Goal: Communication & Community: Answer question/provide support

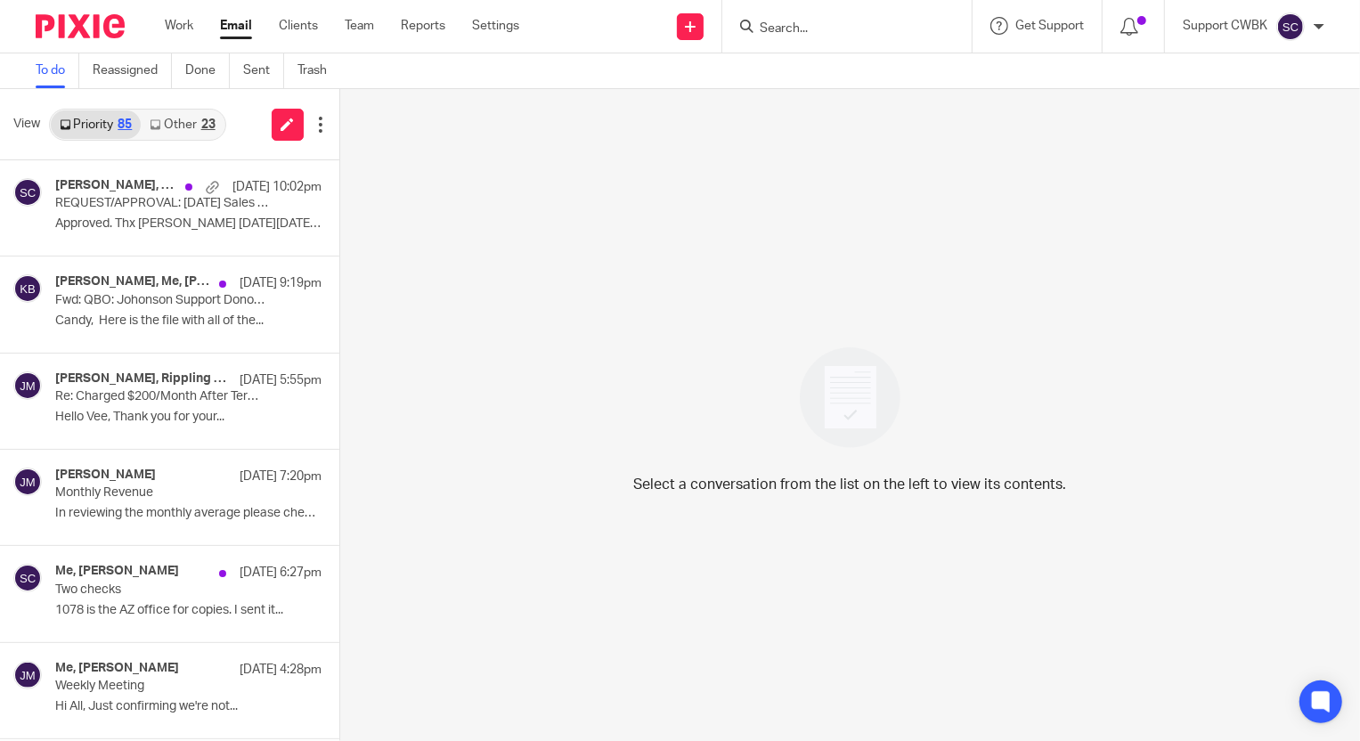
click at [173, 124] on link "Other 23" at bounding box center [182, 124] width 83 height 29
click at [80, 212] on div "Me, baran menguloglu Aug 14 10:02pm REQUEST/APPROVAL: July 2025 Sales & Use Tax…" at bounding box center [161, 208] width 213 height 60
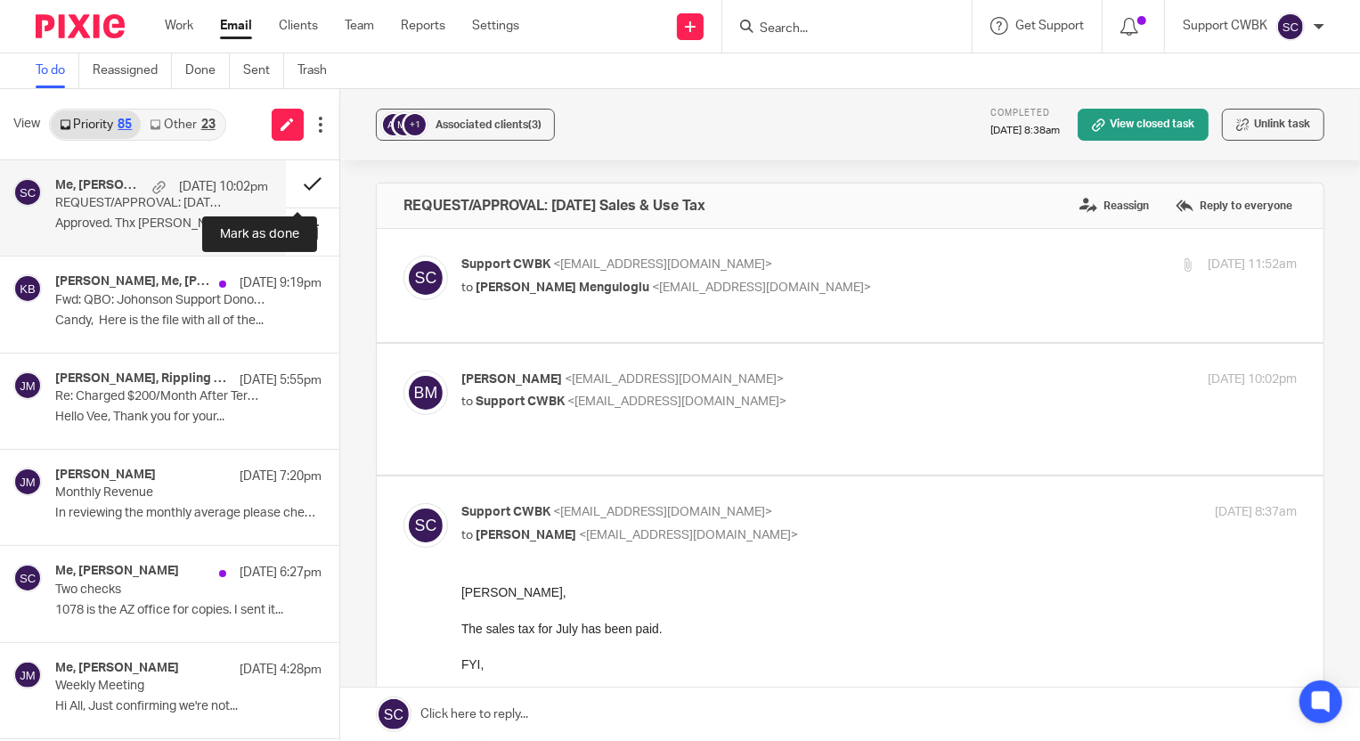
click at [300, 184] on button at bounding box center [312, 183] width 53 height 47
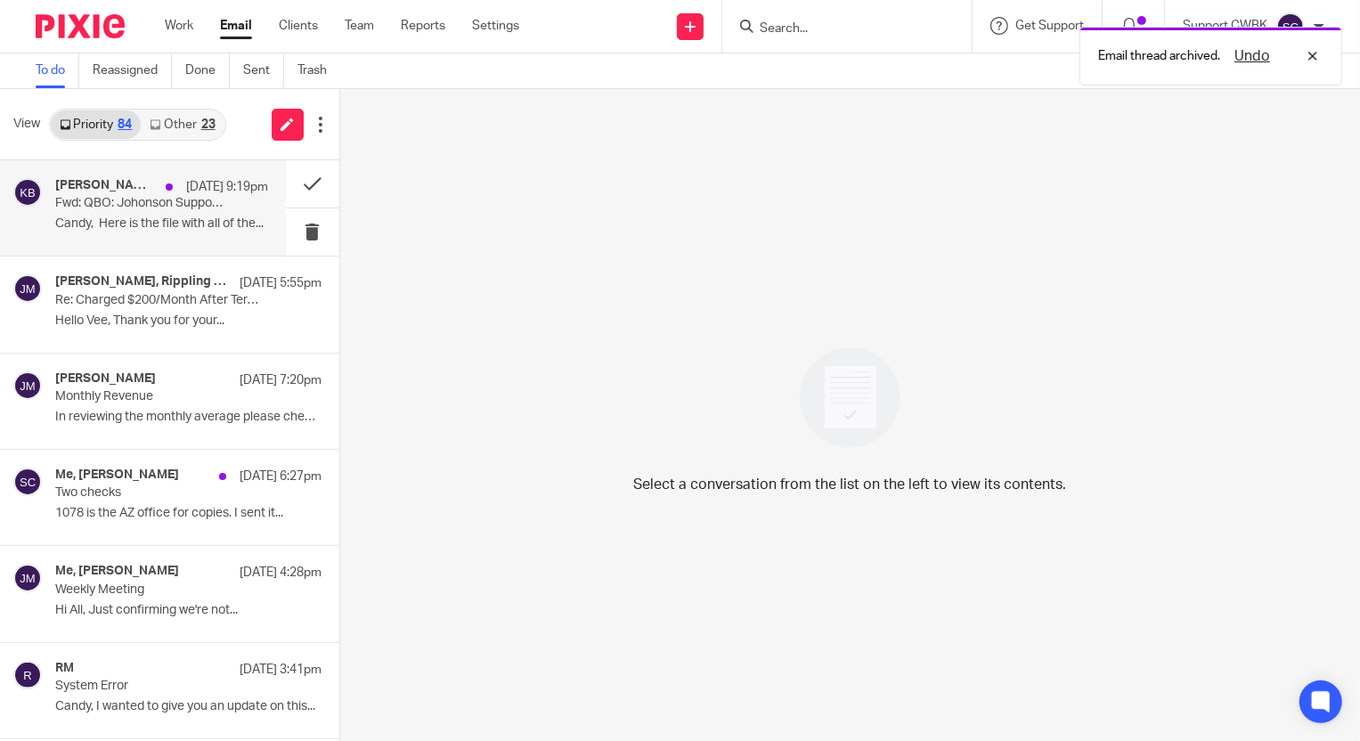
click at [98, 216] on p "Candy, Here is the file with all of the..." at bounding box center [161, 223] width 213 height 15
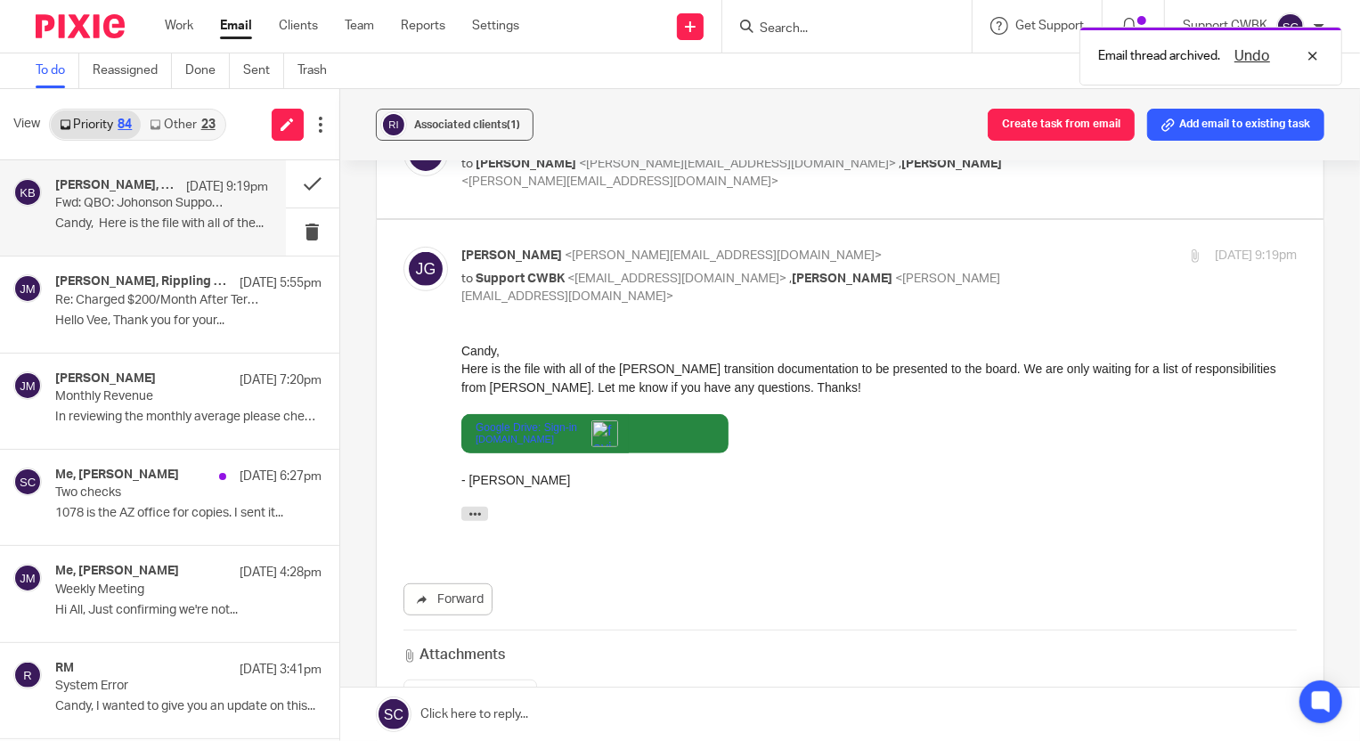
scroll to position [486, 0]
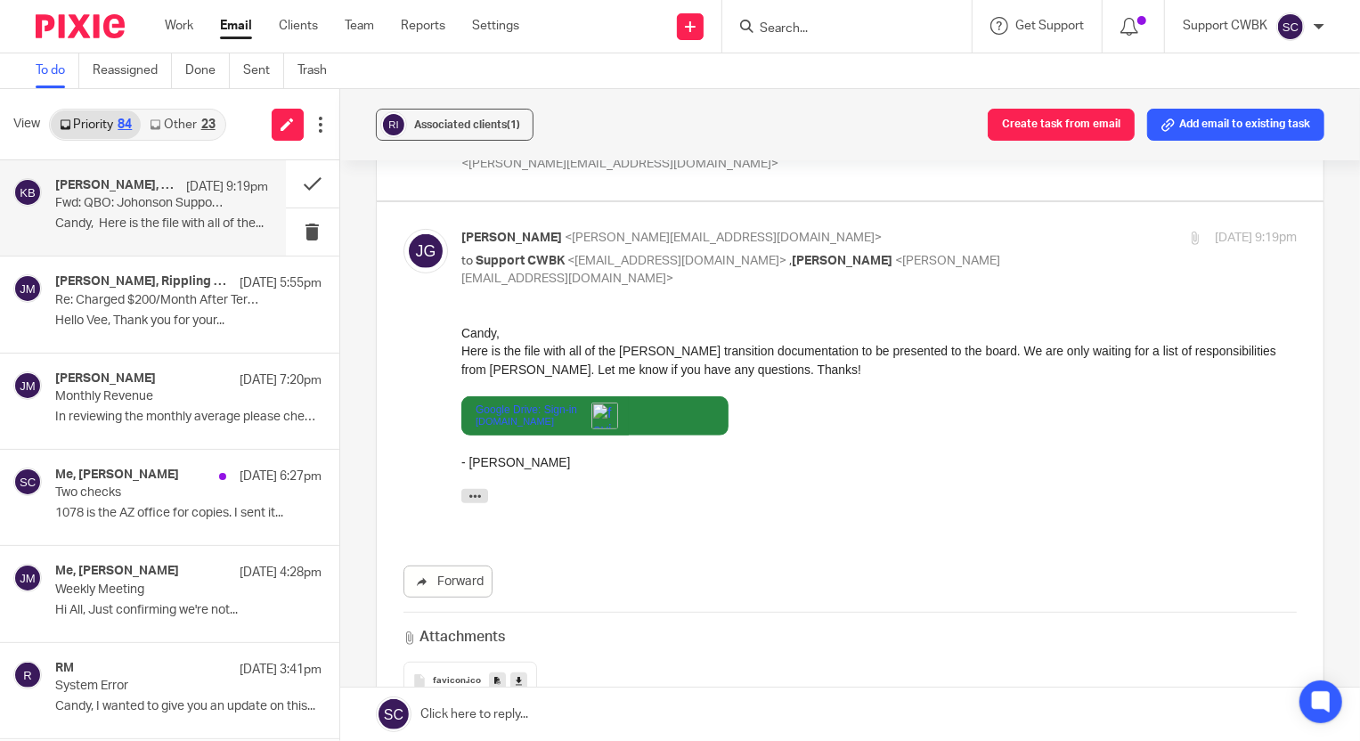
click at [476, 715] on link at bounding box center [850, 714] width 1020 height 53
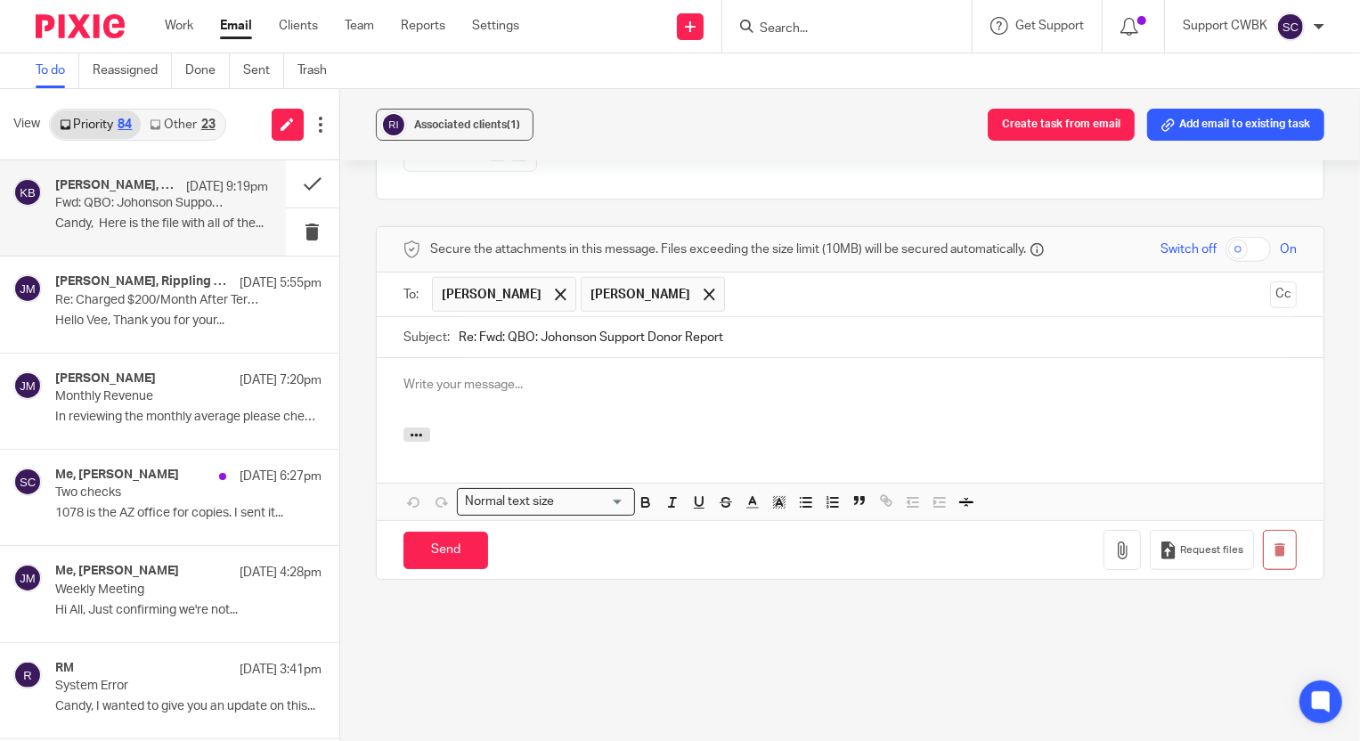
scroll to position [0, 0]
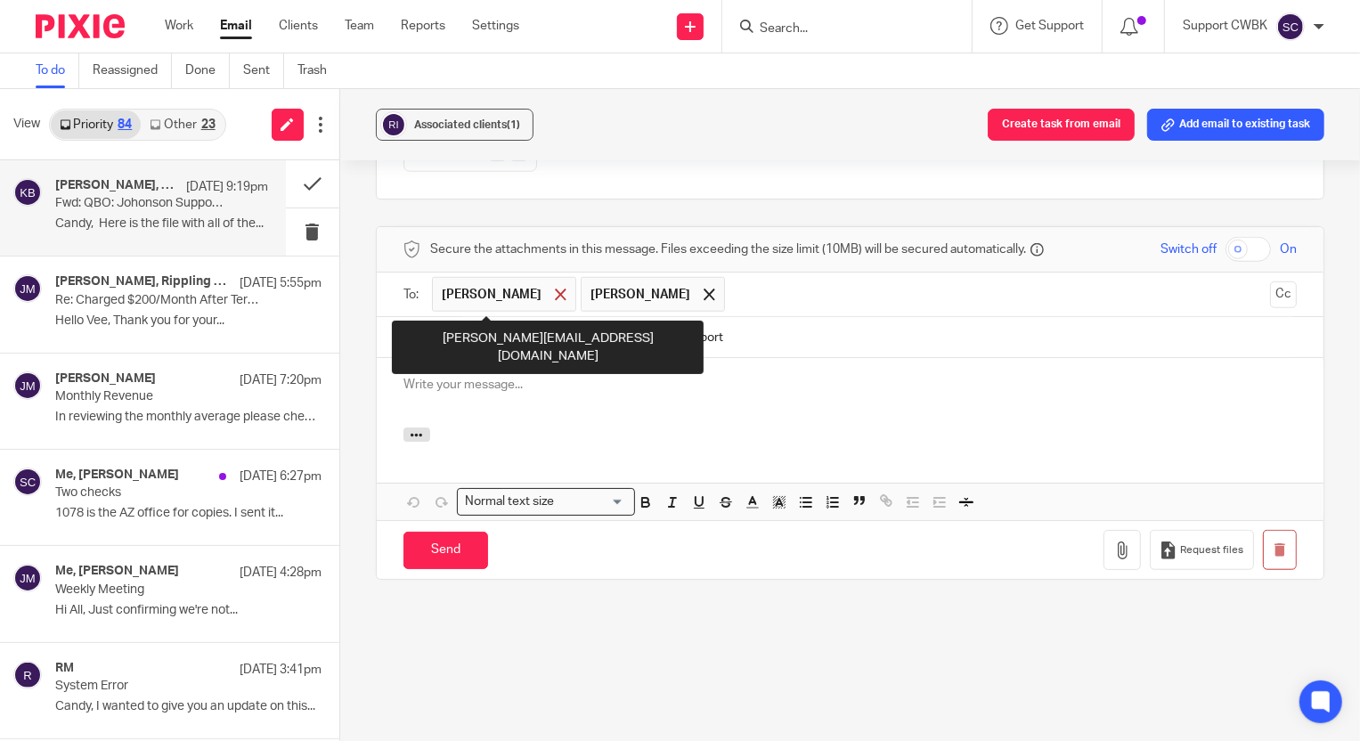
click at [555, 293] on span at bounding box center [561, 295] width 12 height 12
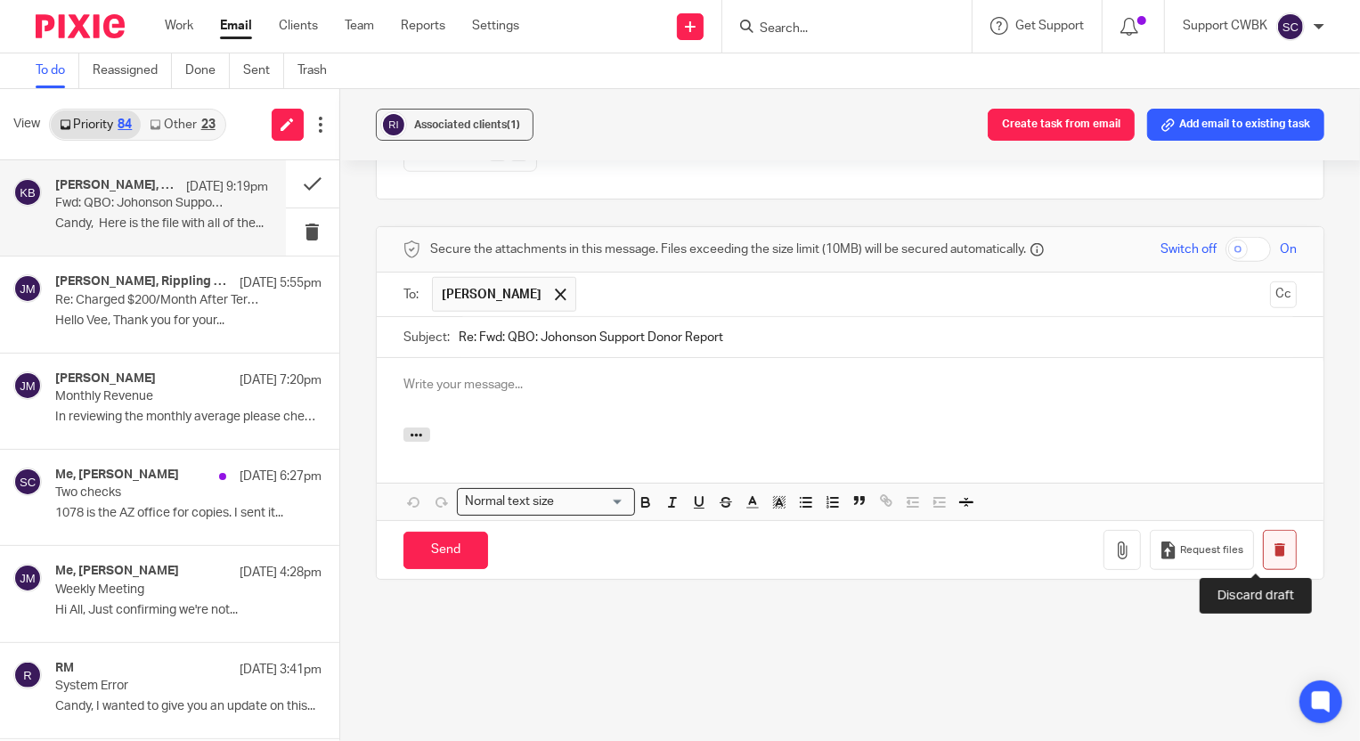
click at [1273, 548] on icon "button" at bounding box center [1279, 549] width 13 height 13
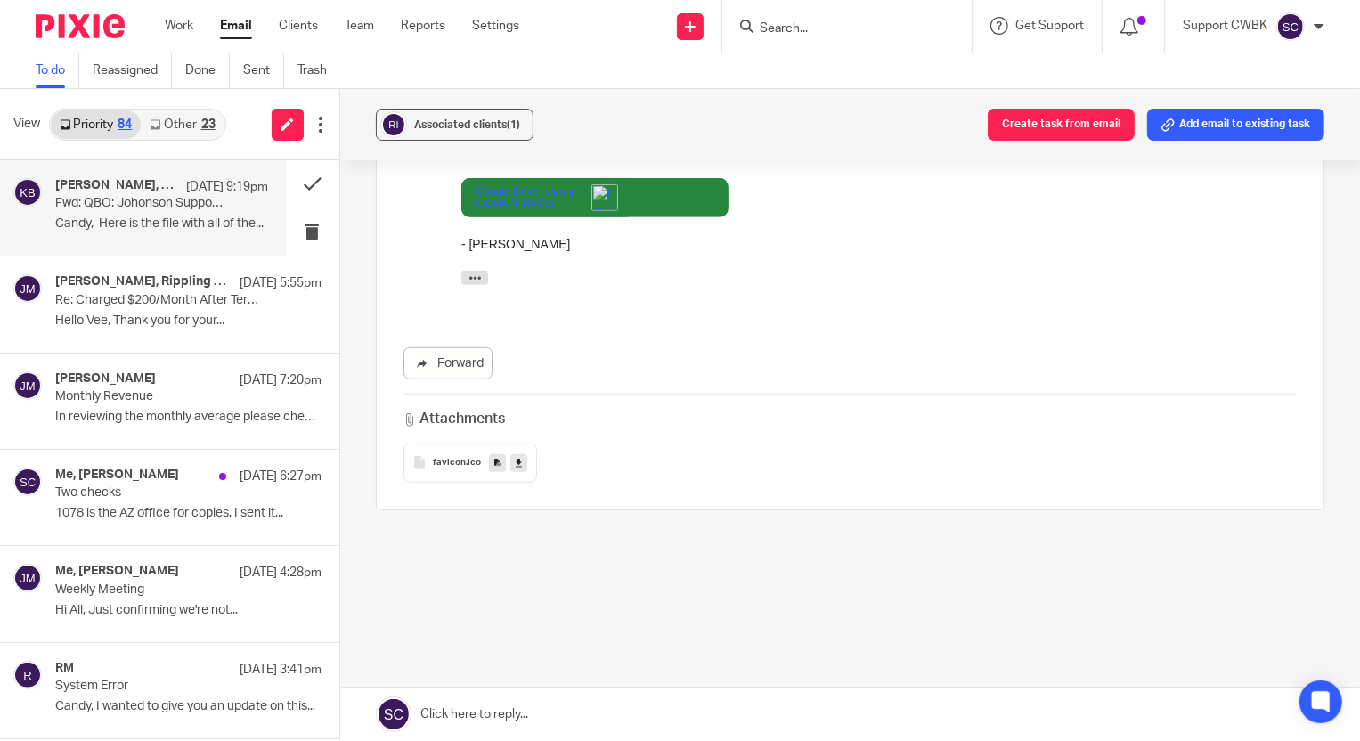
click at [178, 126] on link "Other 23" at bounding box center [182, 124] width 83 height 29
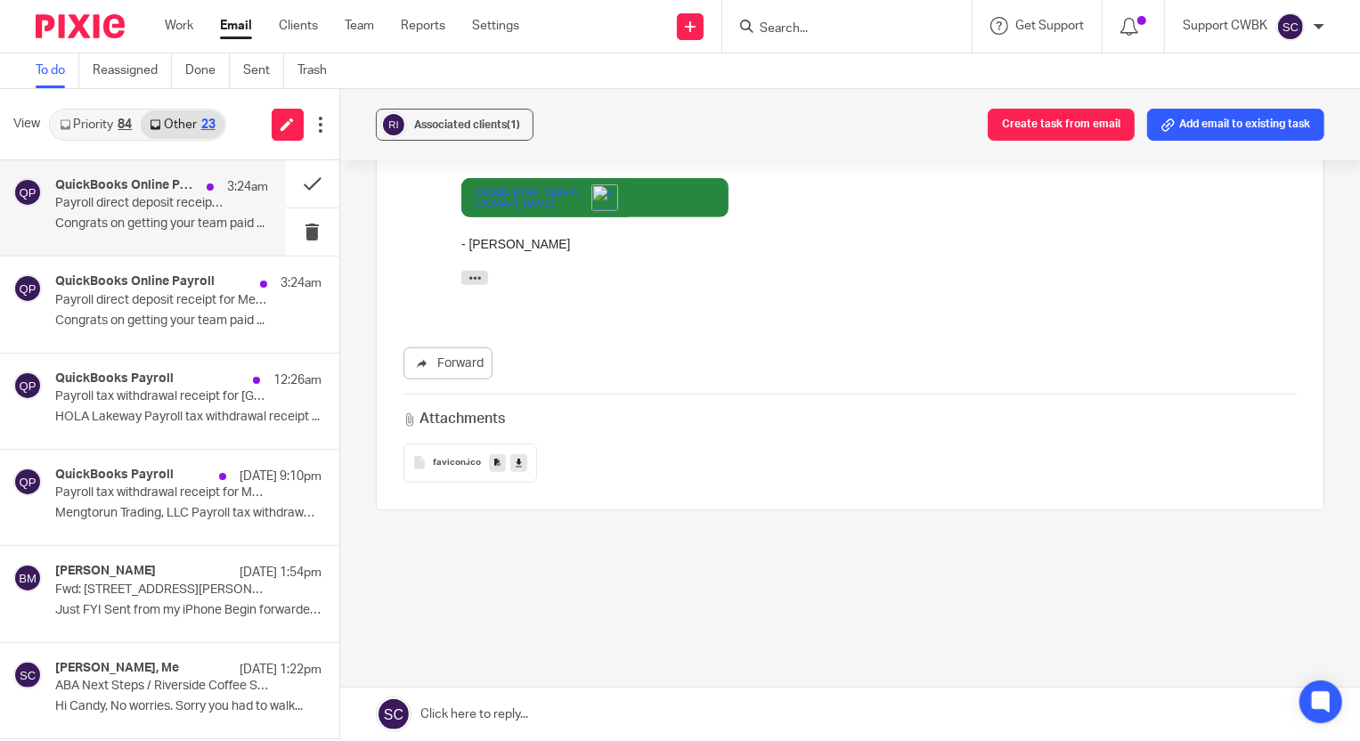
click at [123, 210] on p "Payroll direct deposit receipt for HOLA Lakeway" at bounding box center [140, 203] width 170 height 15
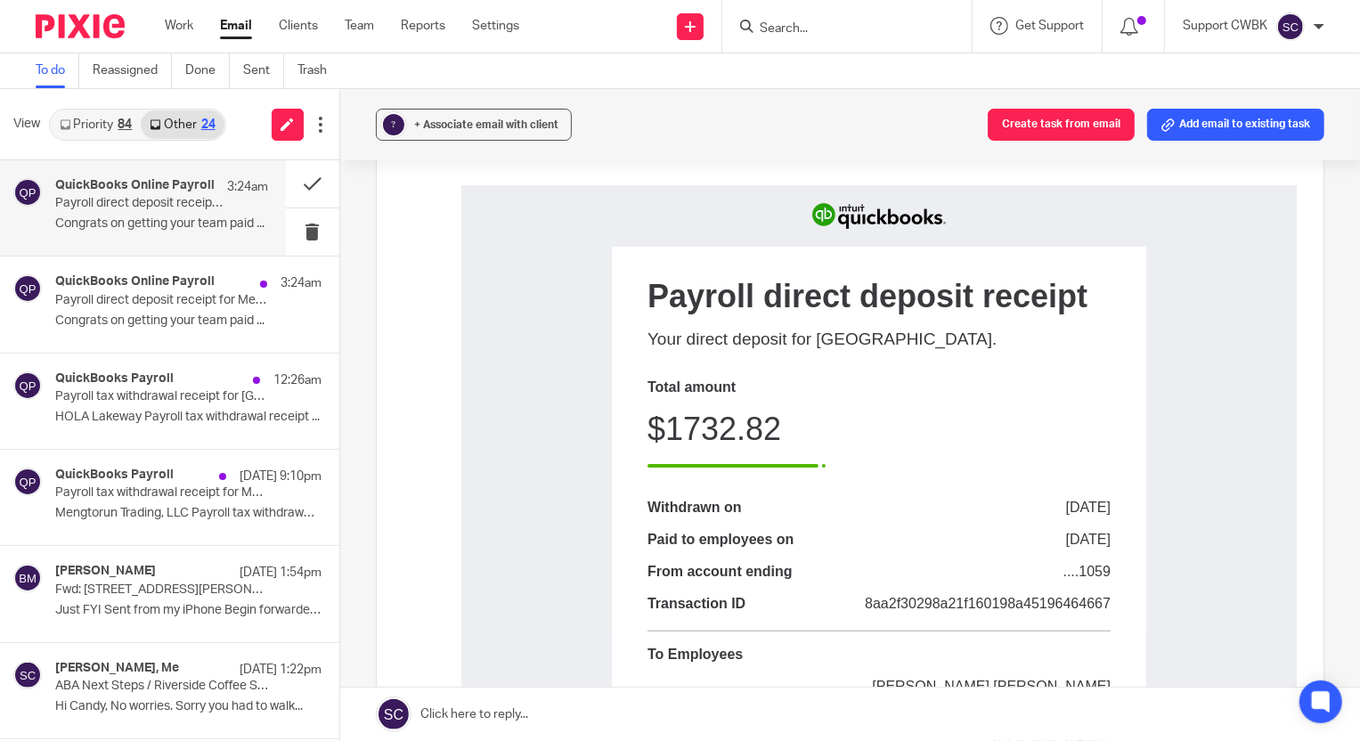
scroll to position [161, 0]
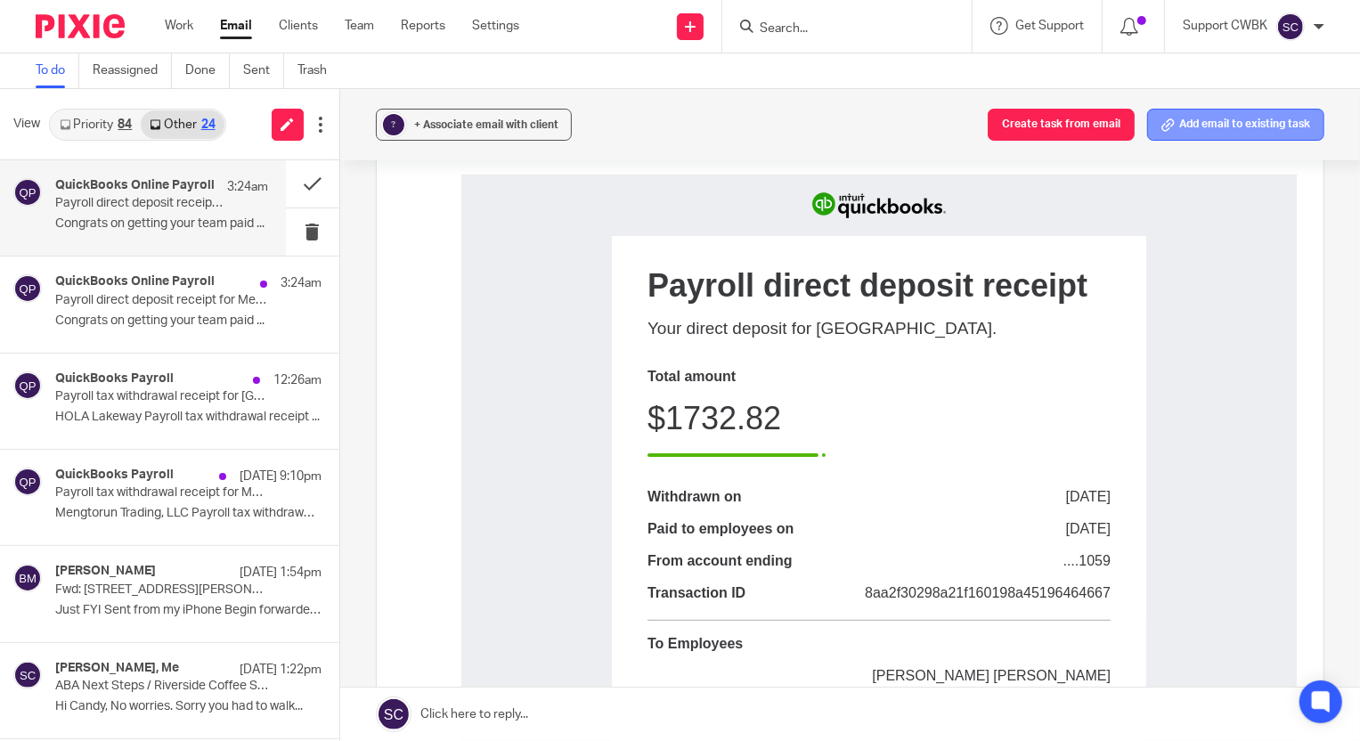
click at [1238, 128] on button "Add email to existing task" at bounding box center [1235, 125] width 177 height 32
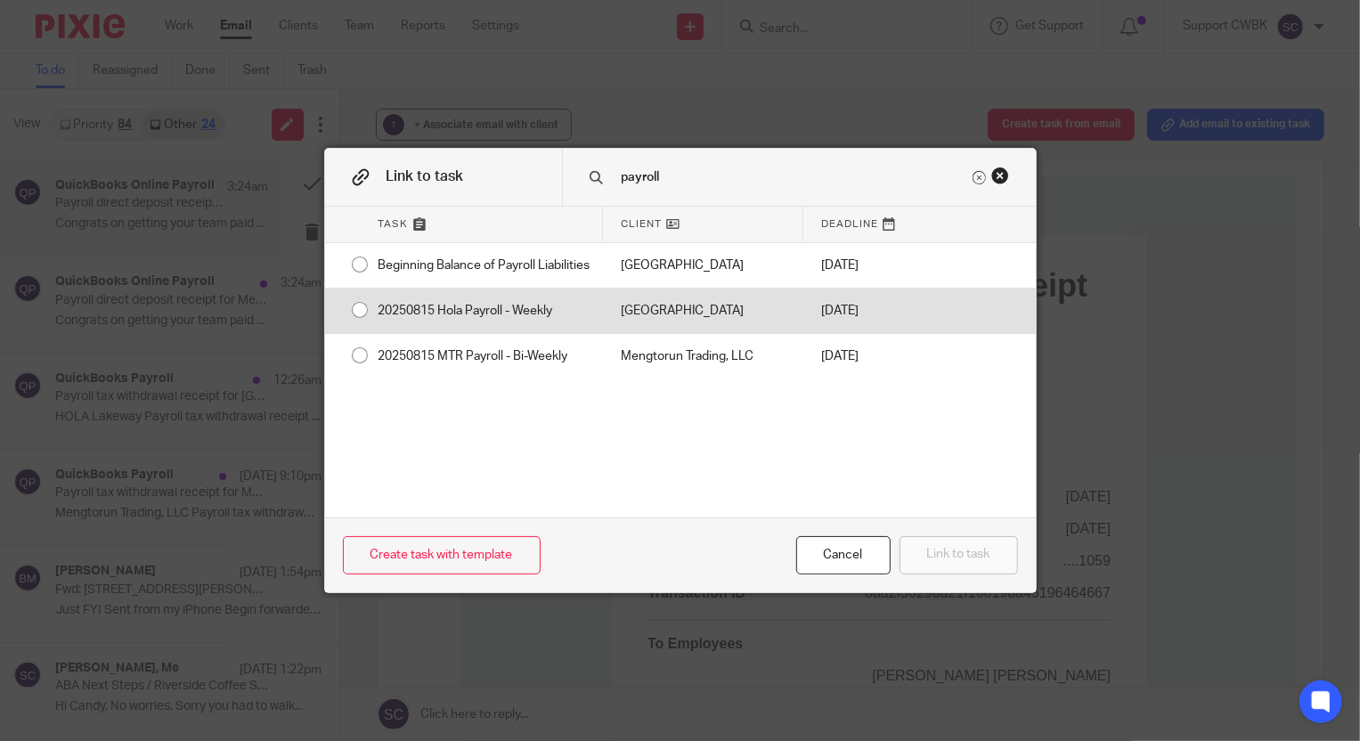
type input "payroll"
click at [517, 328] on div "20250815 Hola Payroll - Weekly" at bounding box center [482, 311] width 242 height 45
radio input "true"
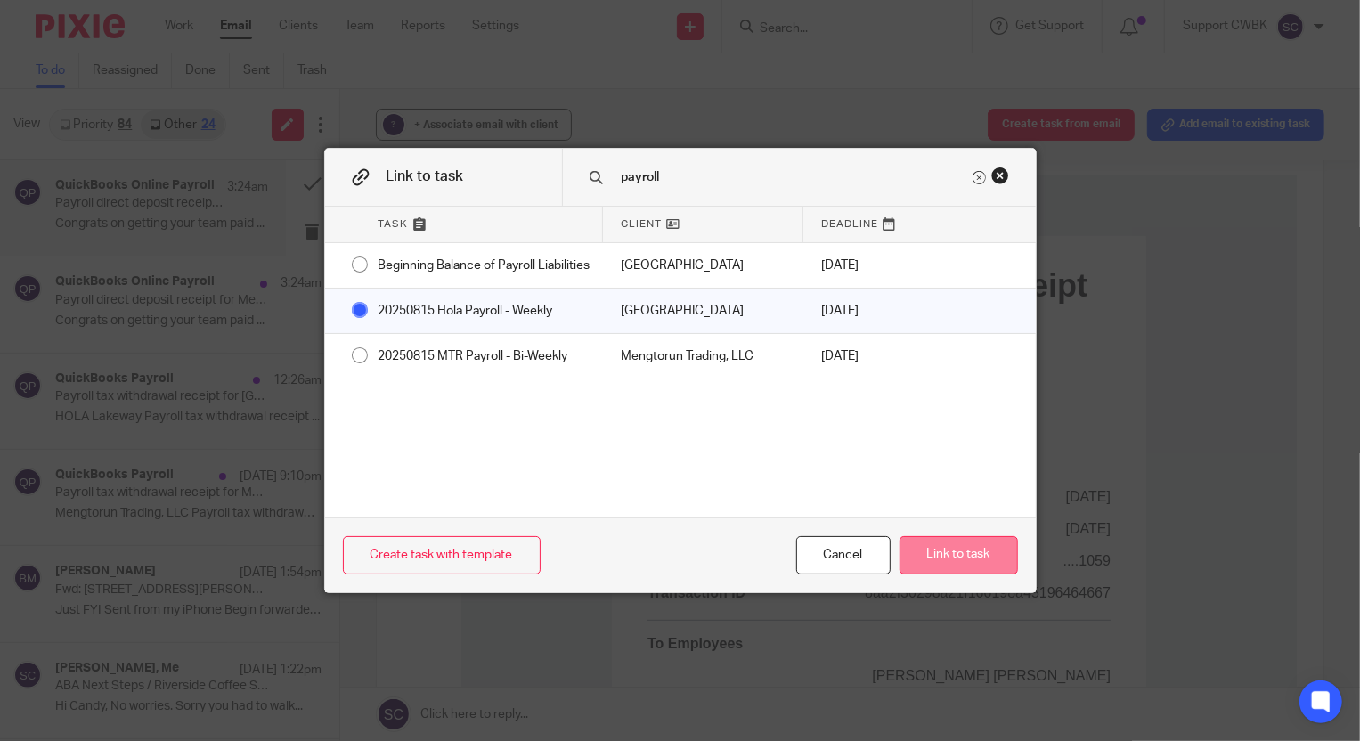
click at [951, 559] on button "Link to task" at bounding box center [959, 555] width 118 height 38
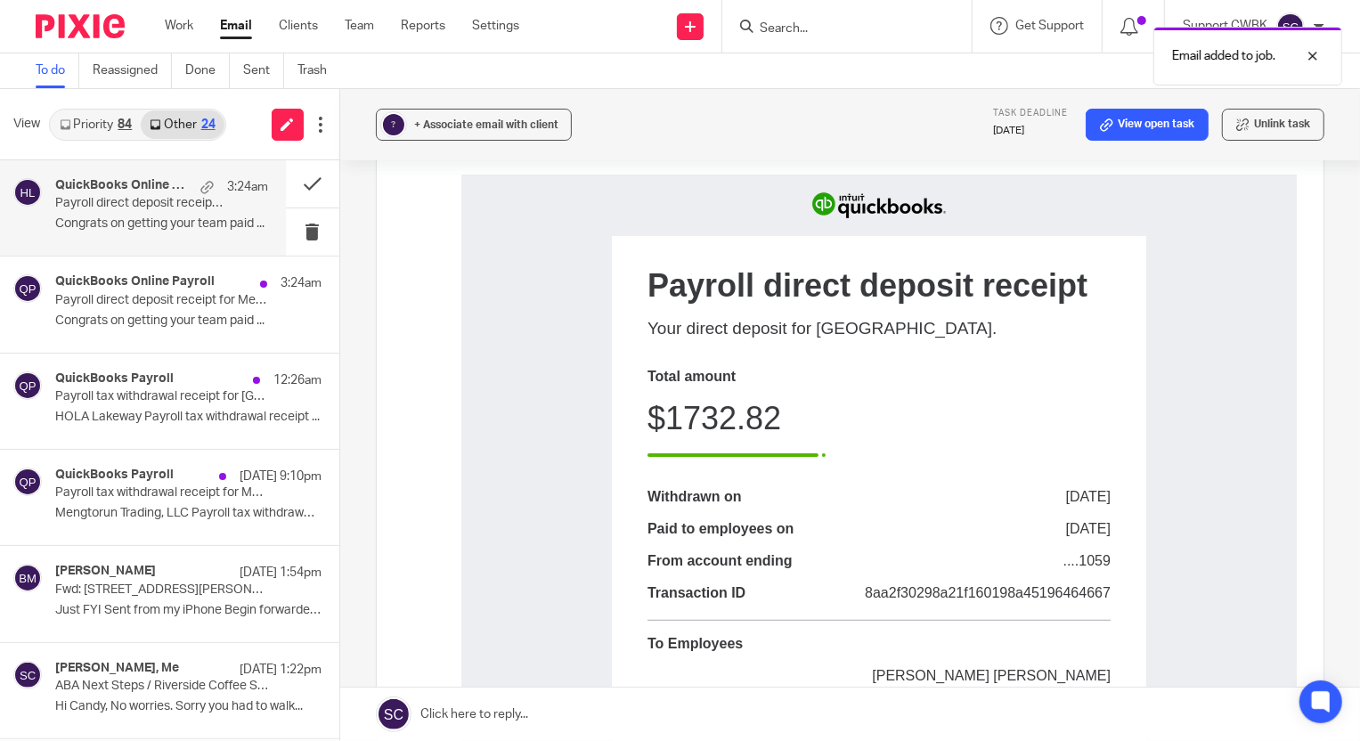
scroll to position [0, 0]
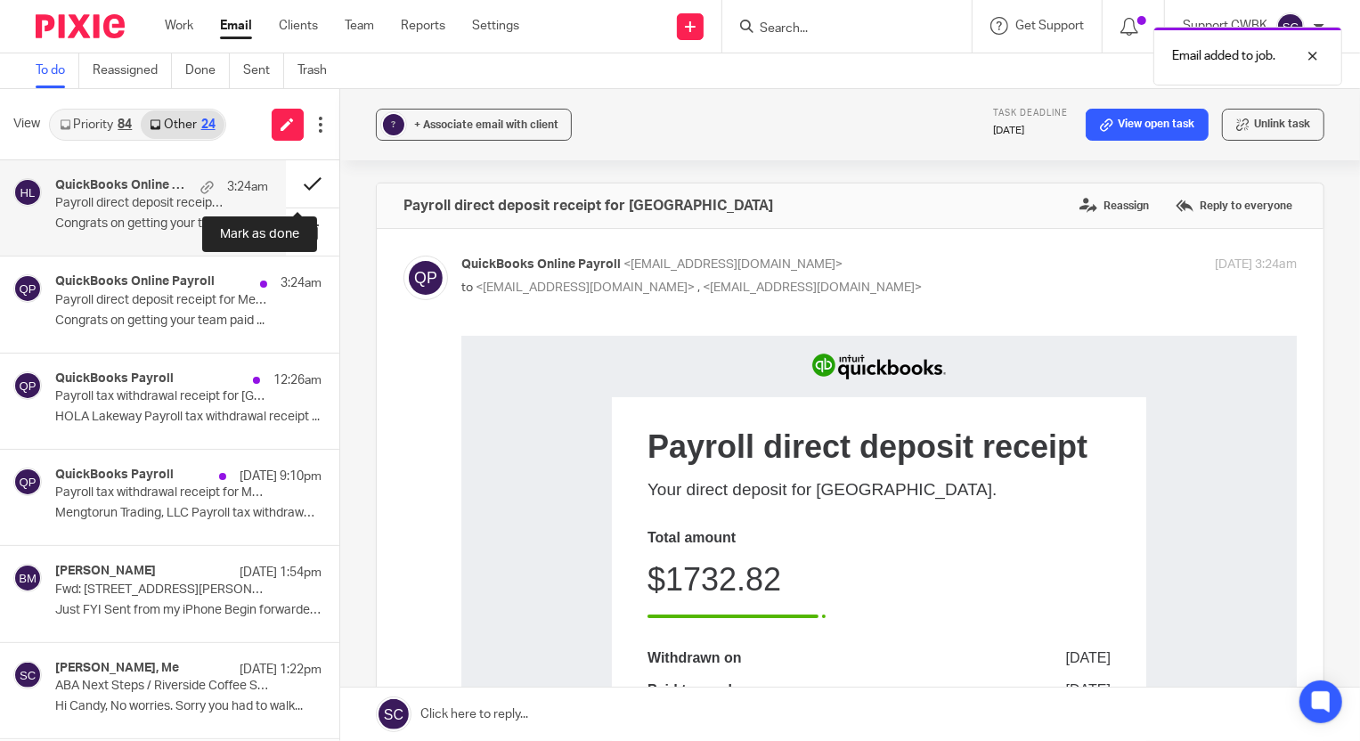
click at [290, 182] on button at bounding box center [312, 183] width 53 height 47
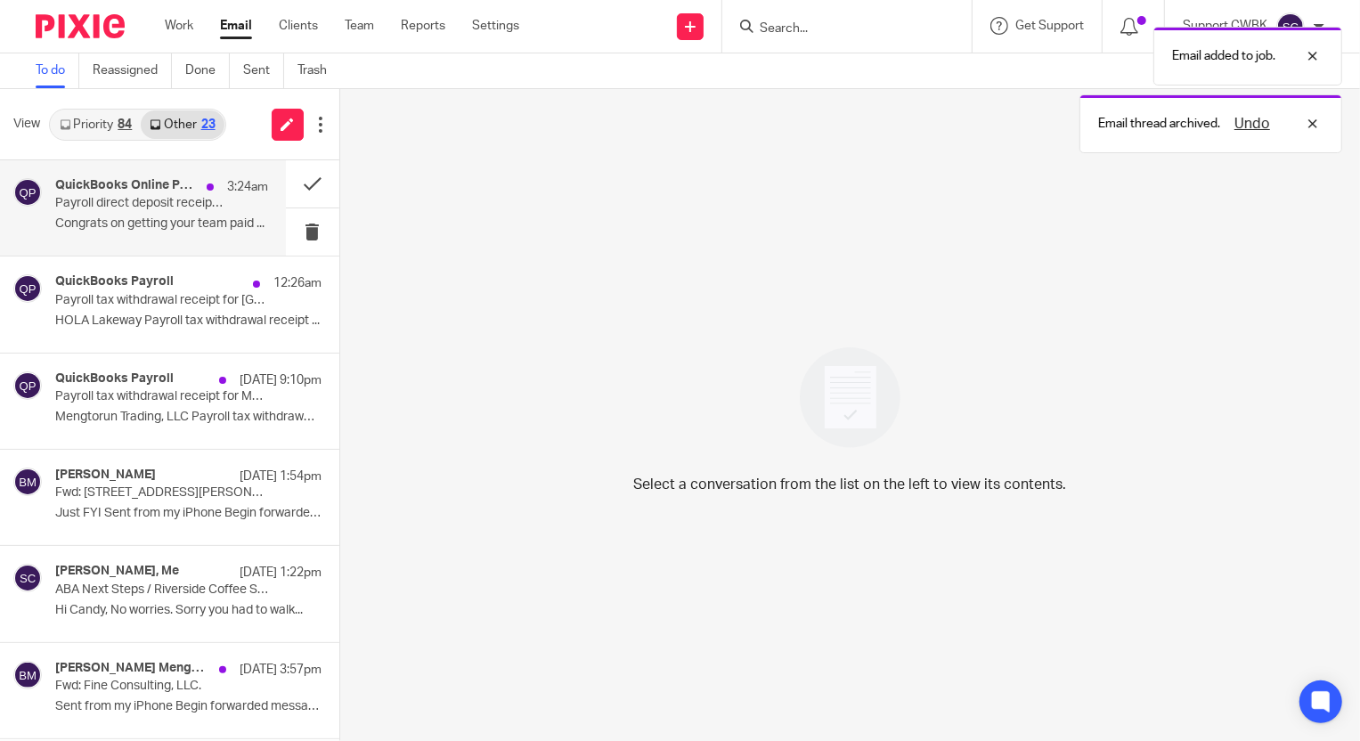
click at [131, 225] on p "Congrats on getting your team paid ..." at bounding box center [161, 223] width 213 height 15
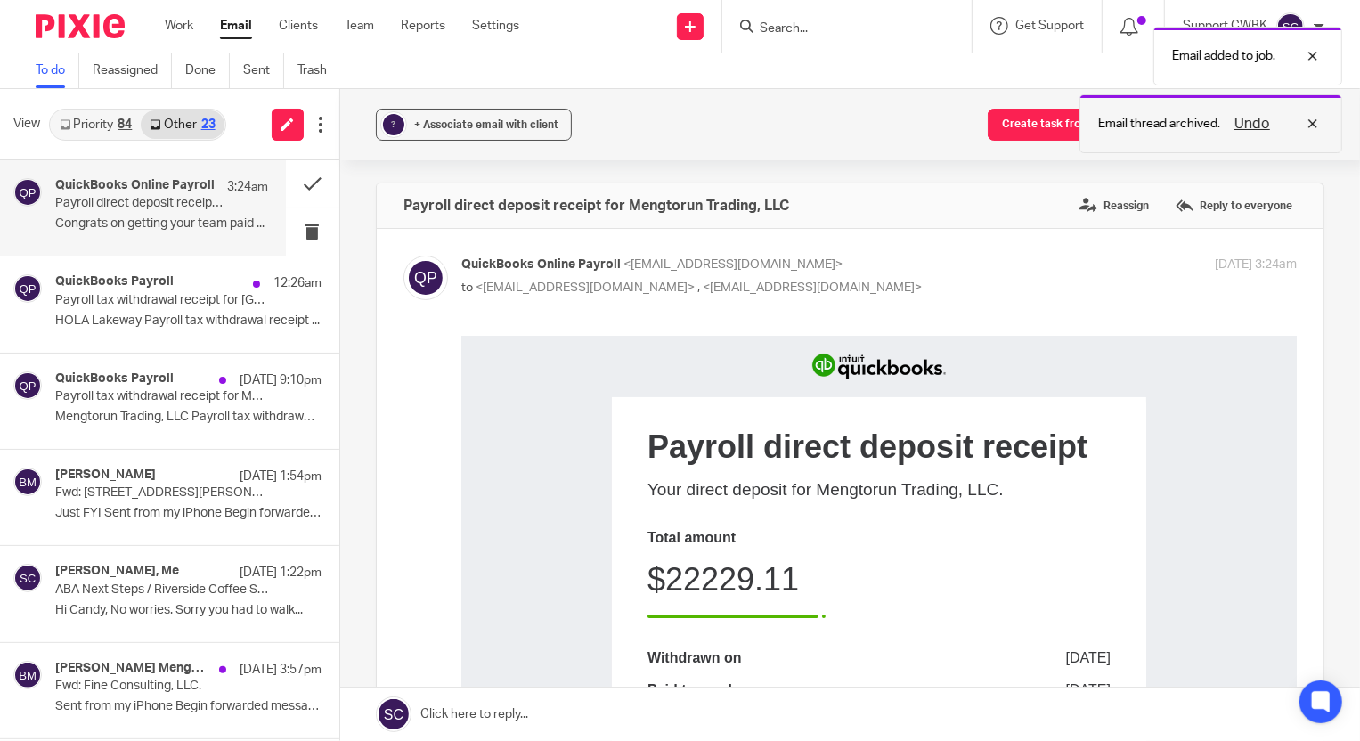
click at [1315, 117] on div "Undo" at bounding box center [1272, 123] width 103 height 21
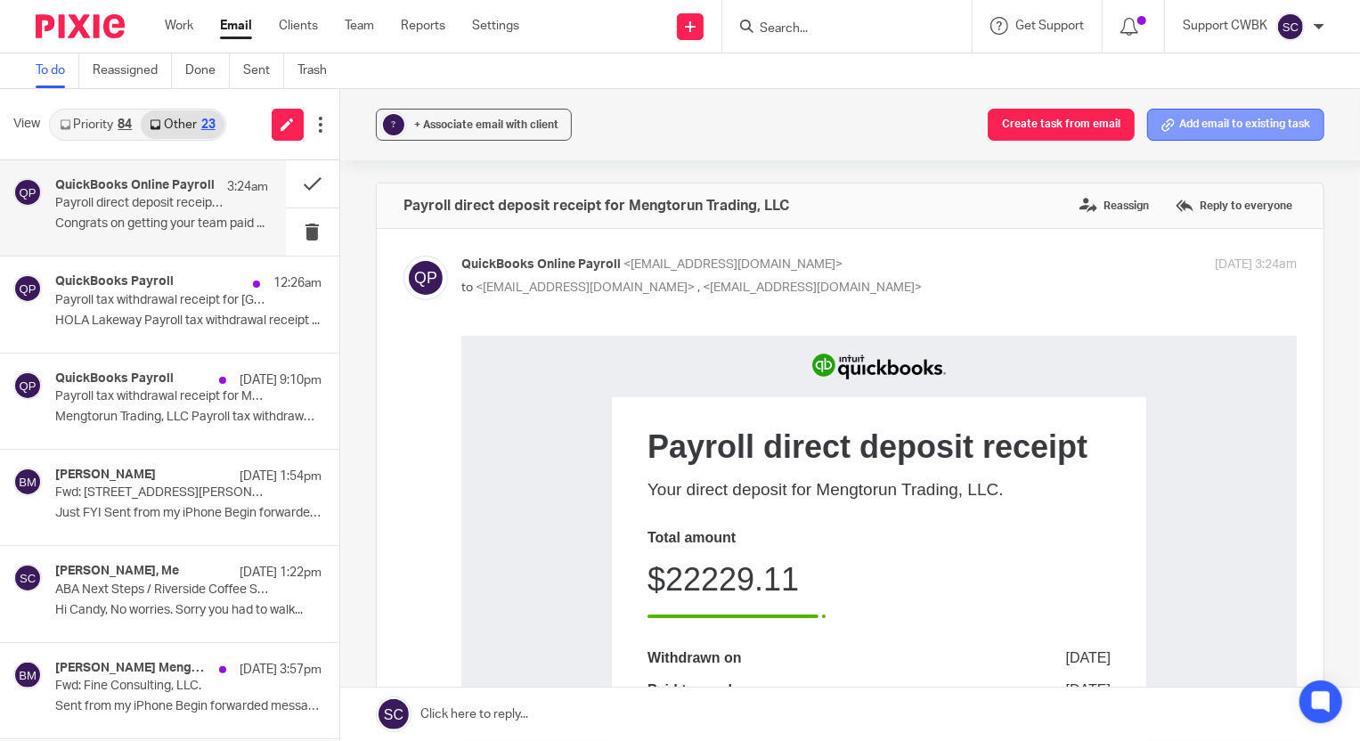
click at [1235, 123] on button "Add email to existing task" at bounding box center [1235, 125] width 177 height 32
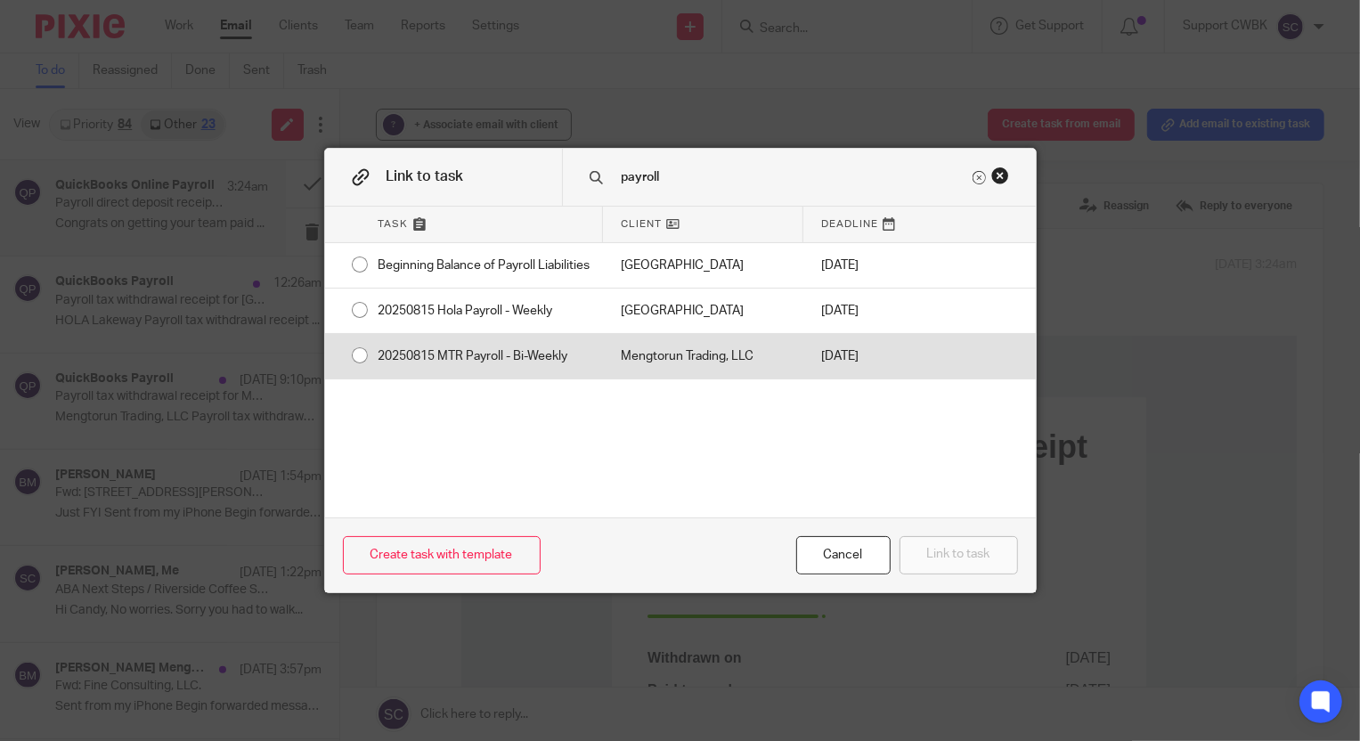
type input "payroll"
click at [513, 372] on div "20250815 MTR Payroll - Bi-Weekly" at bounding box center [482, 356] width 242 height 45
radio input "true"
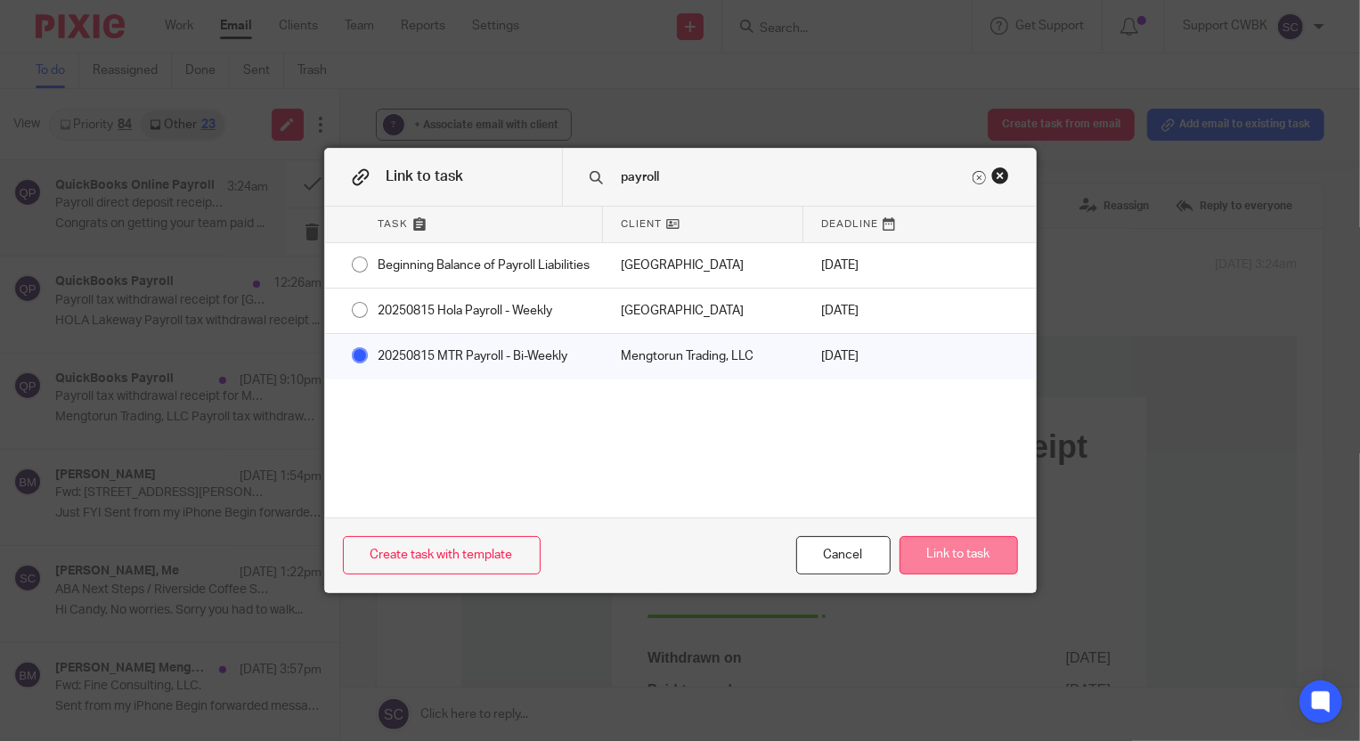
click at [952, 554] on button "Link to task" at bounding box center [959, 555] width 118 height 38
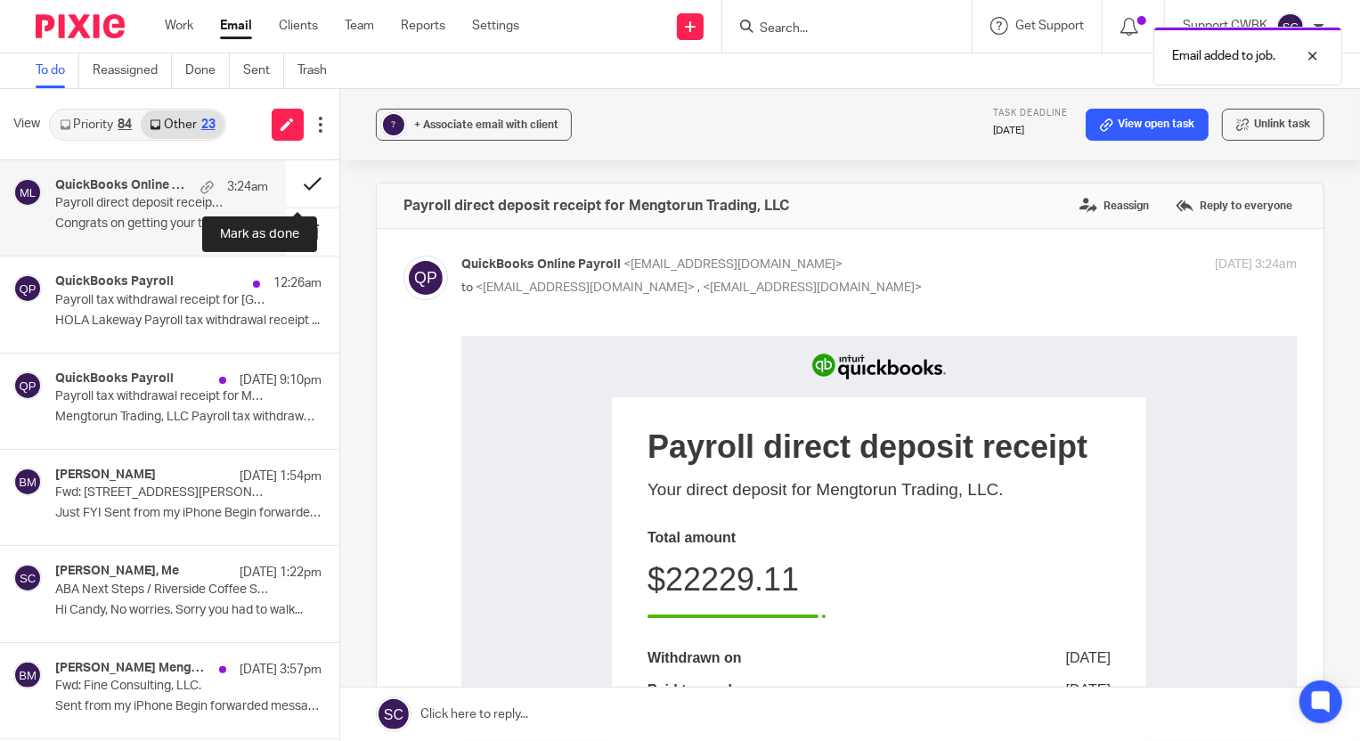
click at [298, 188] on button at bounding box center [312, 183] width 53 height 47
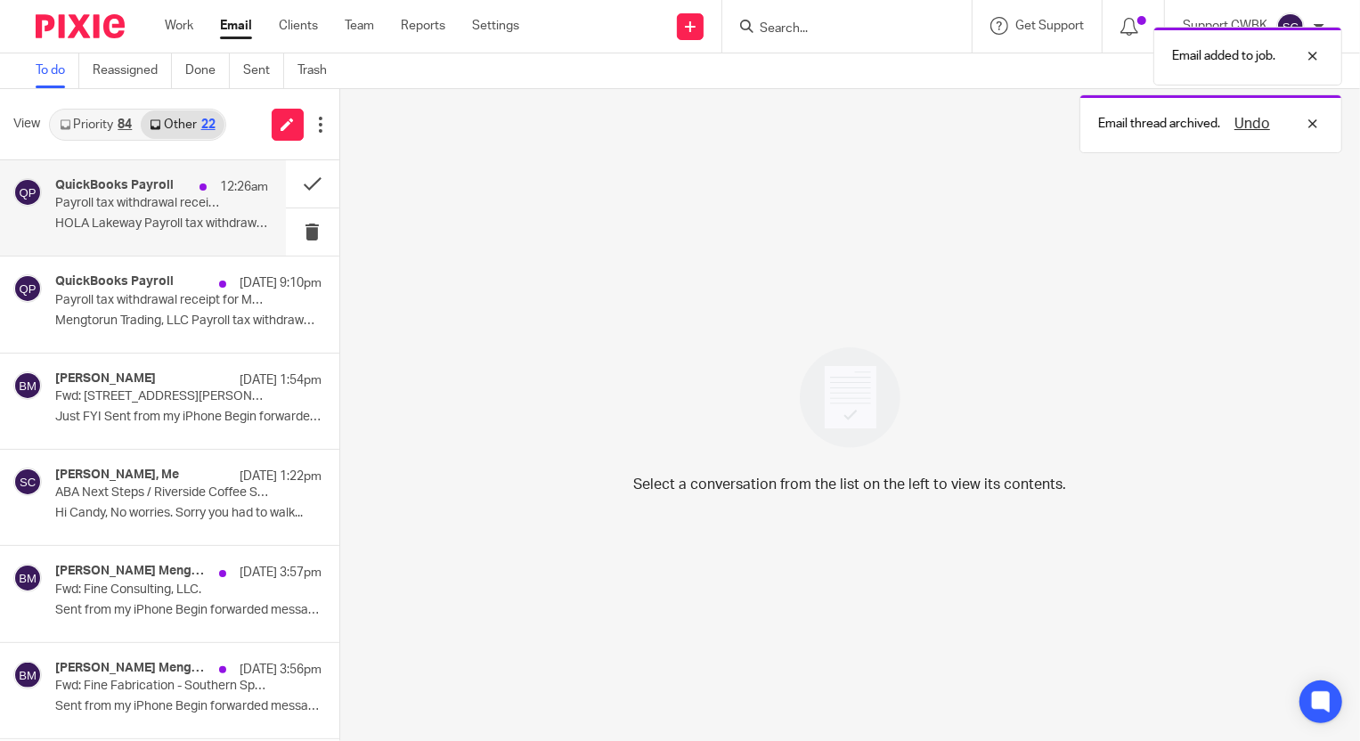
click at [106, 219] on p "HOLA Lakeway Payroll tax withdrawal receipt ..." at bounding box center [161, 223] width 213 height 15
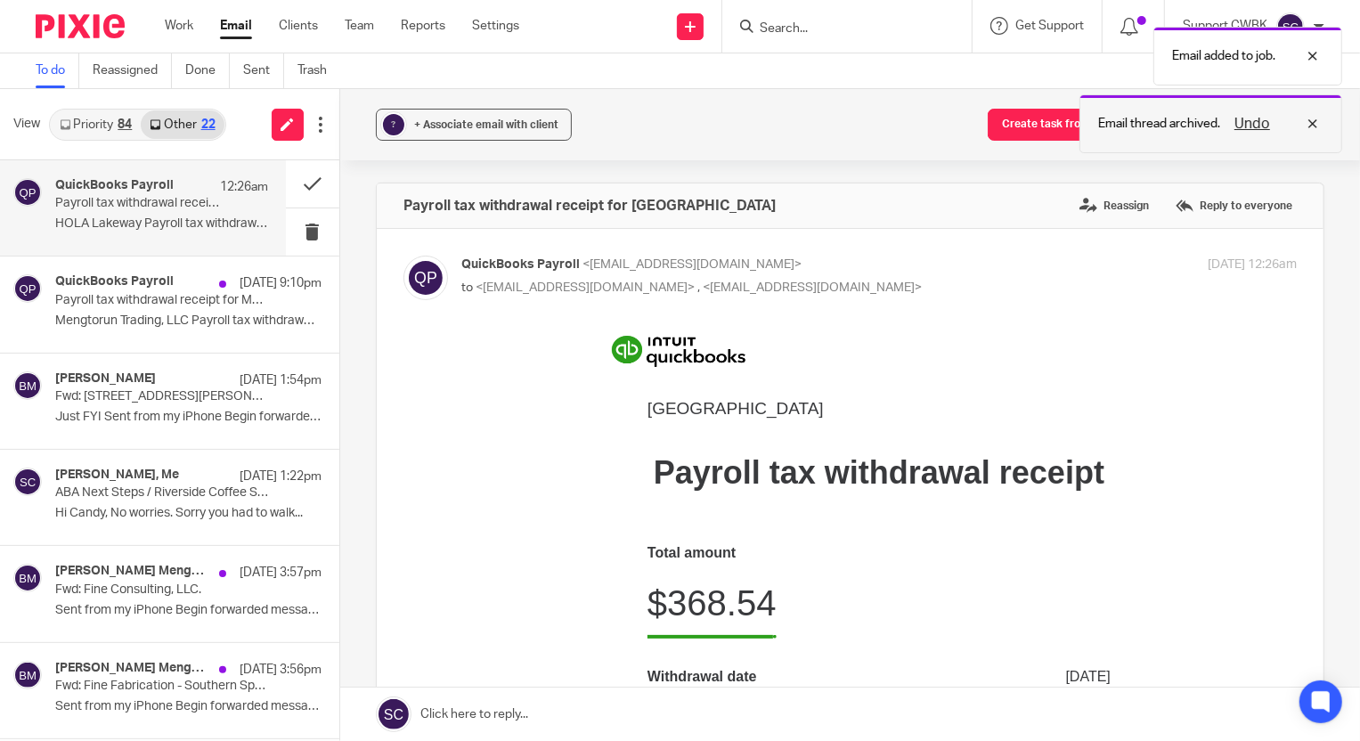
click at [1310, 118] on div "Undo" at bounding box center [1272, 123] width 103 height 21
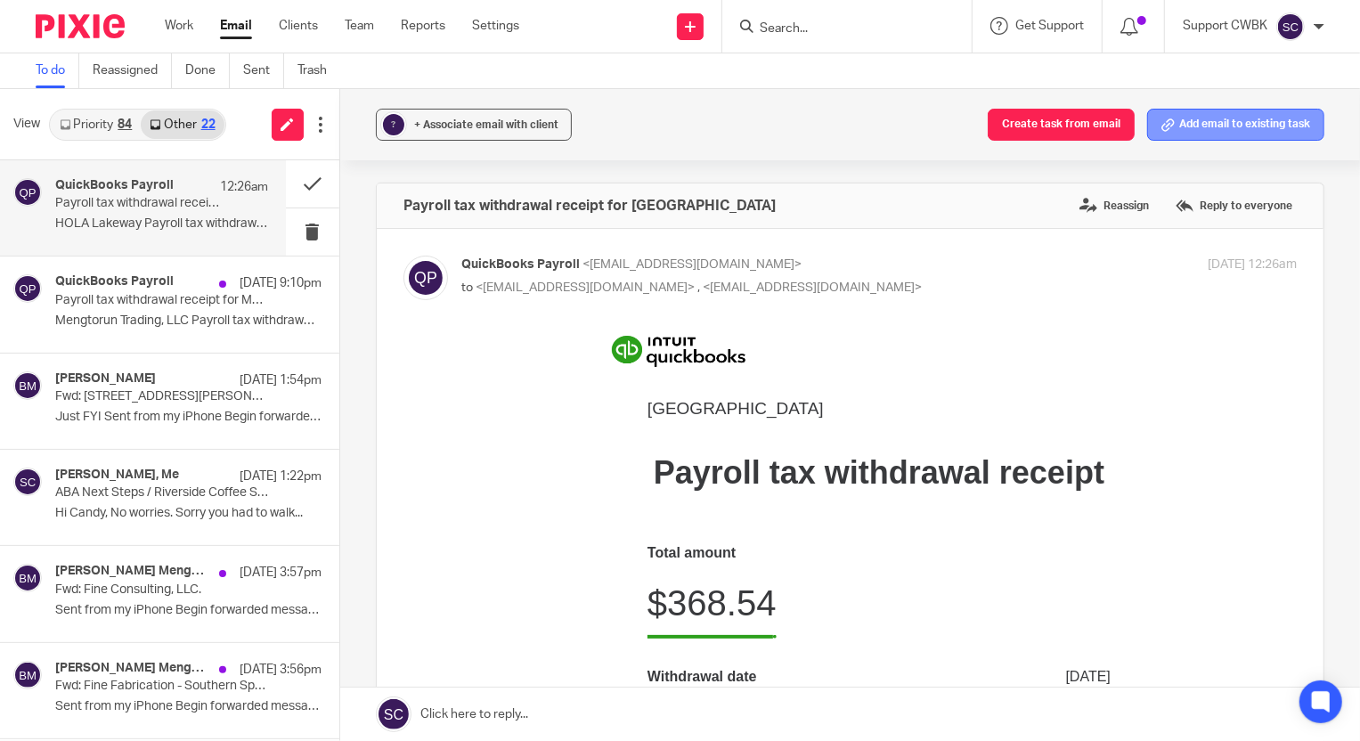
click at [1228, 126] on button "Add email to existing task" at bounding box center [1235, 125] width 177 height 32
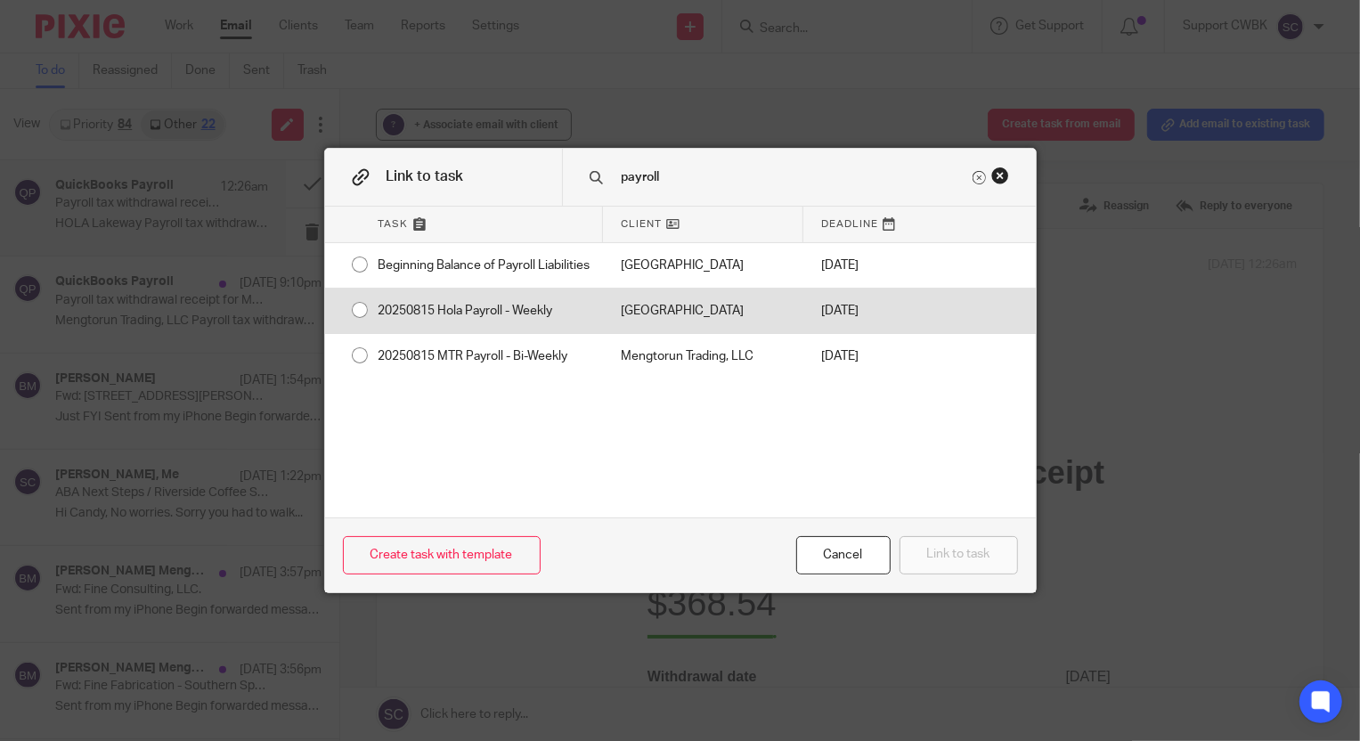
type input "payroll"
click at [519, 331] on div "20250815 Hola Payroll - Weekly" at bounding box center [482, 311] width 242 height 45
radio input "true"
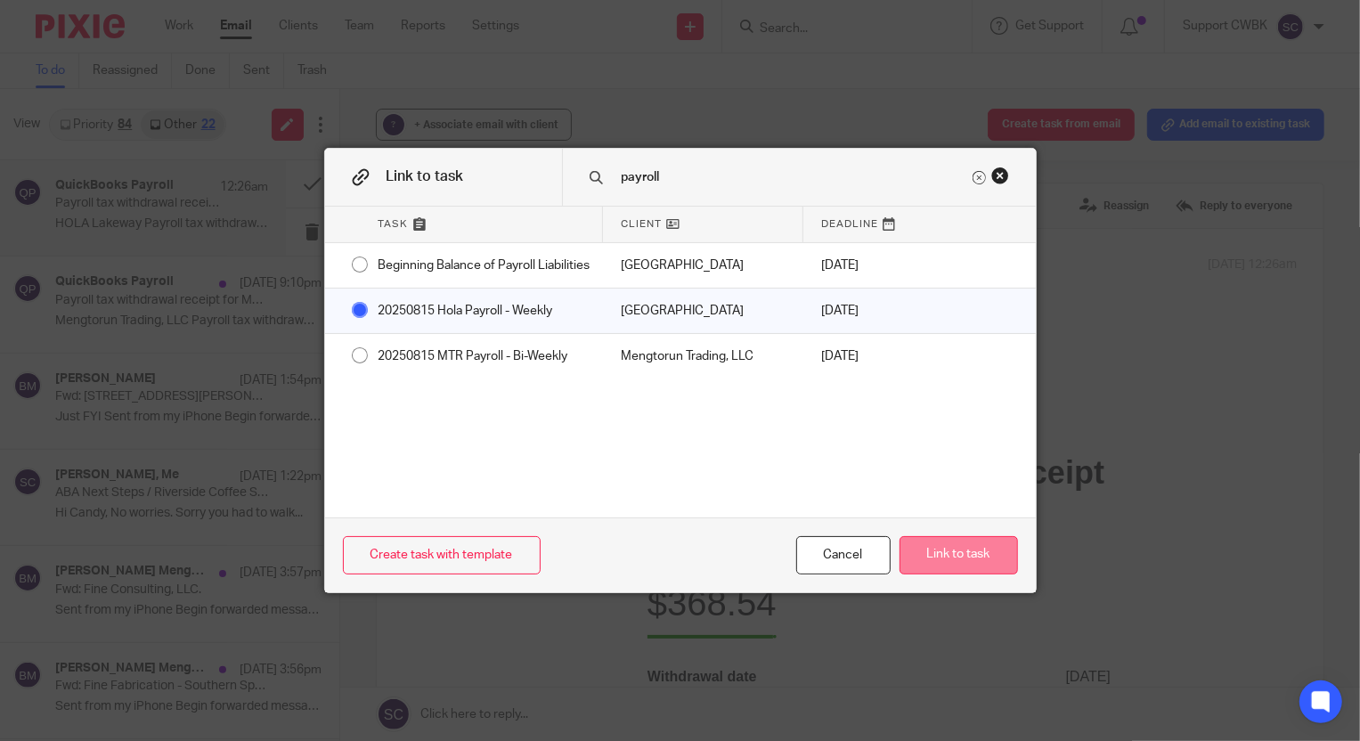
click at [948, 561] on button "Link to task" at bounding box center [959, 555] width 118 height 38
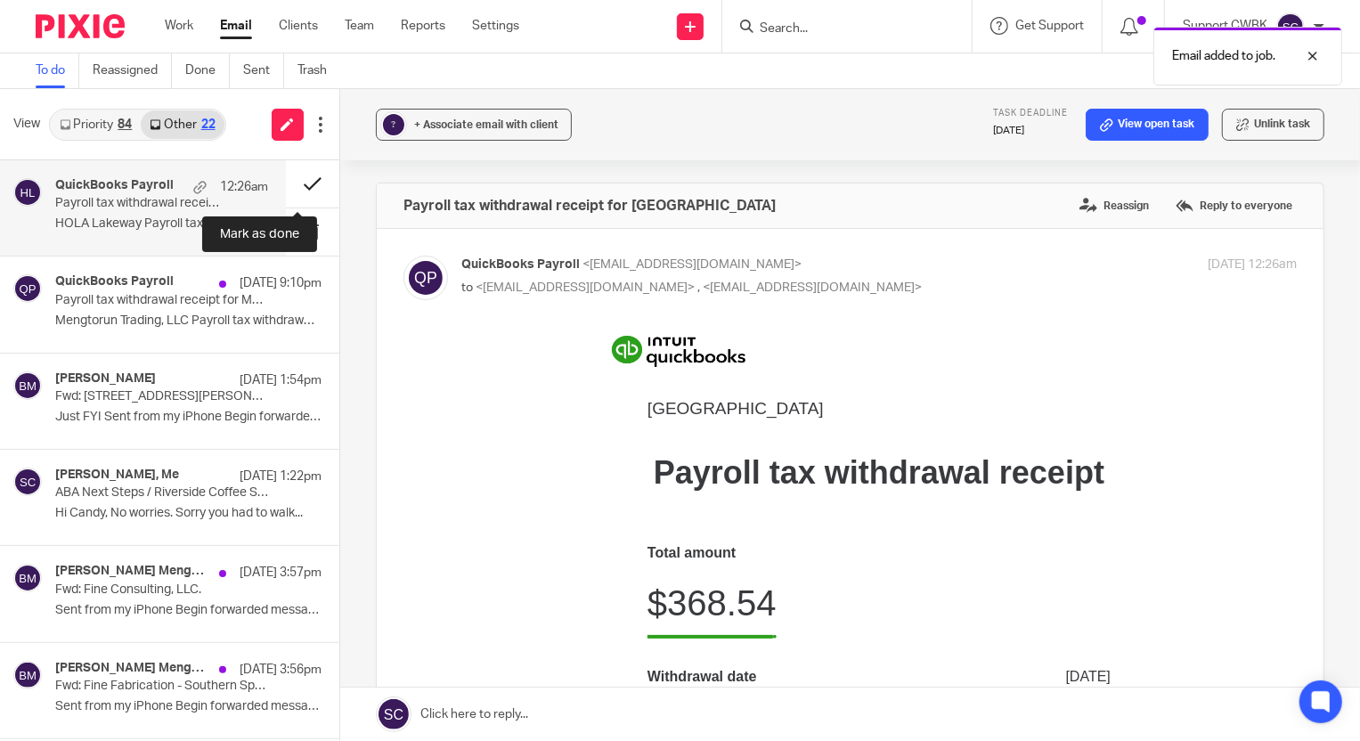
click at [298, 181] on button at bounding box center [312, 183] width 53 height 47
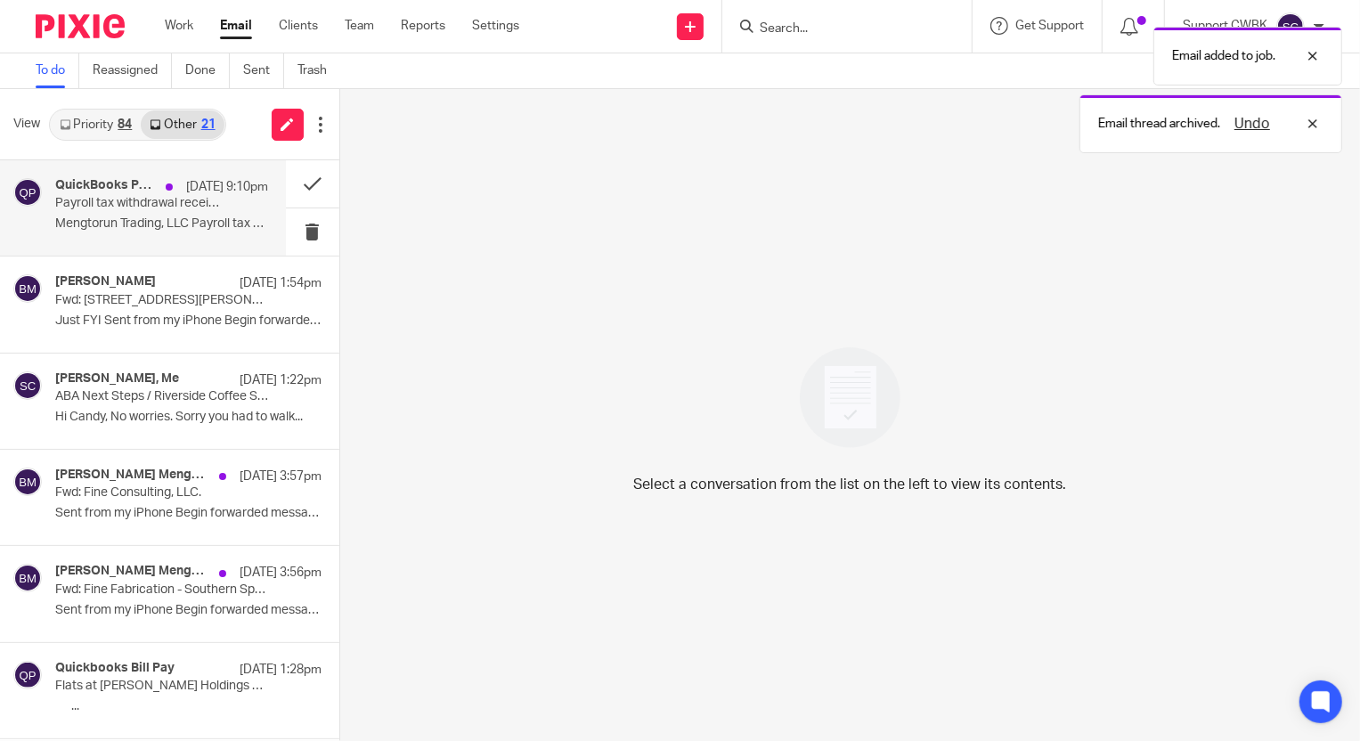
click at [89, 213] on div "QuickBooks Payroll Aug 14 9:10pm Payroll tax withdrawal receipt for Mengtorun T…" at bounding box center [161, 208] width 213 height 60
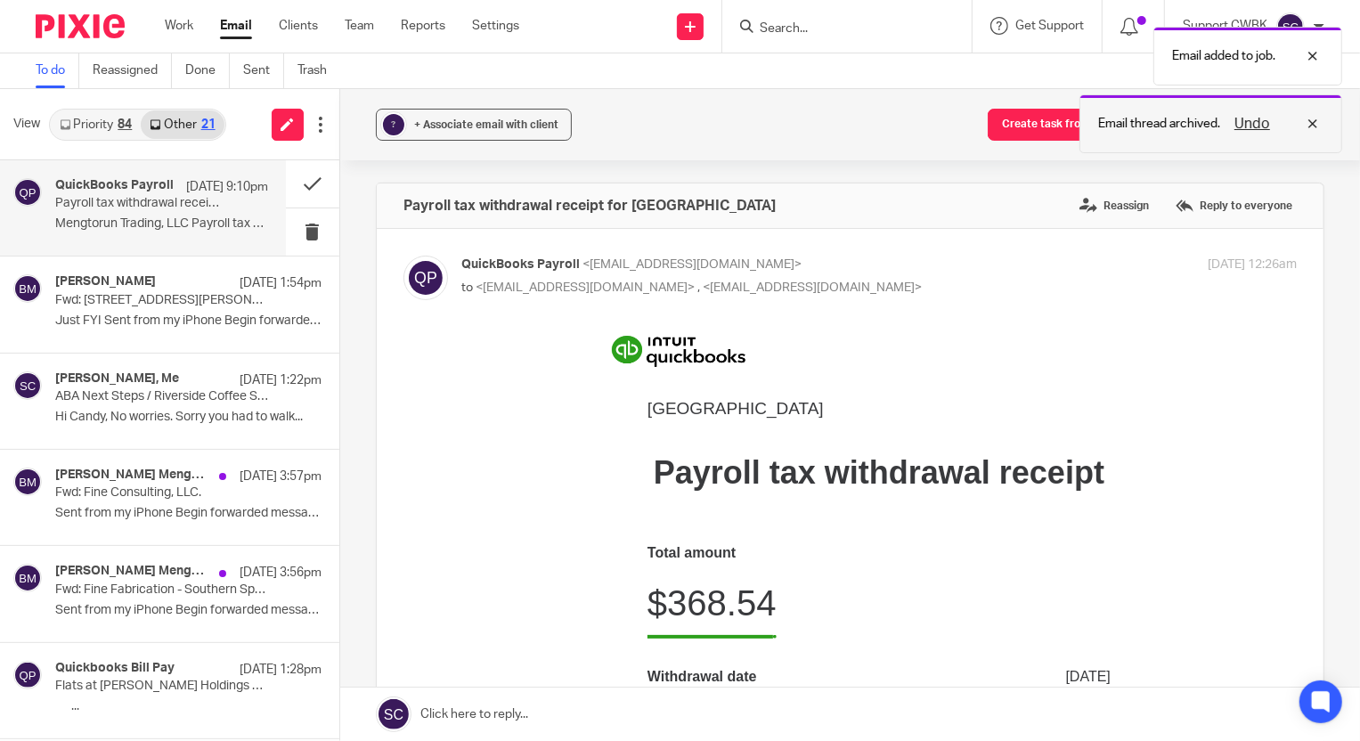
click at [1312, 123] on div "Undo" at bounding box center [1272, 123] width 103 height 21
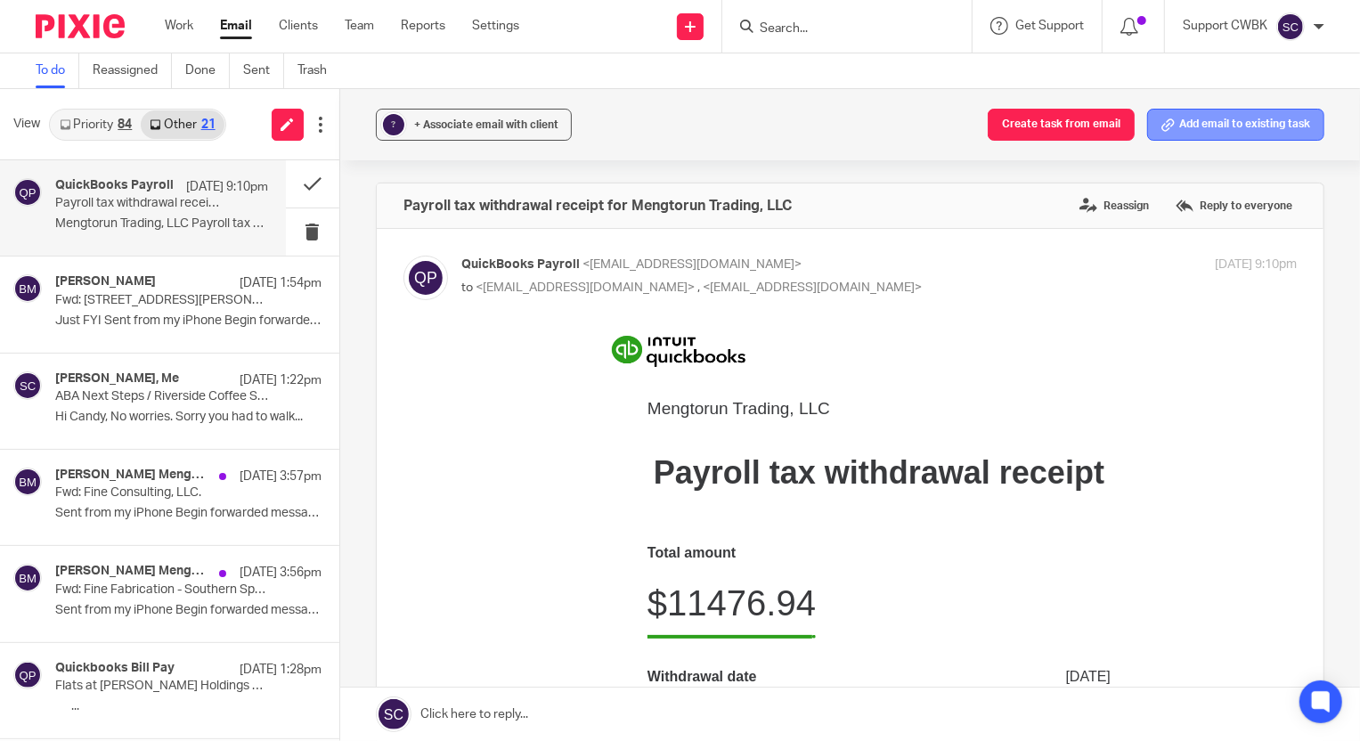
click at [1254, 124] on button "Add email to existing task" at bounding box center [1235, 125] width 177 height 32
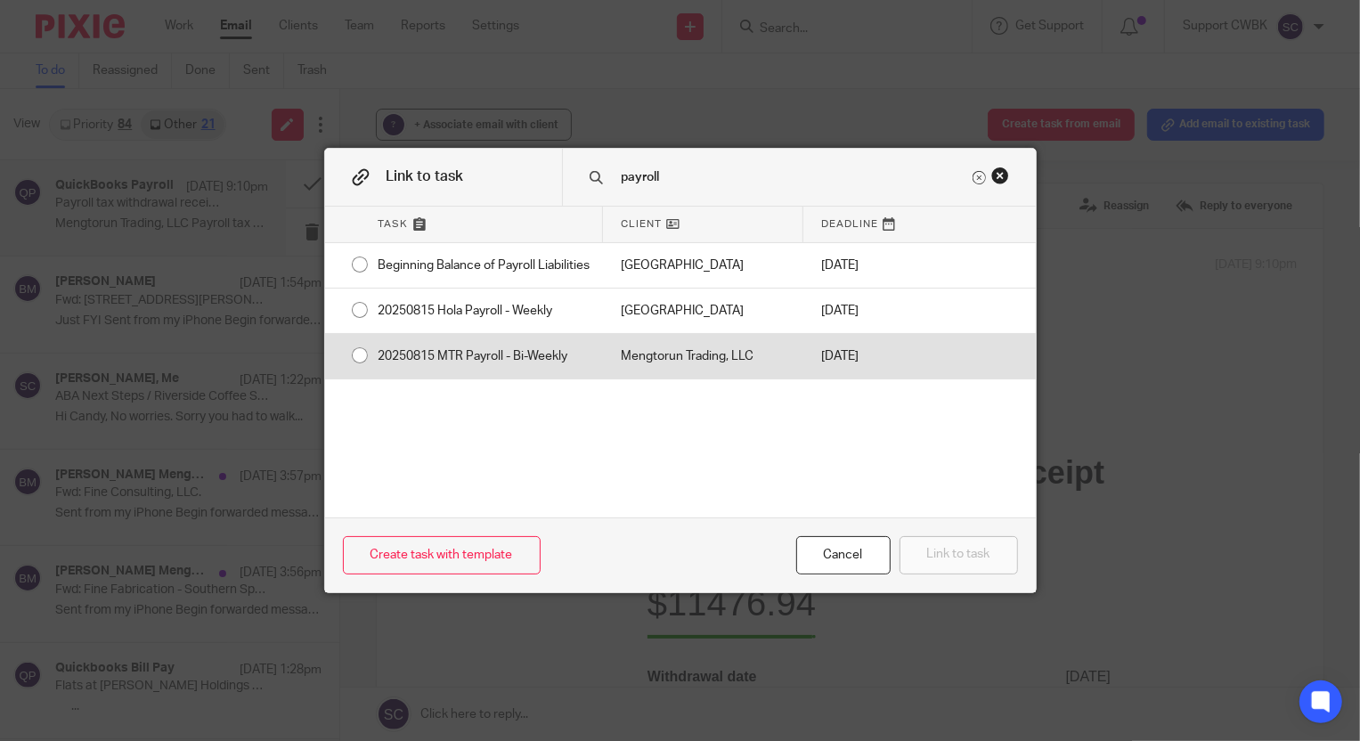
type input "payroll"
click at [686, 375] on div "Mengtorun Trading, LLC" at bounding box center [703, 356] width 200 height 45
radio input "true"
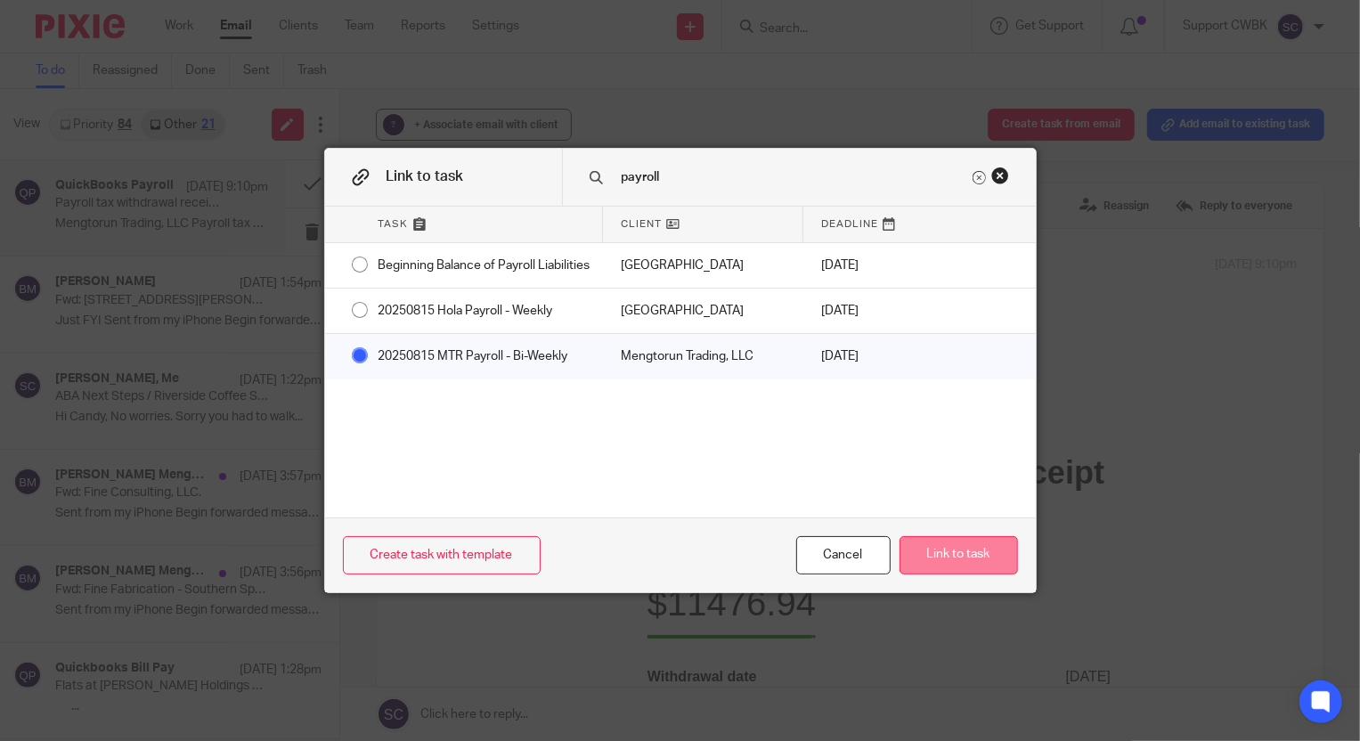
click at [913, 551] on button "Link to task" at bounding box center [959, 555] width 118 height 38
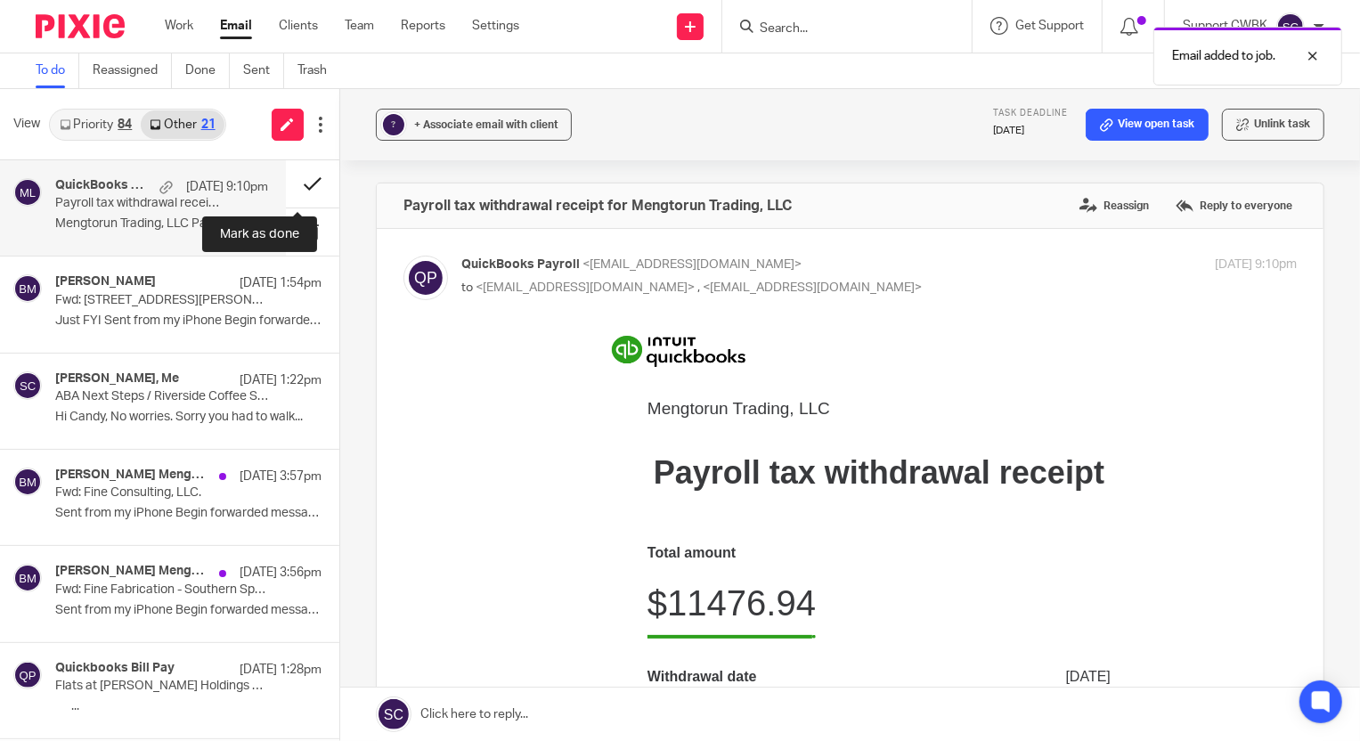
click at [294, 184] on button at bounding box center [312, 183] width 53 height 47
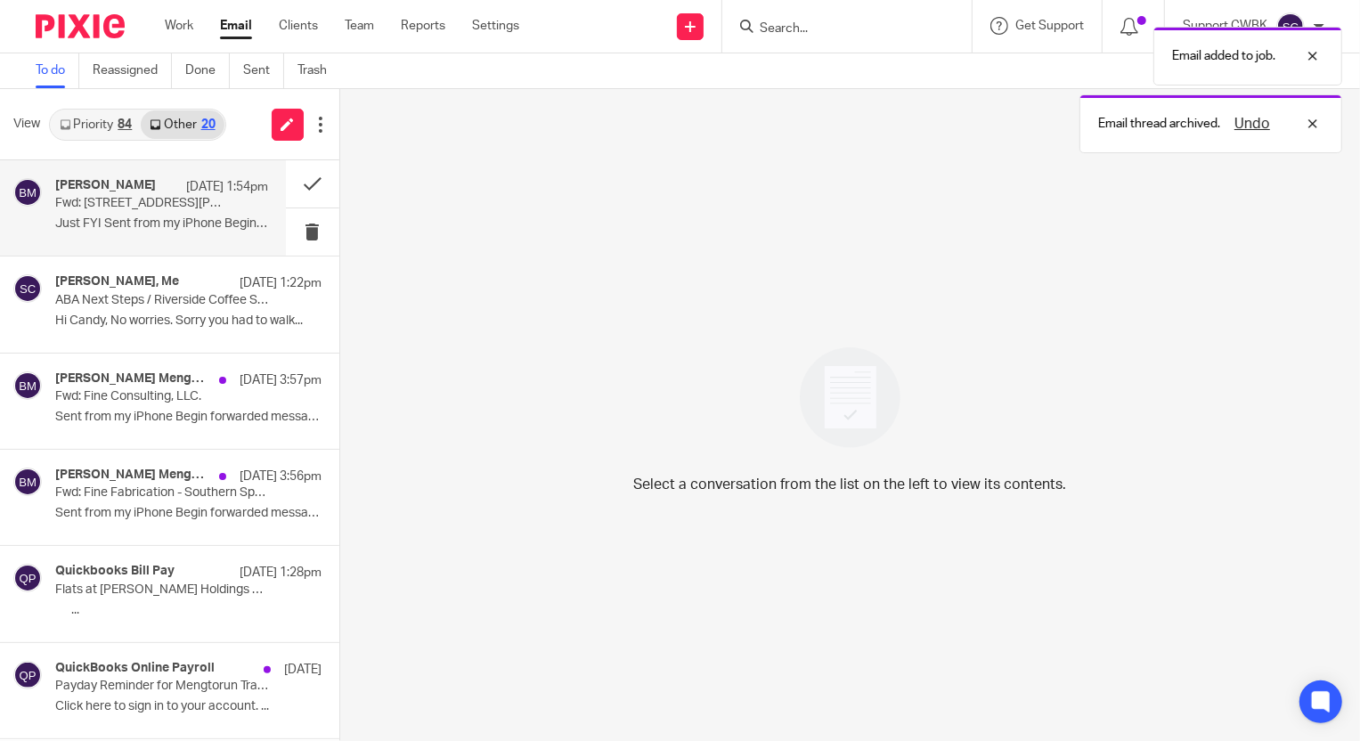
click at [127, 215] on div "BARAN MENGULOGLU Aug 14 1:54pm Fwd: 4848 Scheel Road, LLC to FLATS AT SCHEEL HO…" at bounding box center [161, 208] width 213 height 60
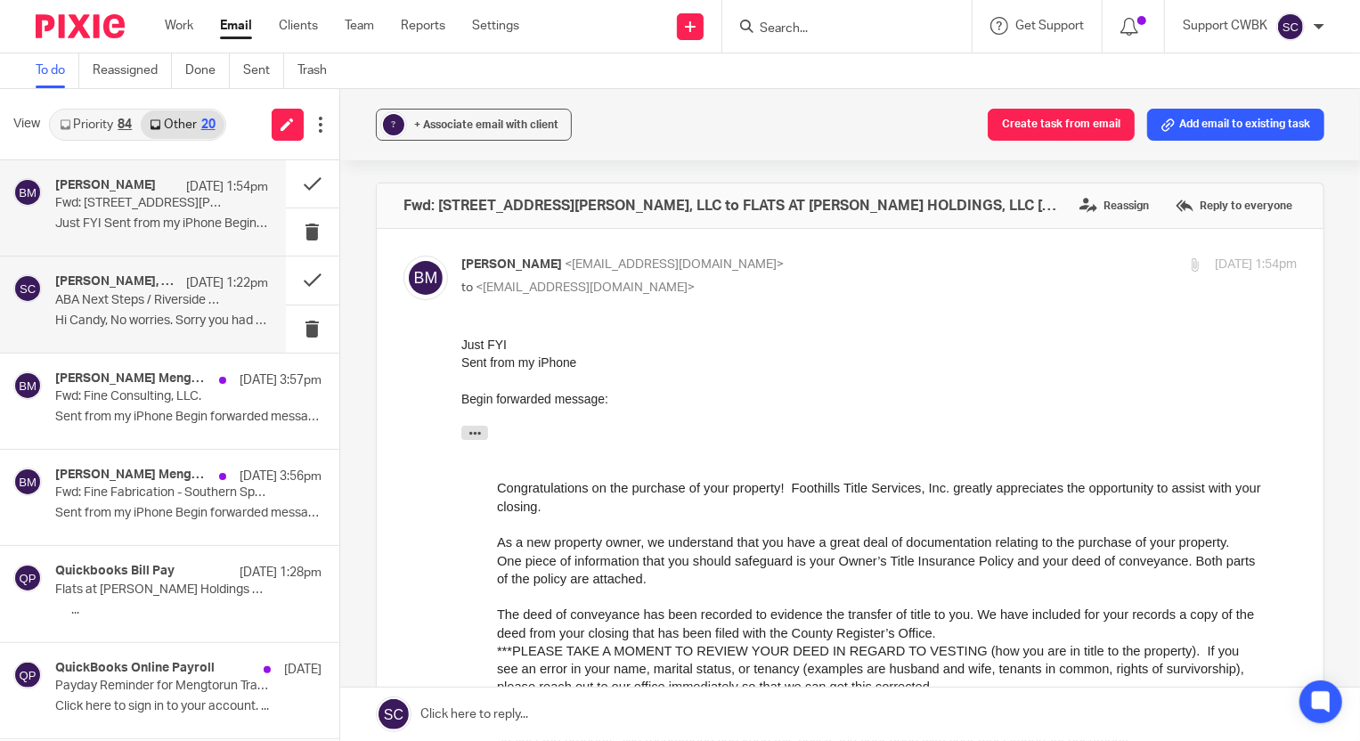
click at [153, 311] on div "Patti Cloud, Me Aug 14 1:22pm ABA Next Steps / Riverside Coffee Shop Invoices H…" at bounding box center [161, 304] width 213 height 60
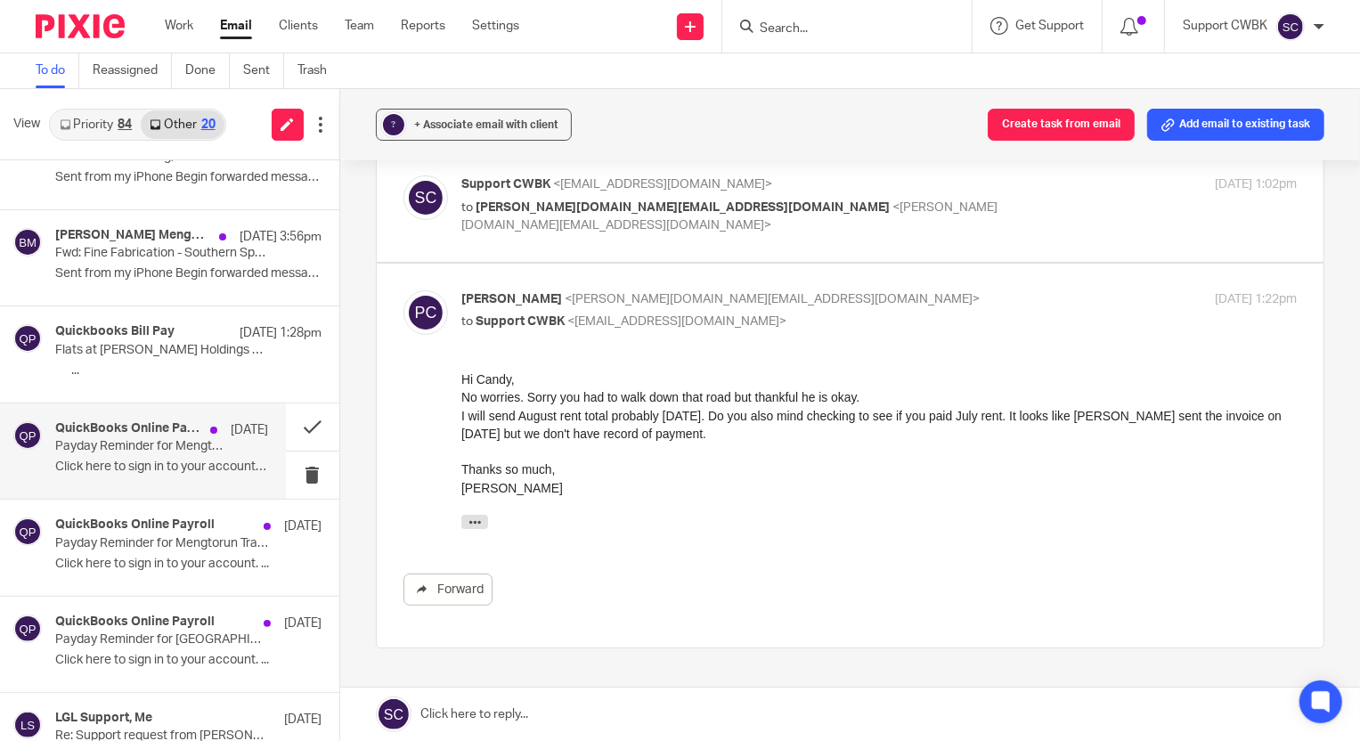
scroll to position [242, 0]
click at [114, 457] on p "Click here to sign in to your account. ..." at bounding box center [161, 464] width 213 height 15
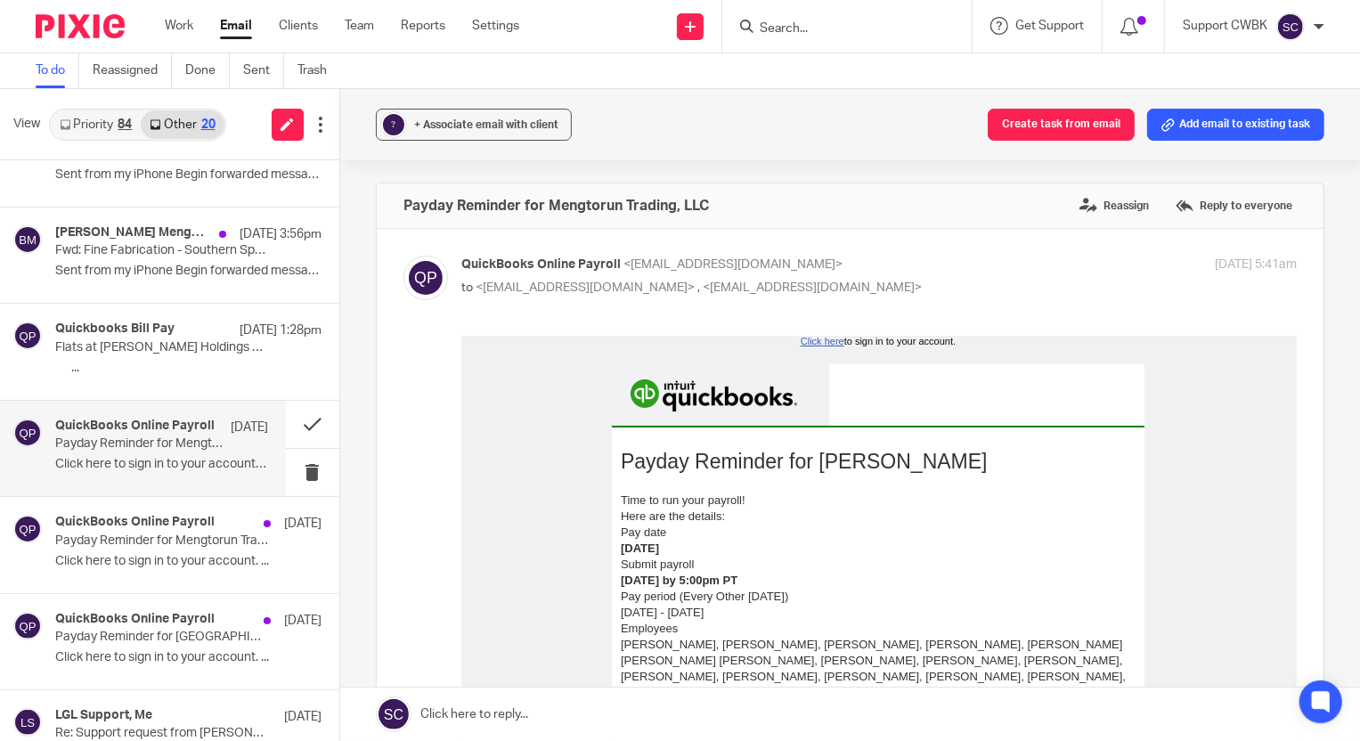
scroll to position [0, 0]
click at [298, 423] on button at bounding box center [312, 424] width 53 height 47
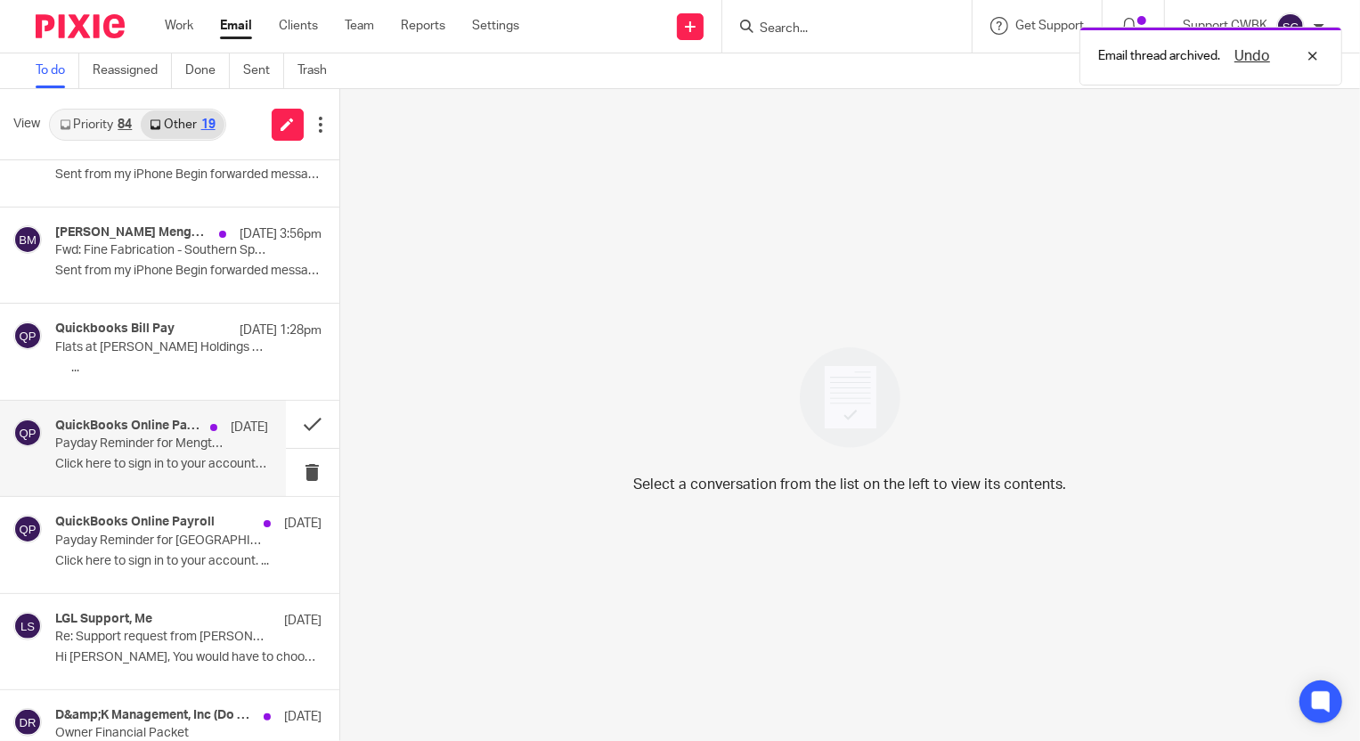
click at [110, 450] on p "Payday Reminder for Mengtorun Trading, LLC" at bounding box center [140, 444] width 170 height 15
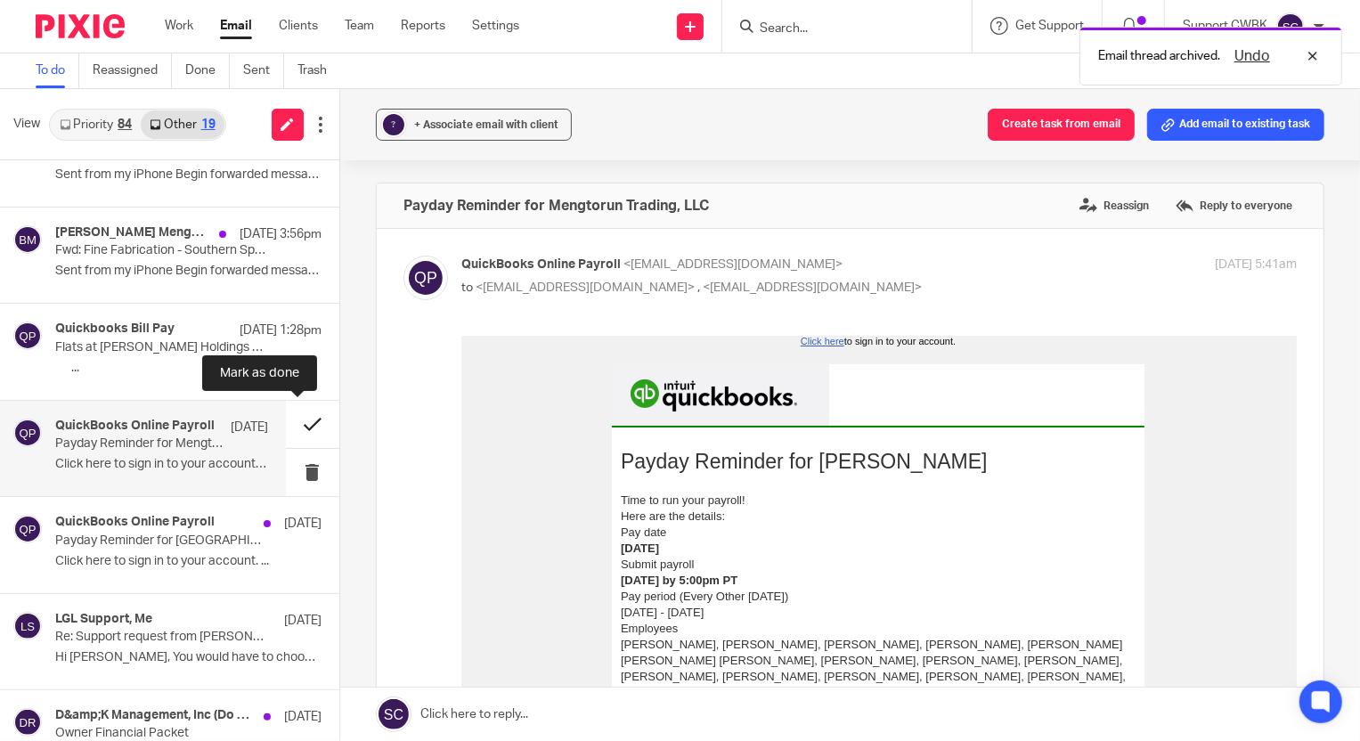
click at [294, 427] on button at bounding box center [312, 424] width 53 height 47
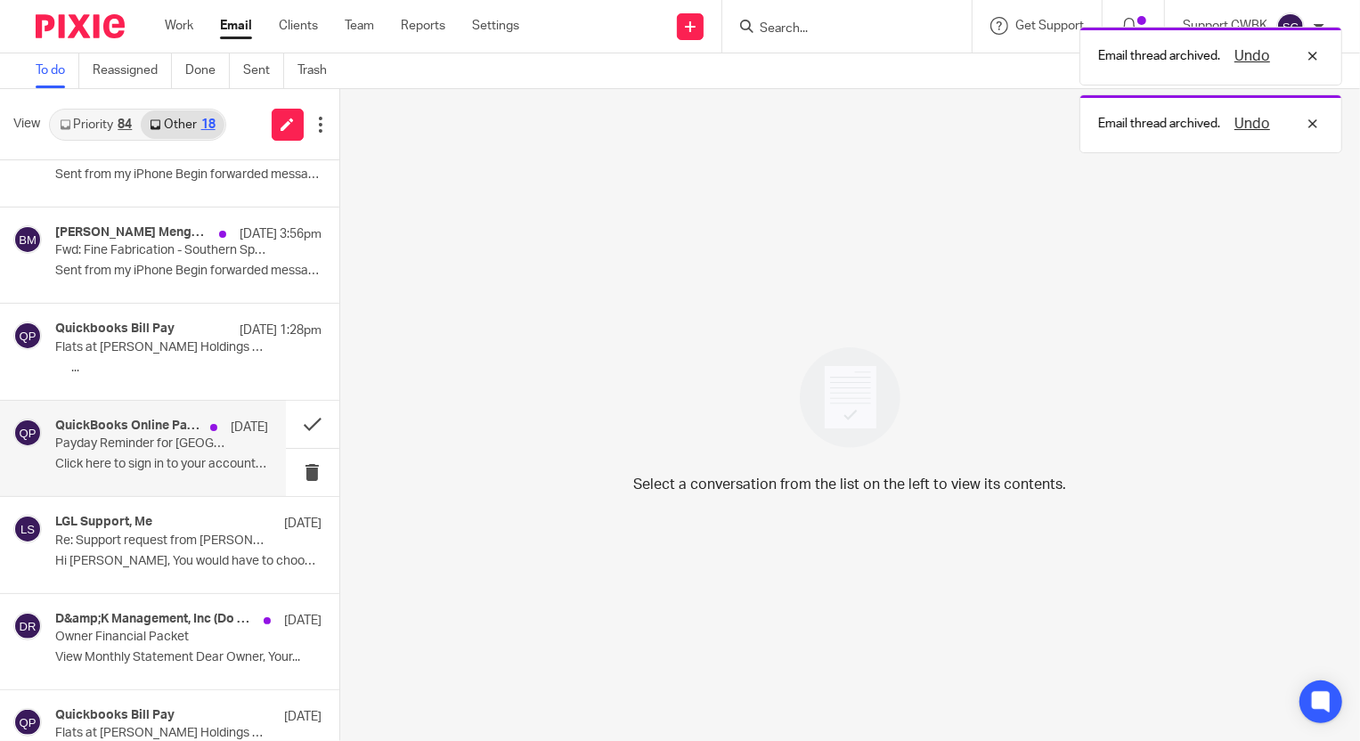
click at [110, 447] on p "Payday Reminder for HOLA Lakeway" at bounding box center [140, 444] width 170 height 15
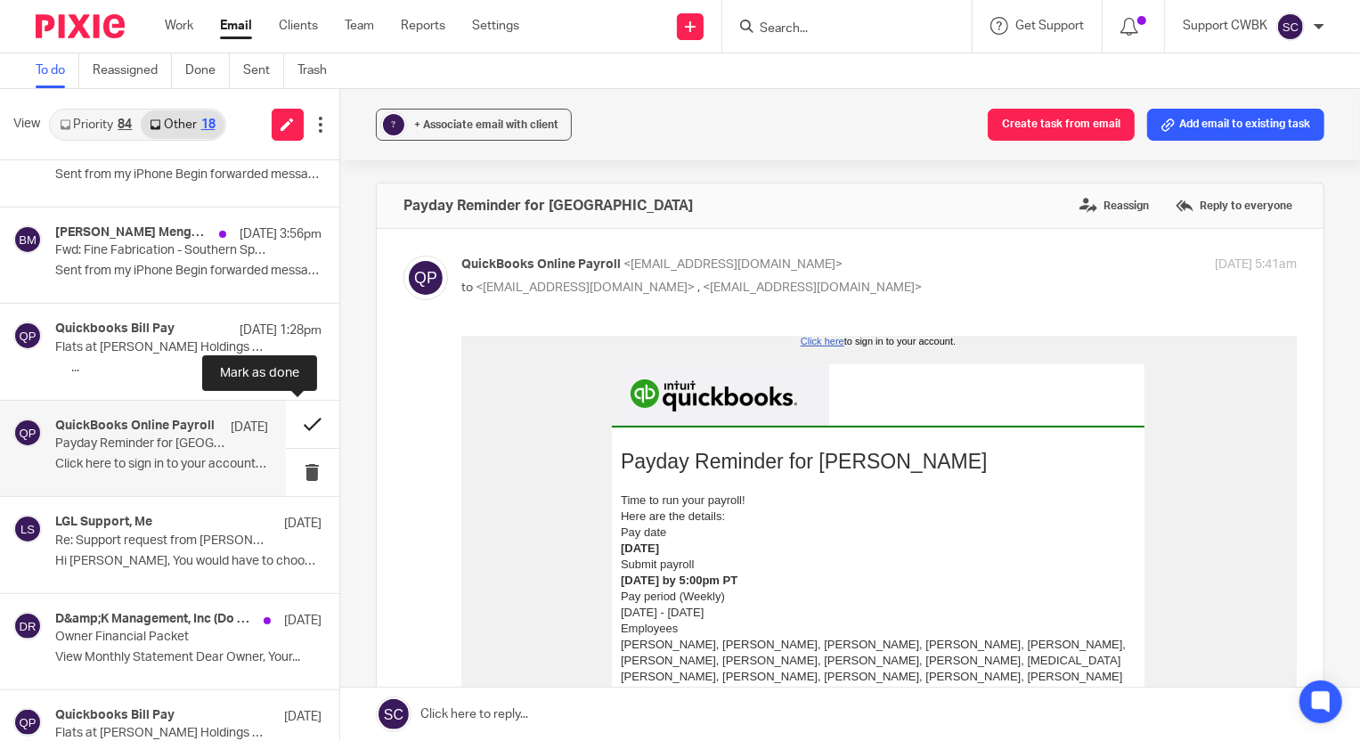
click at [295, 424] on button at bounding box center [312, 424] width 53 height 47
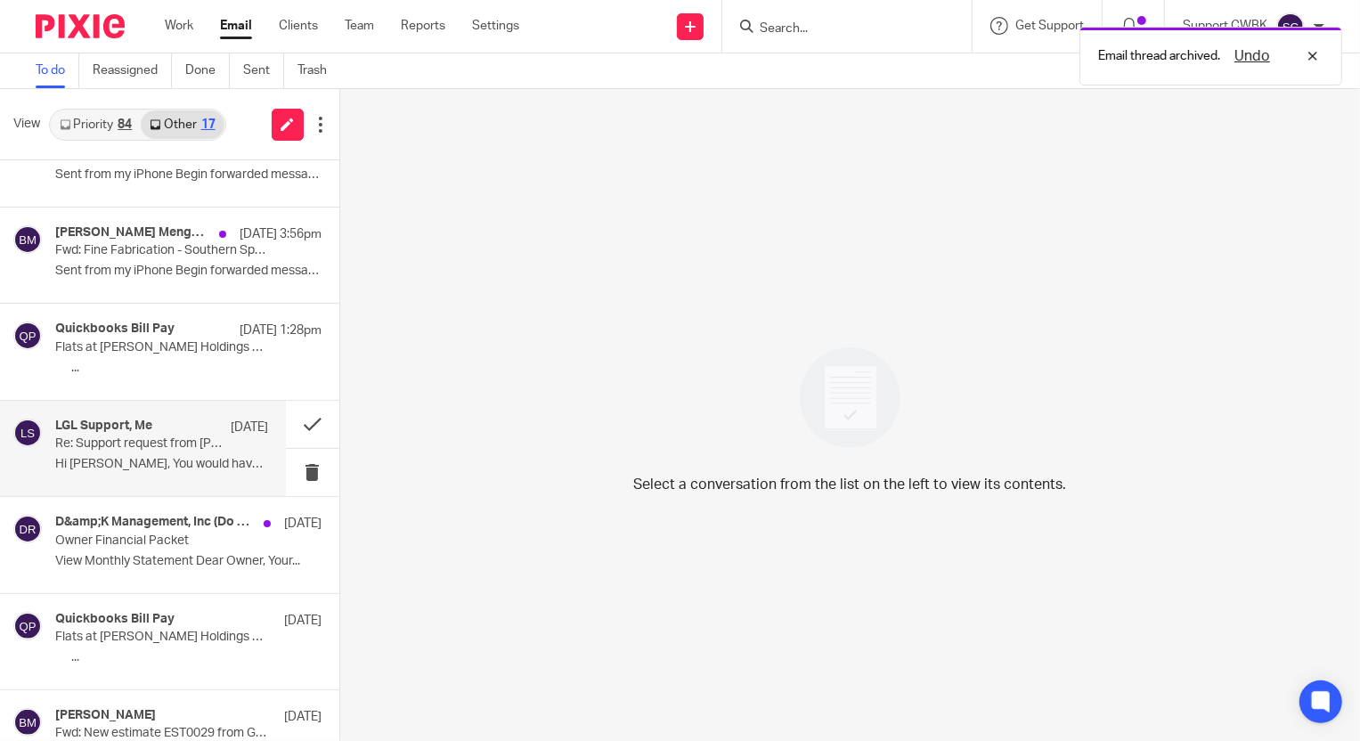
click at [134, 451] on div "LGL Support, Me Aug 11 Re: Support request from Candance Weaver at iteministrie…" at bounding box center [161, 449] width 213 height 60
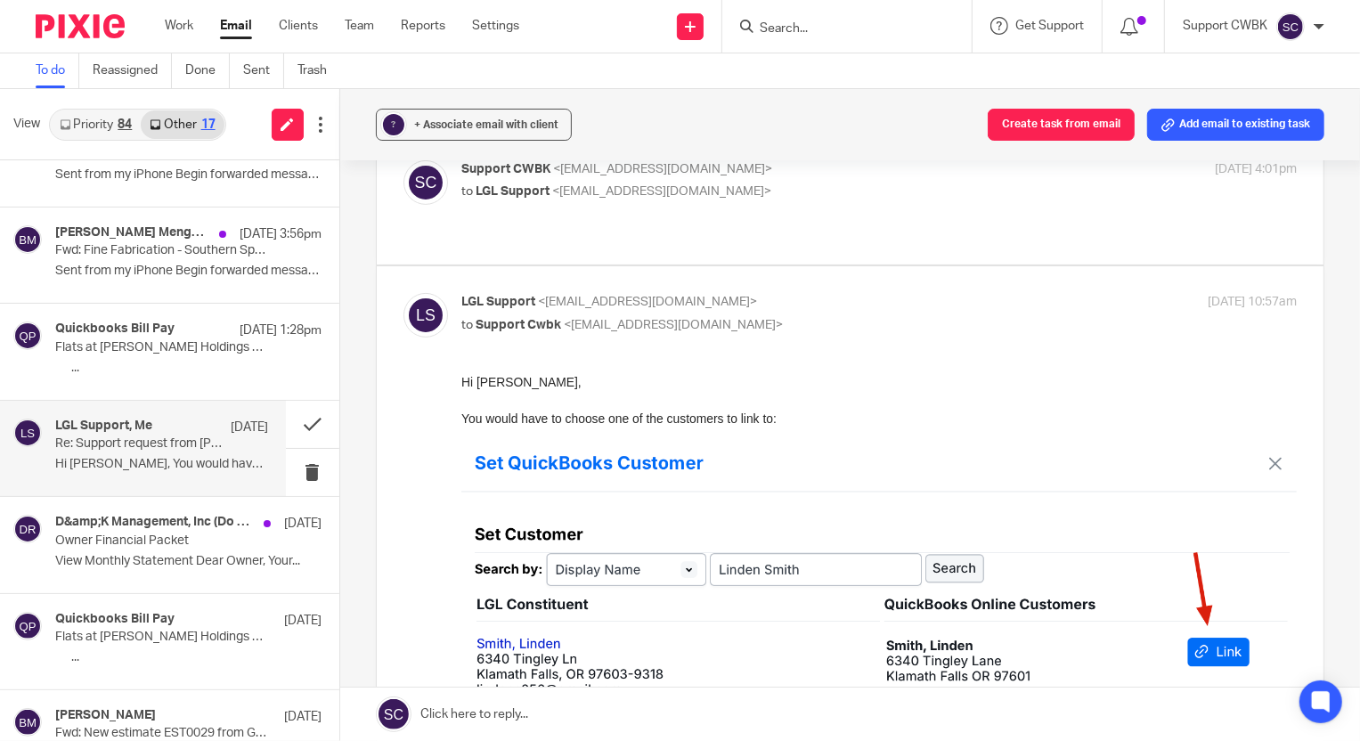
scroll to position [404, 0]
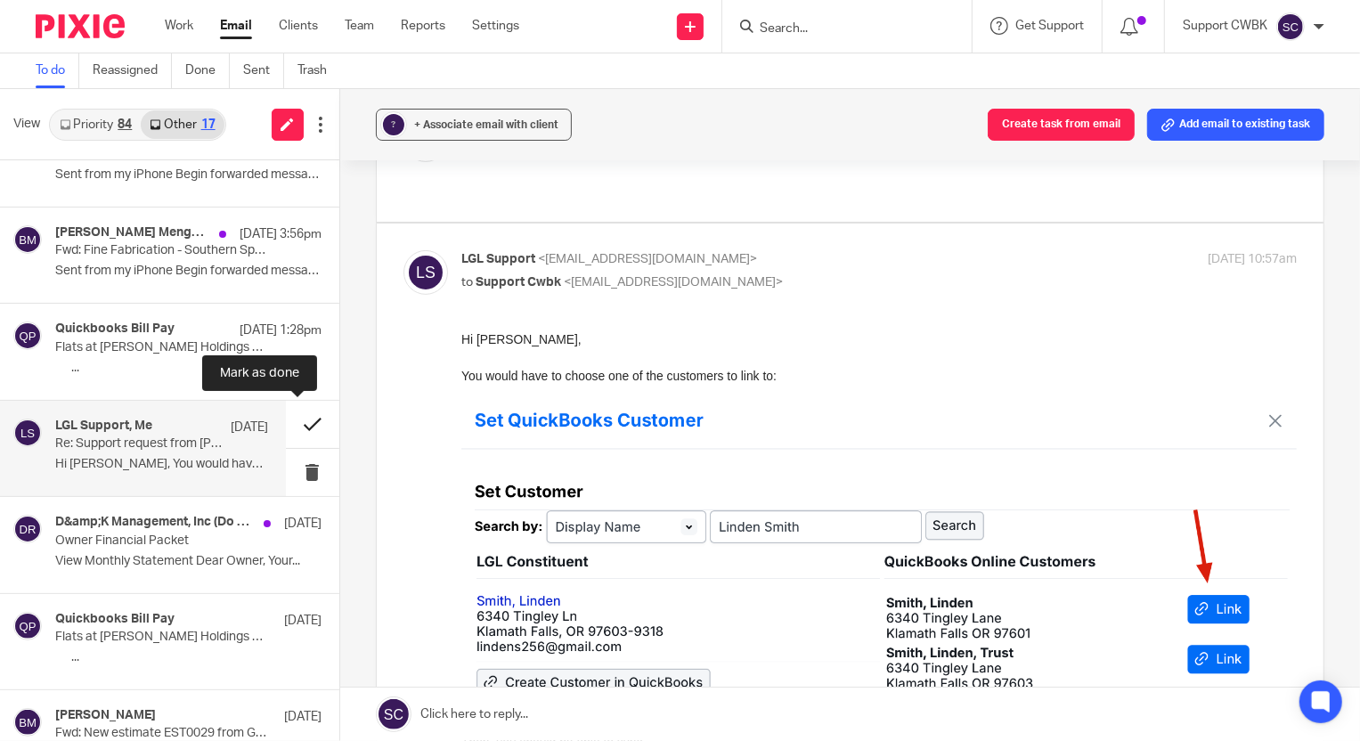
click at [290, 427] on button at bounding box center [312, 424] width 53 height 47
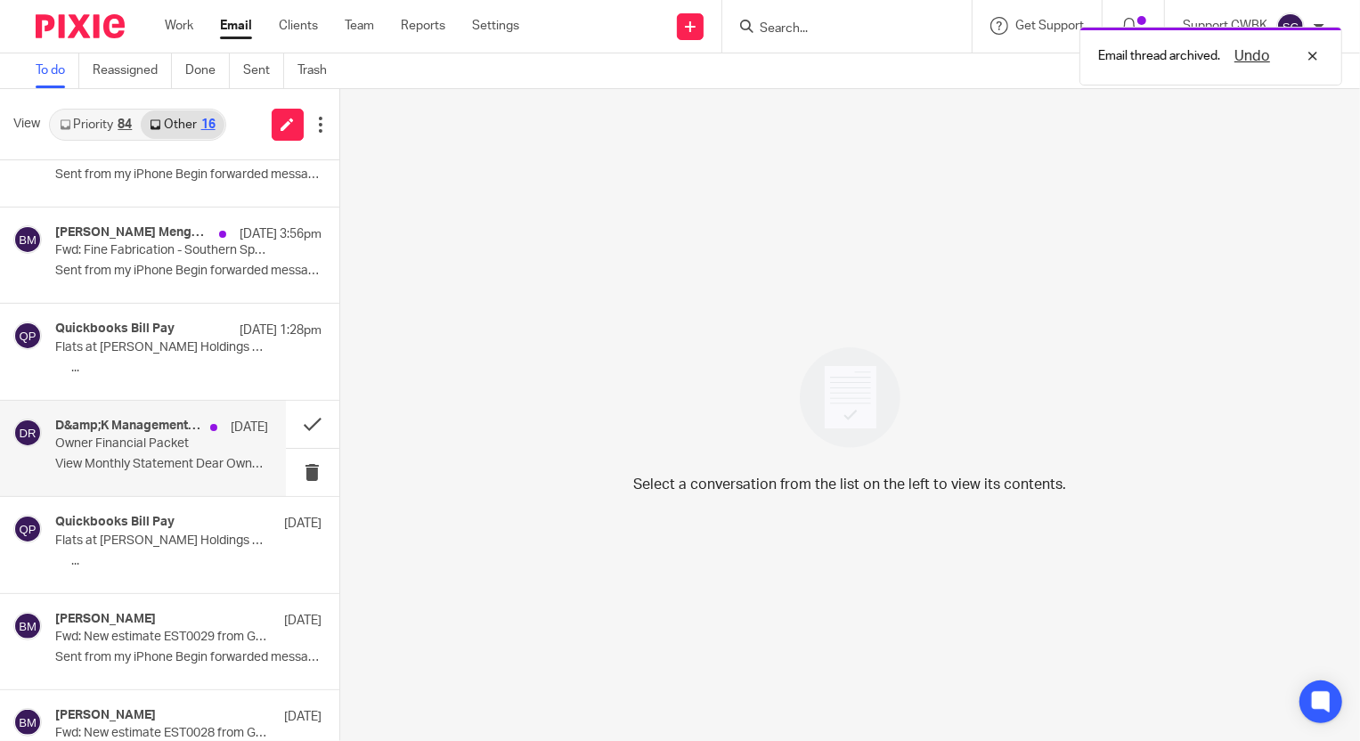
click at [127, 439] on p "Owner Financial Packet" at bounding box center [140, 444] width 170 height 15
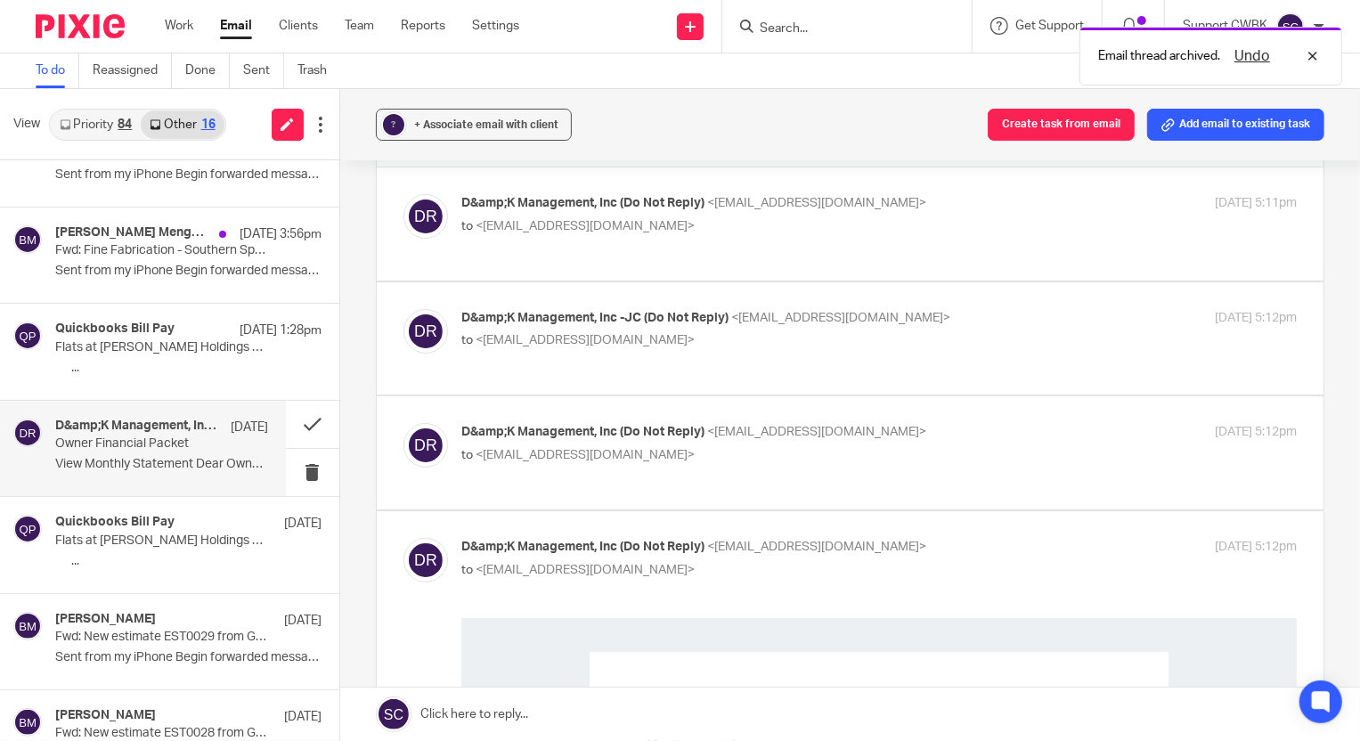
scroll to position [486, 0]
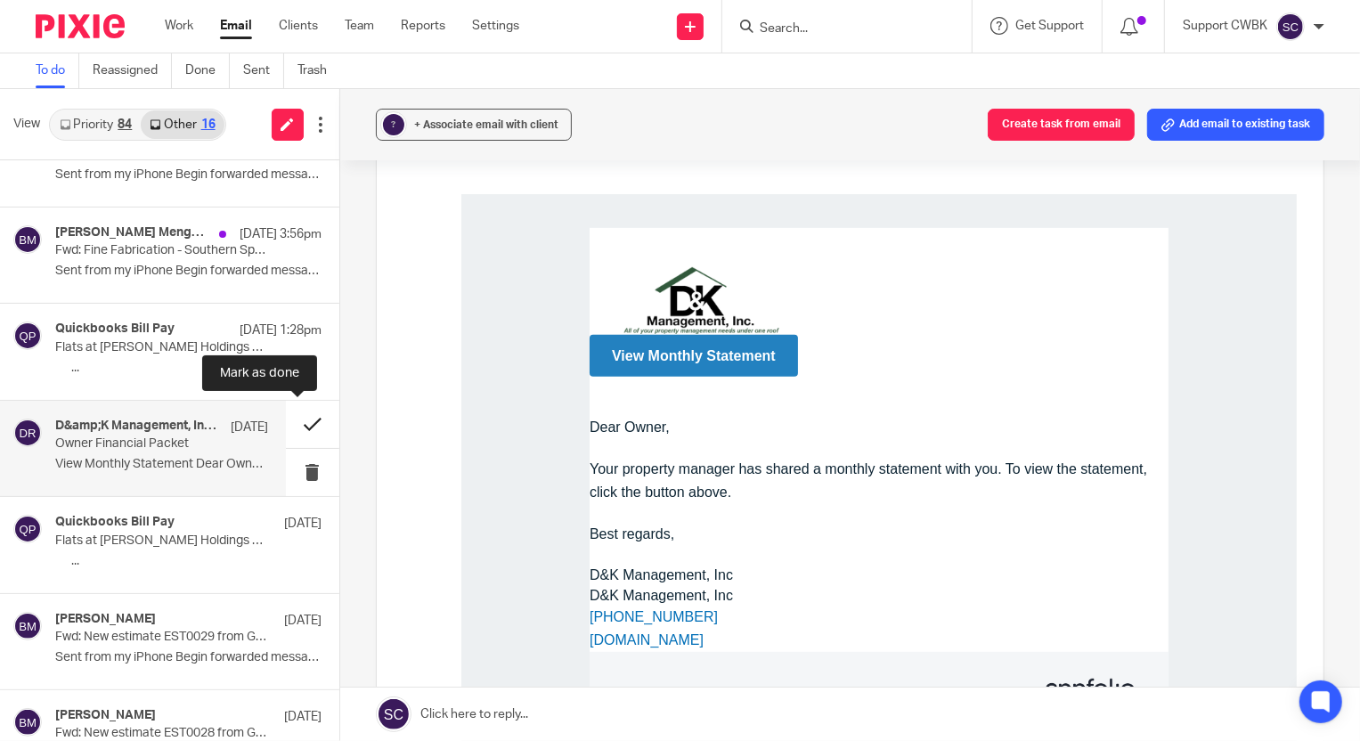
click at [295, 421] on button at bounding box center [312, 424] width 53 height 47
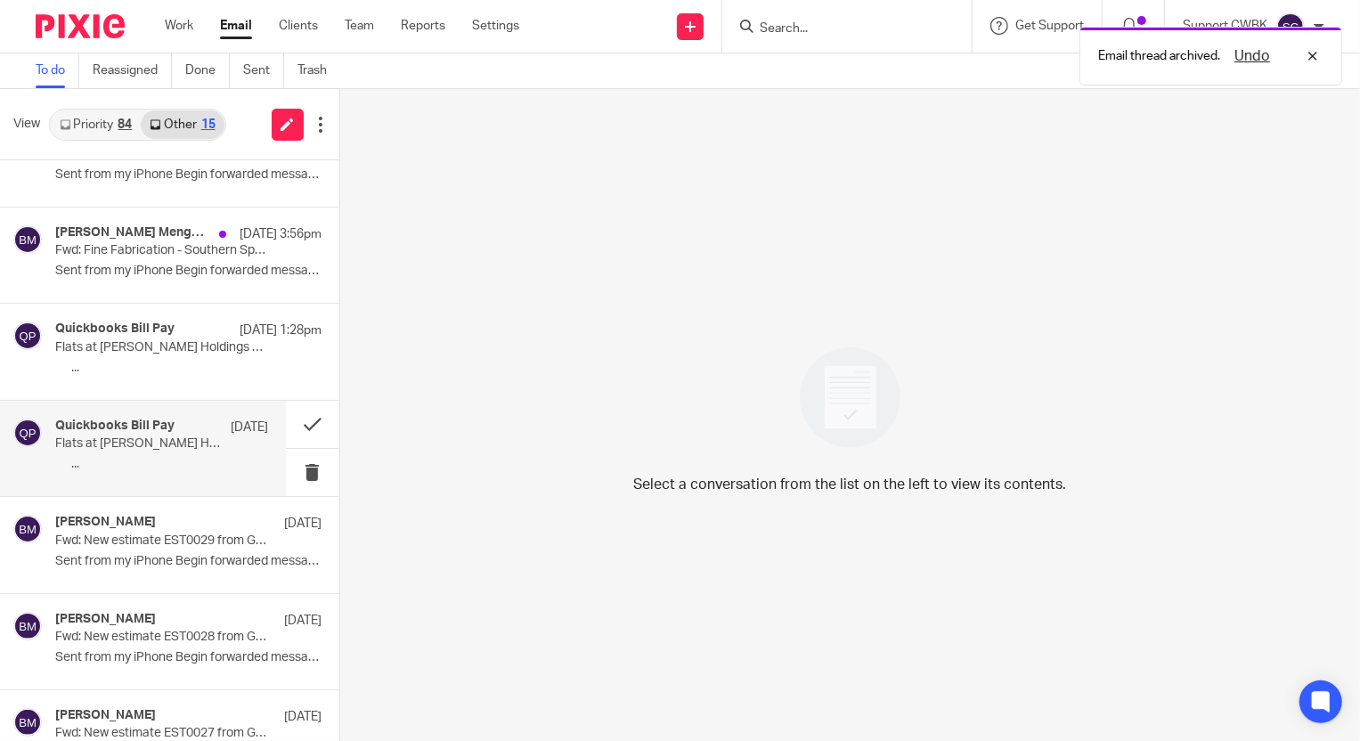
click at [125, 448] on p "Flats at Scheel Holdings LLC is interested in QuickBooks Bill Pay" at bounding box center [140, 444] width 170 height 15
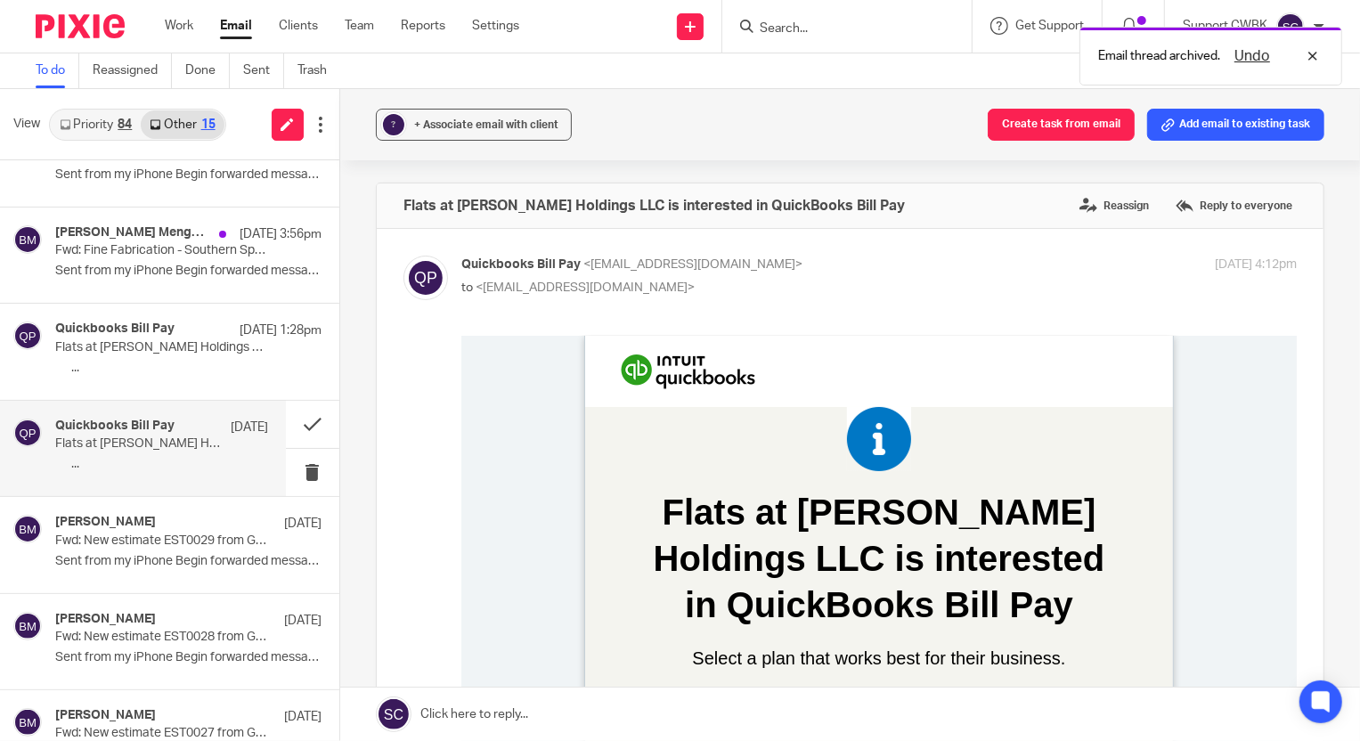
scroll to position [0, 0]
click at [294, 418] on button at bounding box center [312, 424] width 53 height 47
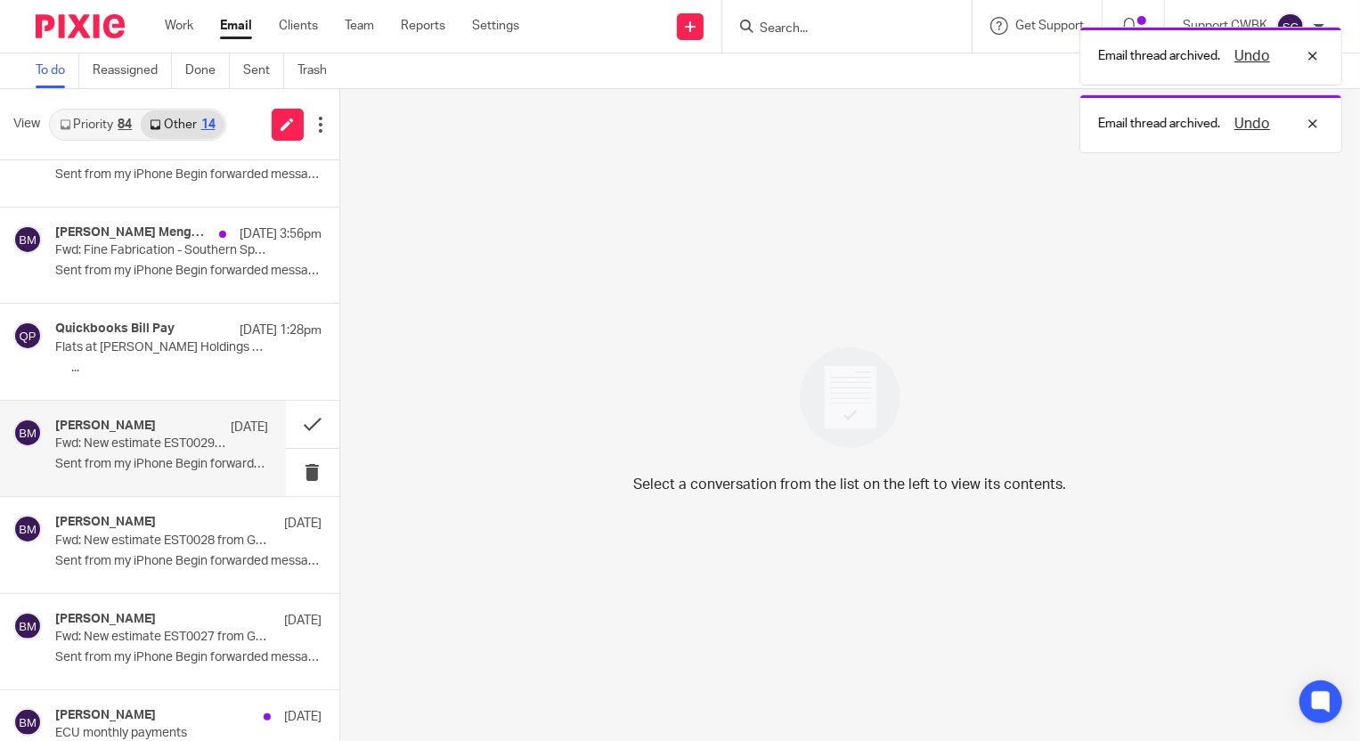
click at [117, 457] on p "Sent from my iPhone Begin forwarded message: ..." at bounding box center [161, 464] width 213 height 15
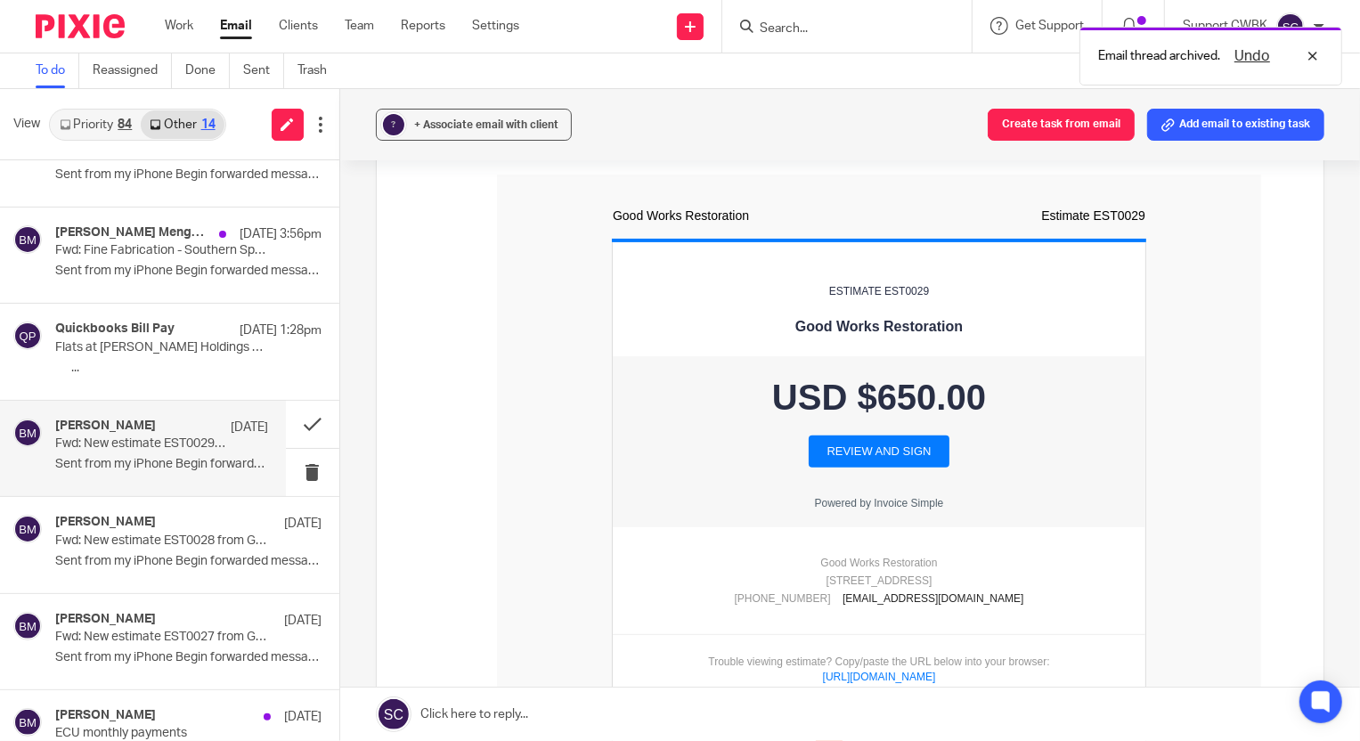
scroll to position [323, 0]
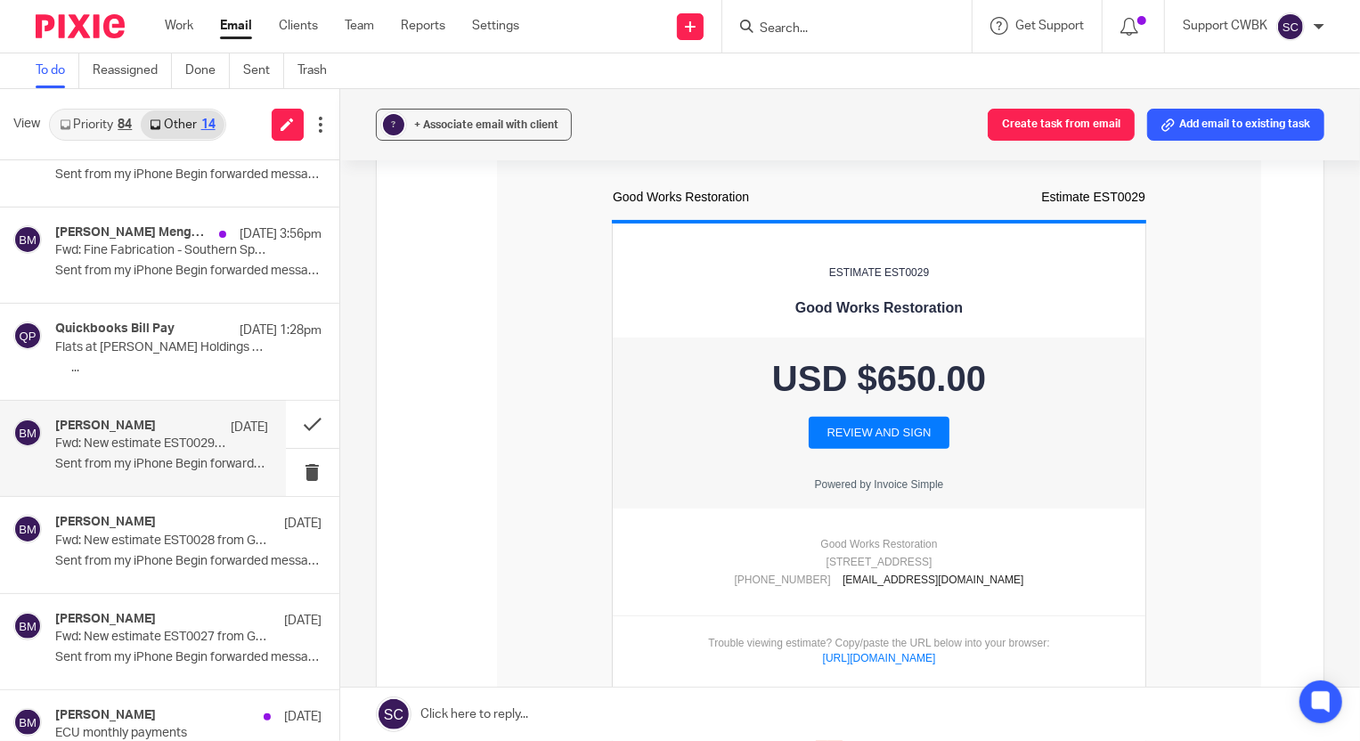
drag, startPoint x: 515, startPoint y: 320, endPoint x: 494, endPoint y: 319, distance: 20.5
click at [515, 320] on div "Estimate EST0029 Good Works Restoration USD $650.00 REVIEW AND SIGN Powered by …" at bounding box center [878, 500] width 755 height 560
click at [298, 421] on button at bounding box center [312, 424] width 53 height 47
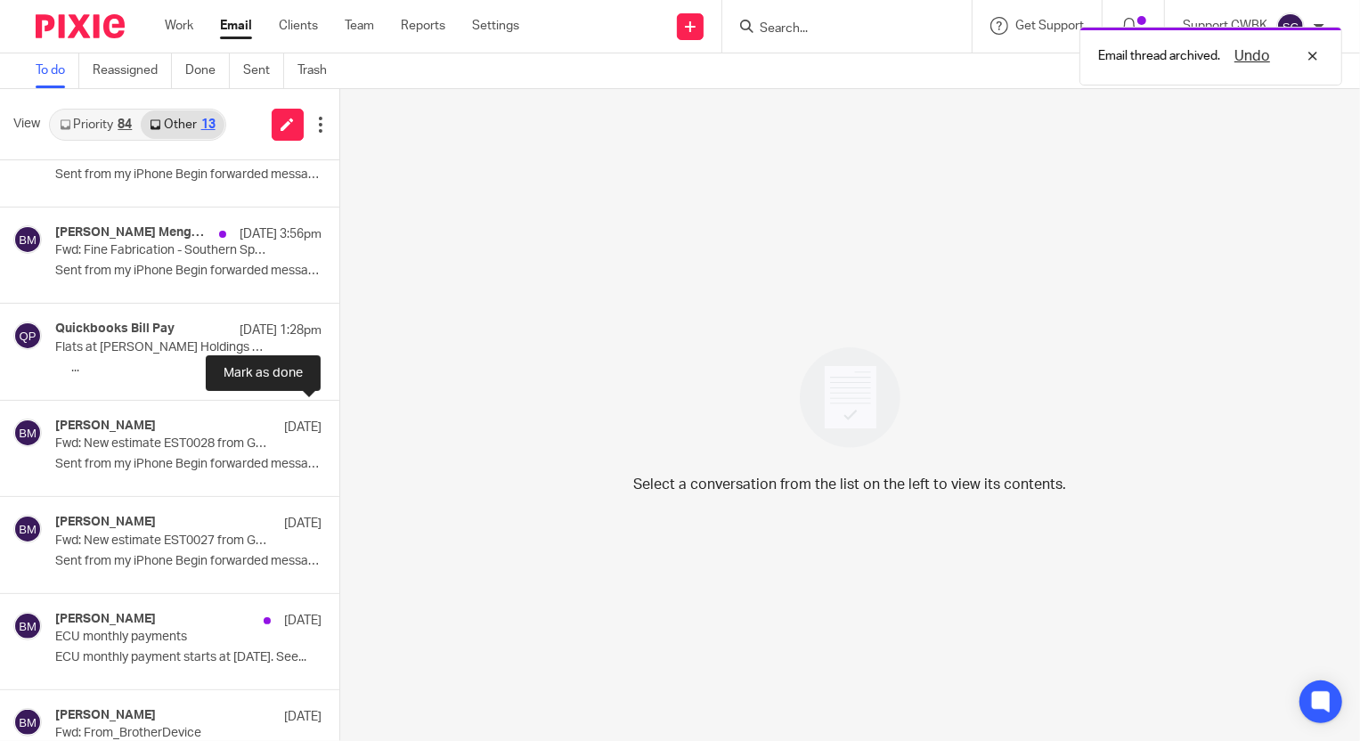
click at [339, 421] on button at bounding box center [346, 424] width 14 height 47
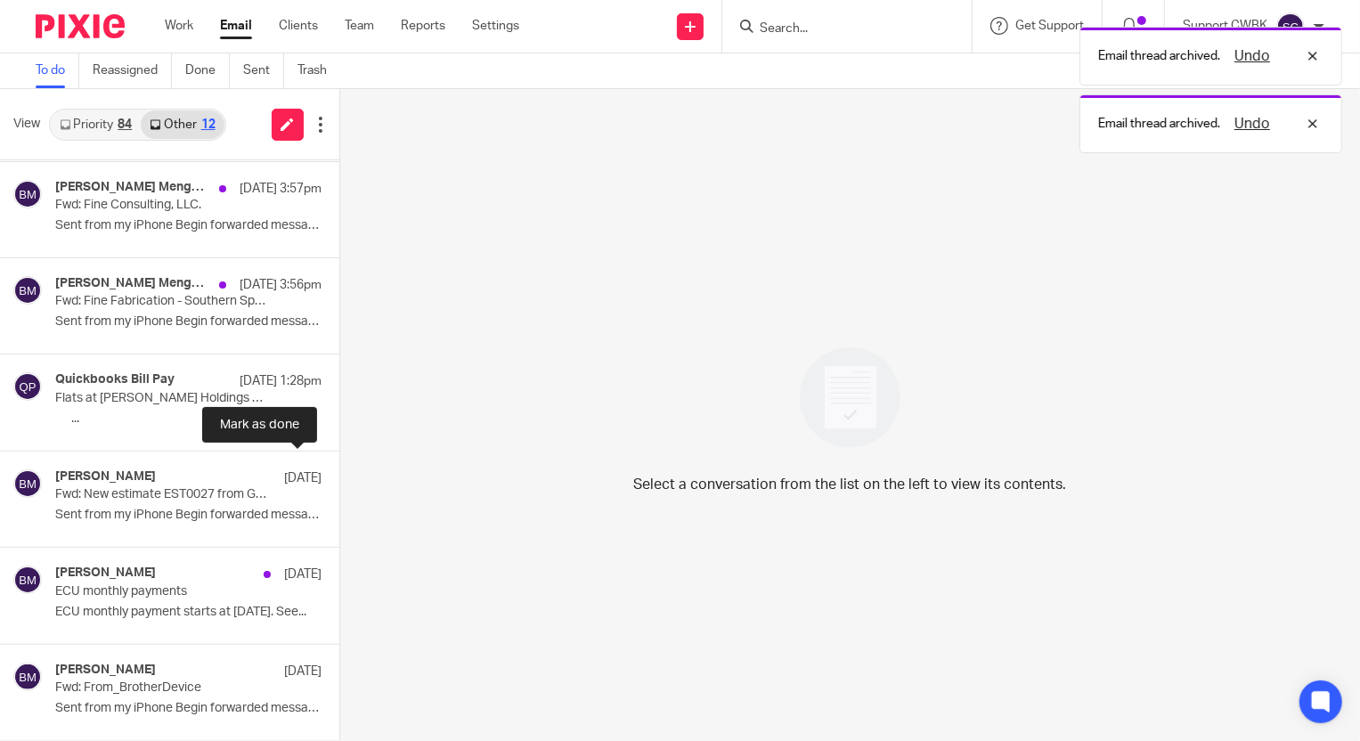
scroll to position [191, 0]
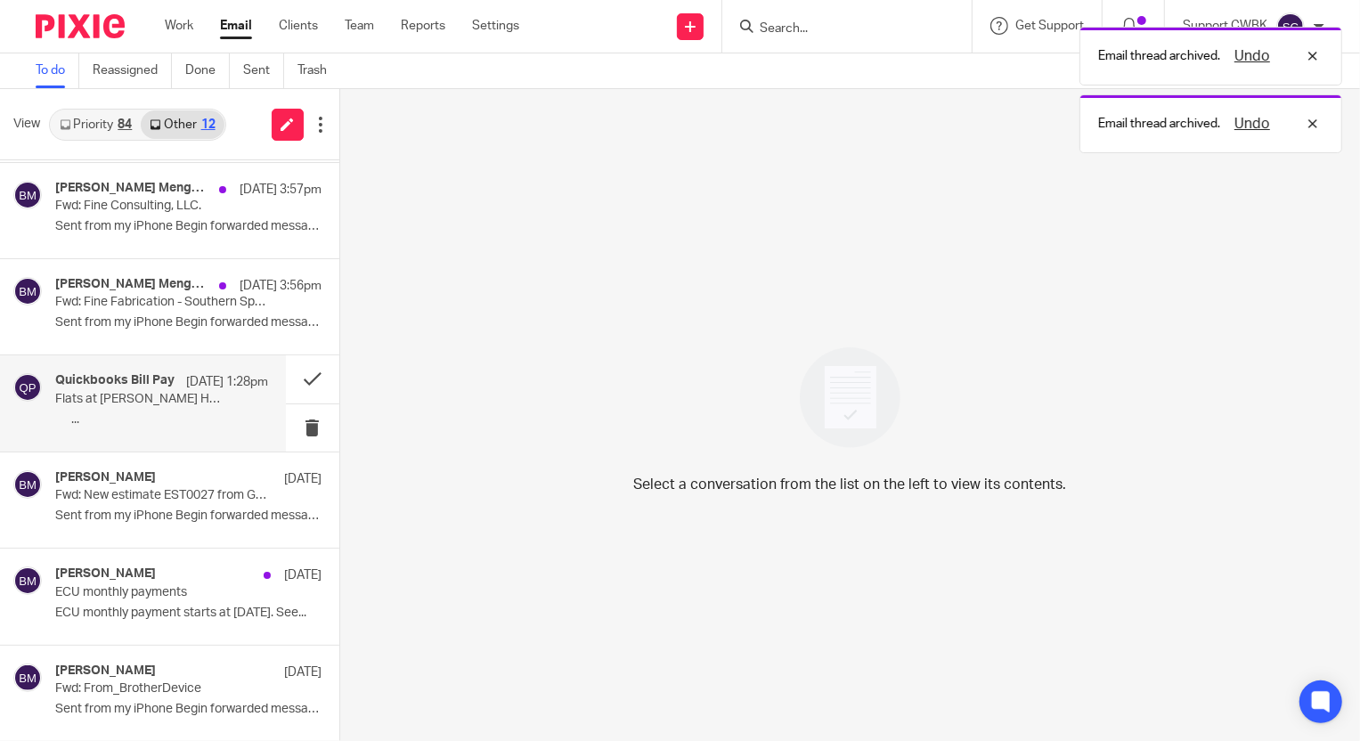
click at [147, 392] on p "Flats at Scheel Holdings LLC is interested in QuickBooks Bill Pay" at bounding box center [140, 399] width 170 height 15
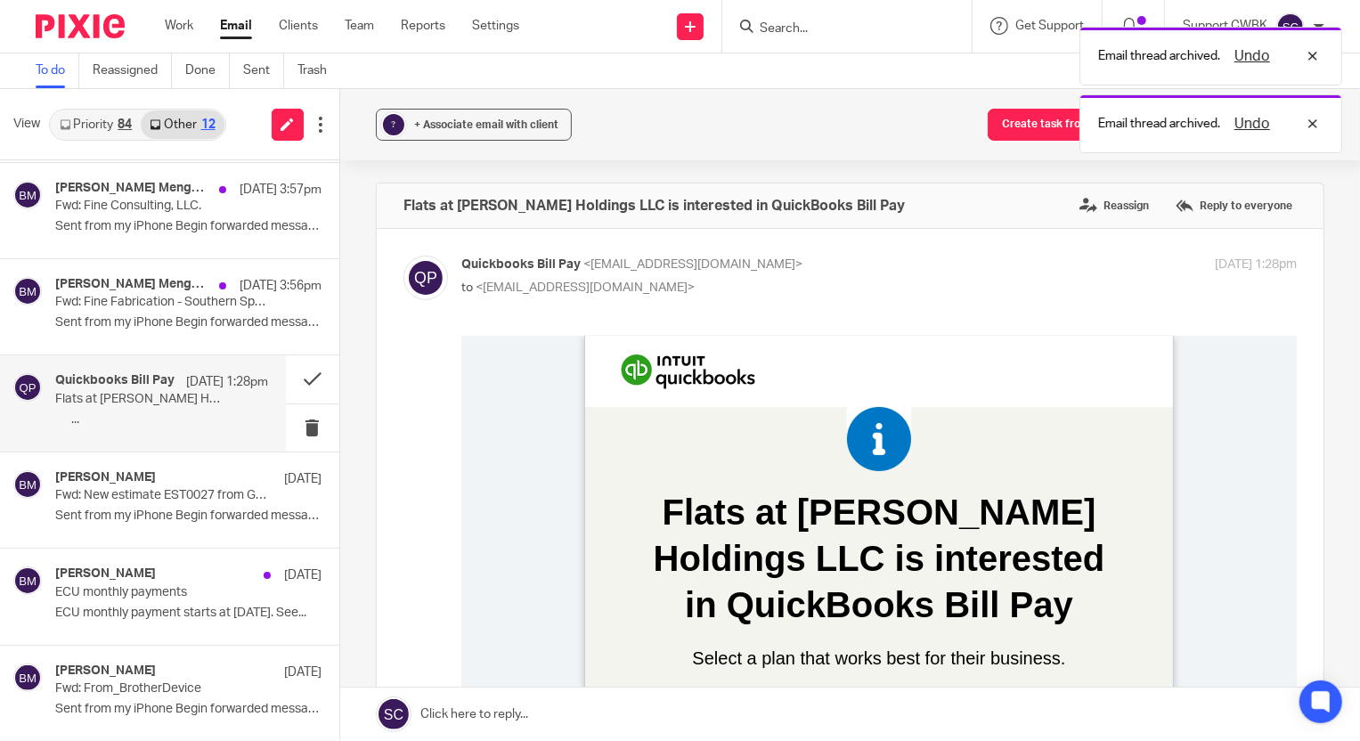
scroll to position [0, 0]
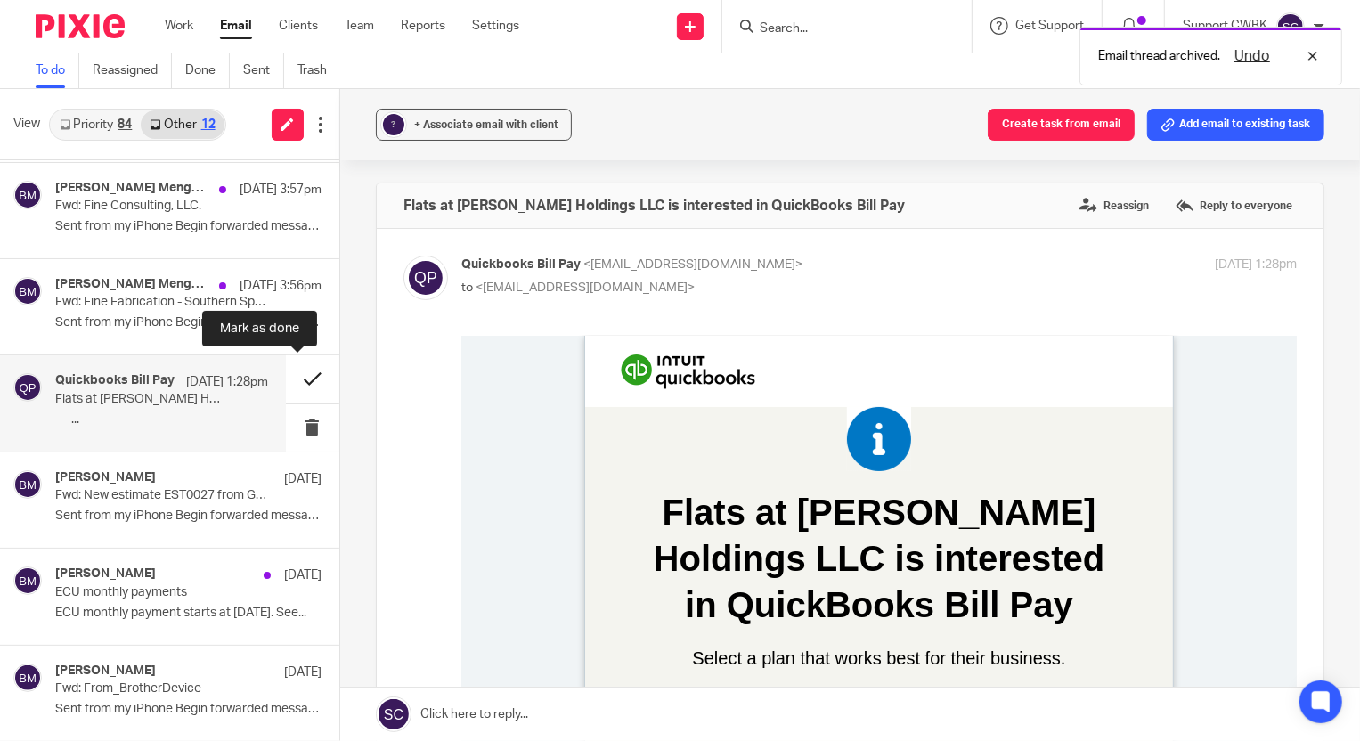
click at [294, 377] on button at bounding box center [312, 378] width 53 height 47
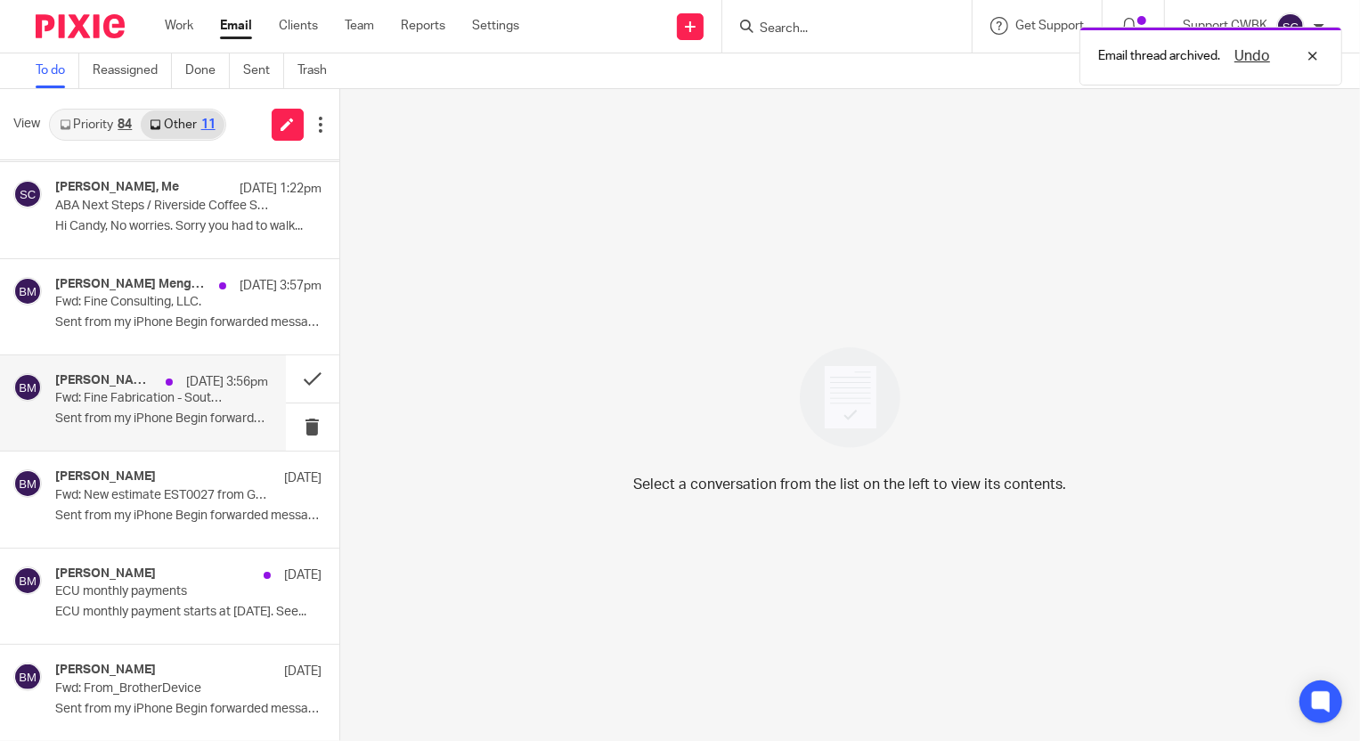
click at [153, 412] on p "Sent from my iPhone Begin forwarded message: ..." at bounding box center [161, 419] width 213 height 15
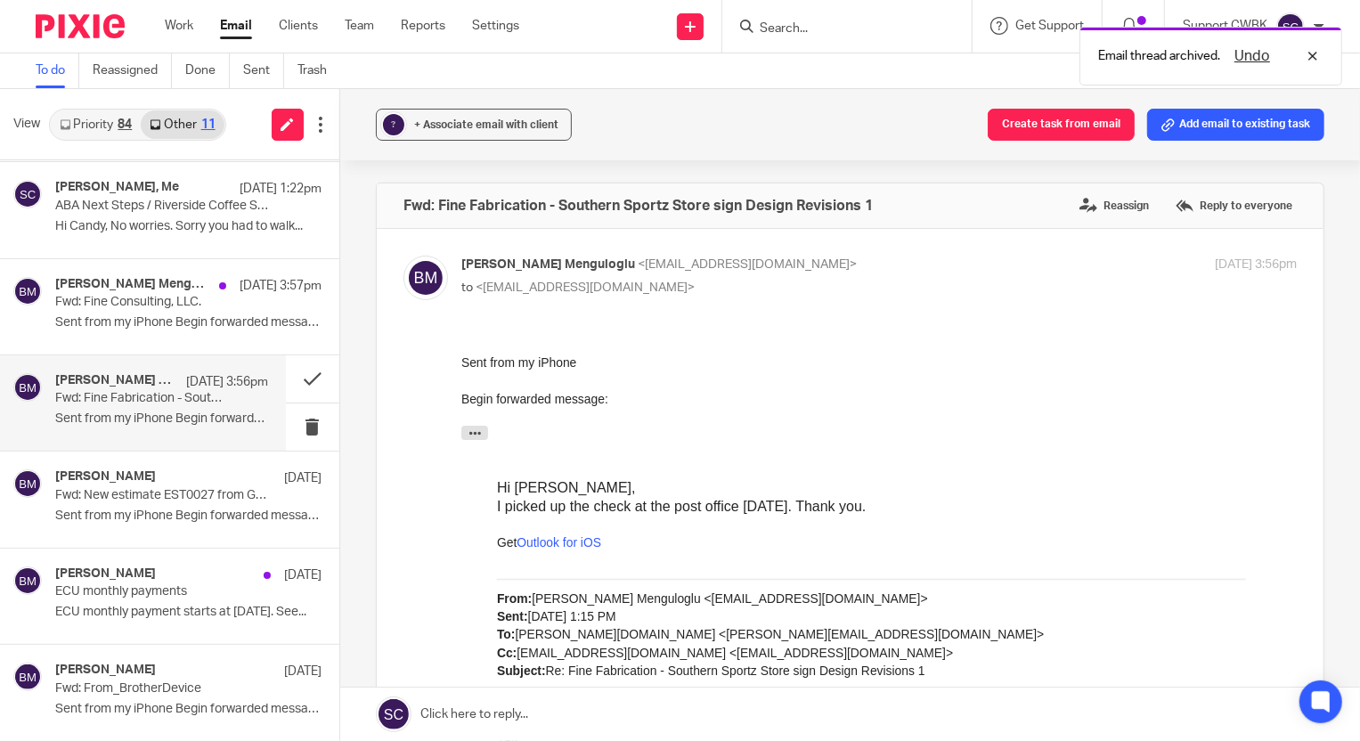
scroll to position [0, 0]
click at [145, 494] on p "Fwd: New estimate EST0027 from Good Works Restoration" at bounding box center [140, 495] width 170 height 15
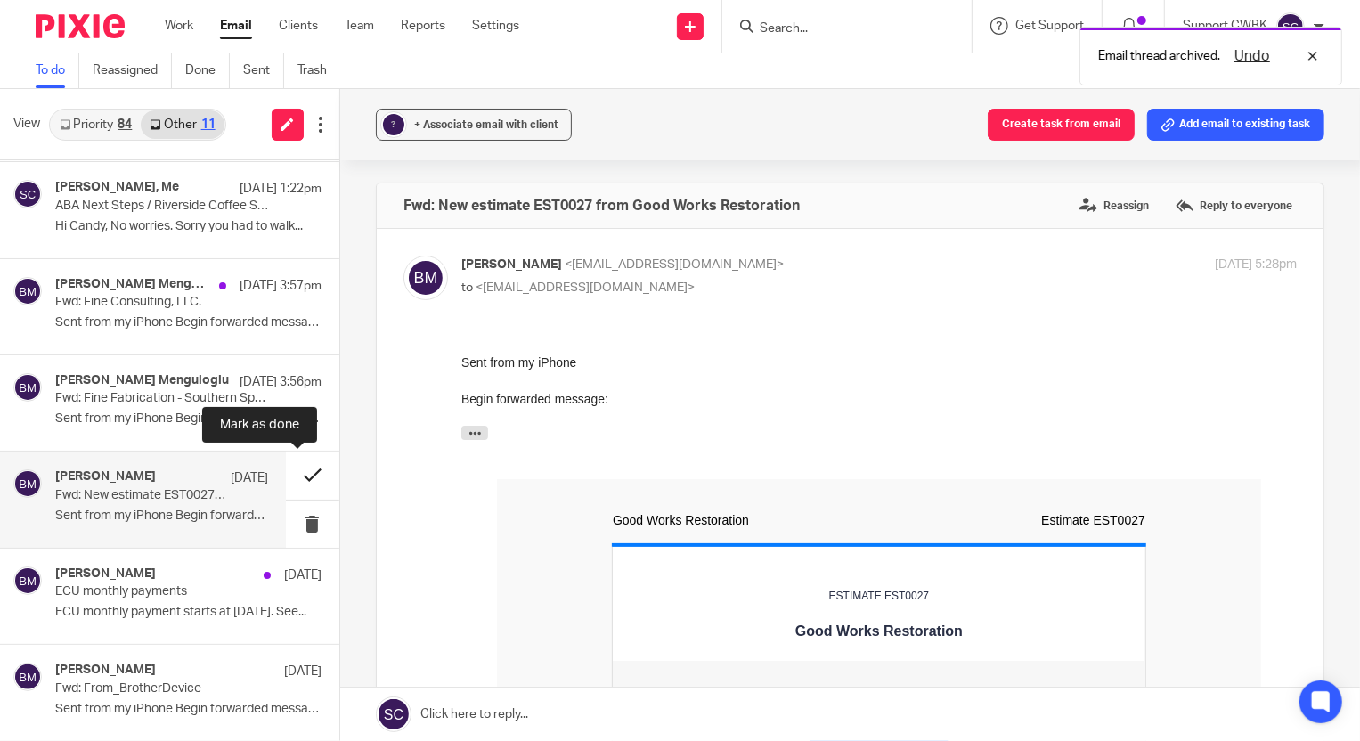
click at [288, 471] on button at bounding box center [312, 475] width 53 height 47
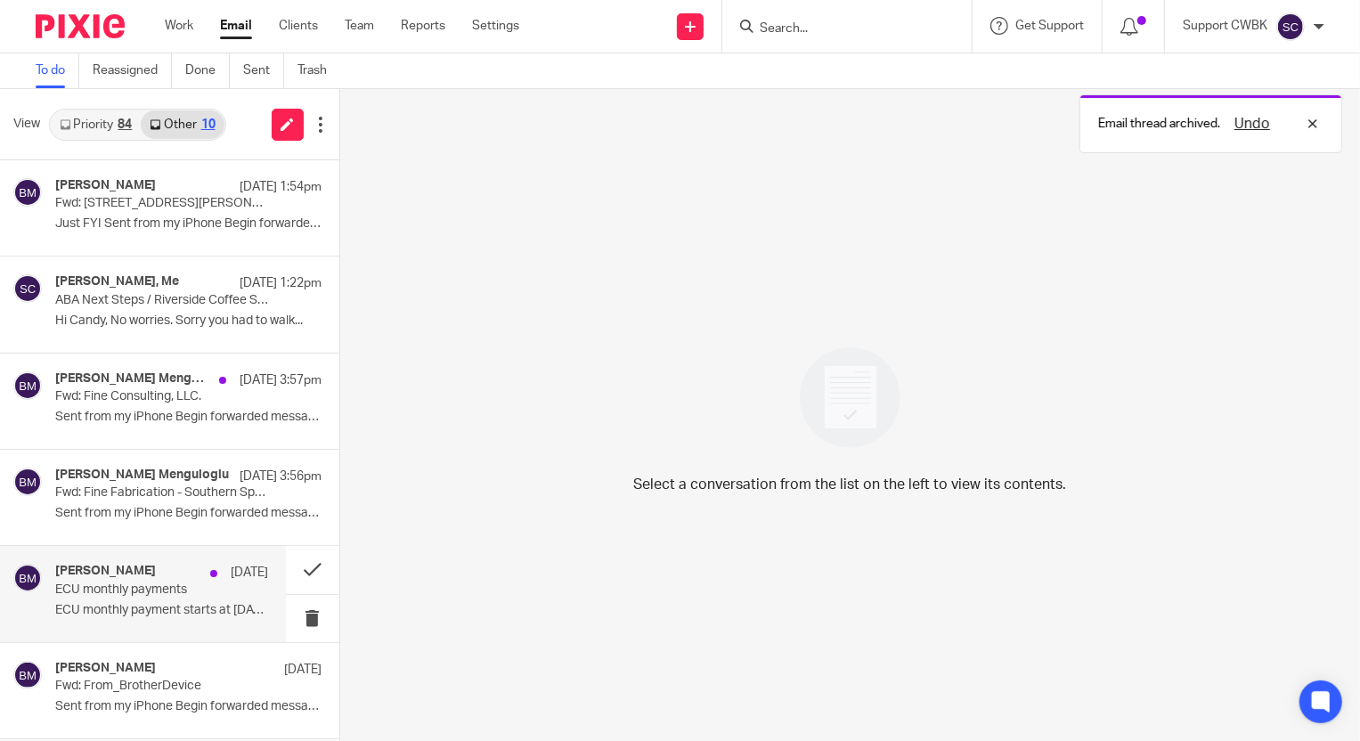
click at [128, 588] on p "ECU monthly payments" at bounding box center [140, 590] width 170 height 15
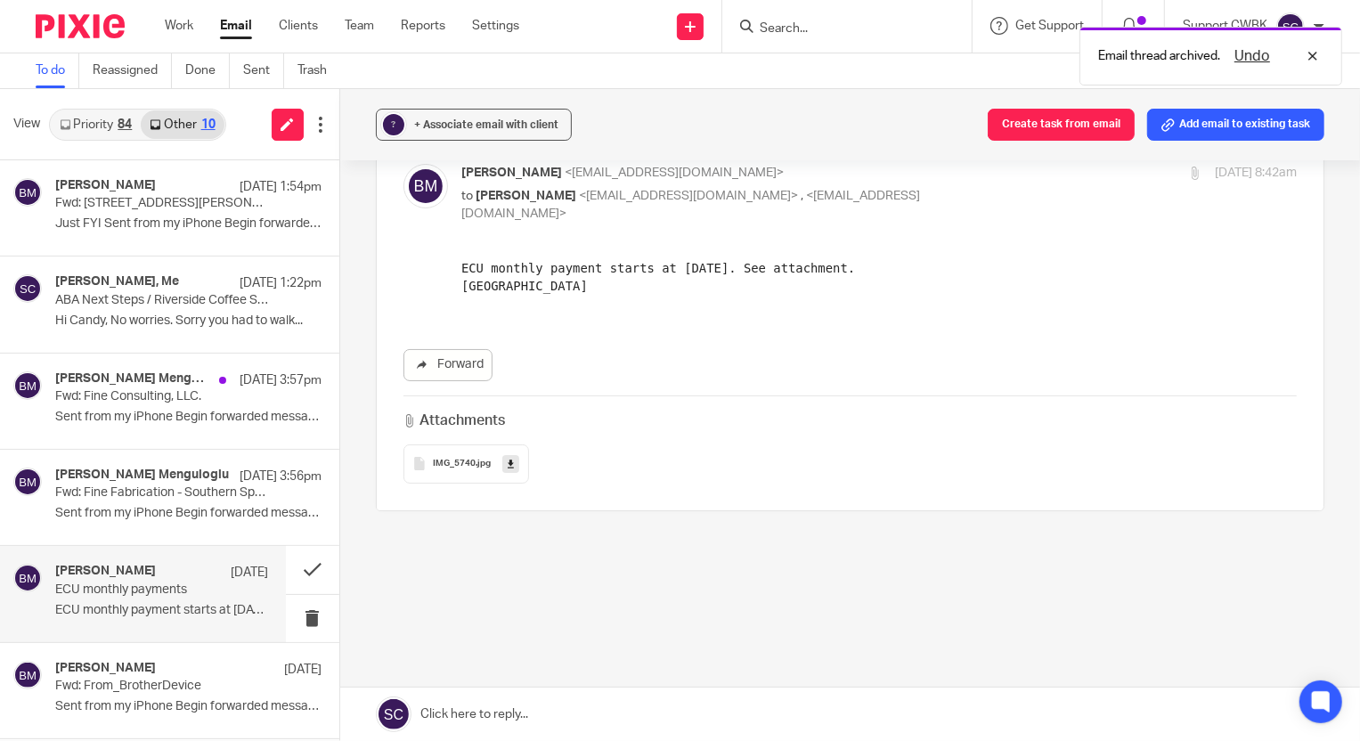
scroll to position [93, 0]
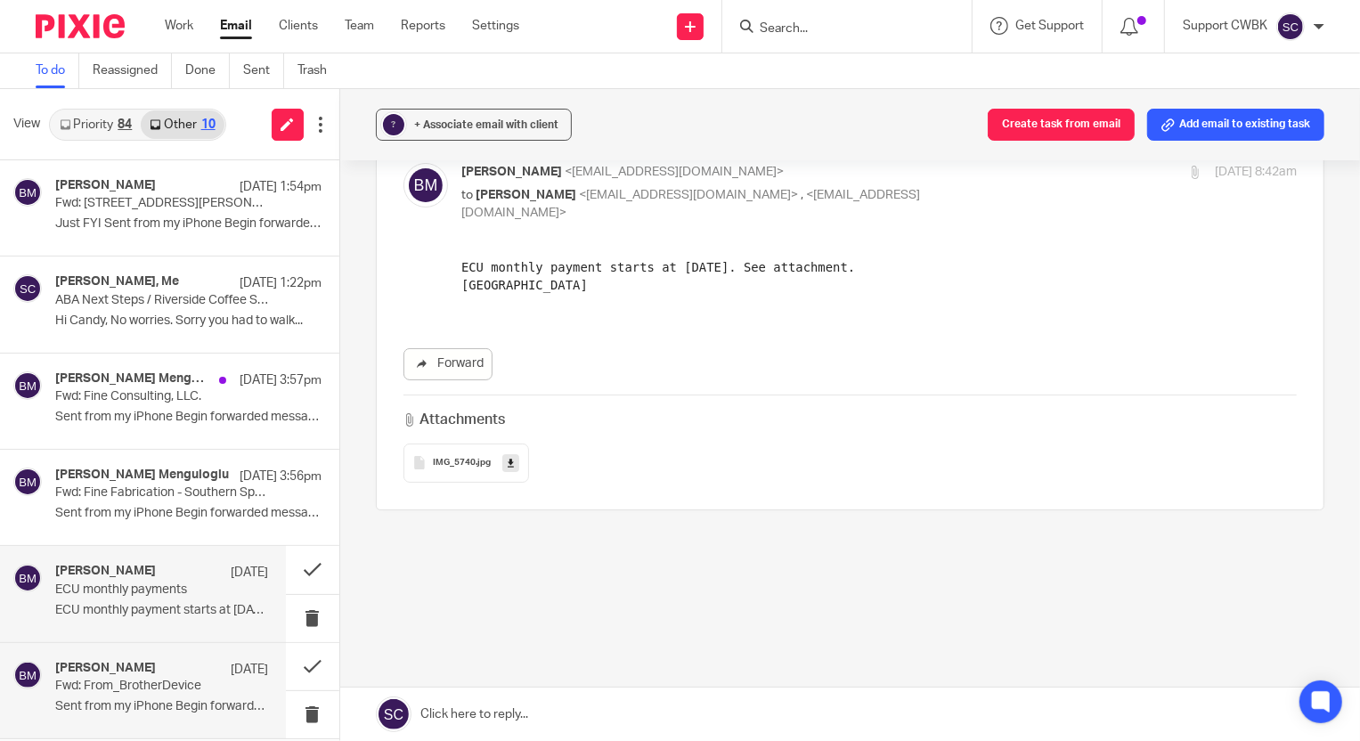
click at [100, 701] on p "Sent from my iPhone Begin forwarded message: ..." at bounding box center [161, 706] width 213 height 15
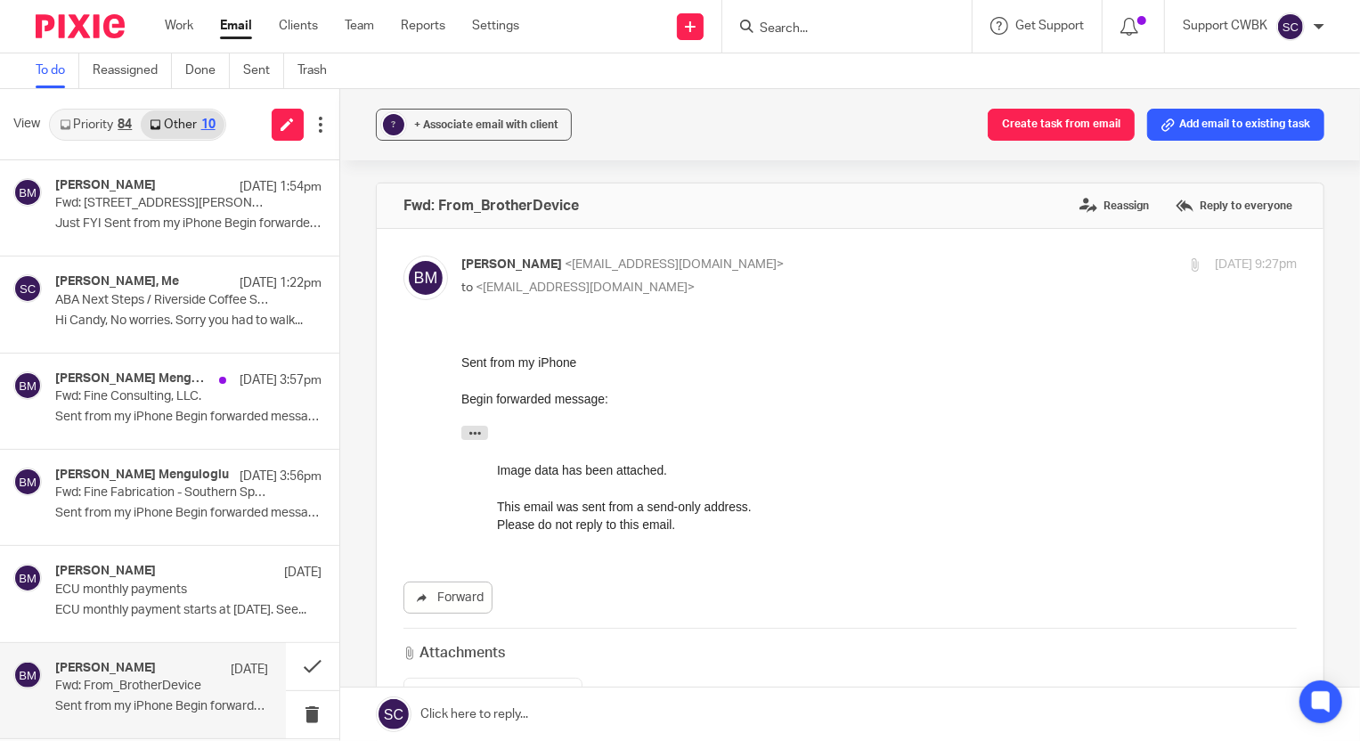
scroll to position [0, 0]
click at [471, 434] on icon "button" at bounding box center [474, 432] width 13 height 13
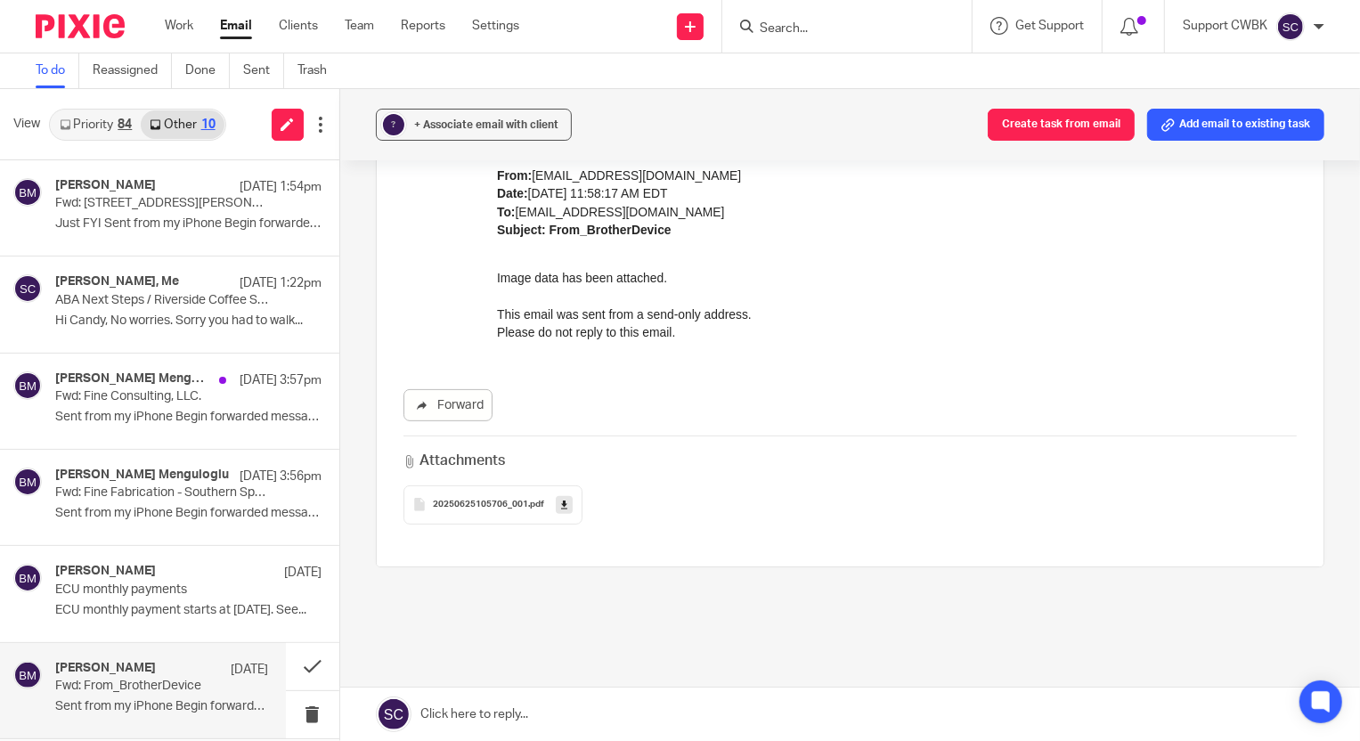
scroll to position [323, 0]
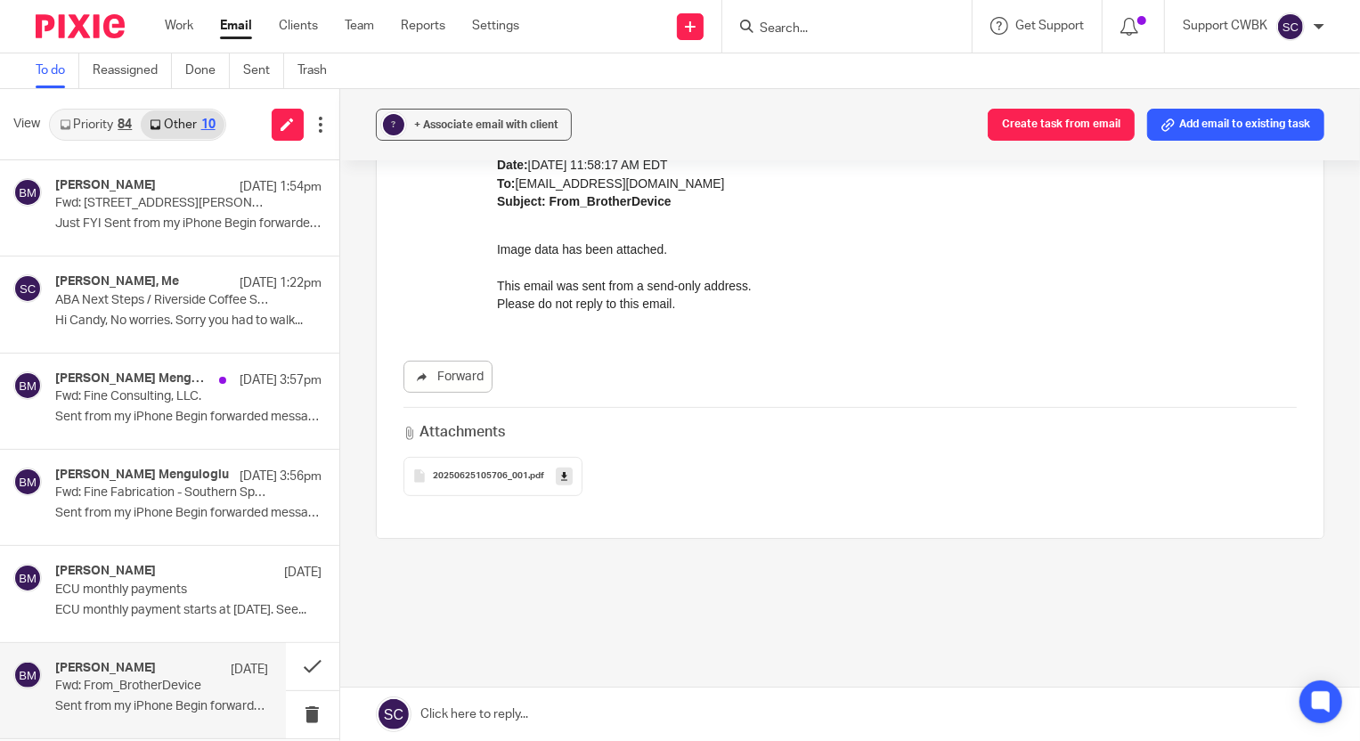
click at [473, 475] on span "20250625105706_001" at bounding box center [480, 476] width 95 height 11
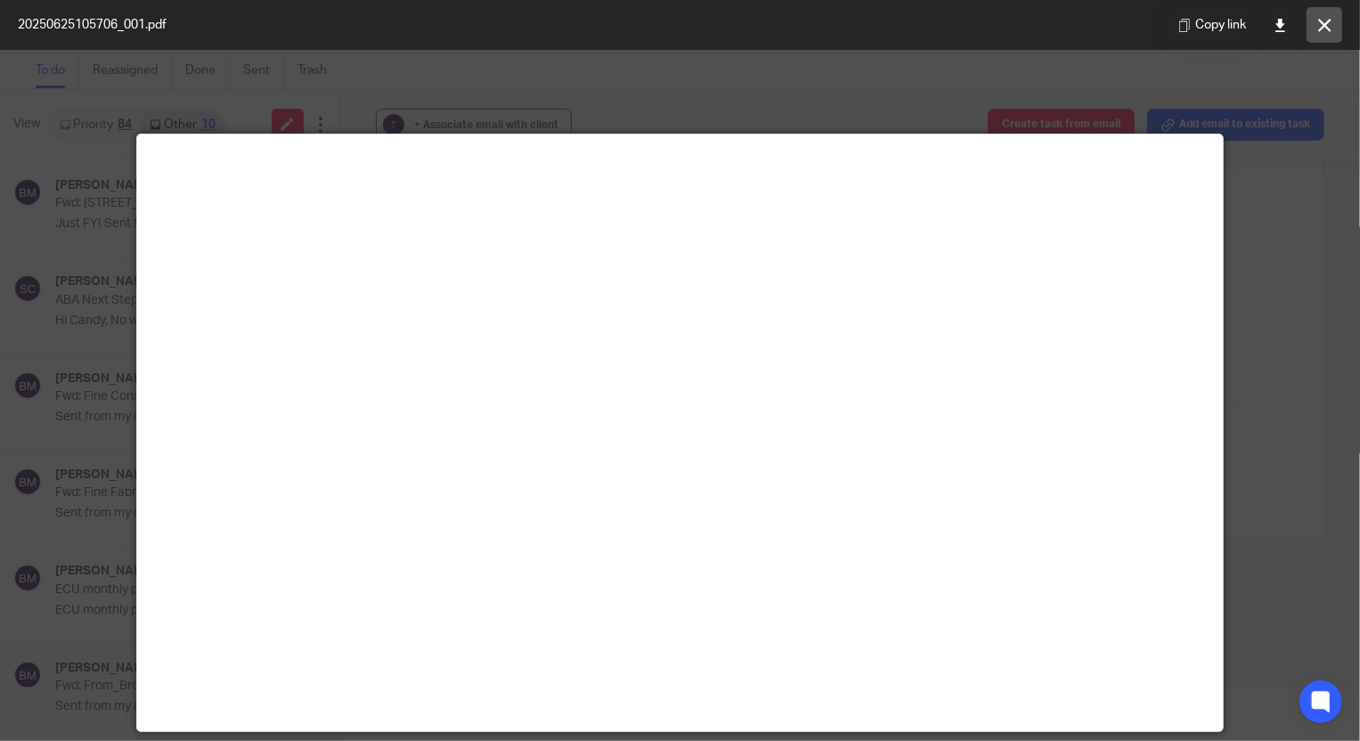
click at [1330, 26] on icon at bounding box center [1325, 25] width 13 height 13
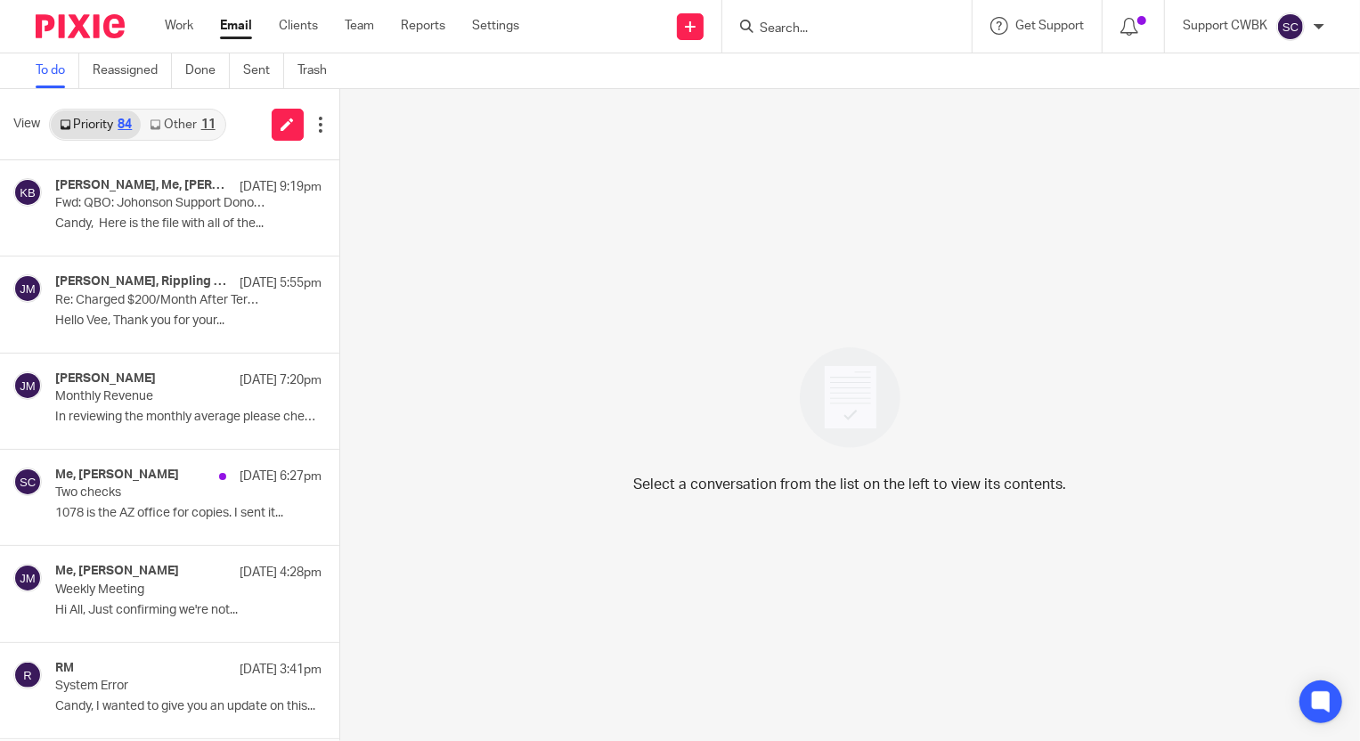
click at [173, 125] on link "Other 11" at bounding box center [182, 124] width 83 height 29
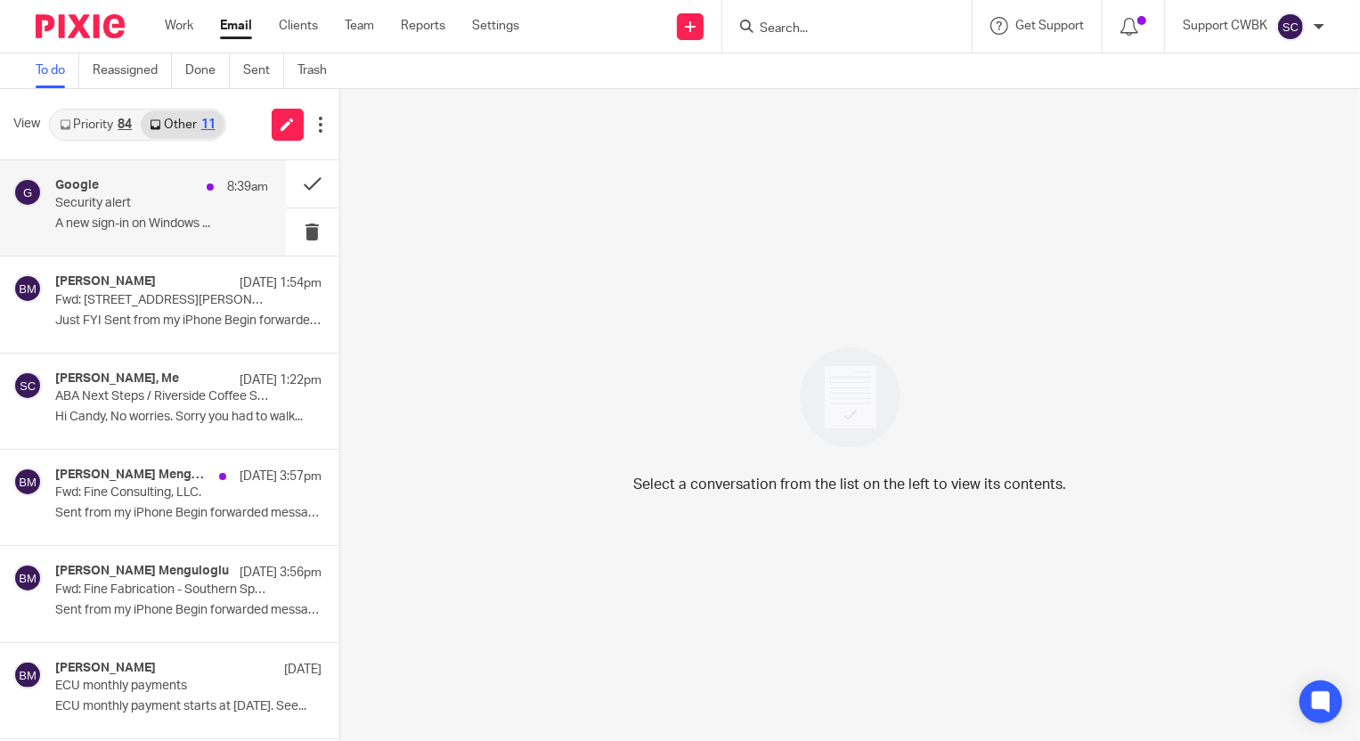
click at [125, 216] on p "A new sign-in on Windows ..." at bounding box center [161, 223] width 213 height 15
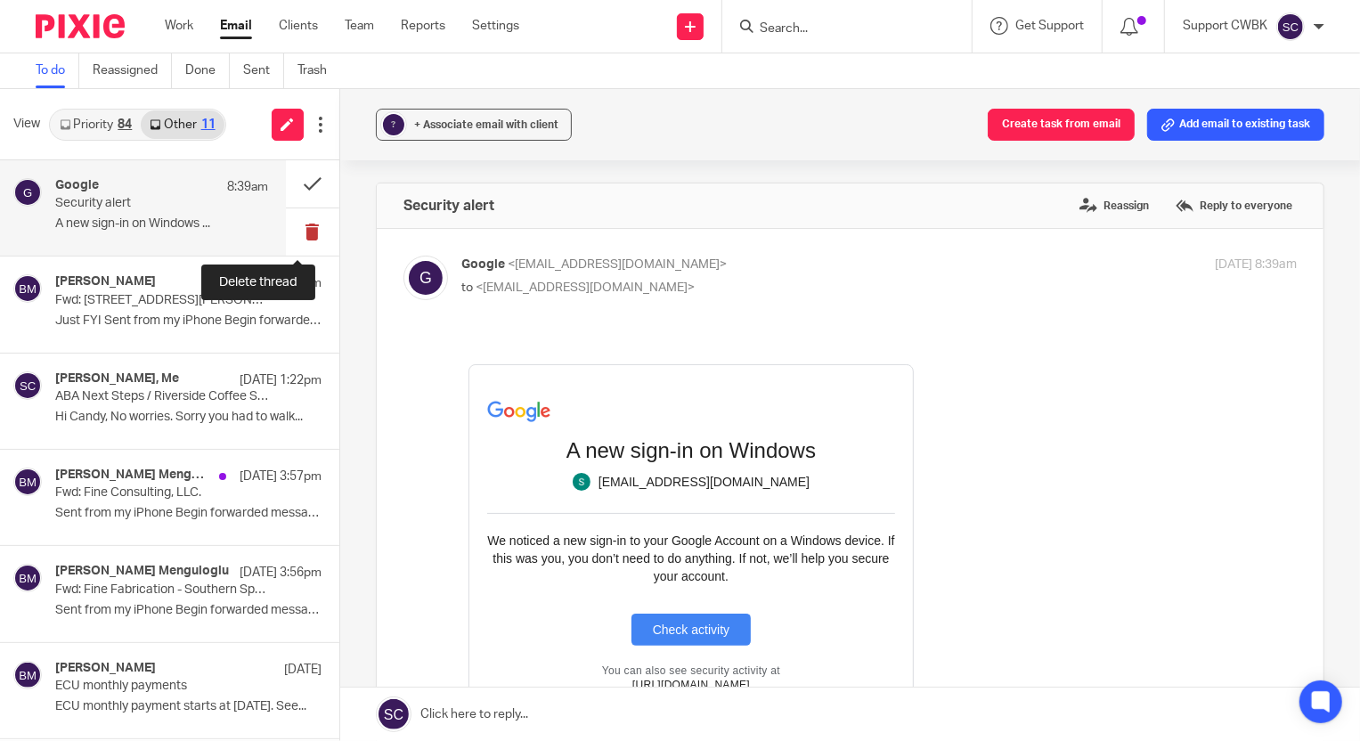
click at [298, 233] on button at bounding box center [312, 231] width 53 height 47
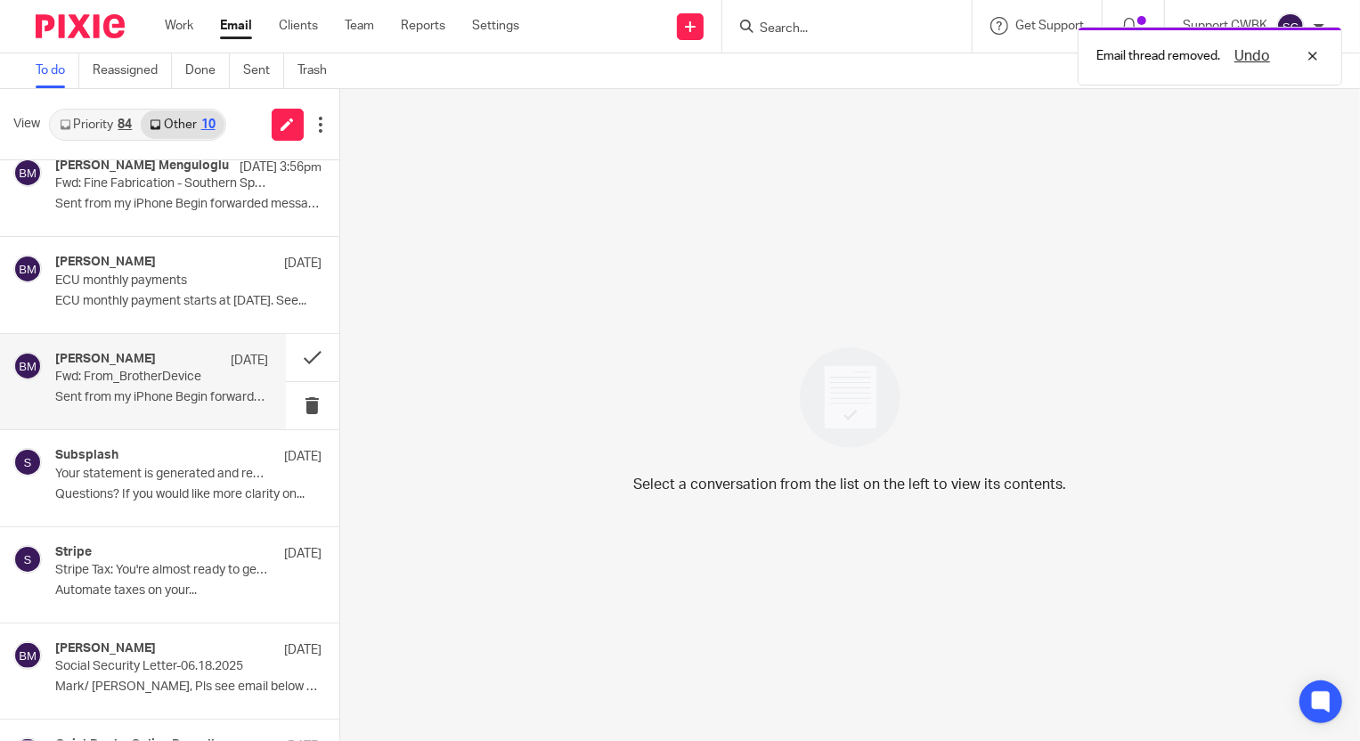
scroll to position [383, 0]
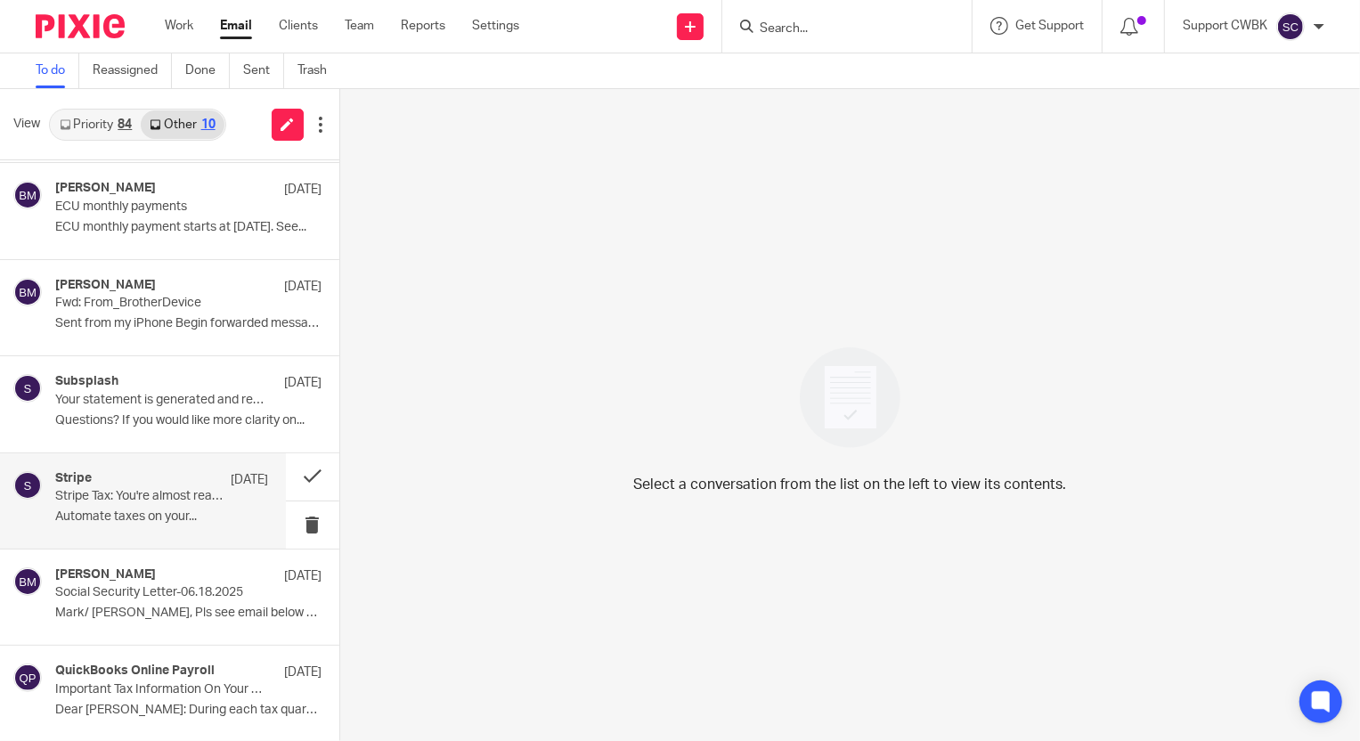
click at [143, 502] on div "Stripe [DATE] Stripe Tax: You're almost ready to get started Automate taxes on …" at bounding box center [161, 501] width 213 height 60
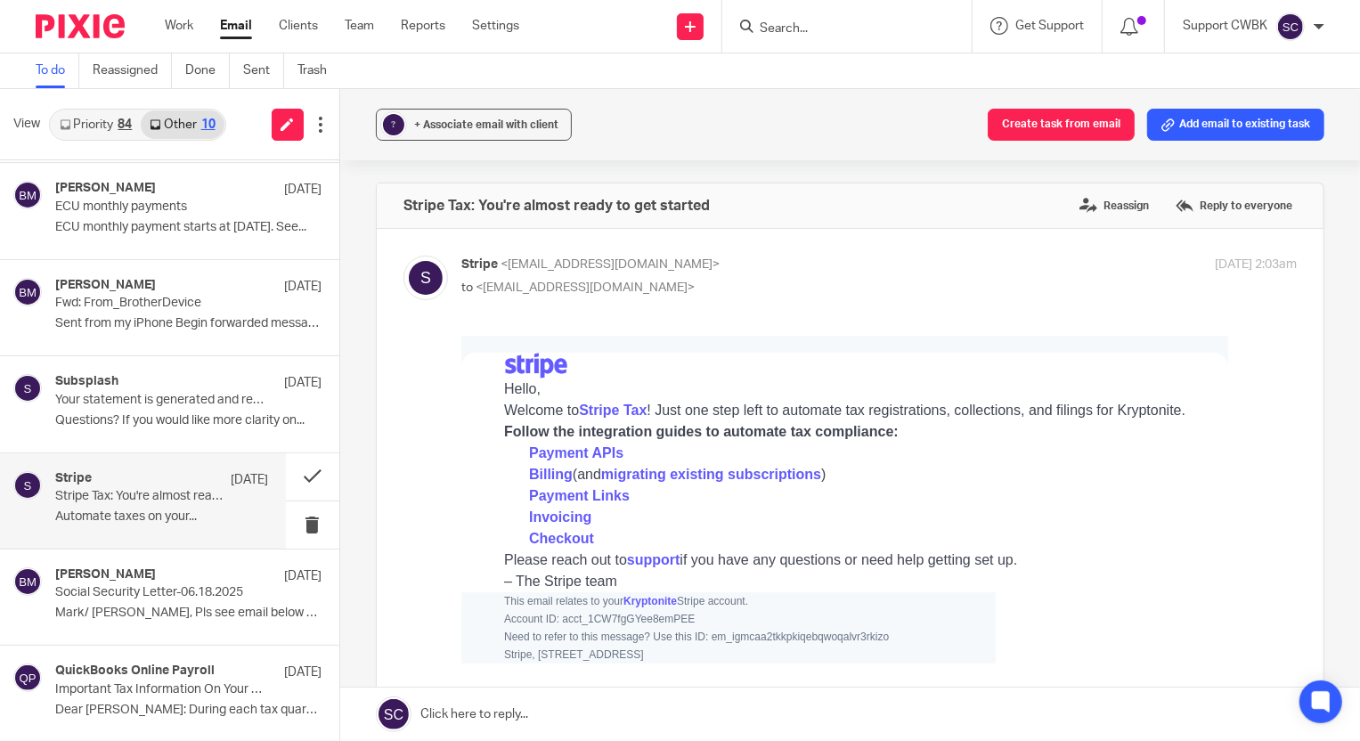
scroll to position [0, 0]
click at [138, 408] on div "Subsplash Jul 19 Your statement is generated and ready to be sent to donors! Qu…" at bounding box center [161, 404] width 213 height 60
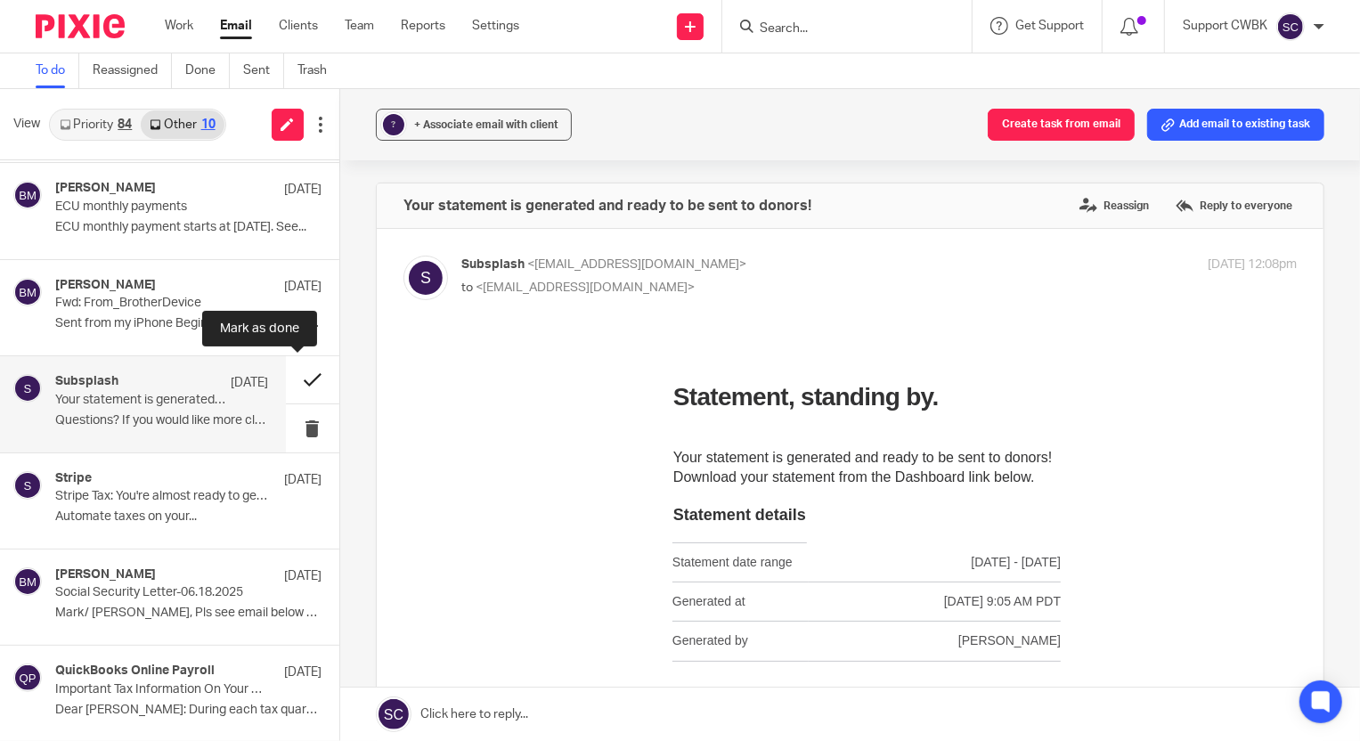
click at [294, 379] on button at bounding box center [312, 379] width 53 height 47
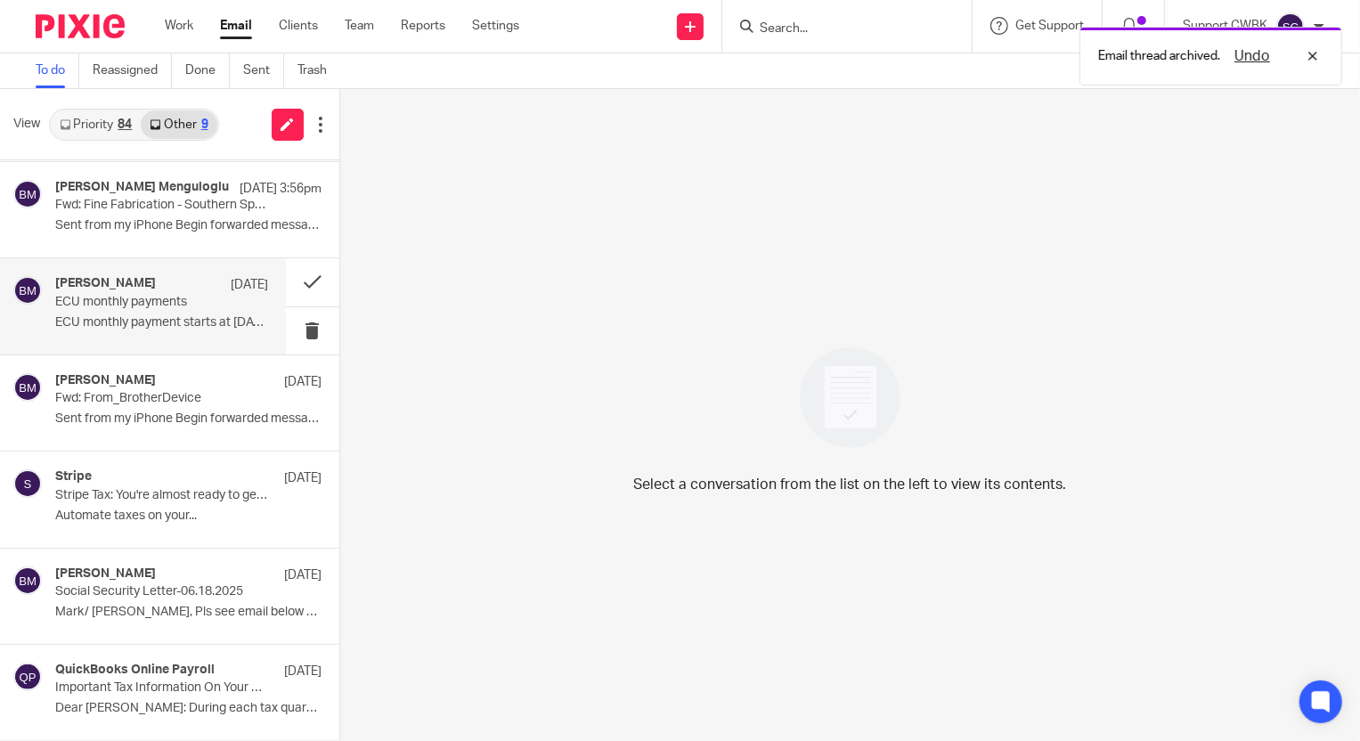
scroll to position [287, 0]
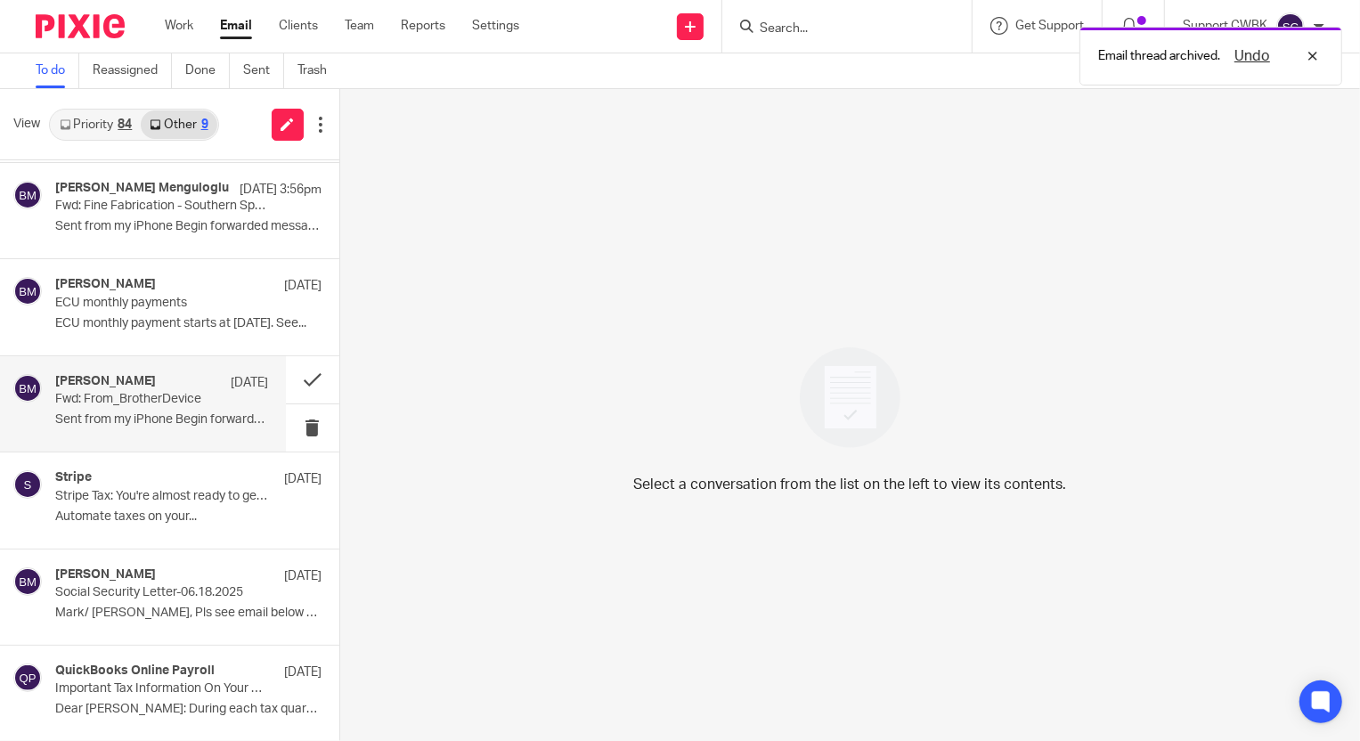
click at [122, 384] on h4 "[PERSON_NAME]" at bounding box center [105, 381] width 101 height 15
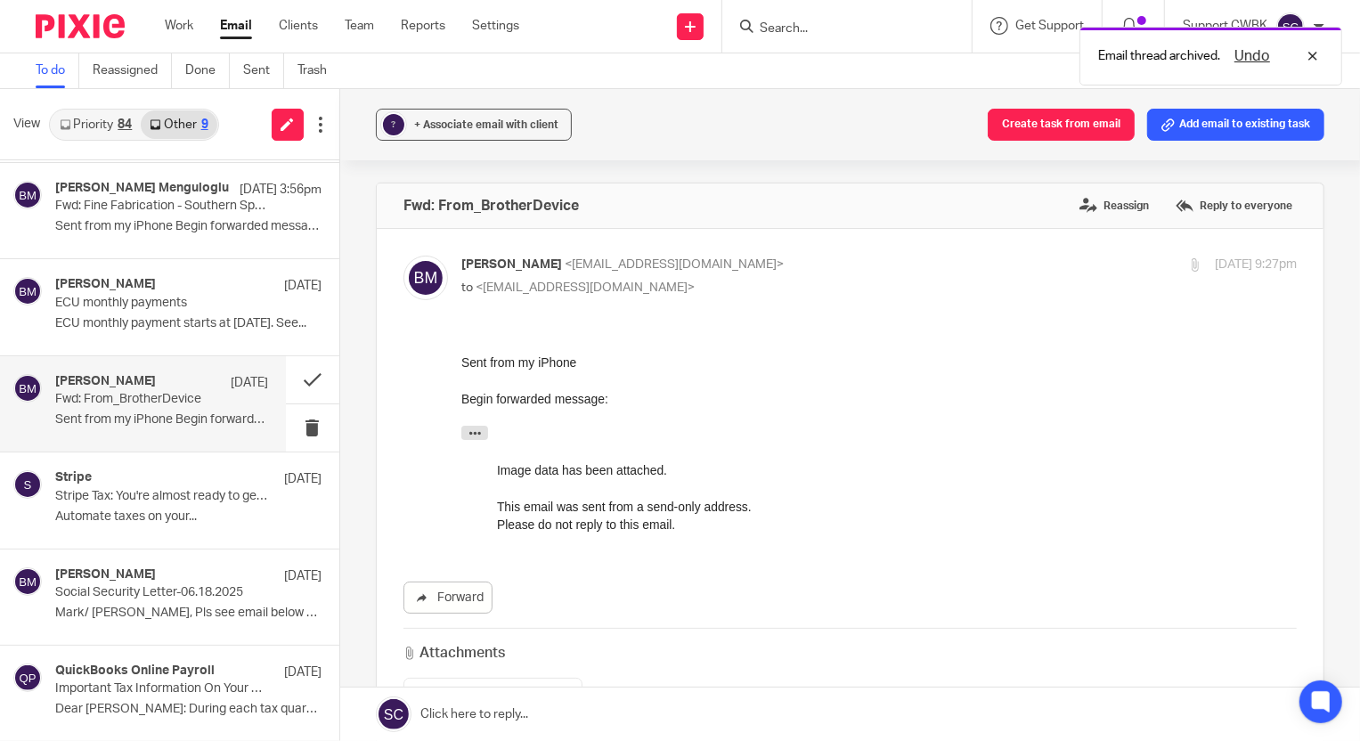
scroll to position [0, 0]
click at [135, 586] on p "Social Security Letter-06.18.2025" at bounding box center [140, 592] width 170 height 15
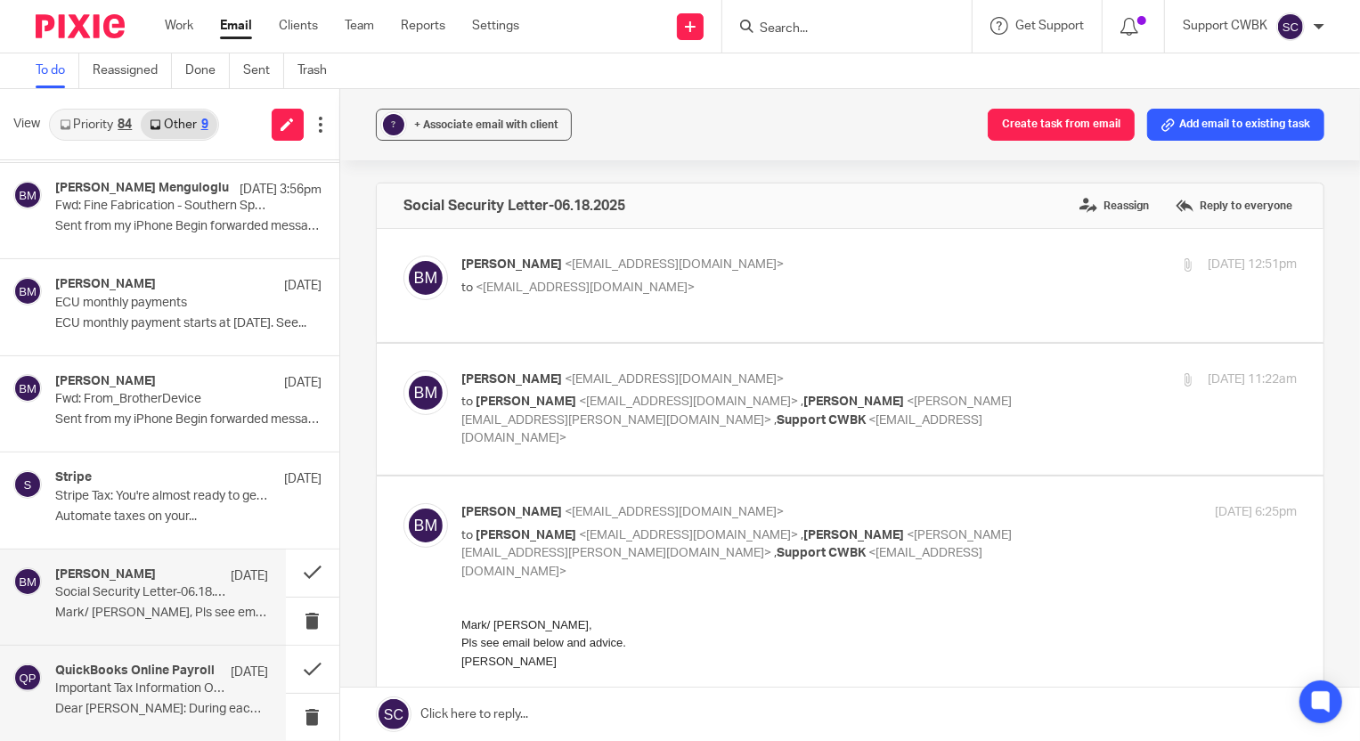
click at [133, 683] on p "Important Tax Information On Your Federal Payment and Filing" at bounding box center [140, 689] width 170 height 15
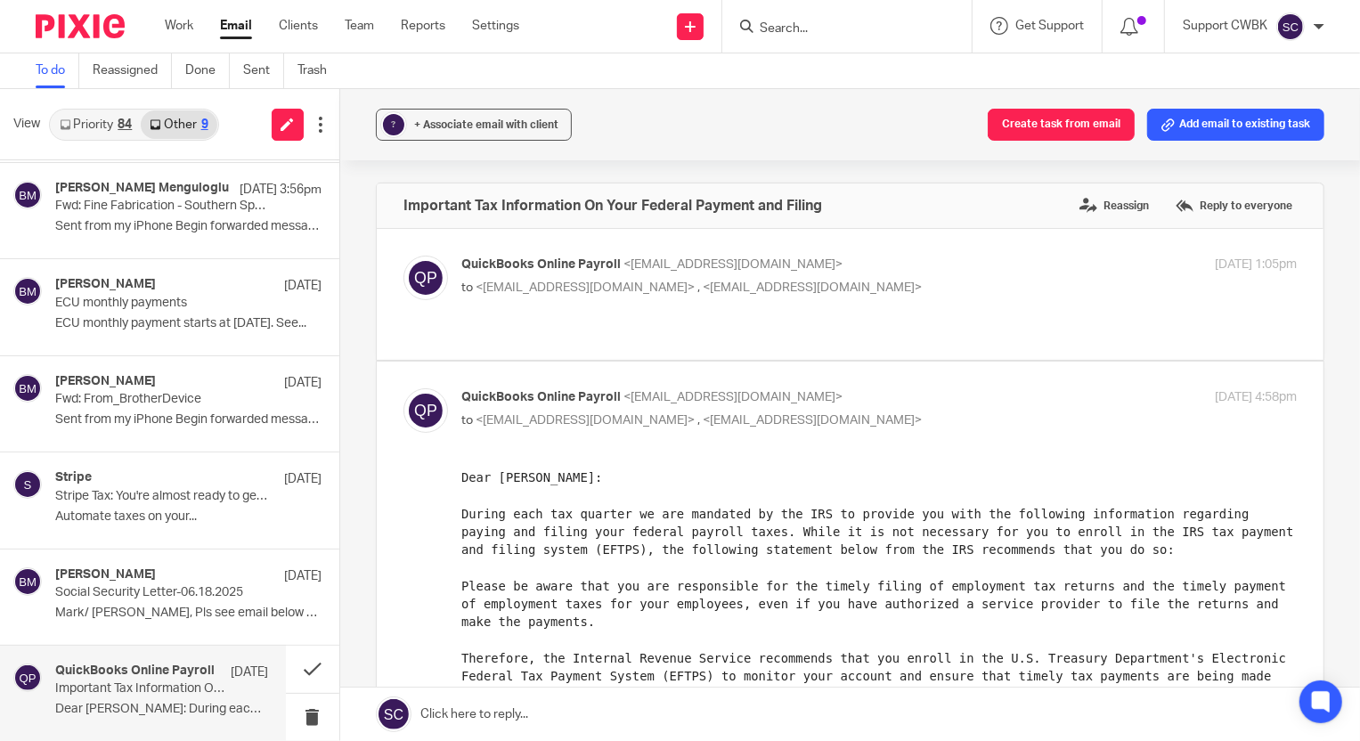
click at [84, 123] on link "Priority 84" at bounding box center [96, 124] width 90 height 29
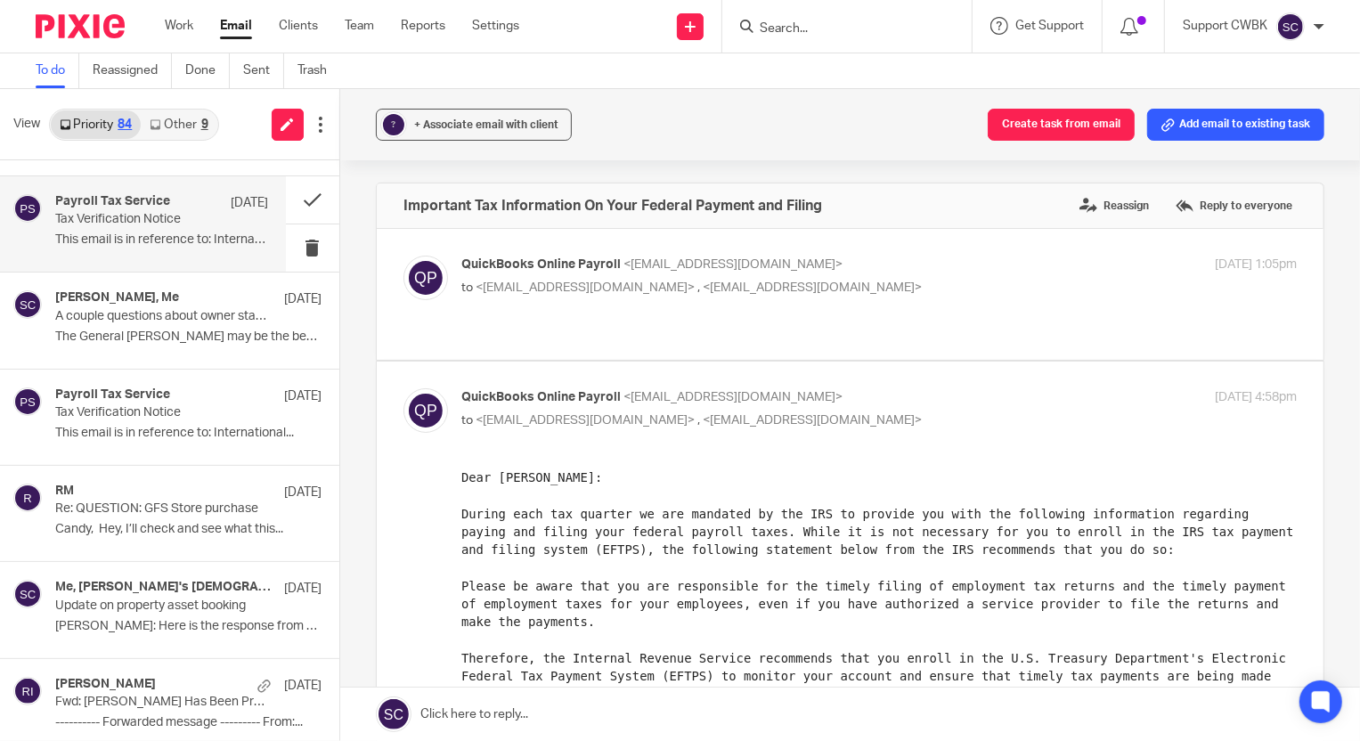
scroll to position [7521, 0]
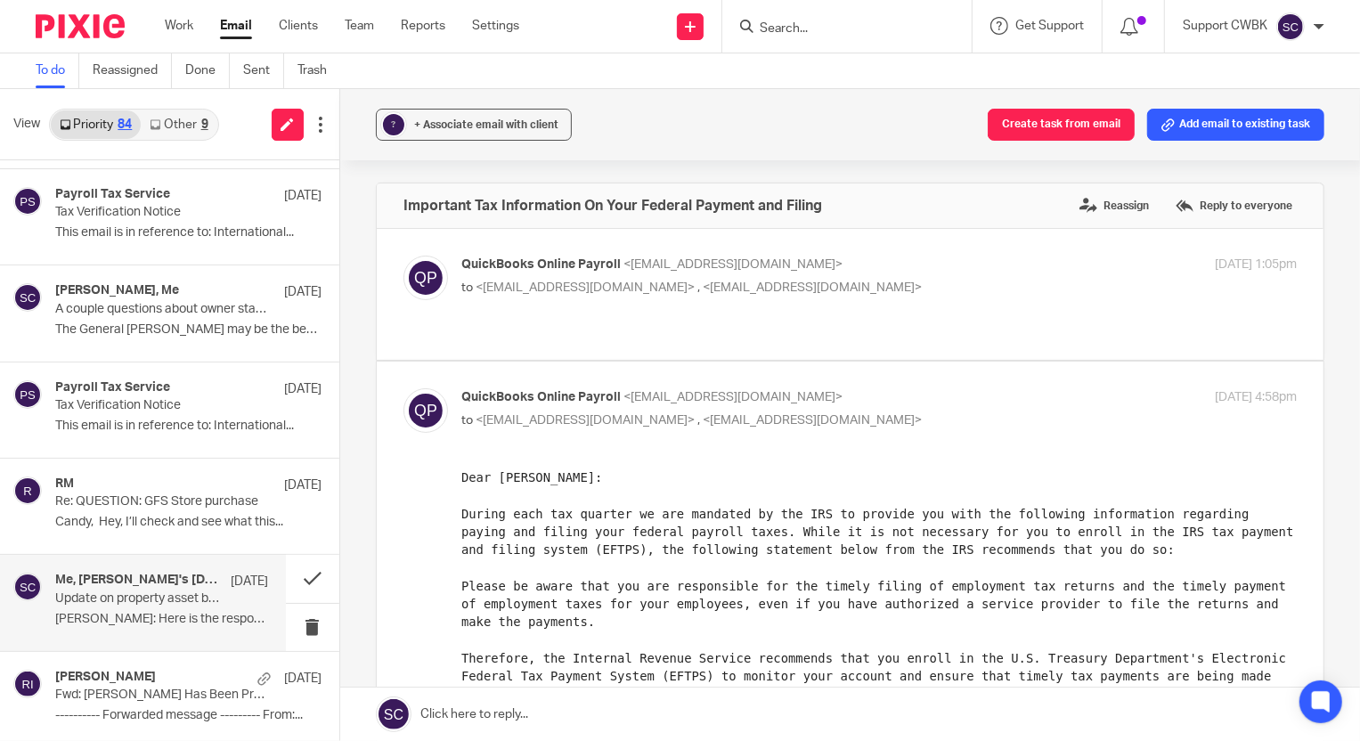
click at [120, 596] on p "Update on property asset booking" at bounding box center [140, 599] width 170 height 15
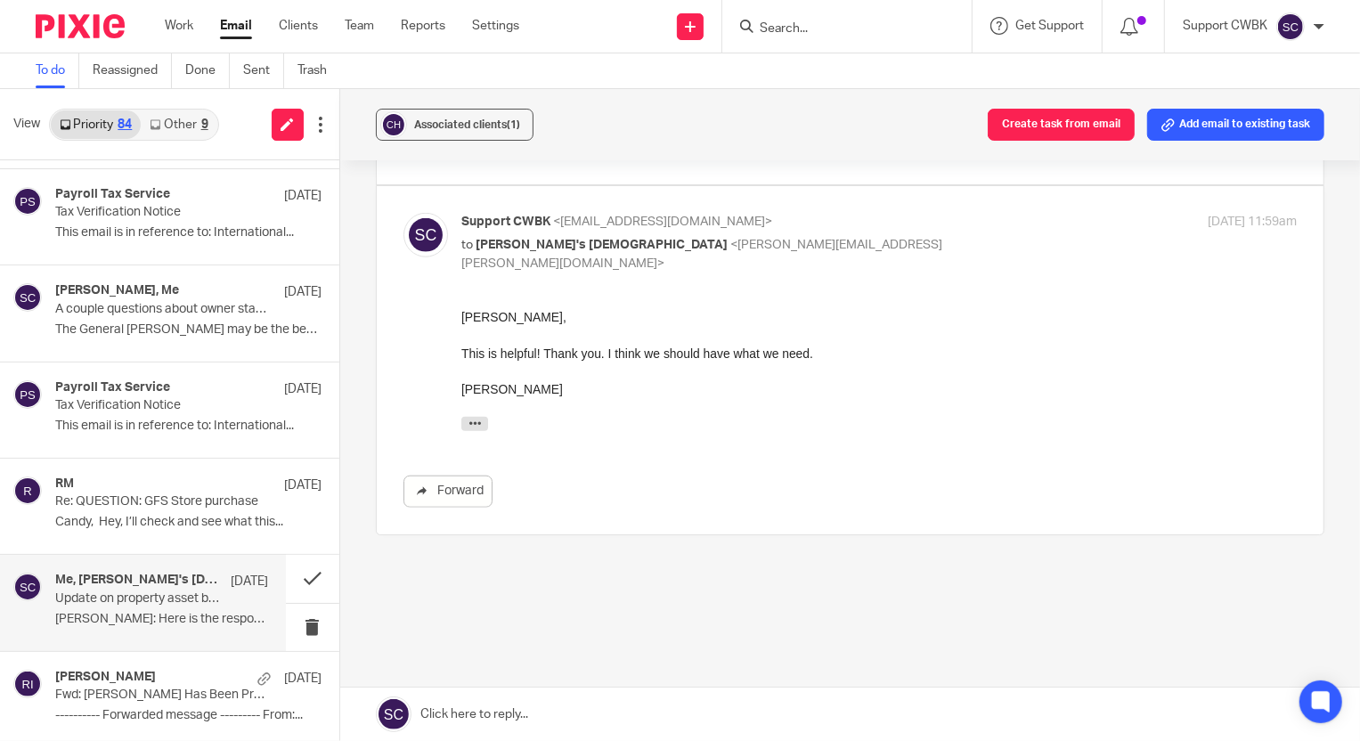
scroll to position [1231, 0]
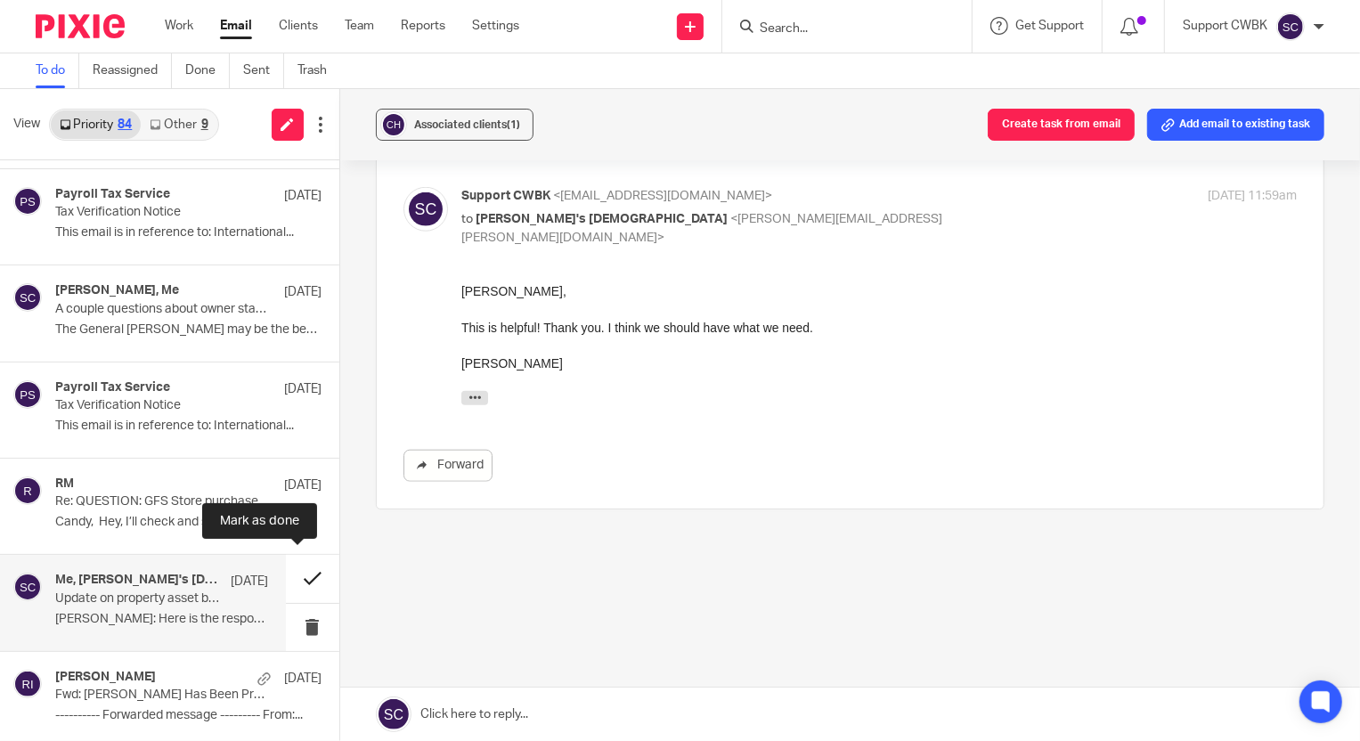
click at [297, 573] on button at bounding box center [312, 578] width 53 height 47
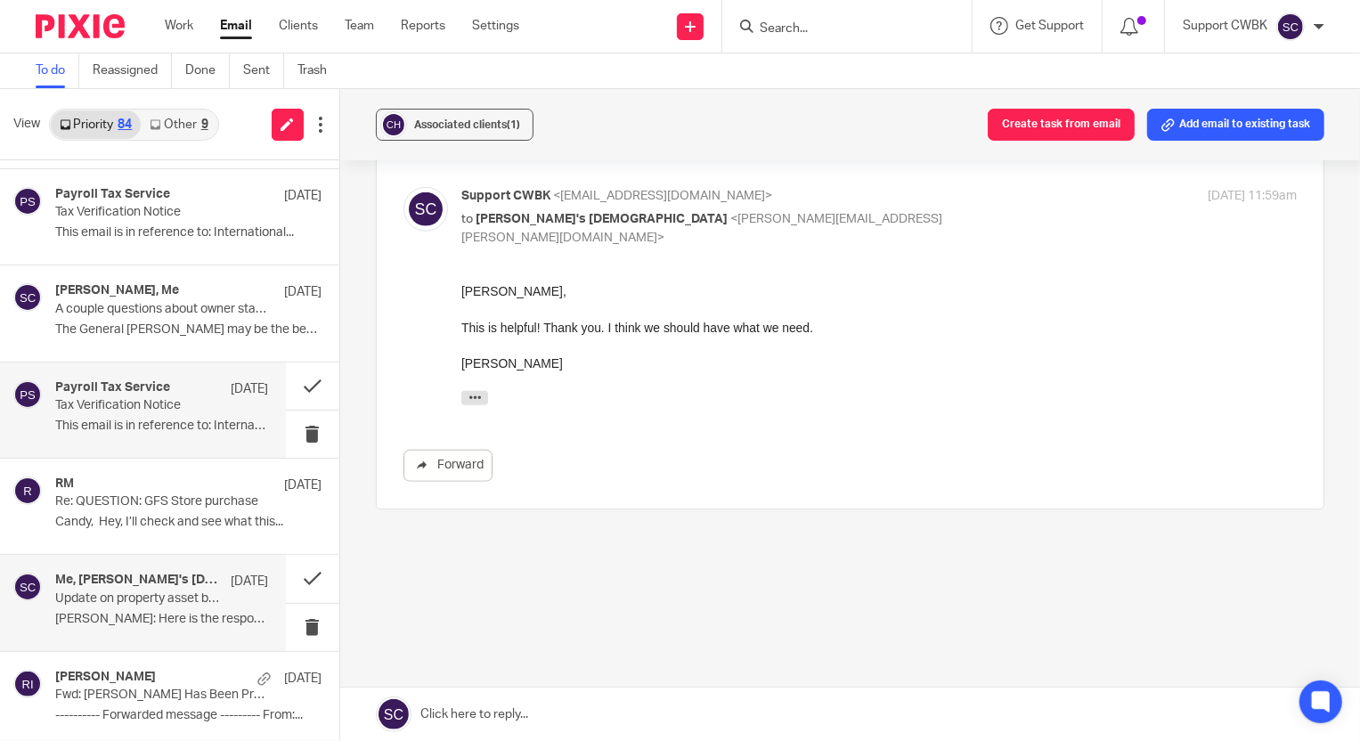
scroll to position [7425, 0]
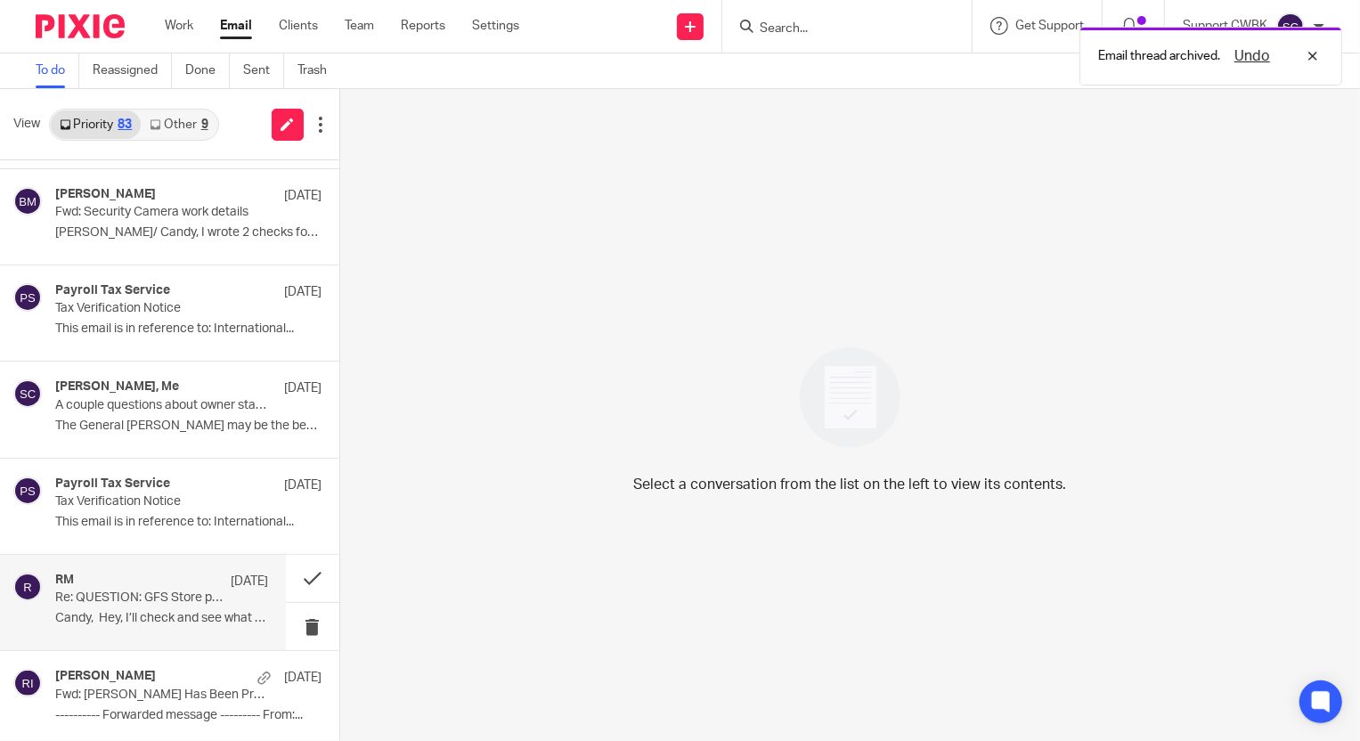
click at [107, 579] on div "RM Jul 8" at bounding box center [161, 582] width 213 height 18
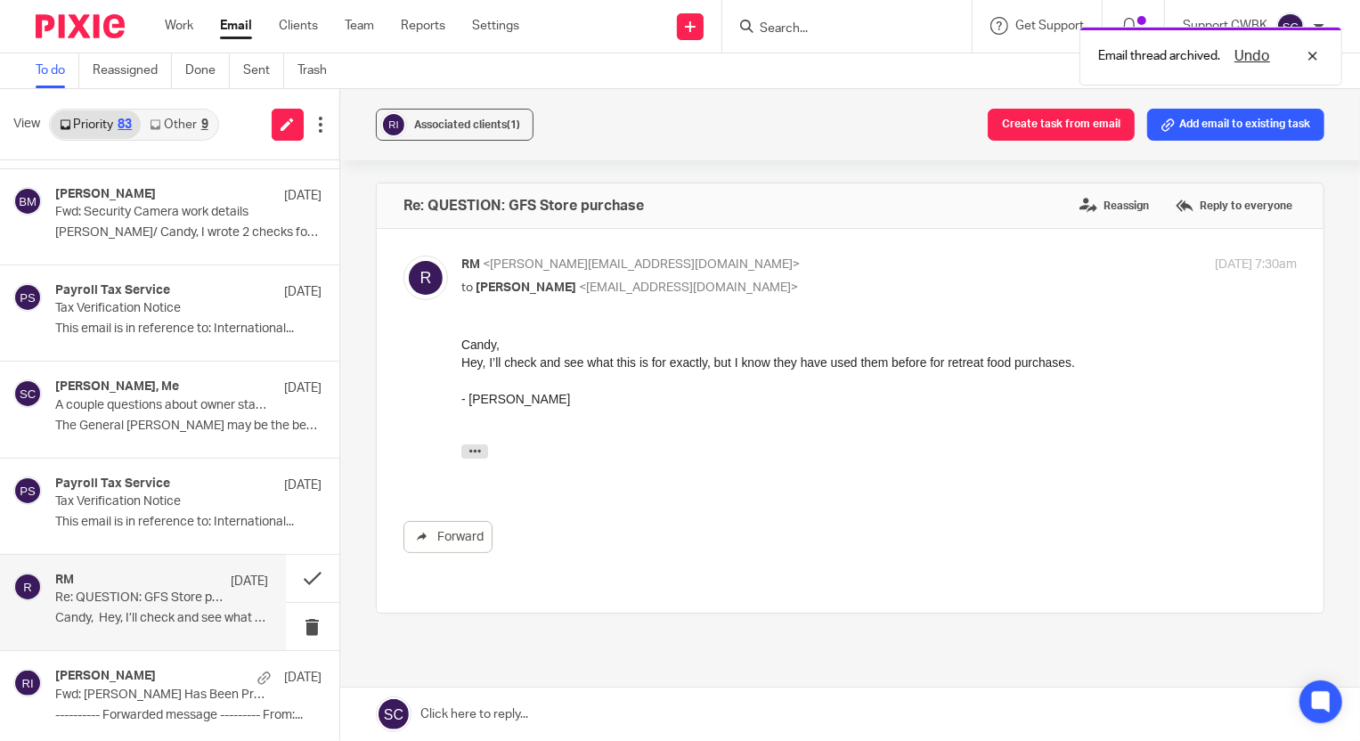
scroll to position [0, 0]
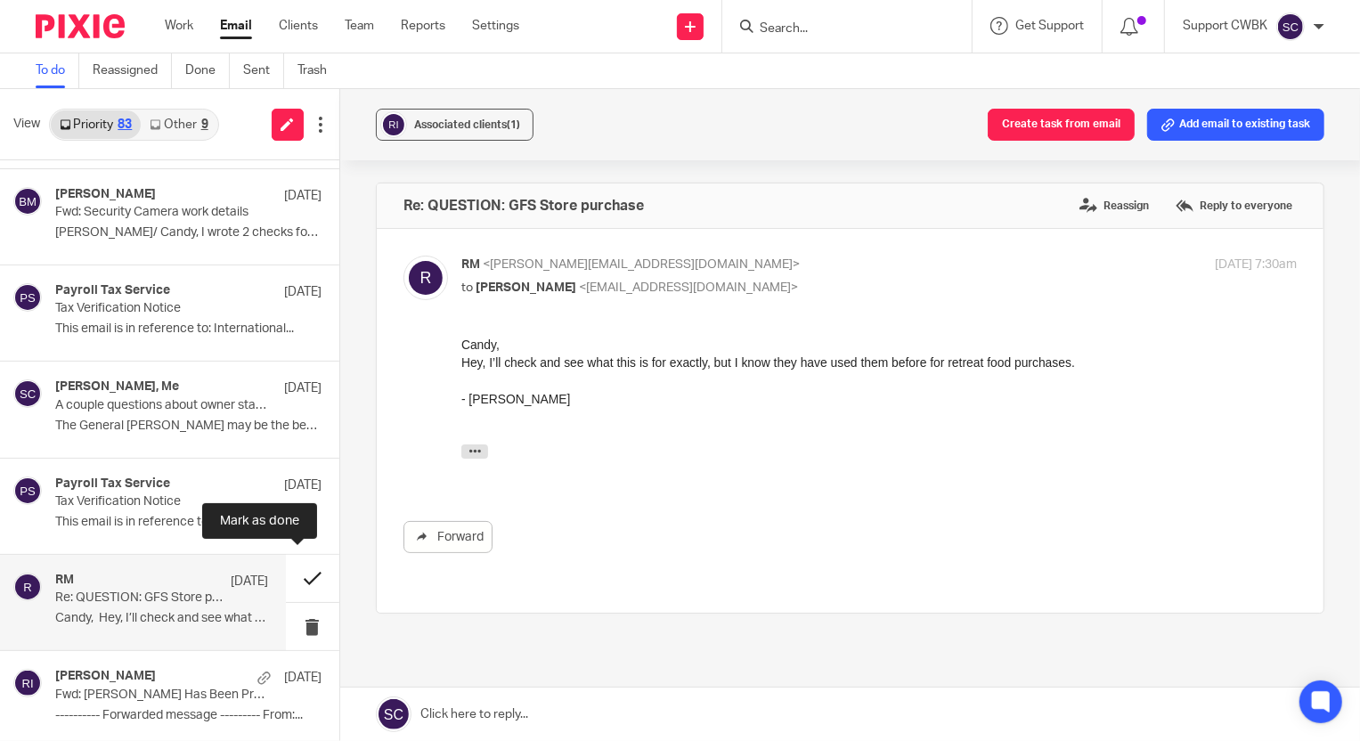
click at [294, 573] on button at bounding box center [312, 578] width 53 height 47
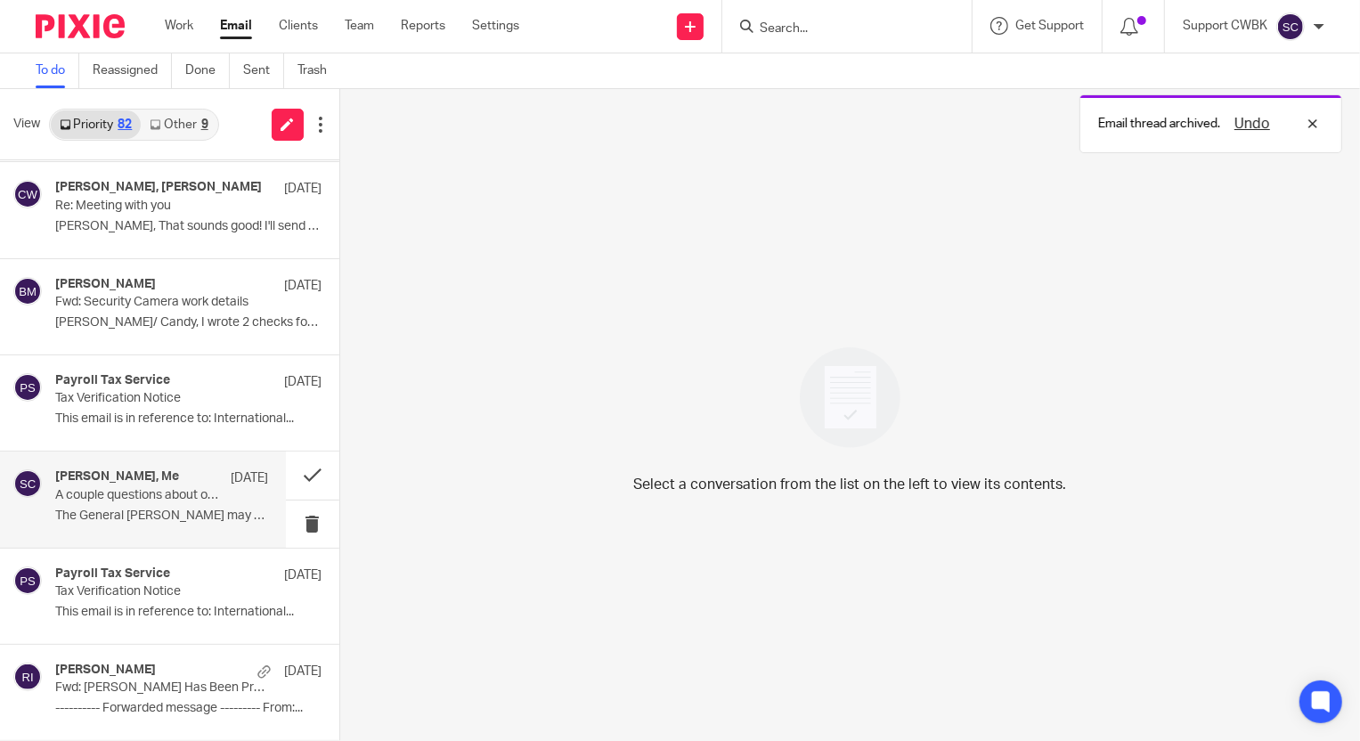
scroll to position [7328, 0]
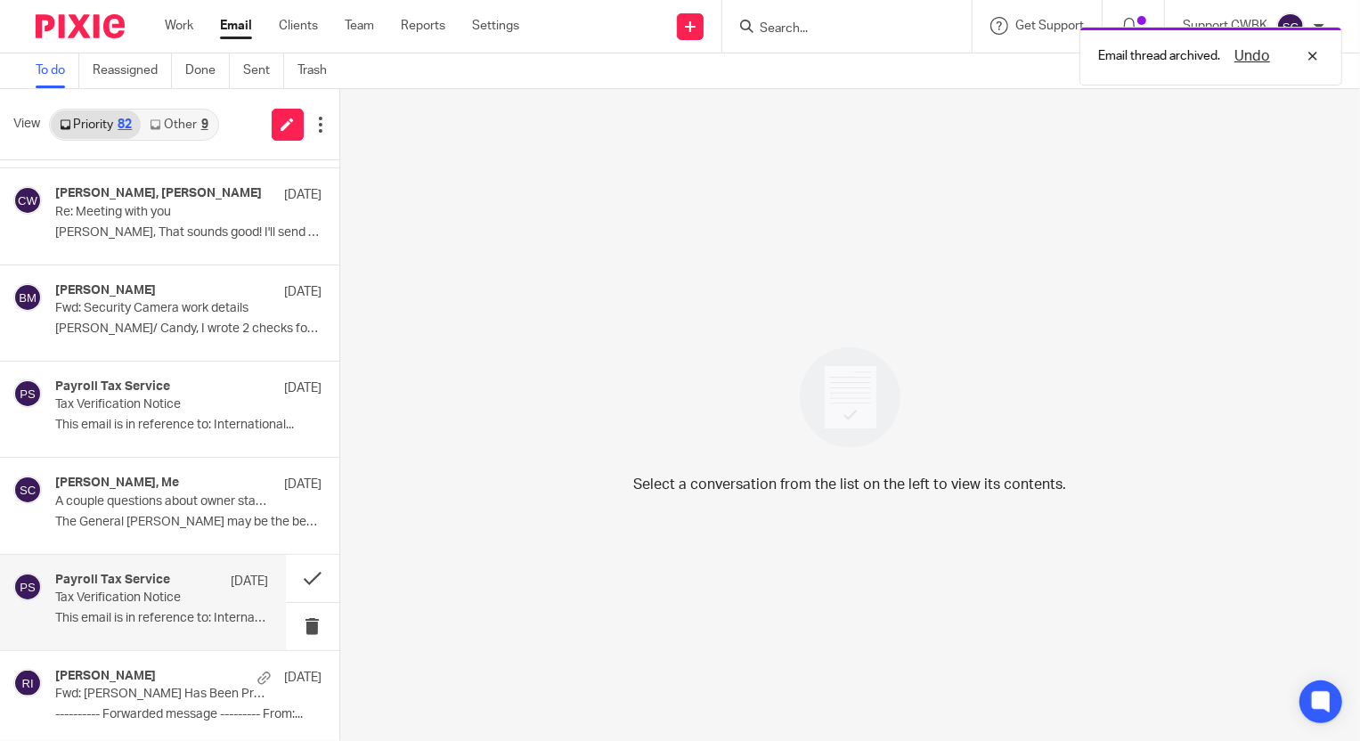
click at [93, 595] on p "Tax Verification Notice" at bounding box center [140, 598] width 170 height 15
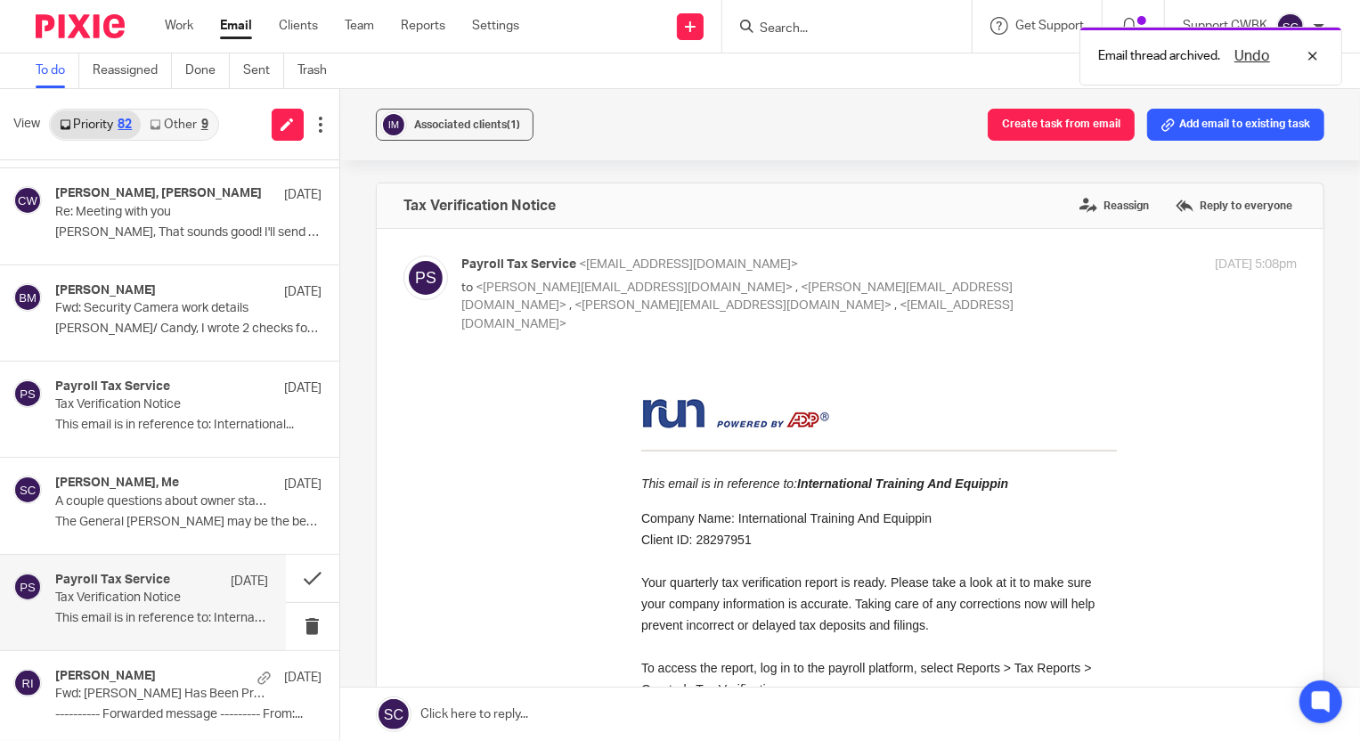
scroll to position [0, 0]
click at [296, 574] on button at bounding box center [312, 578] width 53 height 47
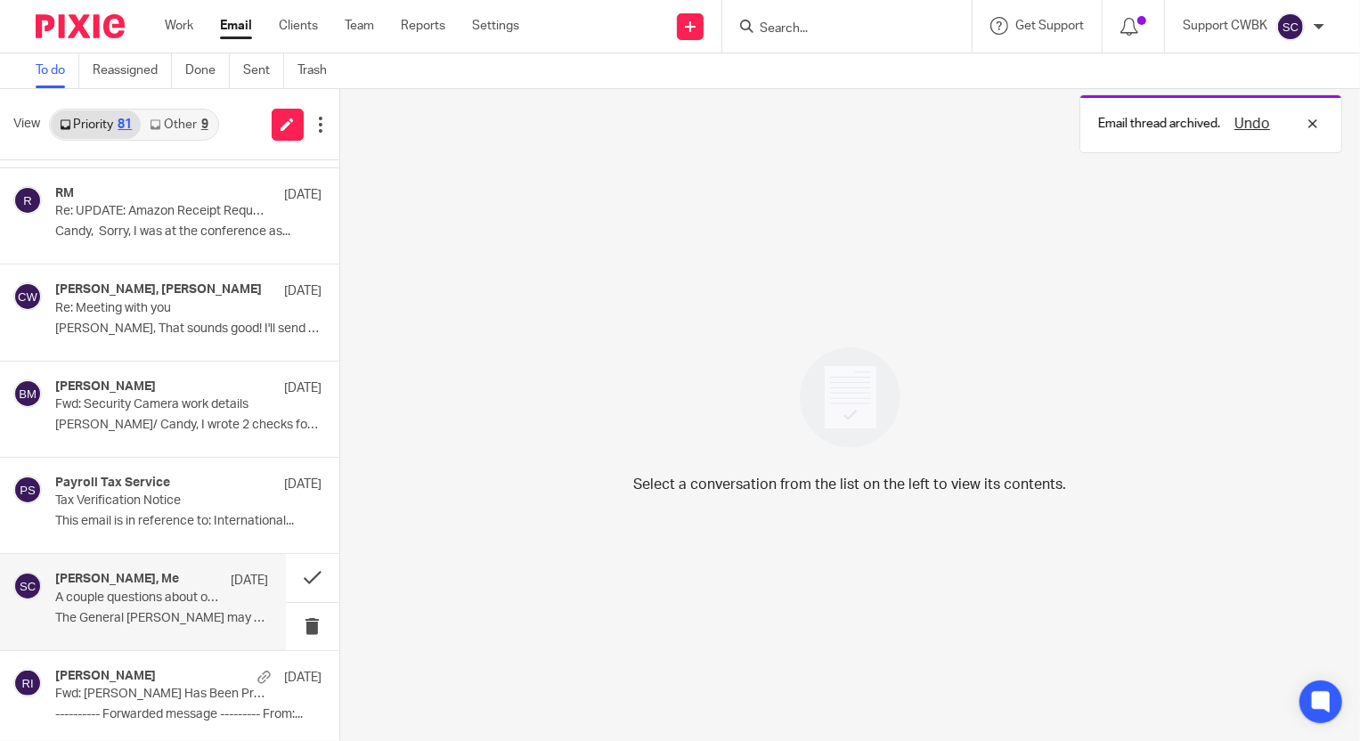
click at [113, 596] on p "A couple questions about owner statements" at bounding box center [140, 598] width 170 height 15
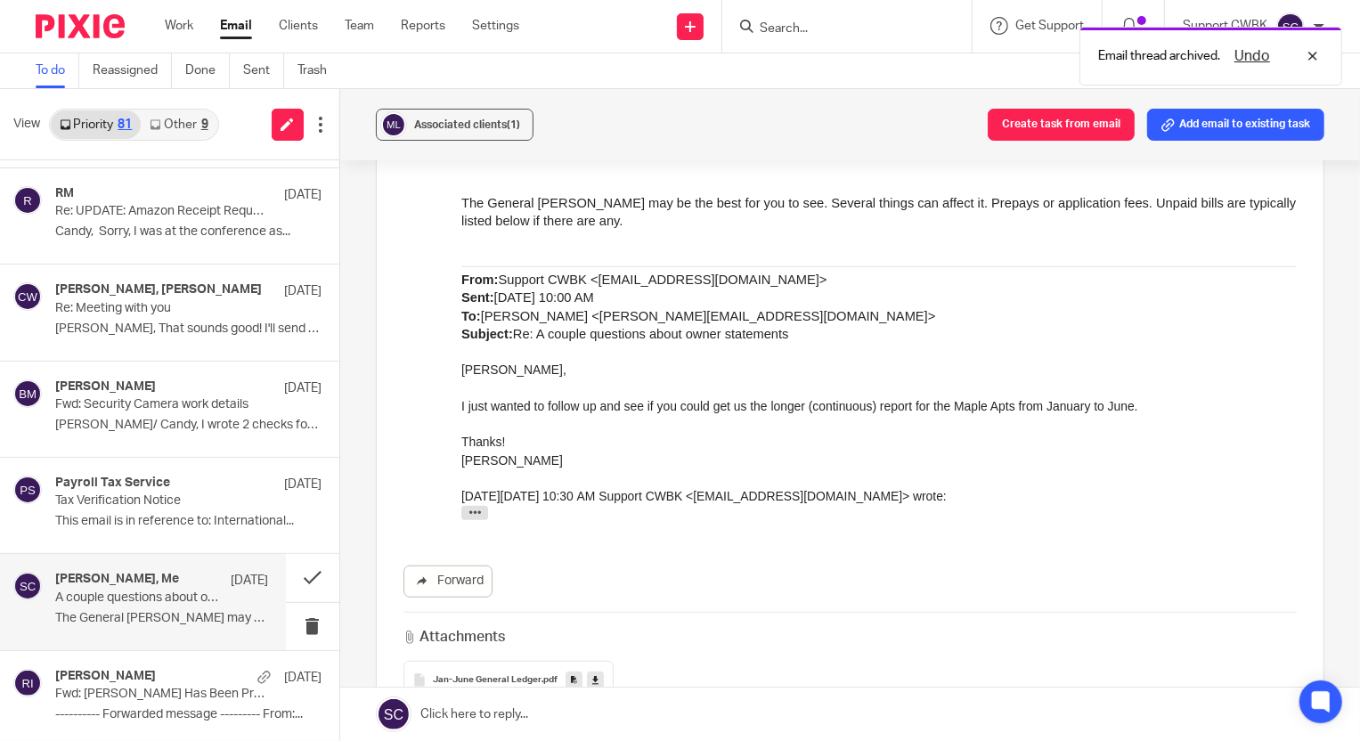
scroll to position [971, 0]
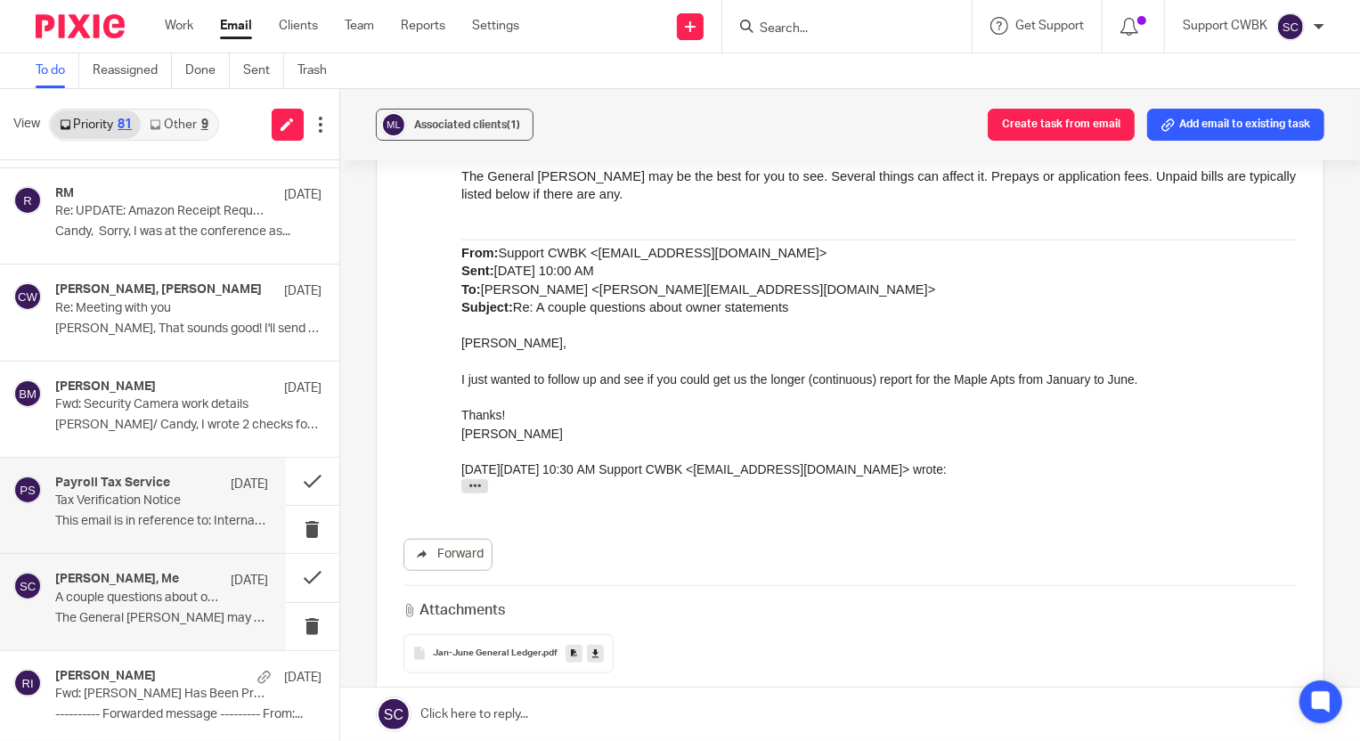
click at [118, 499] on p "Tax Verification Notice" at bounding box center [140, 501] width 170 height 15
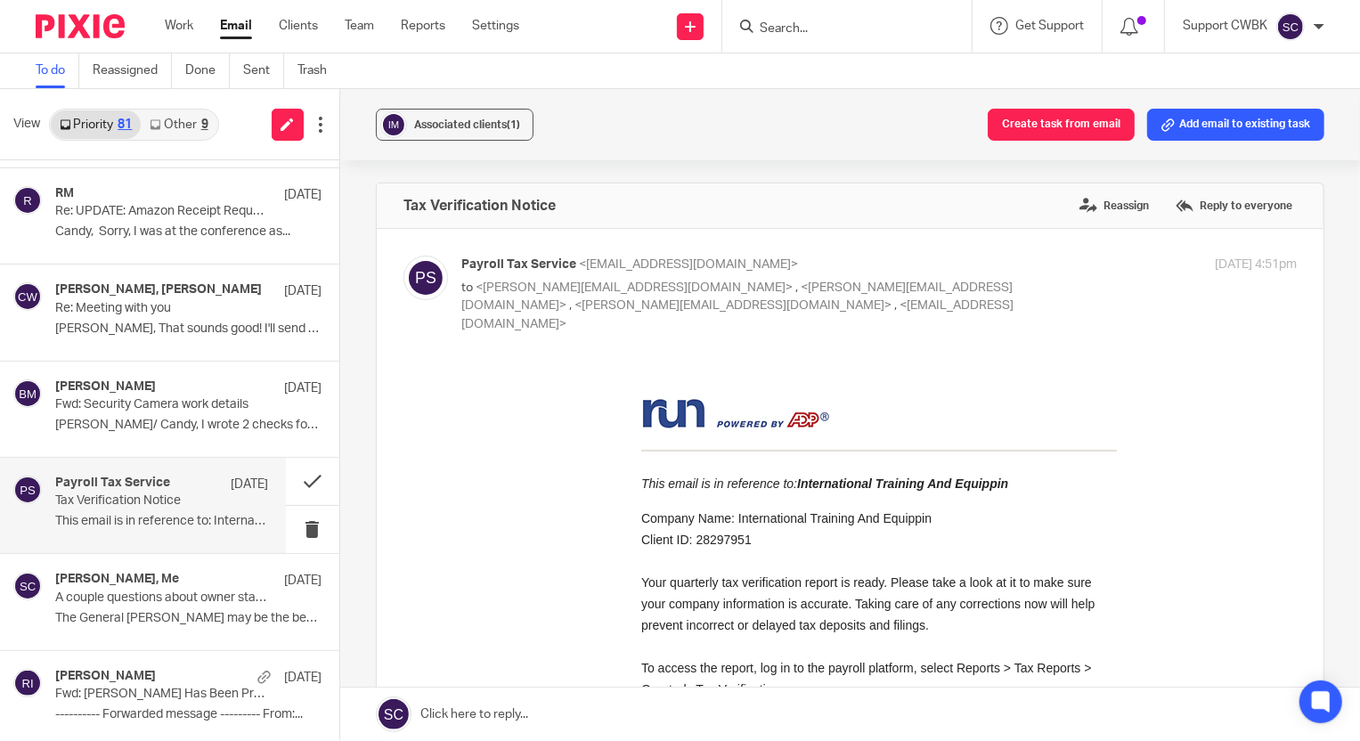
scroll to position [0, 0]
click at [296, 477] on button at bounding box center [312, 481] width 53 height 47
click at [290, 474] on button at bounding box center [312, 481] width 53 height 47
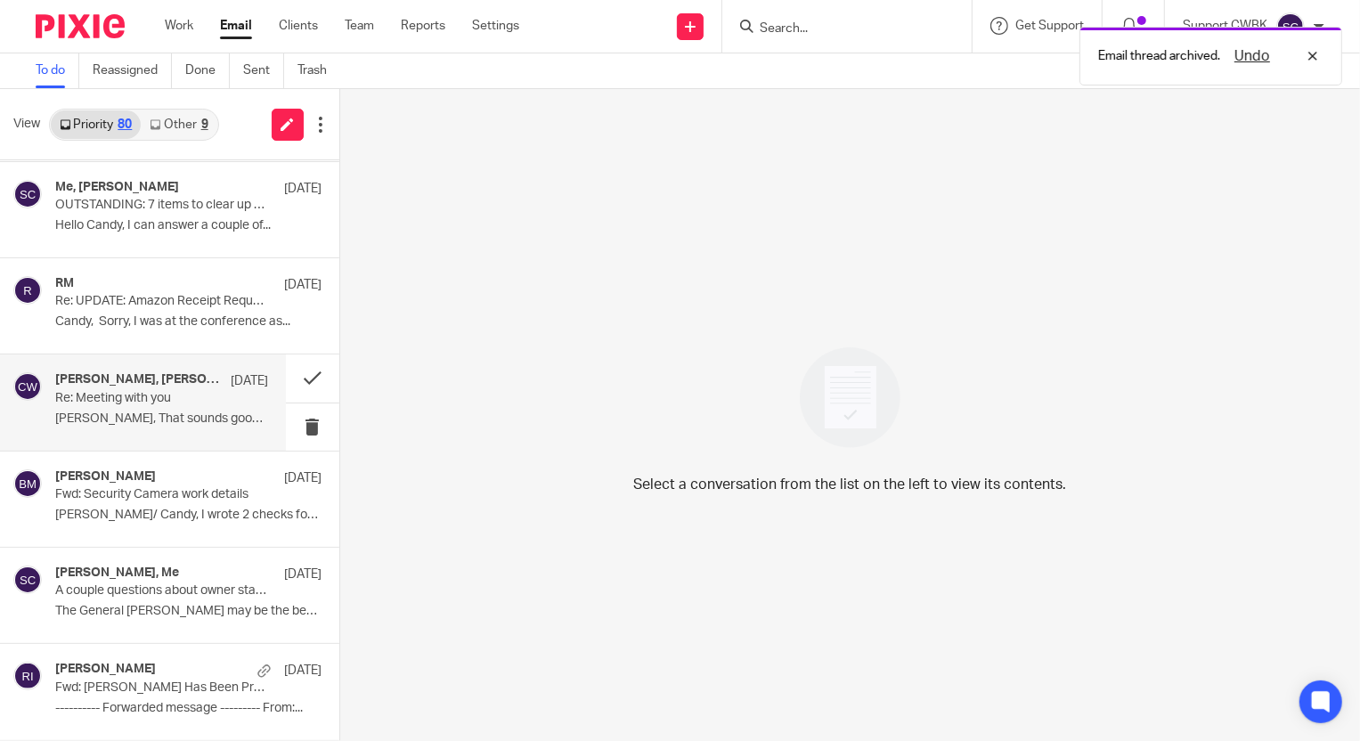
scroll to position [7136, 0]
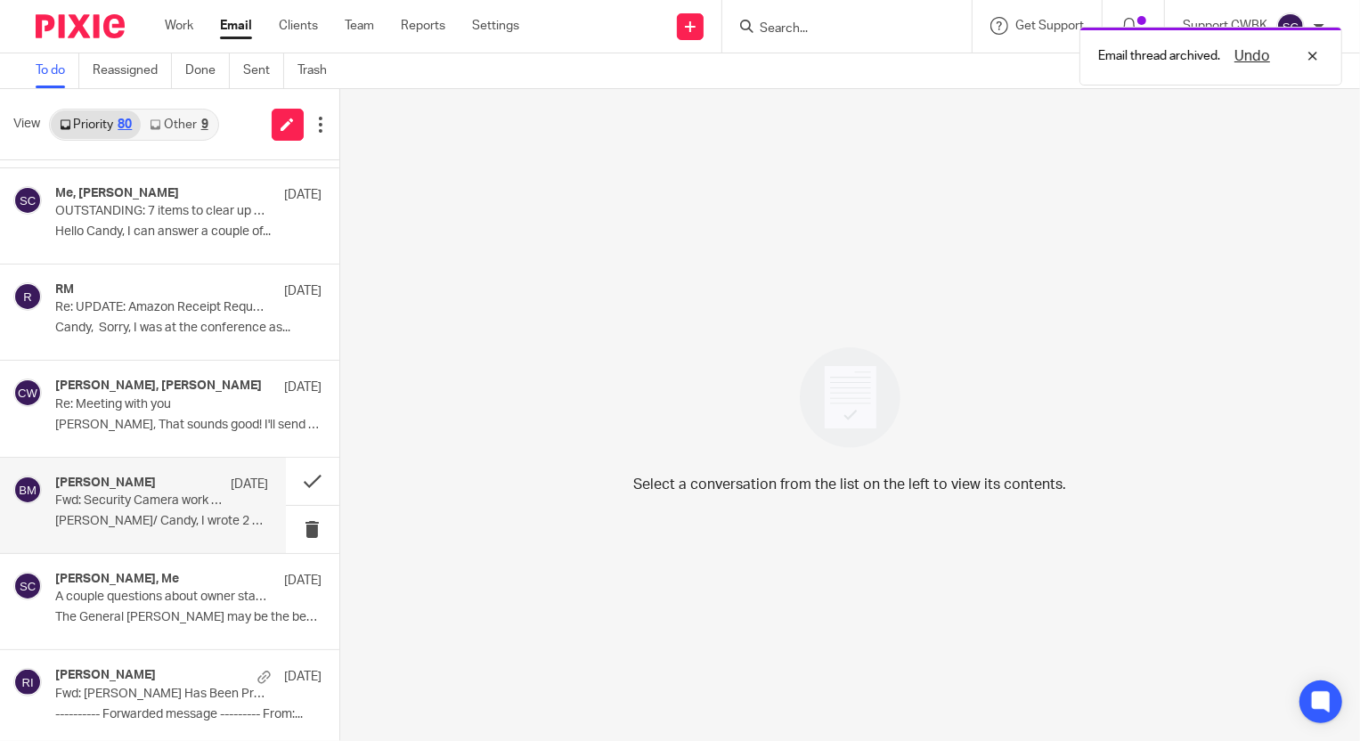
click at [120, 494] on p "Fwd: Security Camera work details" at bounding box center [140, 501] width 170 height 15
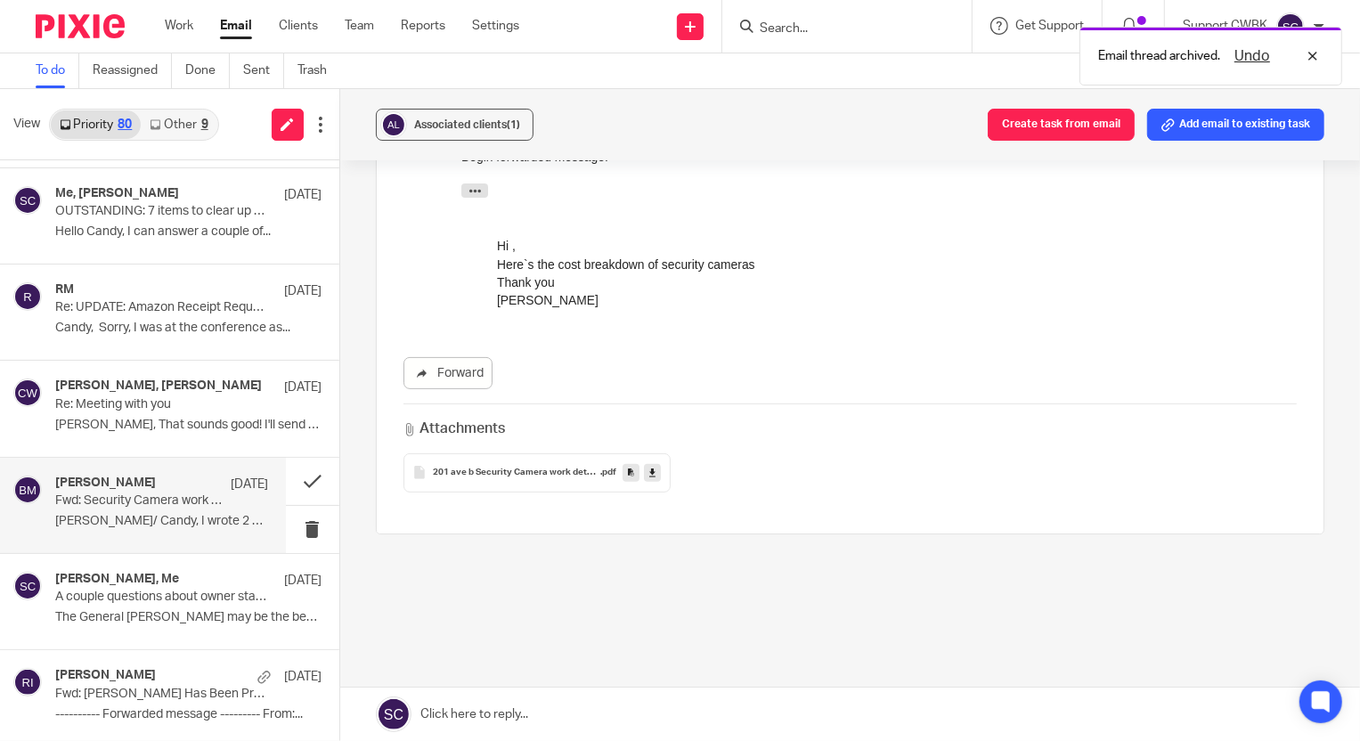
scroll to position [306, 0]
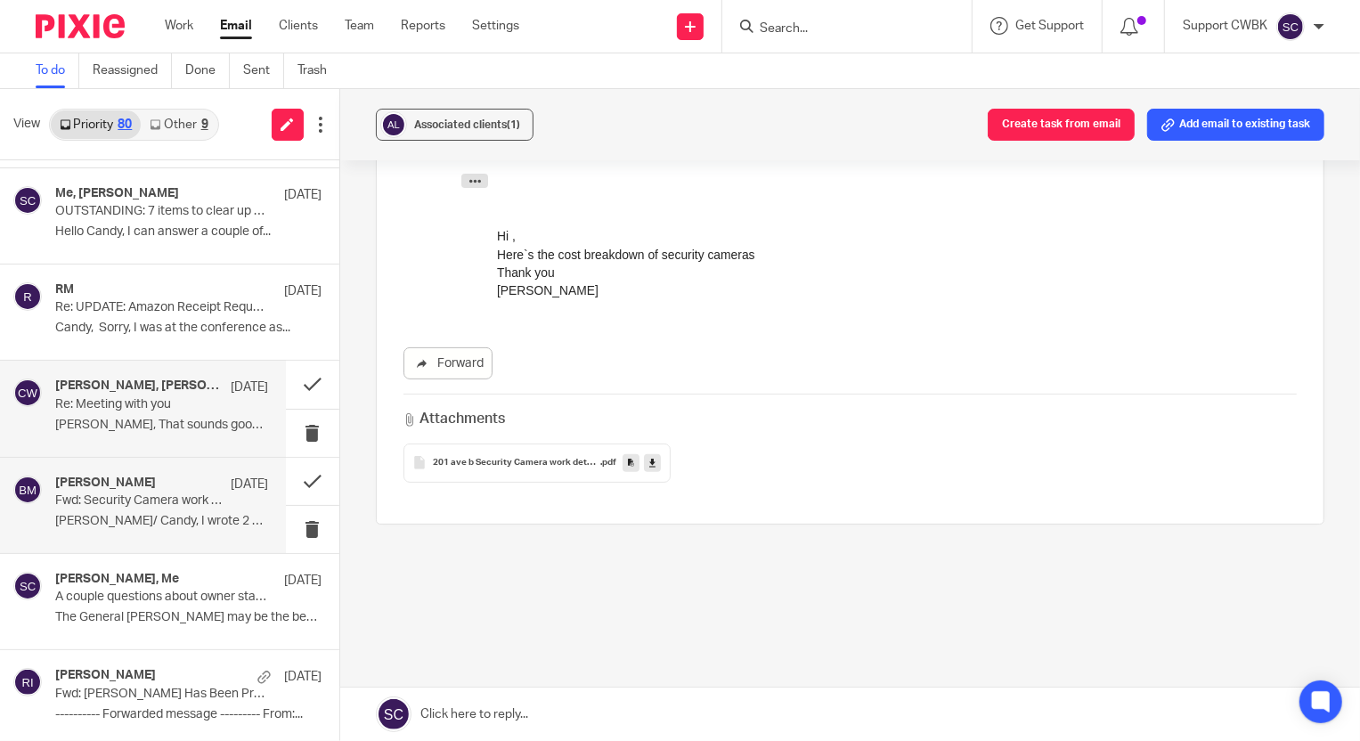
click at [101, 406] on div "Candance M. Weaver, Mary Blaylock Jul 15 Re: Meeting with you Mary, That sounds…" at bounding box center [161, 409] width 213 height 60
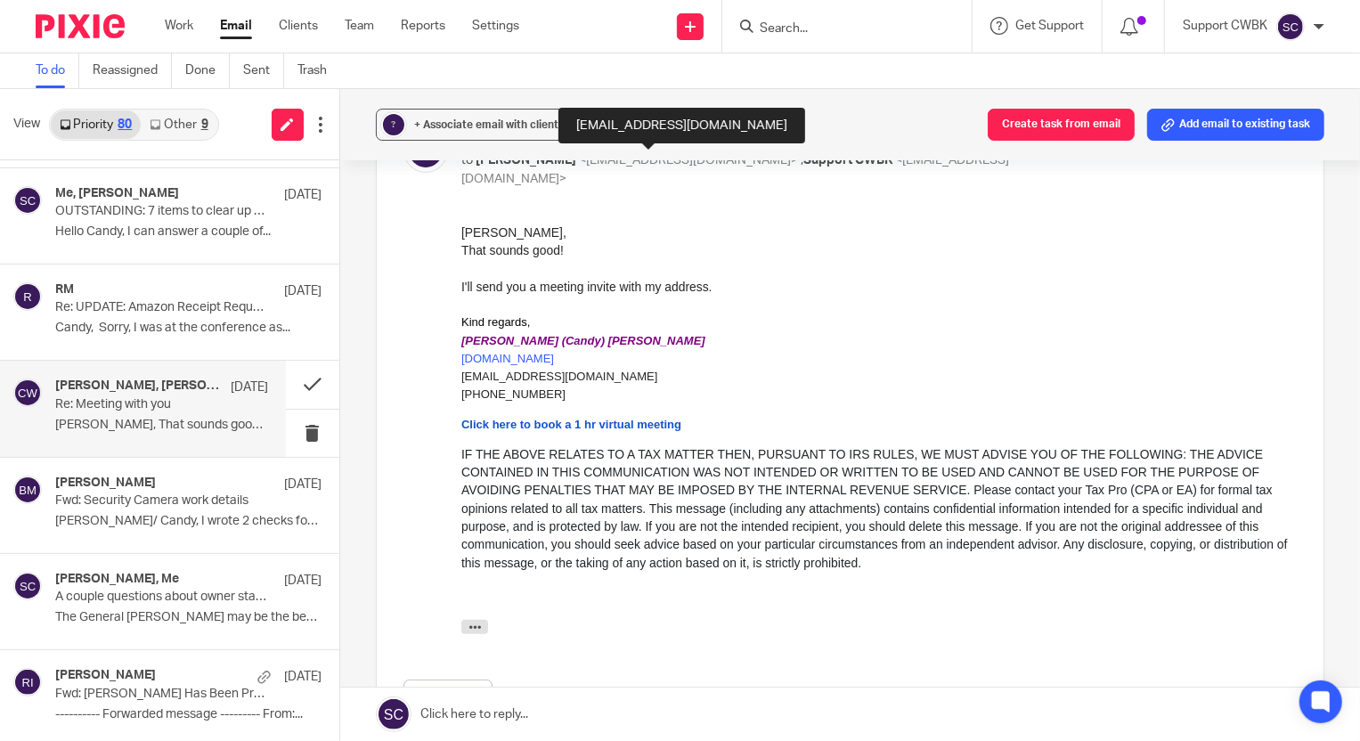
scroll to position [404, 0]
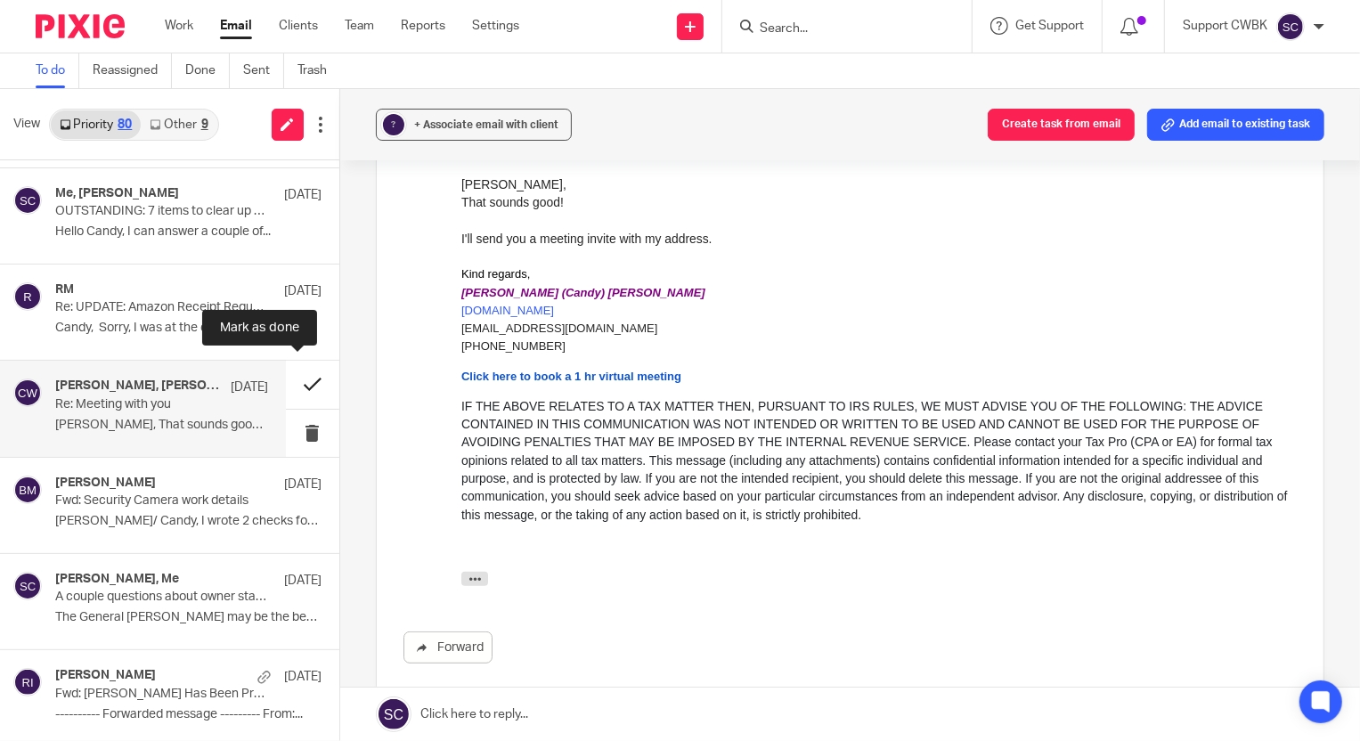
click at [293, 374] on button at bounding box center [312, 384] width 53 height 47
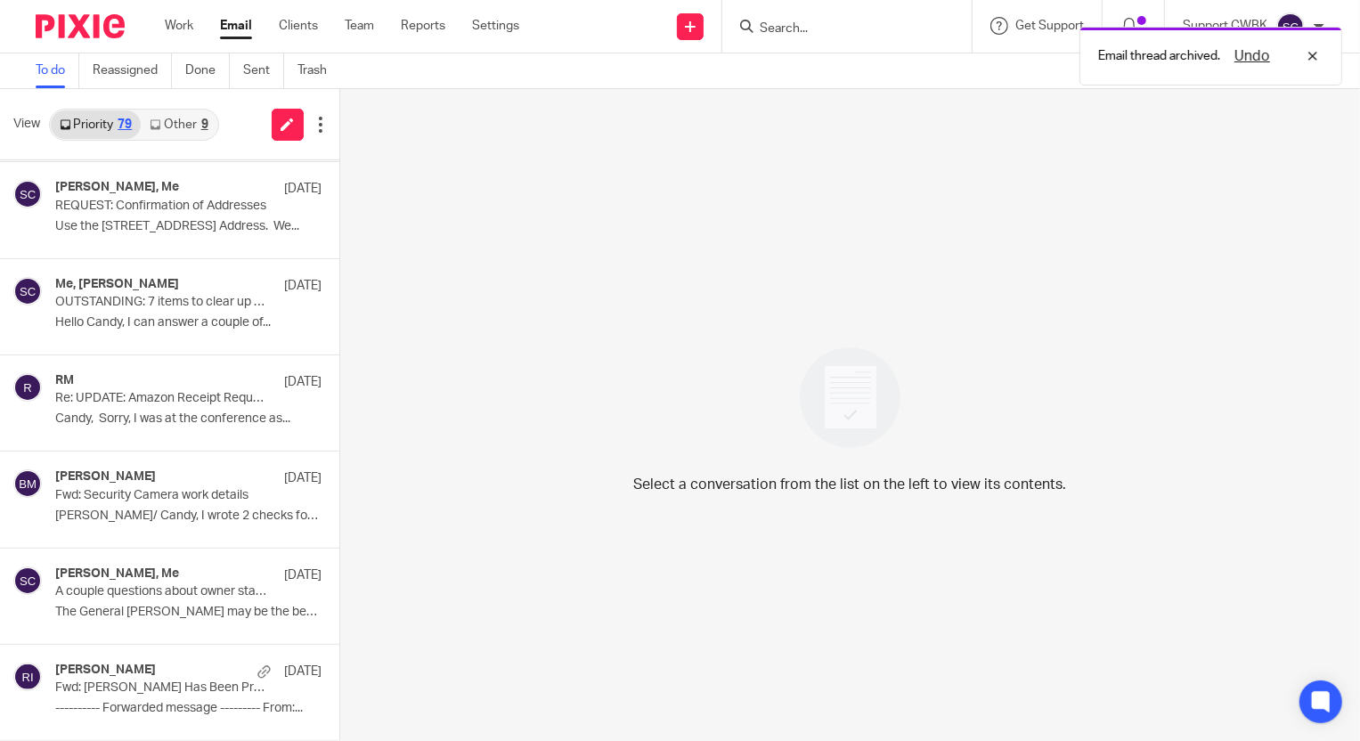
scroll to position [7038, 0]
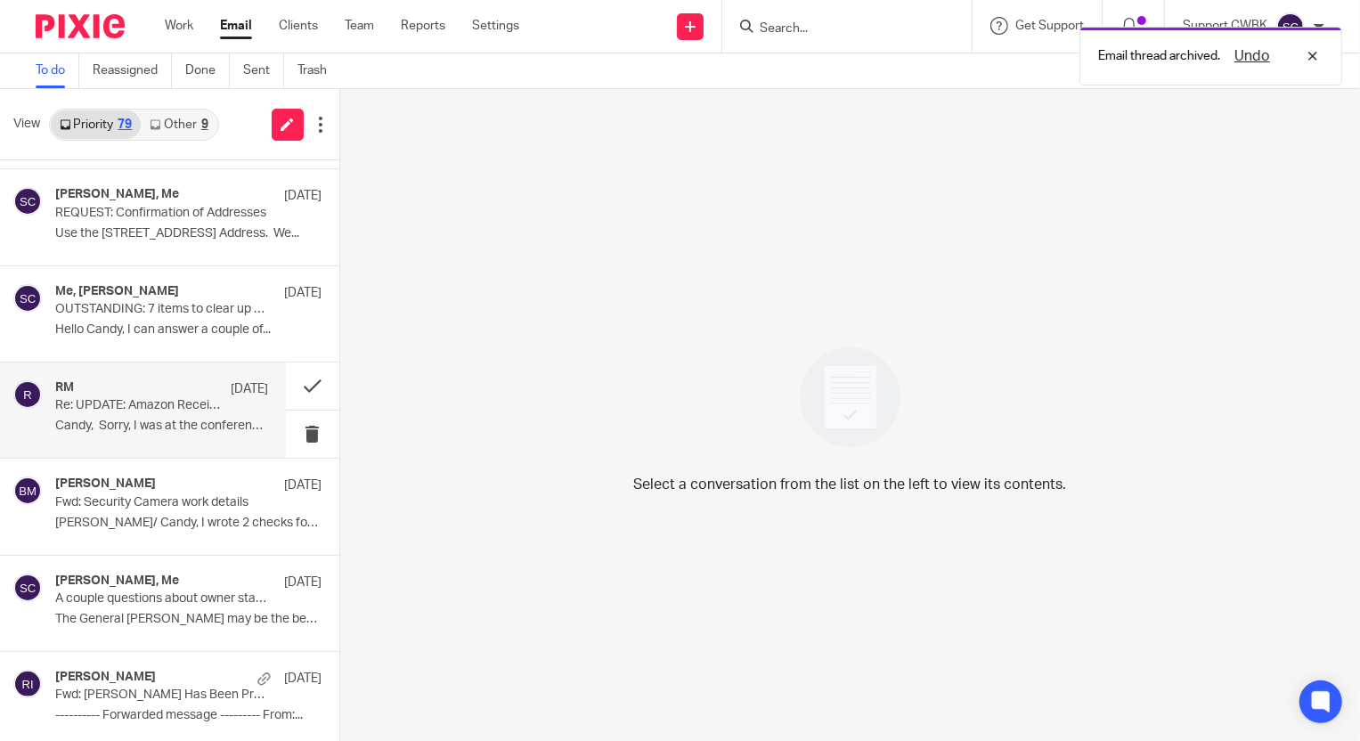
click at [158, 398] on p "Re: UPDATE: Amazon Receipt Requests" at bounding box center [140, 405] width 170 height 15
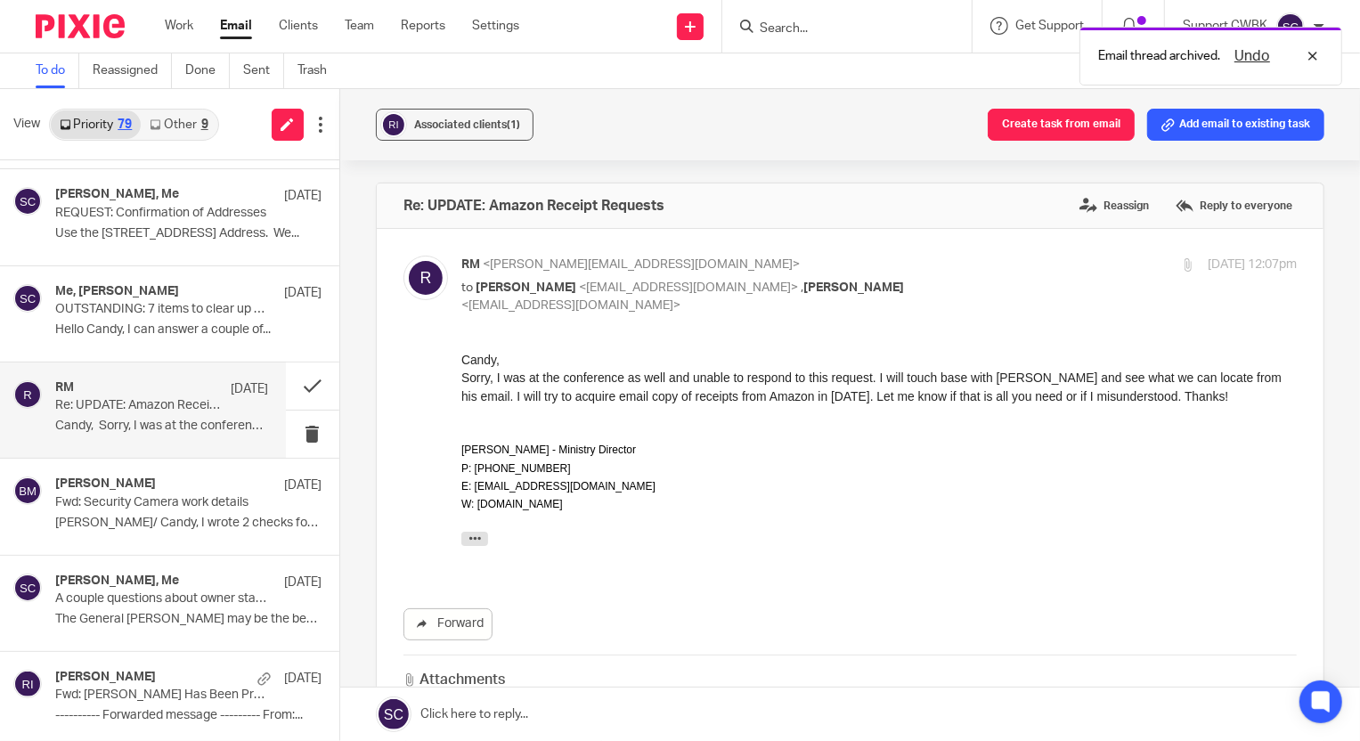
scroll to position [0, 0]
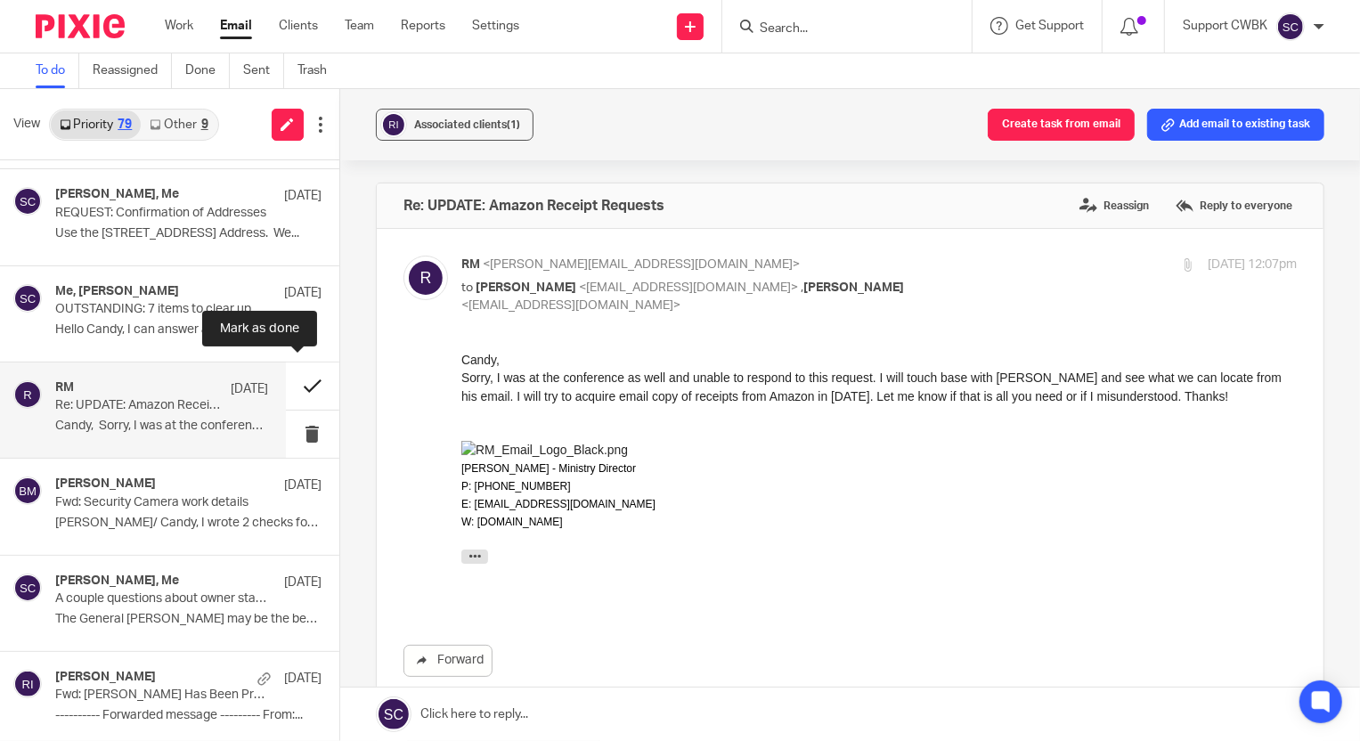
click at [293, 380] on button at bounding box center [312, 386] width 53 height 47
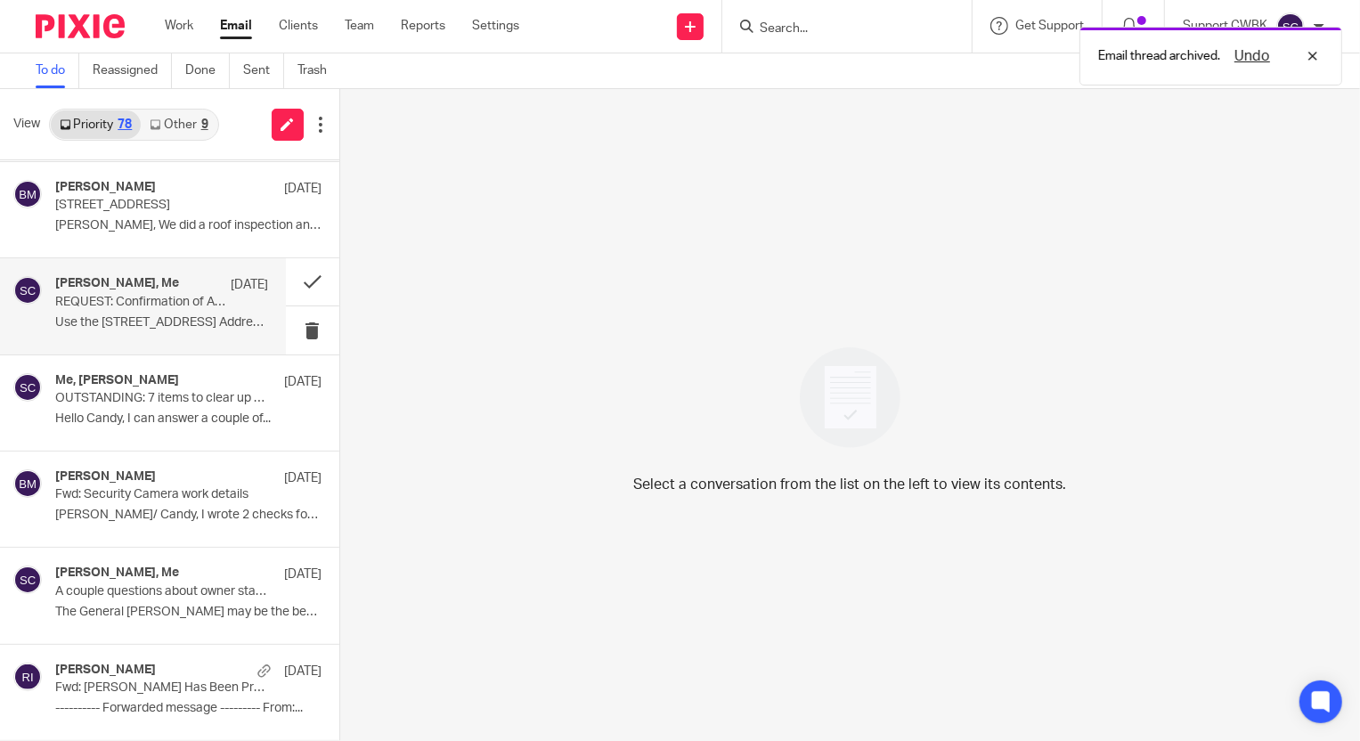
scroll to position [6942, 0]
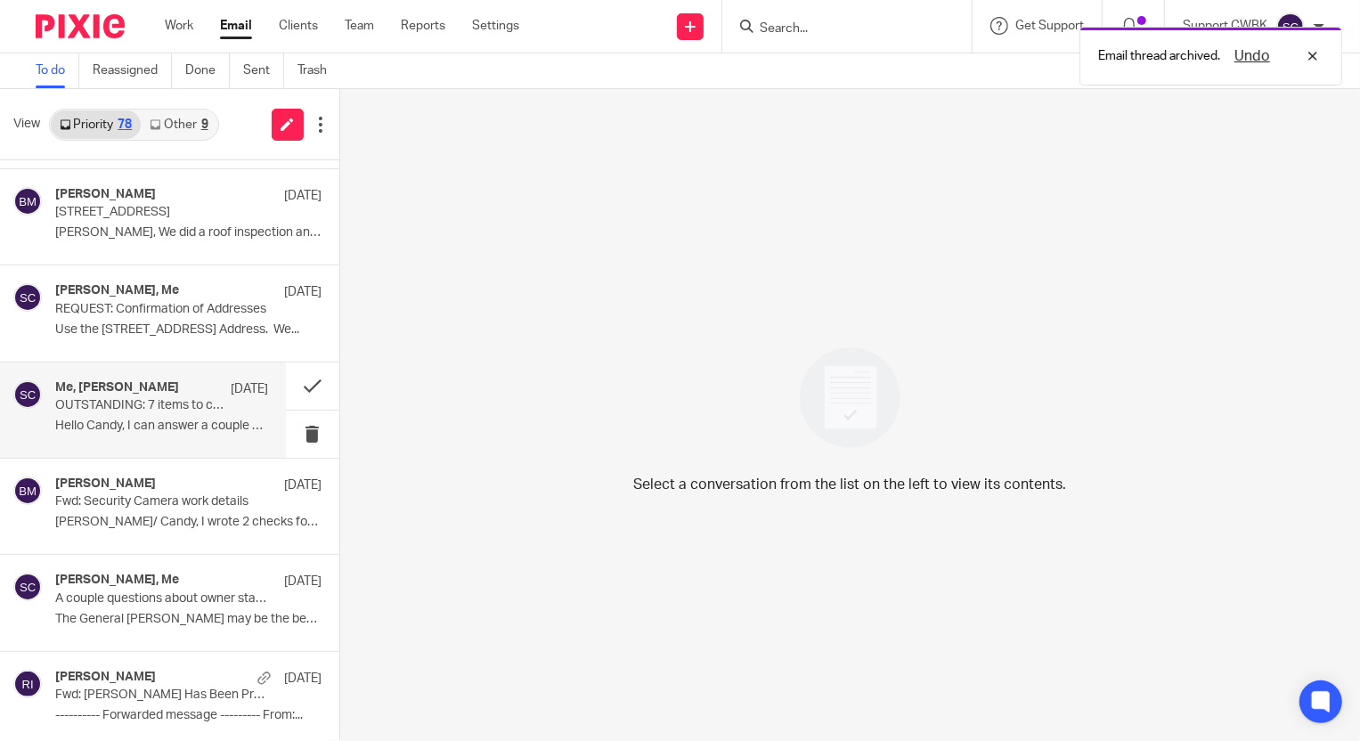
click at [105, 386] on h4 "Me, Chris McMillan" at bounding box center [117, 387] width 124 height 15
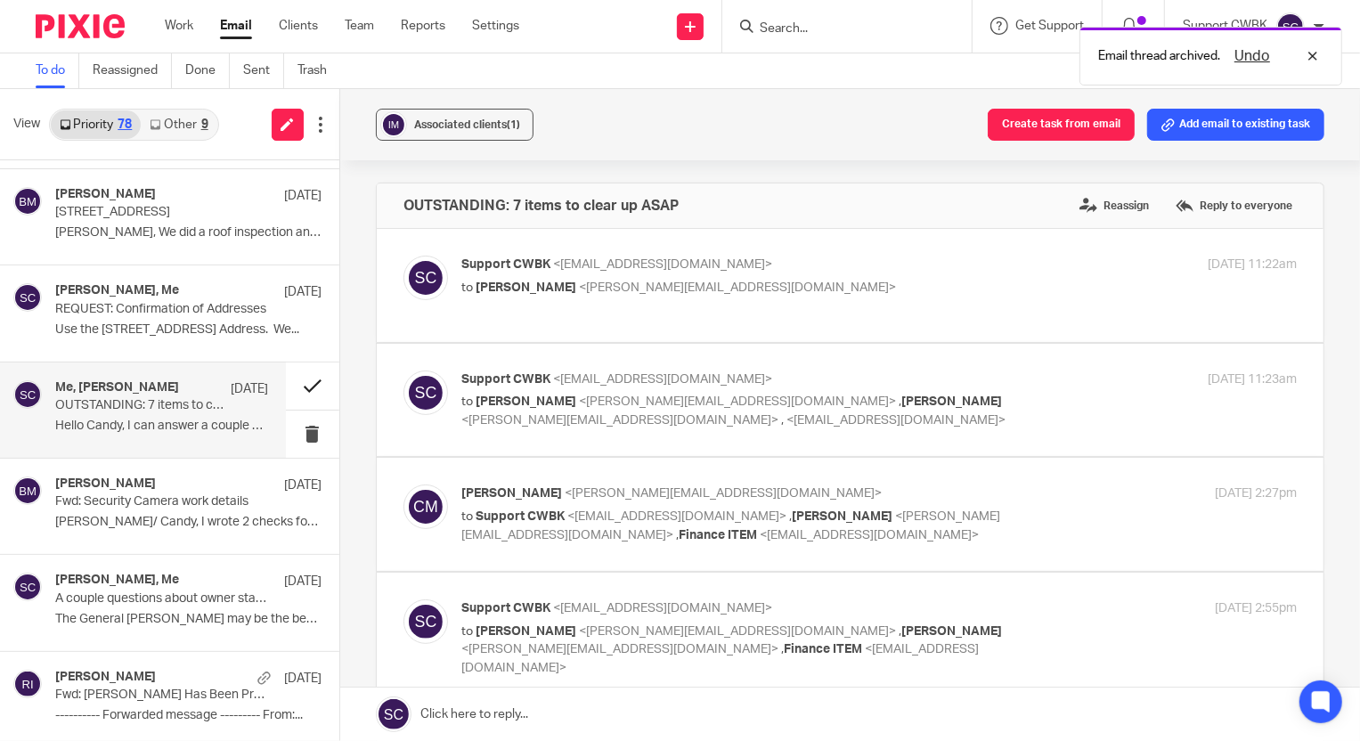
scroll to position [0, 0]
click at [286, 379] on button at bounding box center [312, 386] width 53 height 47
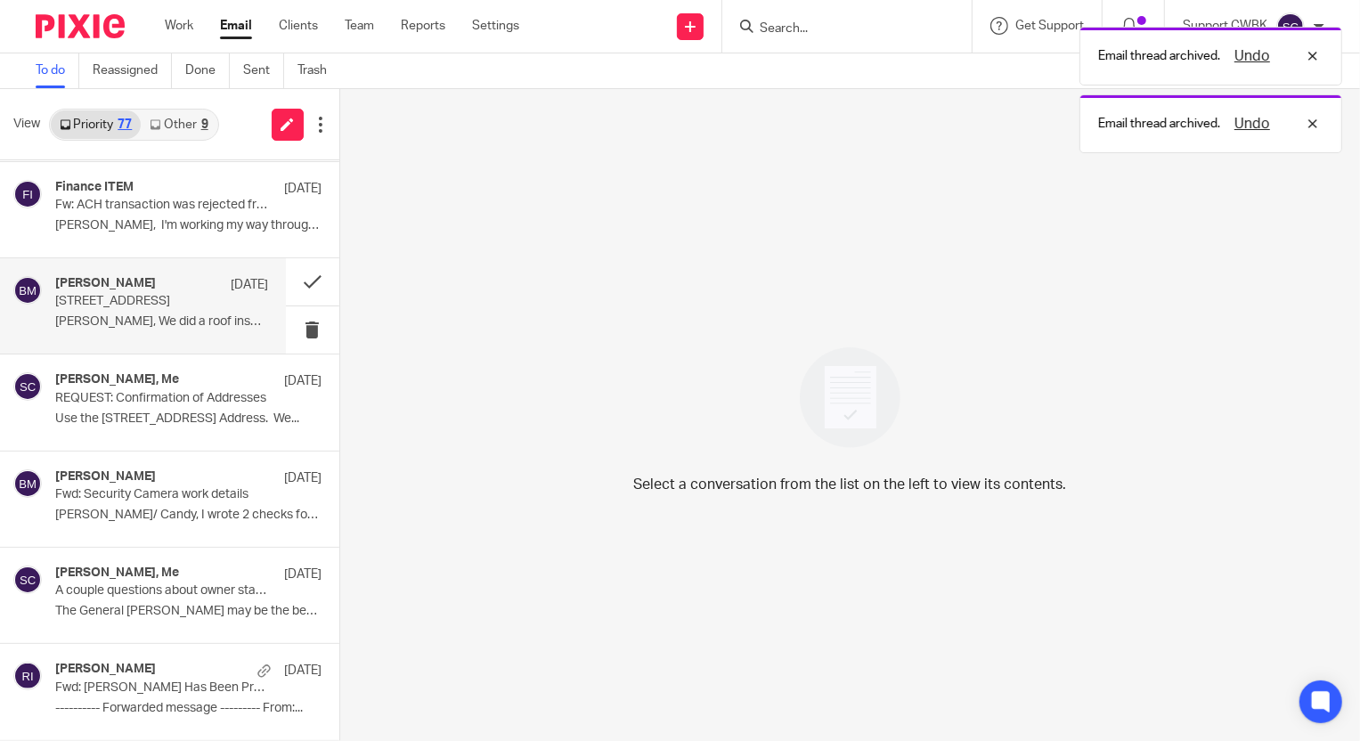
scroll to position [6846, 0]
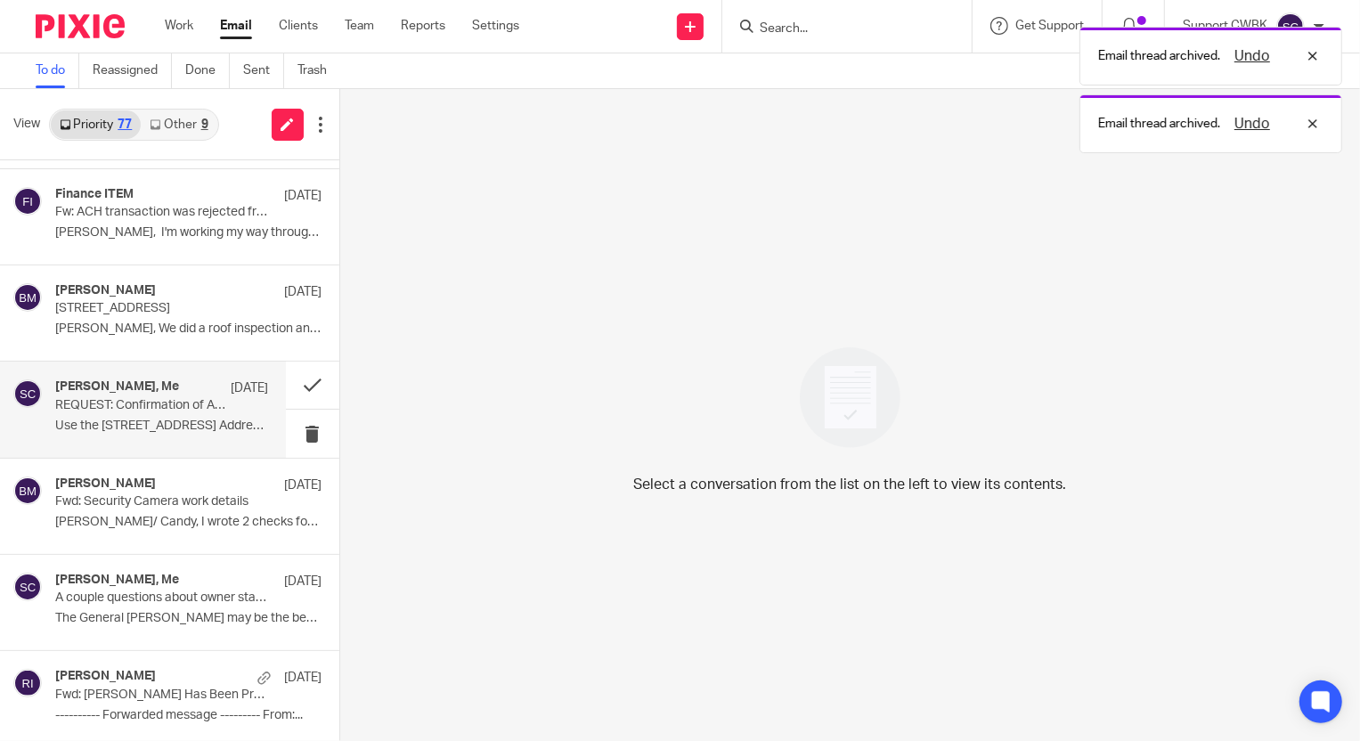
click at [99, 398] on p "REQUEST: Confirmation of Addresses" at bounding box center [140, 405] width 170 height 15
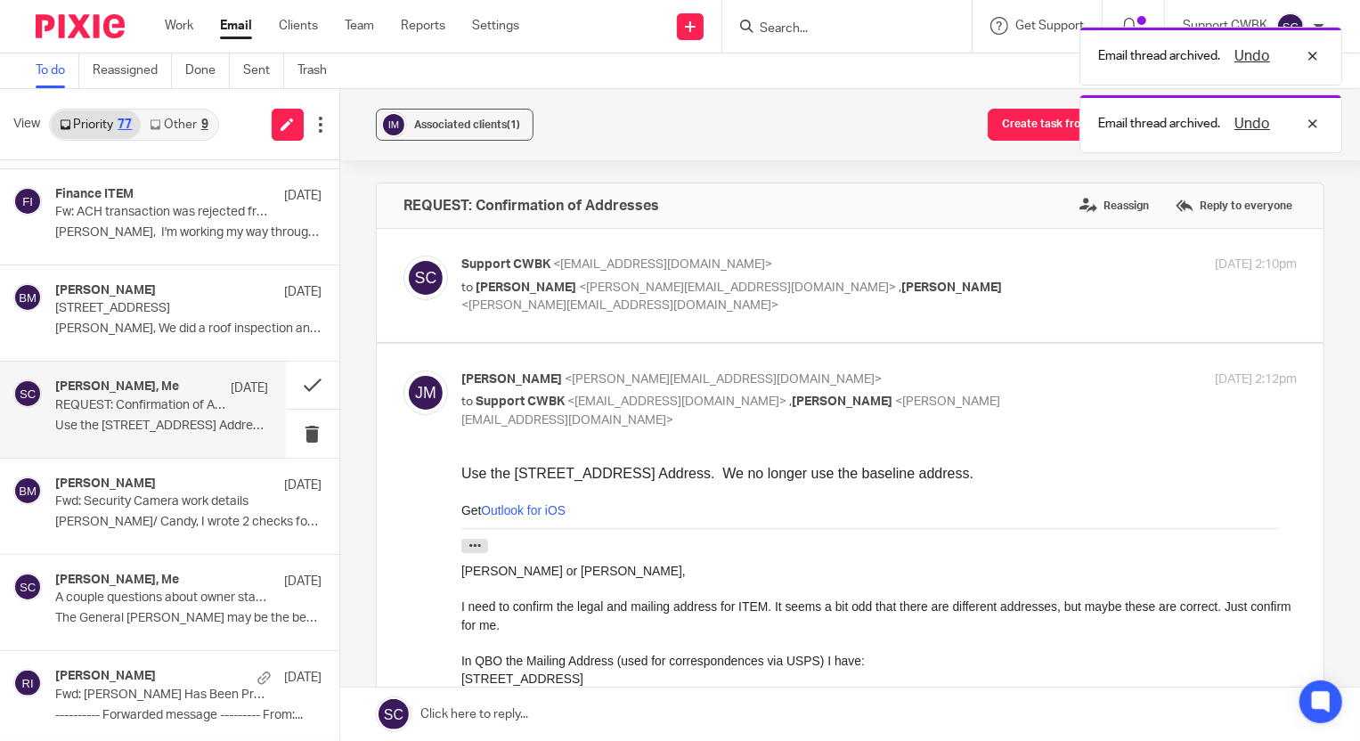
scroll to position [0, 0]
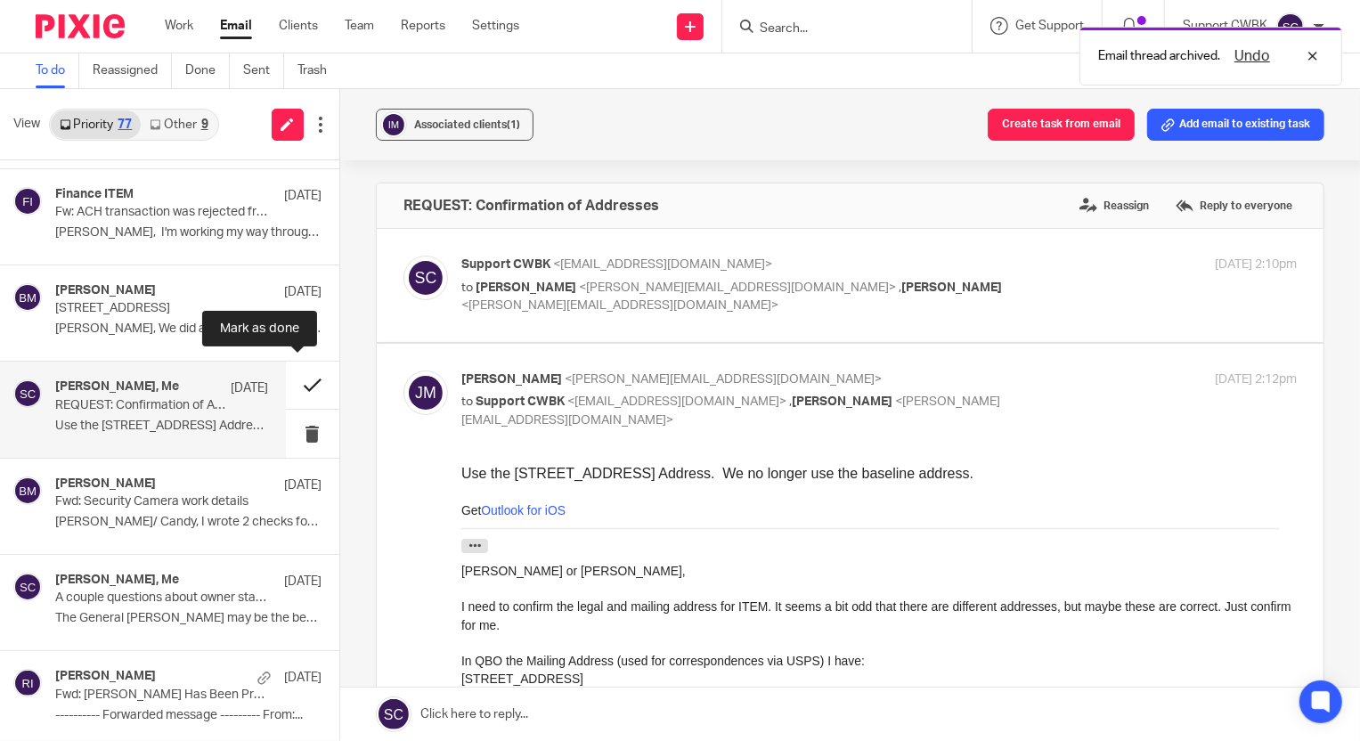
click at [294, 380] on button at bounding box center [312, 385] width 53 height 47
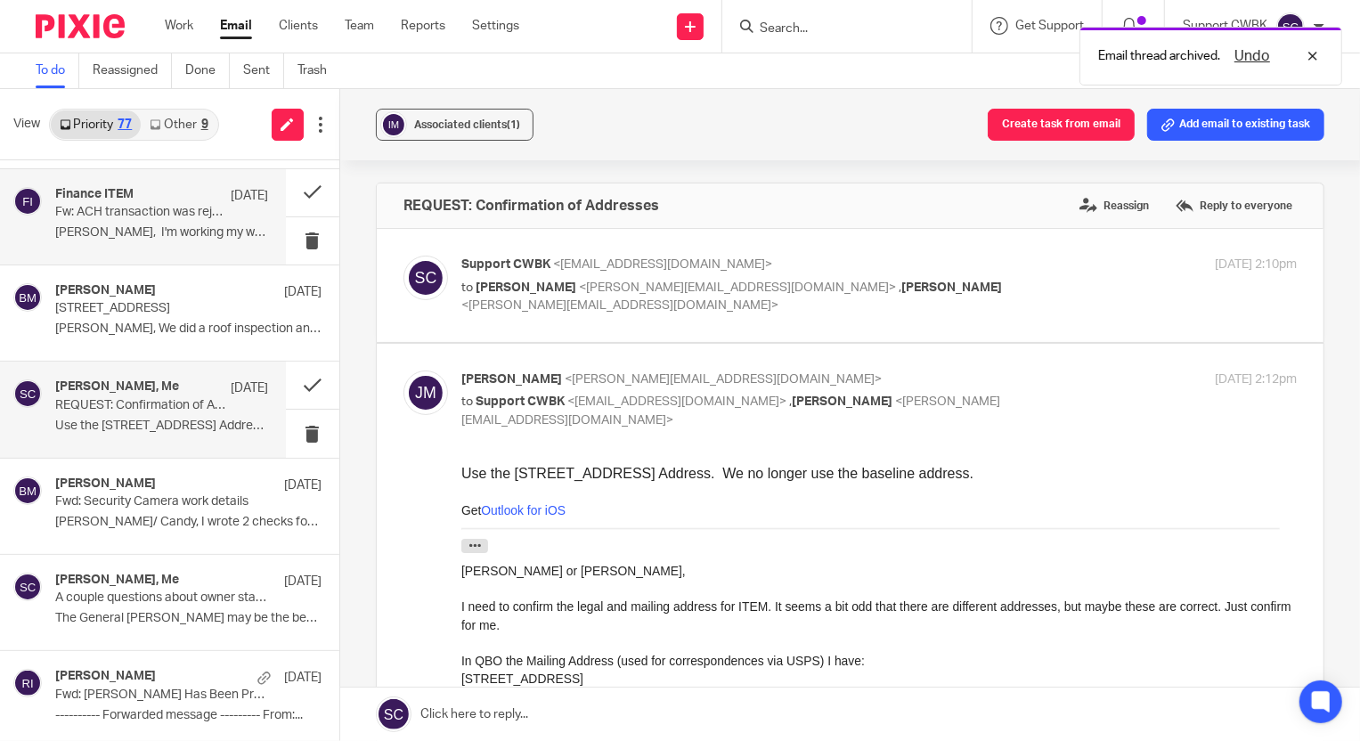
scroll to position [6749, 0]
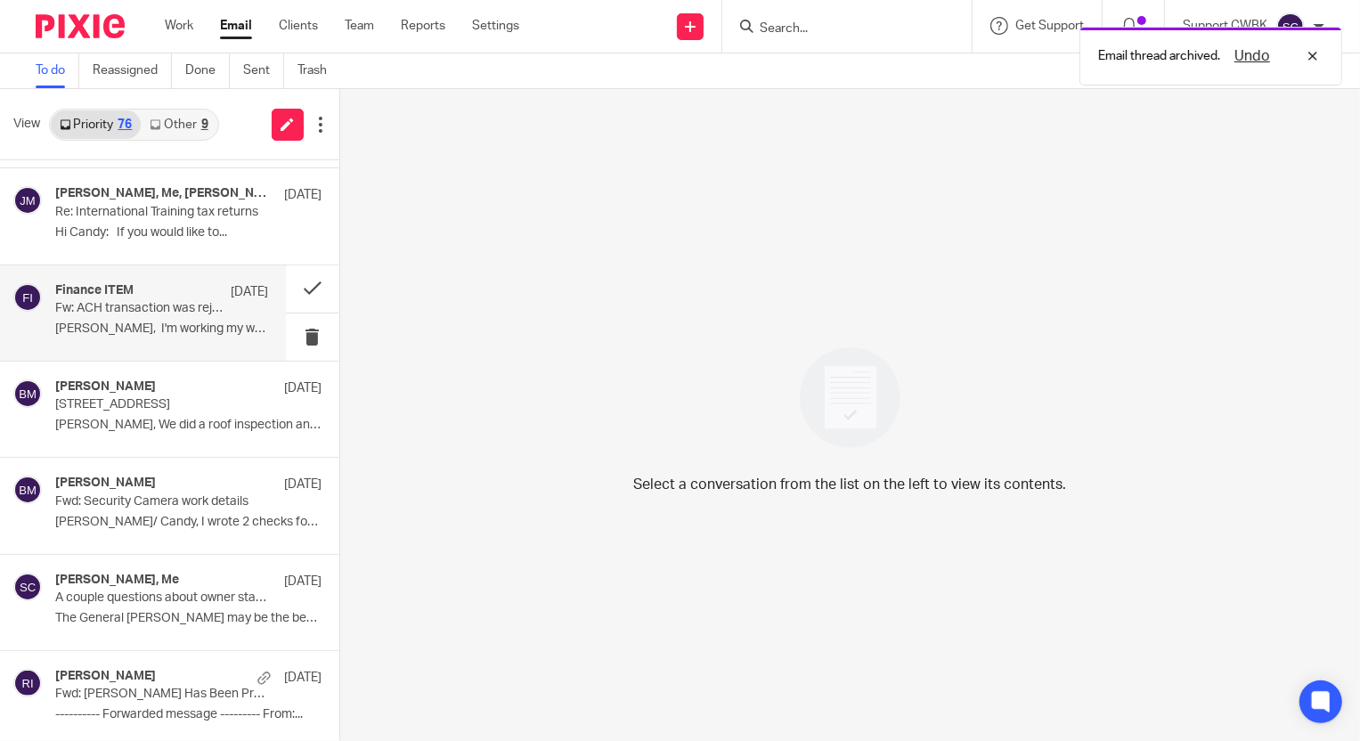
click at [127, 322] on p "Jerry, I'm working my way through the..." at bounding box center [161, 329] width 213 height 15
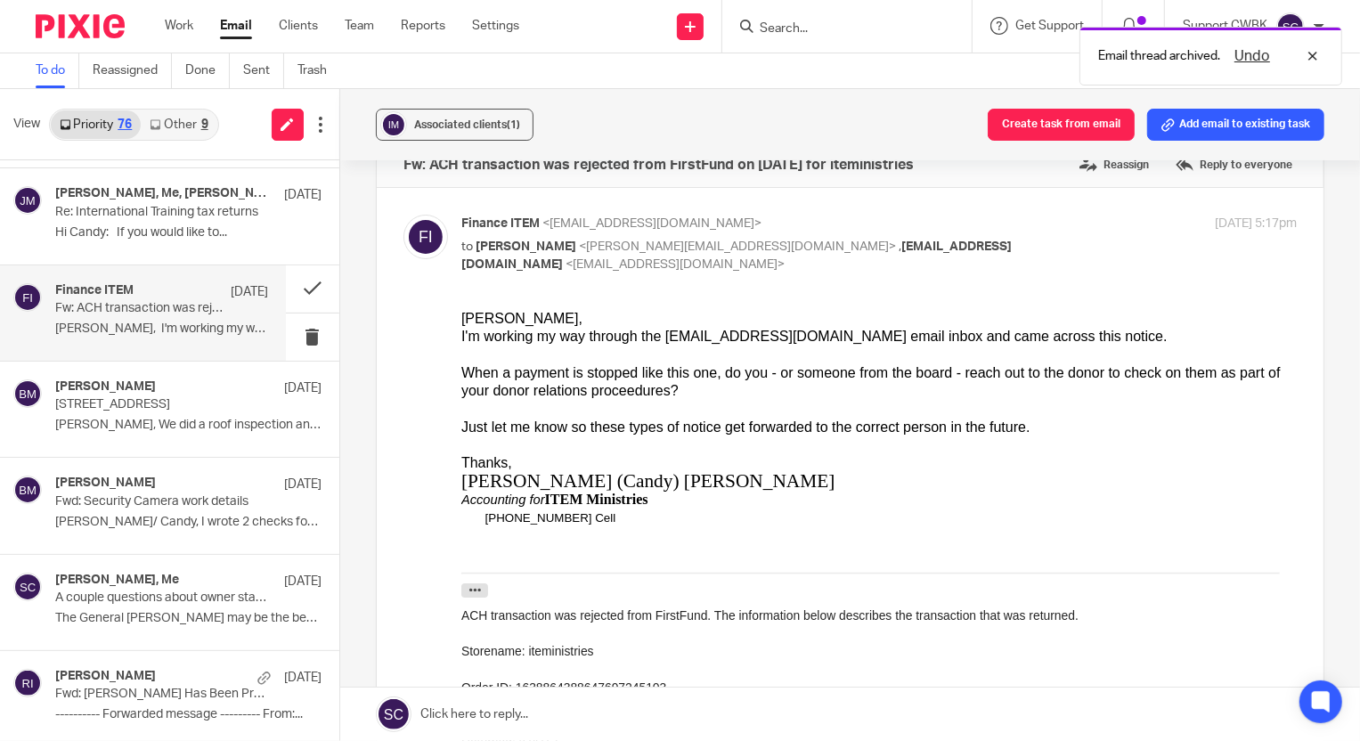
scroll to position [80, 0]
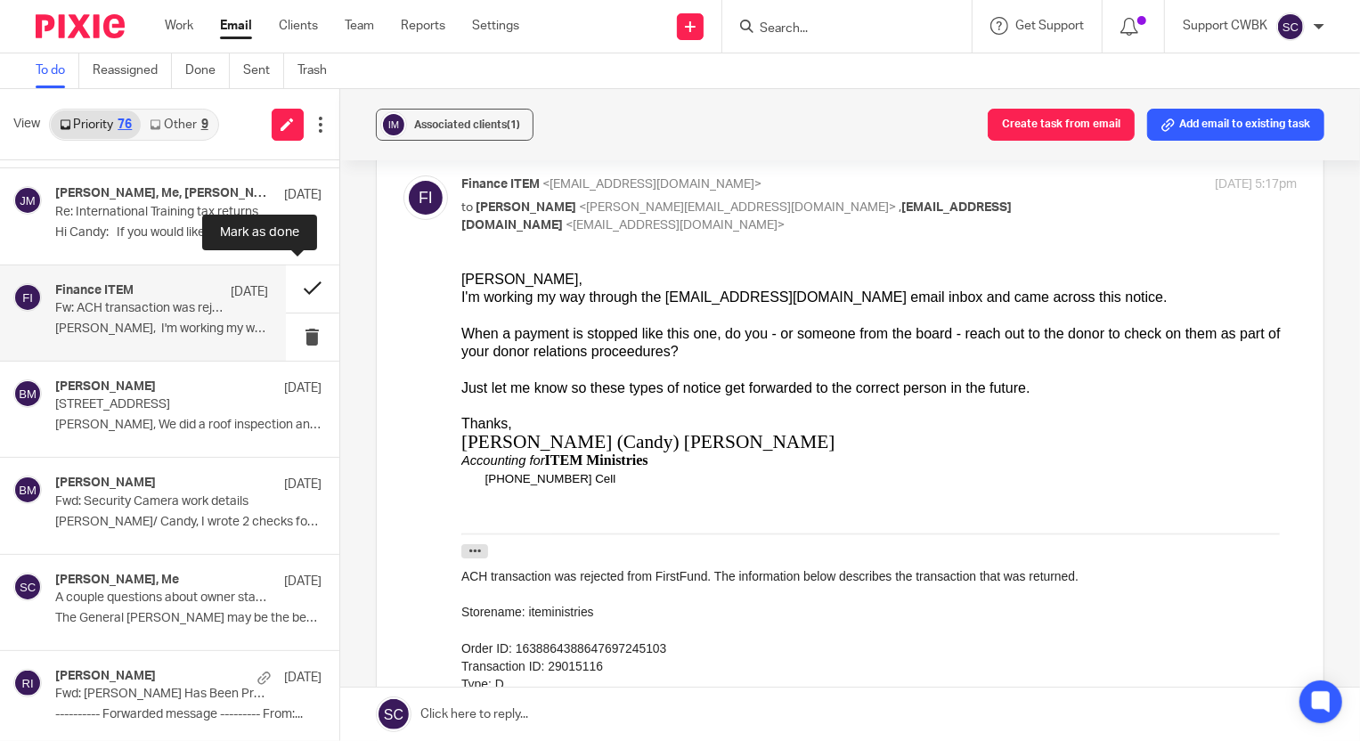
click at [296, 280] on button at bounding box center [312, 288] width 53 height 47
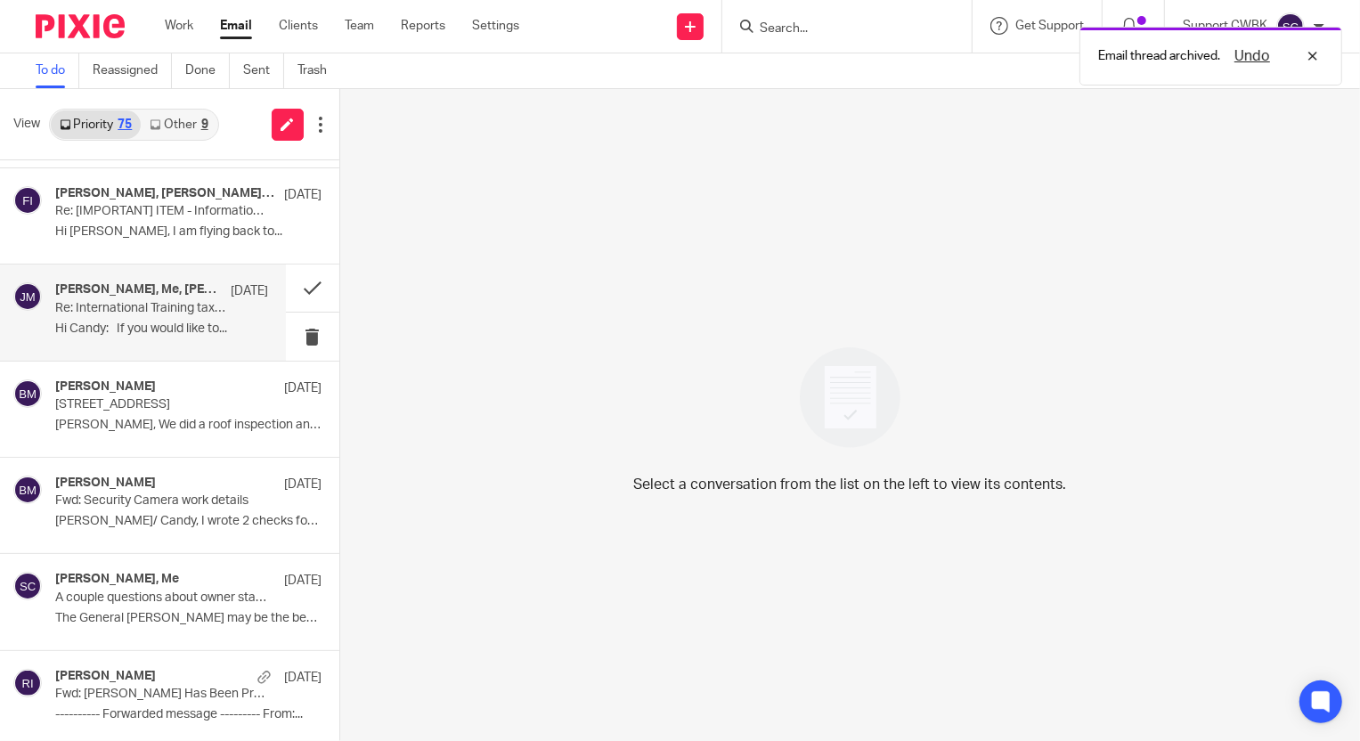
click at [113, 322] on p "Hi Candy: If you would like to..." at bounding box center [161, 329] width 213 height 15
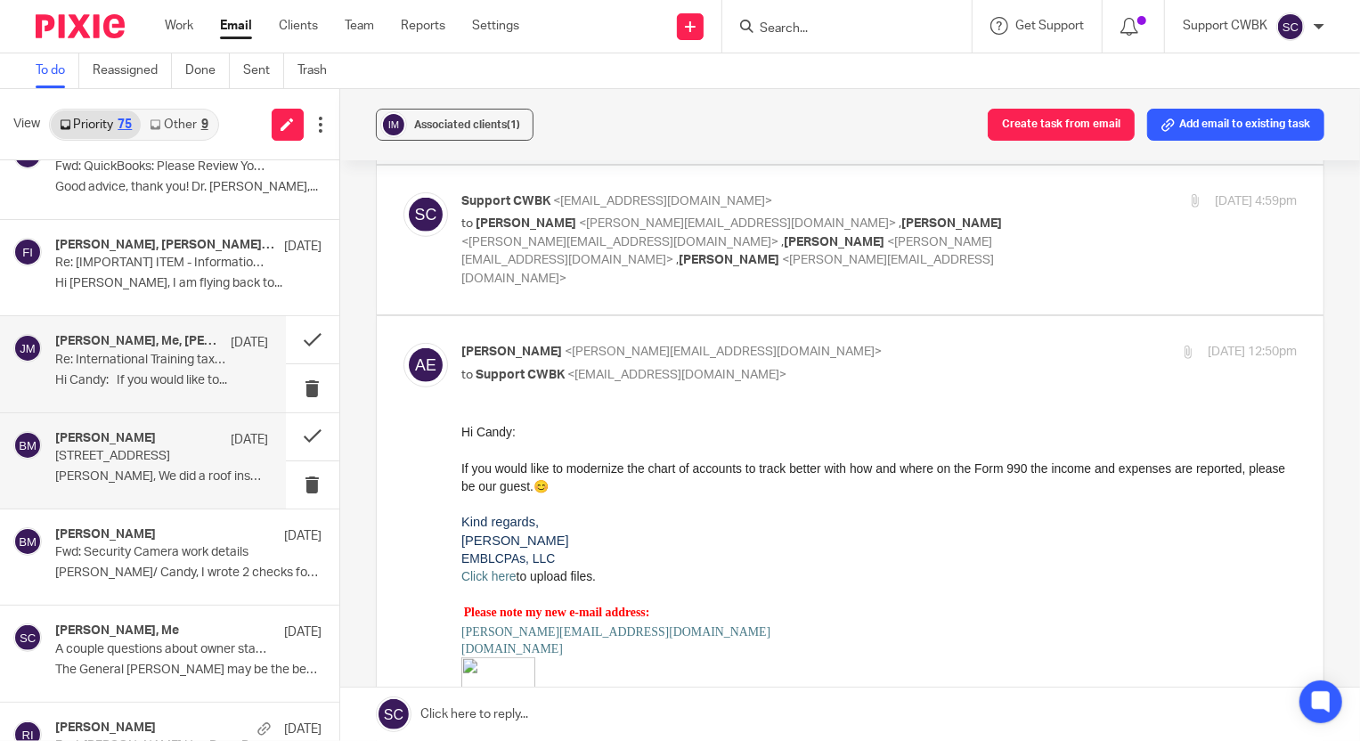
scroll to position [6572, 0]
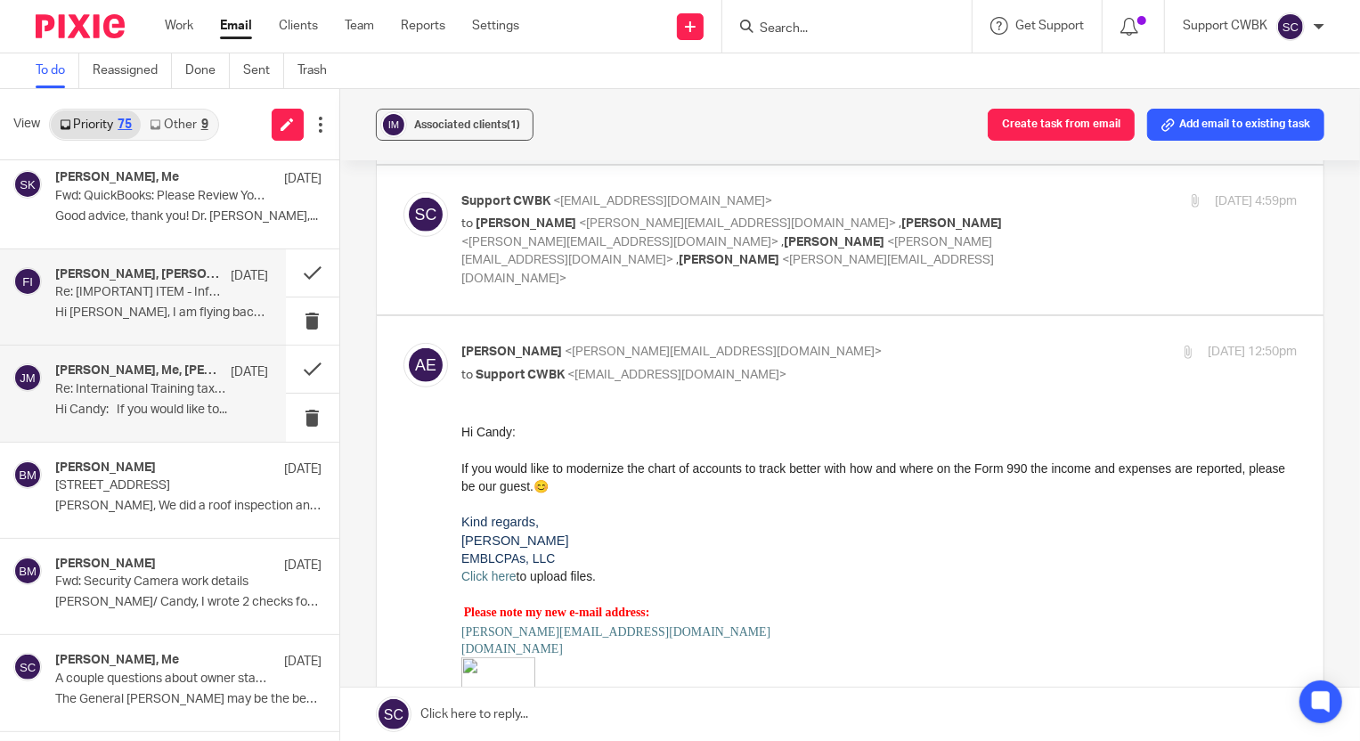
click at [136, 308] on p "Hi Candance, I am flying back to..." at bounding box center [161, 313] width 213 height 15
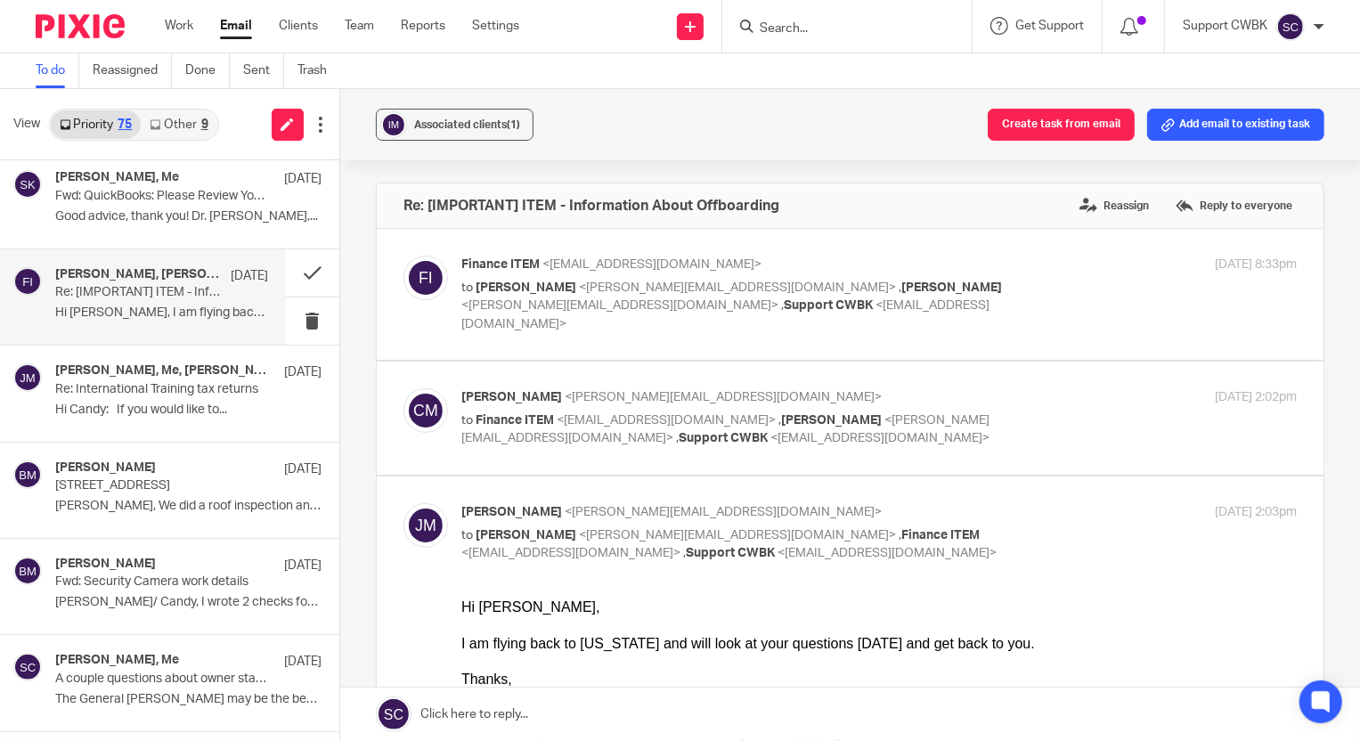
scroll to position [80, 0]
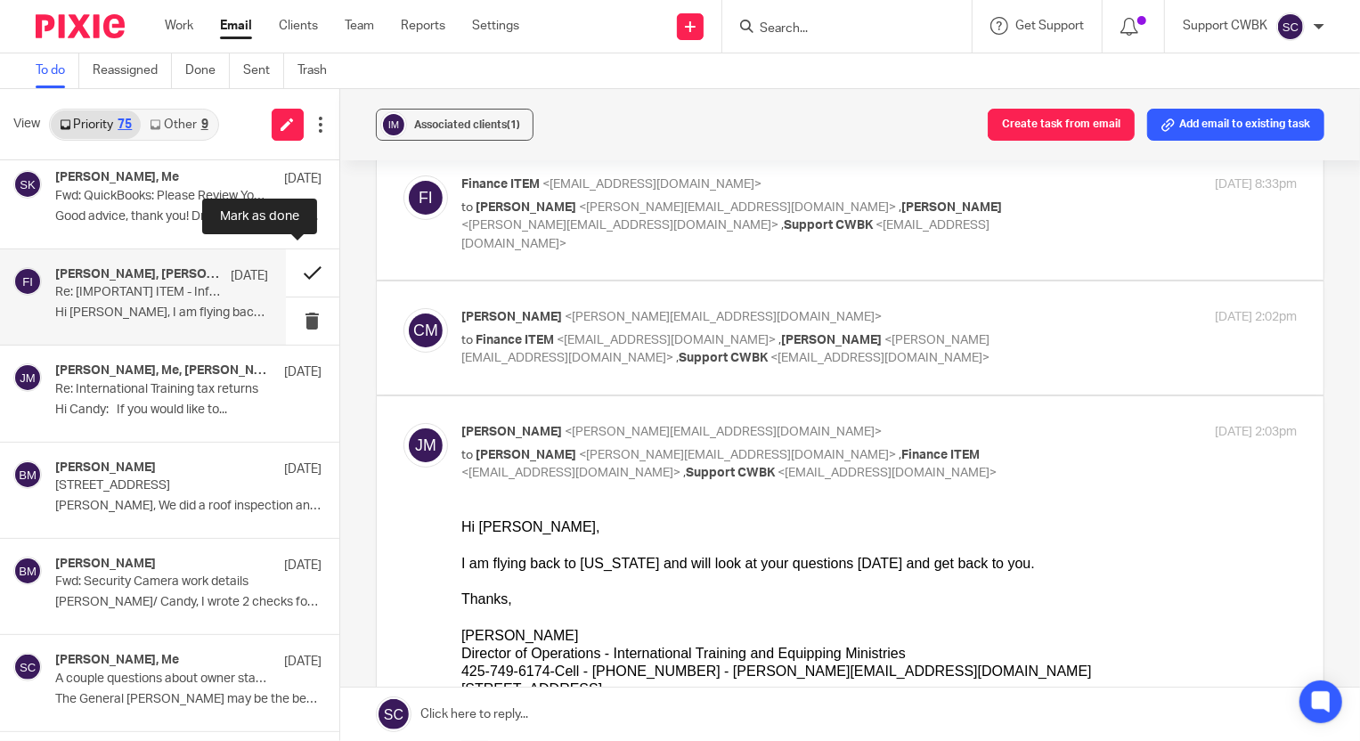
click at [290, 265] on button at bounding box center [312, 272] width 53 height 47
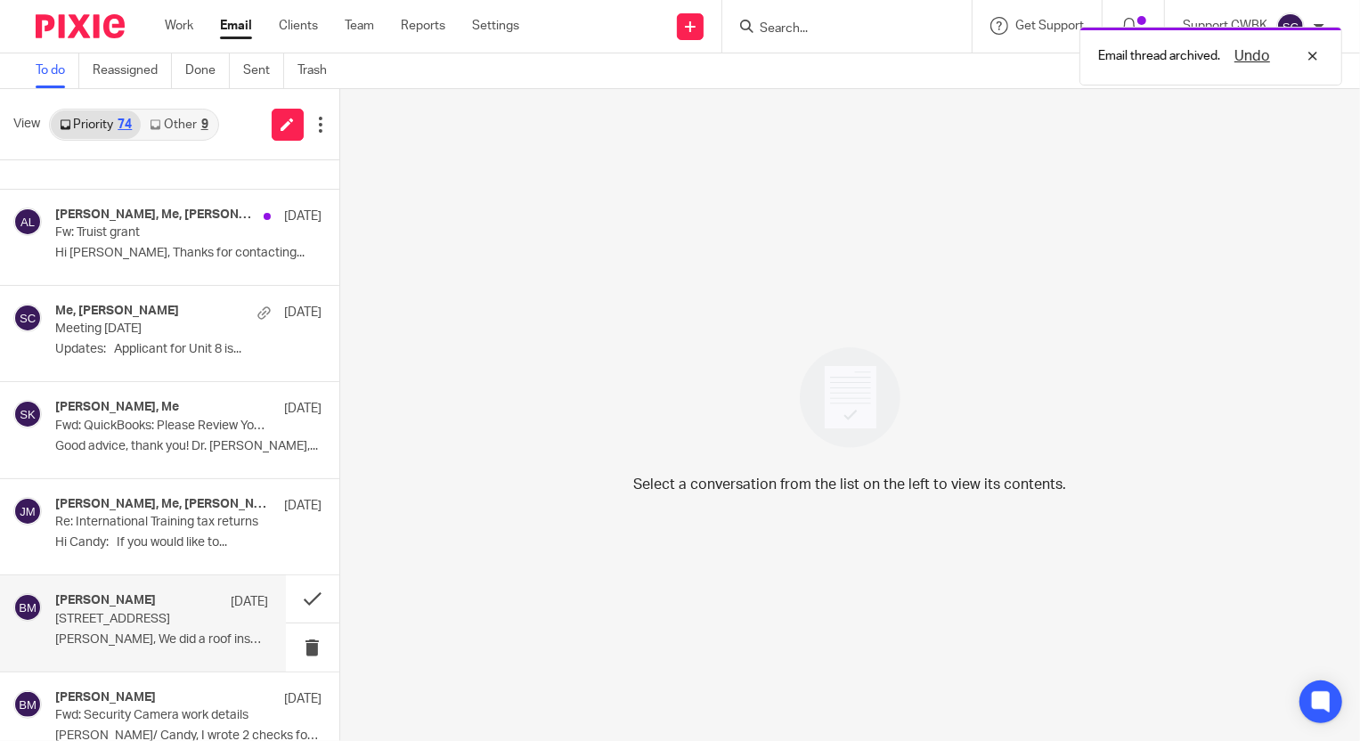
scroll to position [6314, 0]
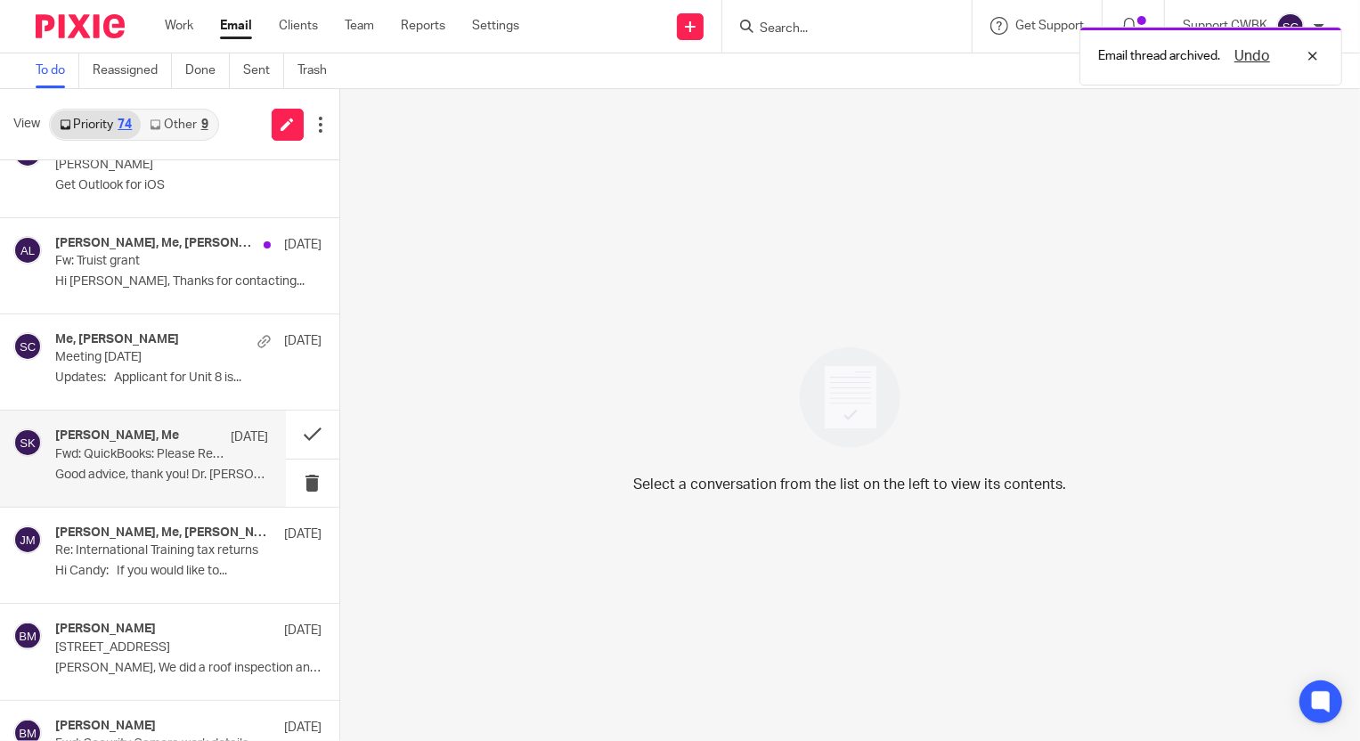
click at [134, 452] on p "Fwd: QuickBooks: Please Review Your Billing Info" at bounding box center [140, 454] width 170 height 15
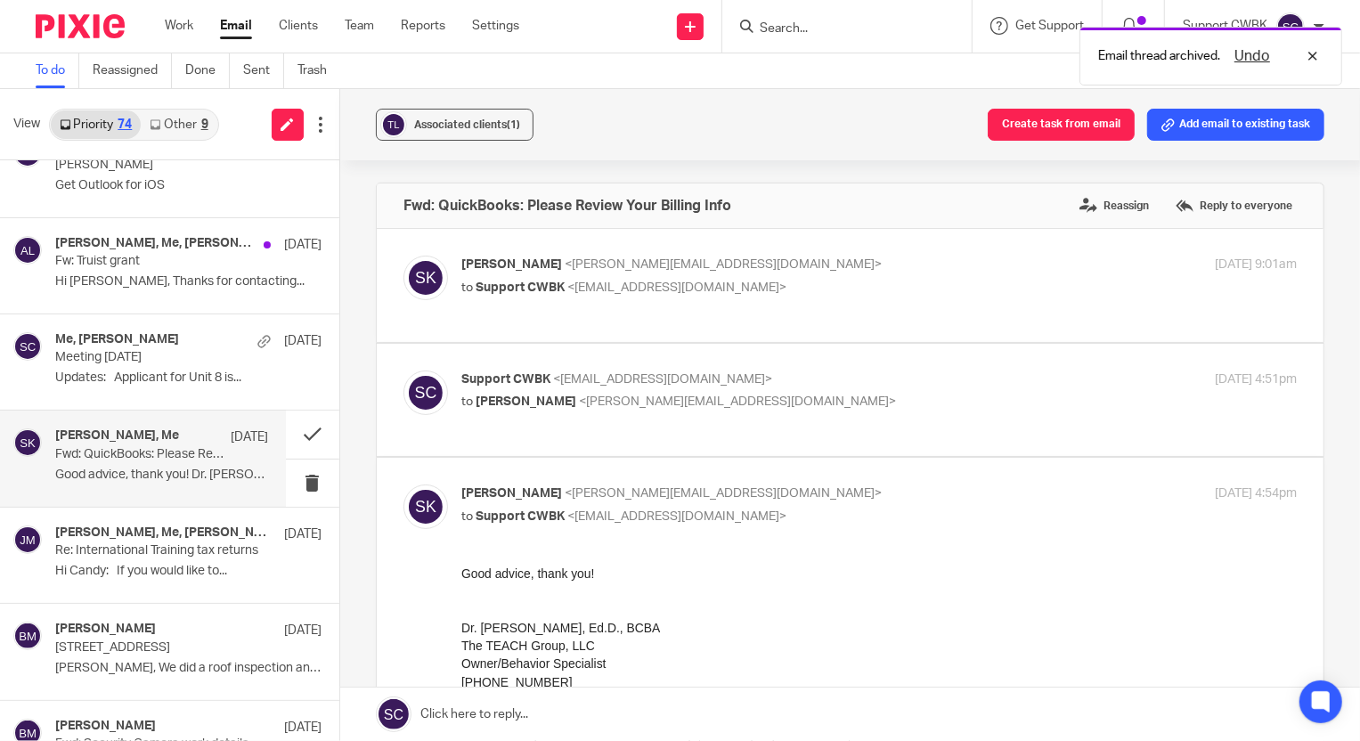
scroll to position [0, 0]
click at [295, 427] on button at bounding box center [312, 434] width 53 height 47
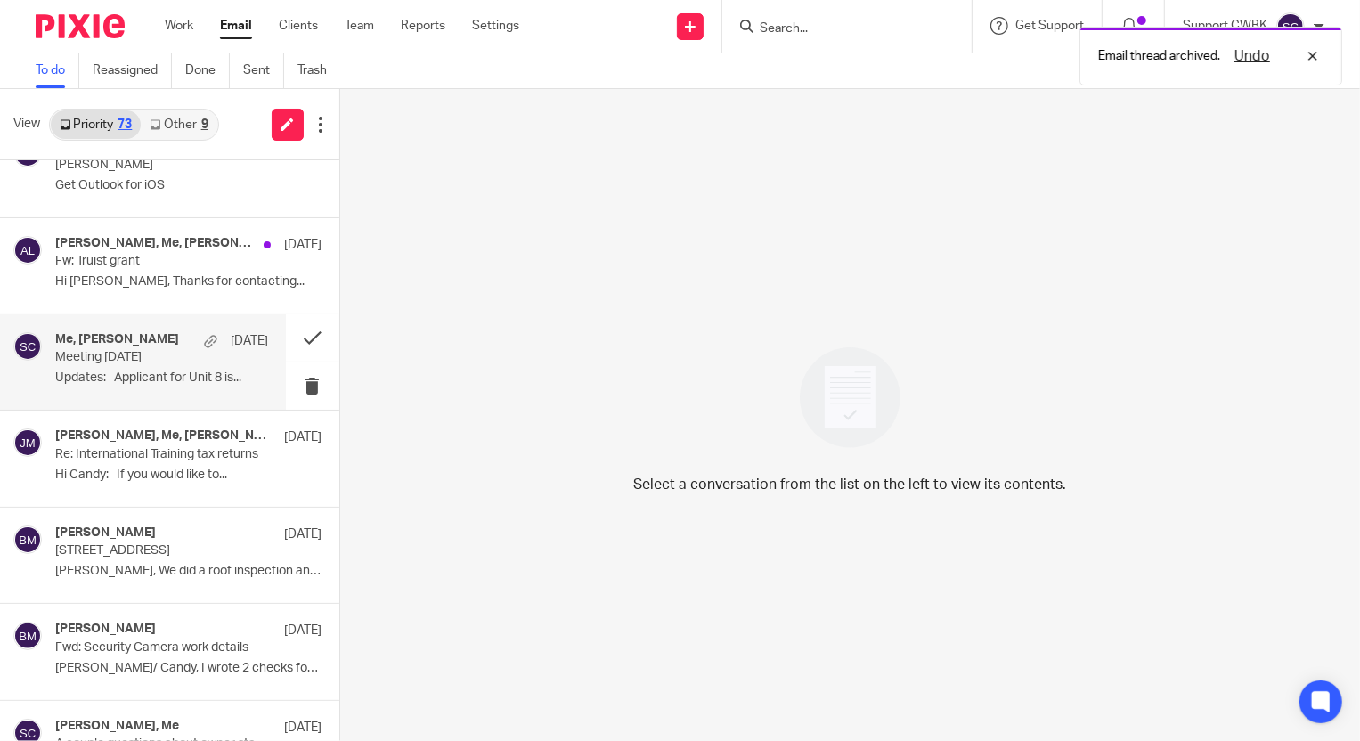
click at [114, 360] on div "Me, Ella McBee Jul 24 Meeting today Updates: Applicant for Unit 8 is..." at bounding box center [161, 362] width 213 height 60
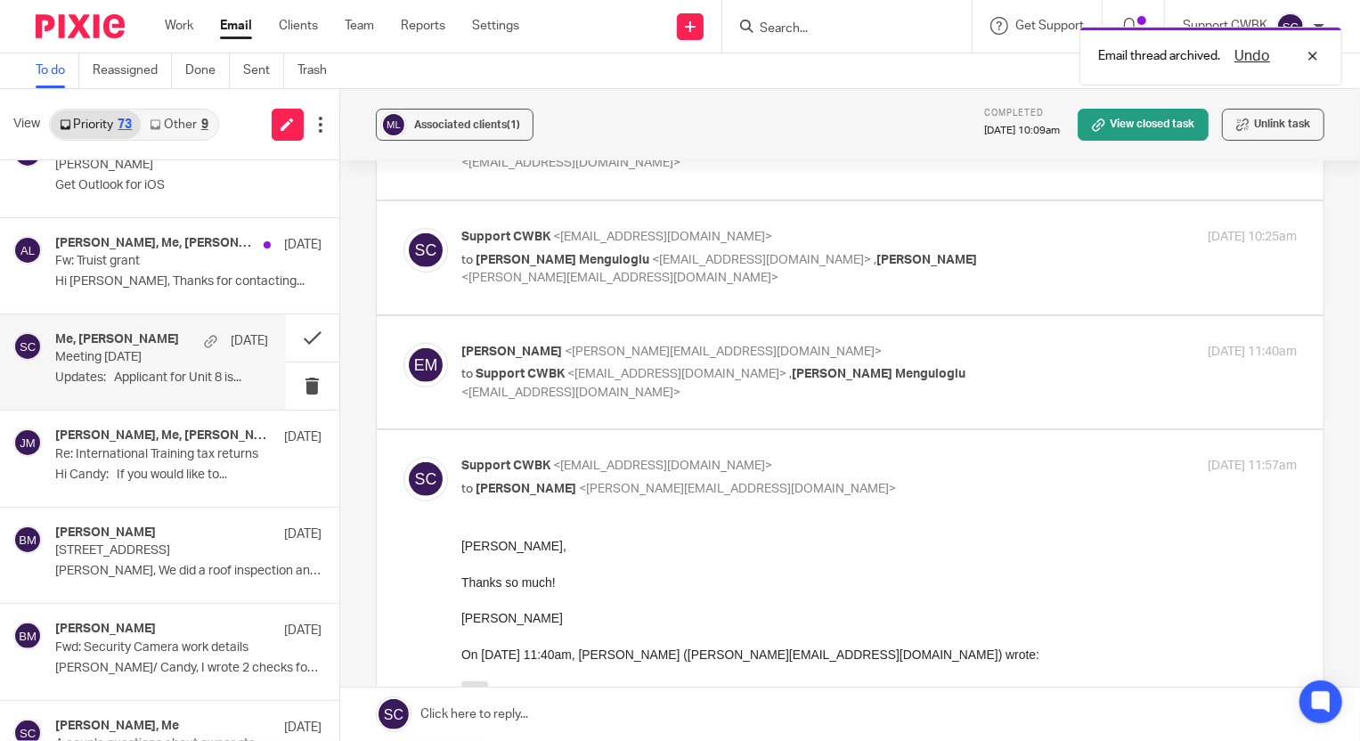
scroll to position [486, 0]
click at [1032, 374] on div "Ella McBee <ella@lebelrental.com> to Support CWBK <support@cwbookkeepingservice…" at bounding box center [879, 374] width 836 height 60
checkbox input "true"
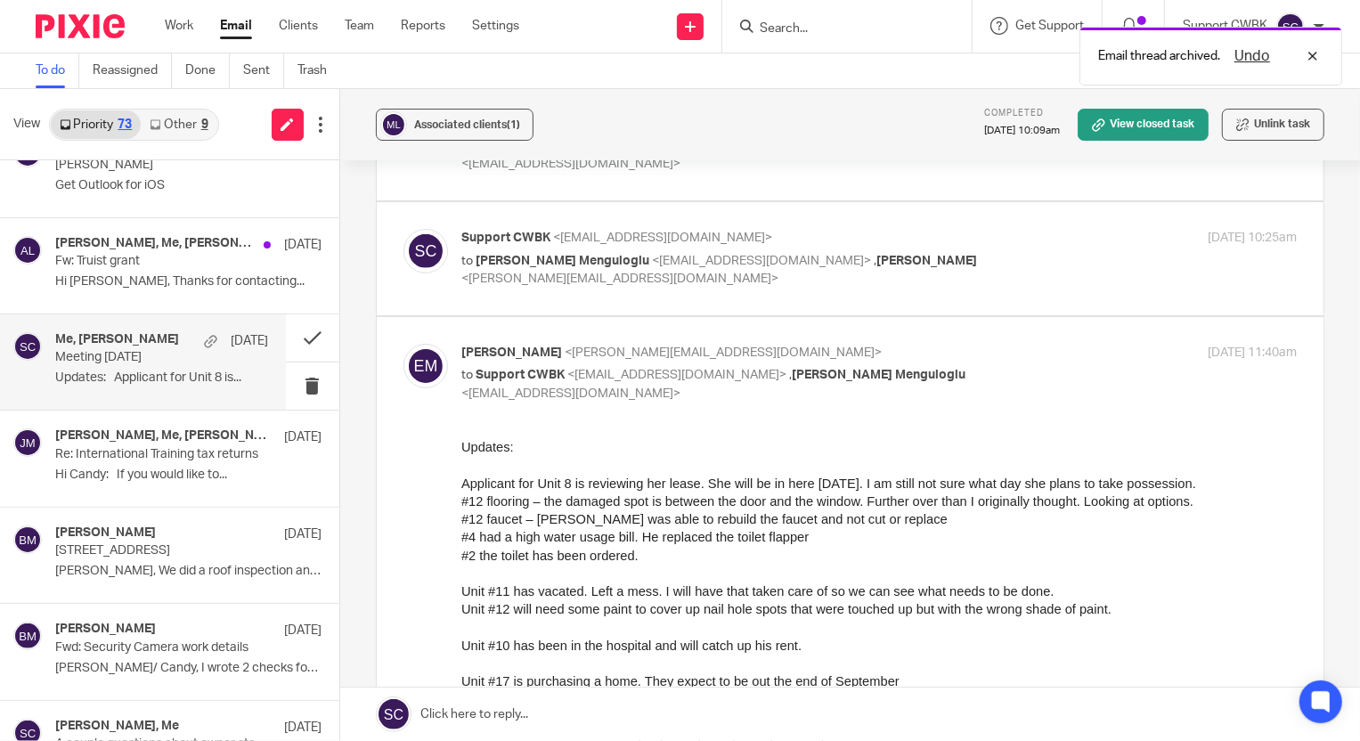
scroll to position [0, 0]
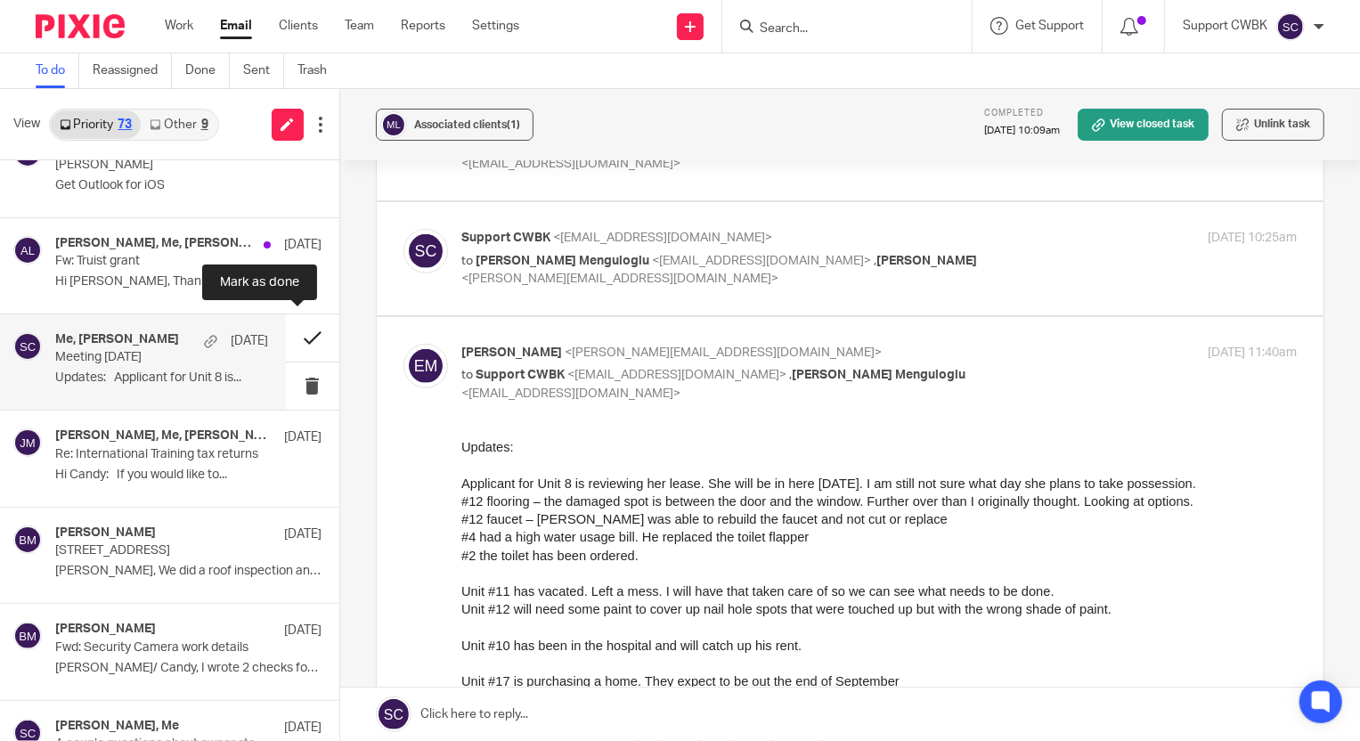
click at [298, 333] on button at bounding box center [312, 337] width 53 height 47
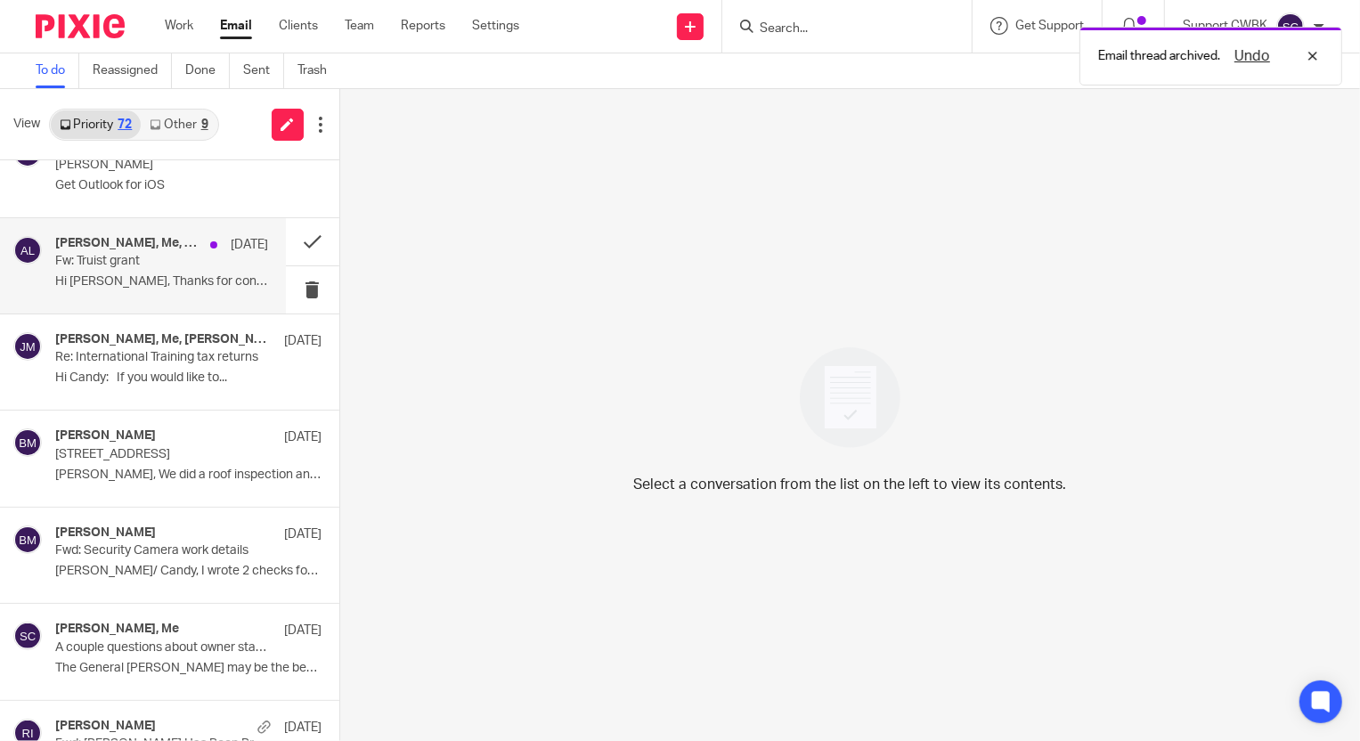
click at [106, 274] on p "Hi [PERSON_NAME], Thanks for contacting..." at bounding box center [161, 281] width 213 height 15
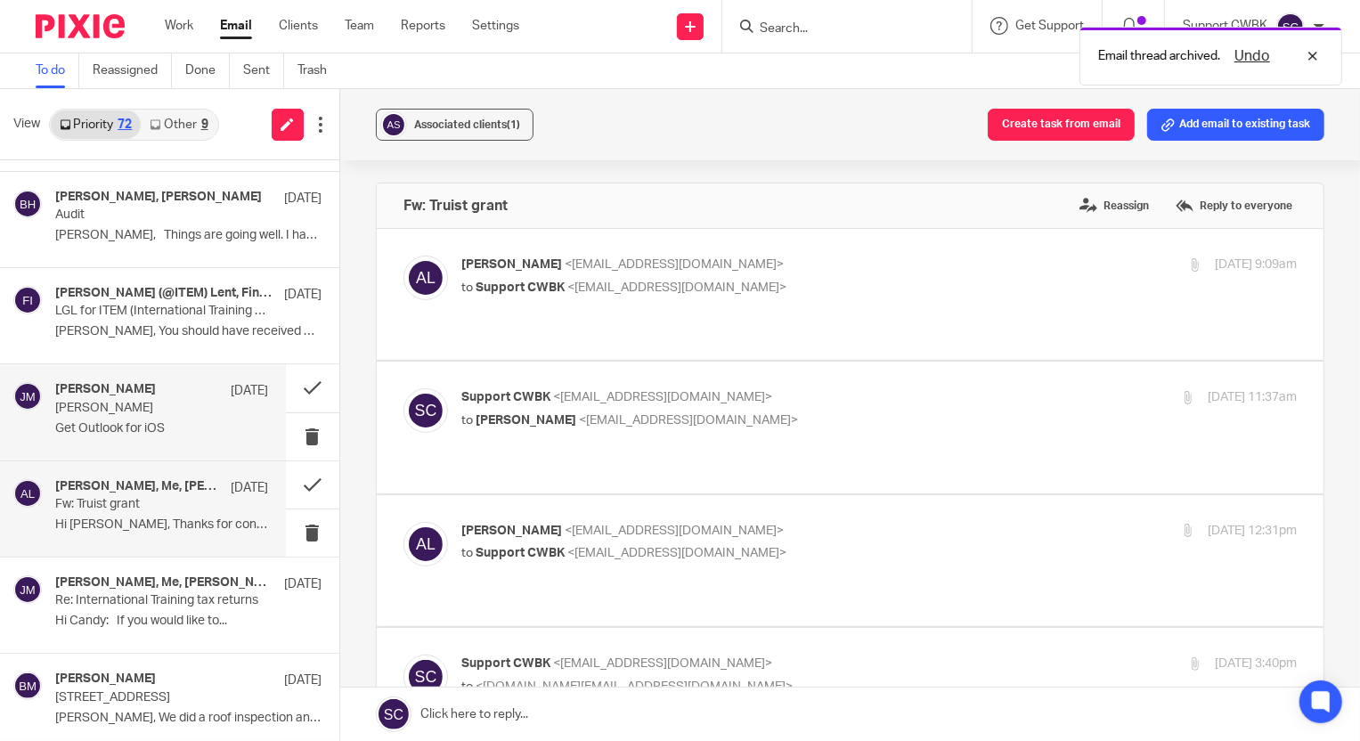
click at [96, 401] on p "[PERSON_NAME]" at bounding box center [140, 408] width 170 height 15
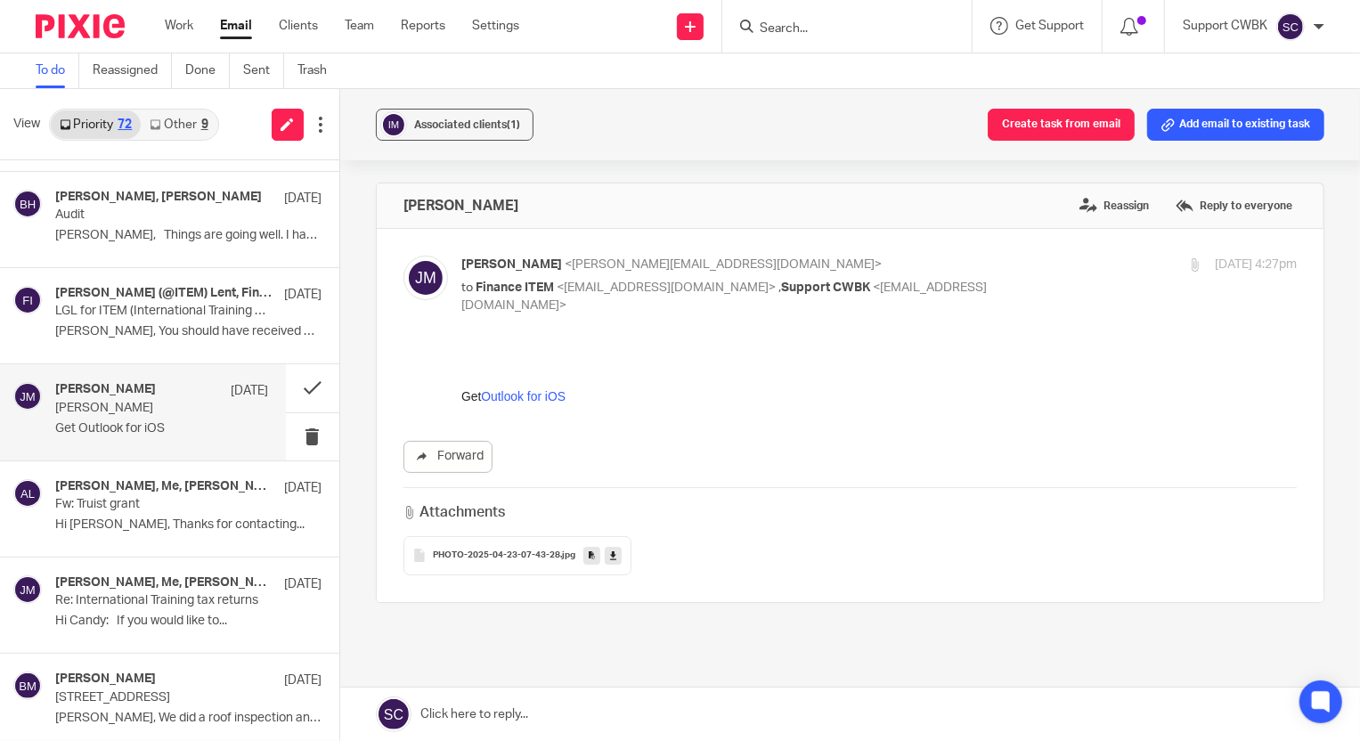
click at [481, 557] on span "PHOTO-2025-04-23-07-43-28" at bounding box center [496, 556] width 127 height 11
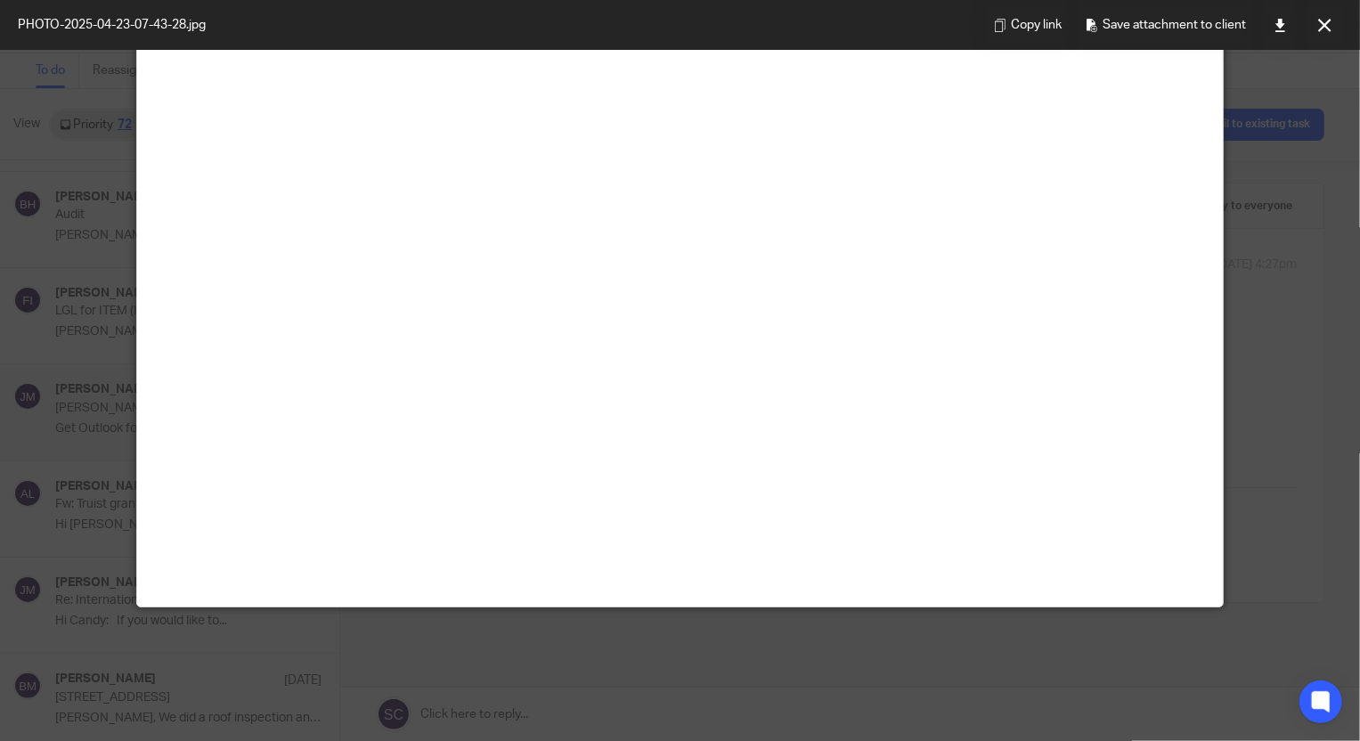
scroll to position [891, 0]
click at [1322, 25] on icon at bounding box center [1325, 25] width 13 height 13
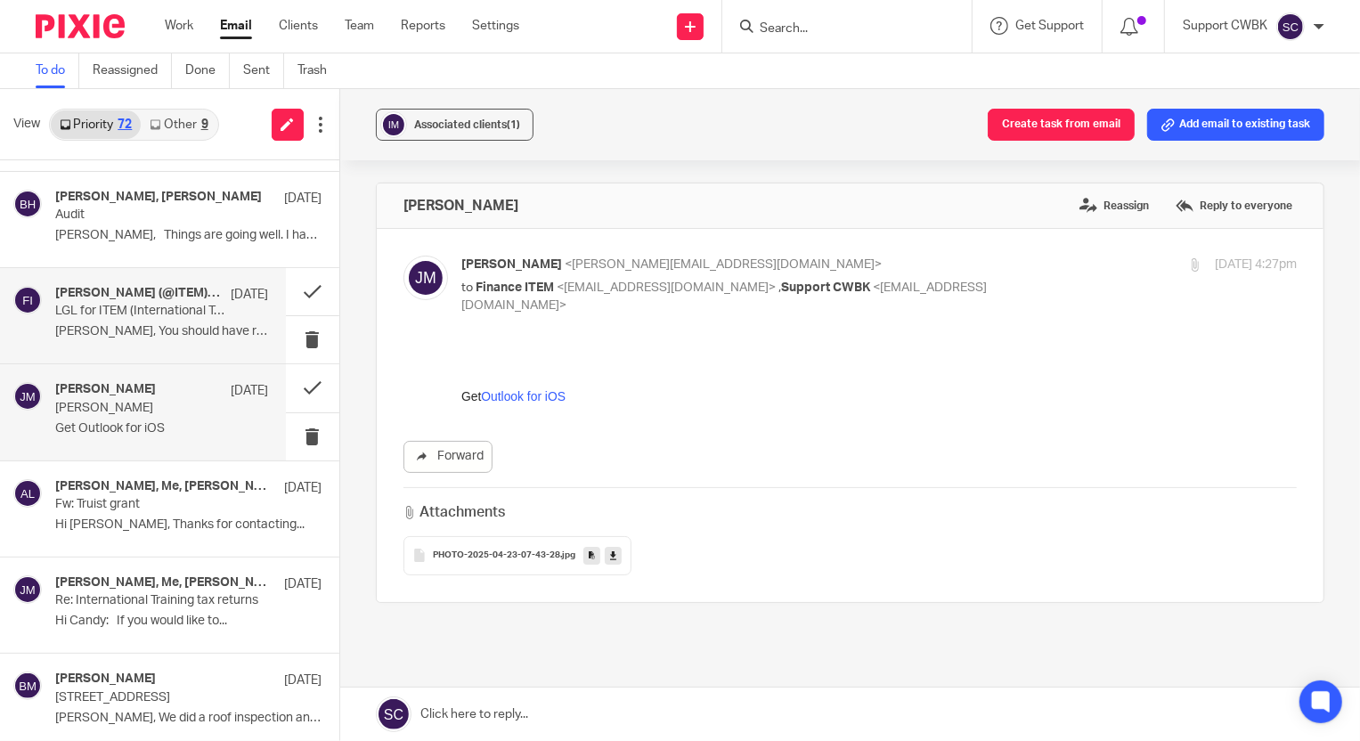
click at [121, 313] on p "LGL for ITEM (International Training And Equipping Ministries)" at bounding box center [140, 311] width 170 height 15
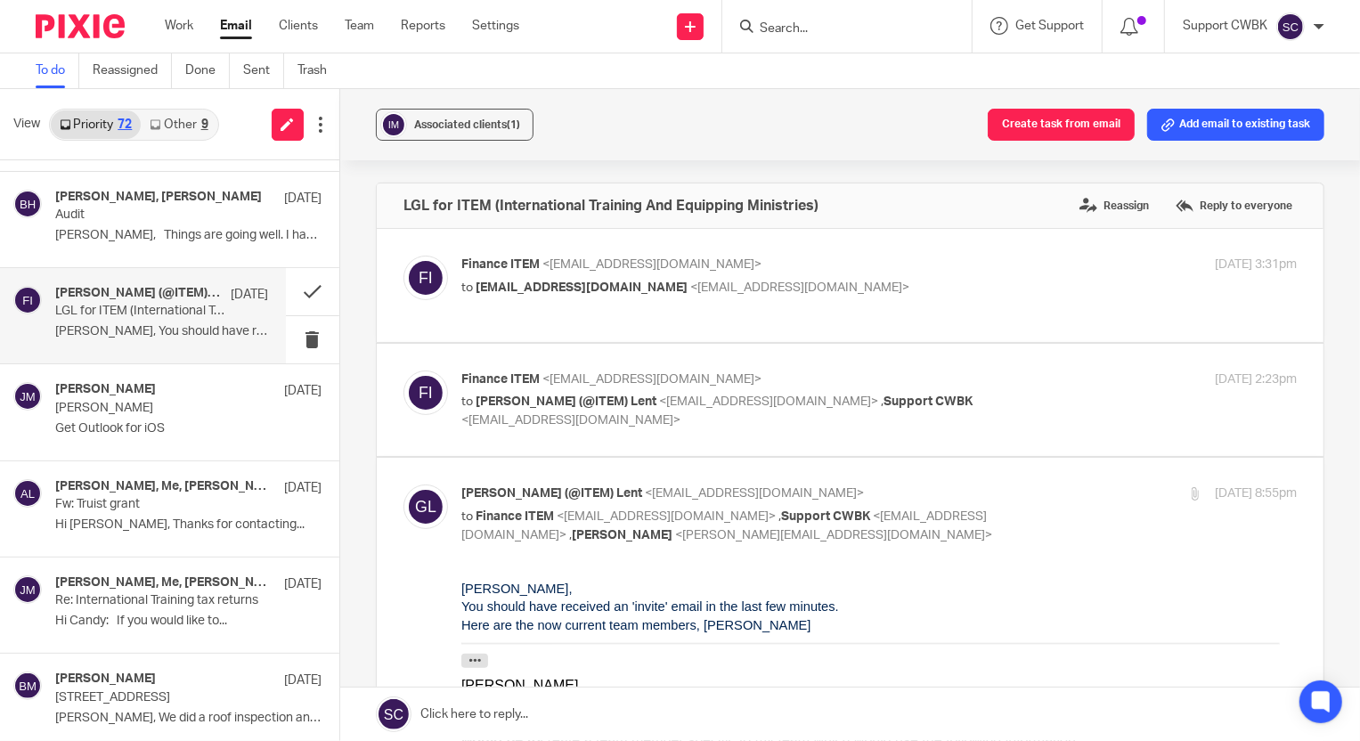
scroll to position [0, 0]
click at [291, 280] on button at bounding box center [312, 291] width 53 height 47
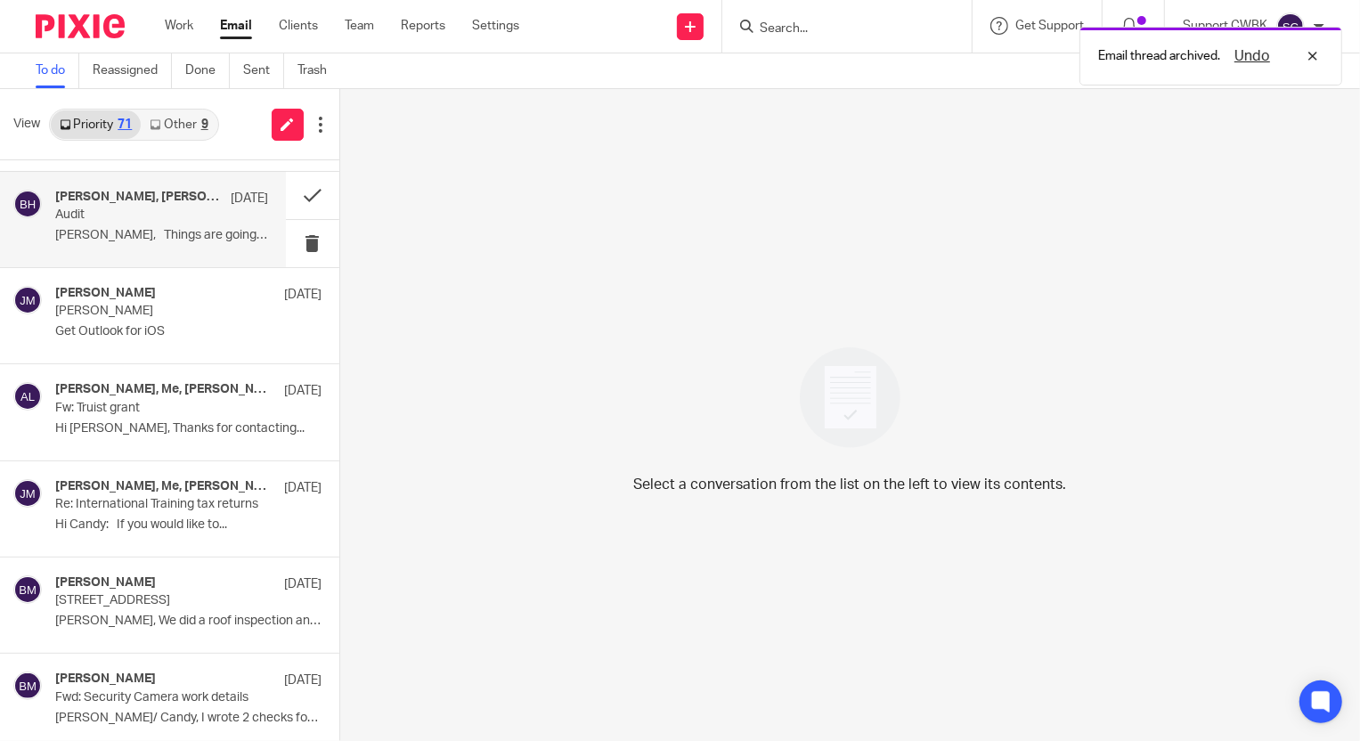
click at [117, 217] on div "Julia Gregg, Betsy Hurst Jul 28 Audit Betsy, Things are going well. I had..." at bounding box center [161, 220] width 213 height 60
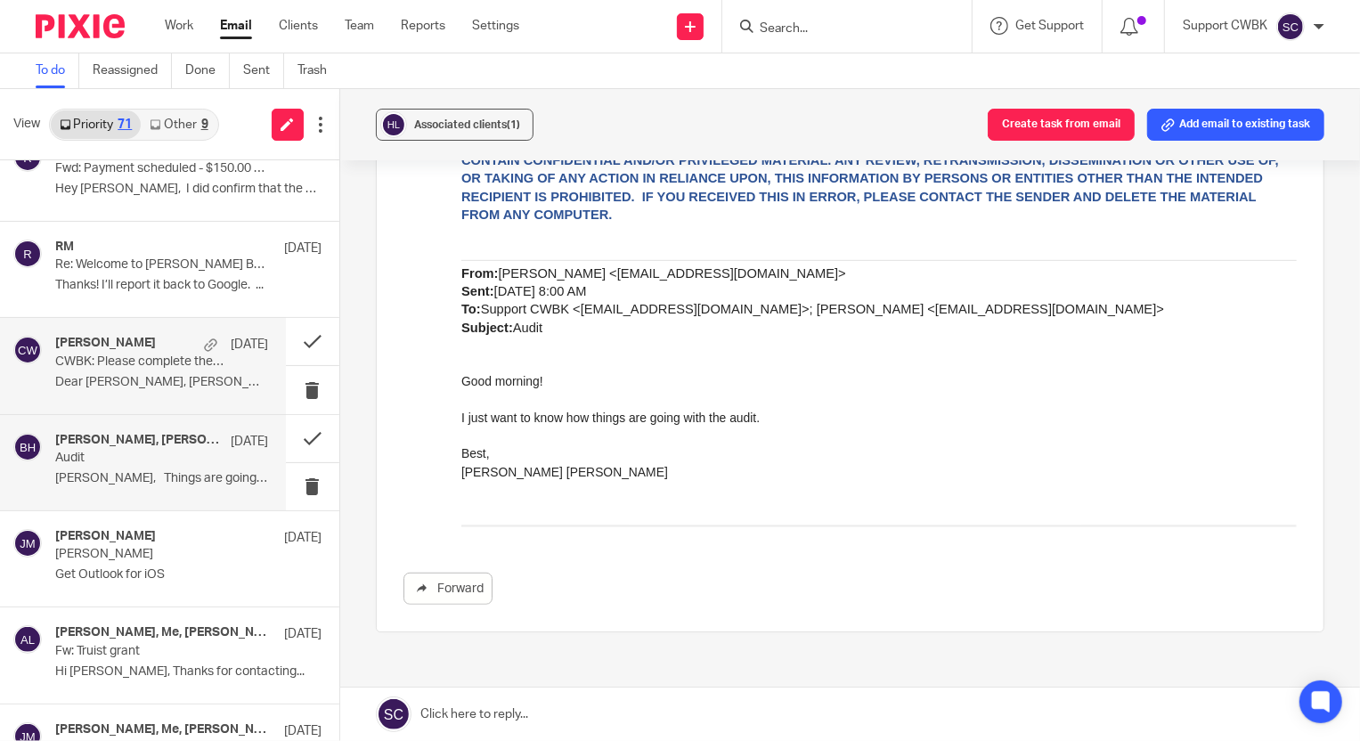
scroll to position [5746, 0]
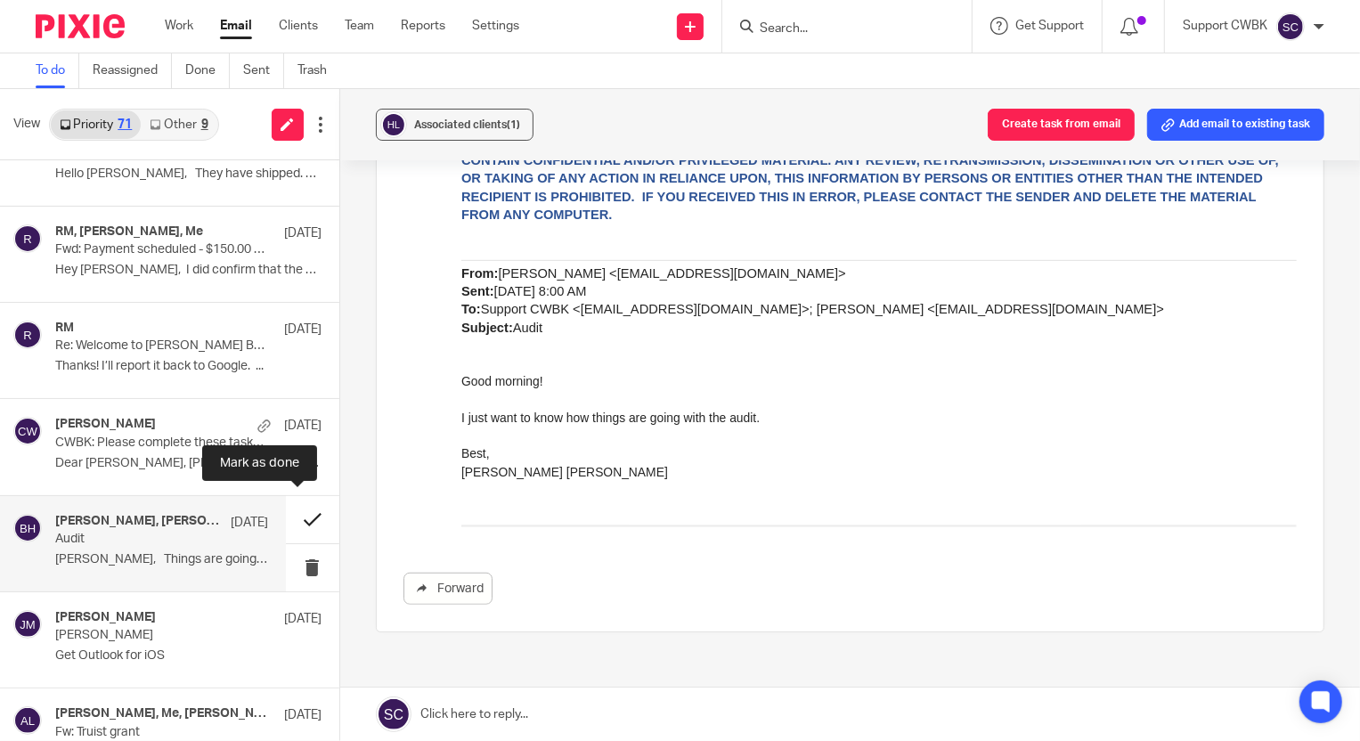
click at [297, 513] on button at bounding box center [312, 519] width 53 height 47
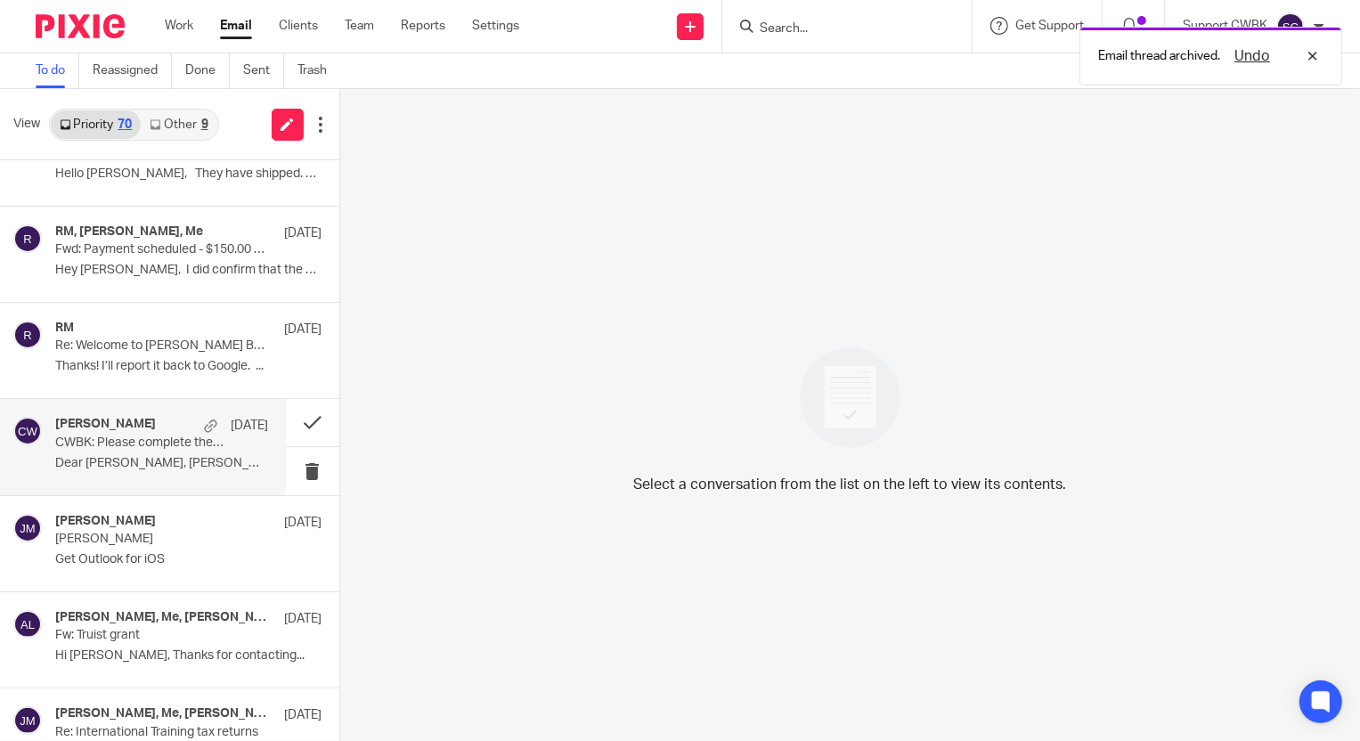
click at [106, 444] on p "CWBK: Please complete these tasks at your earliest convenience" at bounding box center [140, 443] width 170 height 15
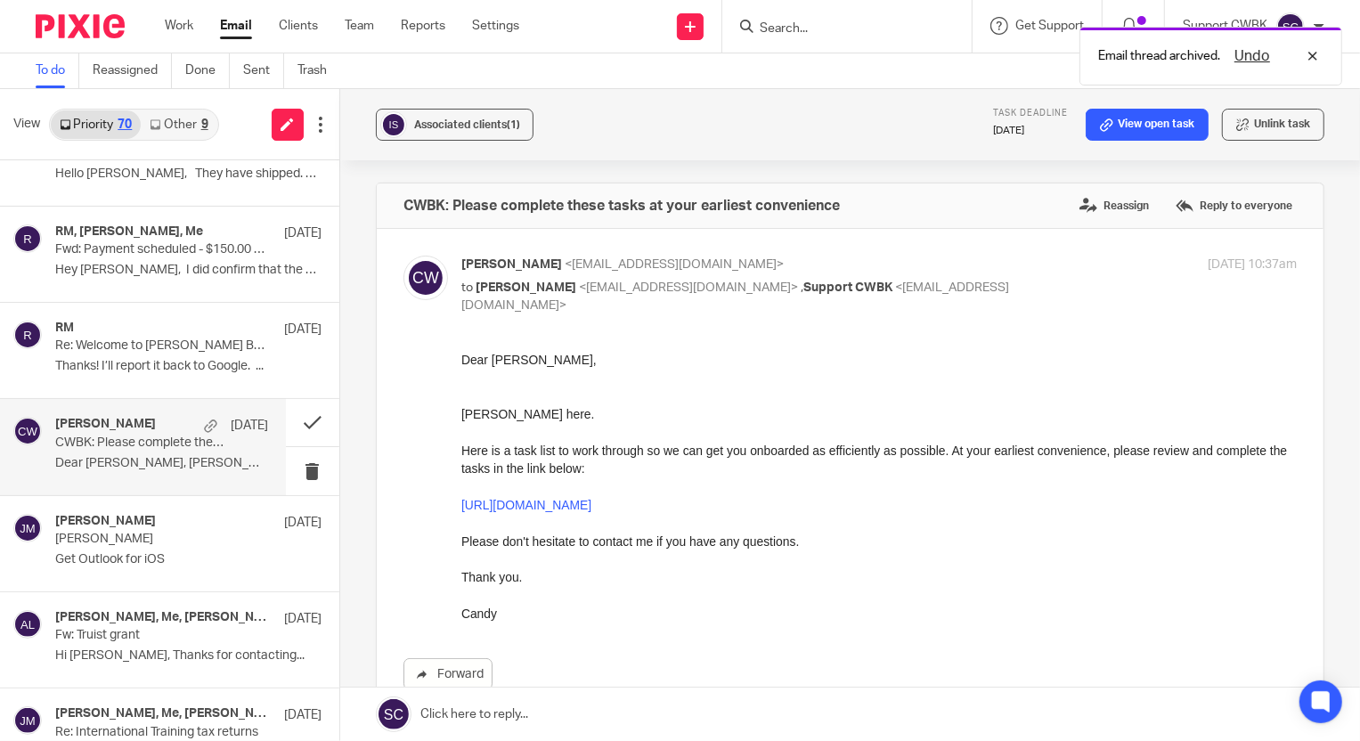
scroll to position [0, 0]
click at [105, 351] on div "RM Jul 28 Re: Welcome to Hobgood Baseball - 12U Fall 2025 Season Thanks! I’ll r…" at bounding box center [161, 351] width 213 height 60
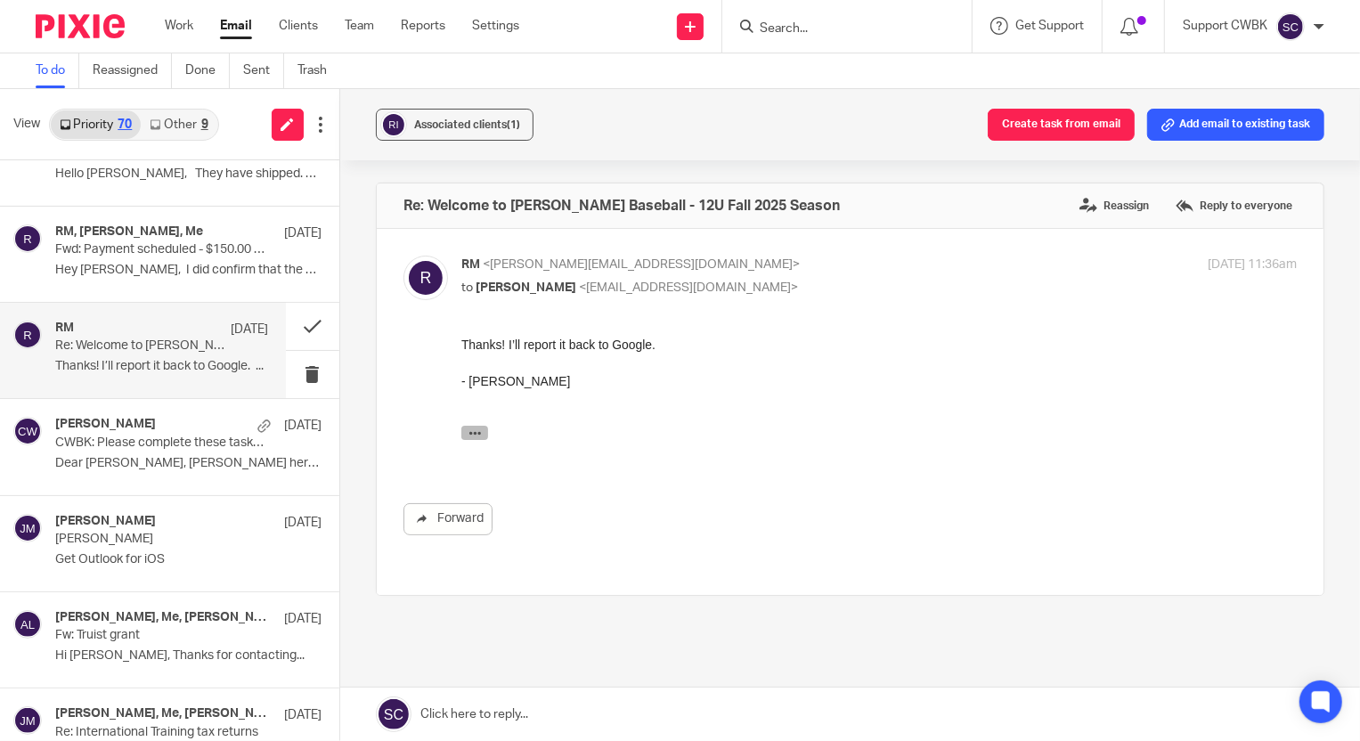
click at [479, 432] on icon "button" at bounding box center [474, 432] width 13 height 13
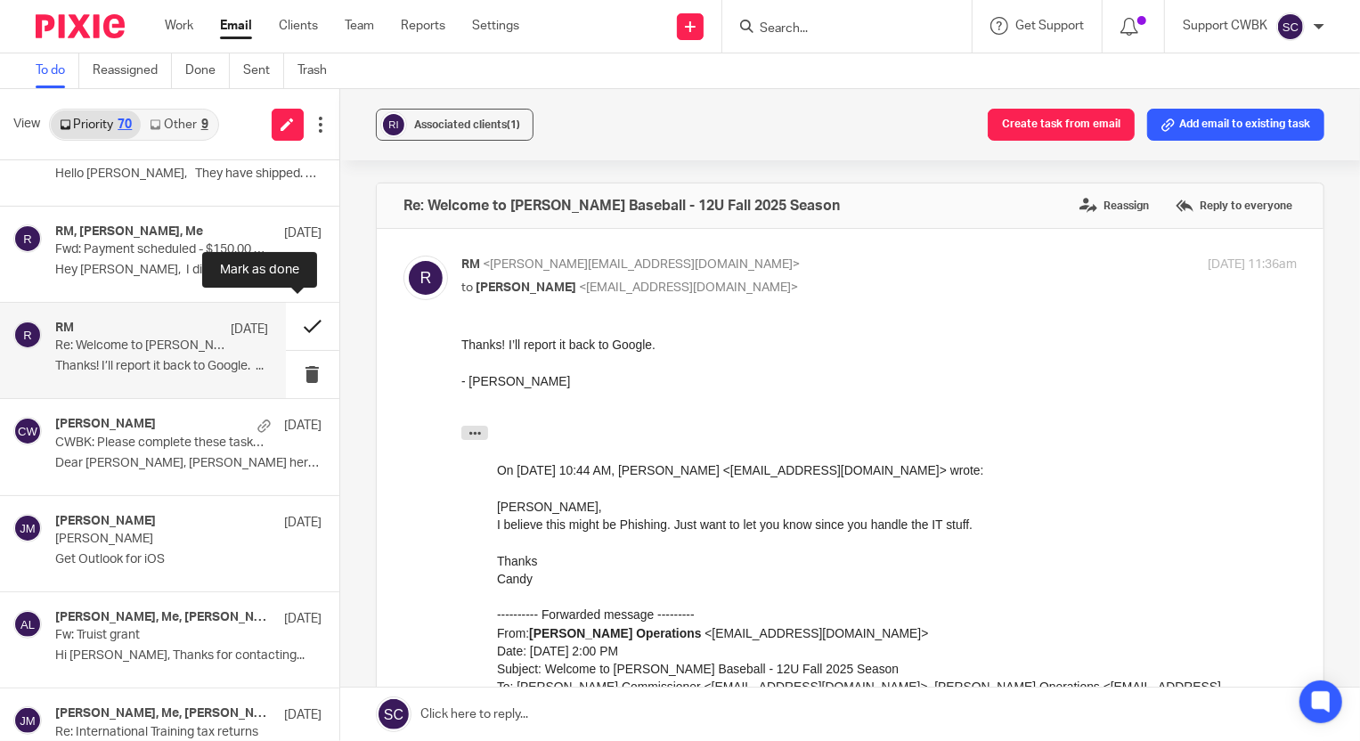
click at [292, 316] on button at bounding box center [312, 326] width 53 height 47
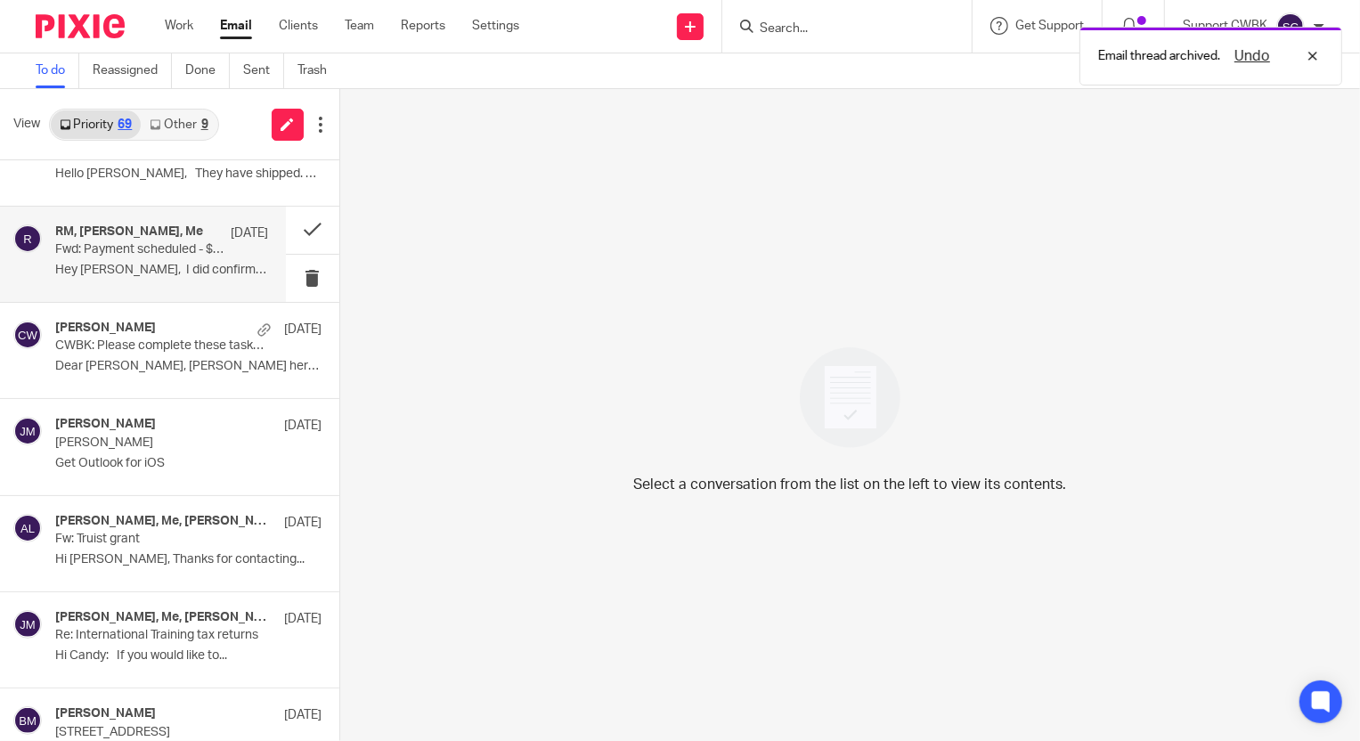
click at [112, 250] on p "Fwd: Payment scheduled - $150.00 from REAL MOMENTUM Ministries INC" at bounding box center [140, 249] width 170 height 15
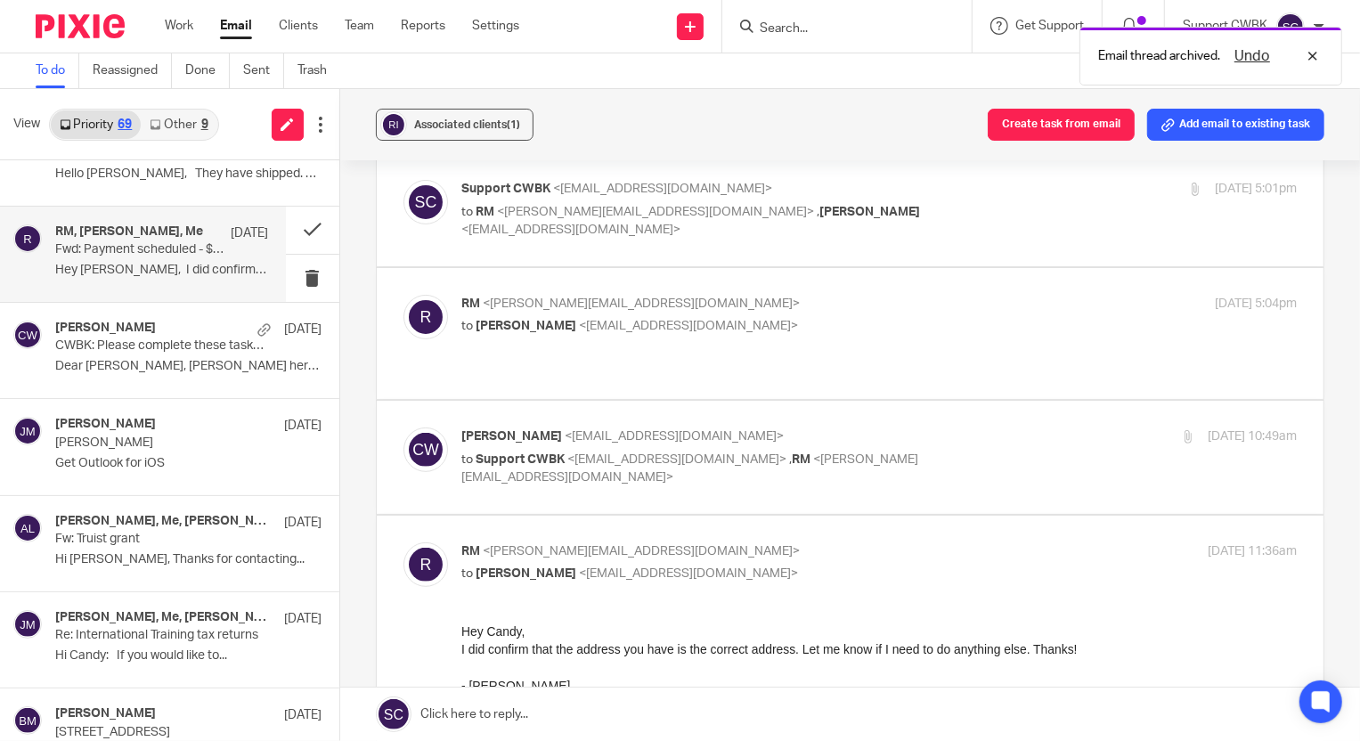
scroll to position [404, 0]
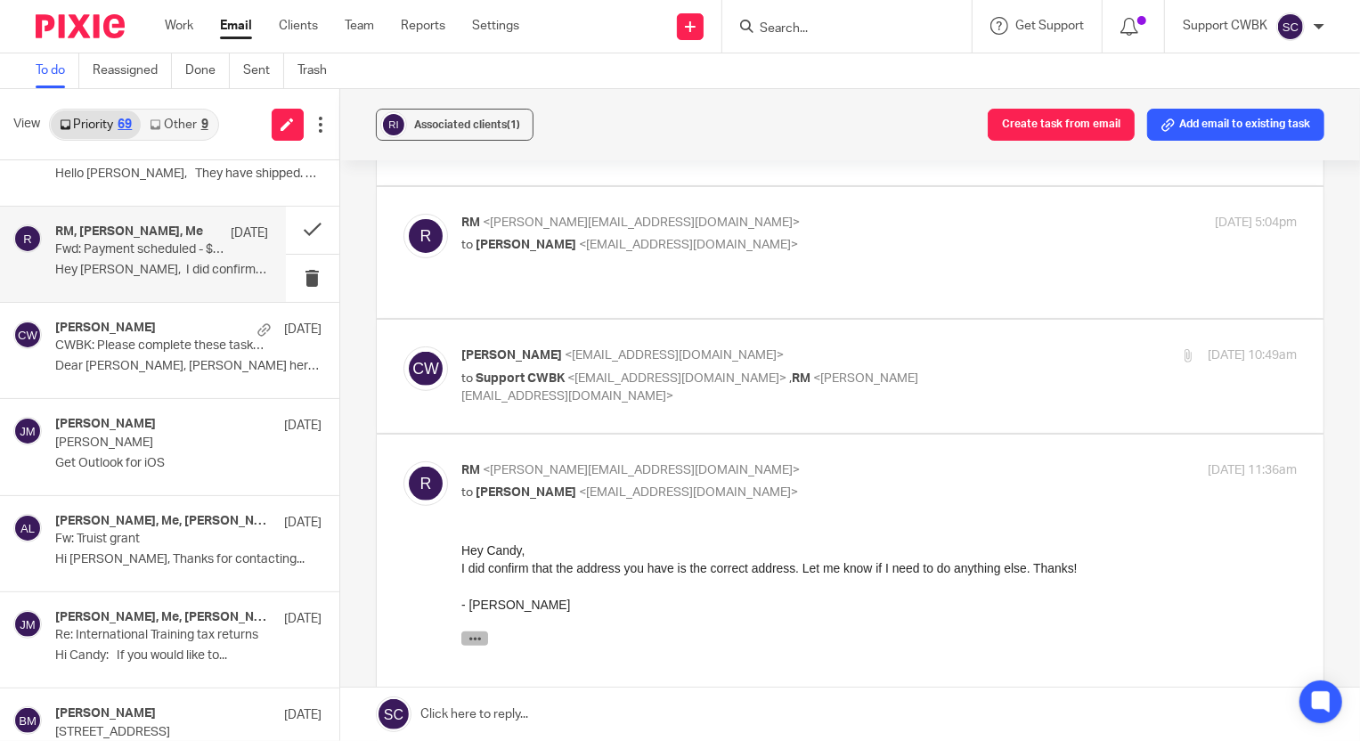
click at [471, 644] on icon "button" at bounding box center [474, 638] width 13 height 13
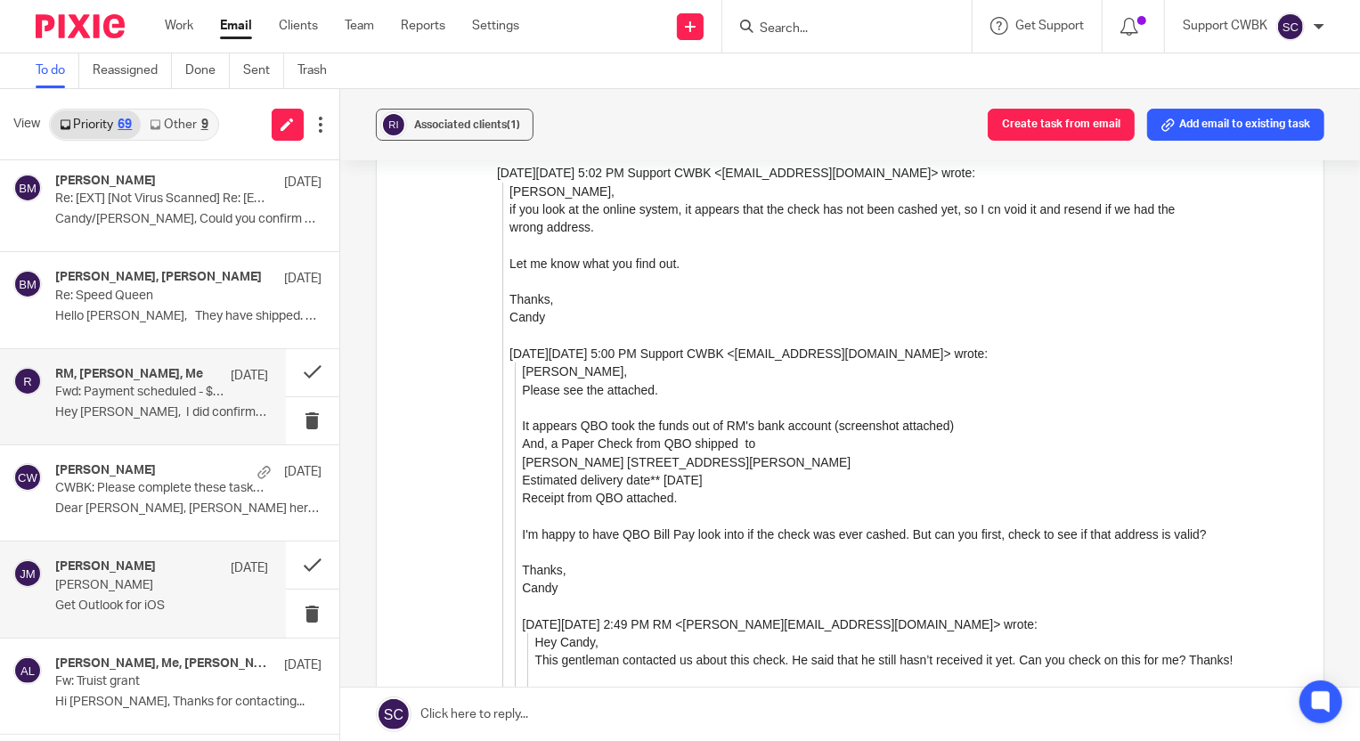
scroll to position [5585, 0]
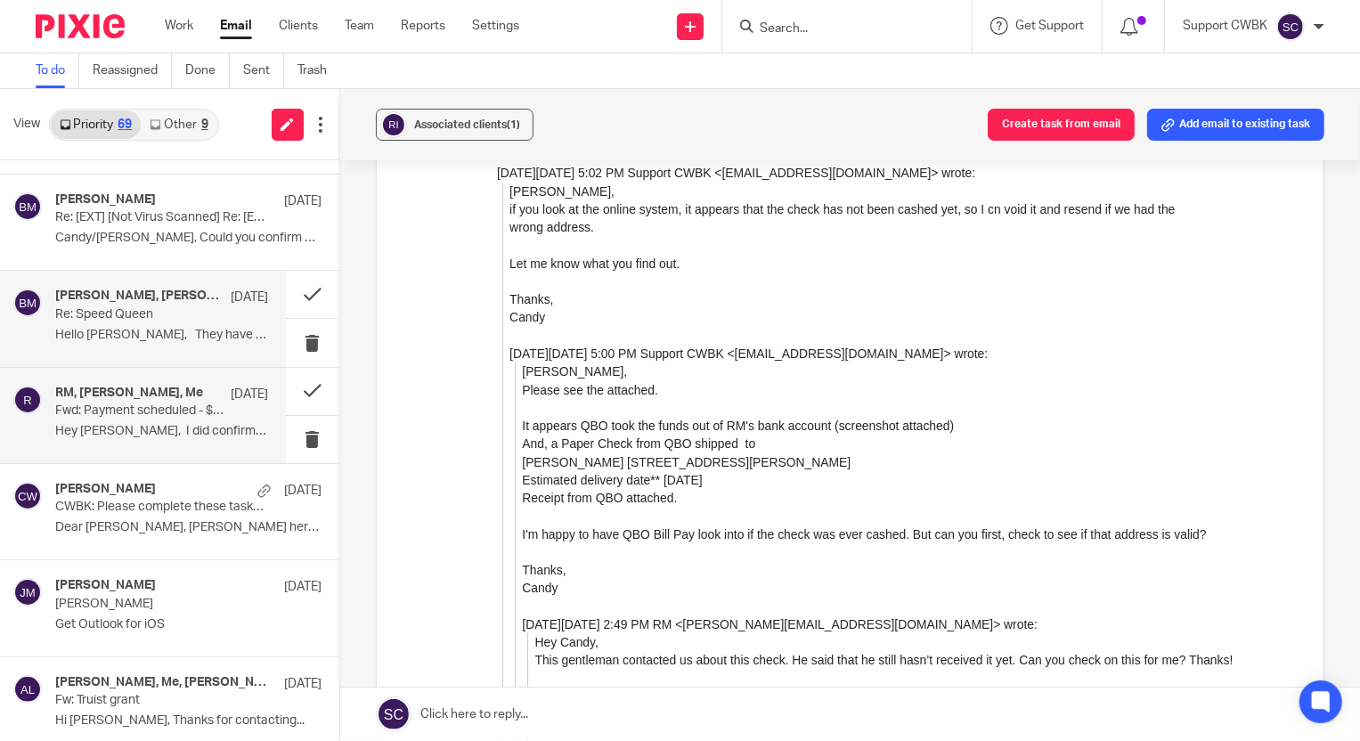
click at [85, 328] on p "Hello Baran, They have shipped. Here..." at bounding box center [161, 335] width 213 height 15
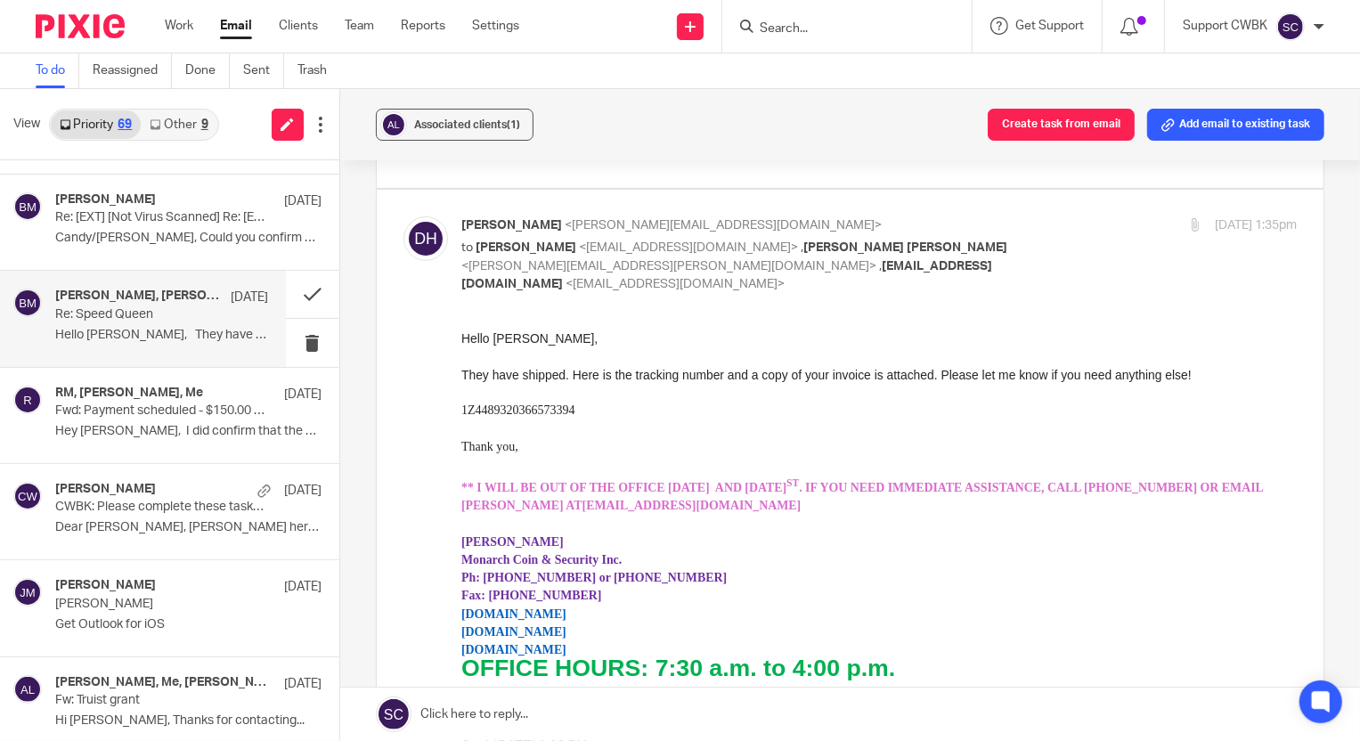
scroll to position [323, 0]
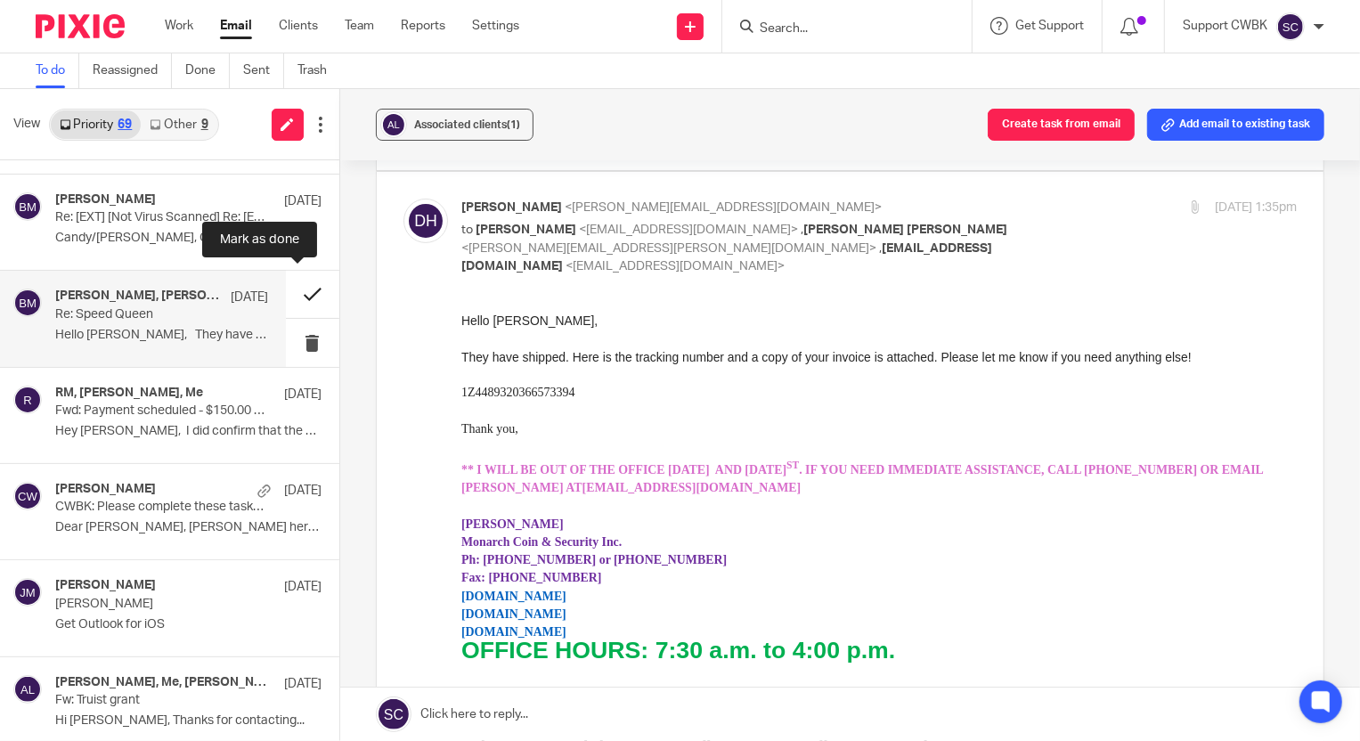
click at [297, 289] on button at bounding box center [312, 294] width 53 height 47
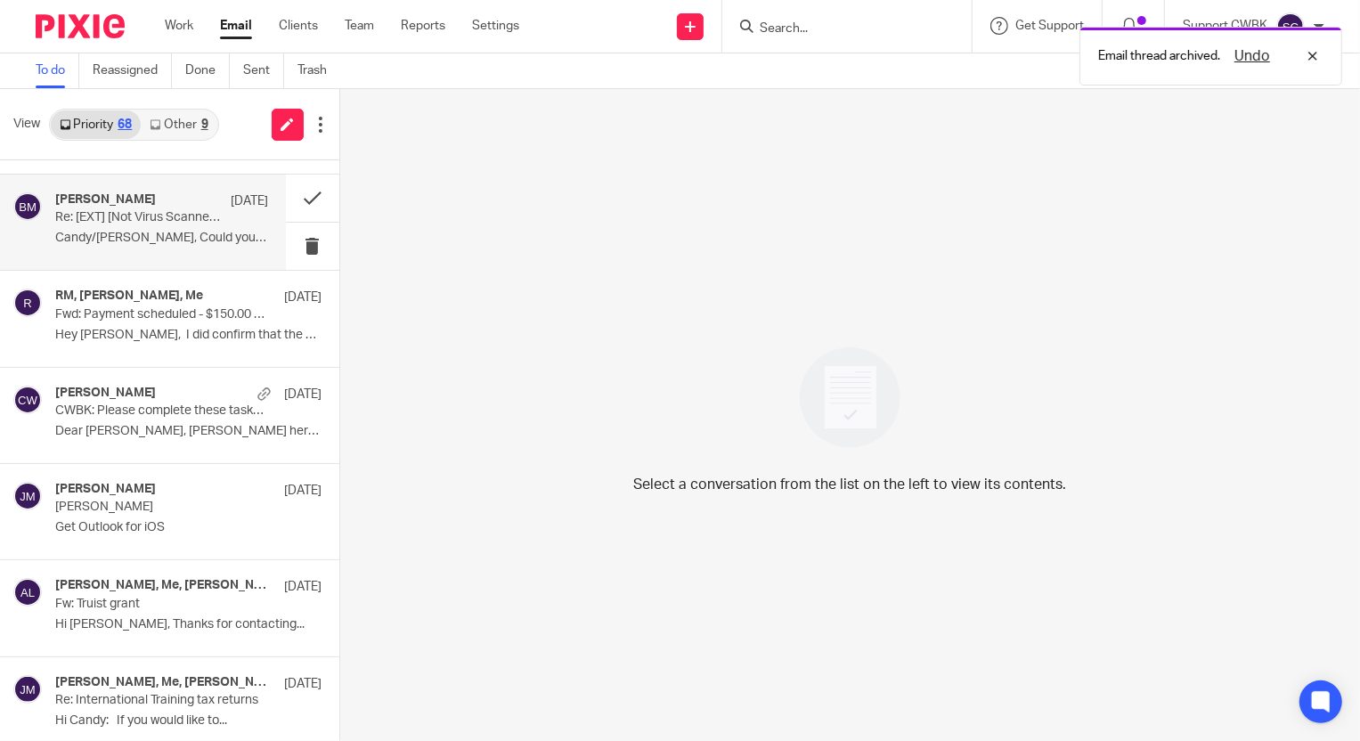
click at [104, 231] on p "Candy/Tim, Could you confirm you are able to..." at bounding box center [161, 238] width 213 height 15
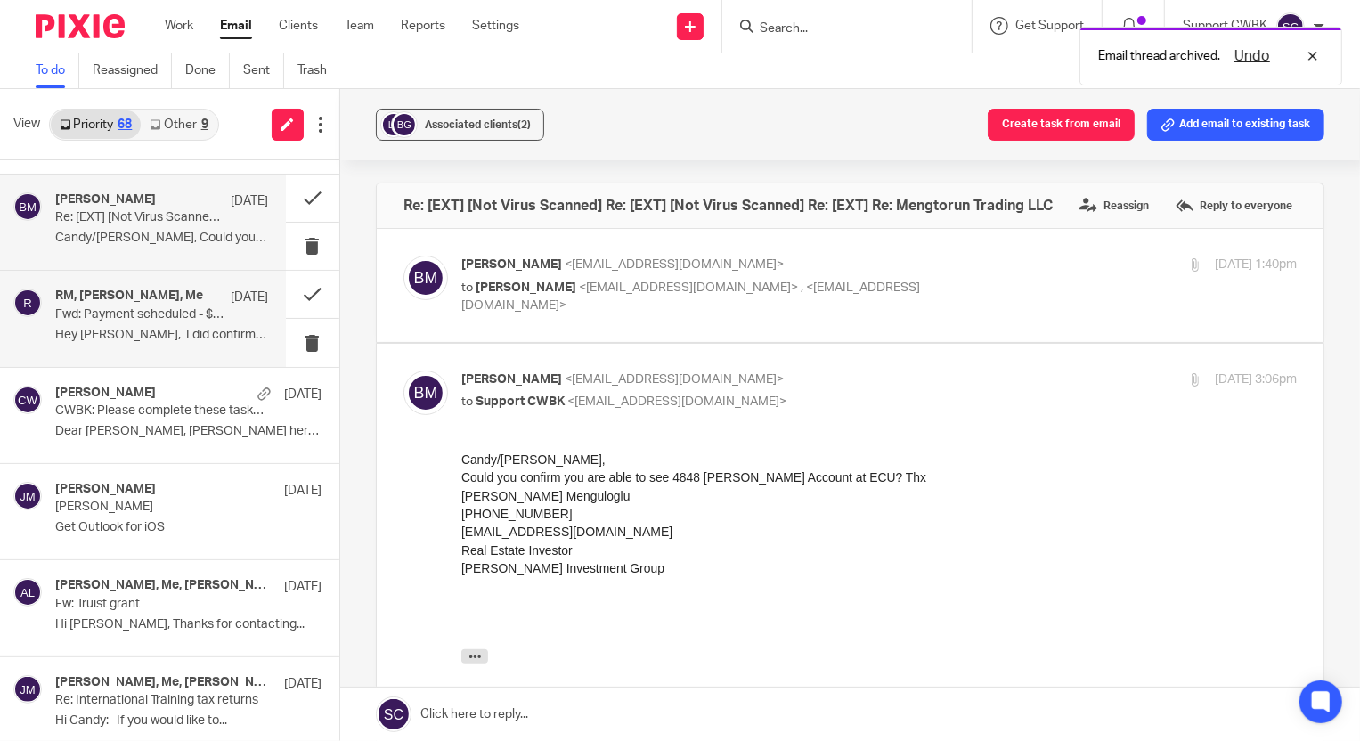
scroll to position [0, 0]
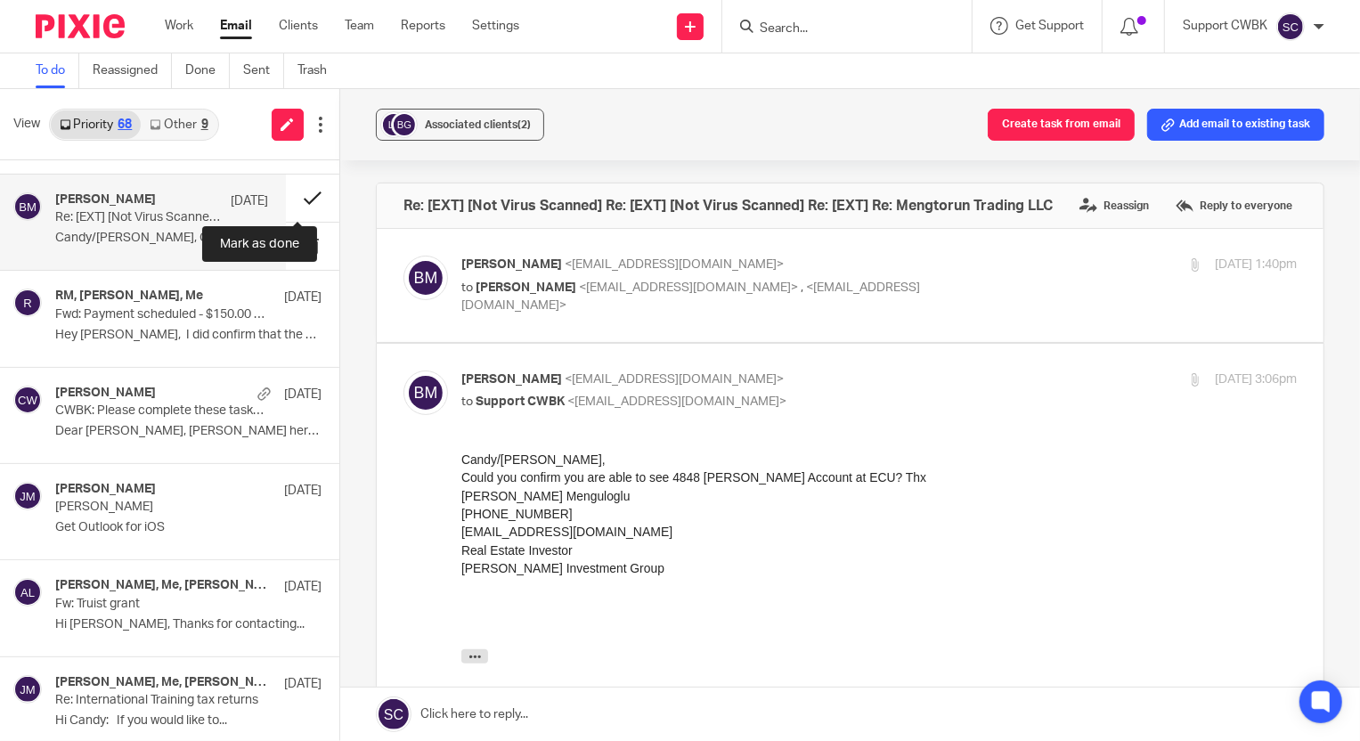
click at [294, 195] on button at bounding box center [312, 198] width 53 height 47
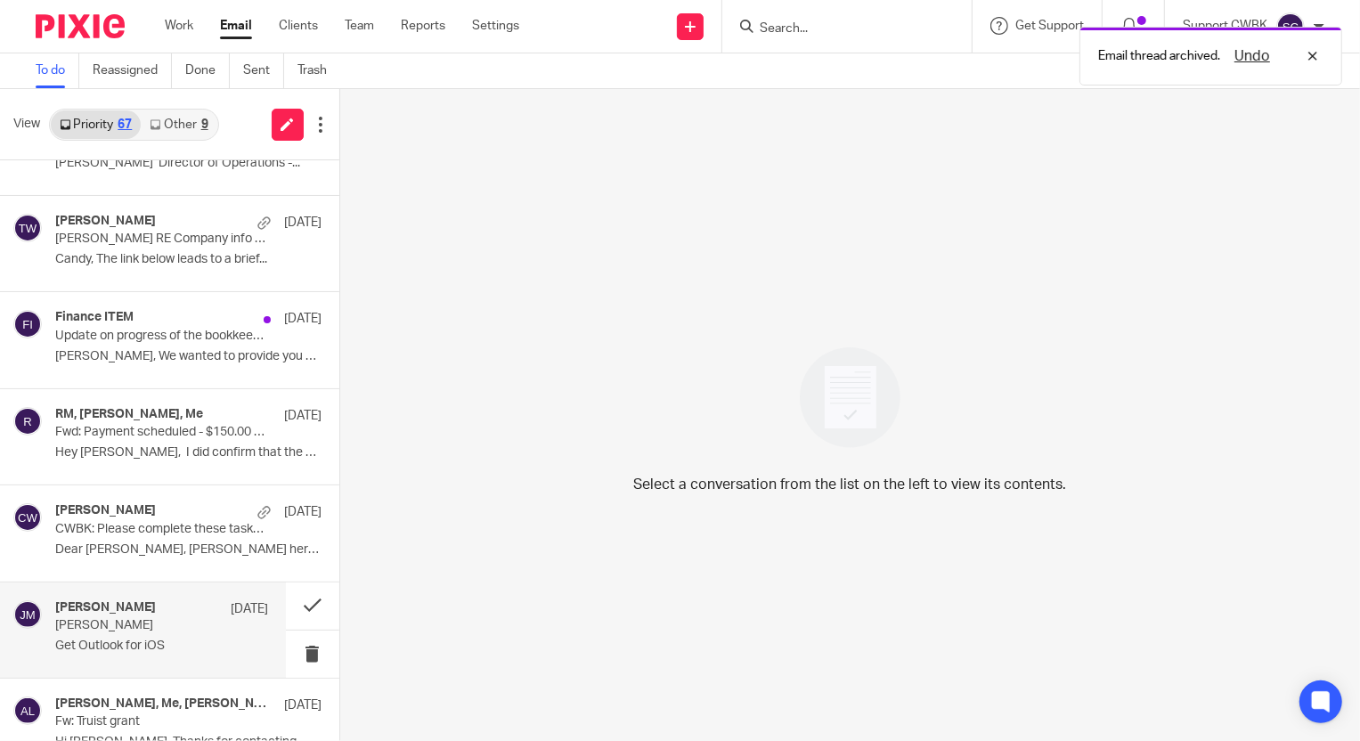
scroll to position [5342, 0]
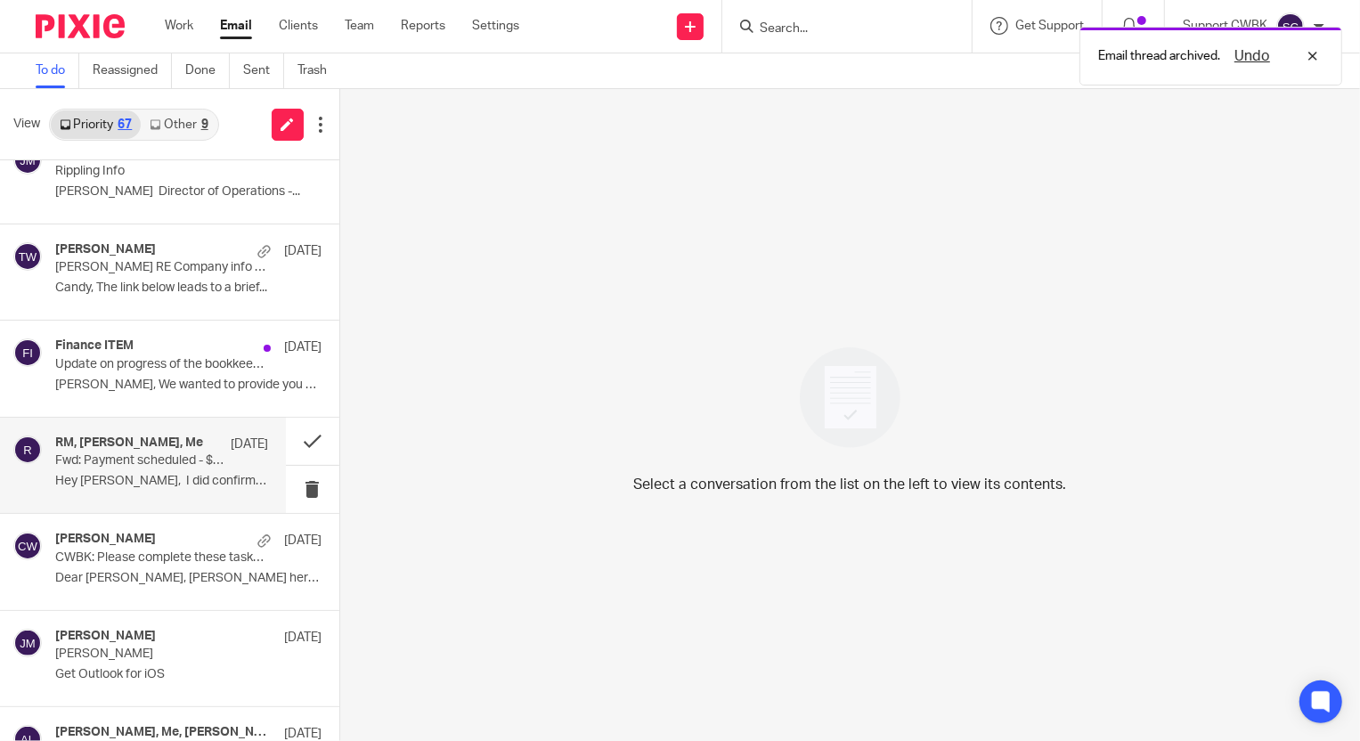
click at [131, 463] on div "RM, Candance Weaver, Me Jul 28 Fwd: Payment scheduled - $150.00 from REAL MOMEN…" at bounding box center [161, 466] width 213 height 60
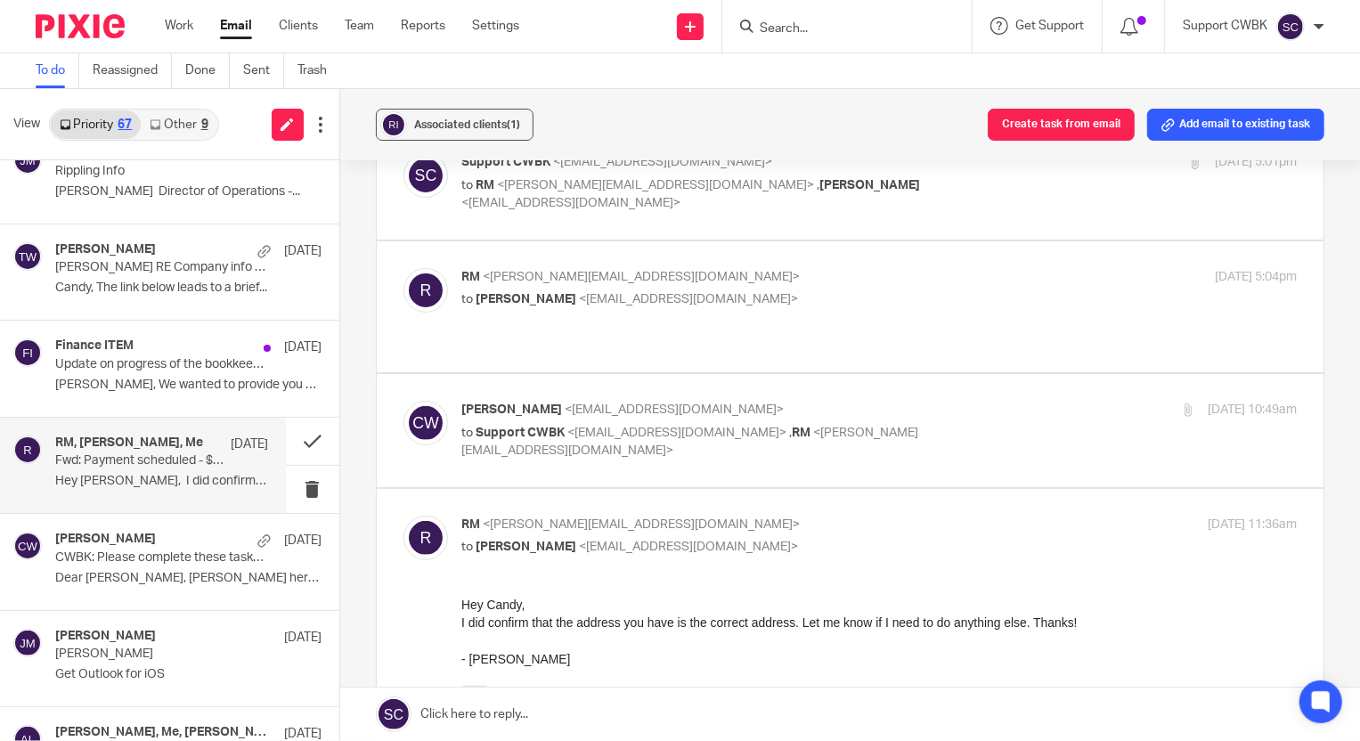
scroll to position [486, 0]
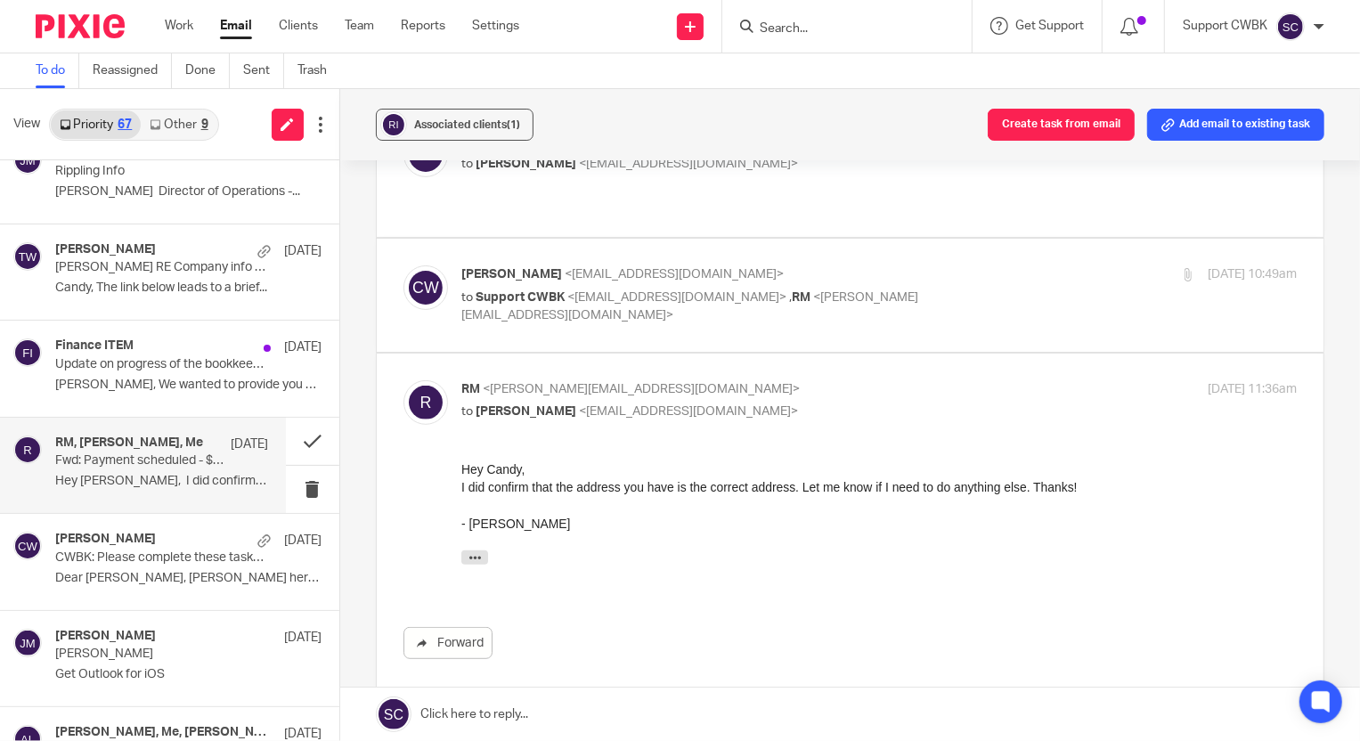
click at [1051, 265] on div "Jul 28, 2025 10:49am" at bounding box center [1157, 274] width 279 height 19
checkbox input "true"
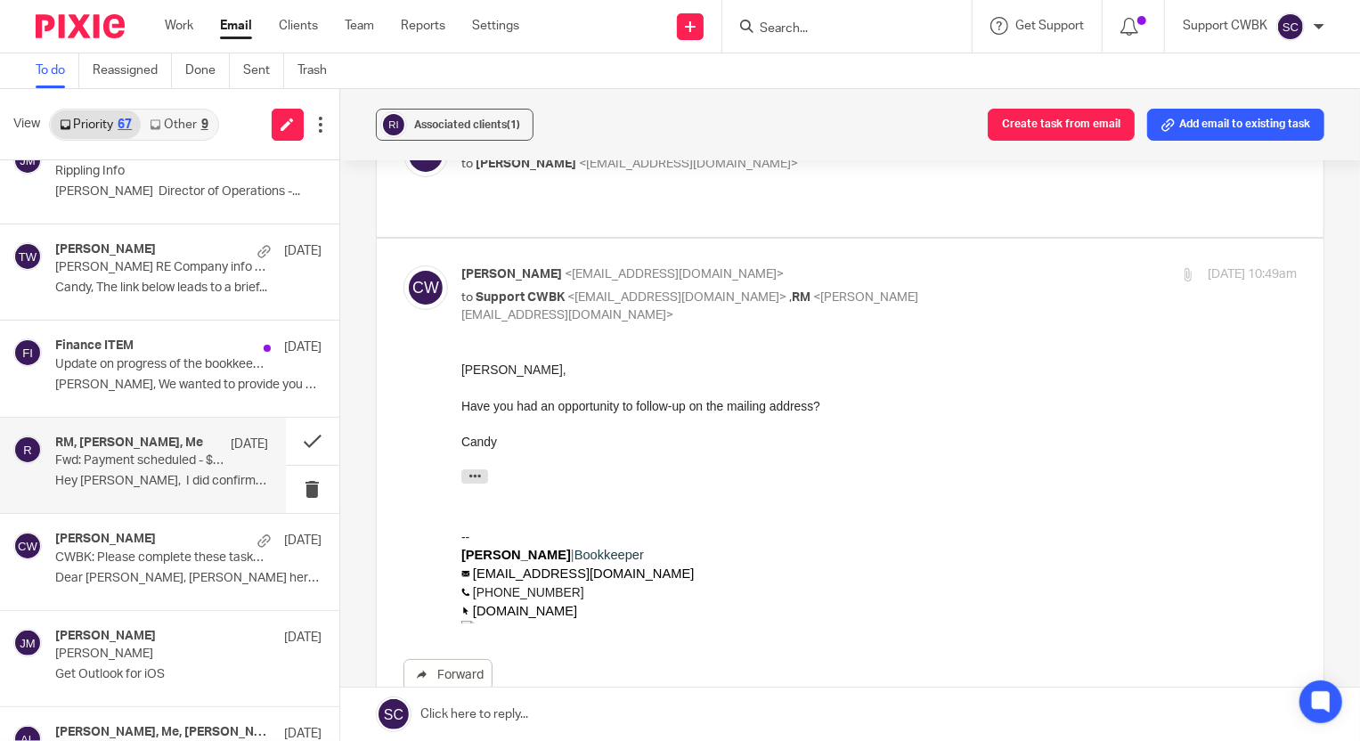
scroll to position [0, 0]
click at [478, 472] on icon "button" at bounding box center [474, 475] width 13 height 13
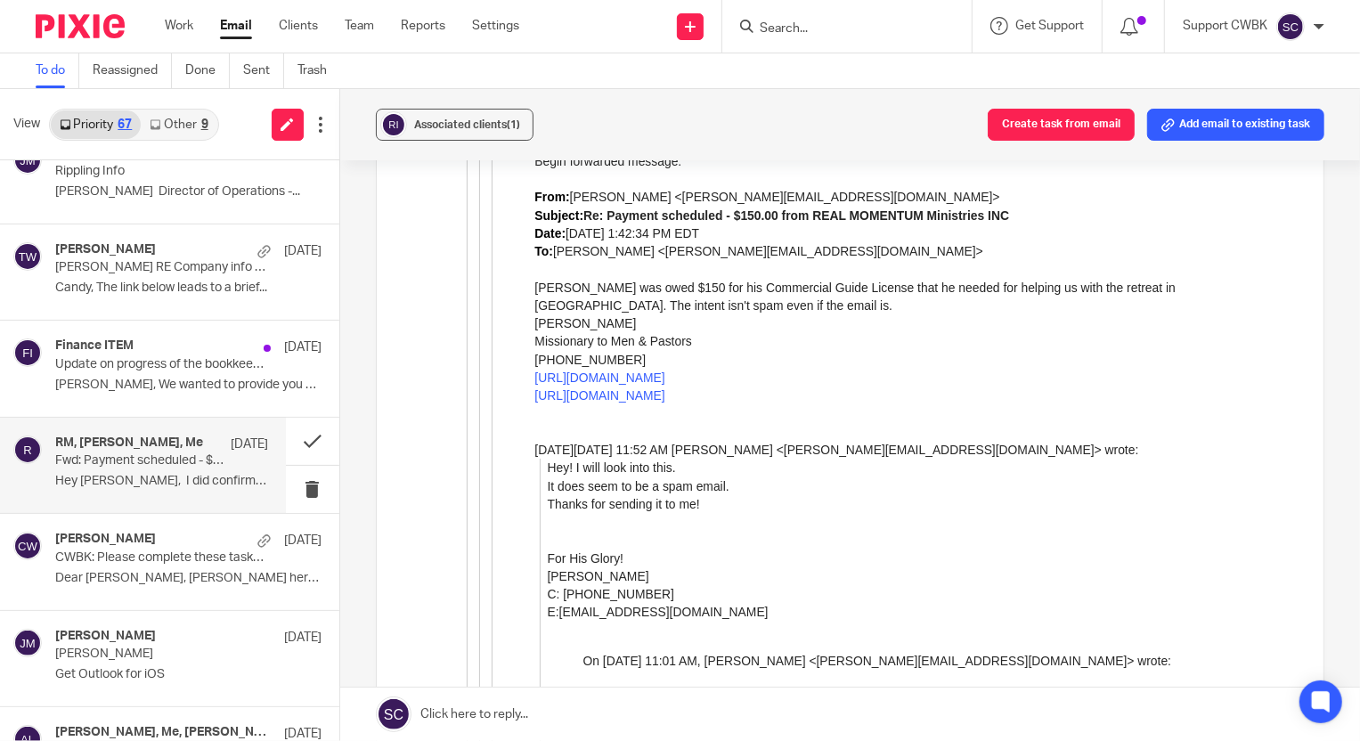
scroll to position [2024, 0]
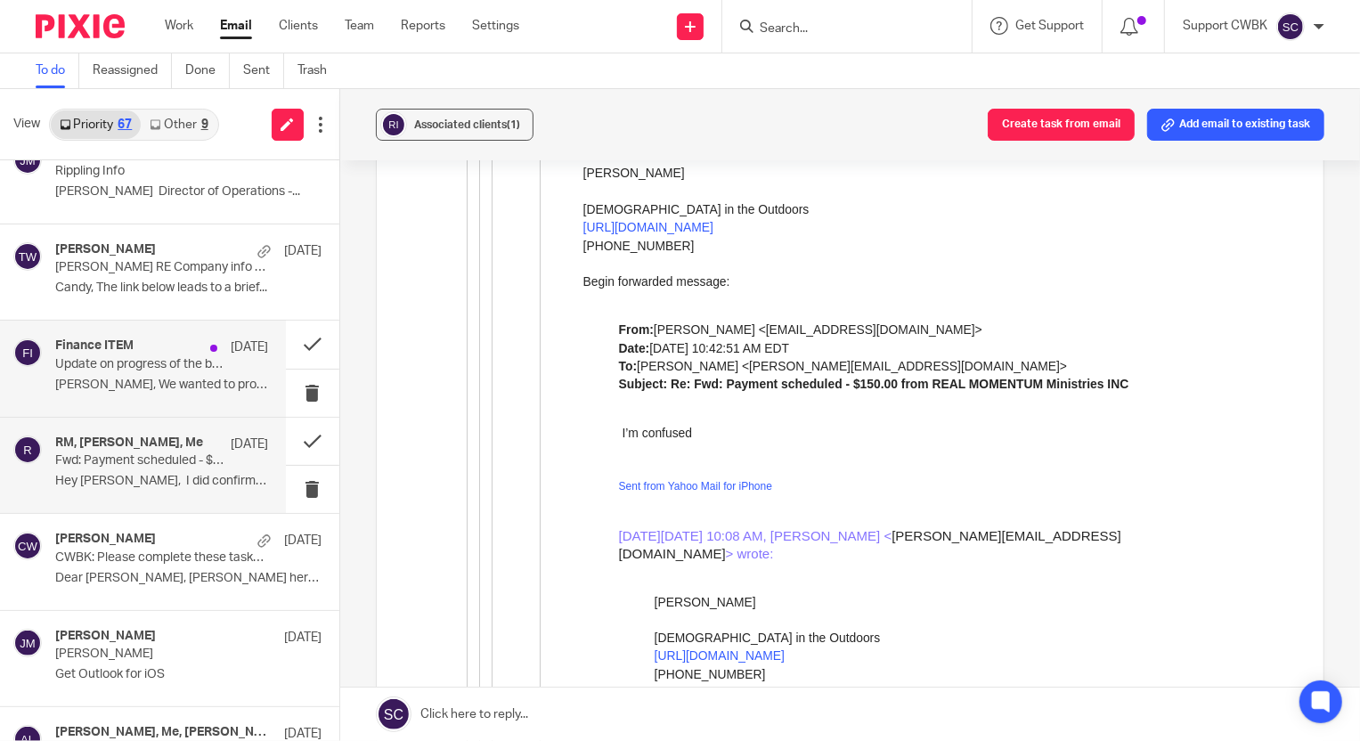
click at [151, 371] on div "Finance ITEM Jul 28 Update on progress of the bookkeeping Chris, We wanted to p…" at bounding box center [161, 369] width 213 height 60
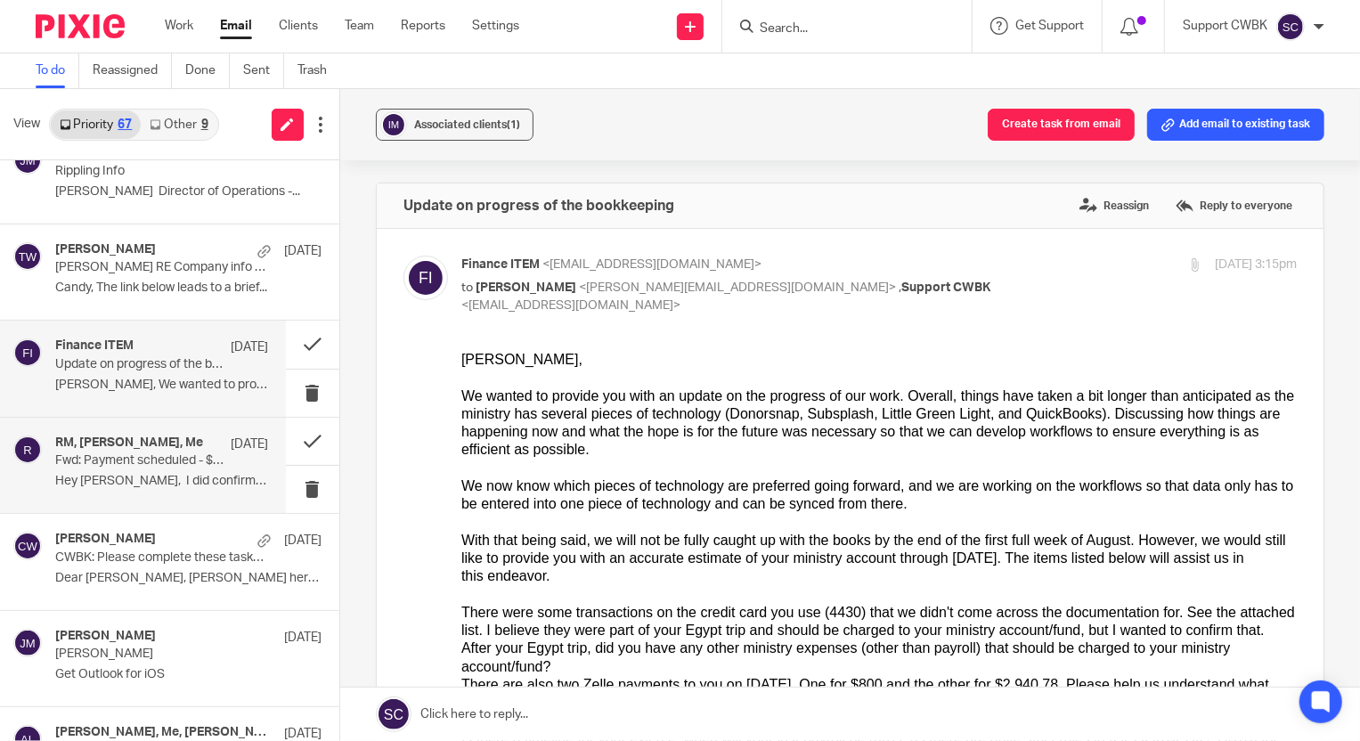
scroll to position [0, 0]
click at [136, 458] on p "Fwd: Payment scheduled - $150.00 from REAL MOMENTUM Ministries INC" at bounding box center [140, 460] width 170 height 15
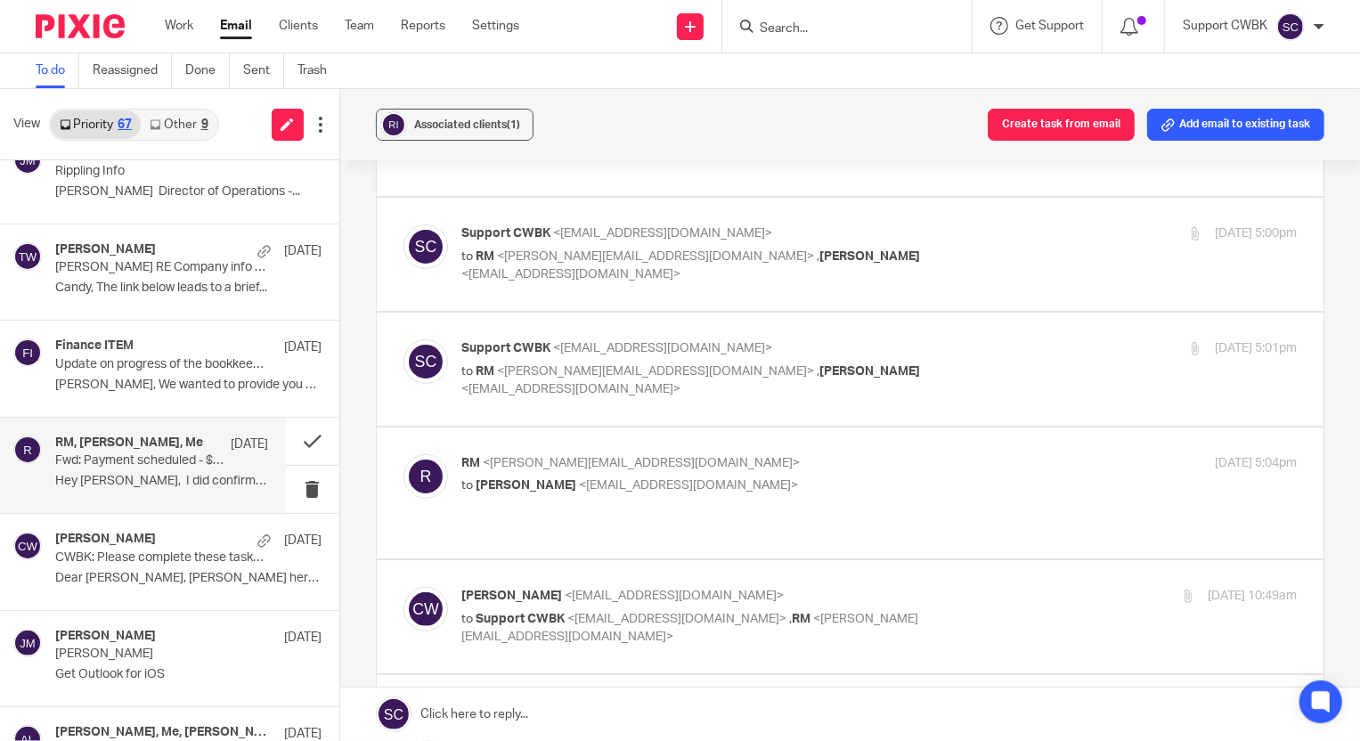
scroll to position [567, 0]
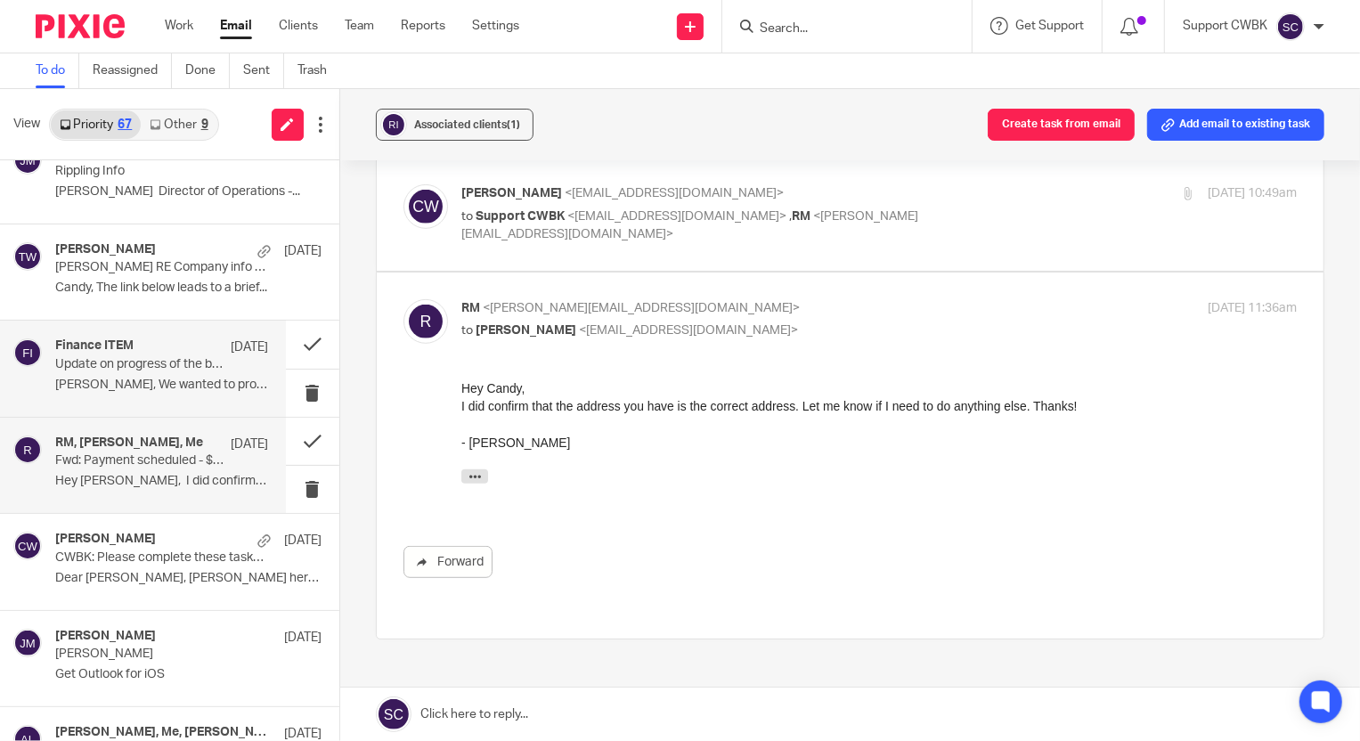
click at [117, 357] on p "Update on progress of the bookkeeping" at bounding box center [140, 364] width 170 height 15
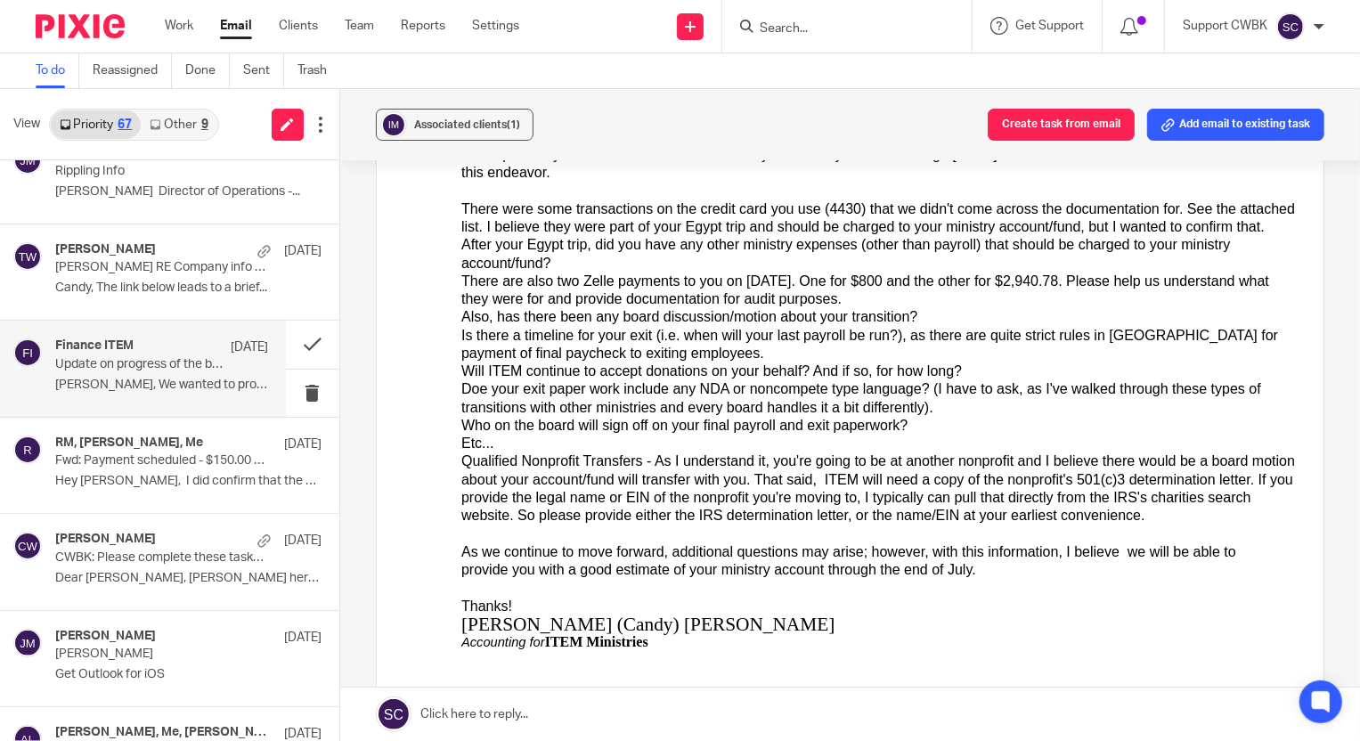
scroll to position [404, 0]
click at [297, 342] on button at bounding box center [312, 344] width 53 height 47
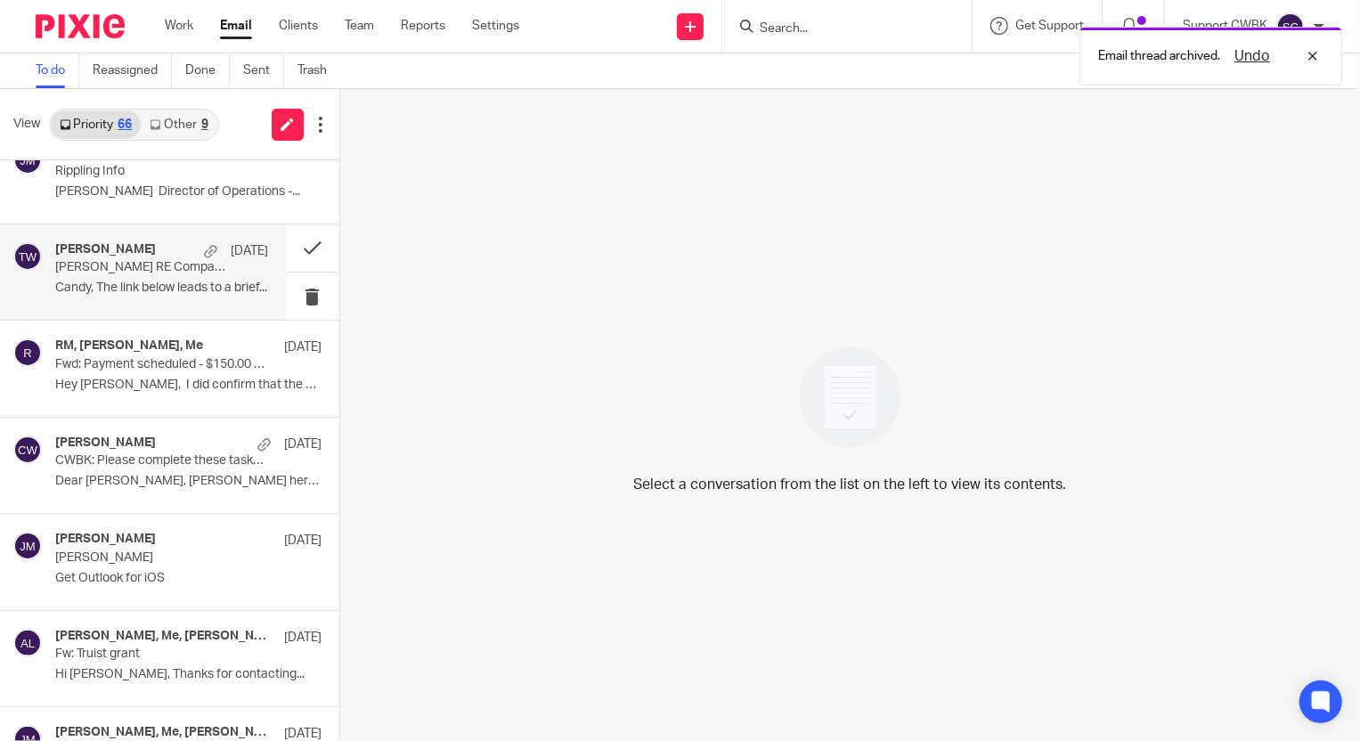
click at [133, 281] on p "Candy, The link below leads to a brief..." at bounding box center [161, 288] width 213 height 15
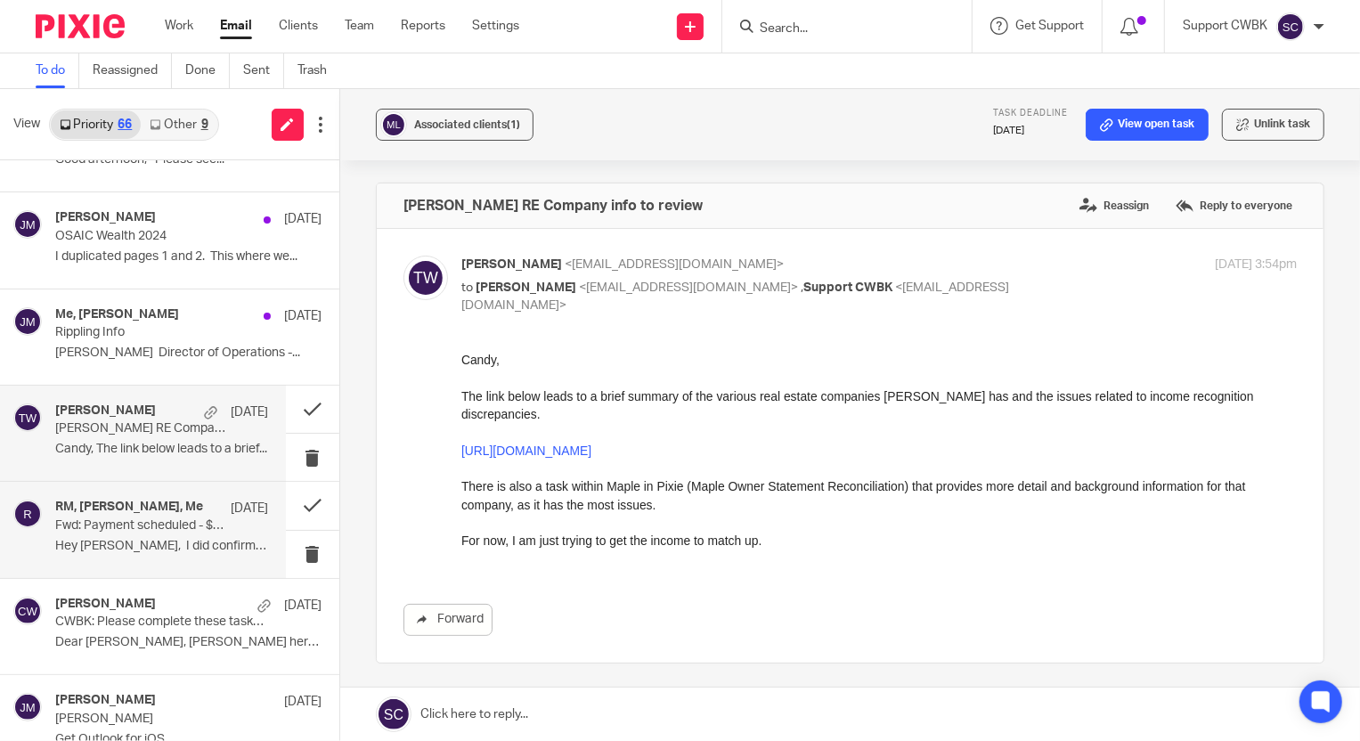
scroll to position [5180, 0]
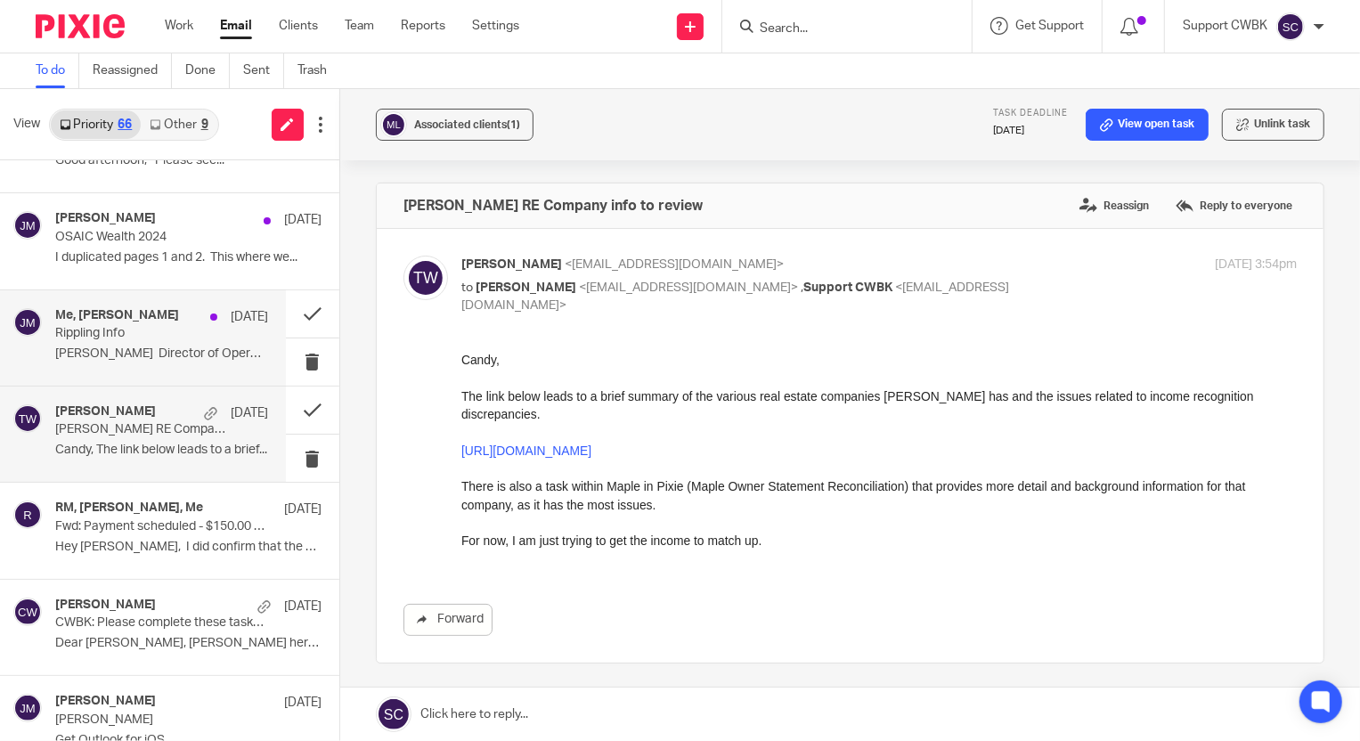
click at [140, 347] on p "Jerry Matte Director of Operations -..." at bounding box center [161, 354] width 213 height 15
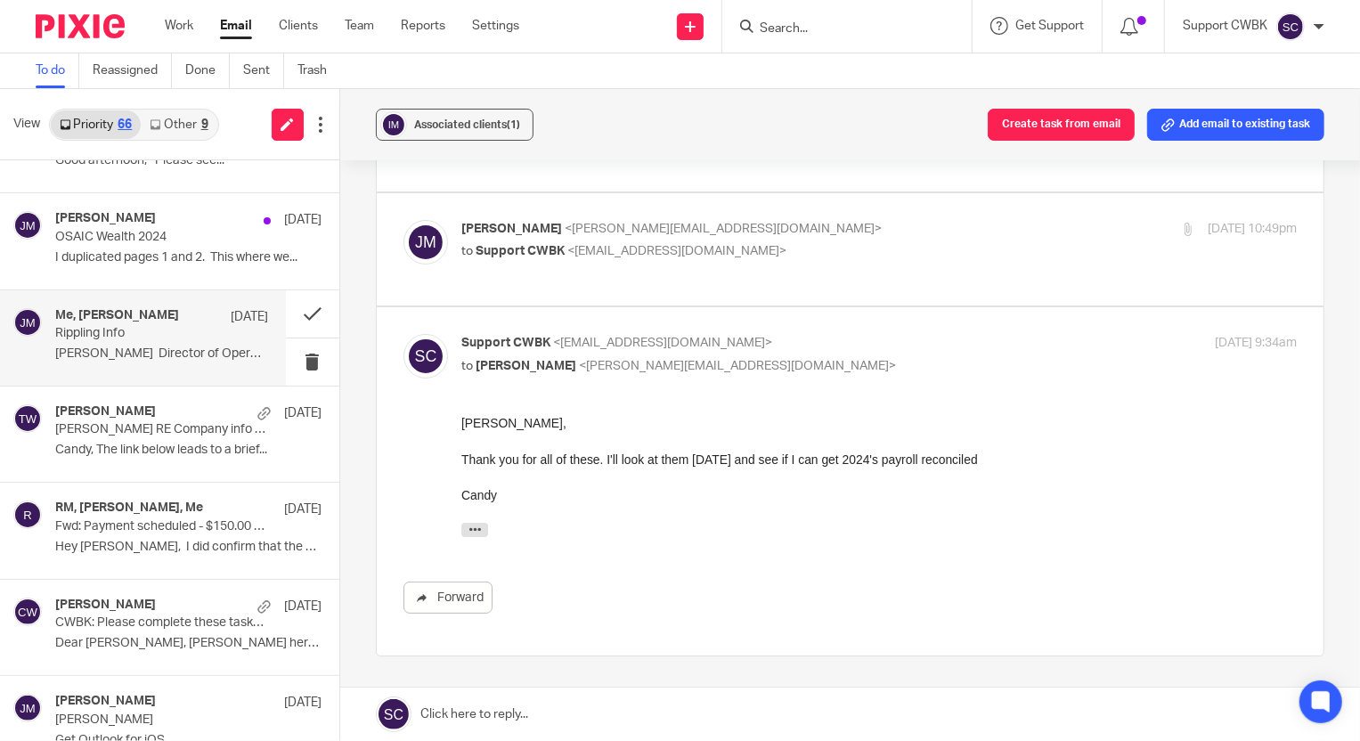
scroll to position [242, 0]
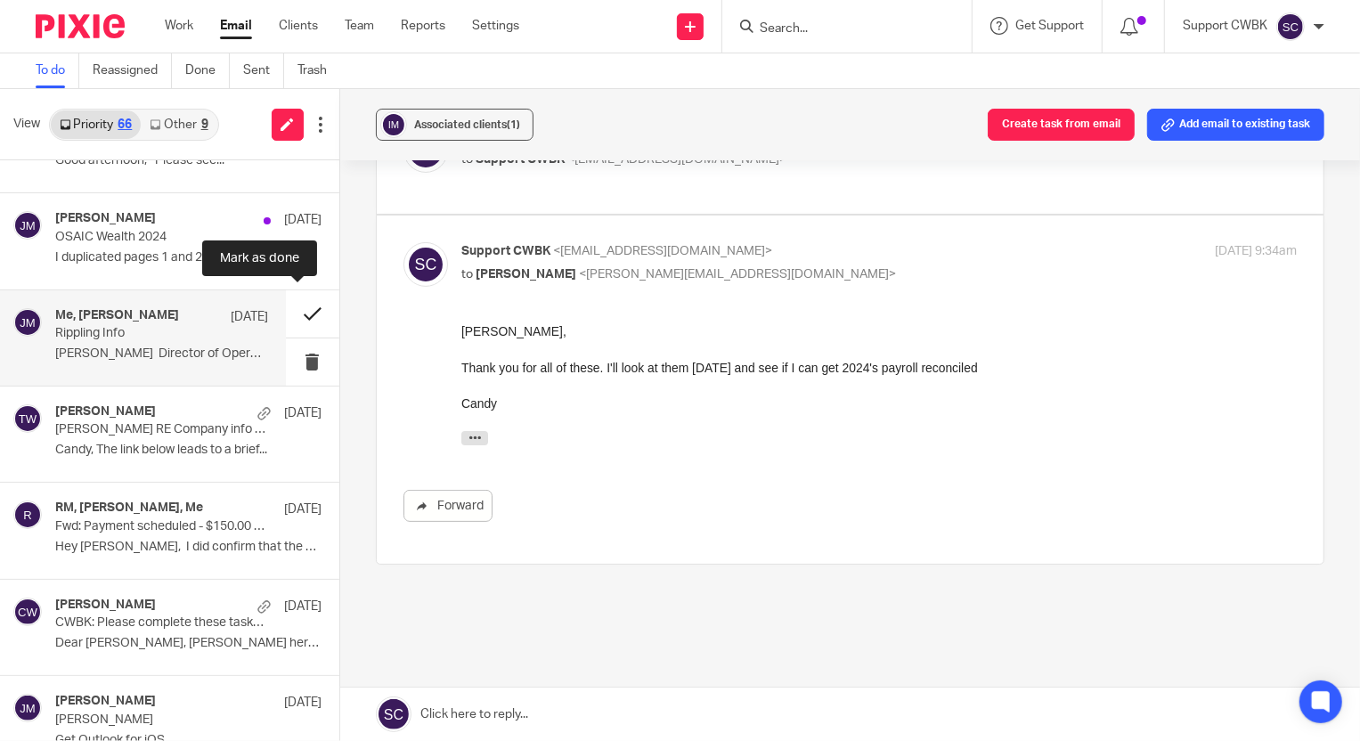
click at [297, 310] on button at bounding box center [312, 313] width 53 height 47
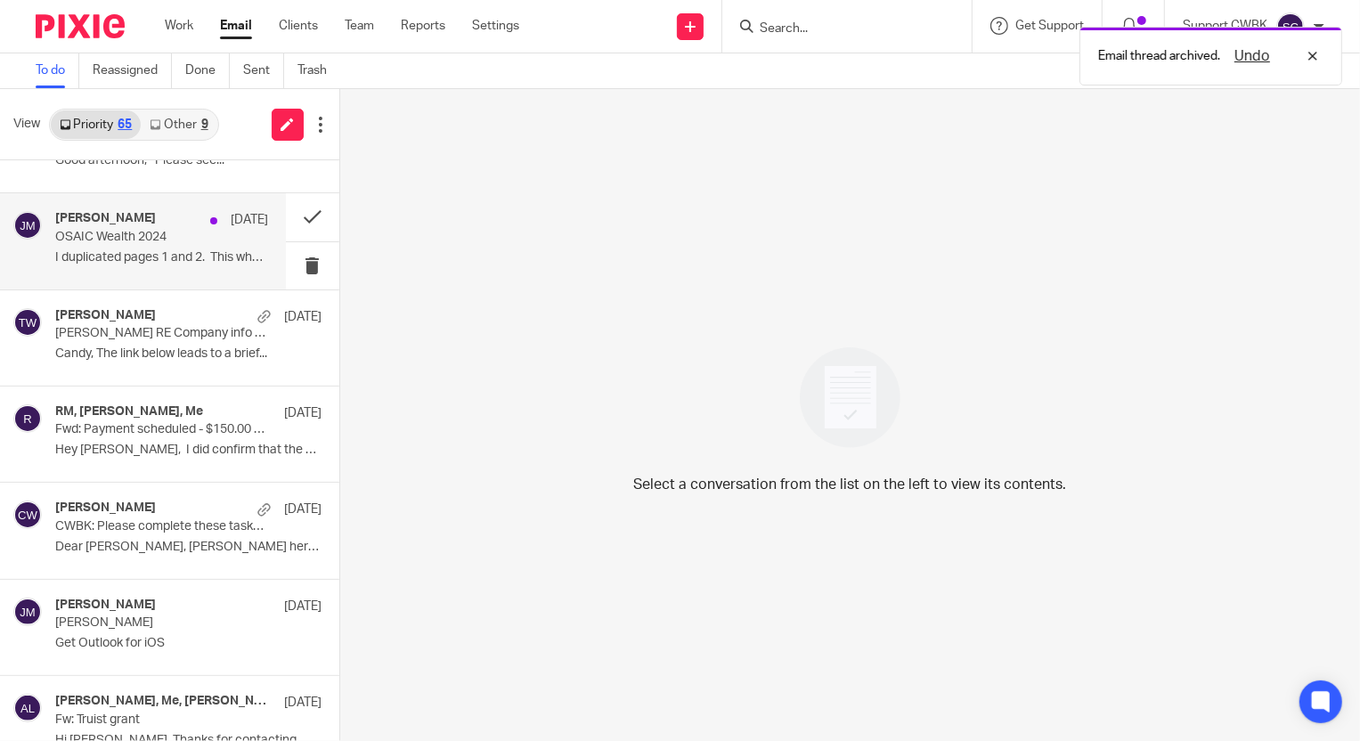
click at [113, 250] on p "I duplicated pages 1 and 2. This where we..." at bounding box center [161, 257] width 213 height 15
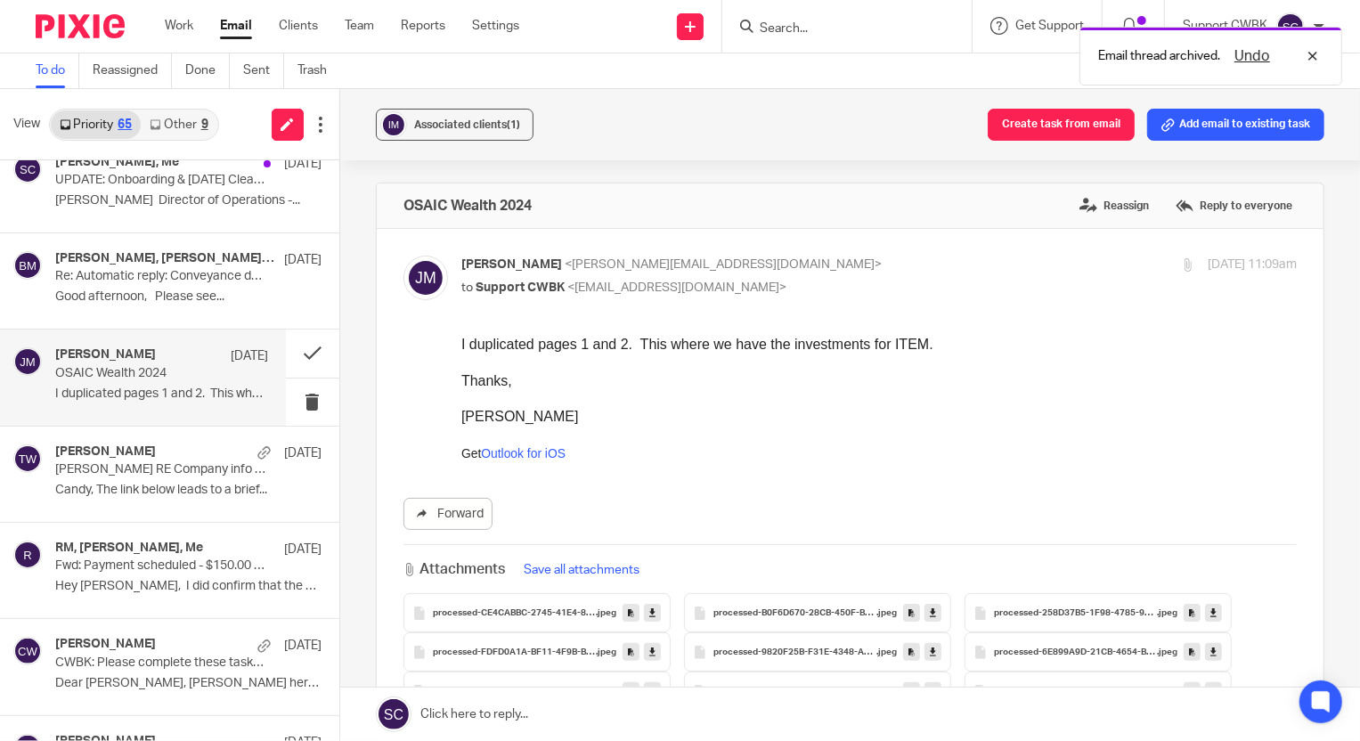
scroll to position [5017, 0]
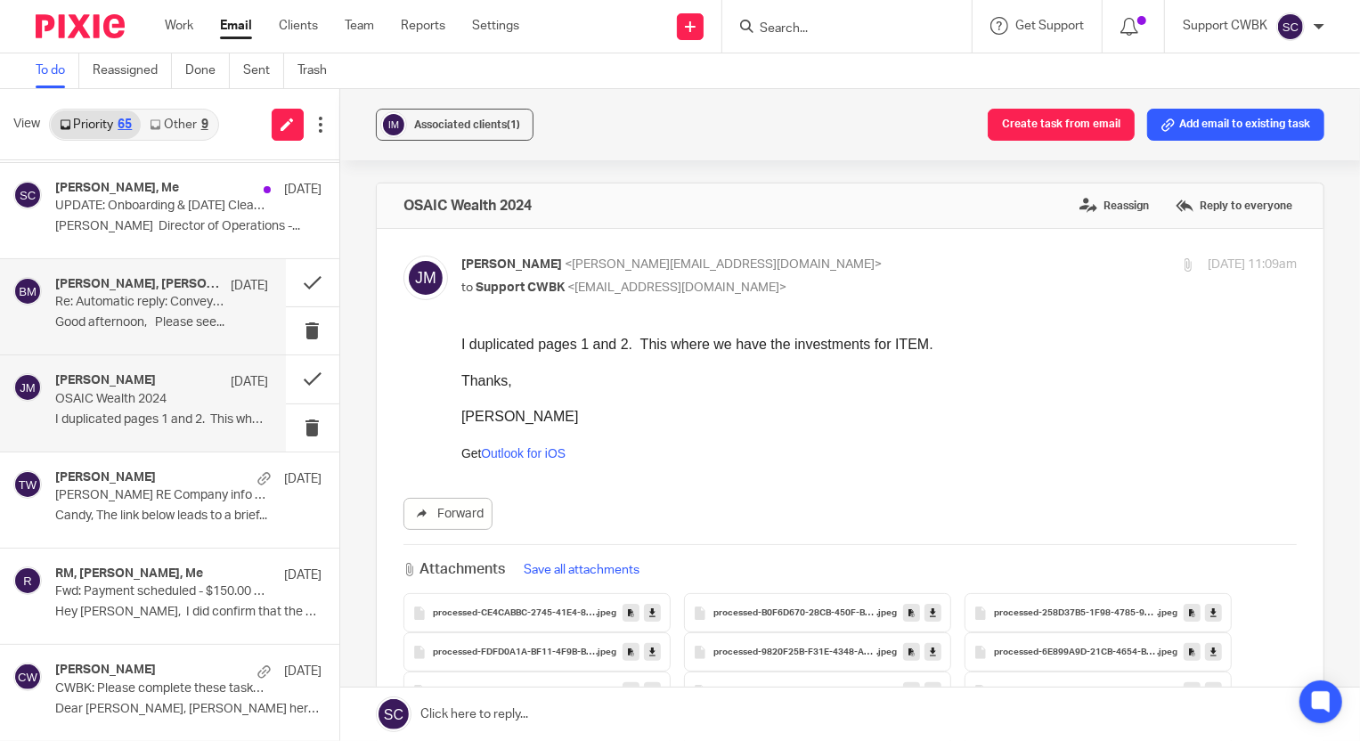
click at [109, 297] on p "Re: Automatic reply: Conveyance docs 4848 [PERSON_NAME]" at bounding box center [140, 302] width 170 height 15
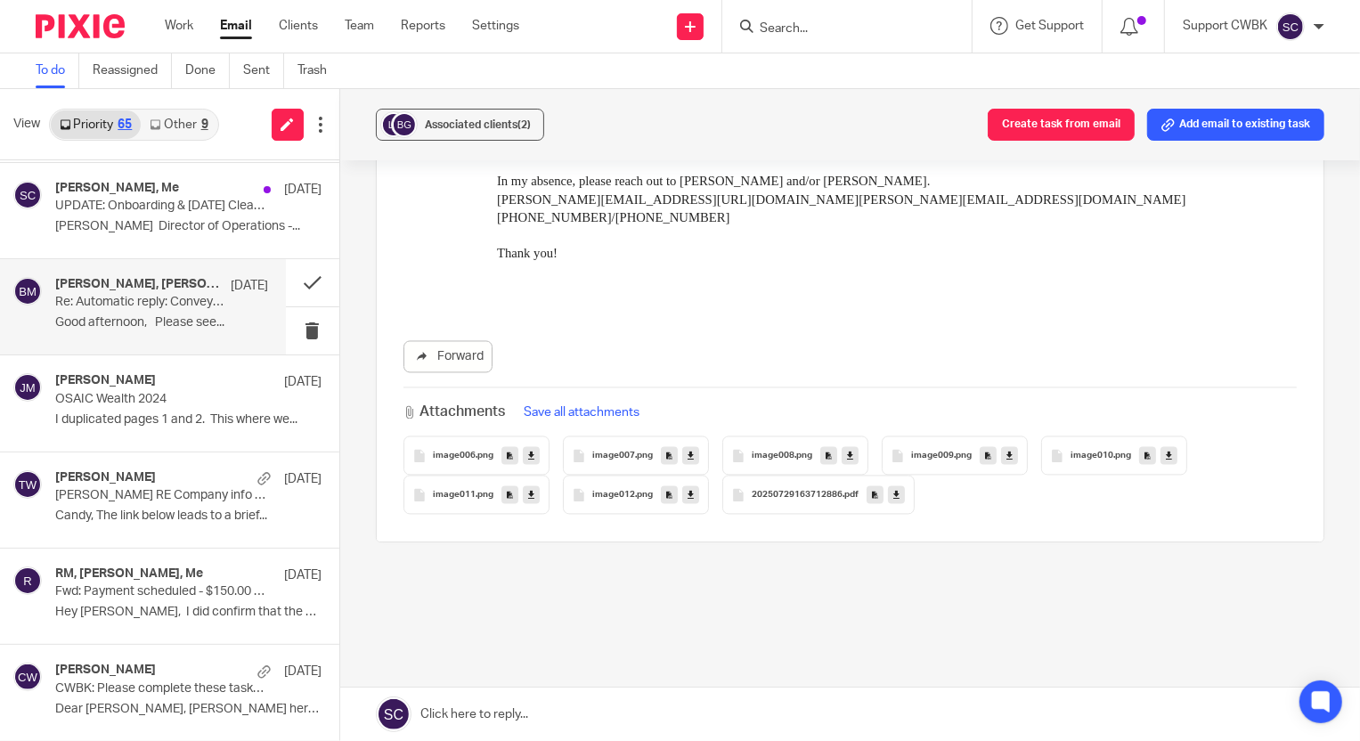
scroll to position [2551, 0]
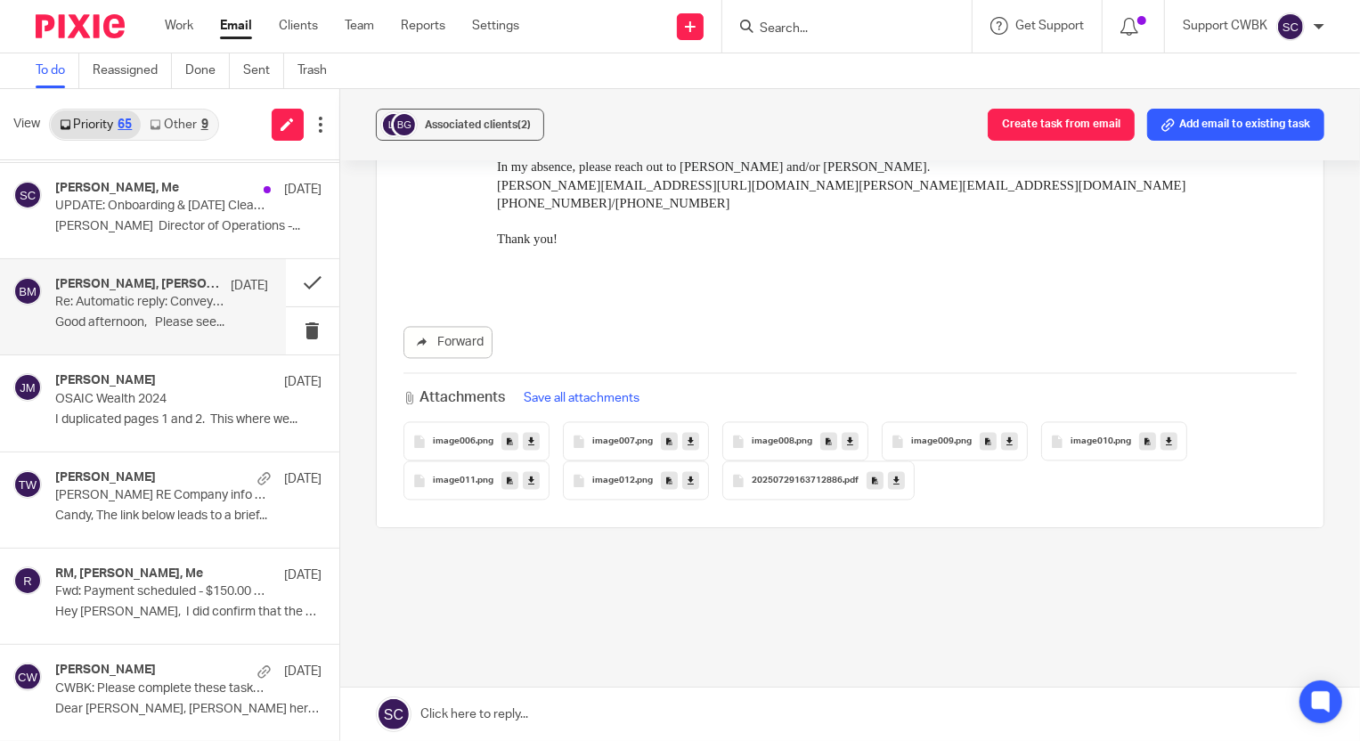
click at [752, 477] on span "20250729163712886" at bounding box center [797, 482] width 91 height 11
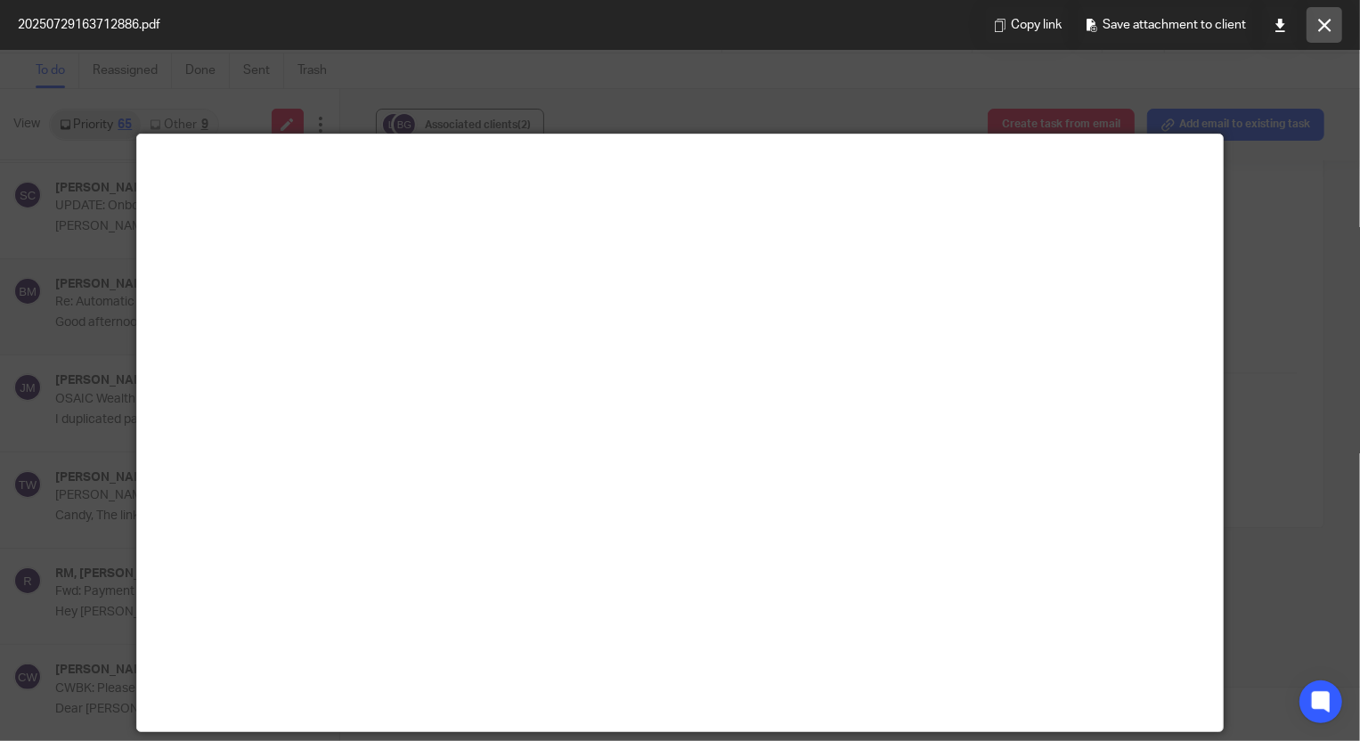
click at [1319, 26] on icon at bounding box center [1325, 25] width 13 height 13
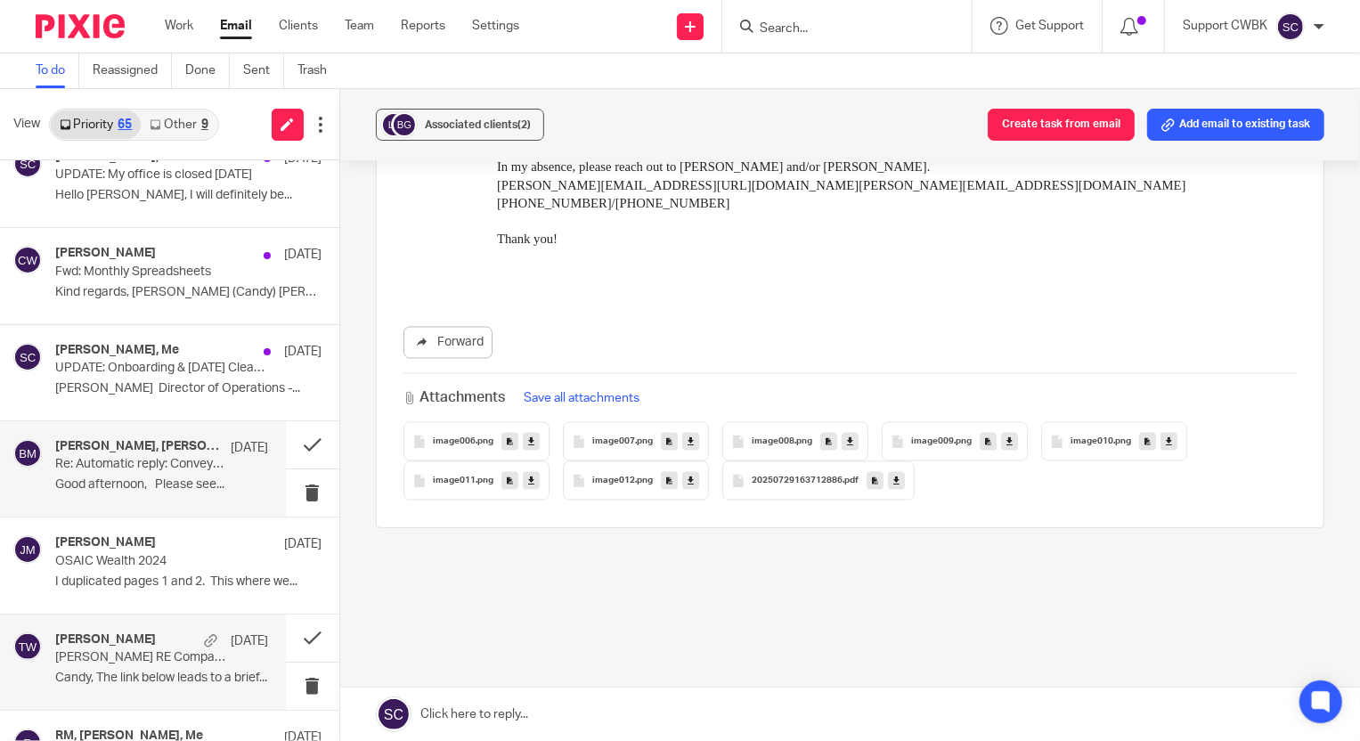
scroll to position [4775, 0]
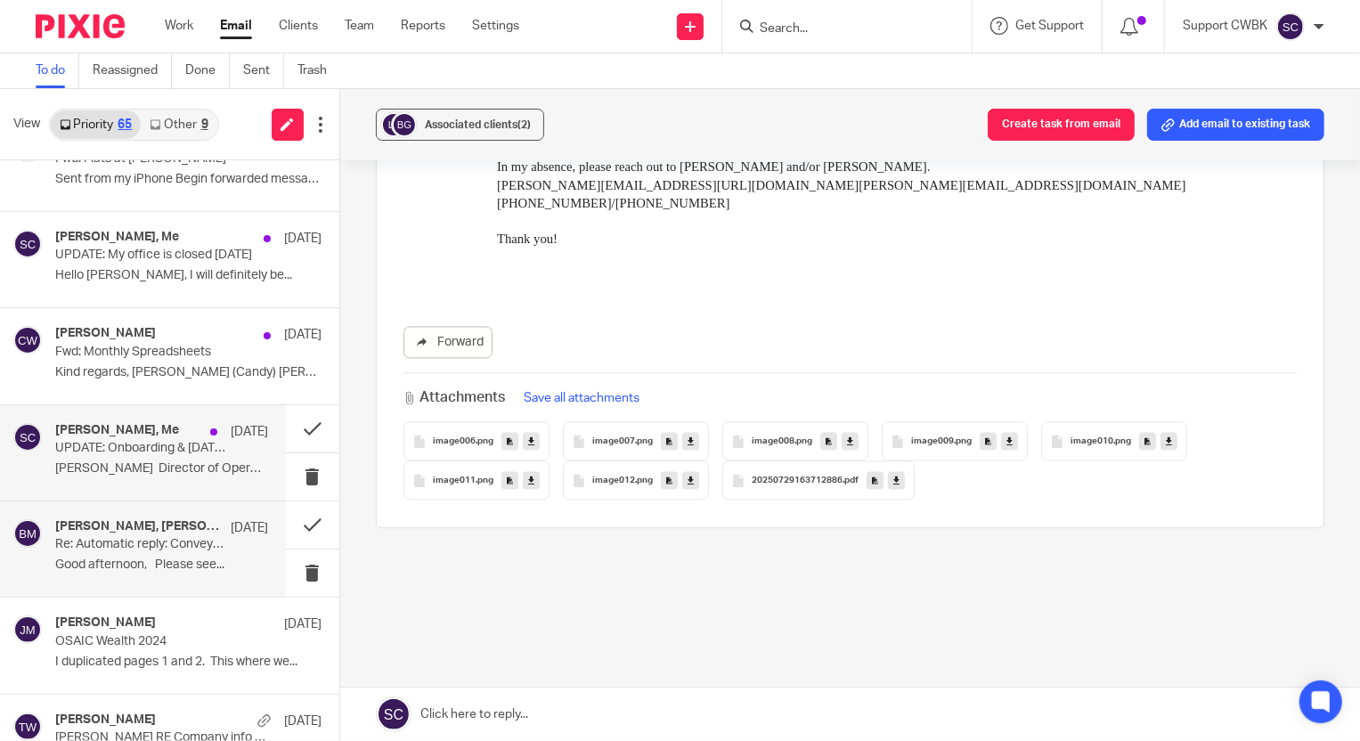
click at [115, 445] on p "UPDATE: Onboarding & March 2025 Cleanup" at bounding box center [140, 448] width 170 height 15
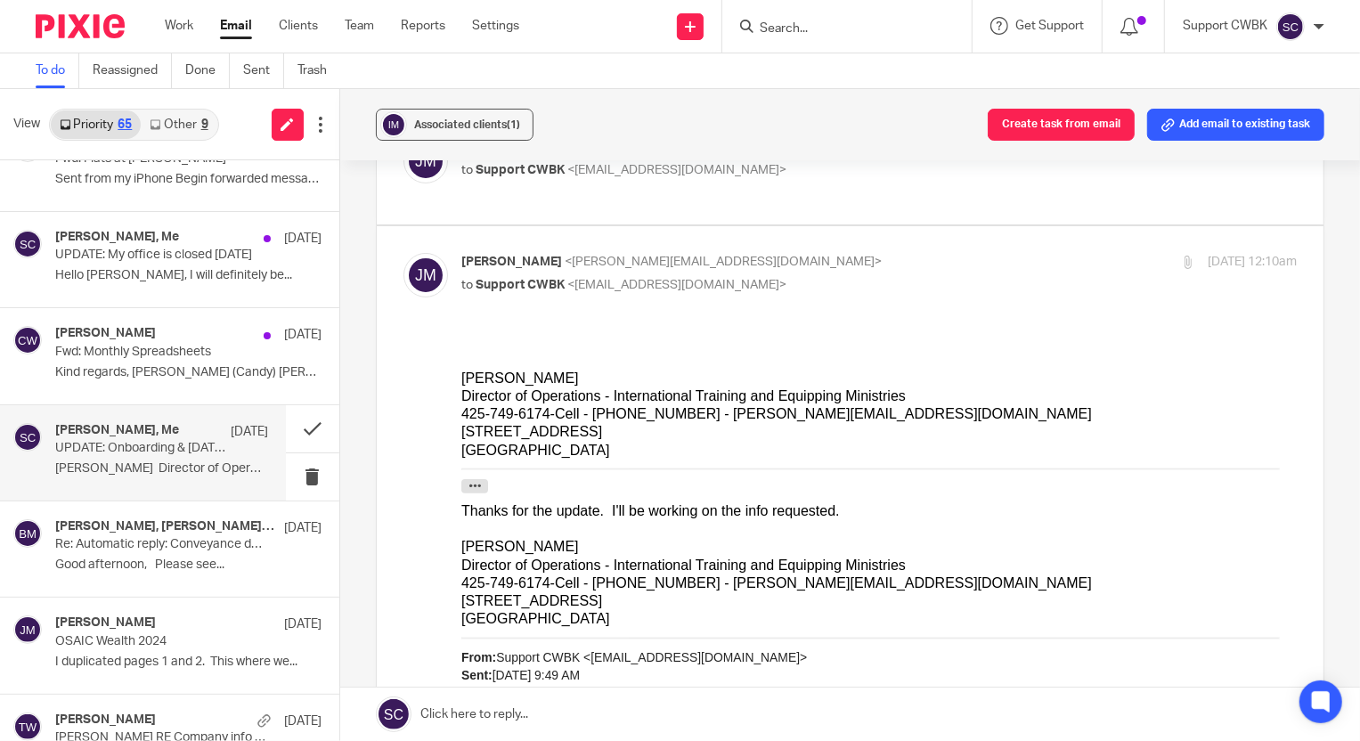
scroll to position [323, 0]
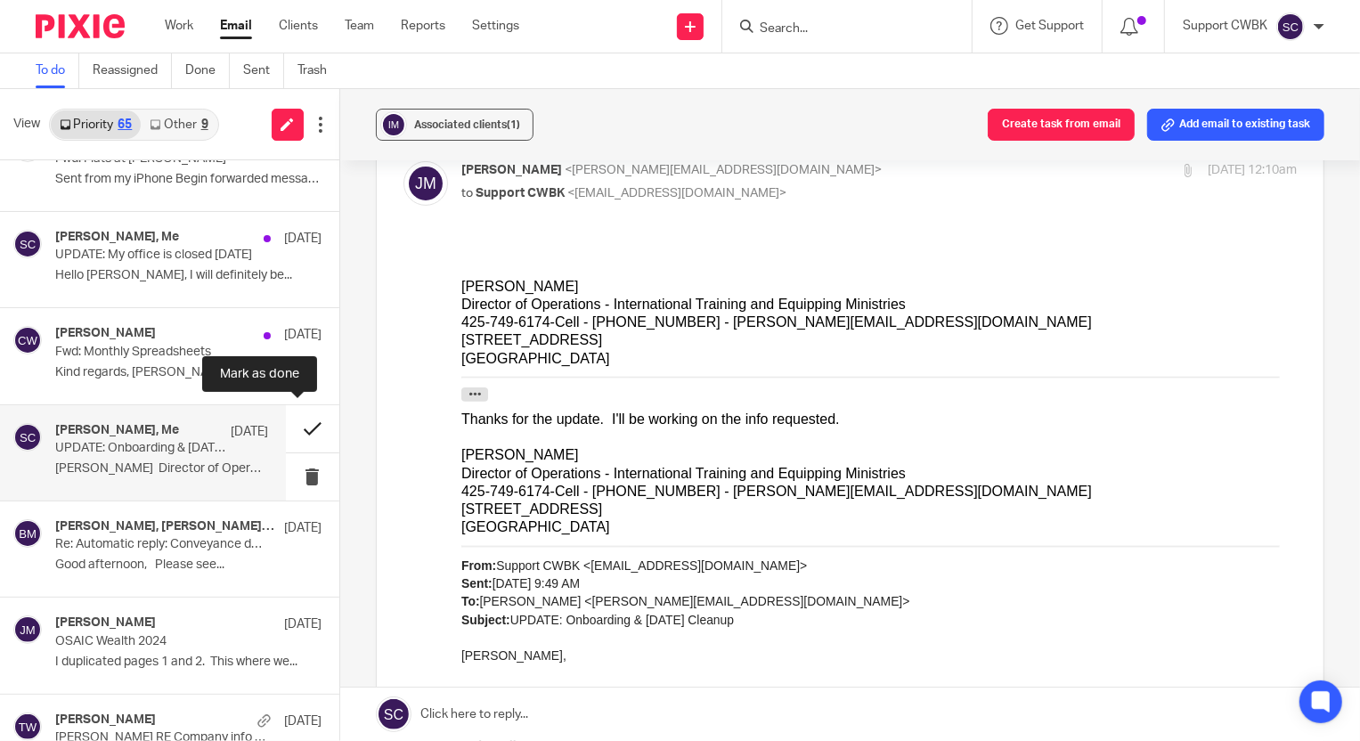
click at [293, 427] on button at bounding box center [312, 428] width 53 height 47
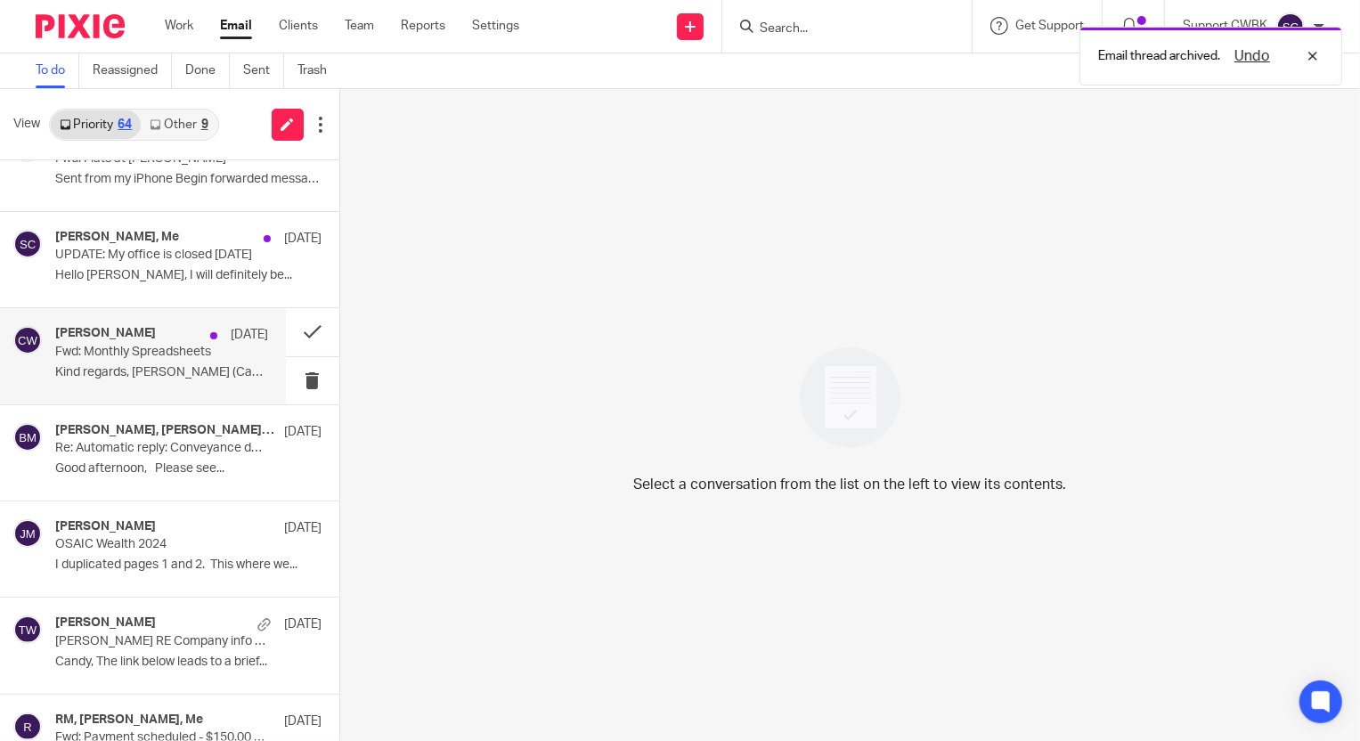
click at [127, 365] on p "Kind regards, Candance (Candy) Weaver..." at bounding box center [161, 372] width 213 height 15
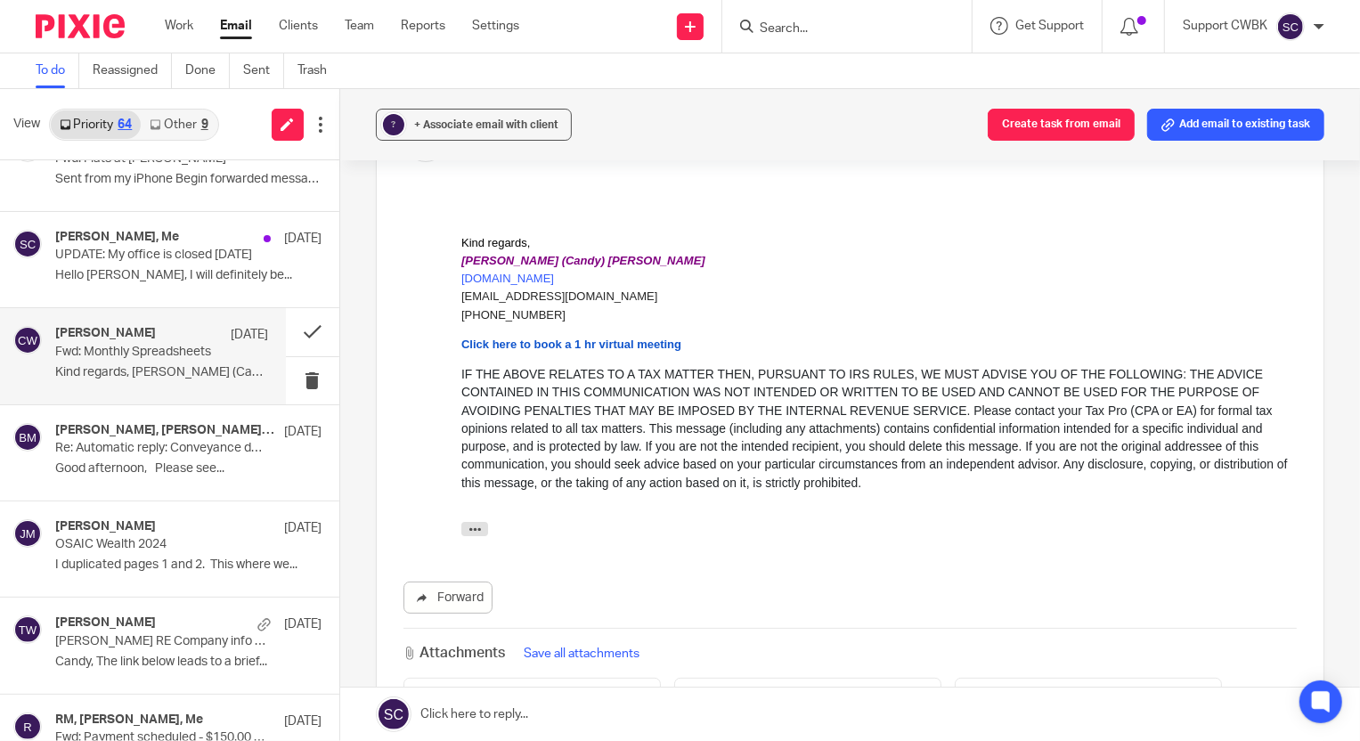
scroll to position [161, 0]
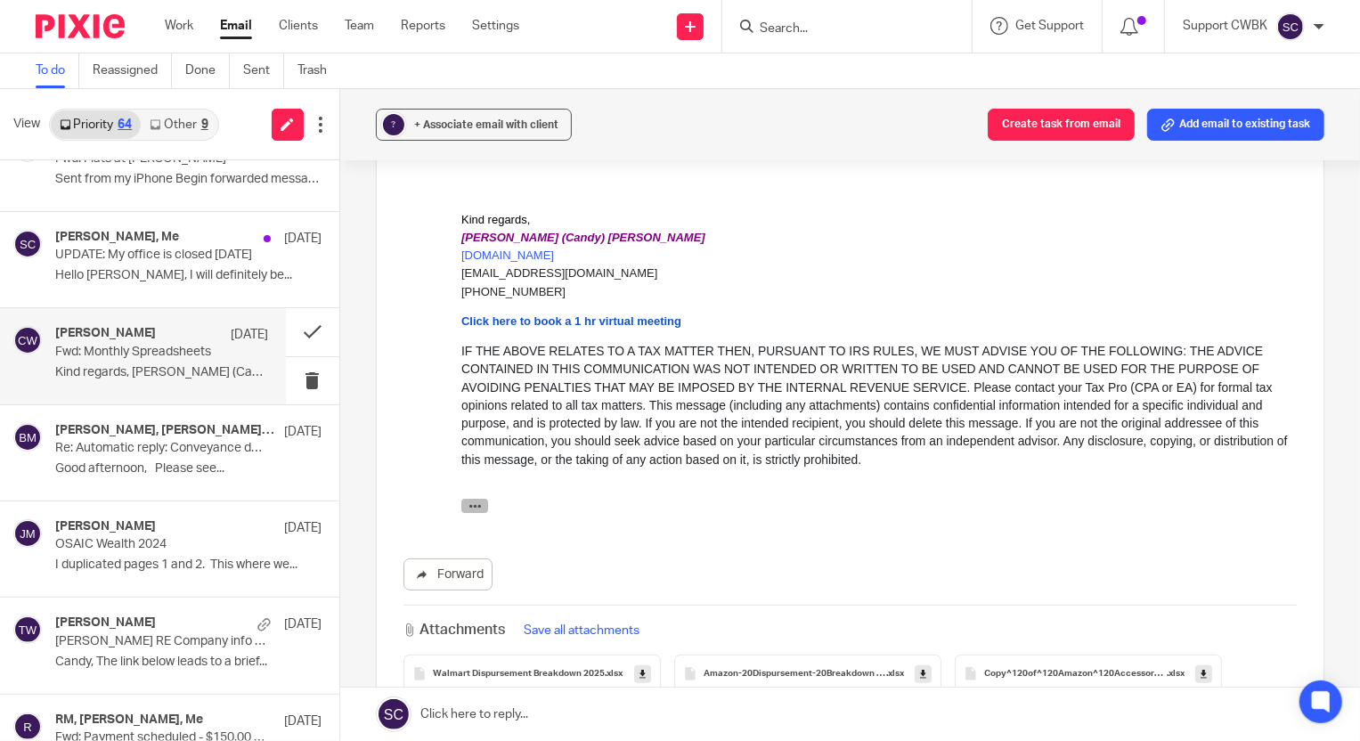
click at [473, 506] on icon "button" at bounding box center [474, 505] width 13 height 13
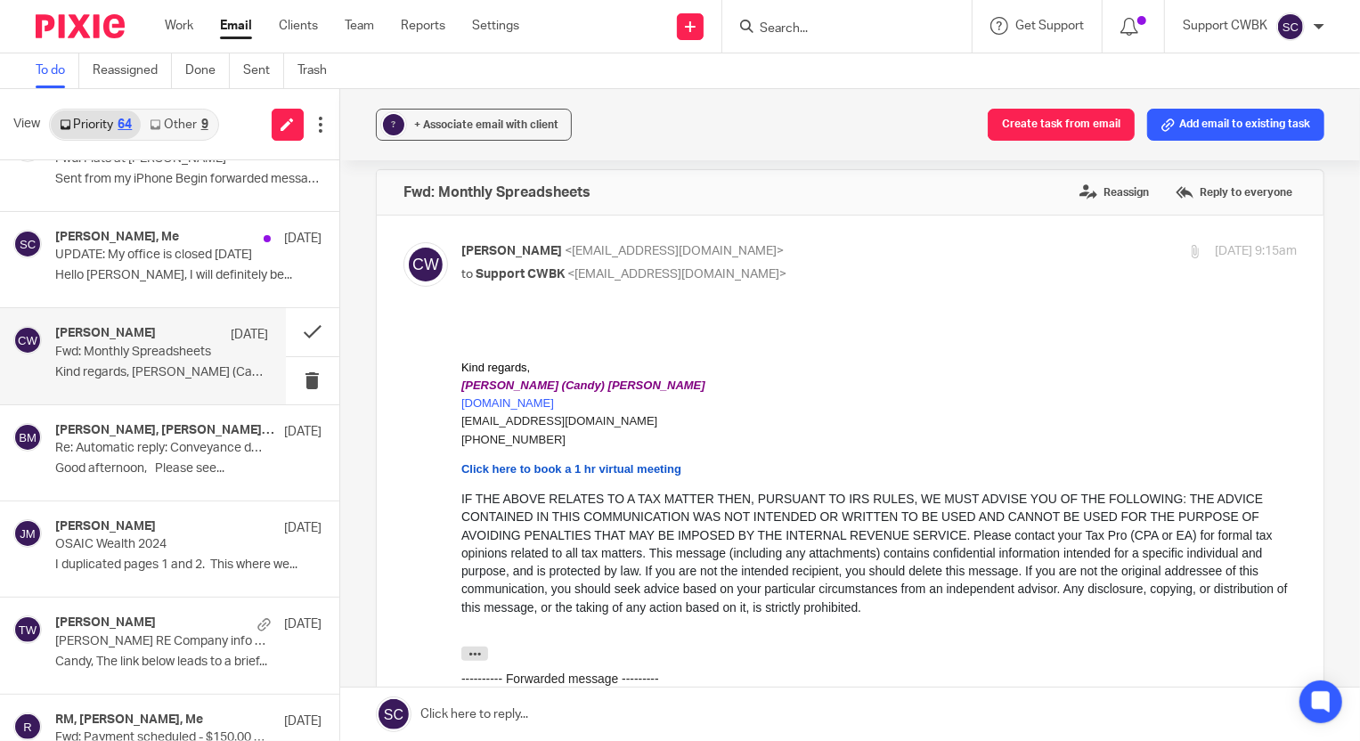
scroll to position [0, 0]
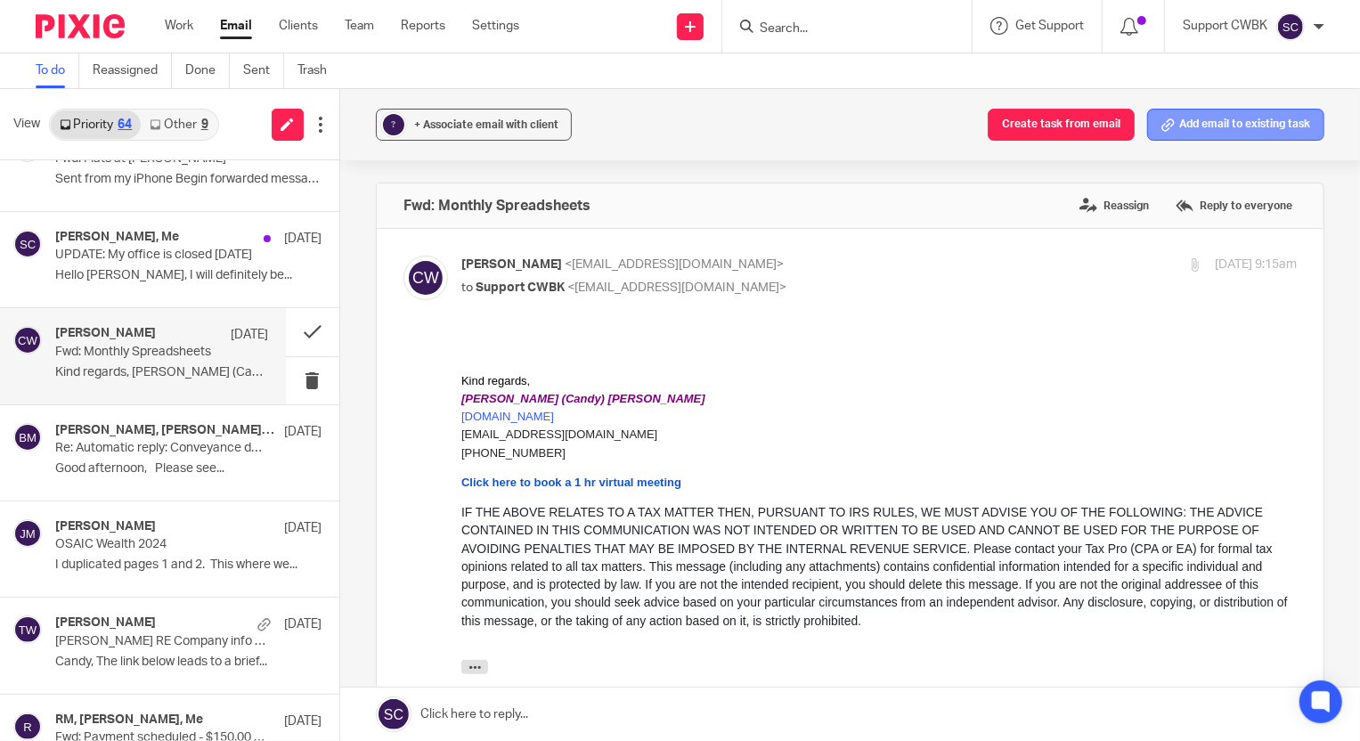
click at [1188, 129] on button "Add email to existing task" at bounding box center [1235, 125] width 177 height 32
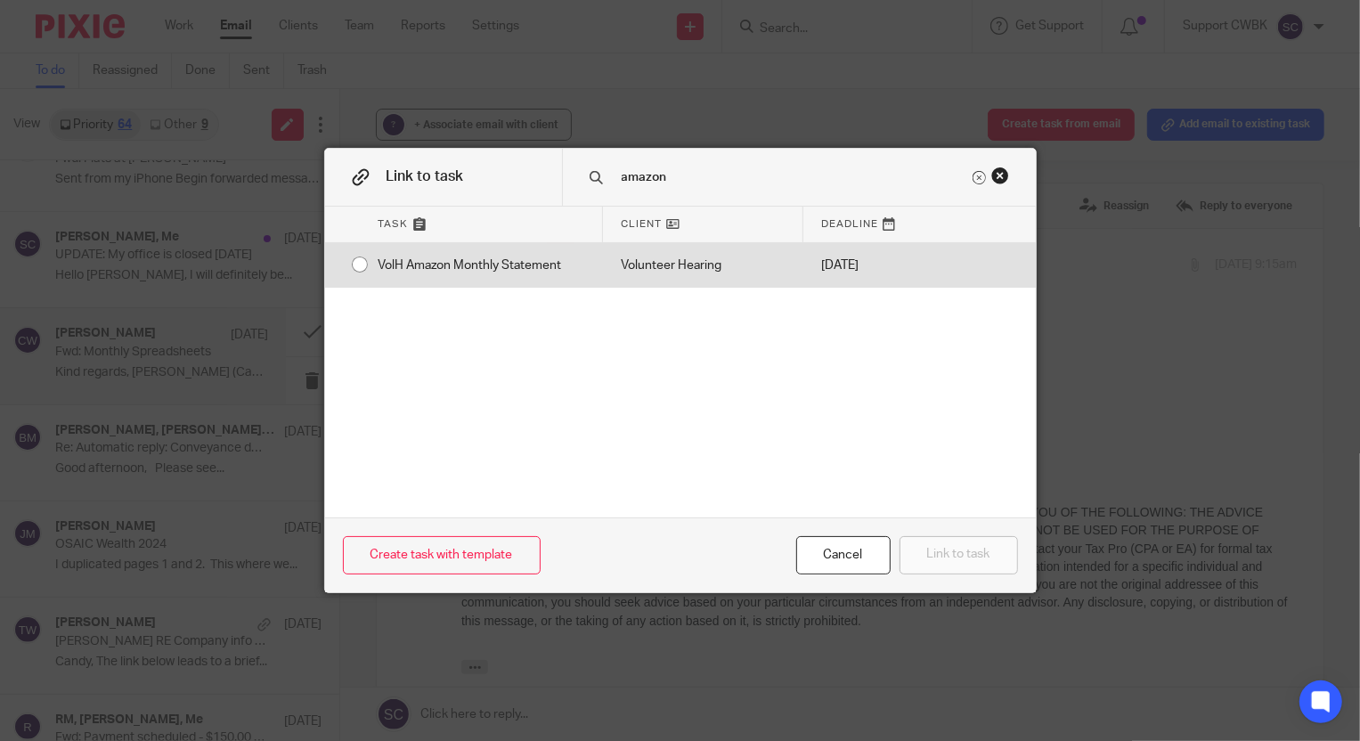
type input "amazon"
click at [446, 268] on div "VolH Amazon Monthly Statement" at bounding box center [482, 265] width 242 height 45
radio input "true"
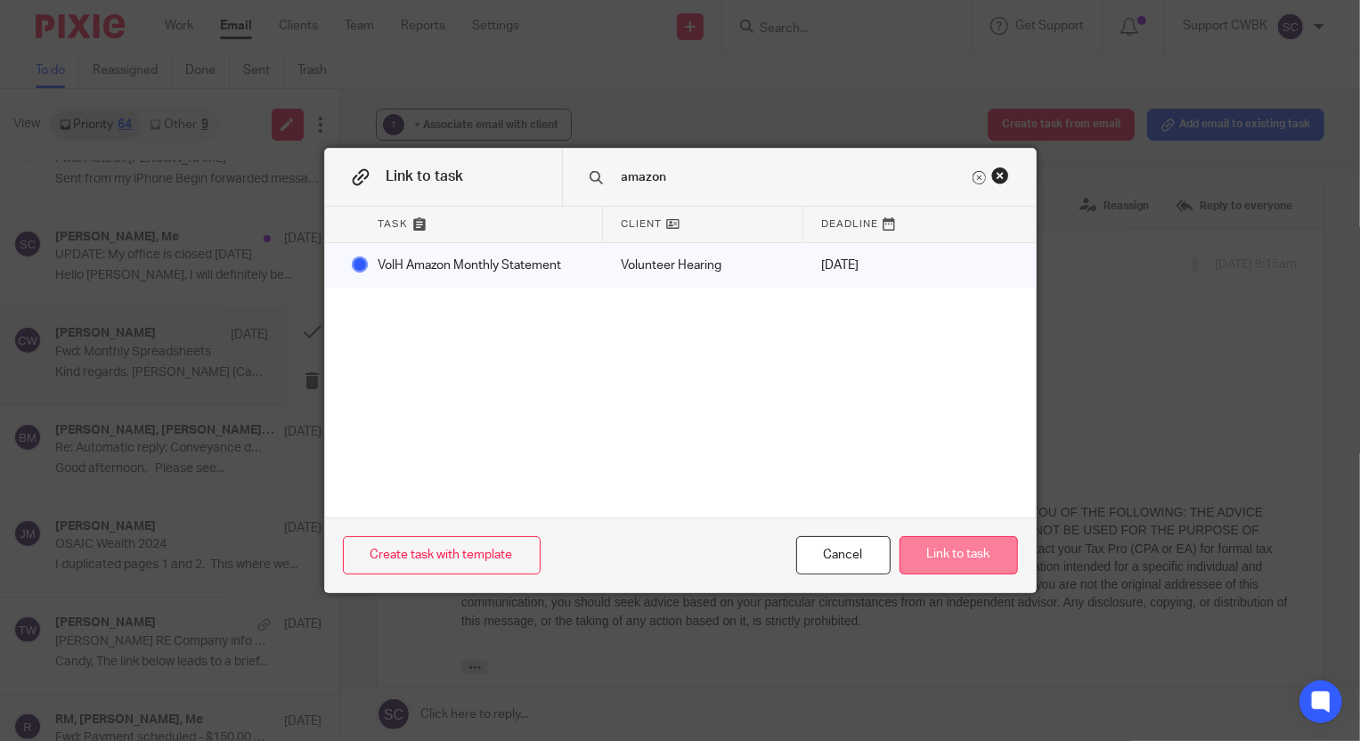
click at [958, 553] on button "Link to task" at bounding box center [959, 555] width 118 height 38
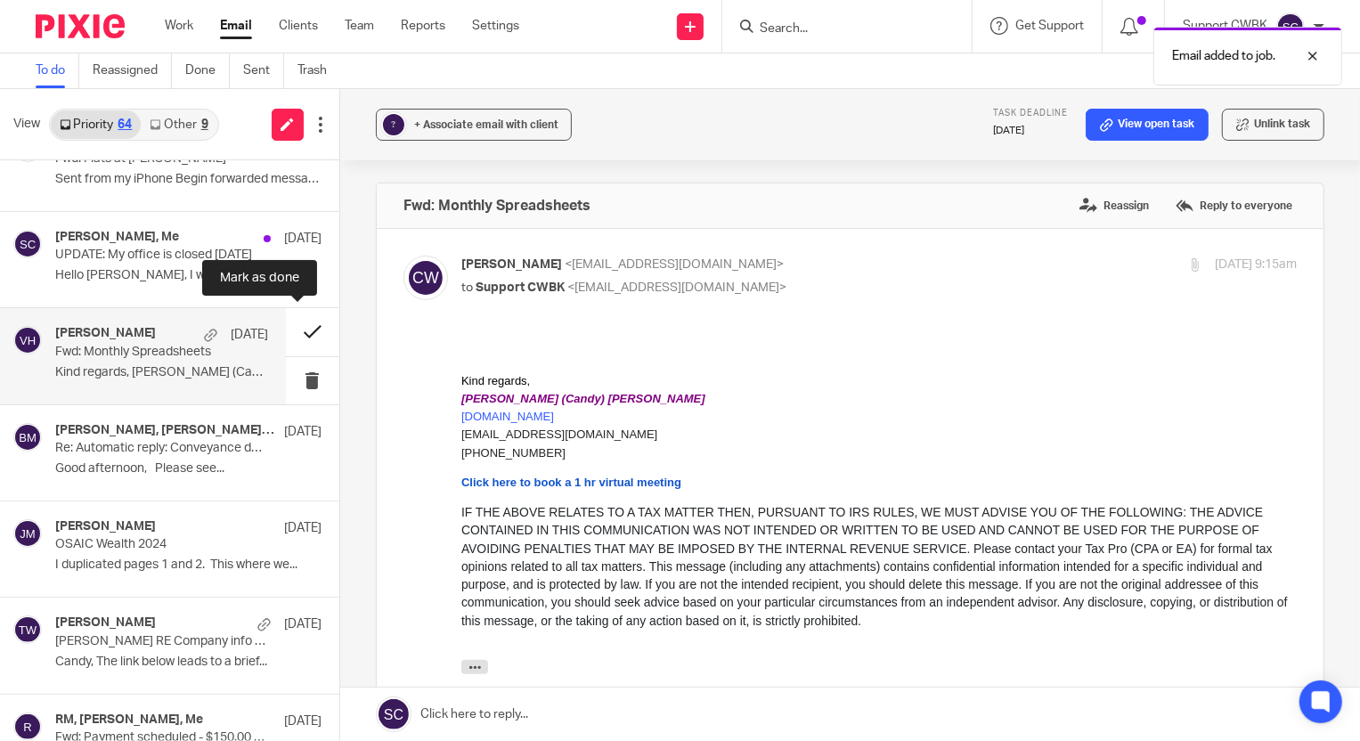
click at [292, 324] on button at bounding box center [312, 331] width 53 height 47
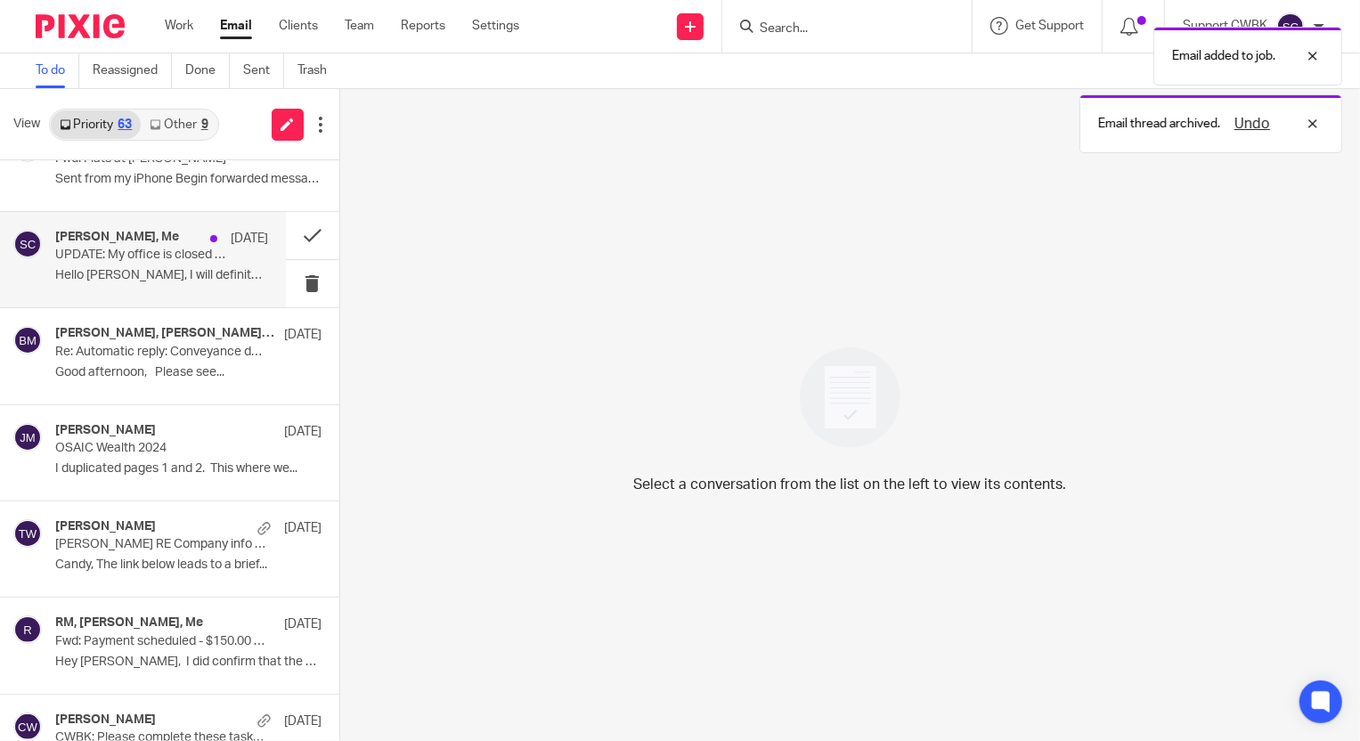
click at [104, 237] on h4 "[PERSON_NAME], Me" at bounding box center [117, 237] width 124 height 15
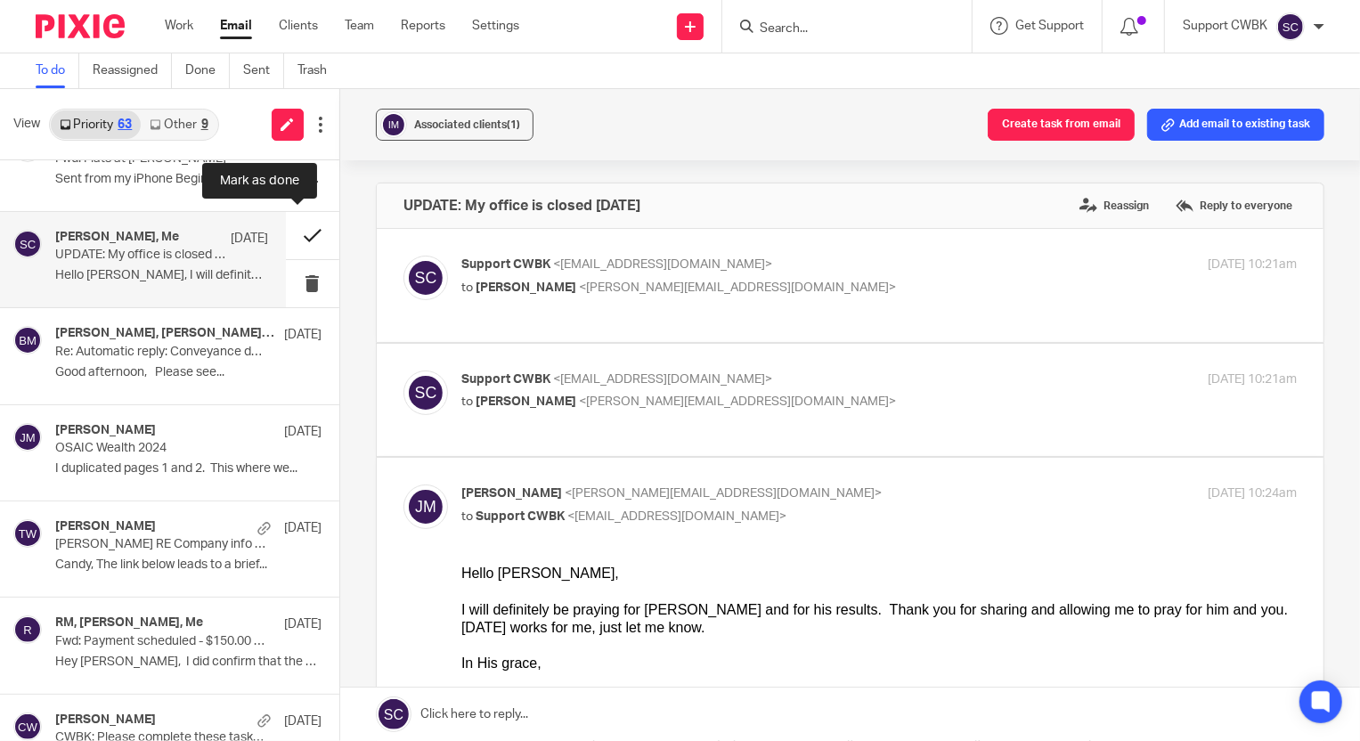
click at [299, 233] on button at bounding box center [312, 235] width 53 height 47
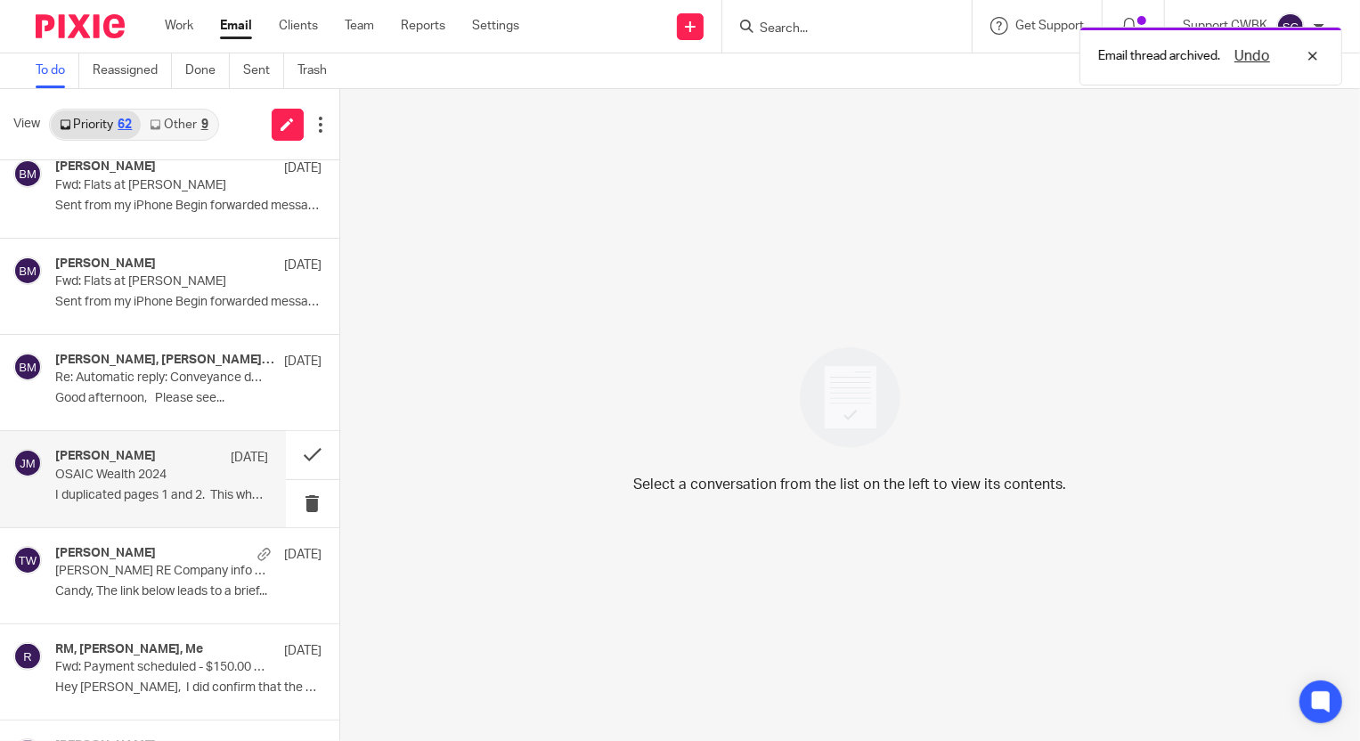
scroll to position [4613, 0]
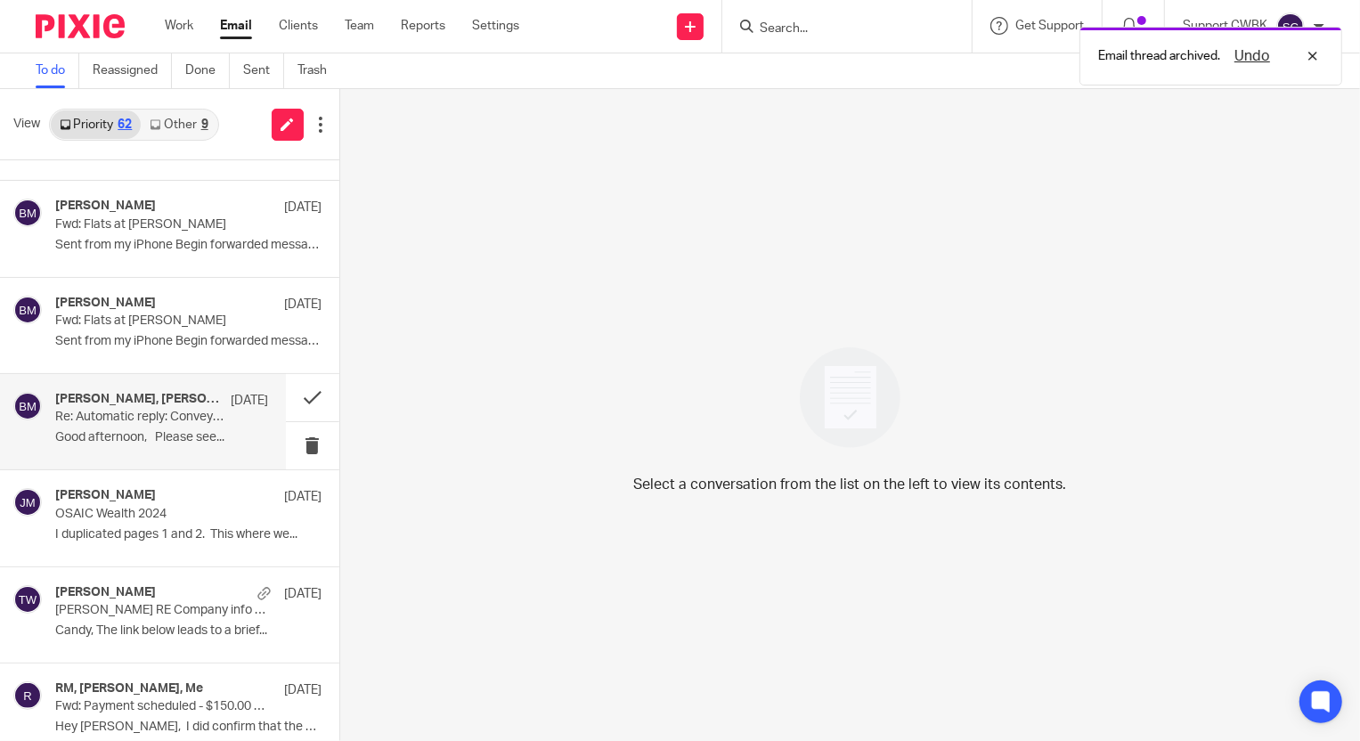
click at [117, 423] on div "Tiffany Williams, Alyssa French, baran menguloglu Jul 29 Re: Automatic reply: C…" at bounding box center [161, 422] width 213 height 60
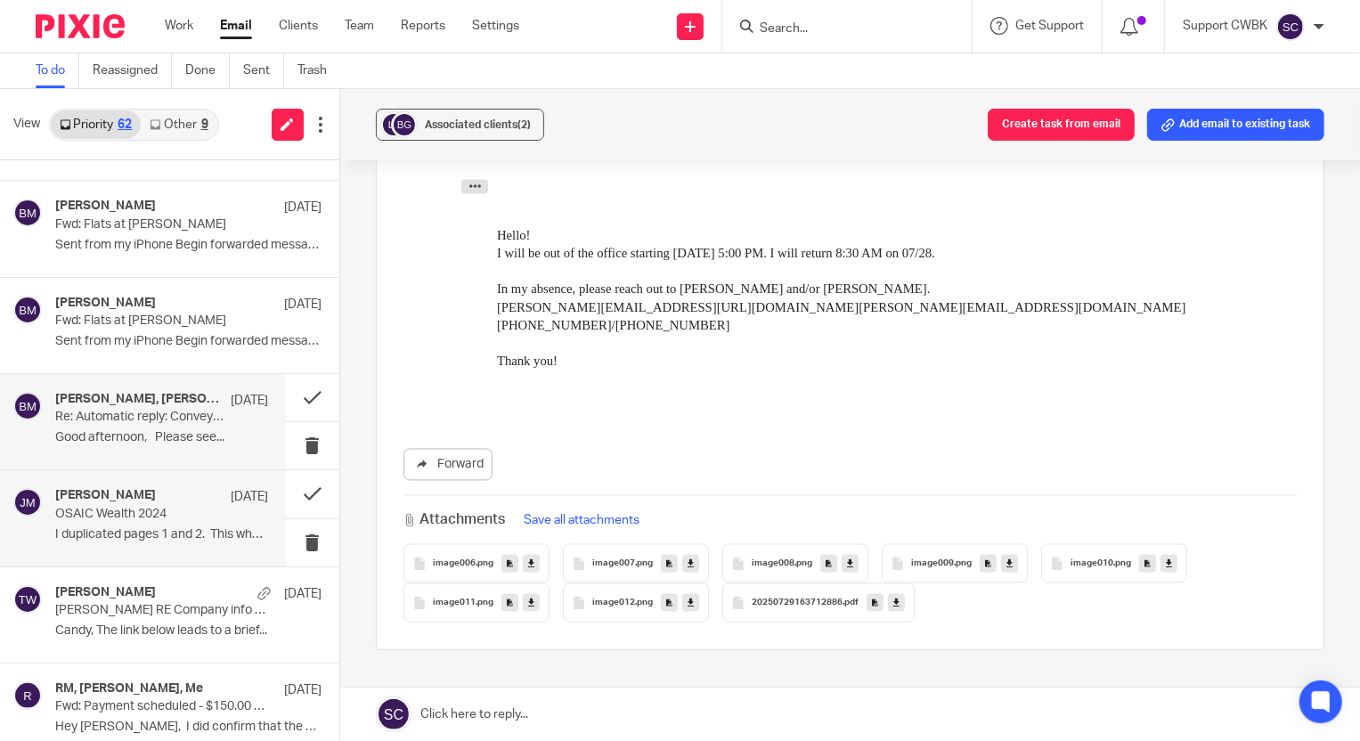
scroll to position [4532, 0]
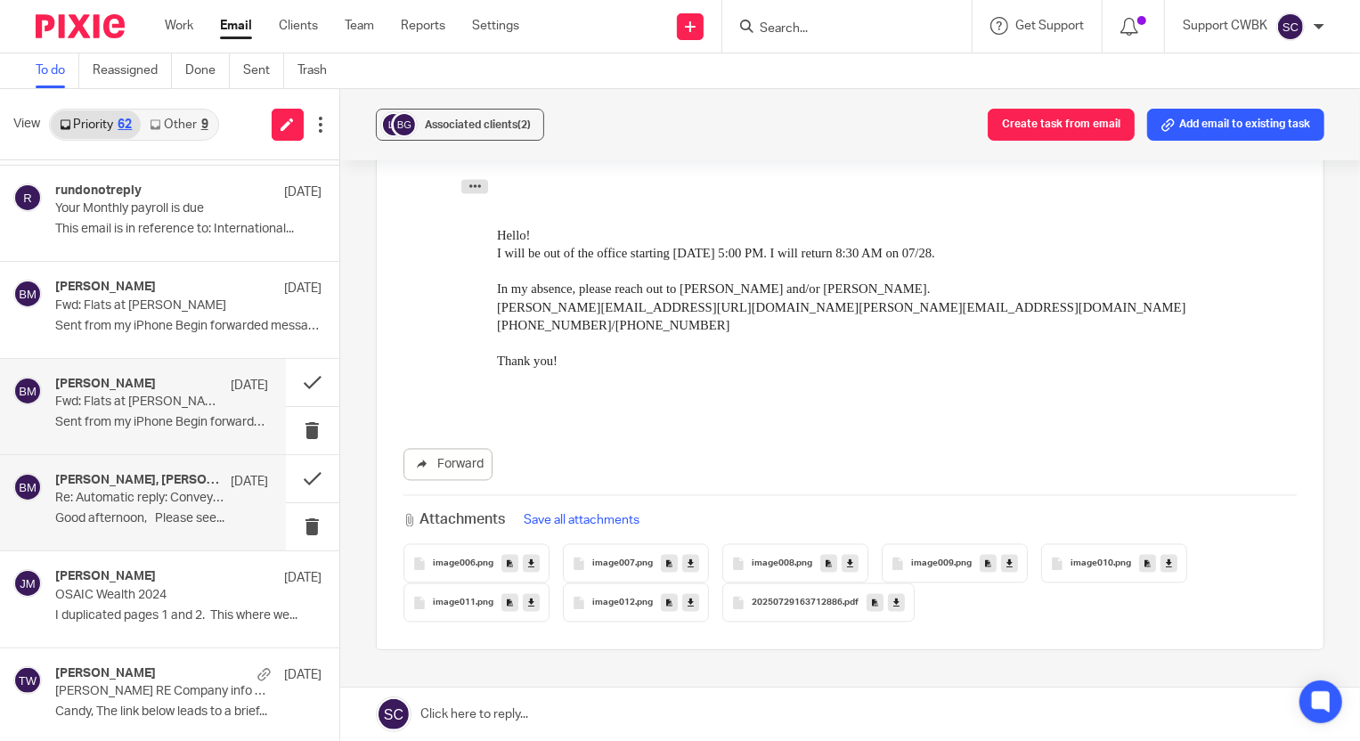
click at [182, 388] on div "baran menguloglu Jul 30" at bounding box center [161, 386] width 213 height 18
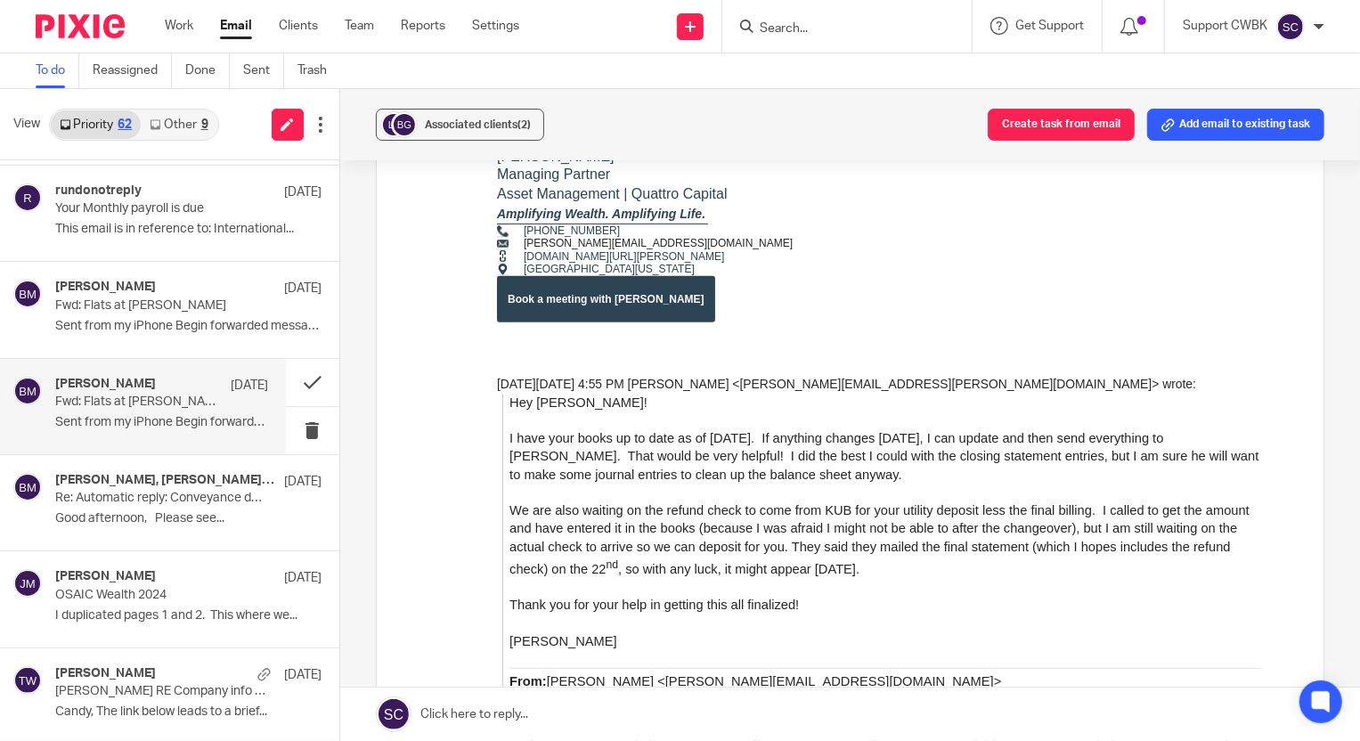
scroll to position [404, 0]
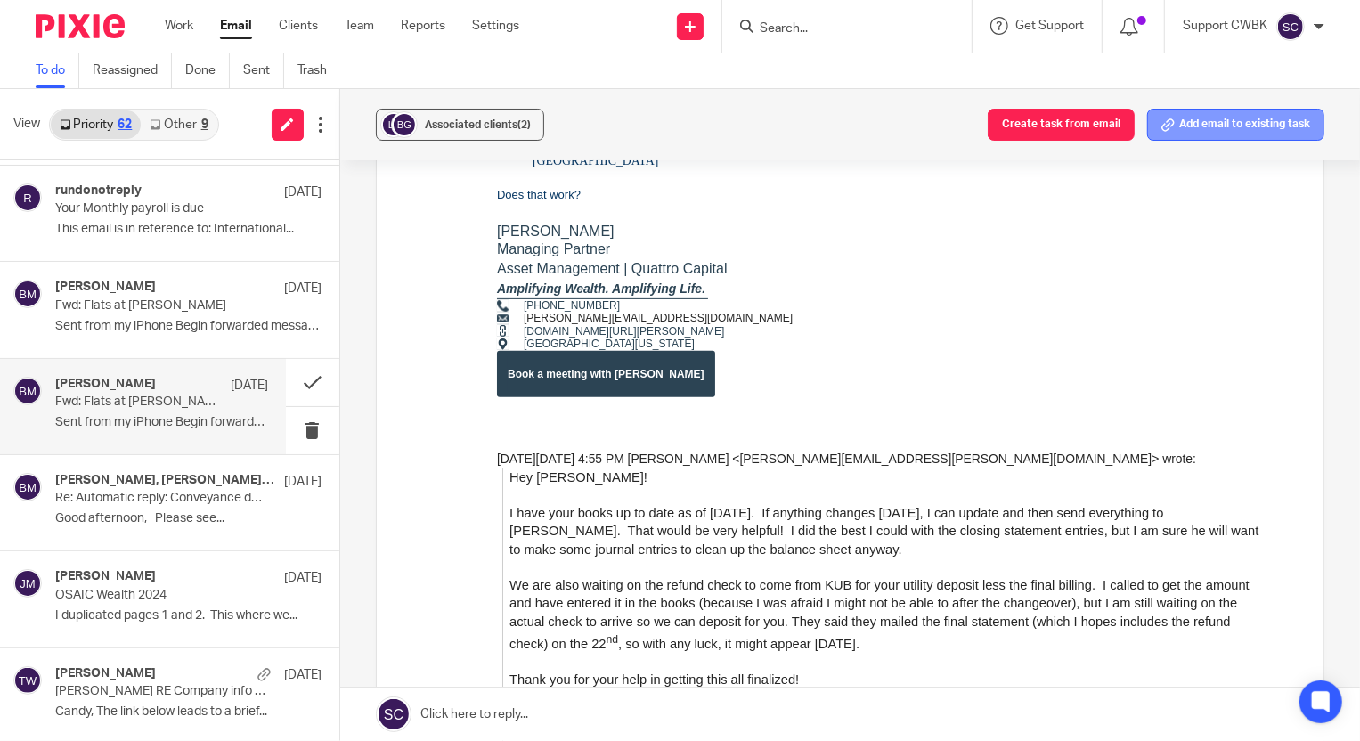
click at [1209, 129] on button "Add email to existing task" at bounding box center [1235, 125] width 177 height 32
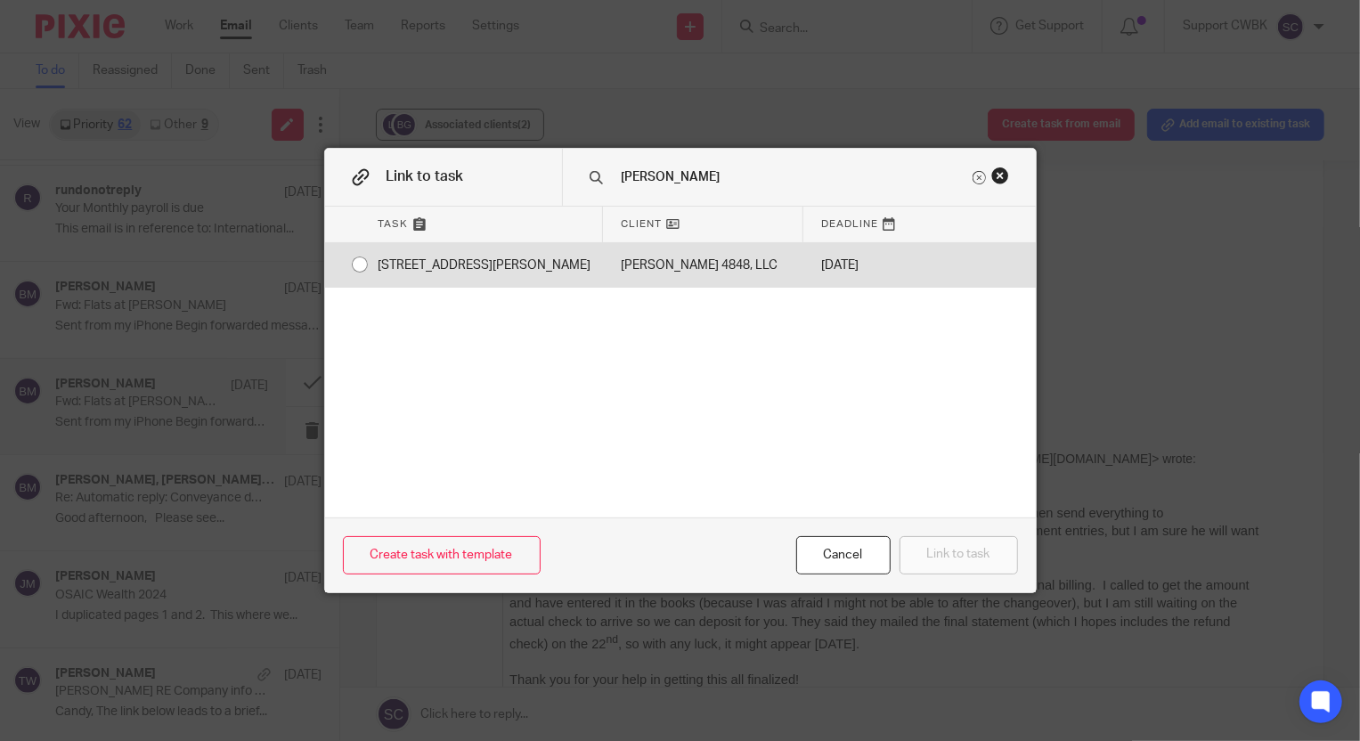
type input "scheel"
click at [451, 262] on div "[STREET_ADDRESS][PERSON_NAME]" at bounding box center [482, 265] width 242 height 45
radio input "true"
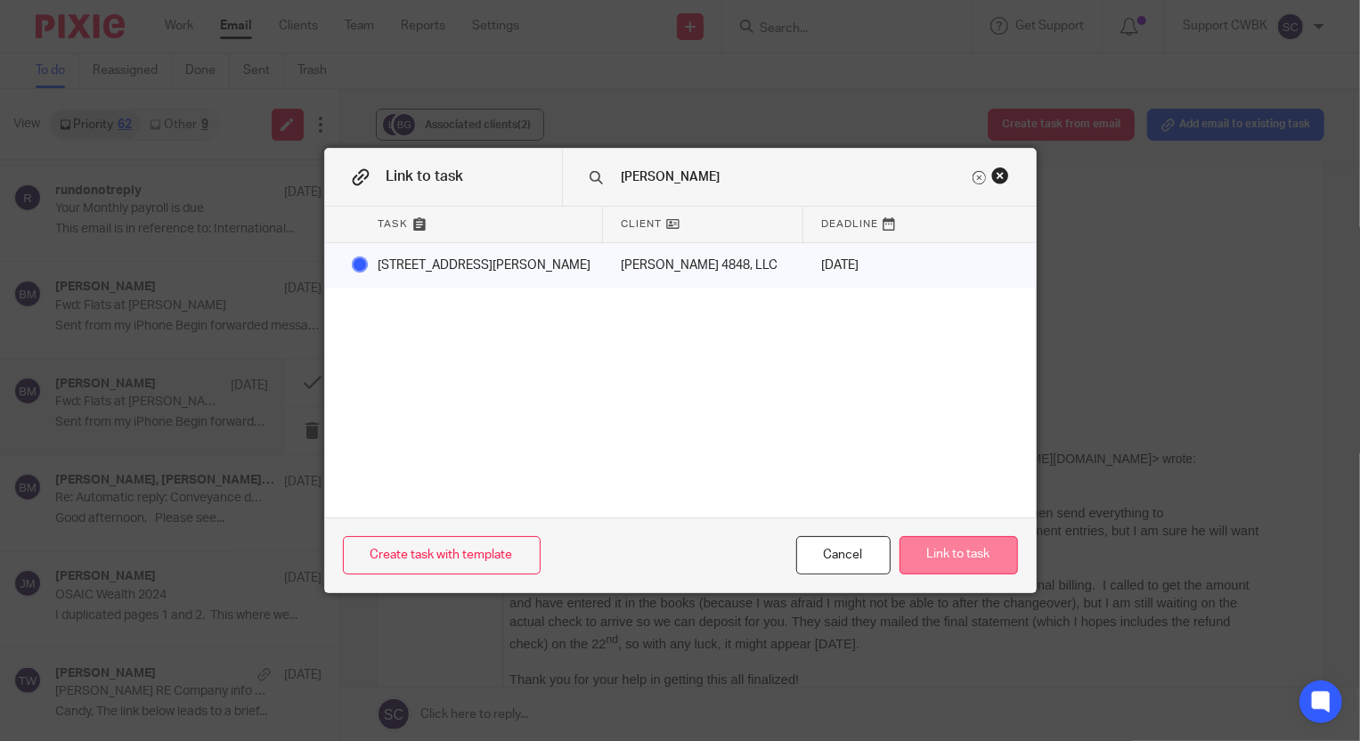
click at [949, 549] on button "Link to task" at bounding box center [959, 555] width 118 height 38
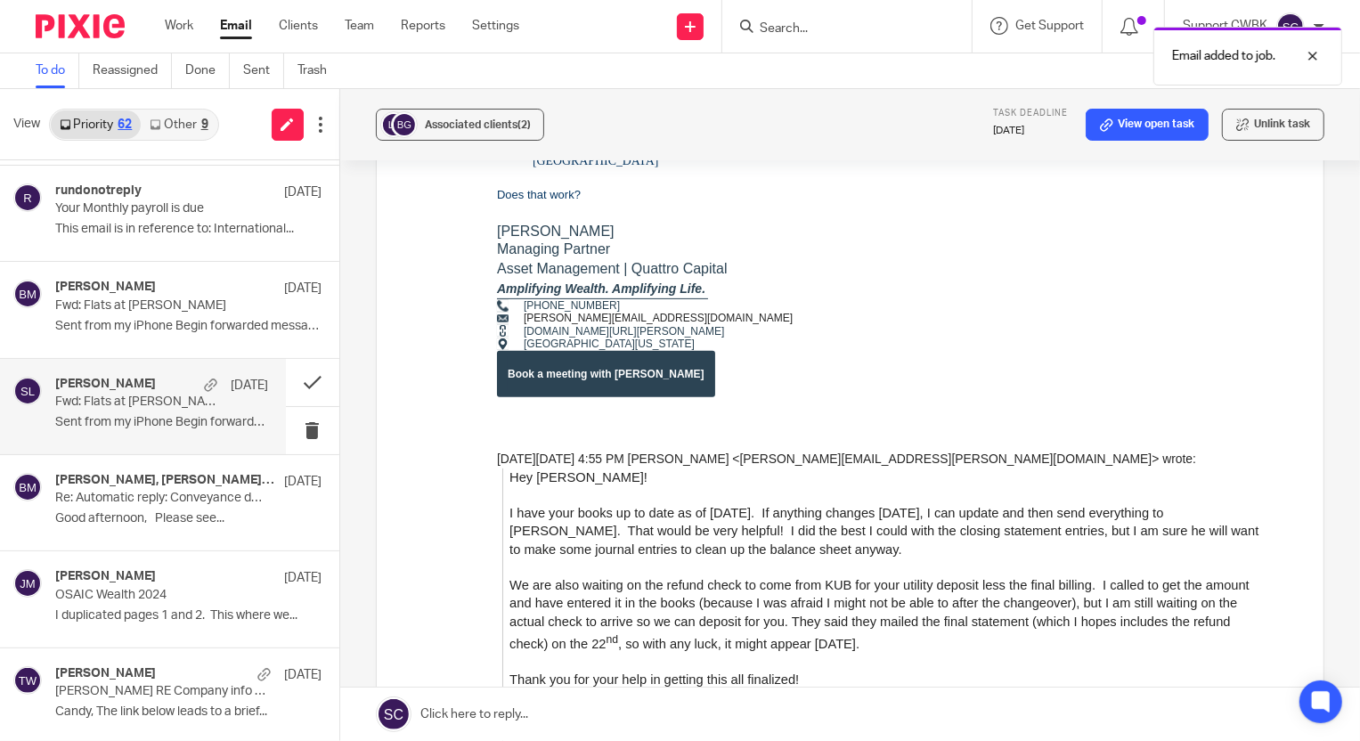
scroll to position [0, 0]
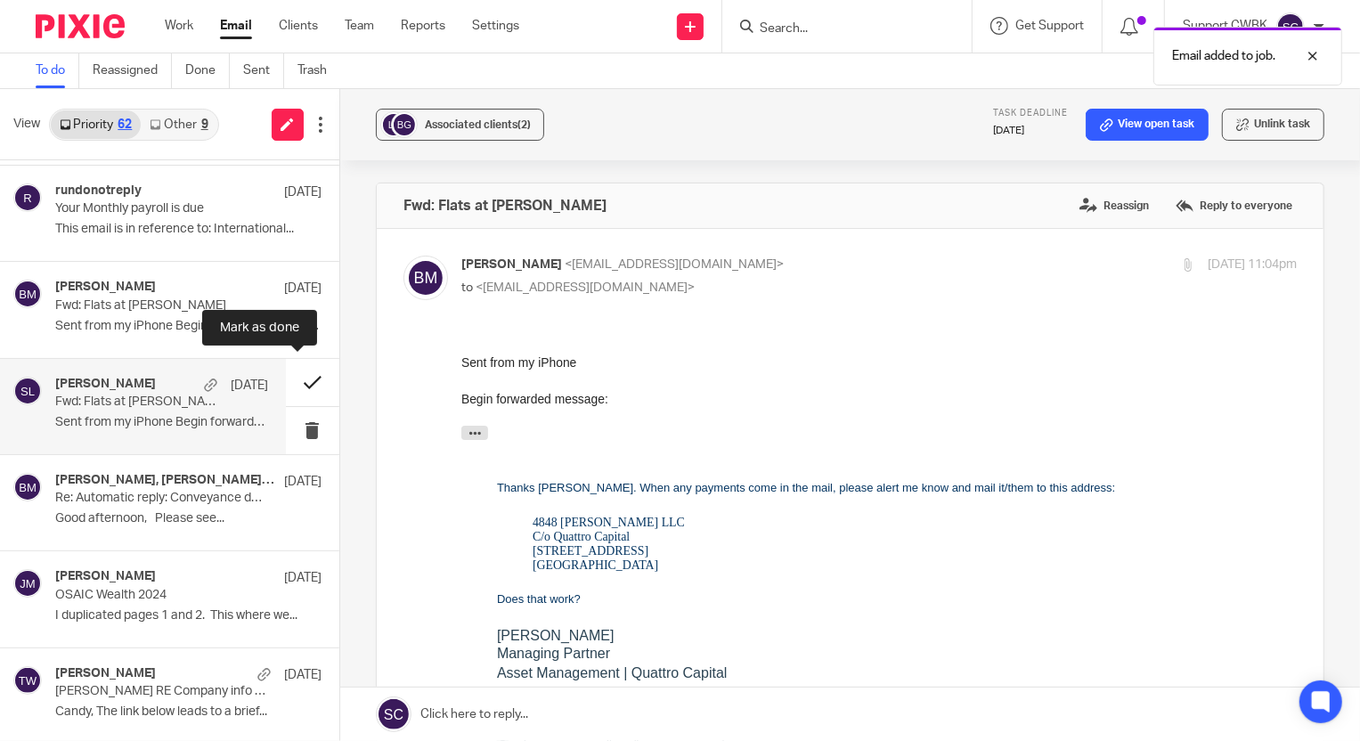
click at [292, 380] on button at bounding box center [312, 382] width 53 height 47
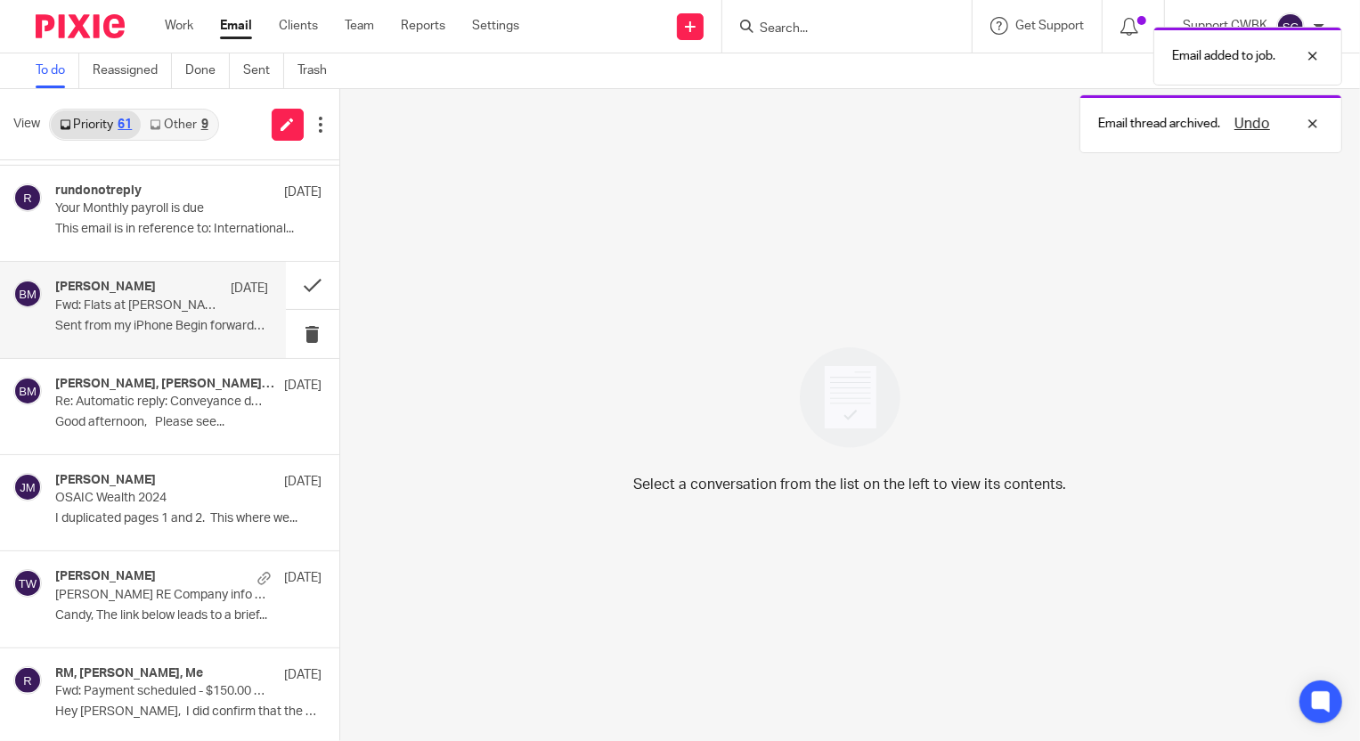
click at [65, 305] on p "Fwd: Flats at Scheel" at bounding box center [140, 305] width 170 height 15
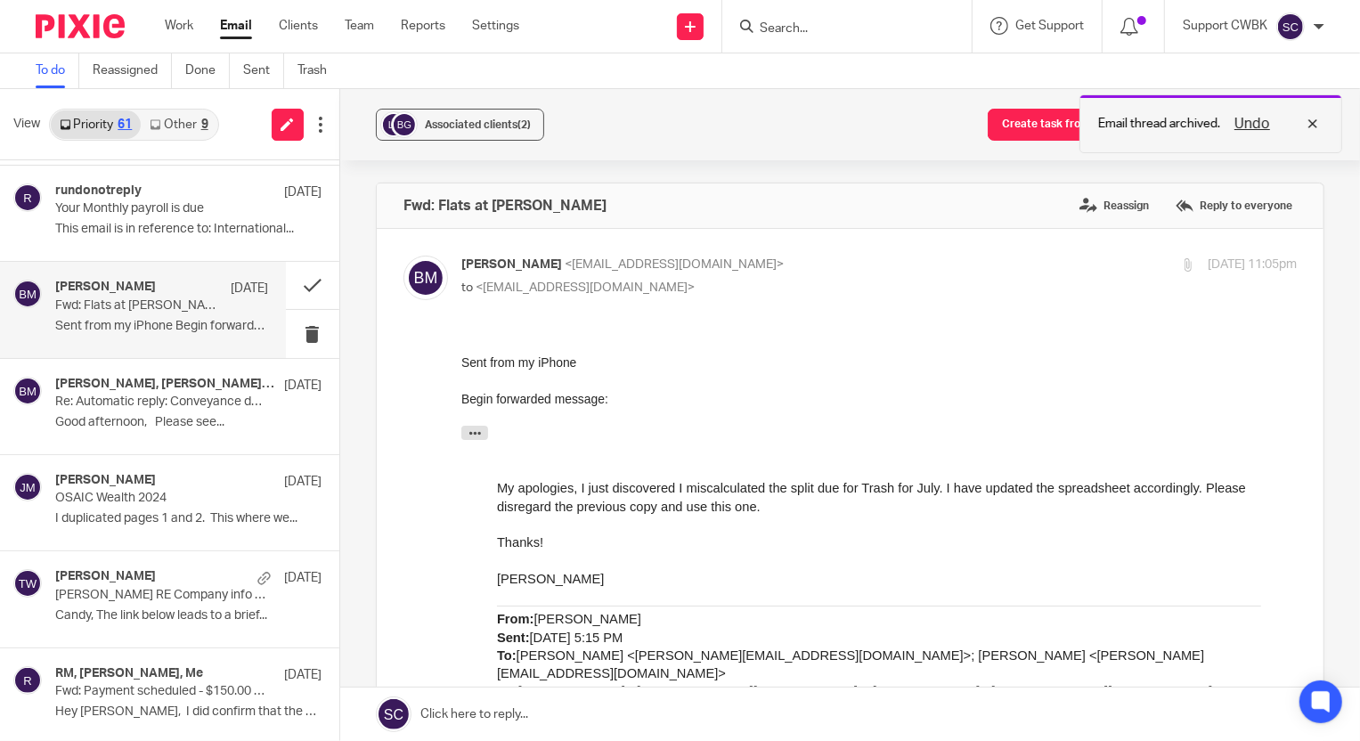
click at [1315, 125] on div "Undo" at bounding box center [1272, 123] width 103 height 21
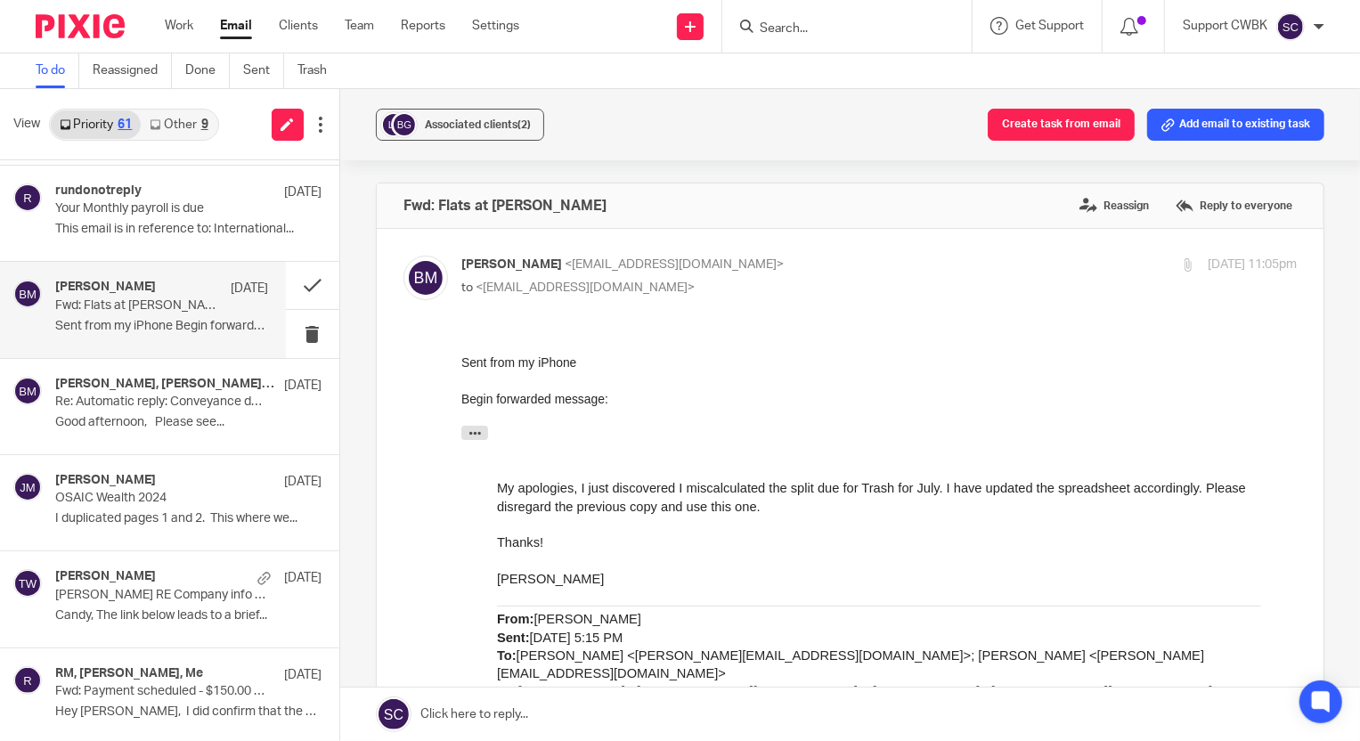
click at [1230, 121] on button "Add email to existing task" at bounding box center [1235, 125] width 177 height 32
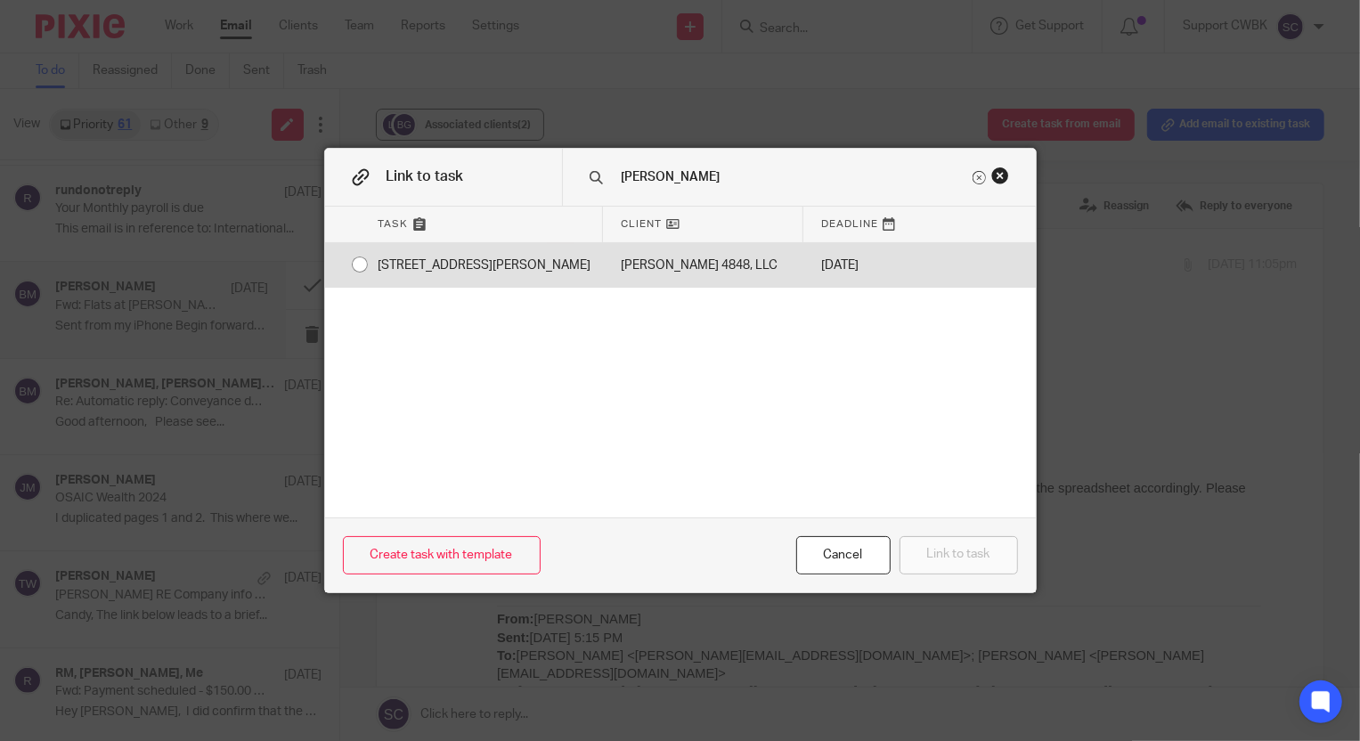
type input "scheel"
click at [483, 262] on div "[STREET_ADDRESS][PERSON_NAME]" at bounding box center [482, 265] width 242 height 45
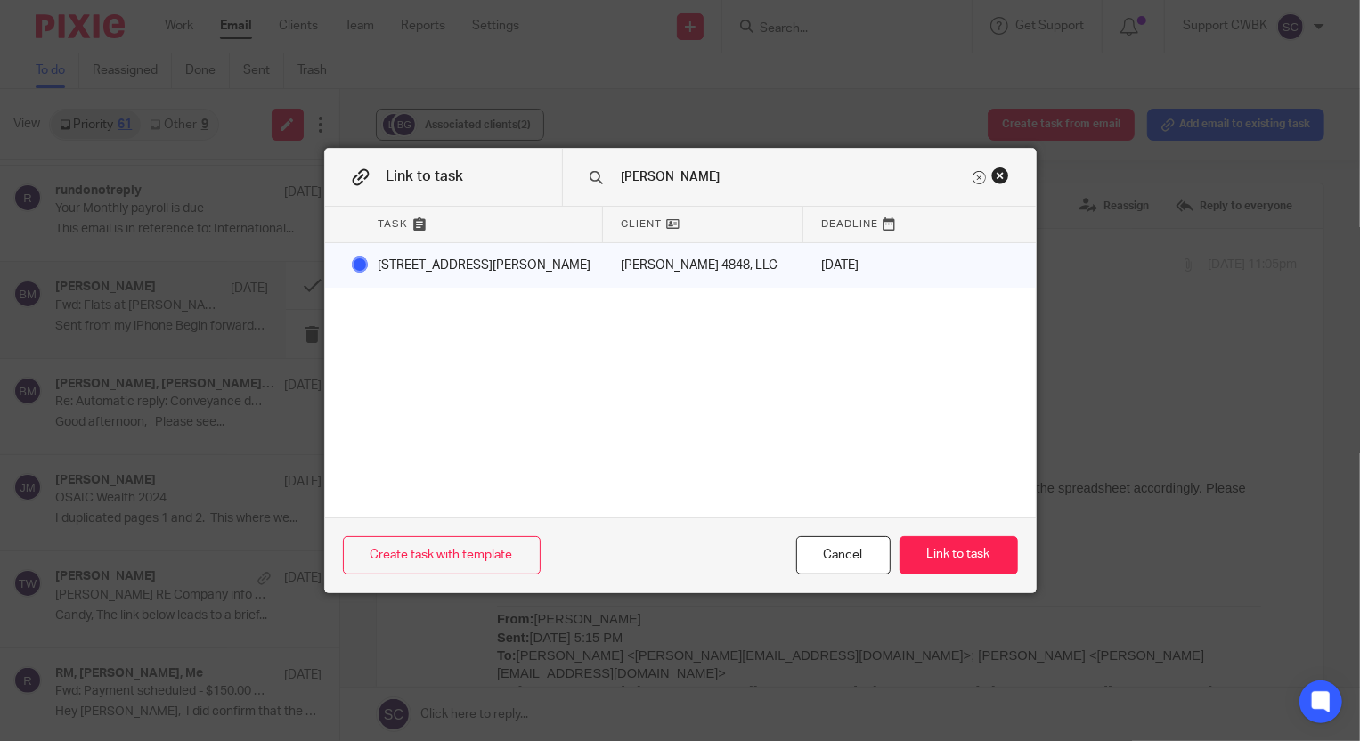
radio input "true"
click at [949, 542] on button "Link to task" at bounding box center [959, 555] width 118 height 38
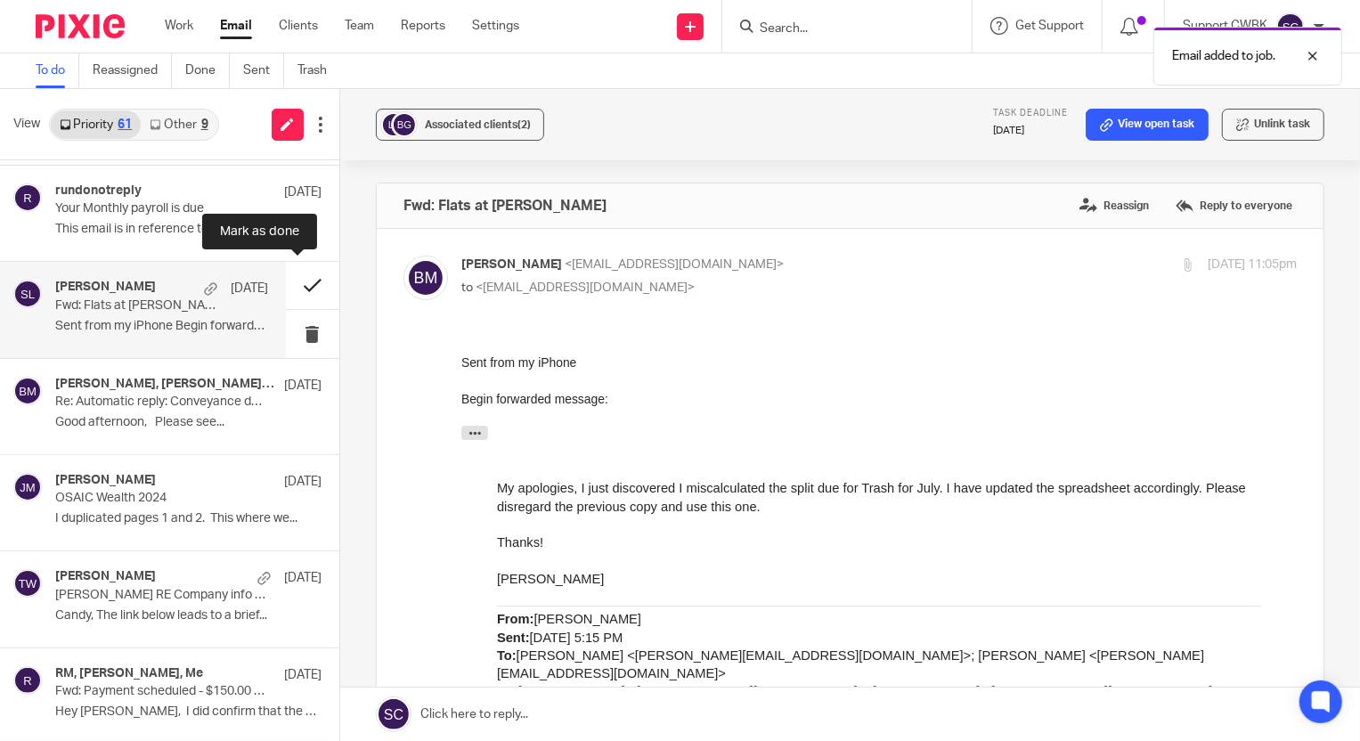
click at [291, 278] on button at bounding box center [312, 285] width 53 height 47
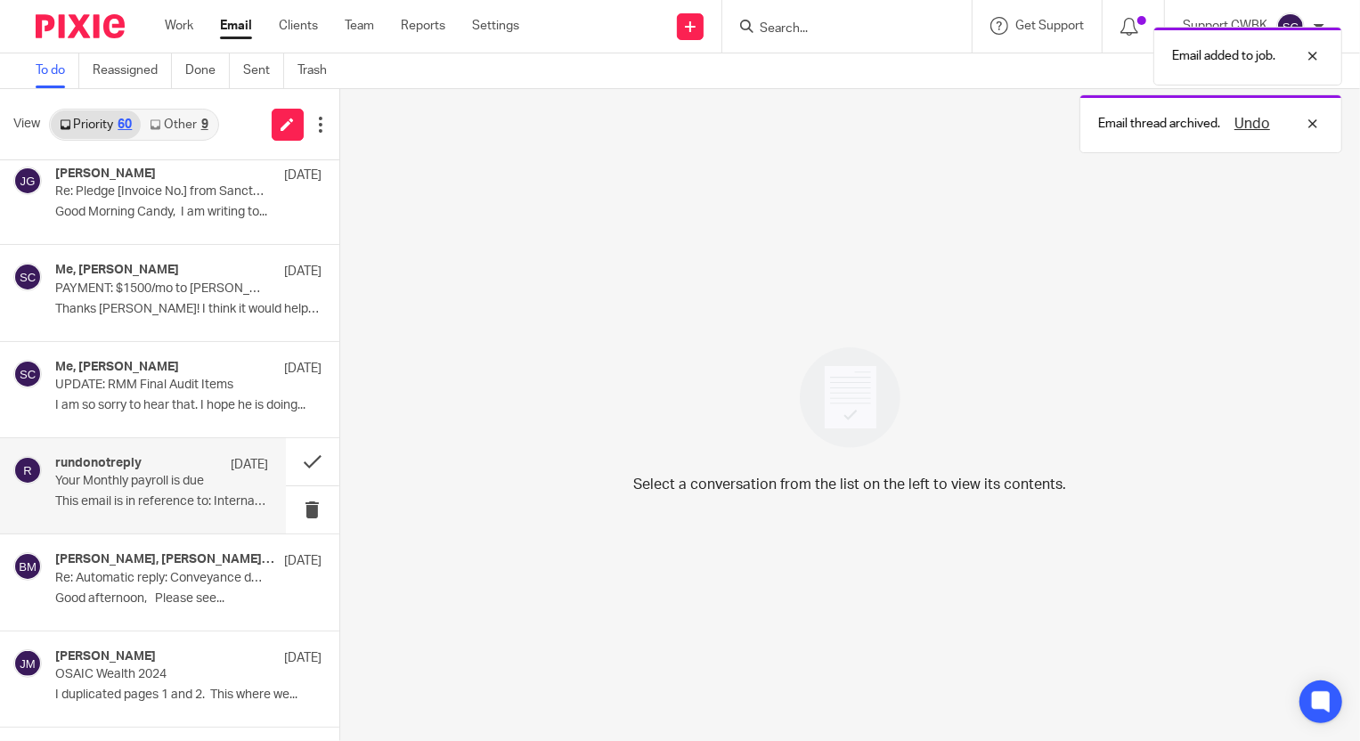
scroll to position [4208, 0]
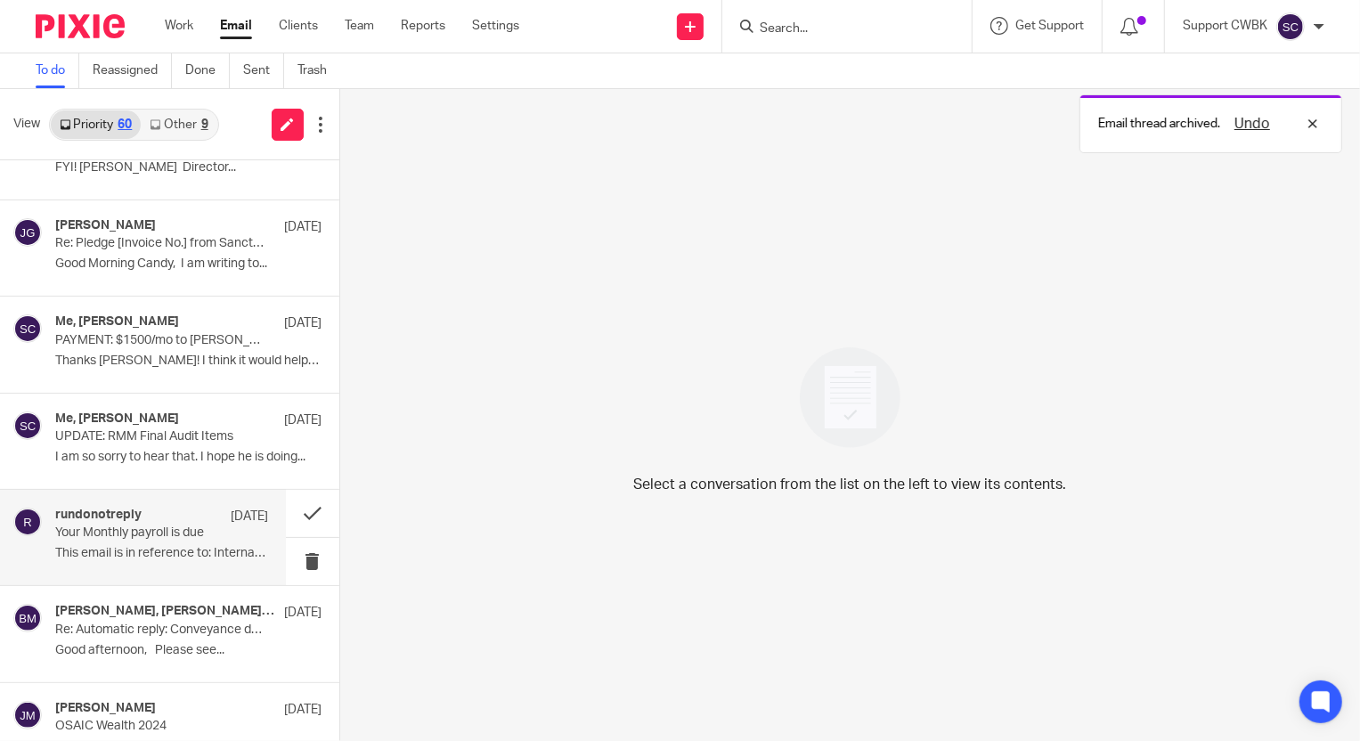
click at [119, 534] on p "Your Monthly payroll is due" at bounding box center [140, 533] width 170 height 15
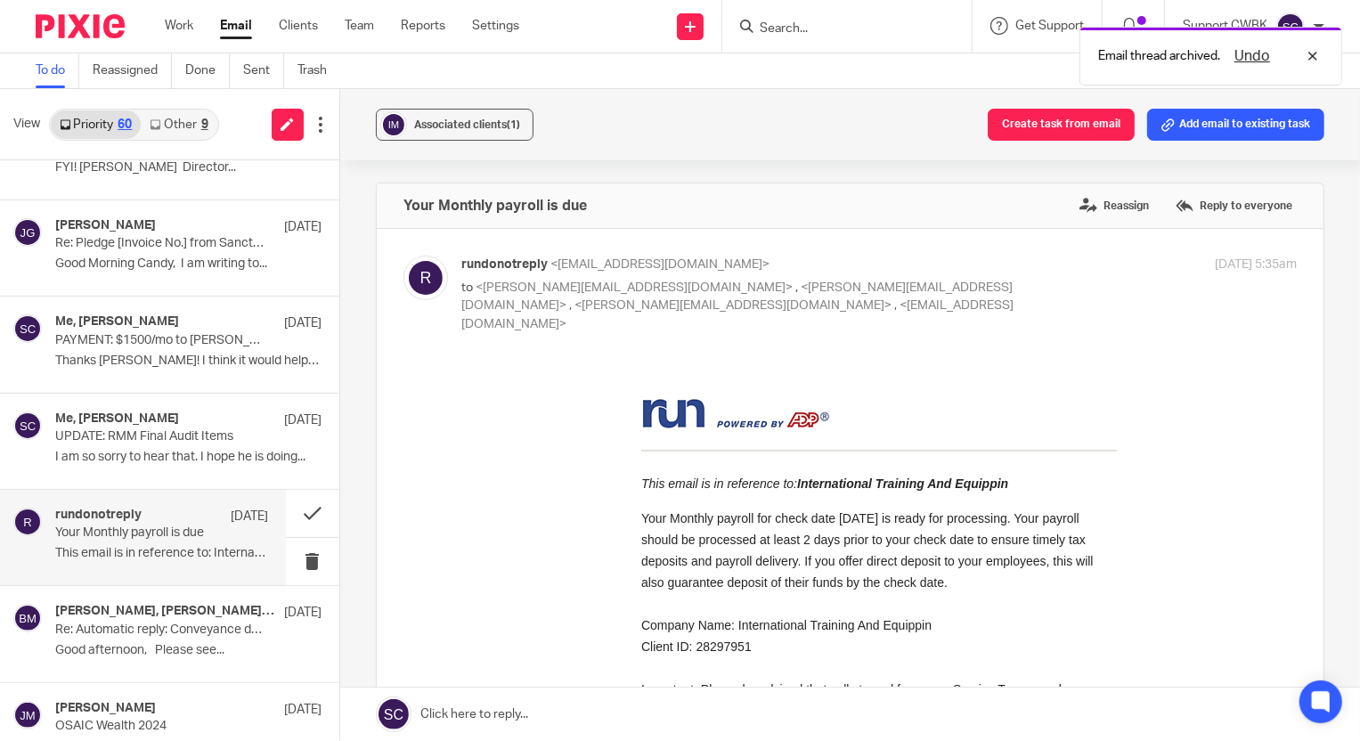
scroll to position [0, 0]
click at [293, 510] on button at bounding box center [312, 513] width 53 height 47
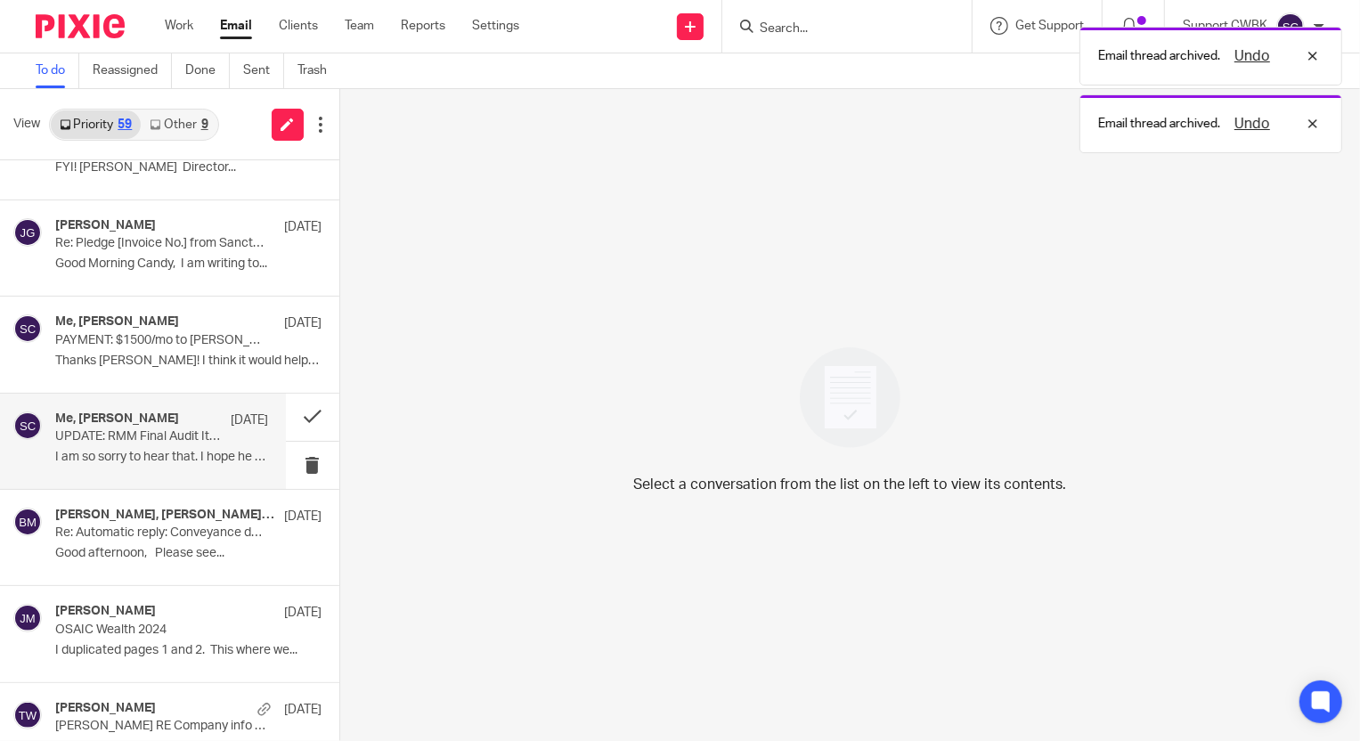
click at [114, 435] on p "UPDATE: RMM Final Audit Items" at bounding box center [140, 436] width 170 height 15
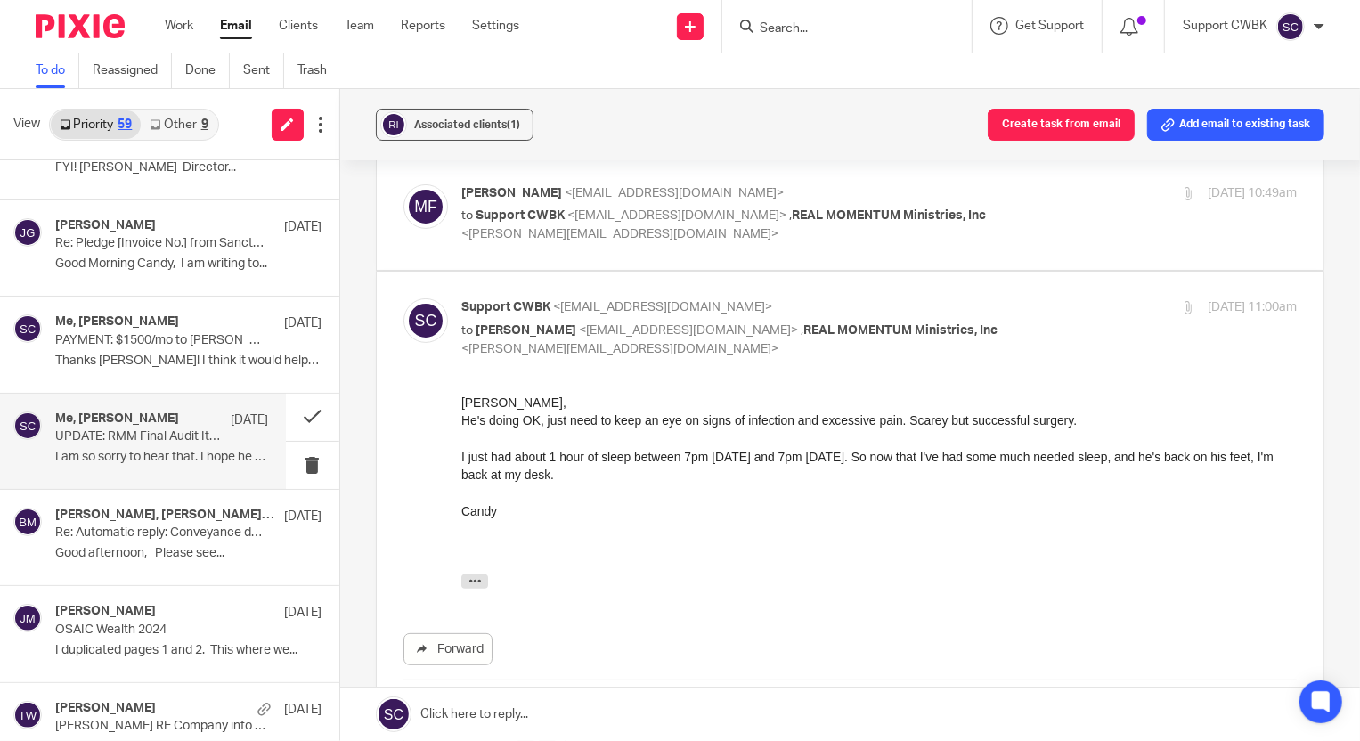
scroll to position [148, 0]
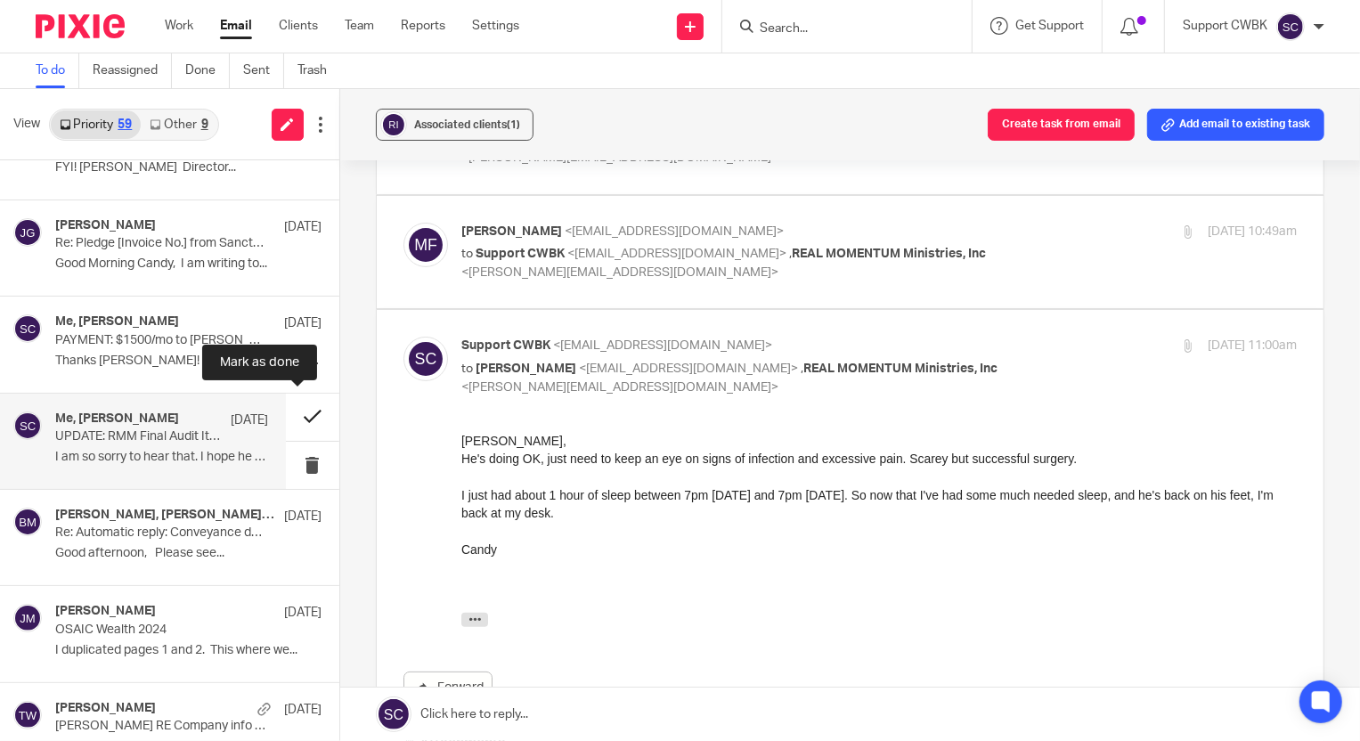
click at [293, 412] on button at bounding box center [312, 417] width 53 height 47
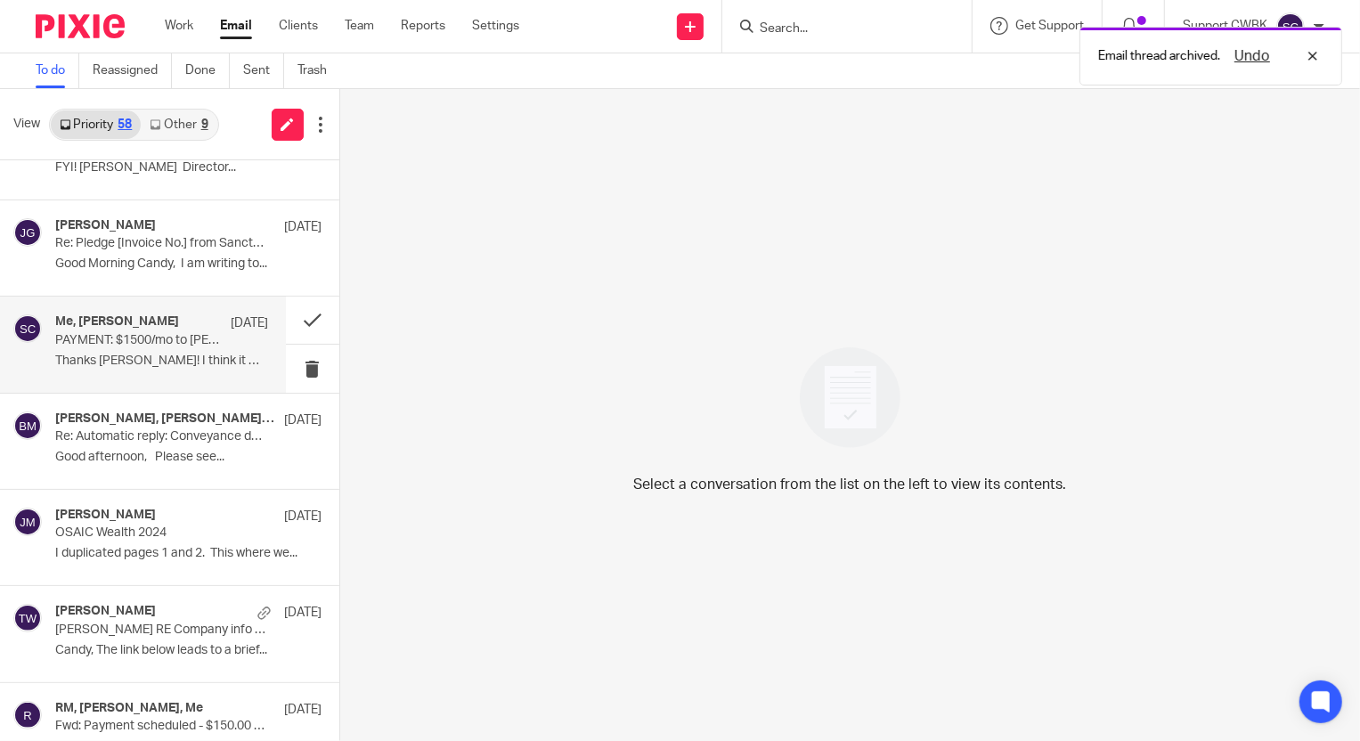
click at [118, 354] on p "Thanks Candy! I think it would help everyone if..." at bounding box center [161, 361] width 213 height 15
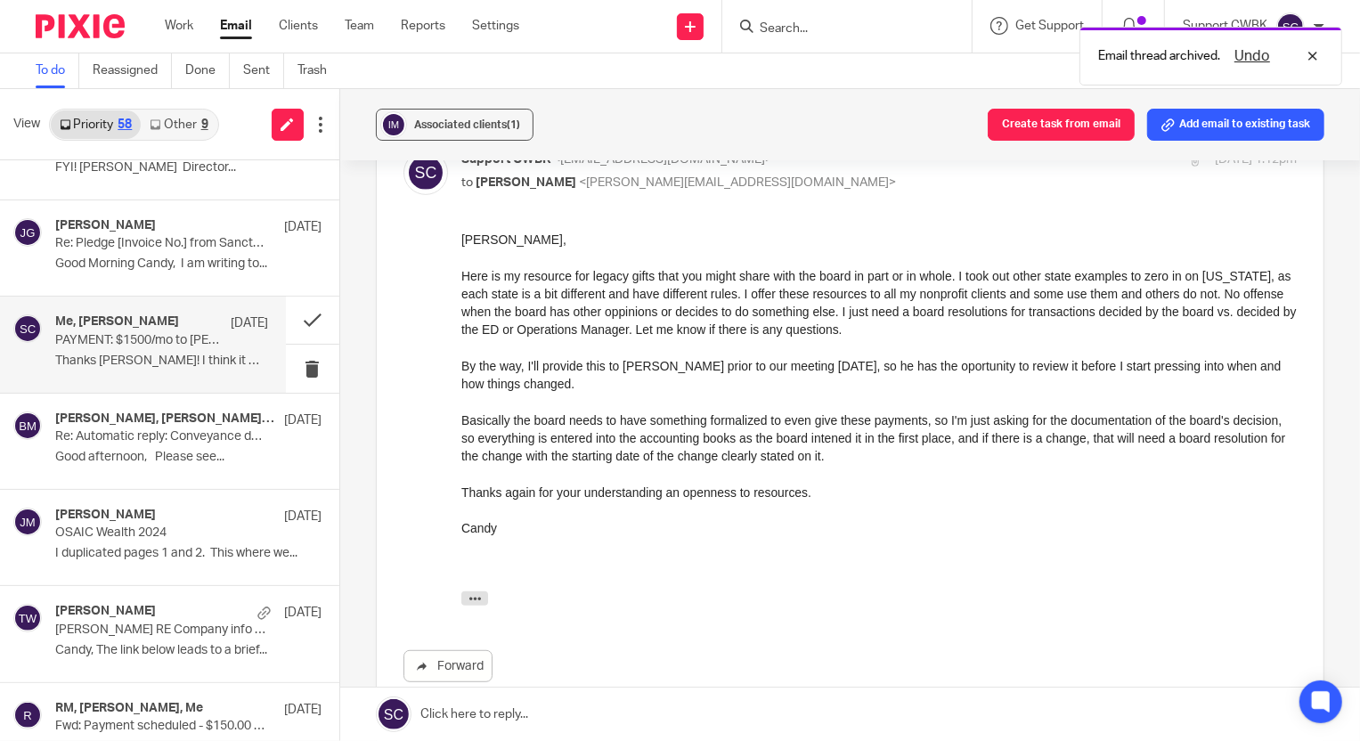
scroll to position [567, 0]
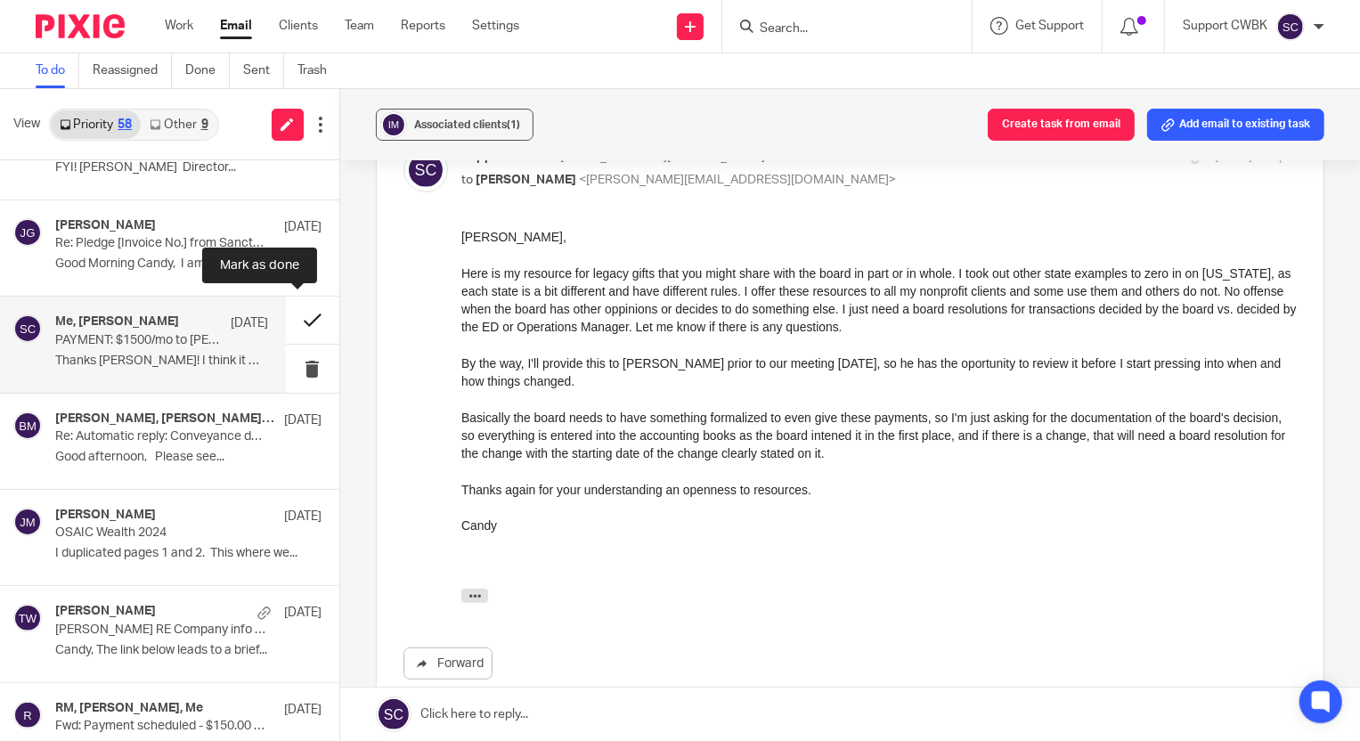
click at [291, 317] on button at bounding box center [312, 320] width 53 height 47
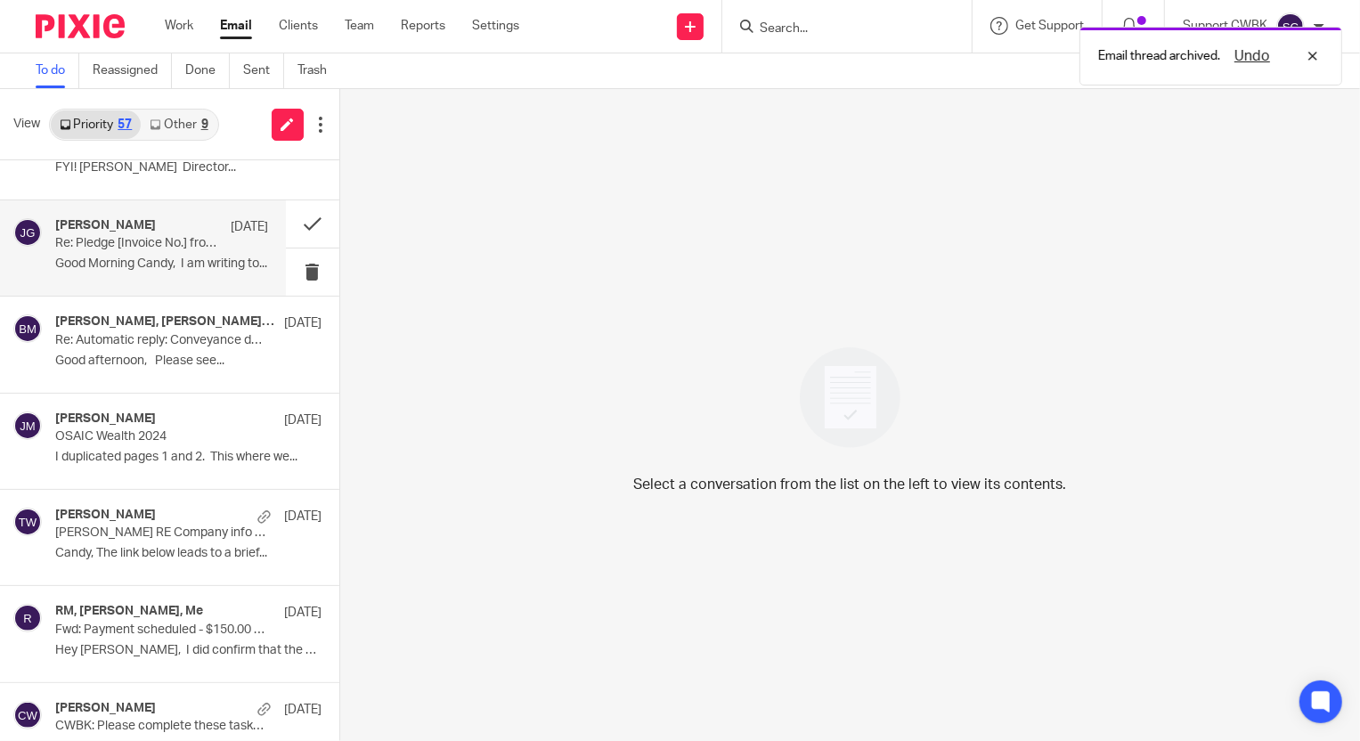
click at [111, 259] on p "Good Morning Candy, I am writing to..." at bounding box center [161, 264] width 213 height 15
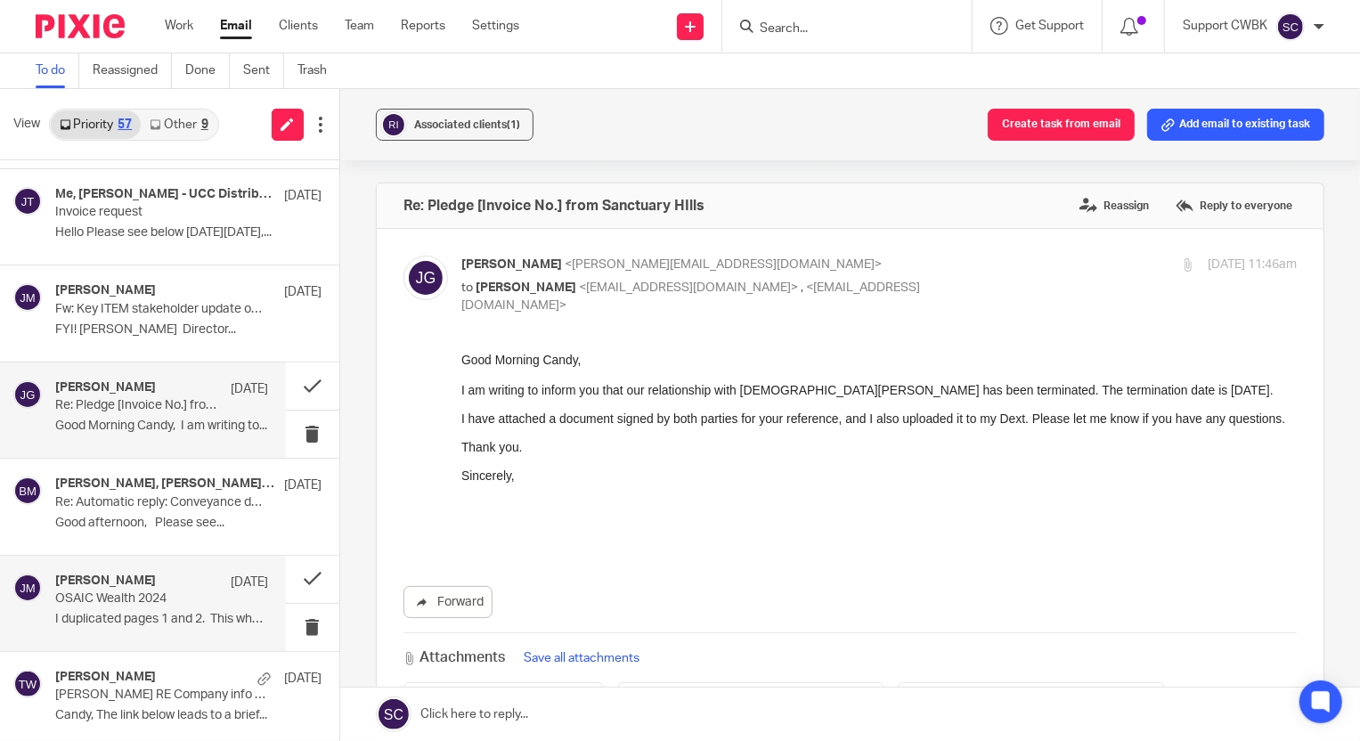
scroll to position [3964, 0]
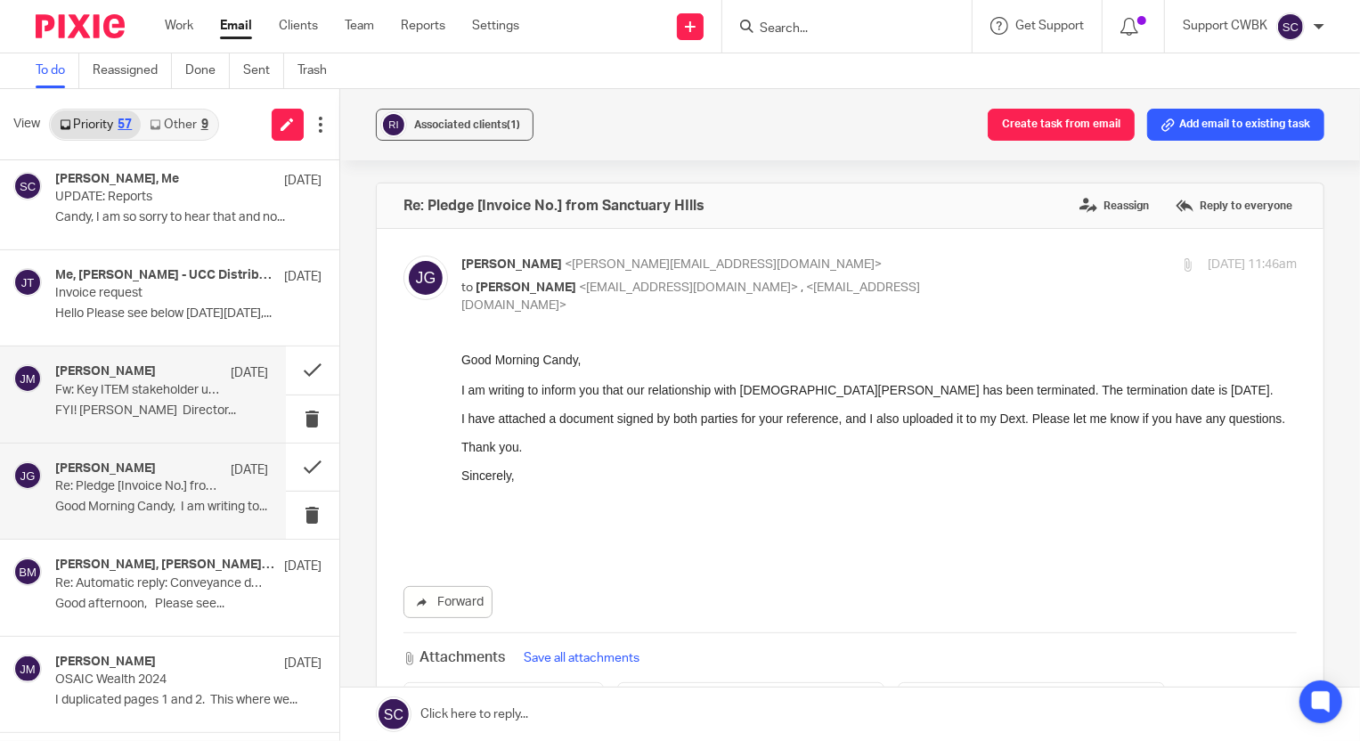
click at [135, 396] on div "Jerry Matte Aug 1 Fw: Key ITEM stakeholder update on ITEM's status as of the en…" at bounding box center [161, 394] width 213 height 60
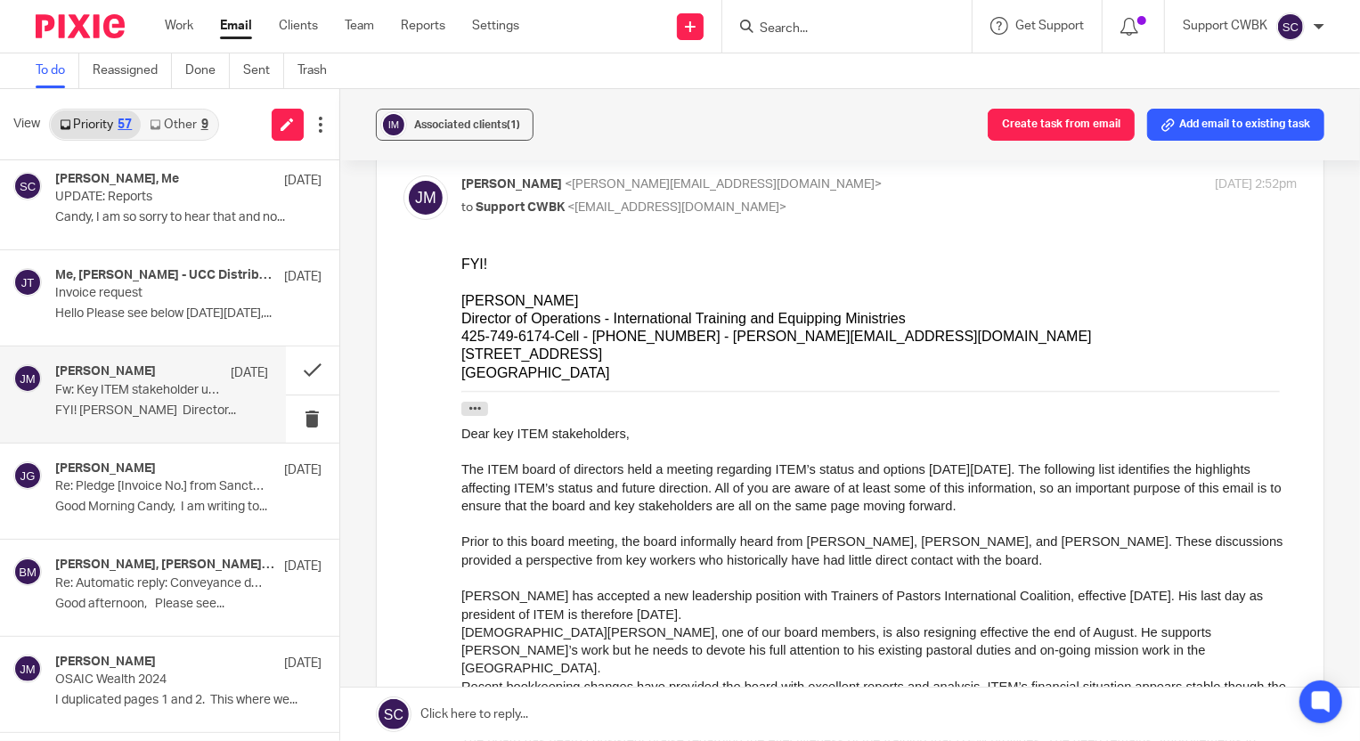
scroll to position [161, 0]
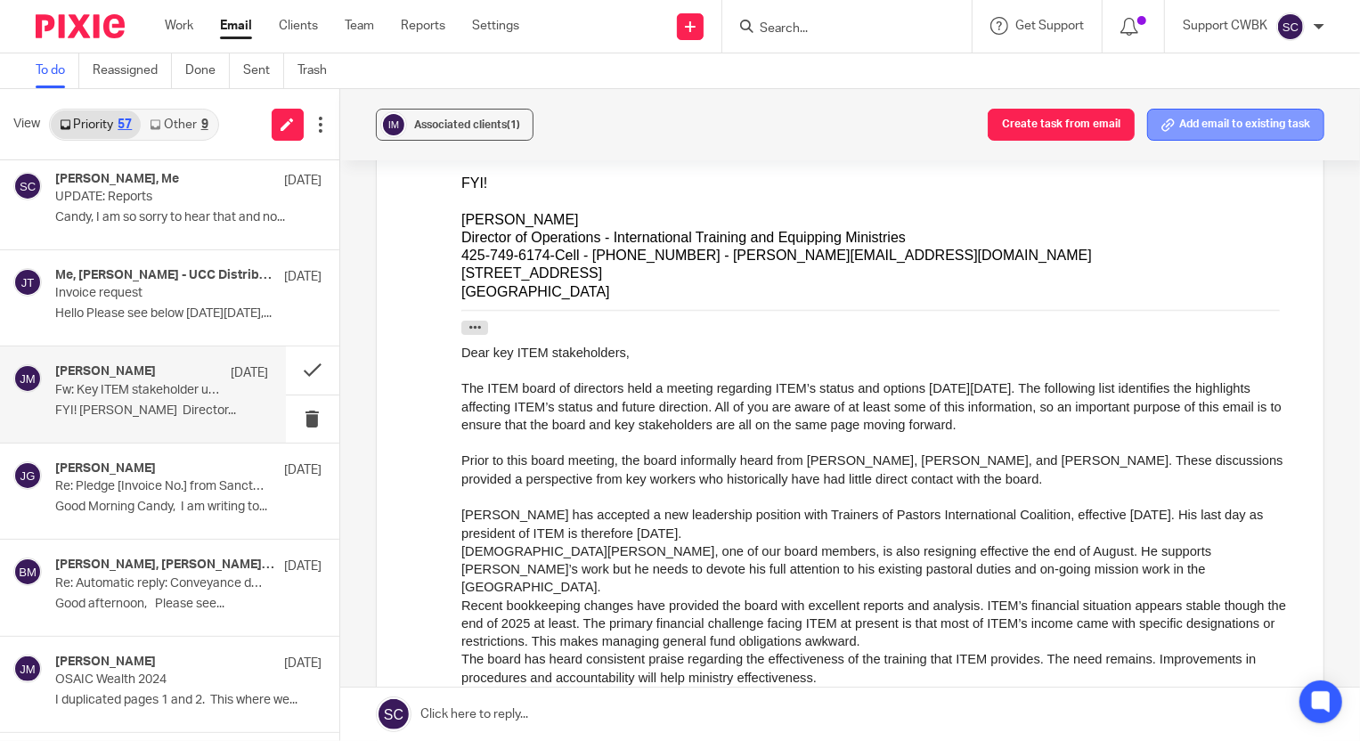
click at [1197, 130] on button "Add email to existing task" at bounding box center [1235, 125] width 177 height 32
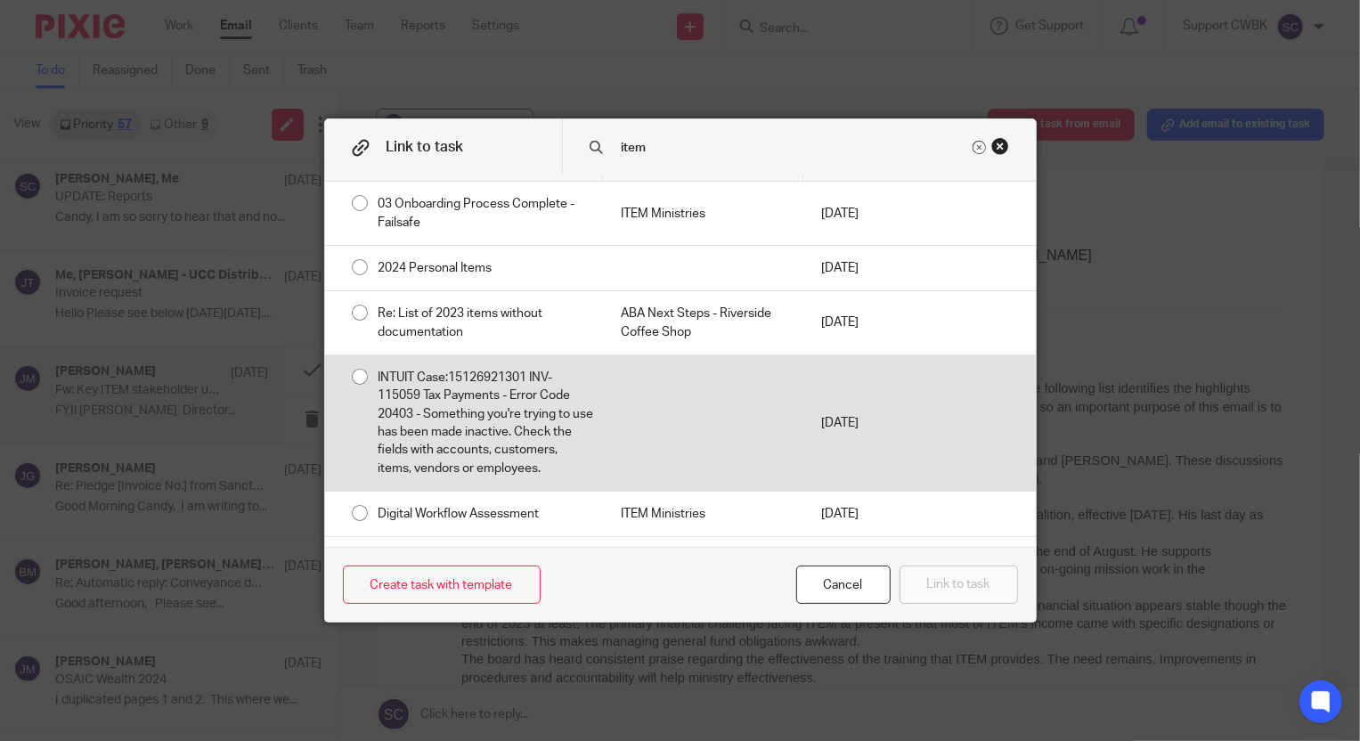
scroll to position [0, 0]
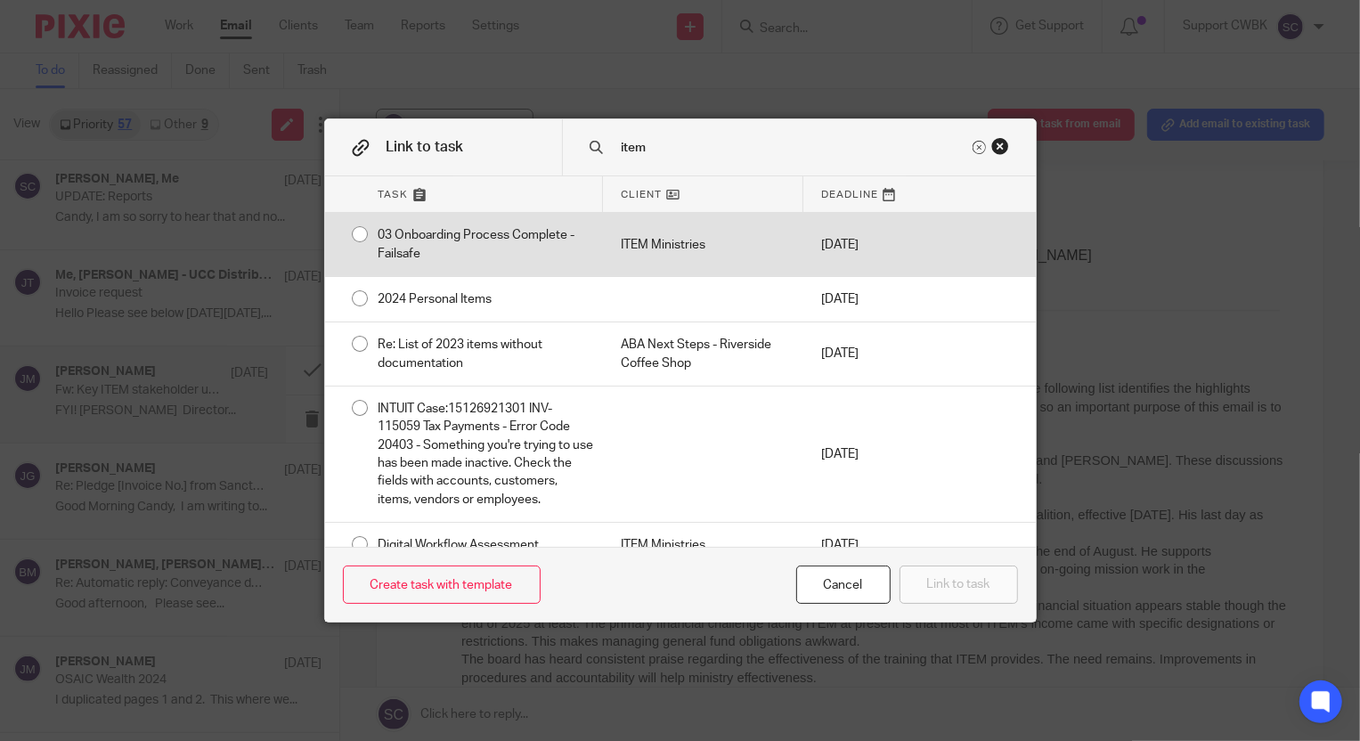
type input "item"
click at [466, 241] on div "03 Onboarding Process Complete - Failsafe" at bounding box center [482, 244] width 242 height 63
radio input "true"
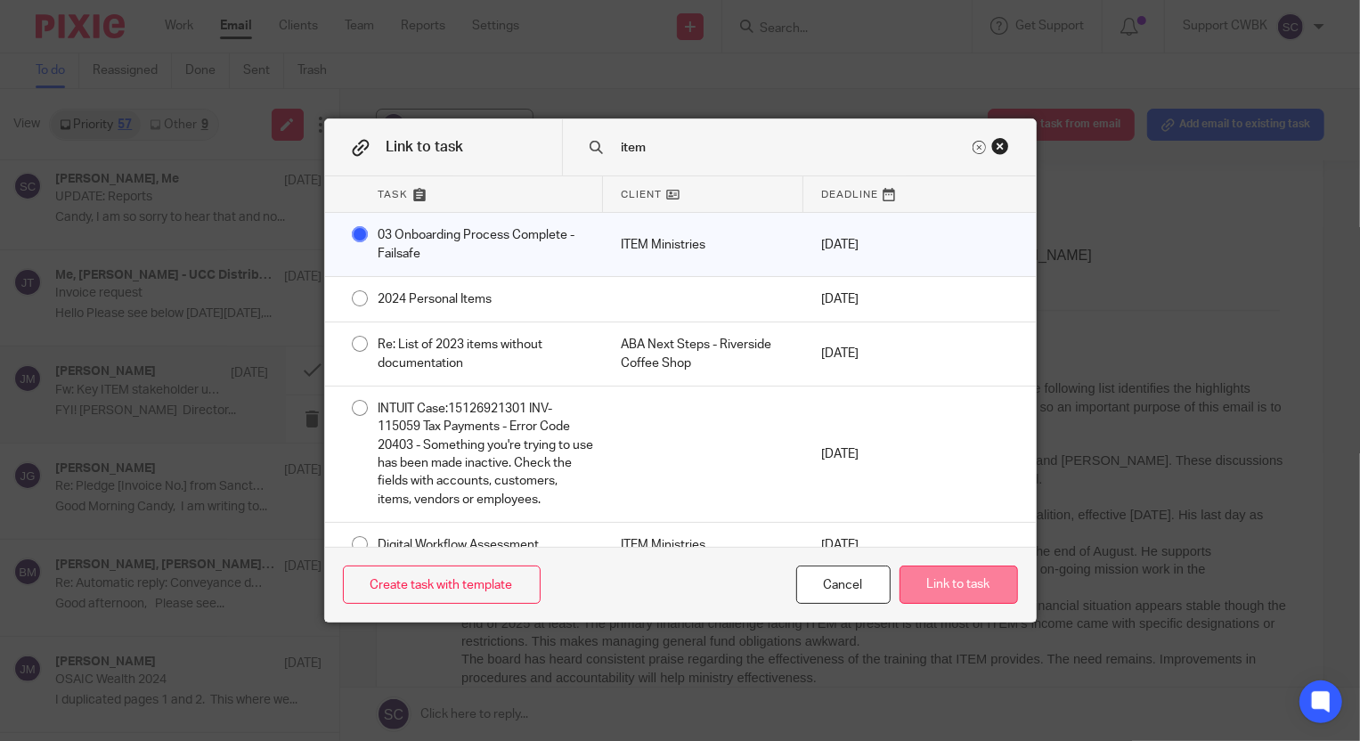
click at [927, 584] on button "Link to task" at bounding box center [959, 585] width 118 height 38
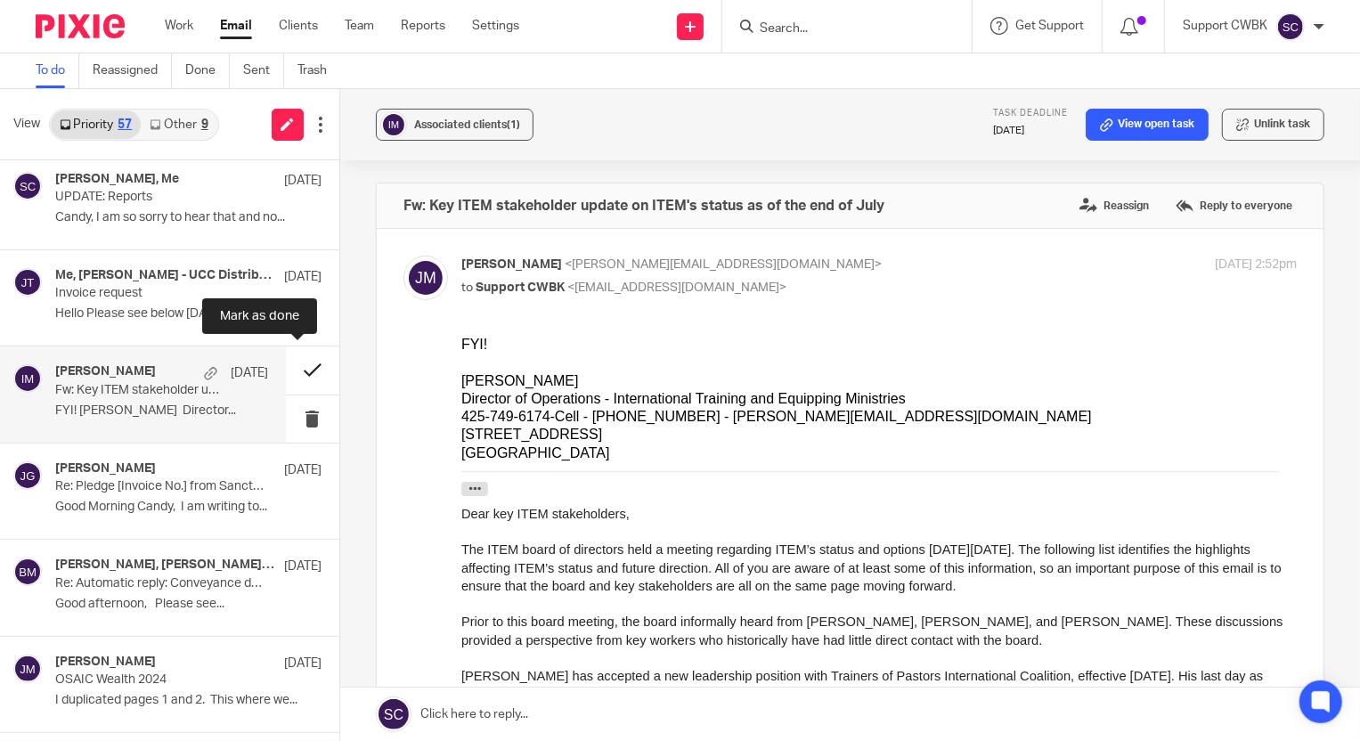
click at [298, 365] on button at bounding box center [312, 370] width 53 height 47
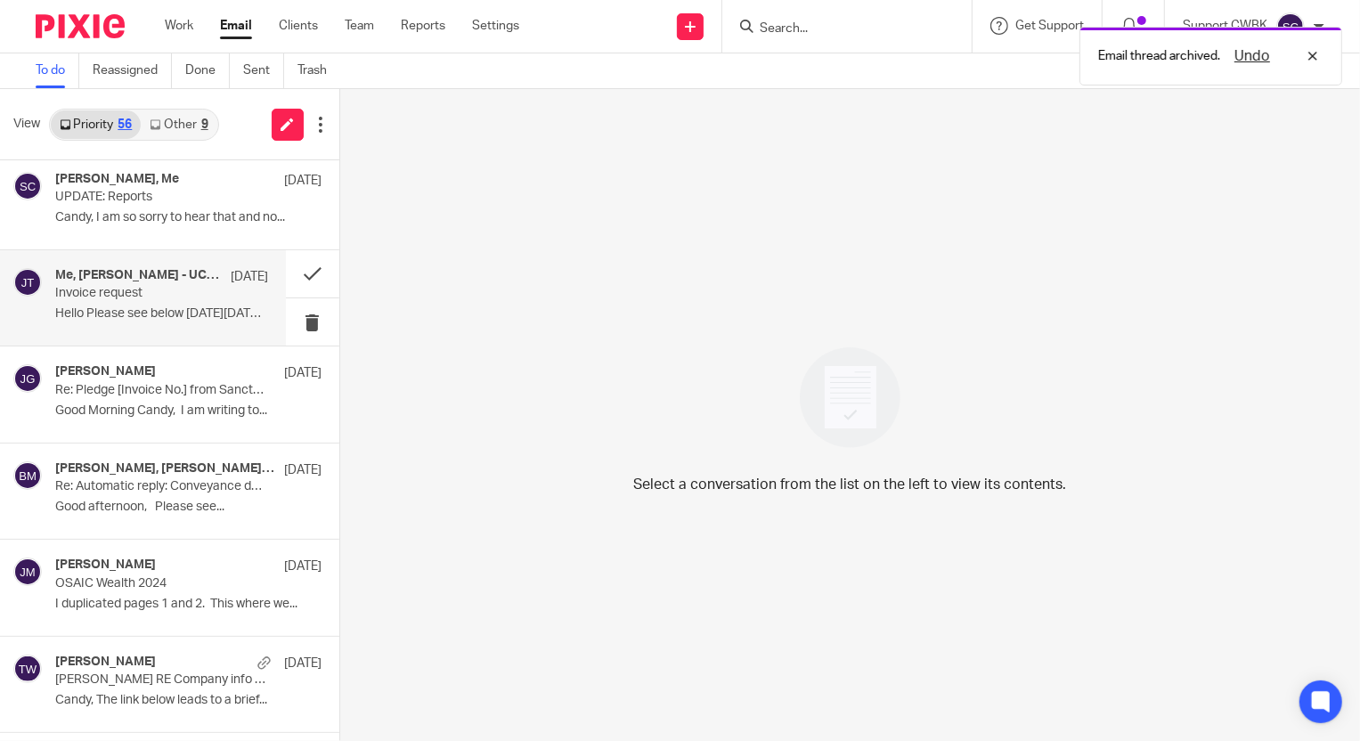
click at [106, 298] on div "Me, Jamie - UCC Distributing, Johanny Taveras Aug 1 Invoice request Hello Pleas…" at bounding box center [161, 298] width 213 height 60
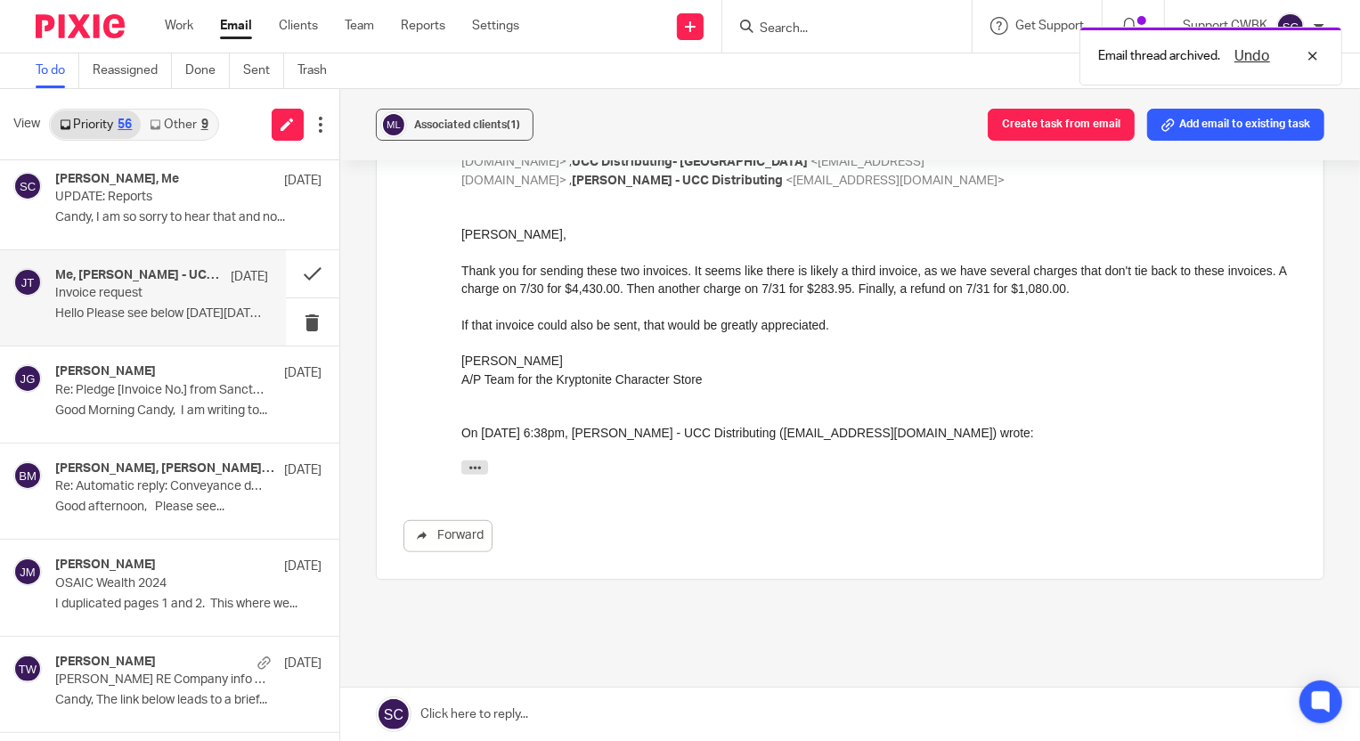
scroll to position [690, 0]
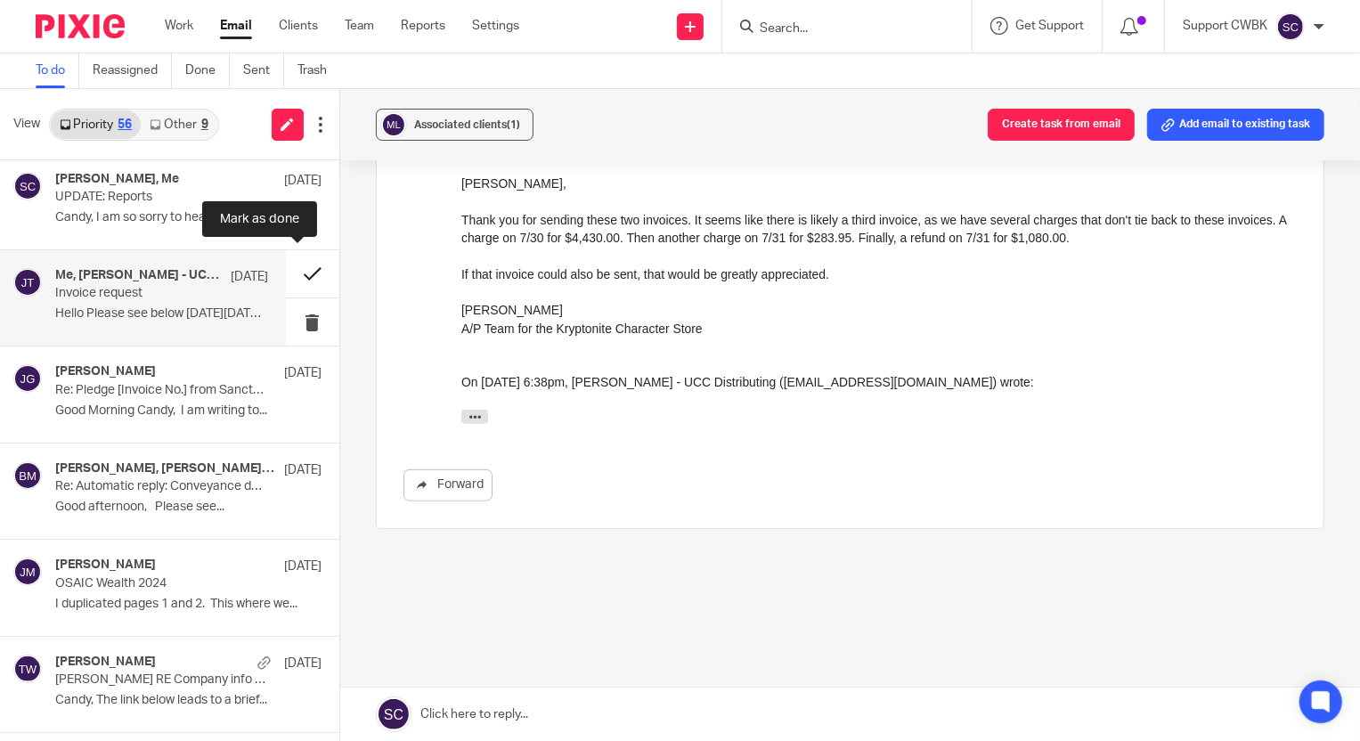
click at [292, 271] on button at bounding box center [312, 273] width 53 height 47
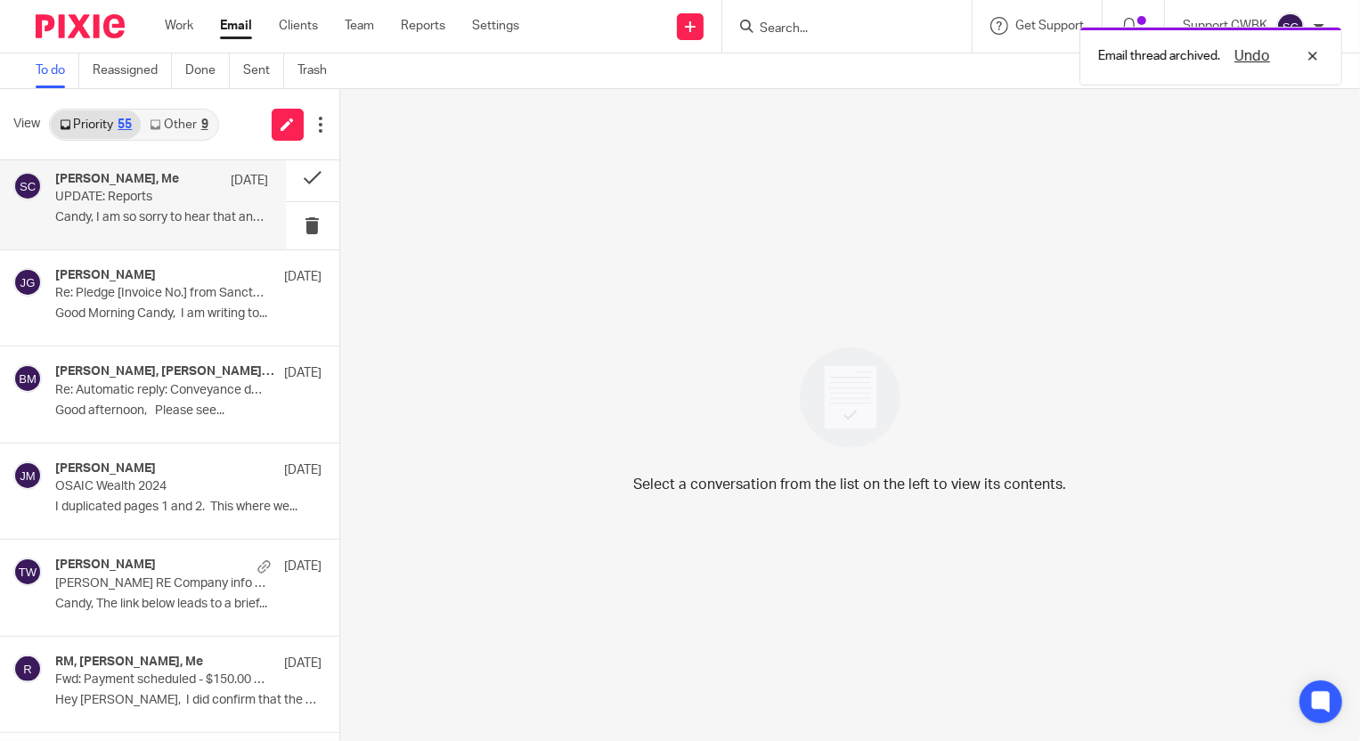
click at [116, 213] on p "Candy, I am so sorry to hear that and no..." at bounding box center [161, 217] width 213 height 15
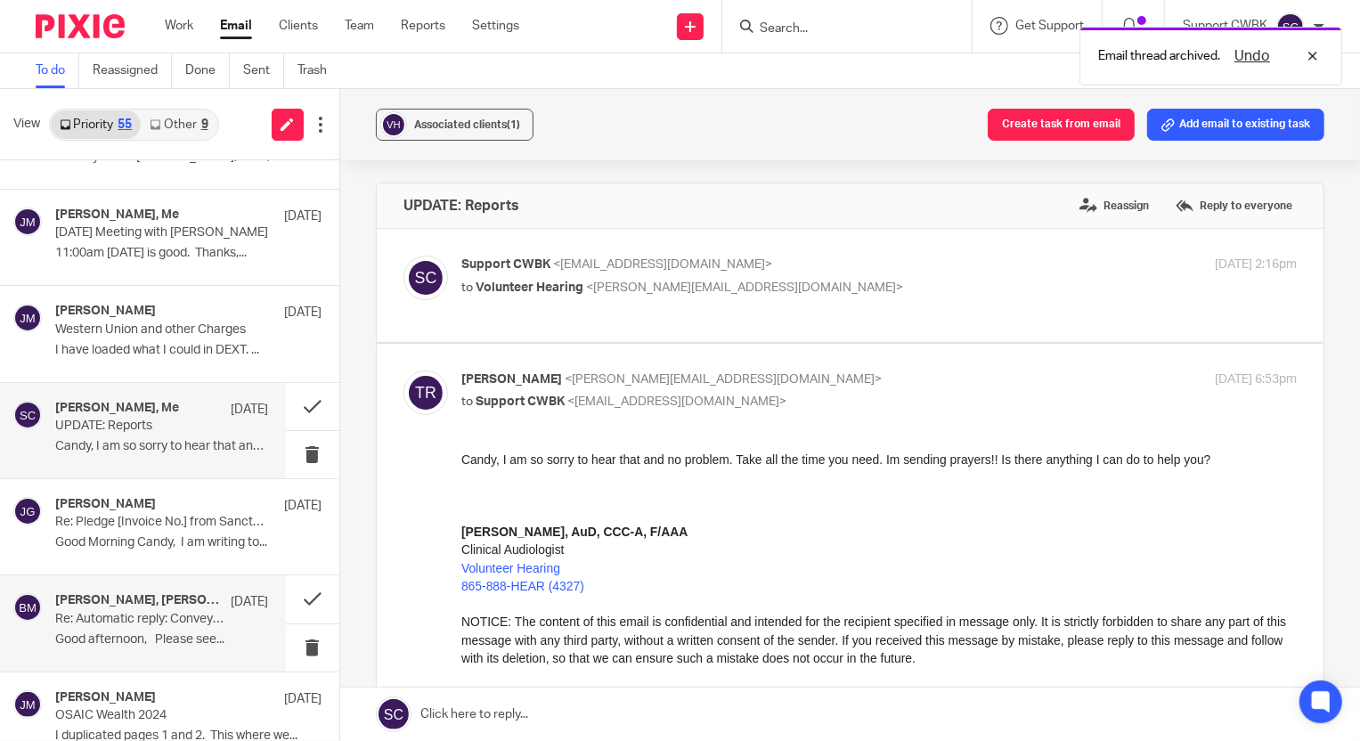
scroll to position [3722, 0]
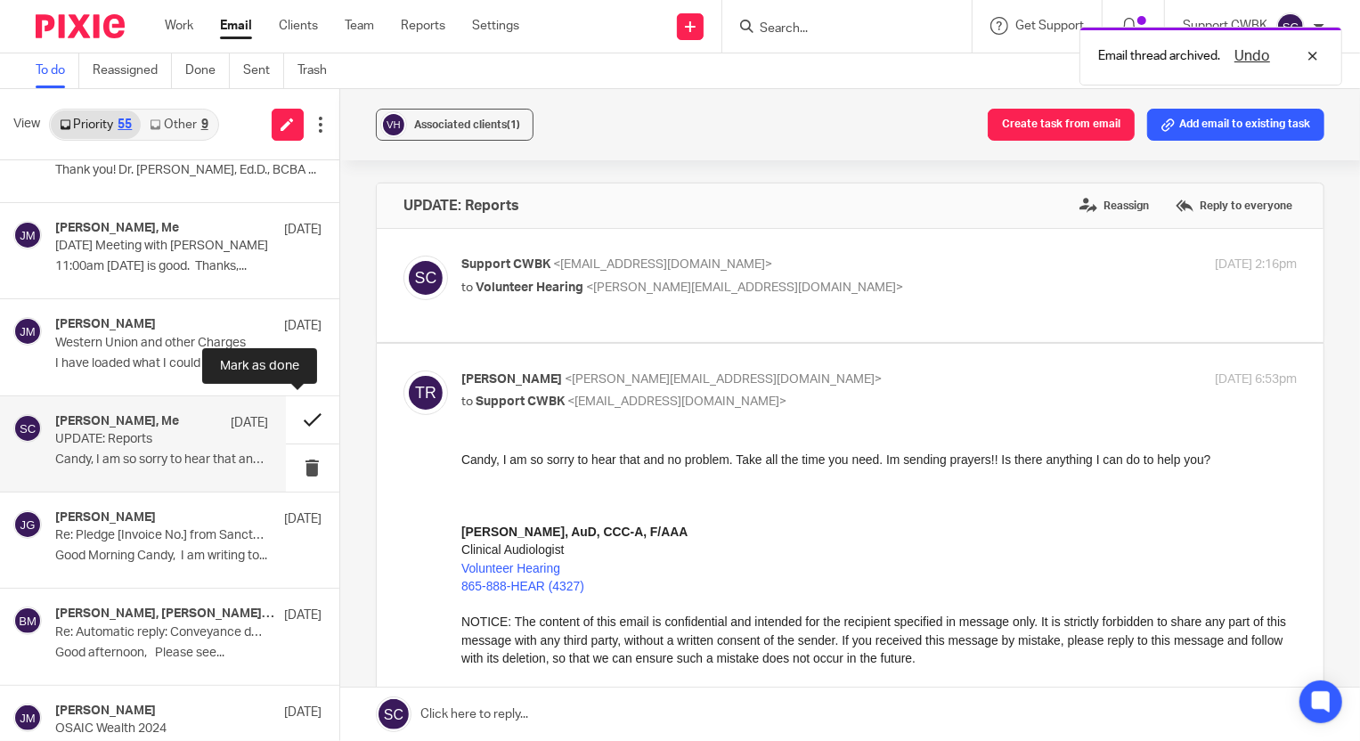
click at [289, 417] on button at bounding box center [312, 419] width 53 height 47
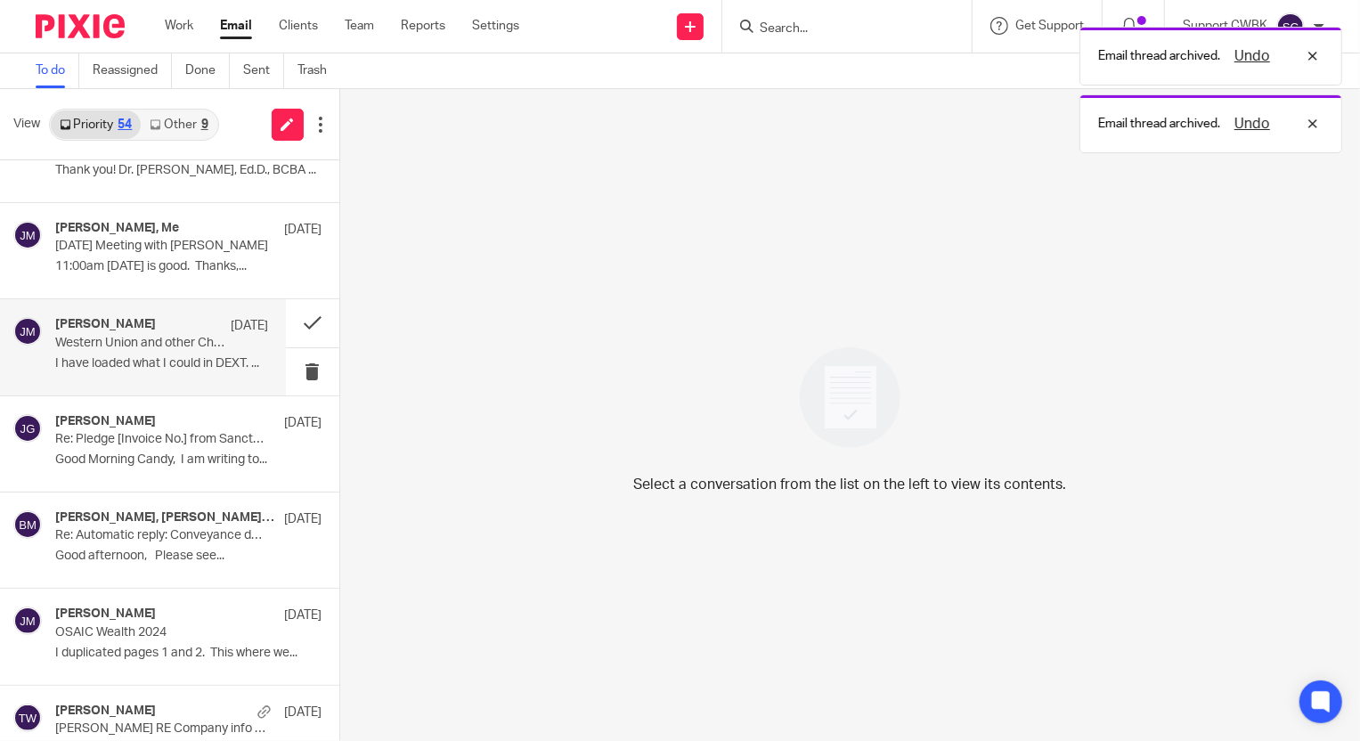
click at [114, 338] on p "Western Union and other Charges" at bounding box center [140, 343] width 170 height 15
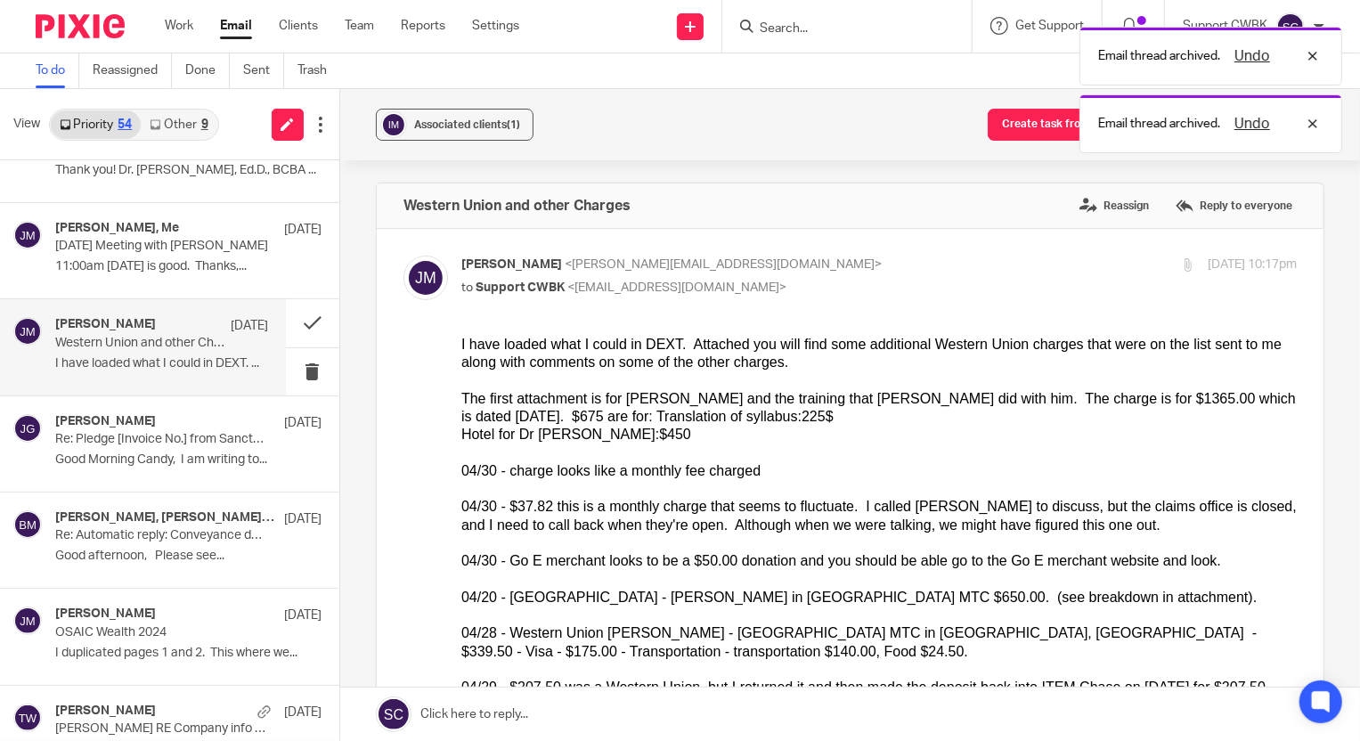
scroll to position [0, 0]
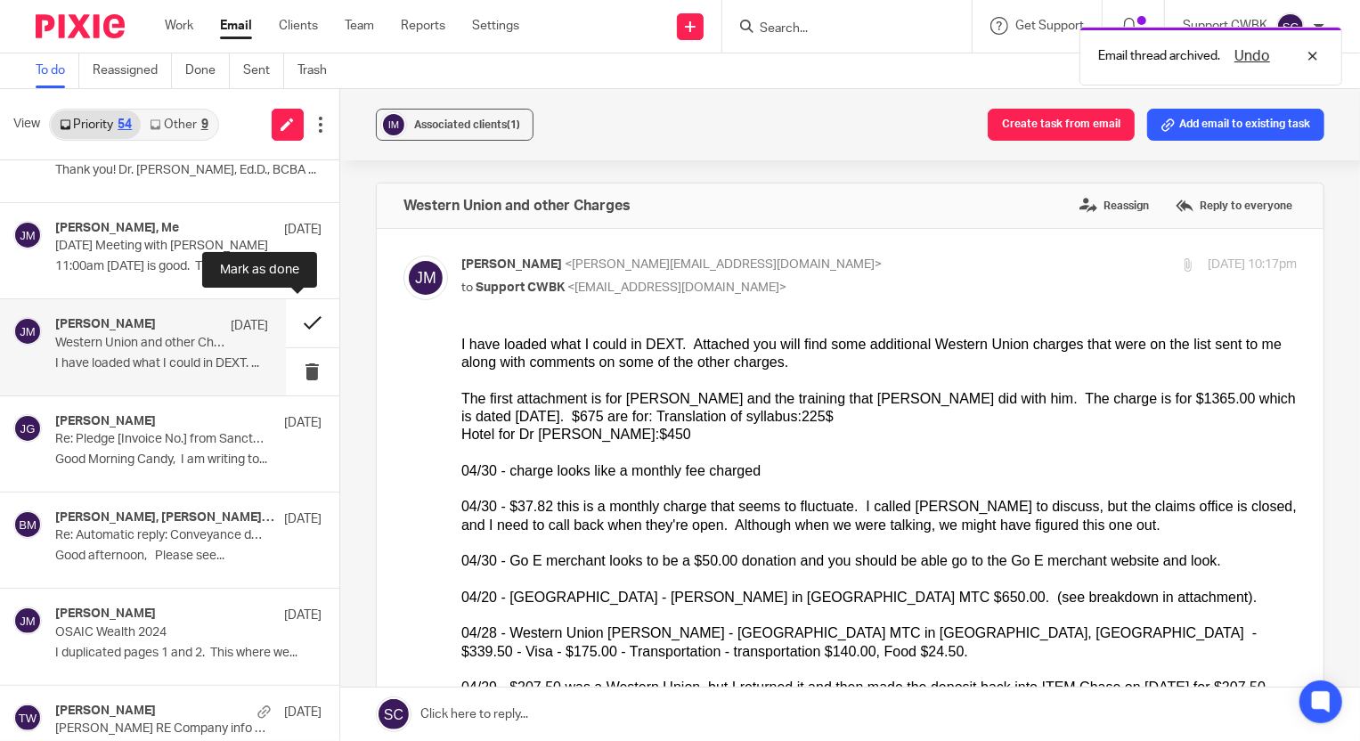
click at [298, 322] on button at bounding box center [312, 322] width 53 height 47
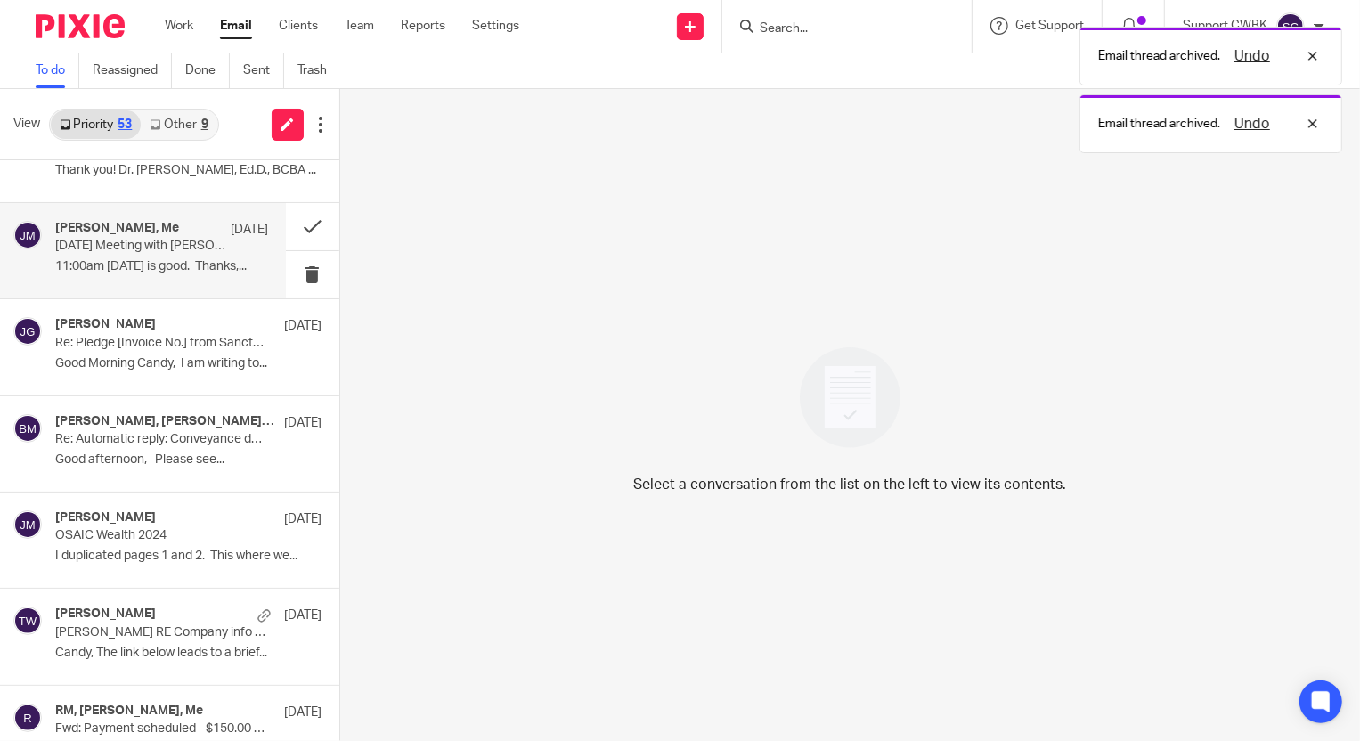
click at [106, 253] on div "Jerry Matte, Me Aug 4 Wednesday Meeting with Gary Lent 11:00am on Wednesday is …" at bounding box center [161, 251] width 213 height 60
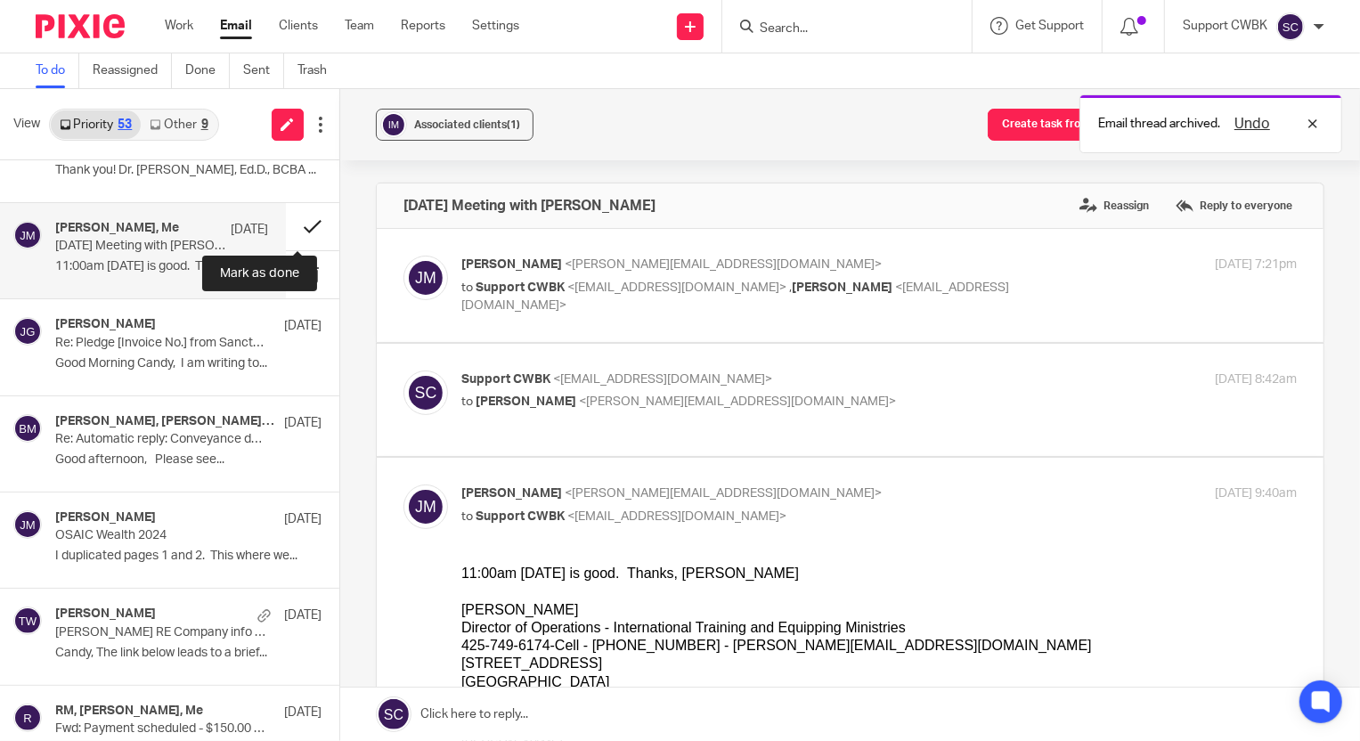
click at [294, 223] on button at bounding box center [312, 226] width 53 height 47
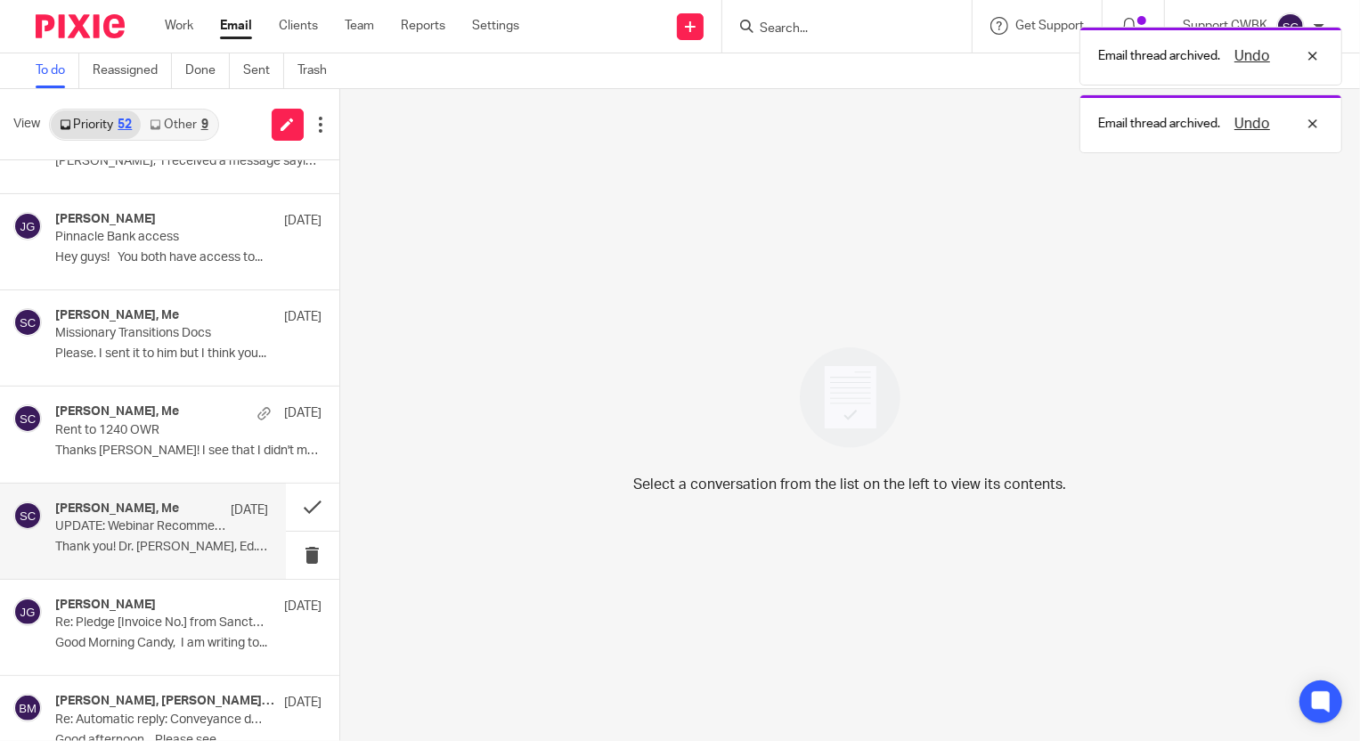
scroll to position [3317, 0]
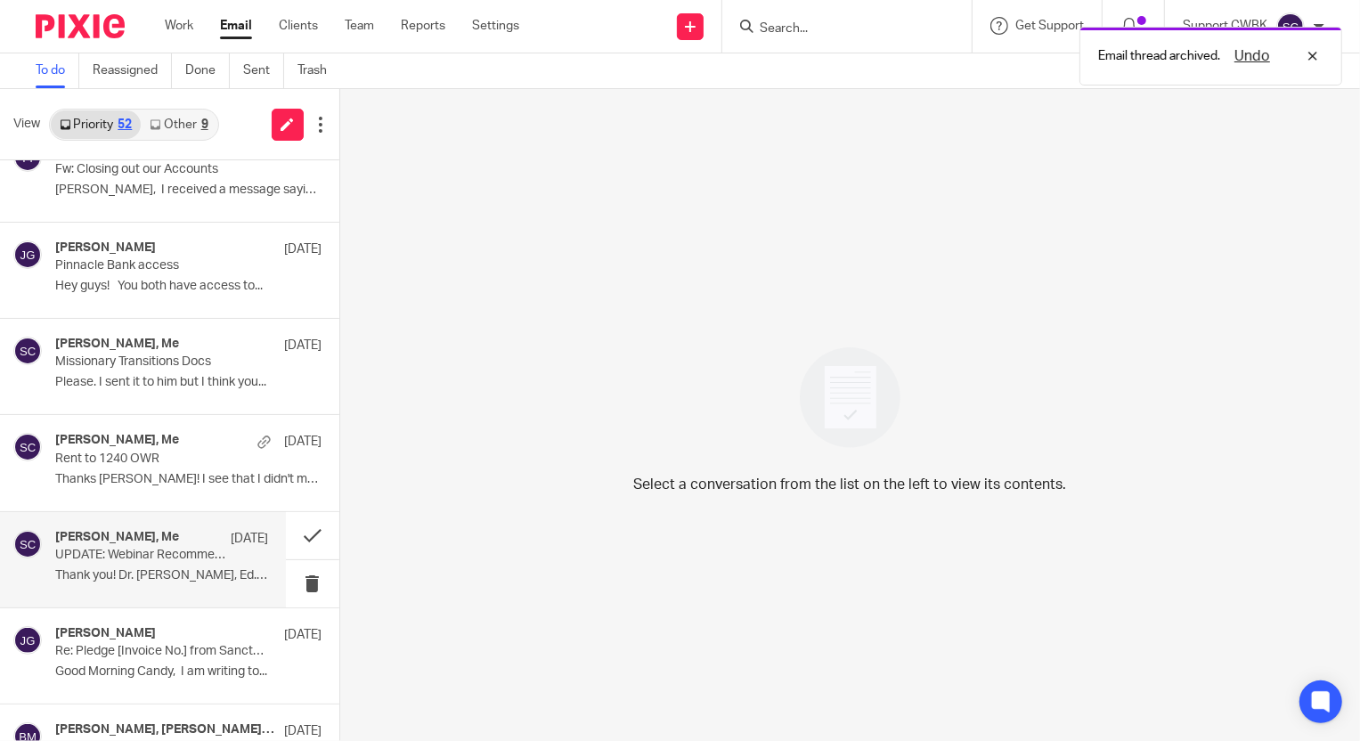
click at [144, 557] on p "UPDATE: Webinar Recommendation" at bounding box center [140, 555] width 170 height 15
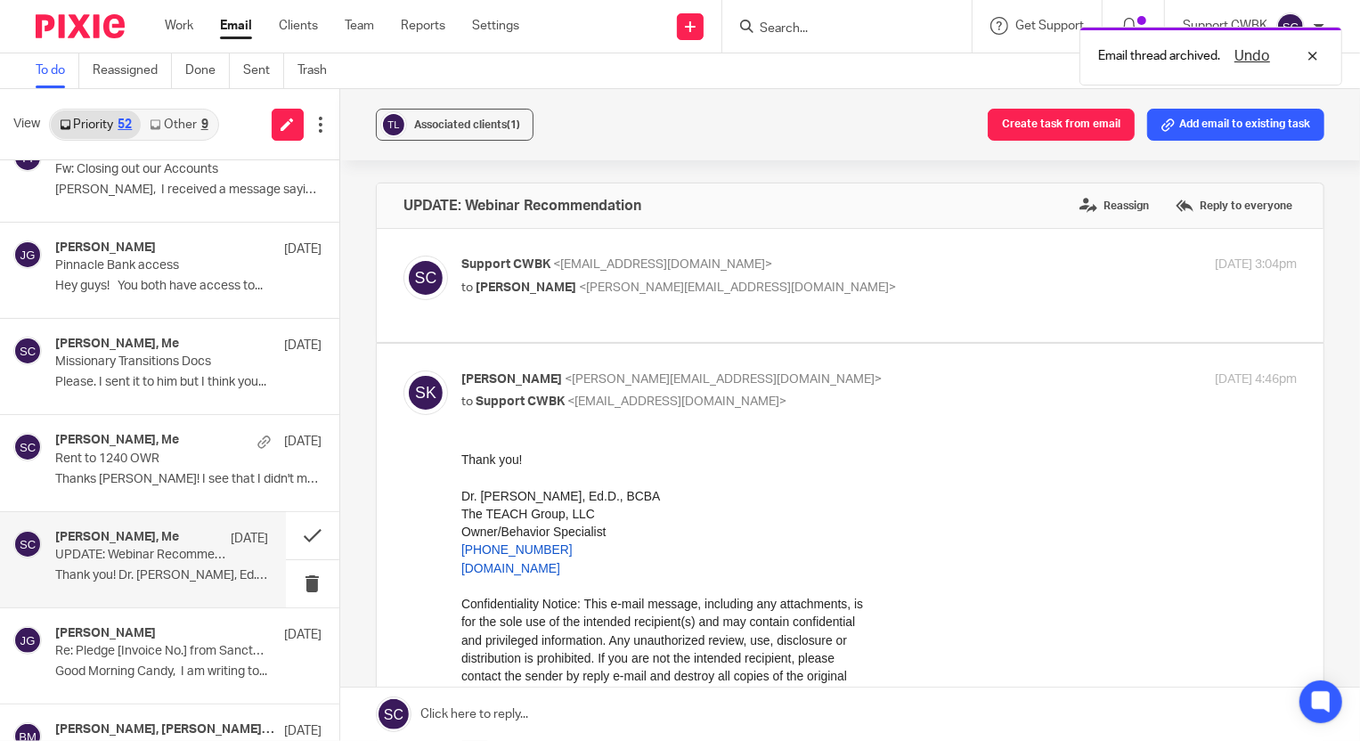
scroll to position [0, 0]
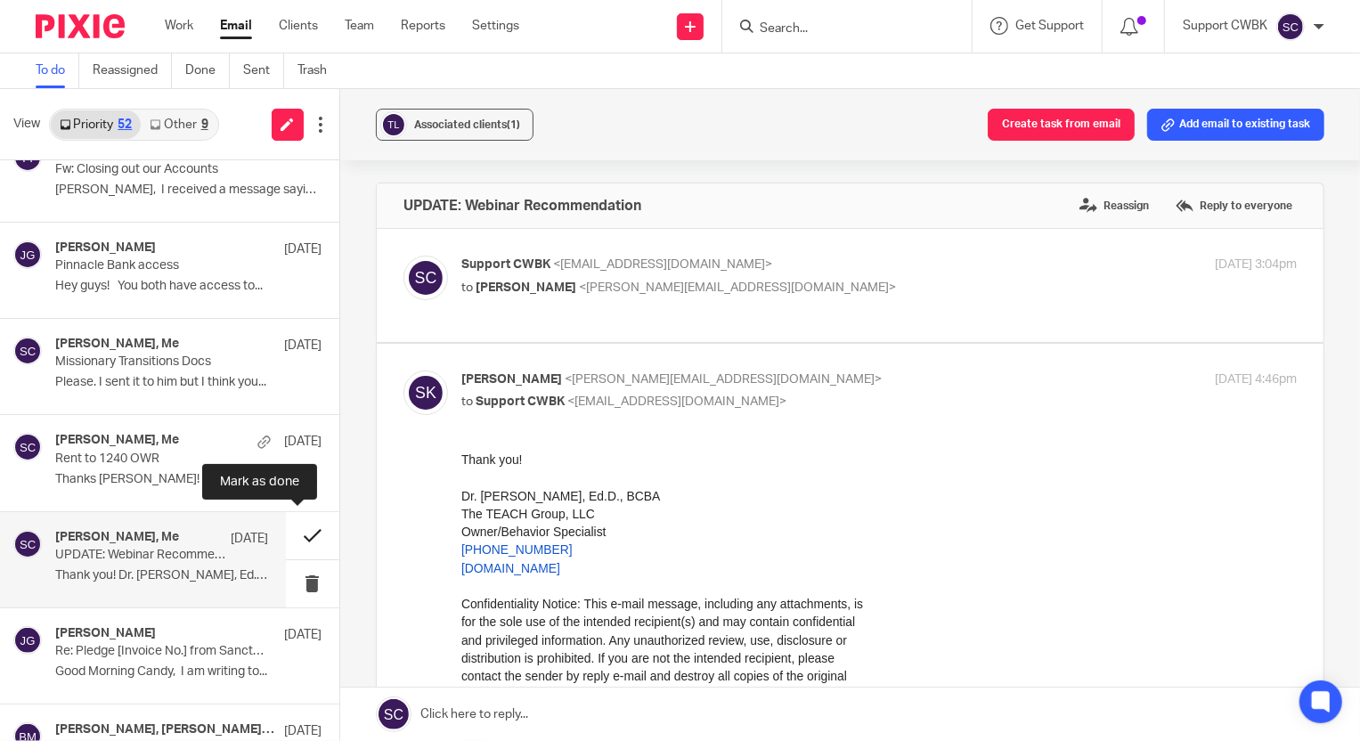
click at [296, 531] on button at bounding box center [312, 535] width 53 height 47
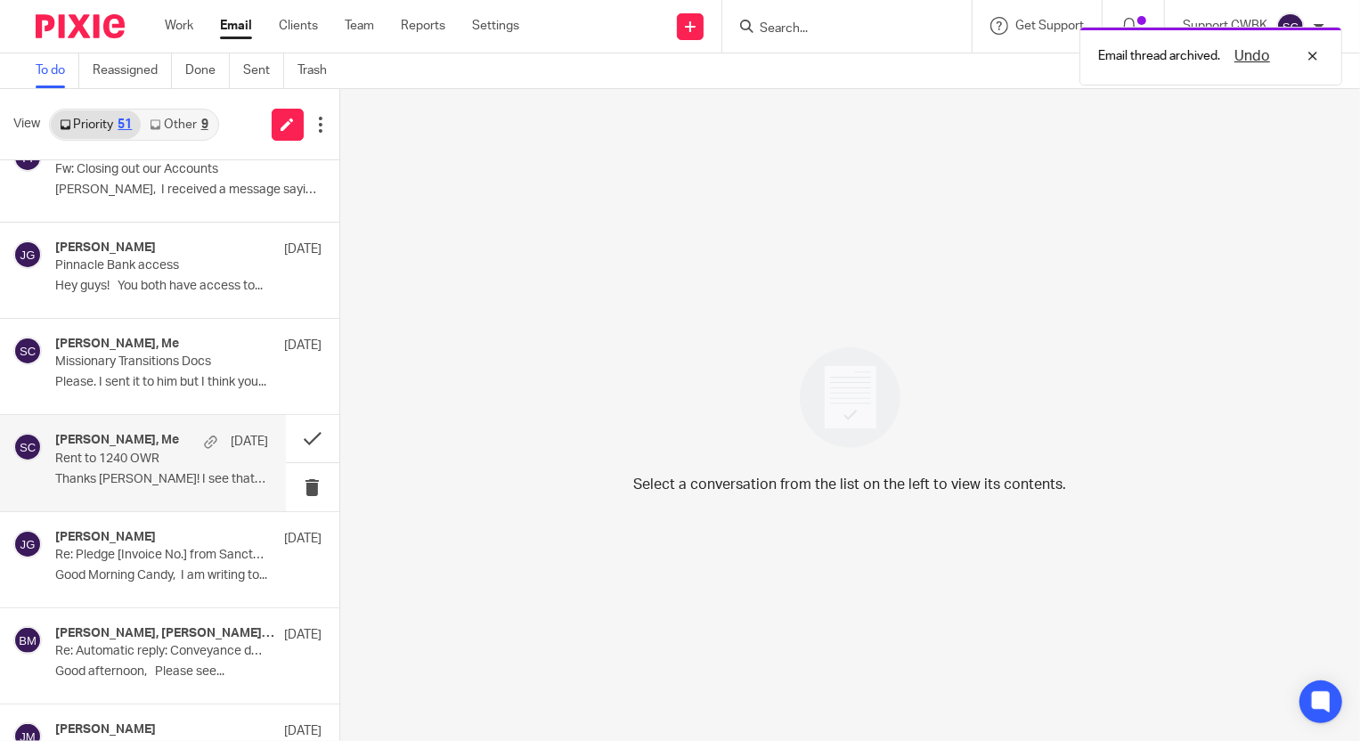
click at [128, 461] on p "Rent to 1240 OWR" at bounding box center [140, 459] width 170 height 15
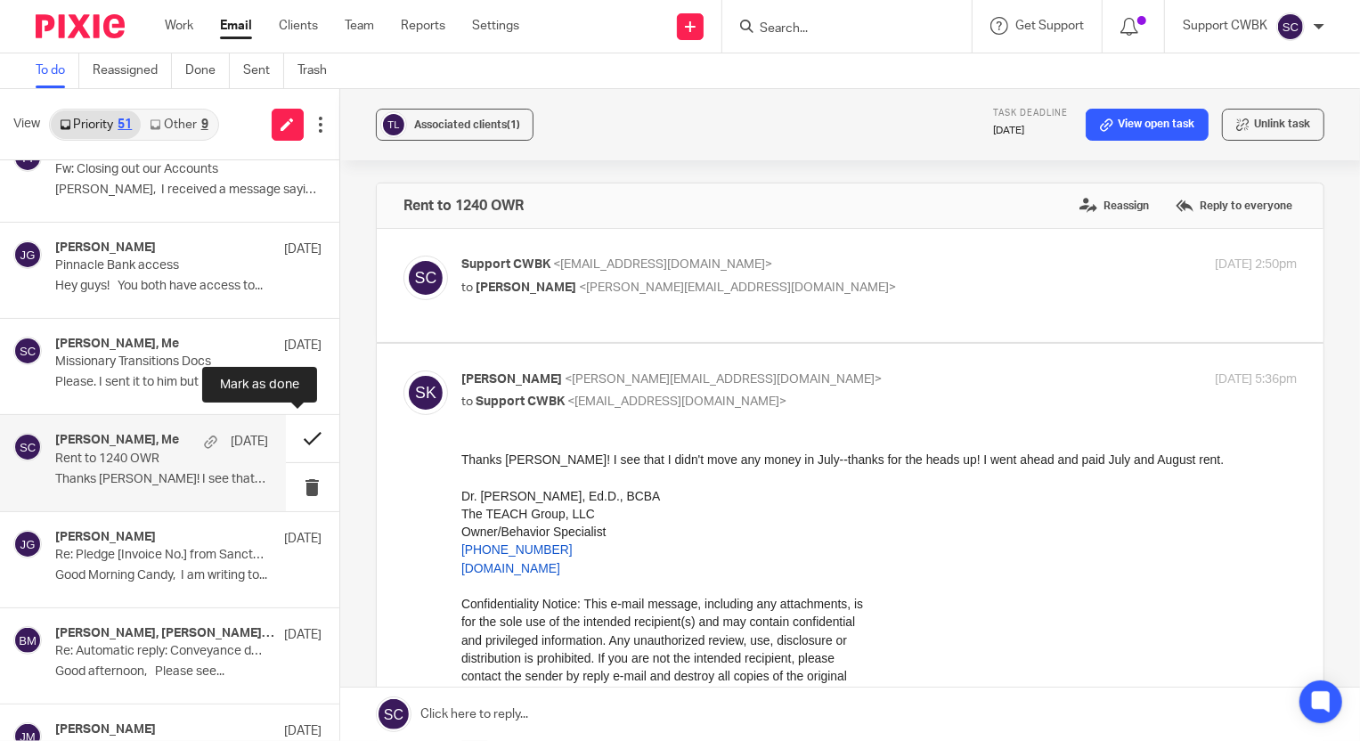
click at [294, 434] on button at bounding box center [312, 438] width 53 height 47
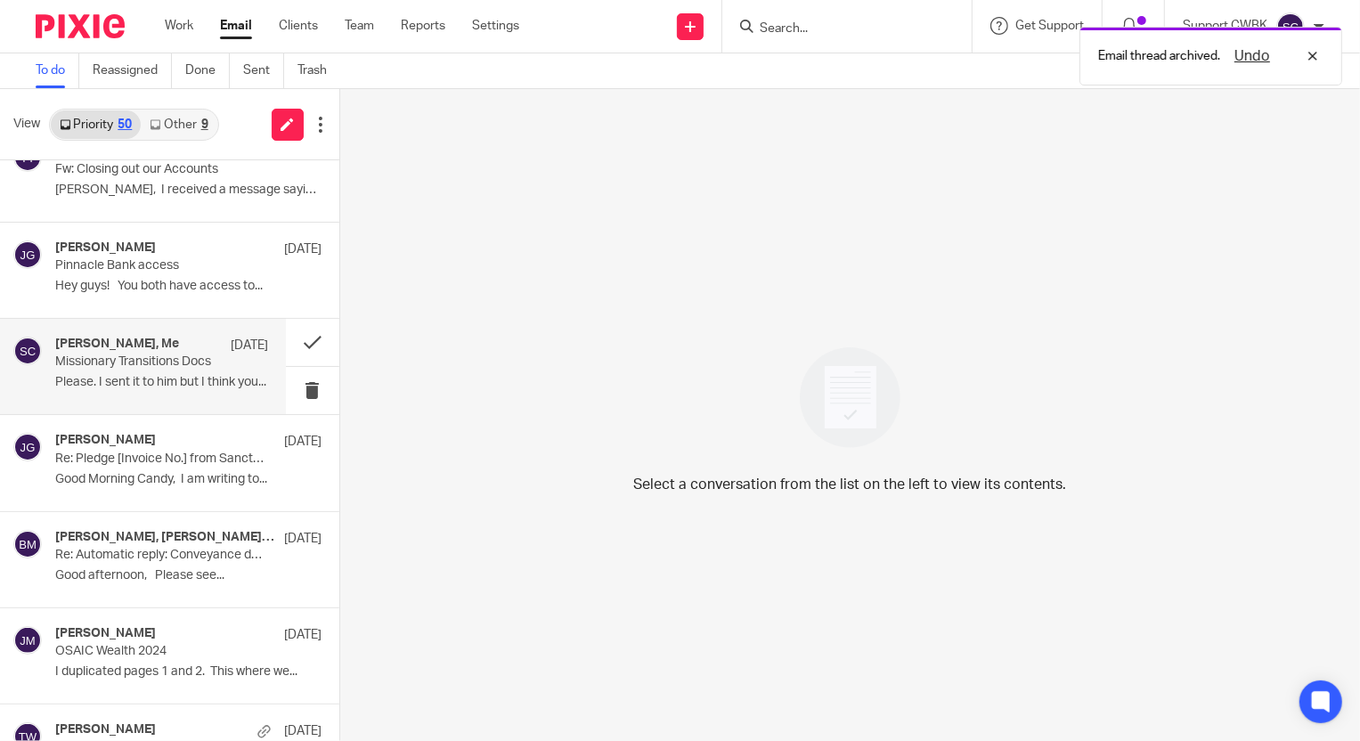
click at [124, 360] on p "Missionary Transitions Docs" at bounding box center [140, 362] width 170 height 15
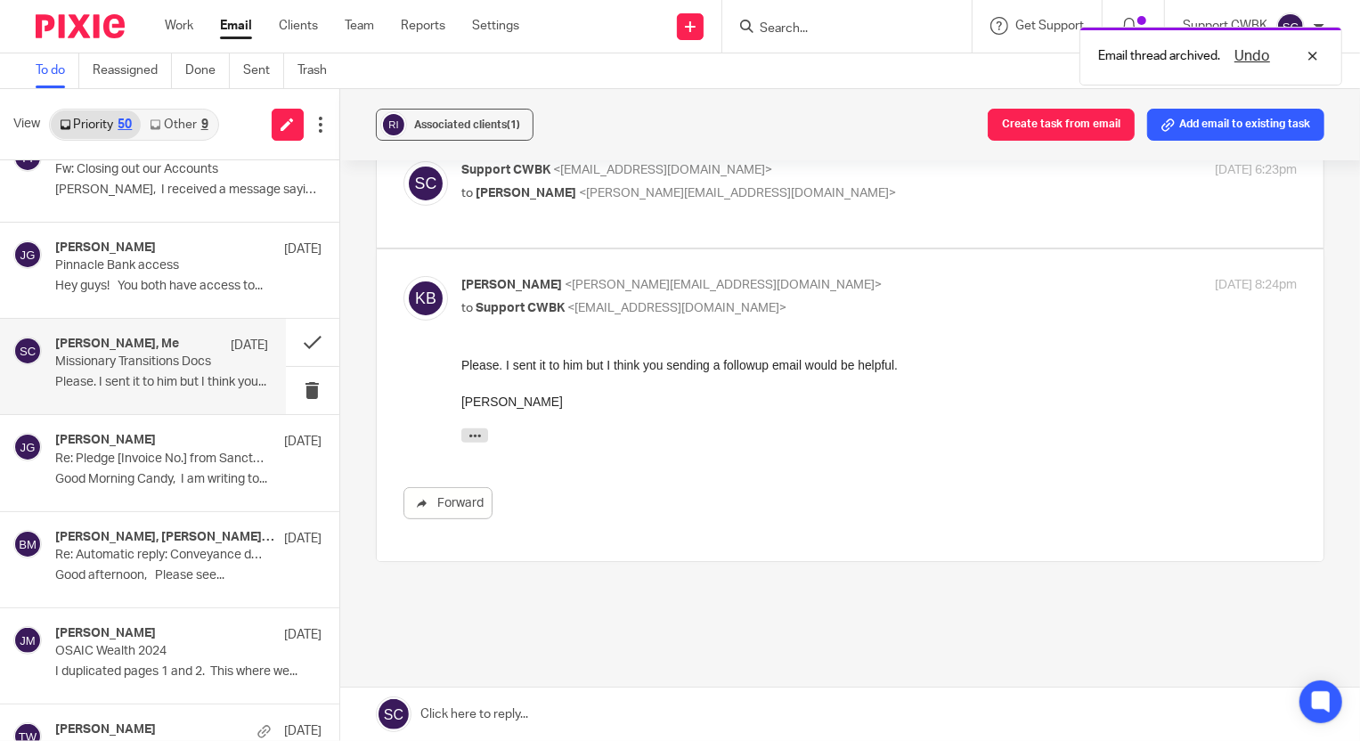
scroll to position [375, 0]
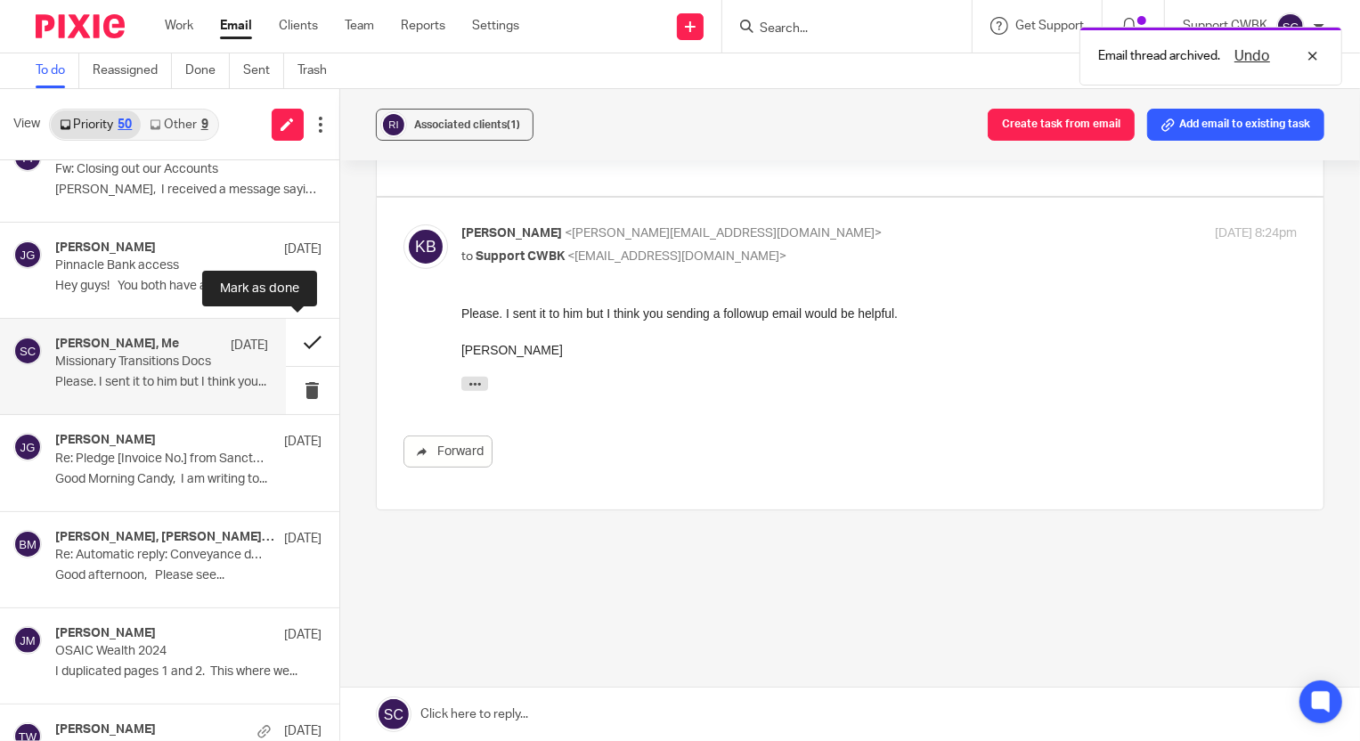
click at [290, 337] on button at bounding box center [312, 342] width 53 height 47
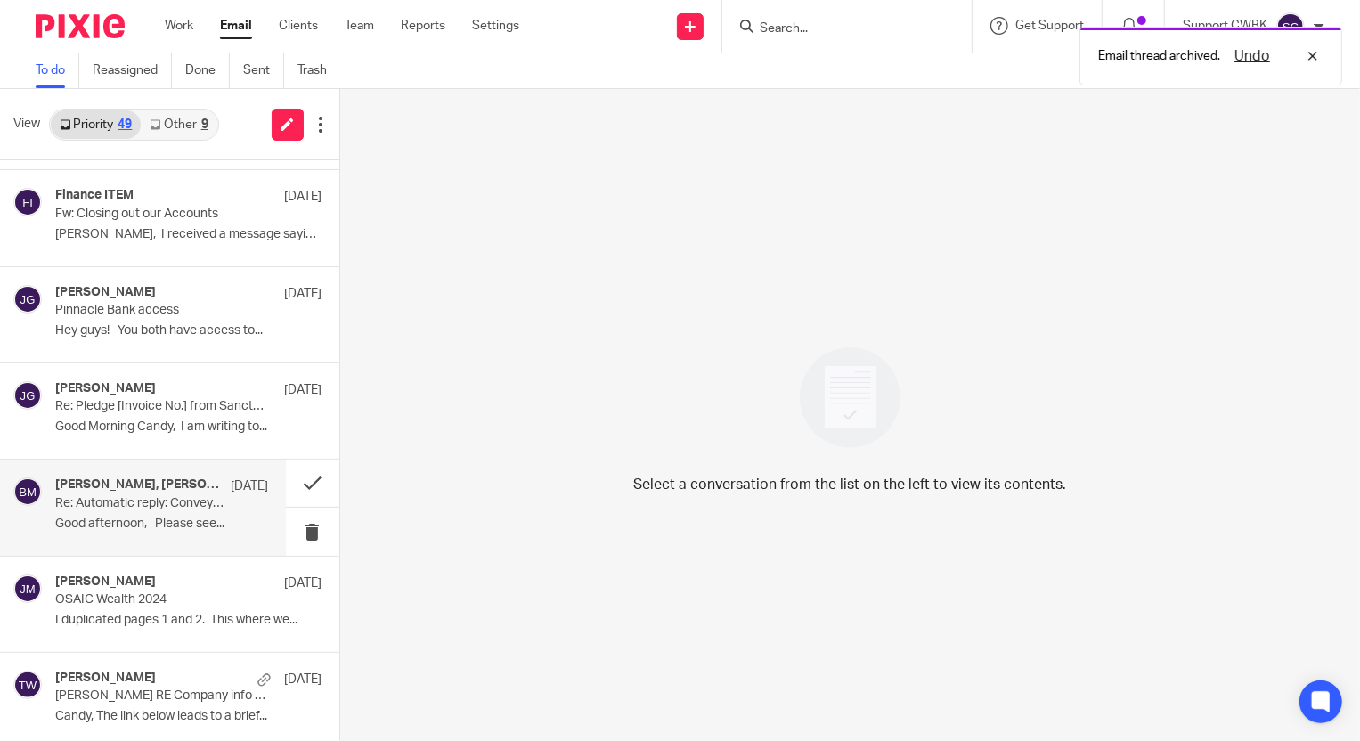
scroll to position [3236, 0]
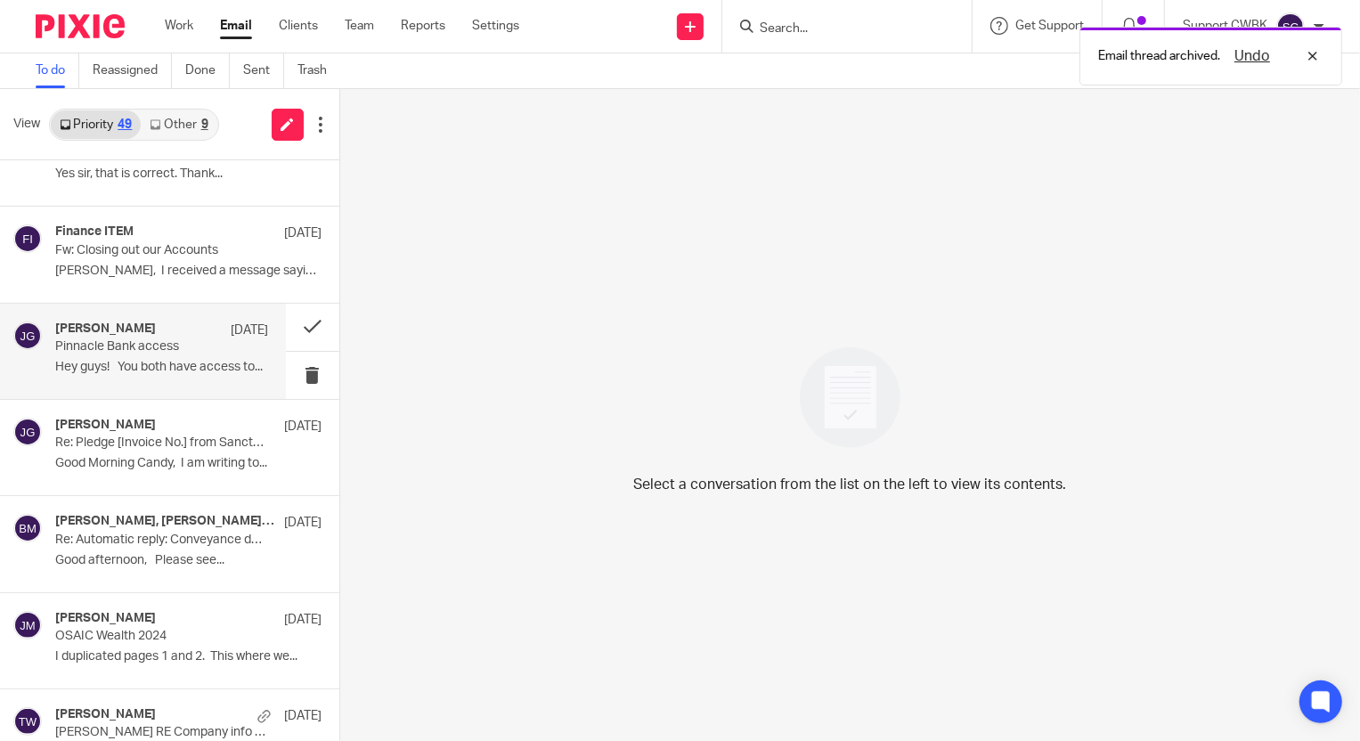
click at [164, 354] on div "Julie Griffin Aug 5 Pinnacle Bank access Hey guys! You both have access to..." at bounding box center [161, 352] width 213 height 60
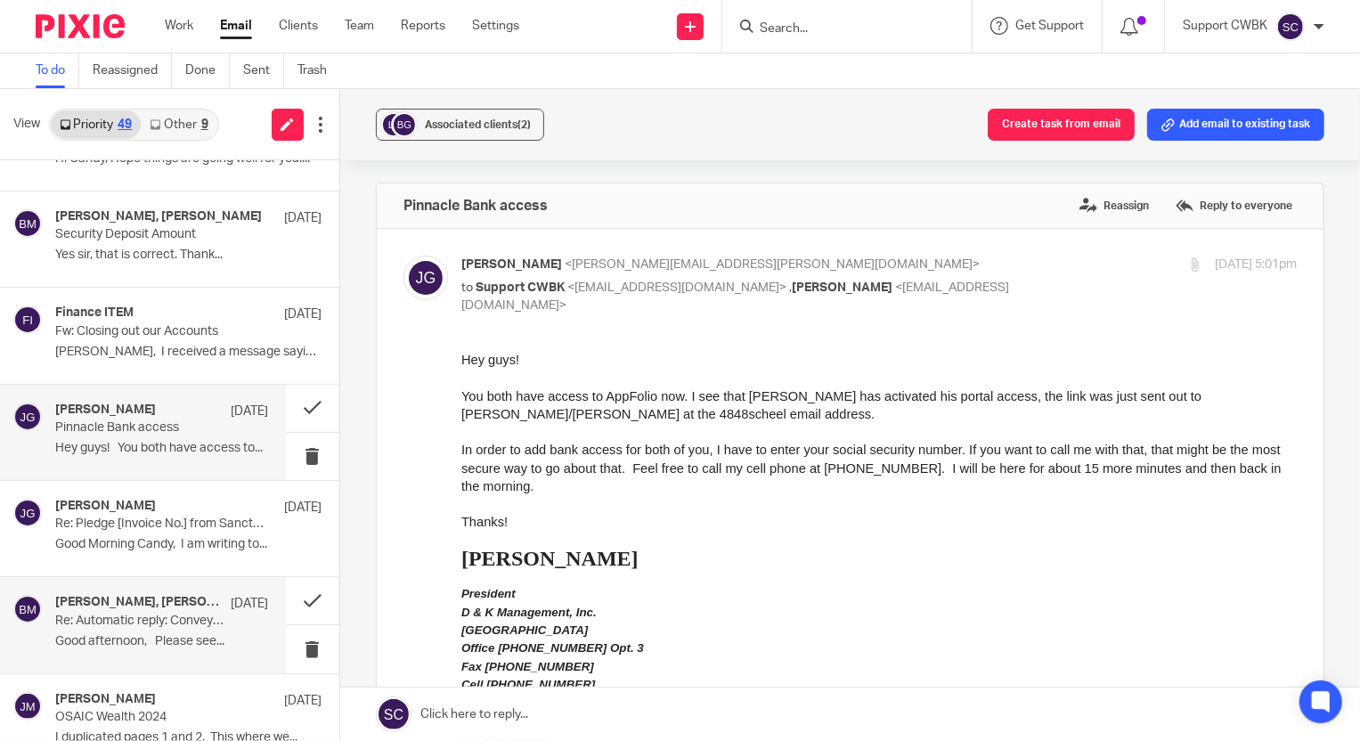
scroll to position [3074, 0]
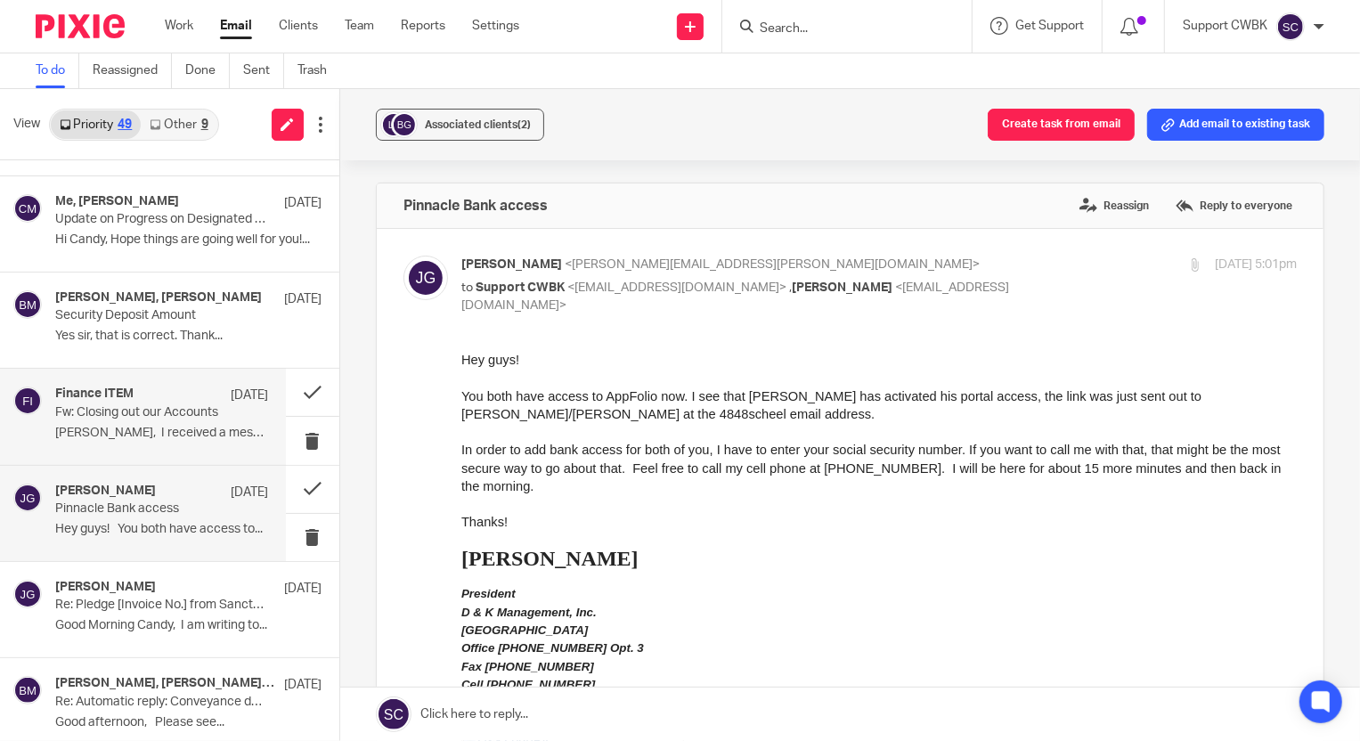
click at [146, 407] on p "Fw: Closing out our Accounts" at bounding box center [140, 412] width 170 height 15
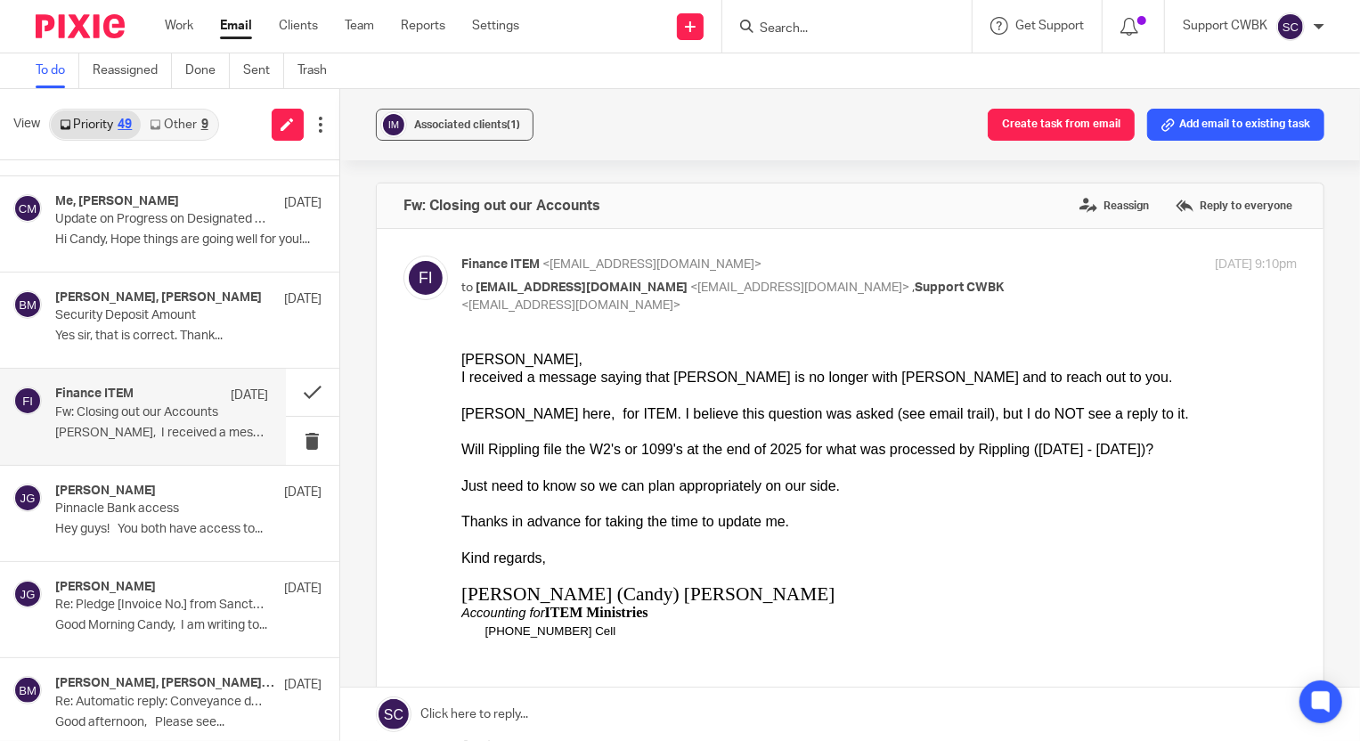
scroll to position [0, 0]
click at [298, 390] on button at bounding box center [312, 392] width 53 height 47
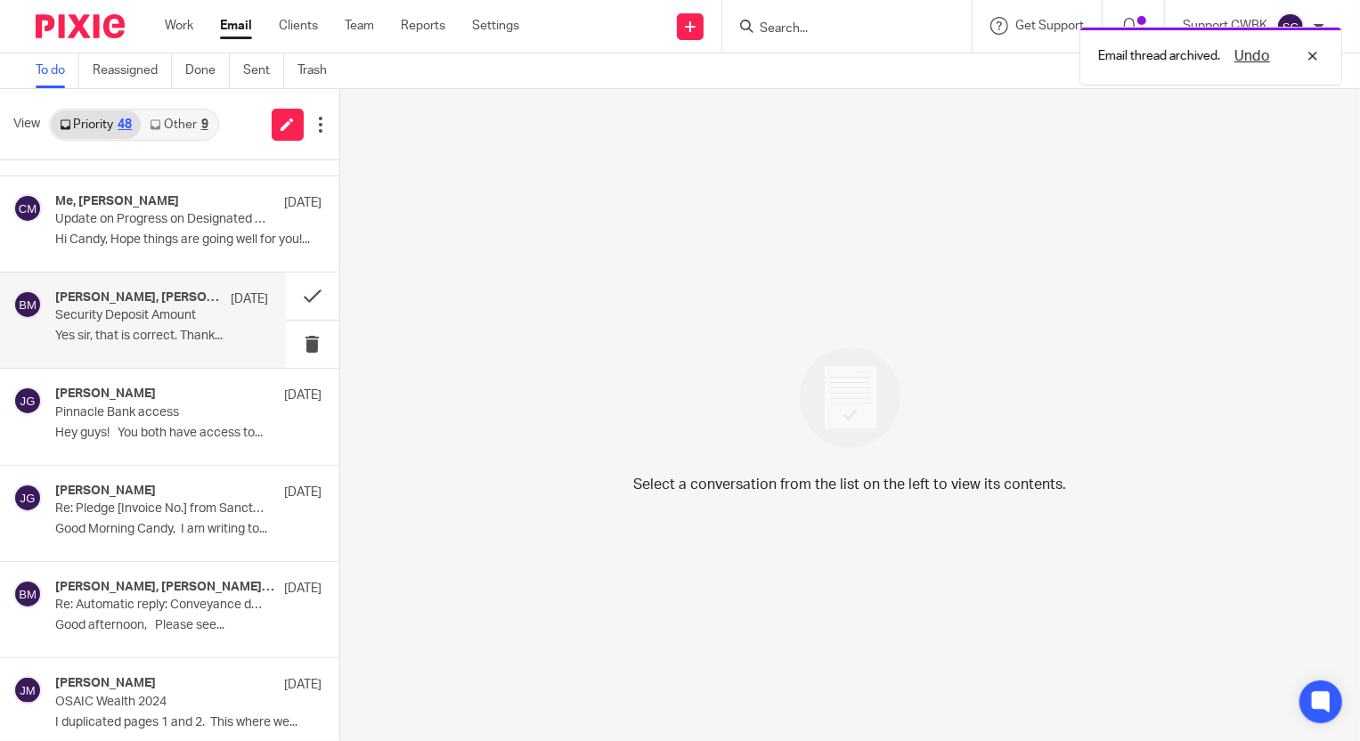
click at [151, 313] on p "Security Deposit Amount" at bounding box center [140, 315] width 170 height 15
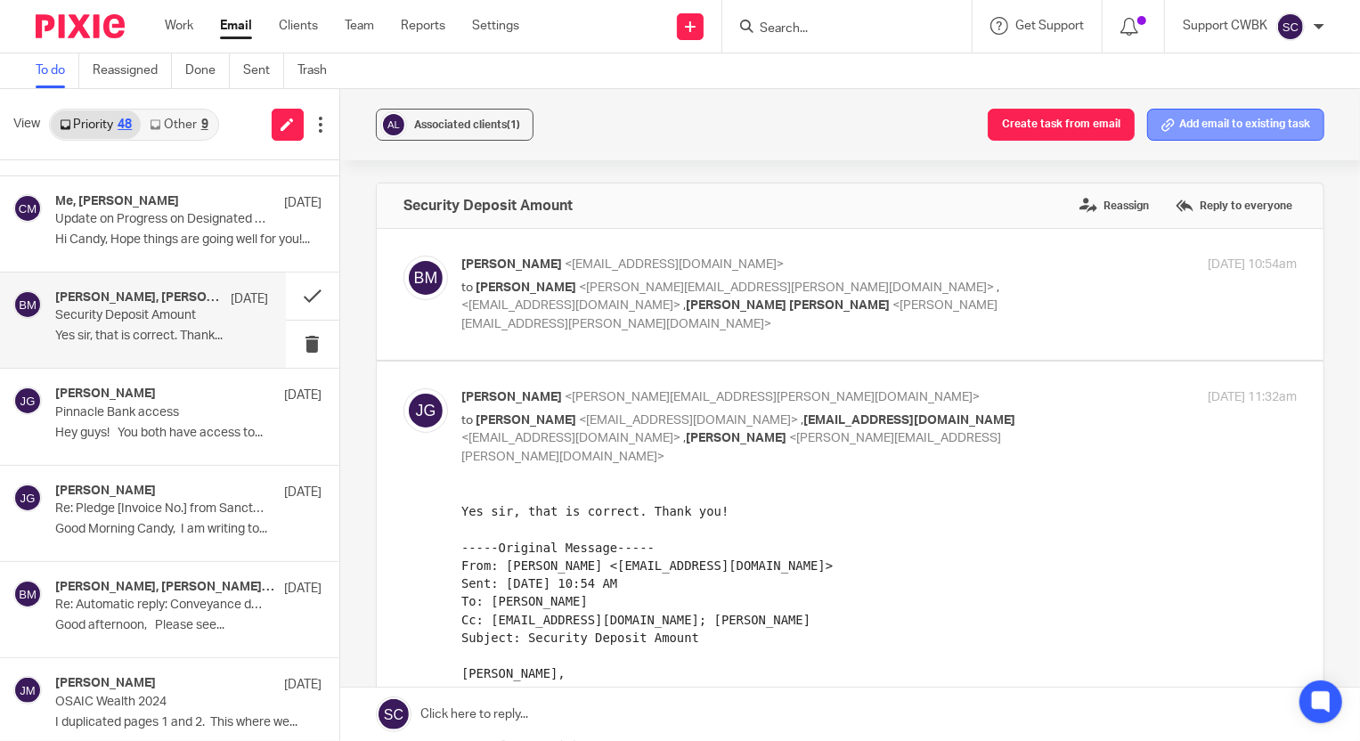
click at [1195, 129] on button "Add email to existing task" at bounding box center [1235, 125] width 177 height 32
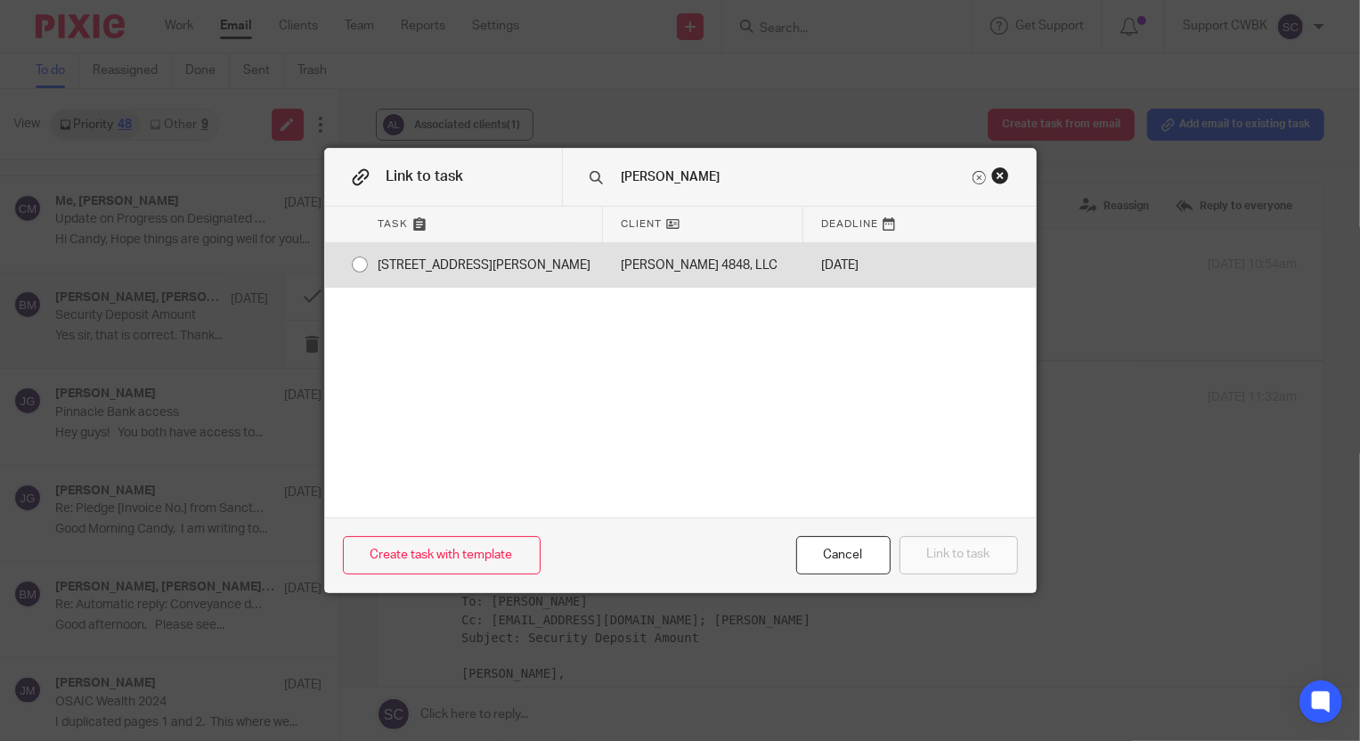
type input "scheel"
click at [469, 264] on div "[STREET_ADDRESS][PERSON_NAME]" at bounding box center [482, 265] width 242 height 45
radio input "true"
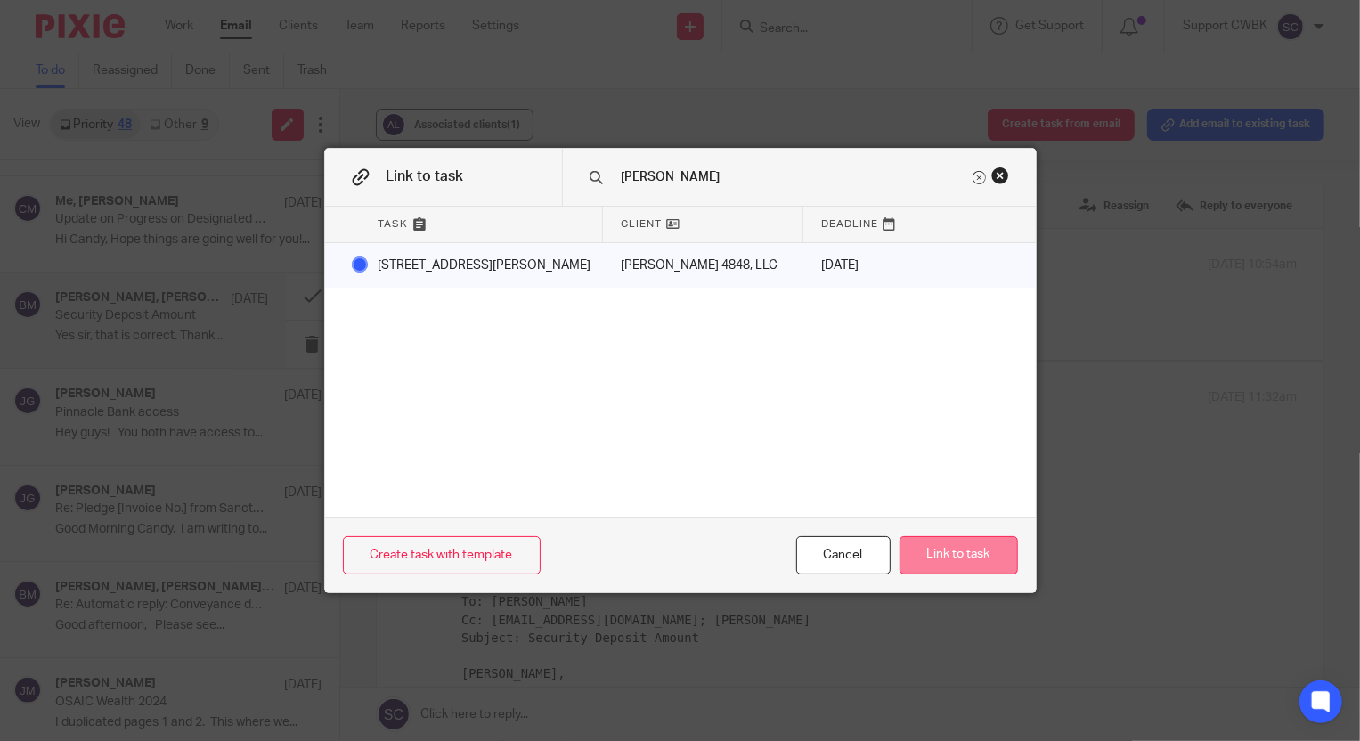
click at [943, 552] on button "Link to task" at bounding box center [959, 555] width 118 height 38
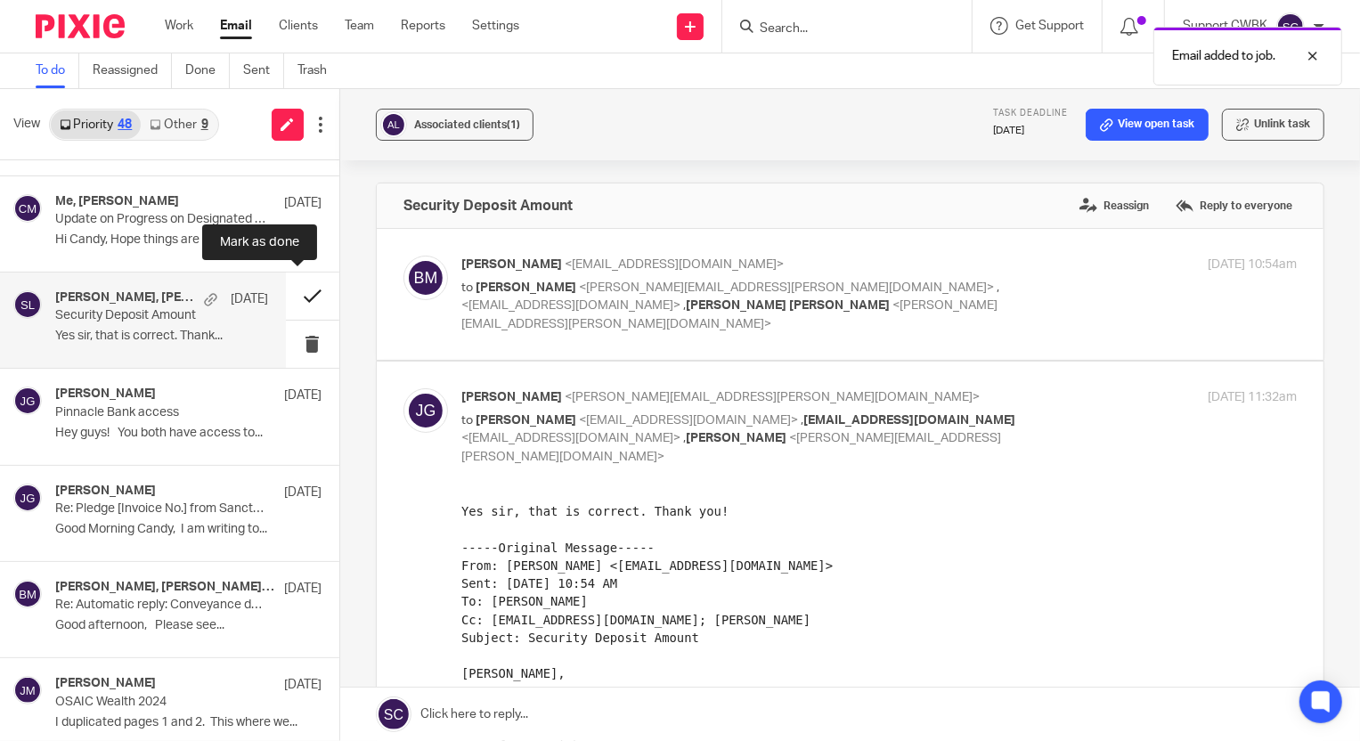
click at [294, 290] on button at bounding box center [312, 296] width 53 height 47
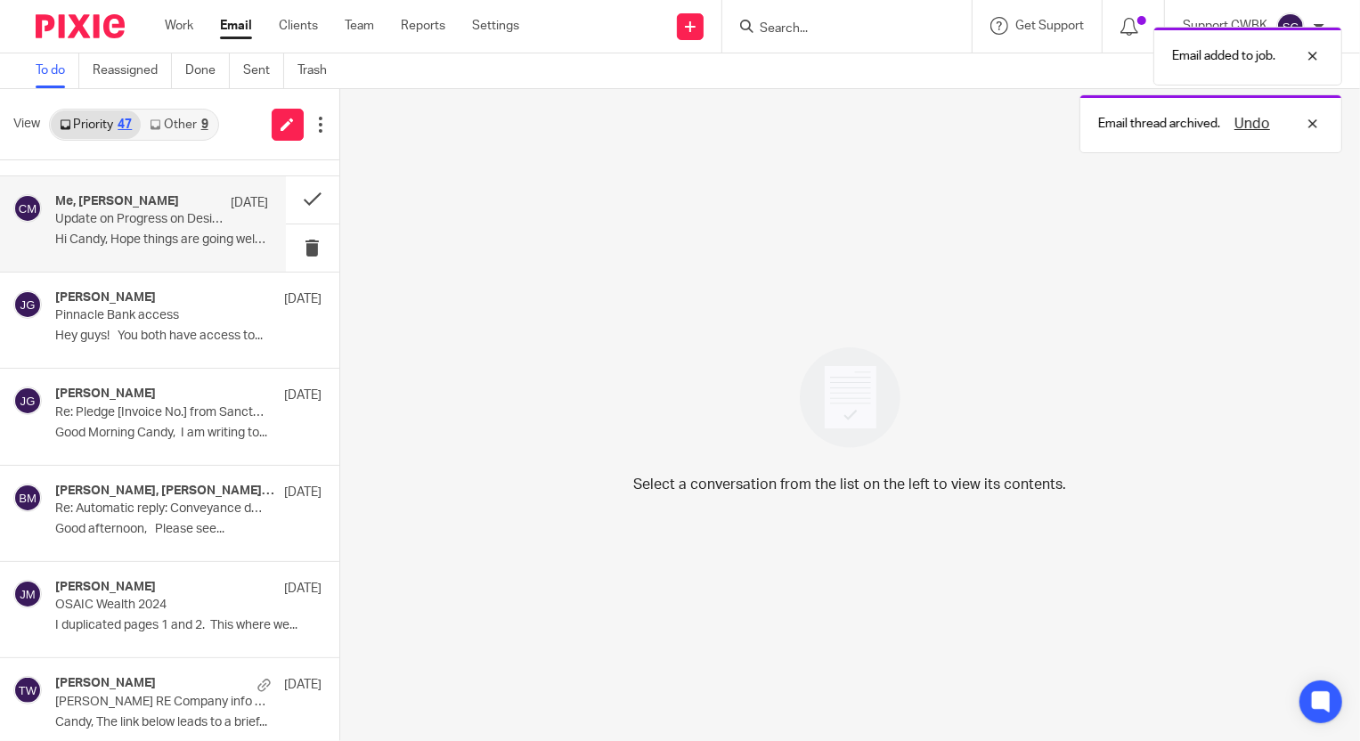
click at [127, 225] on div "Me, Chris McMillan Aug 6 Update on Progress on Designated Funds Hi Candy, Hope …" at bounding box center [161, 224] width 213 height 60
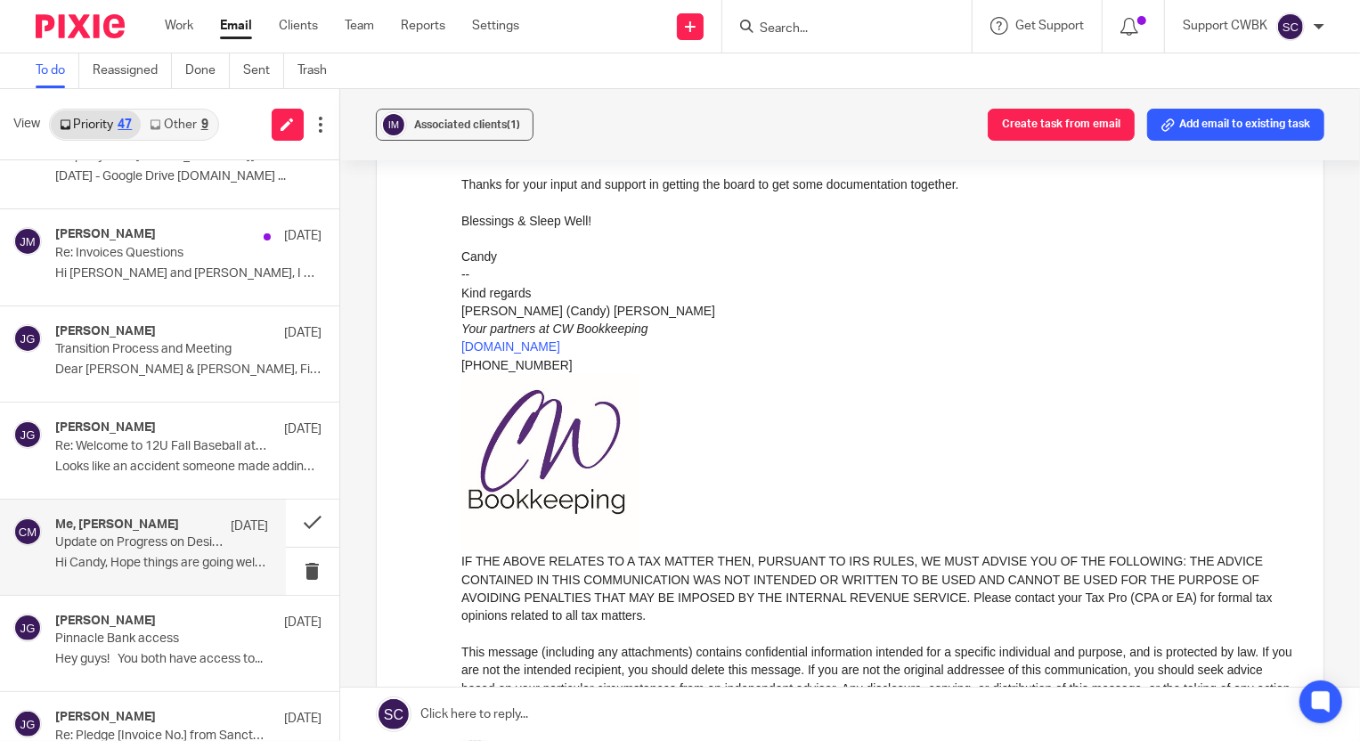
scroll to position [891, 0]
click at [296, 519] on button at bounding box center [312, 523] width 53 height 47
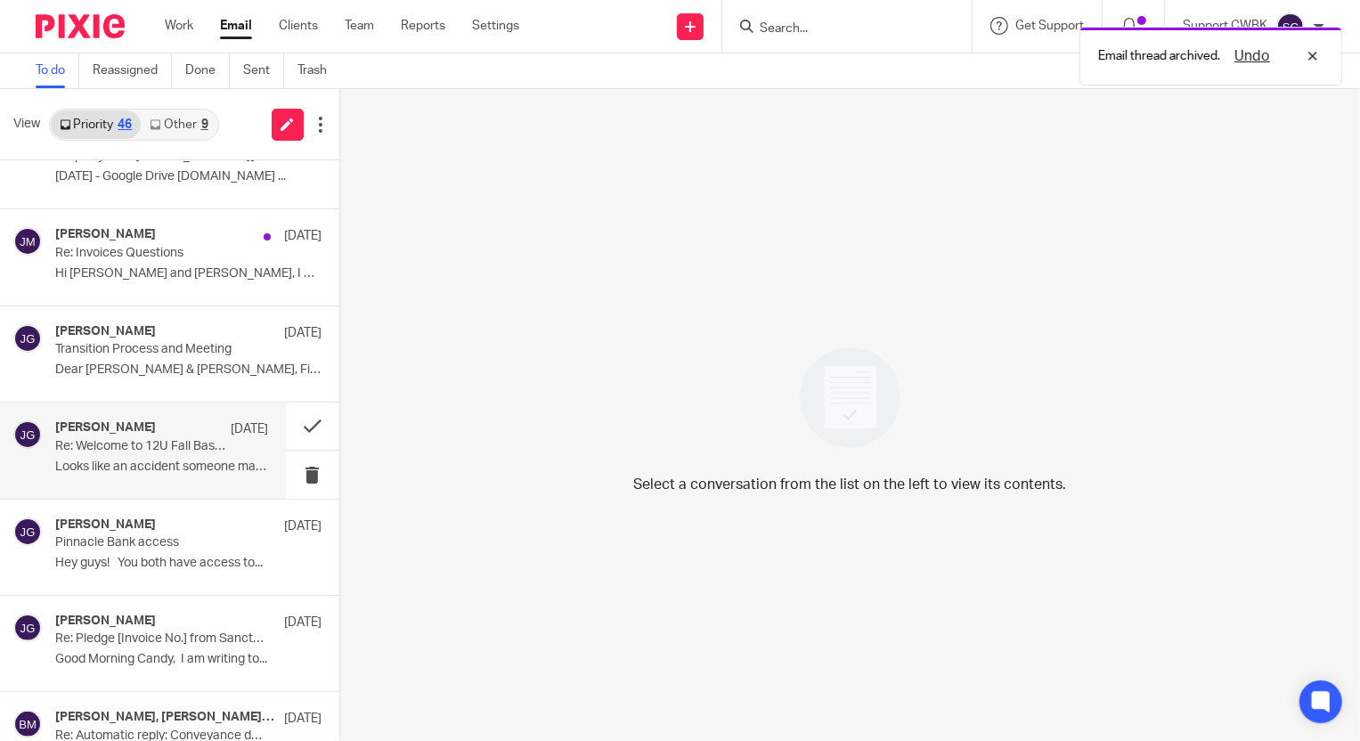
click at [122, 448] on p "Re: Welcome to 12U Fall Baseball at Hobgood" at bounding box center [140, 446] width 170 height 15
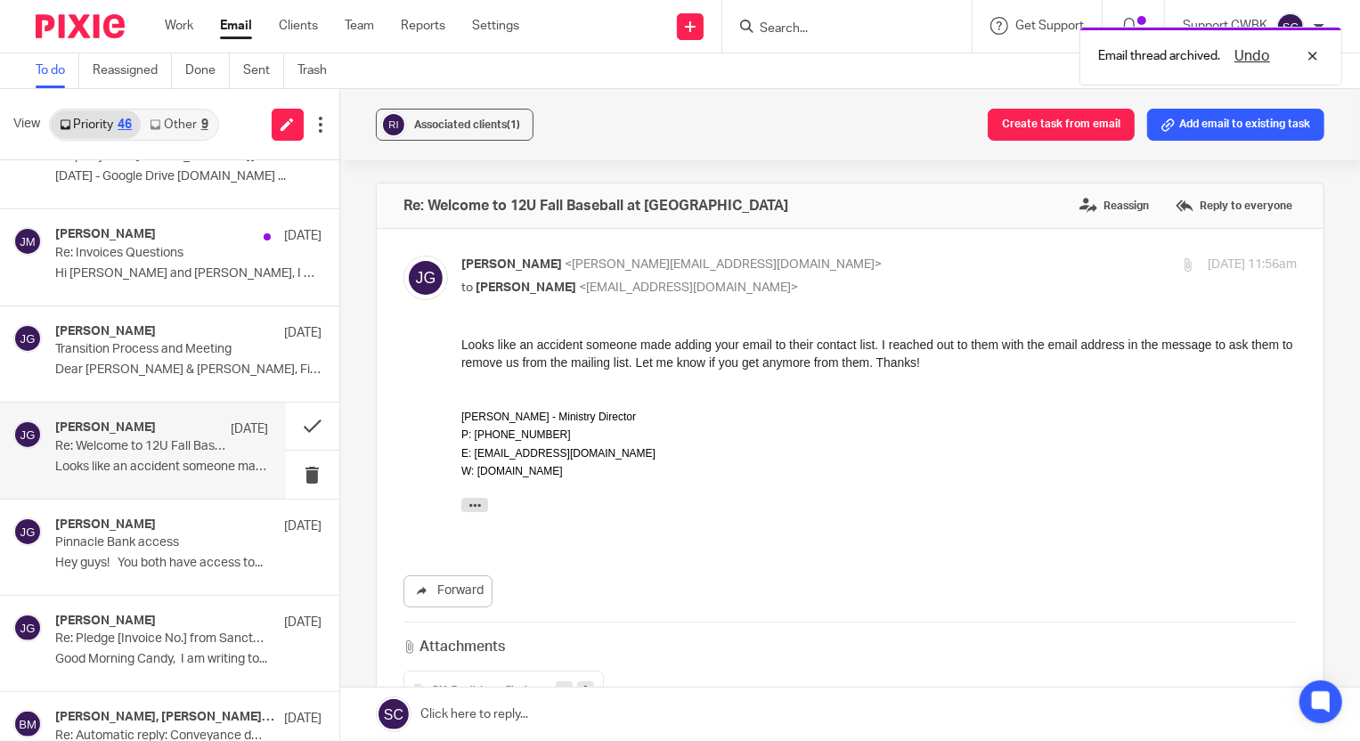
scroll to position [0, 0]
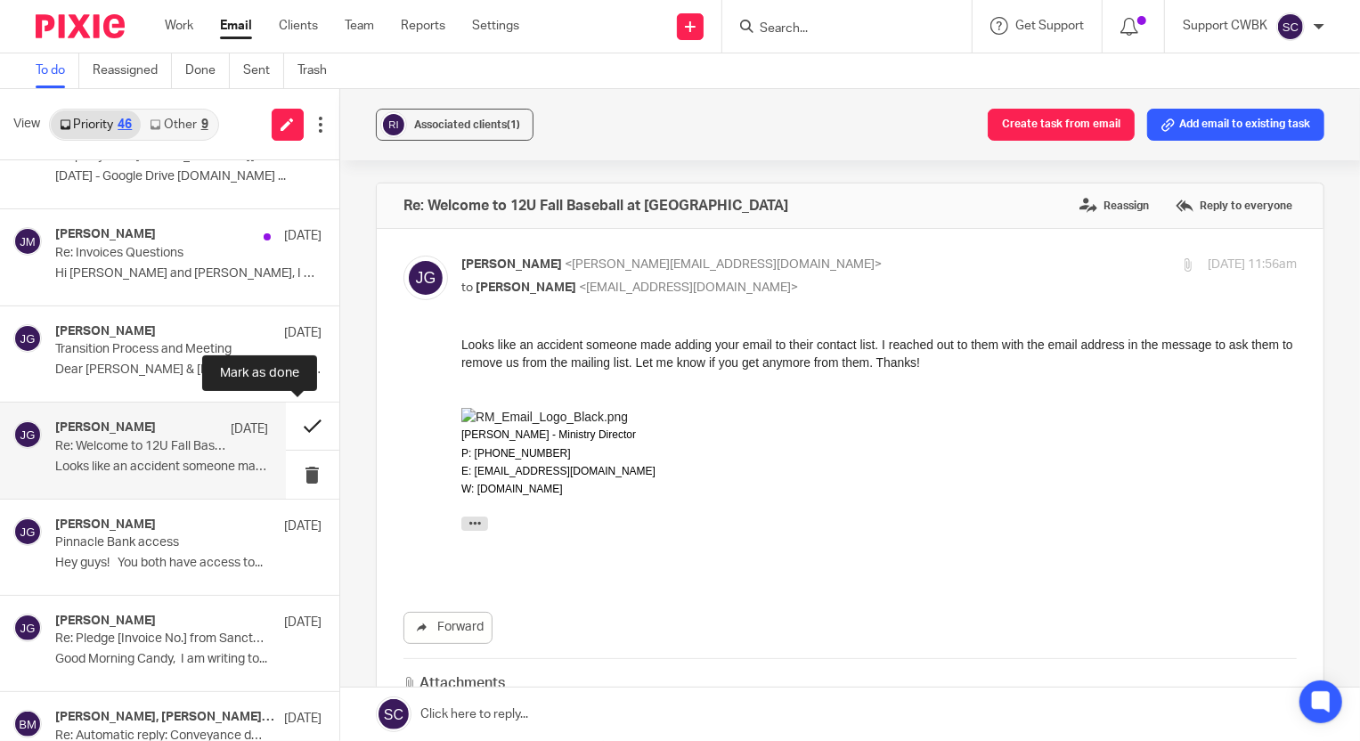
click at [296, 427] on button at bounding box center [312, 426] width 53 height 47
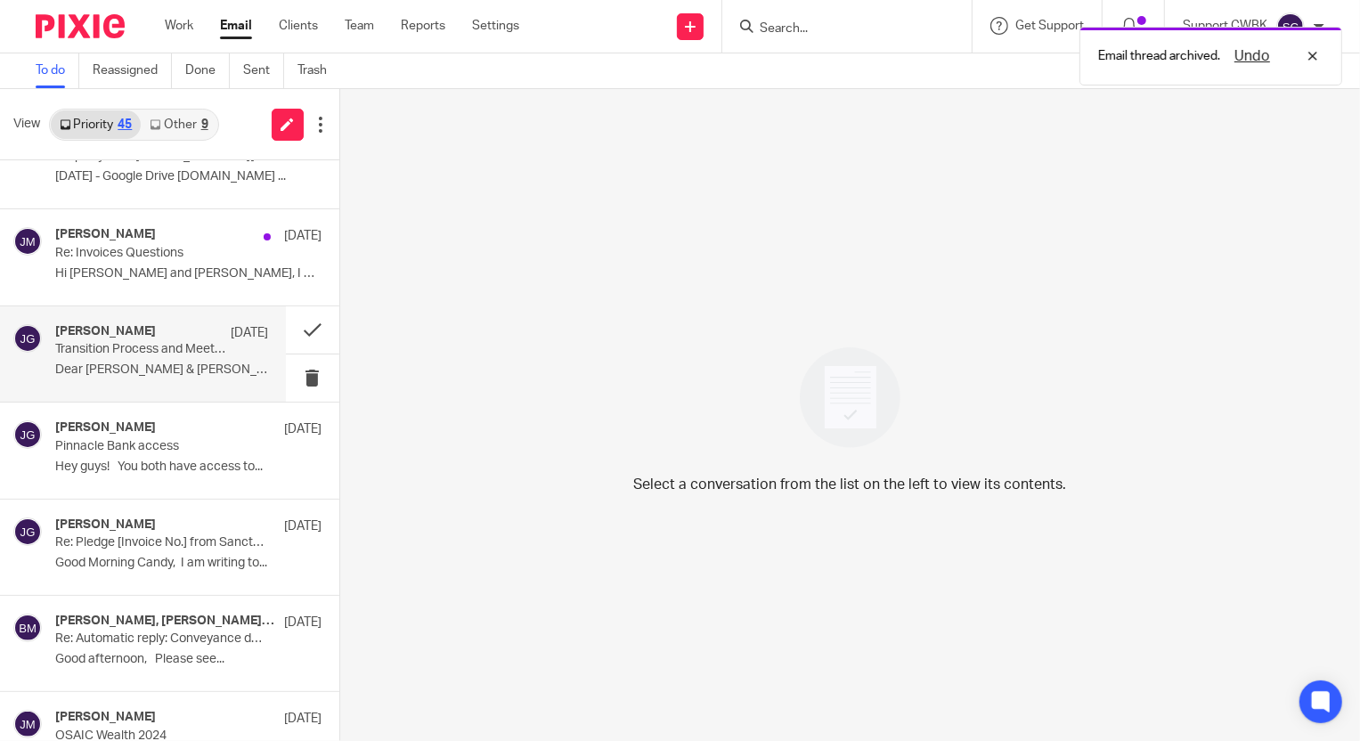
click at [116, 355] on div "Justin Green Aug 6 Transition Process and Meeting Dear Davis & Morgan, First an…" at bounding box center [161, 354] width 213 height 60
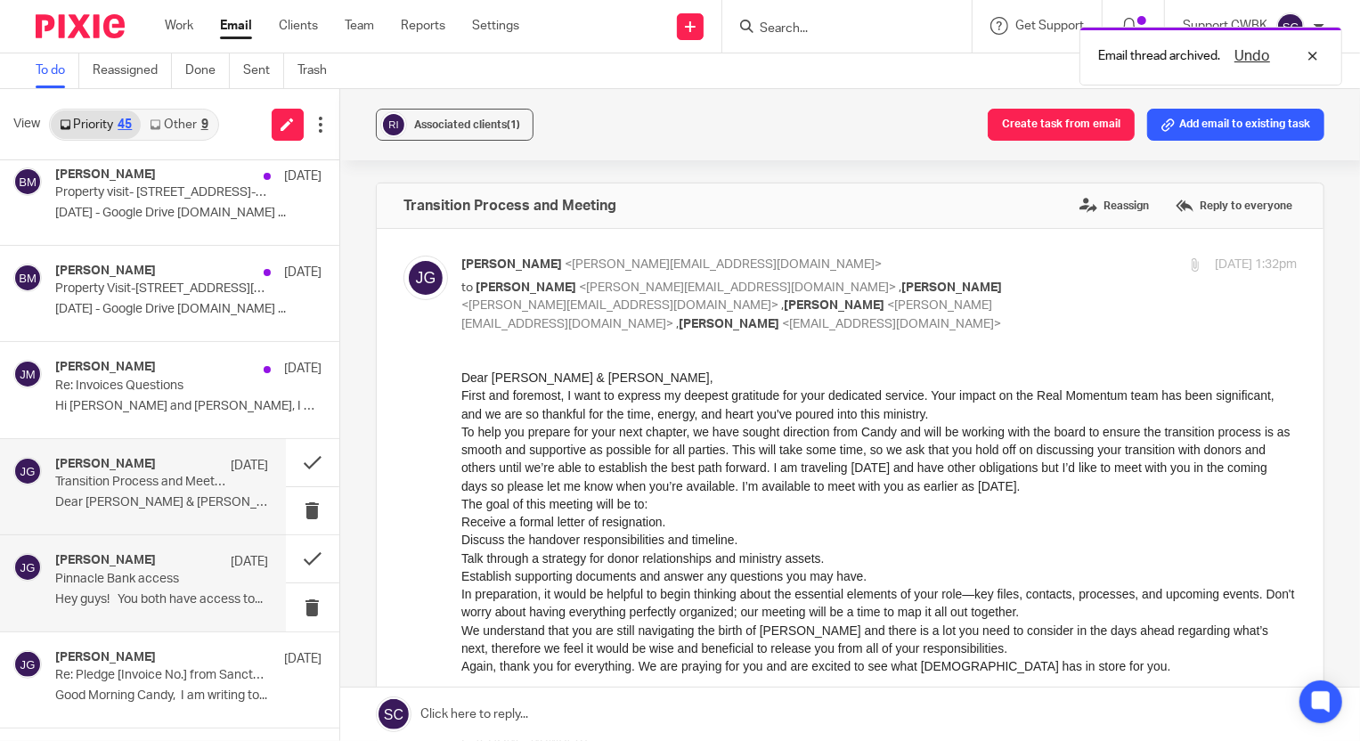
scroll to position [2588, 0]
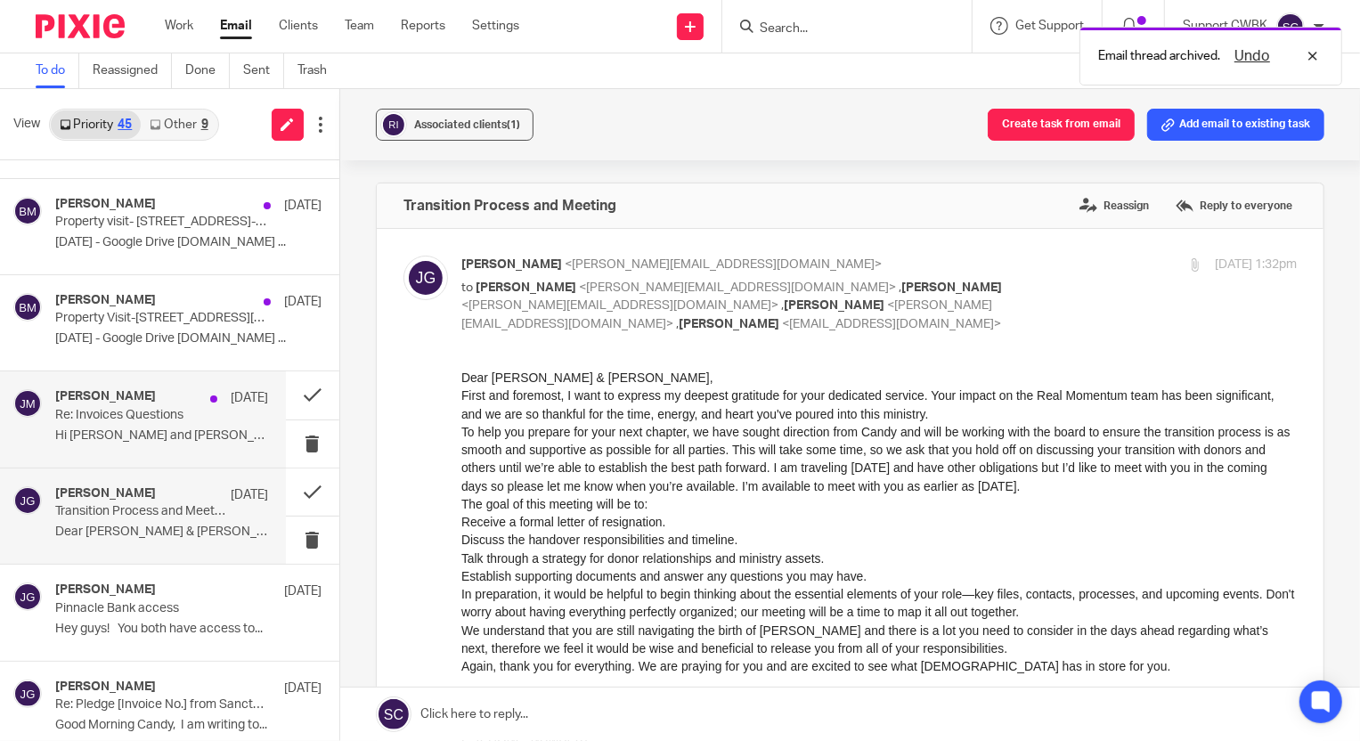
click at [110, 414] on p "Re: Invoices Questions" at bounding box center [140, 415] width 170 height 15
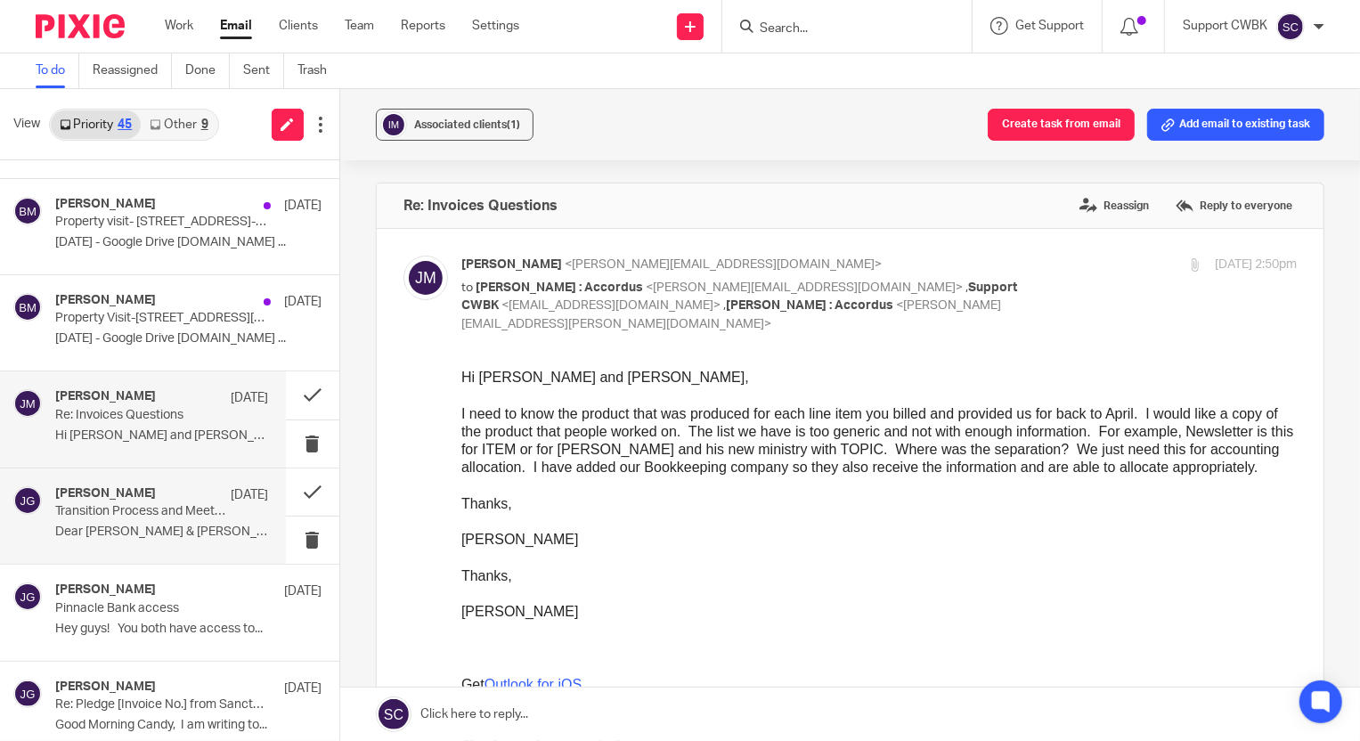
scroll to position [2507, 0]
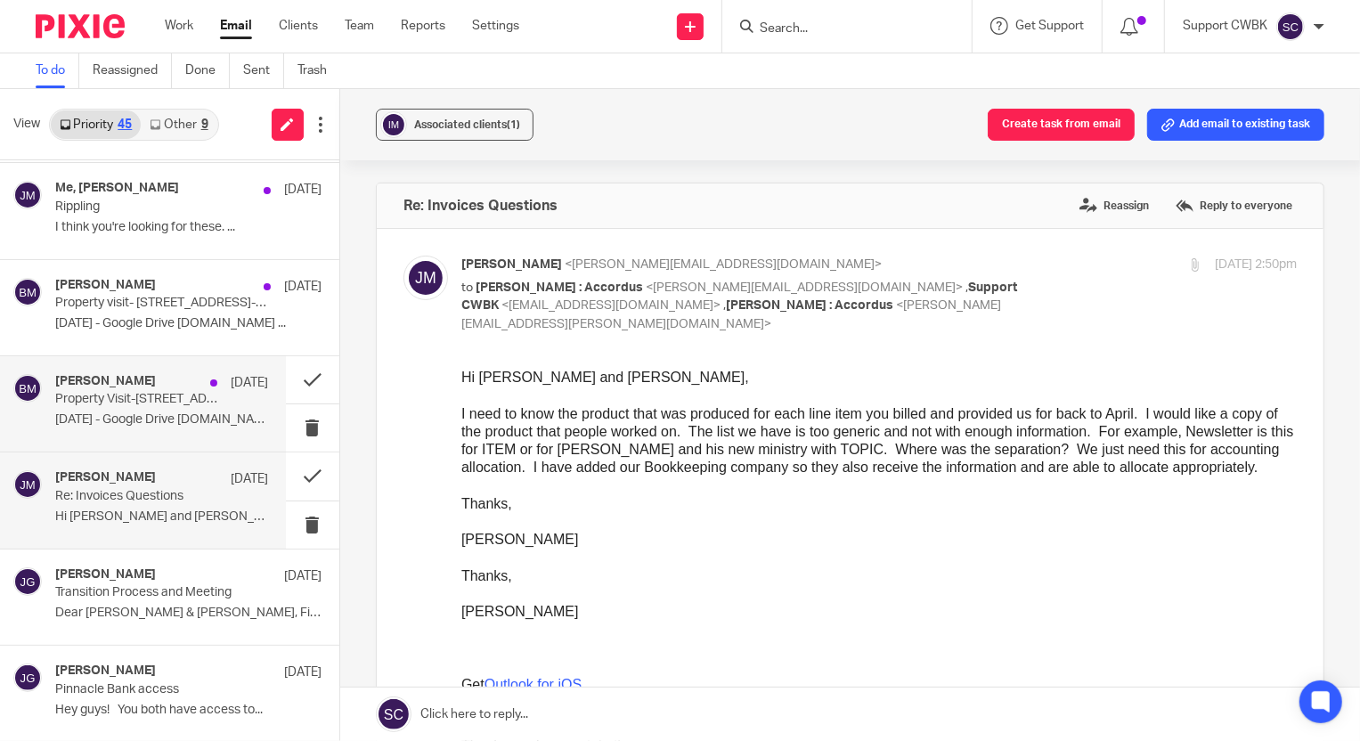
click at [105, 402] on p "Property Visit-4848 Scheel Rd-08.04.2025" at bounding box center [140, 399] width 170 height 15
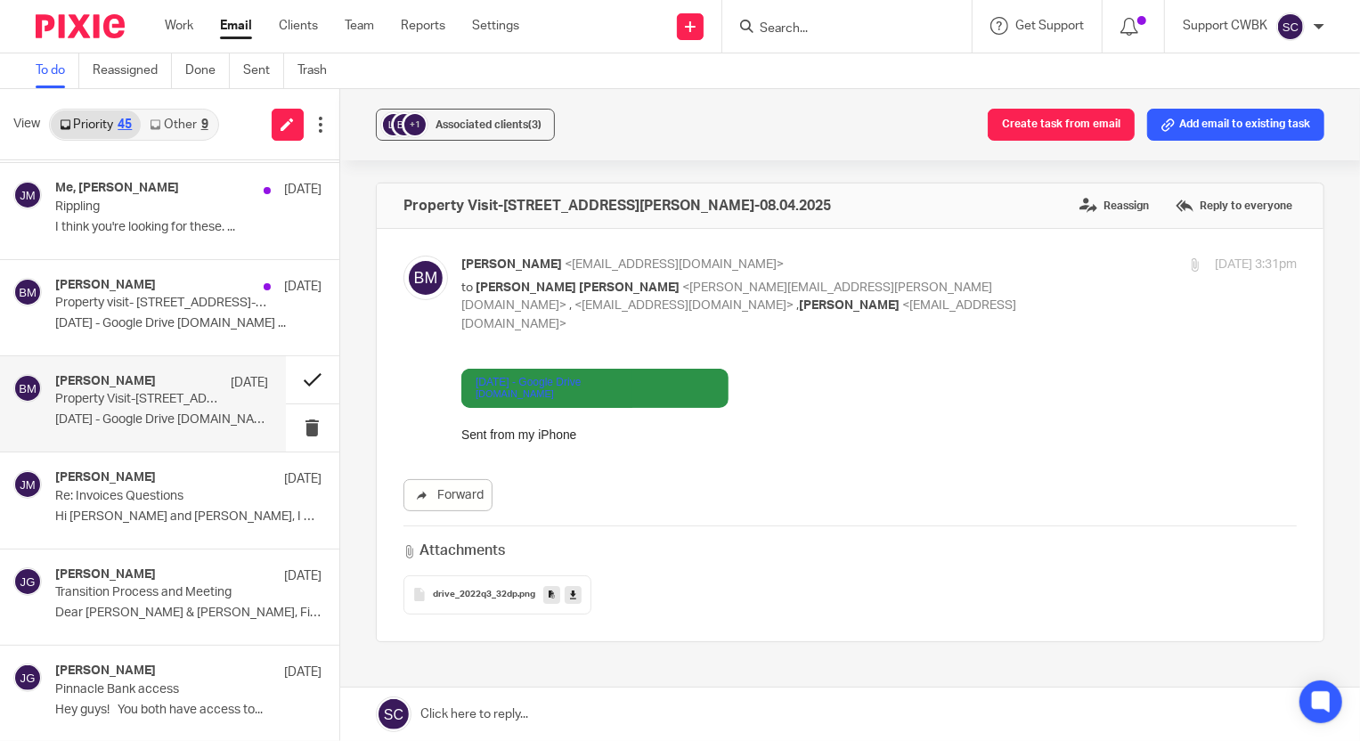
scroll to position [0, 0]
drag, startPoint x: 1164, startPoint y: 128, endPoint x: 1123, endPoint y: 155, distance: 49.7
click at [1164, 128] on button "Add email to existing task" at bounding box center [1235, 125] width 177 height 32
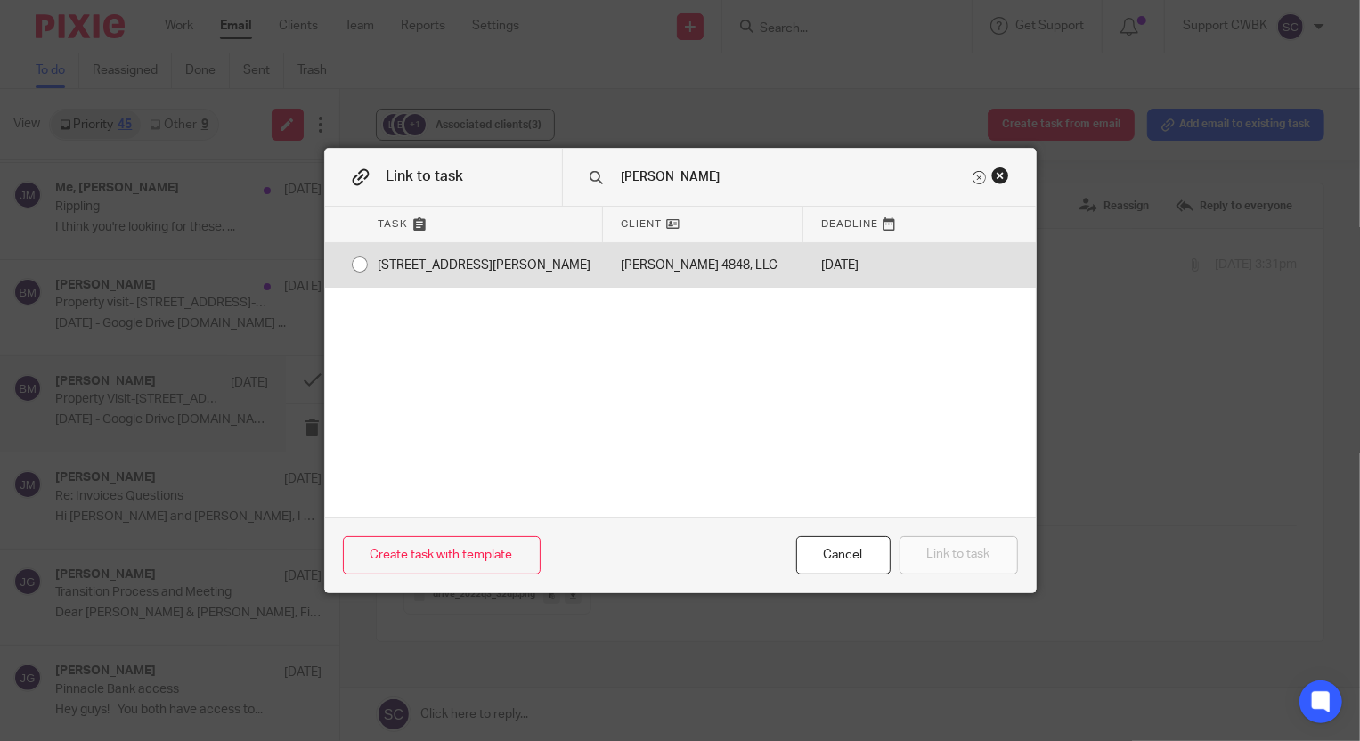
type input "scheel"
click at [486, 257] on div "[STREET_ADDRESS][PERSON_NAME]" at bounding box center [482, 265] width 242 height 45
radio input "true"
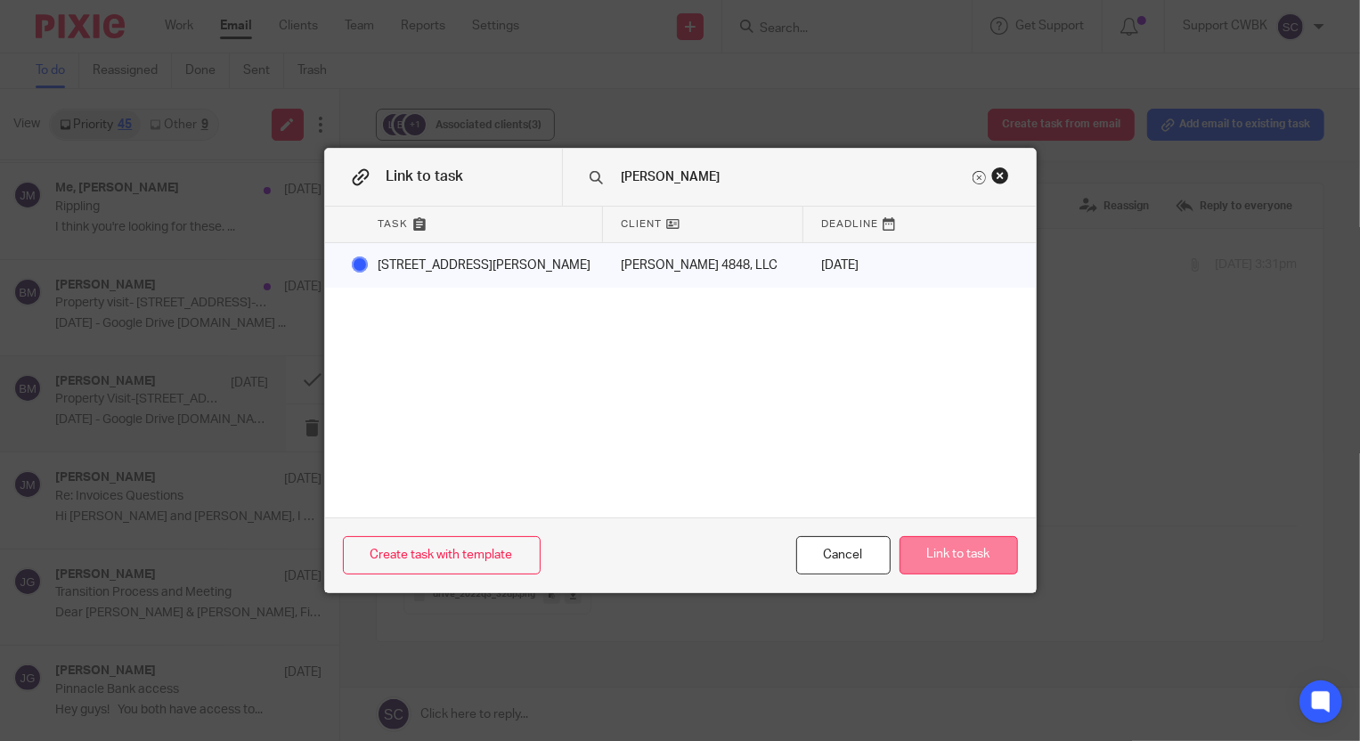
click at [955, 556] on button "Link to task" at bounding box center [959, 555] width 118 height 38
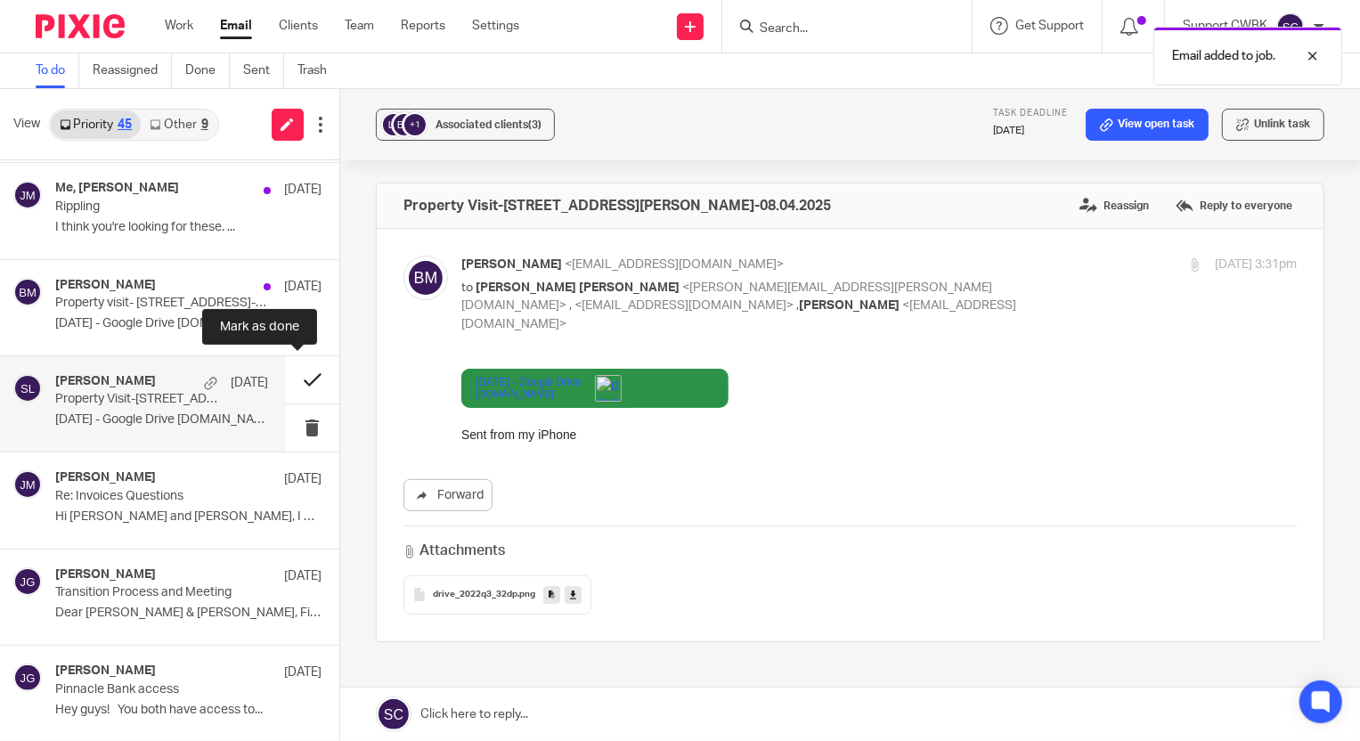
click at [291, 374] on button at bounding box center [312, 379] width 53 height 47
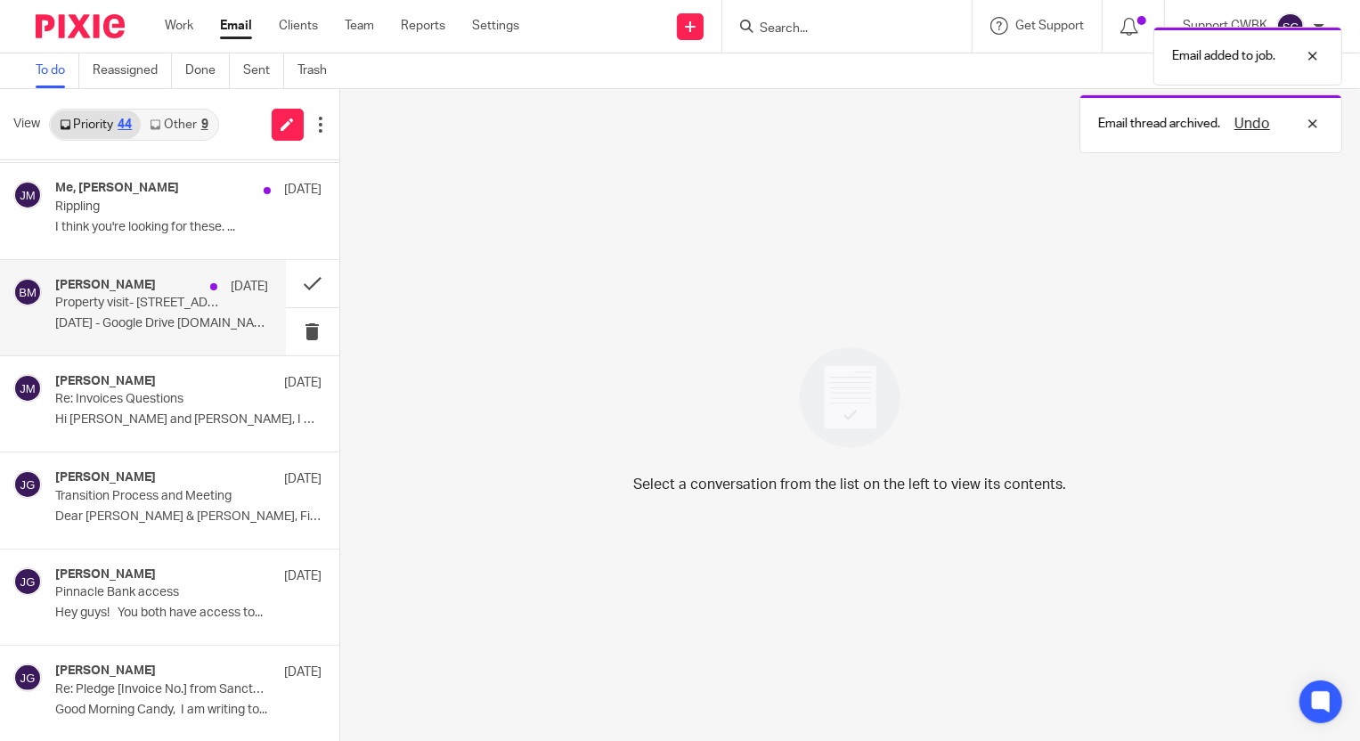
click at [119, 302] on p "Property visit- 201 Ave B-08.03.2025" at bounding box center [140, 303] width 170 height 15
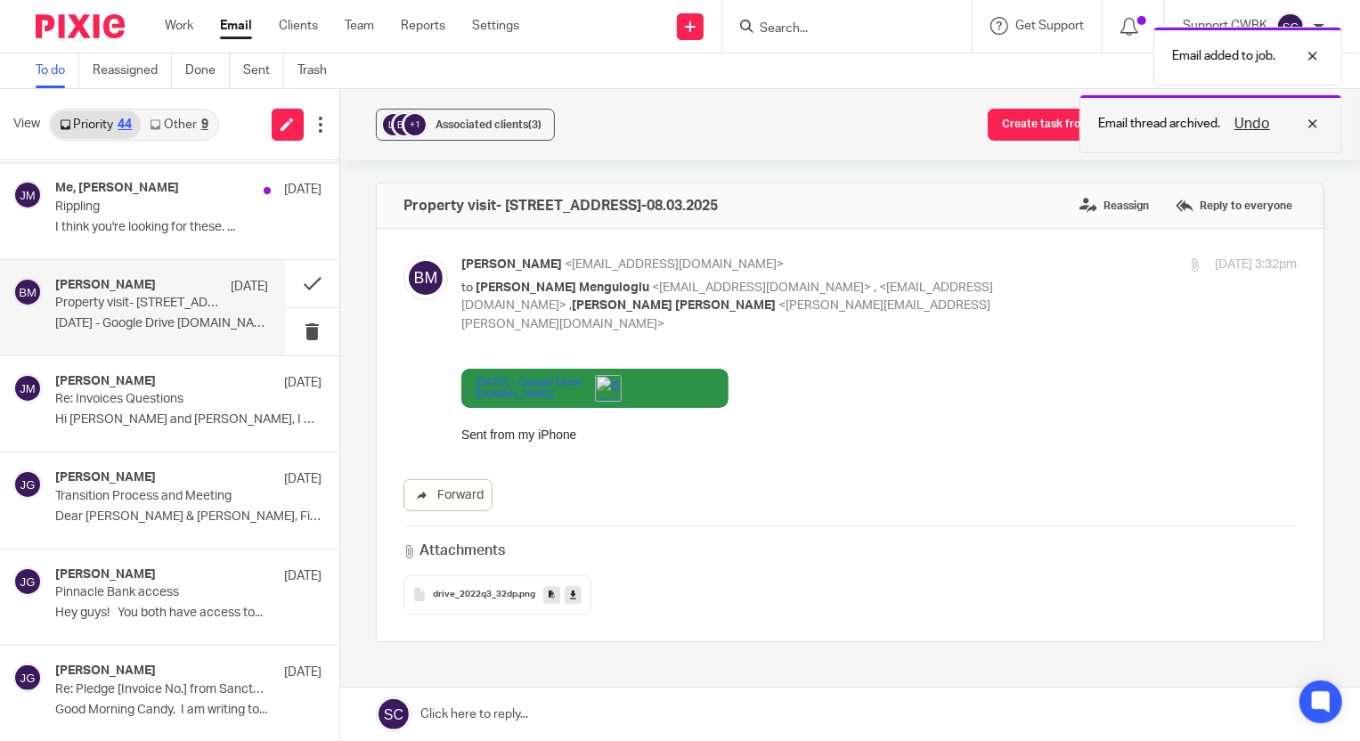
click at [1320, 128] on div "Undo" at bounding box center [1272, 123] width 103 height 21
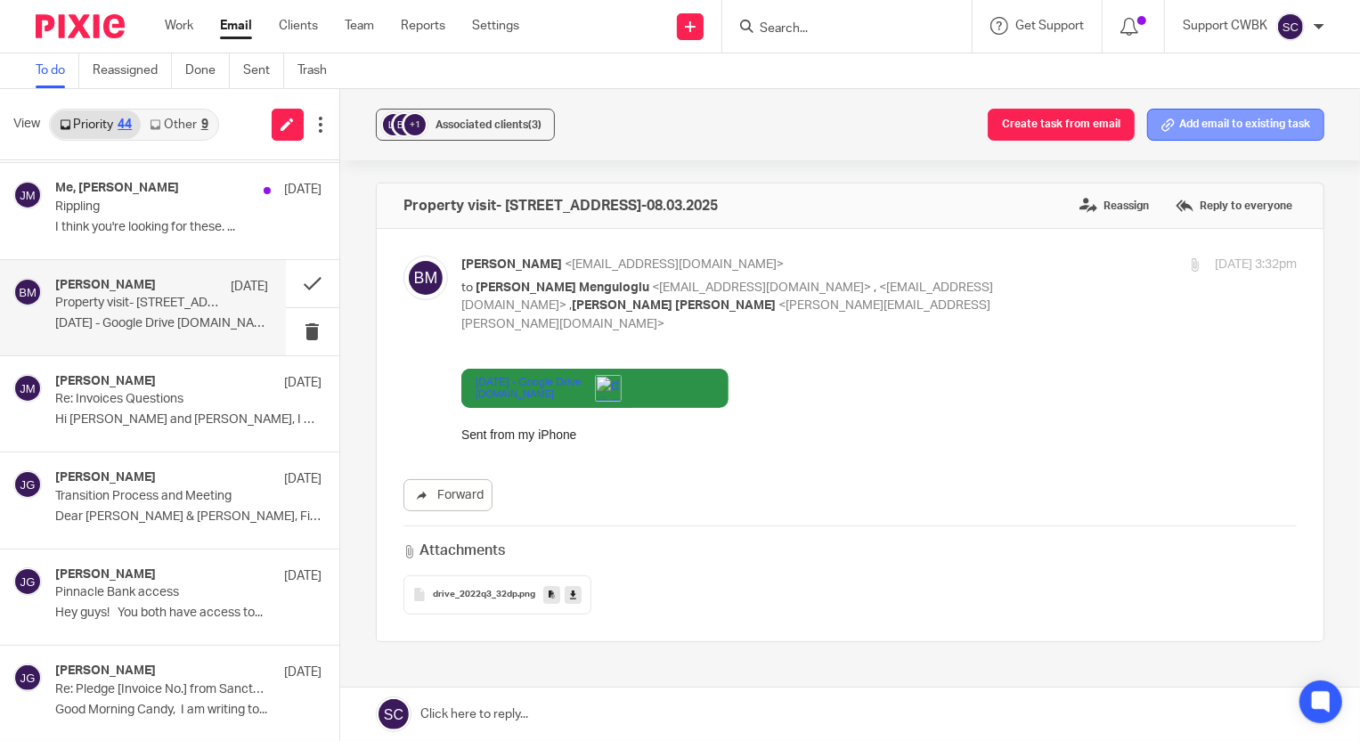
click at [1229, 130] on button "Add email to existing task" at bounding box center [1235, 125] width 177 height 32
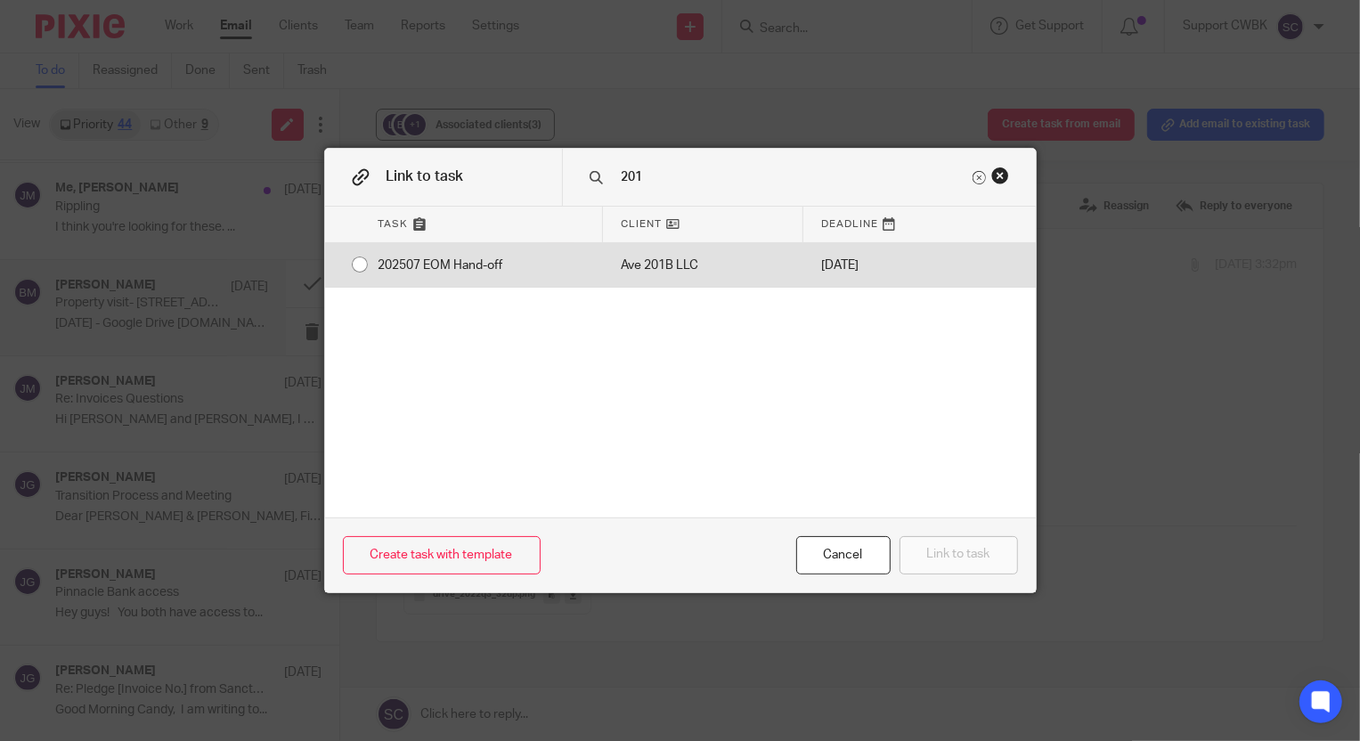
type input "201"
click at [451, 263] on div "202507 EOM Hand-off" at bounding box center [482, 265] width 242 height 45
radio input "true"
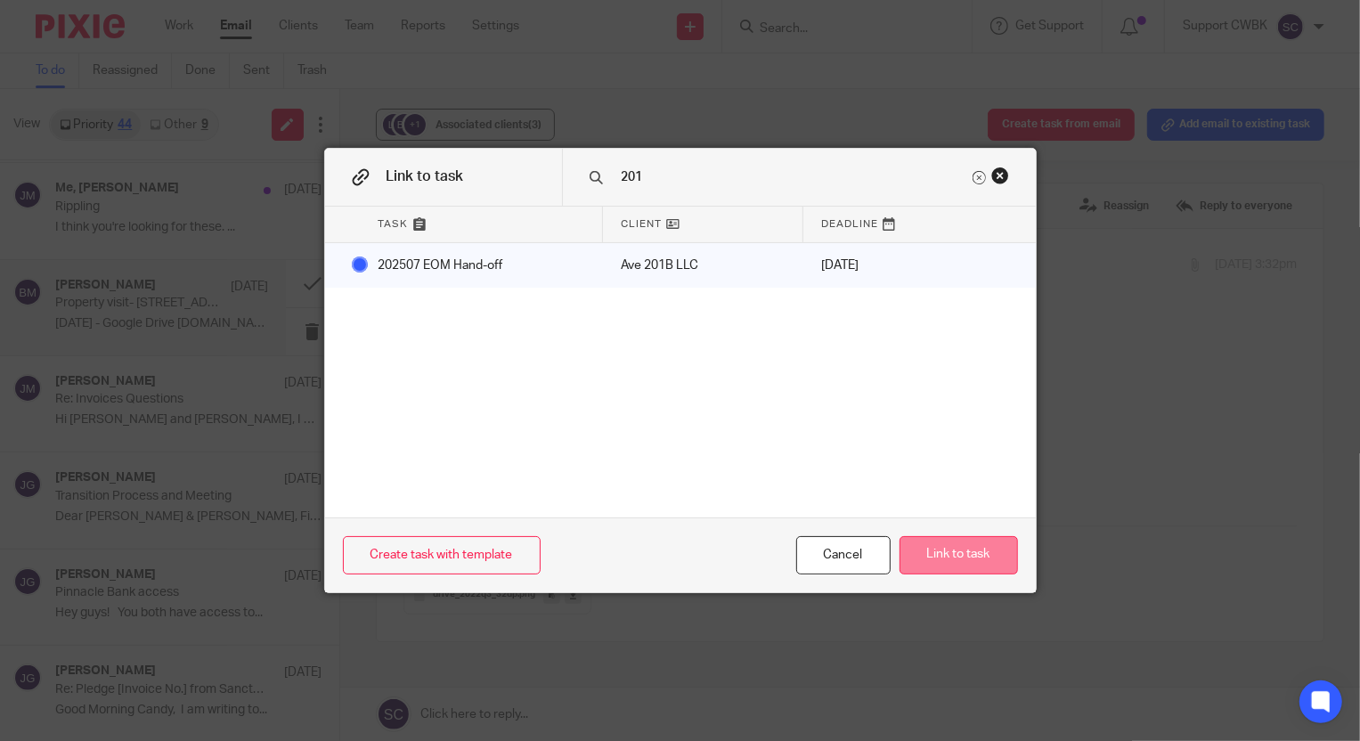
click at [923, 544] on button "Link to task" at bounding box center [959, 555] width 118 height 38
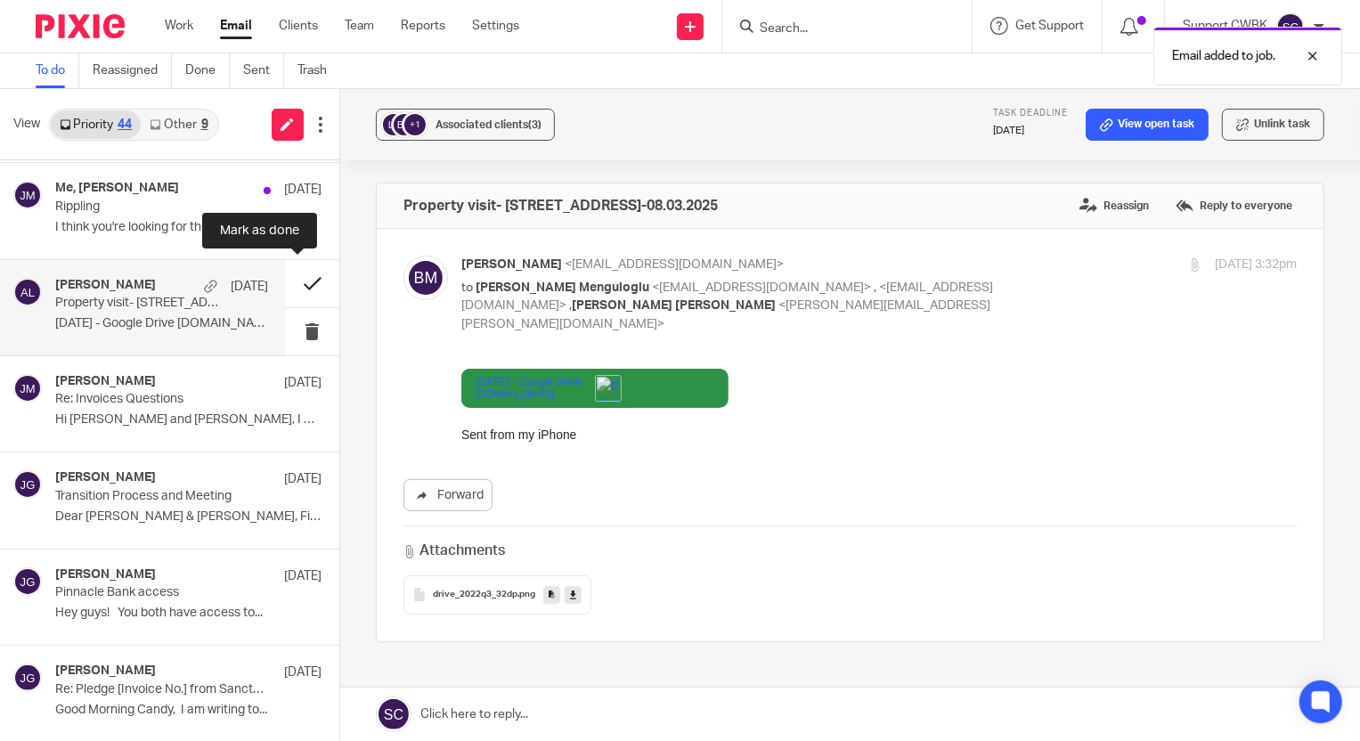
click at [303, 282] on button at bounding box center [312, 283] width 53 height 47
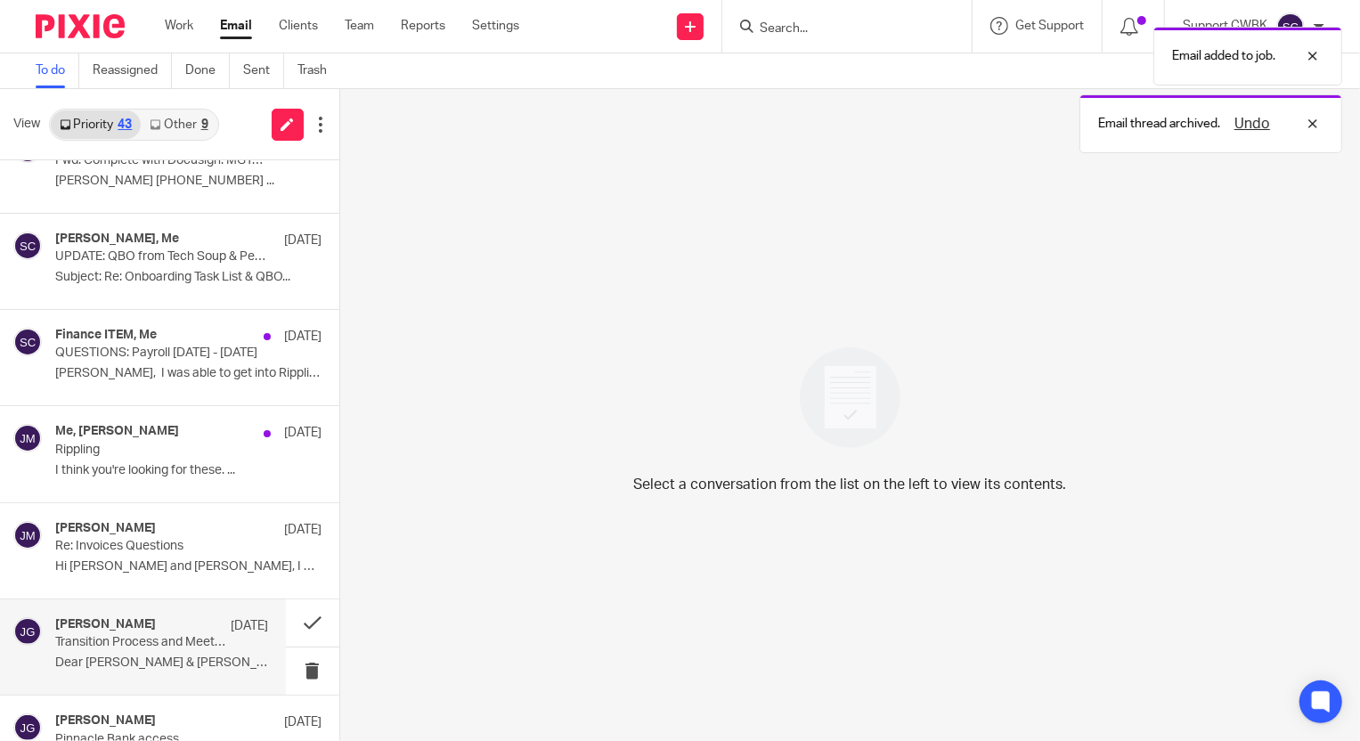
scroll to position [2183, 0]
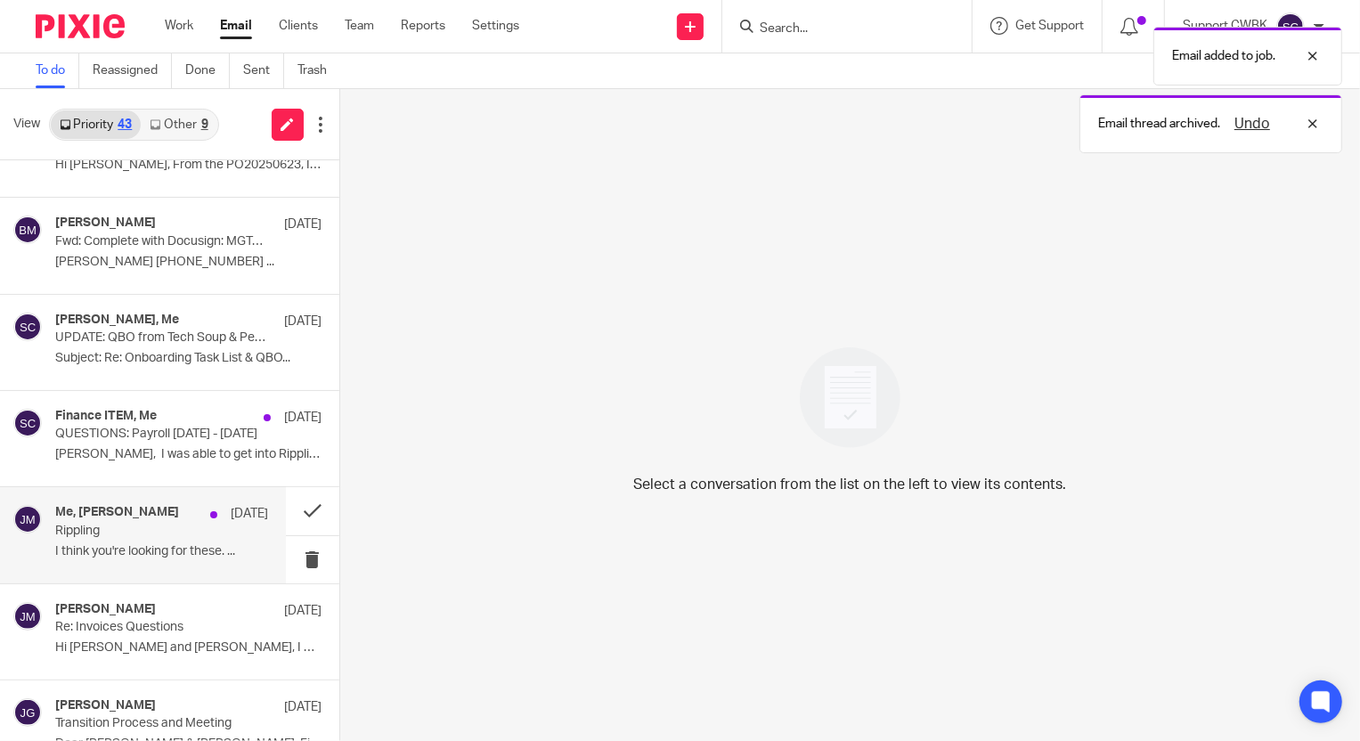
click at [134, 540] on div "Me, Jerry Matte Aug 6 Rippling I think you're looking for these. ..." at bounding box center [161, 535] width 213 height 60
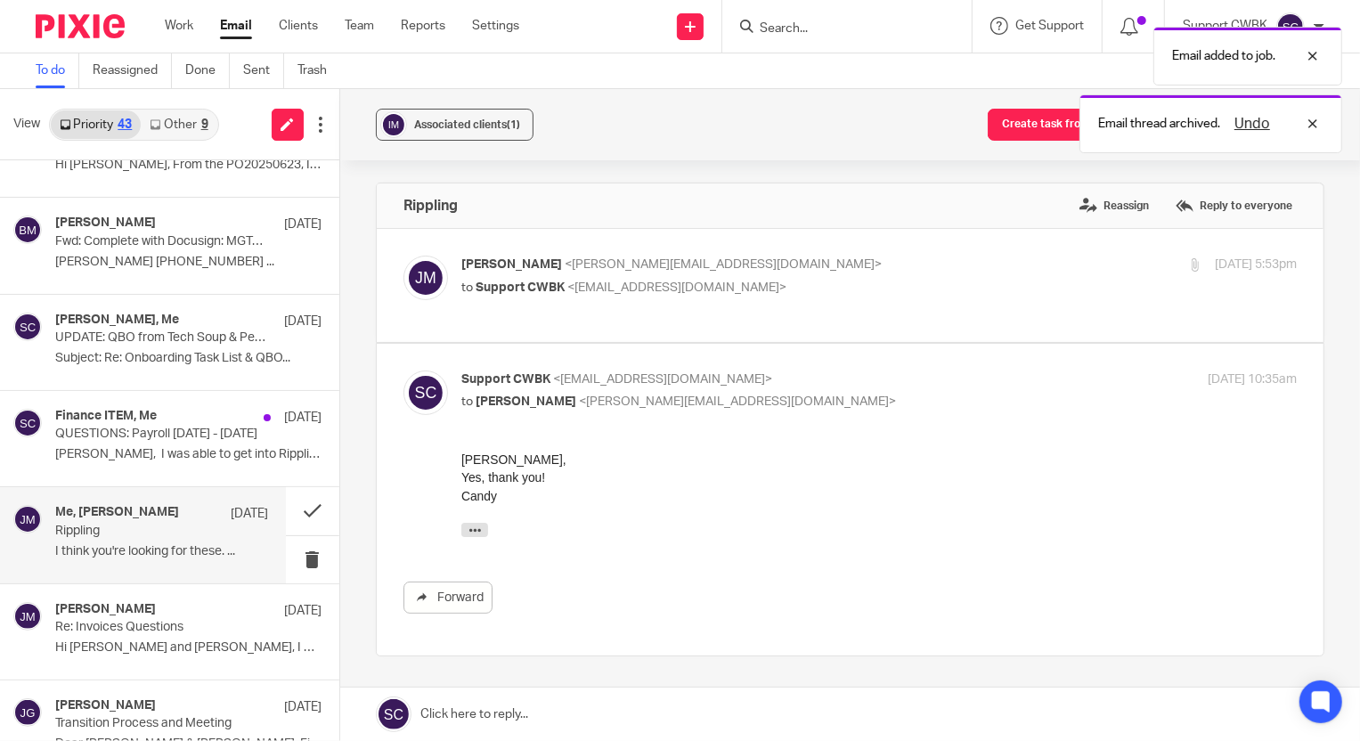
scroll to position [0, 0]
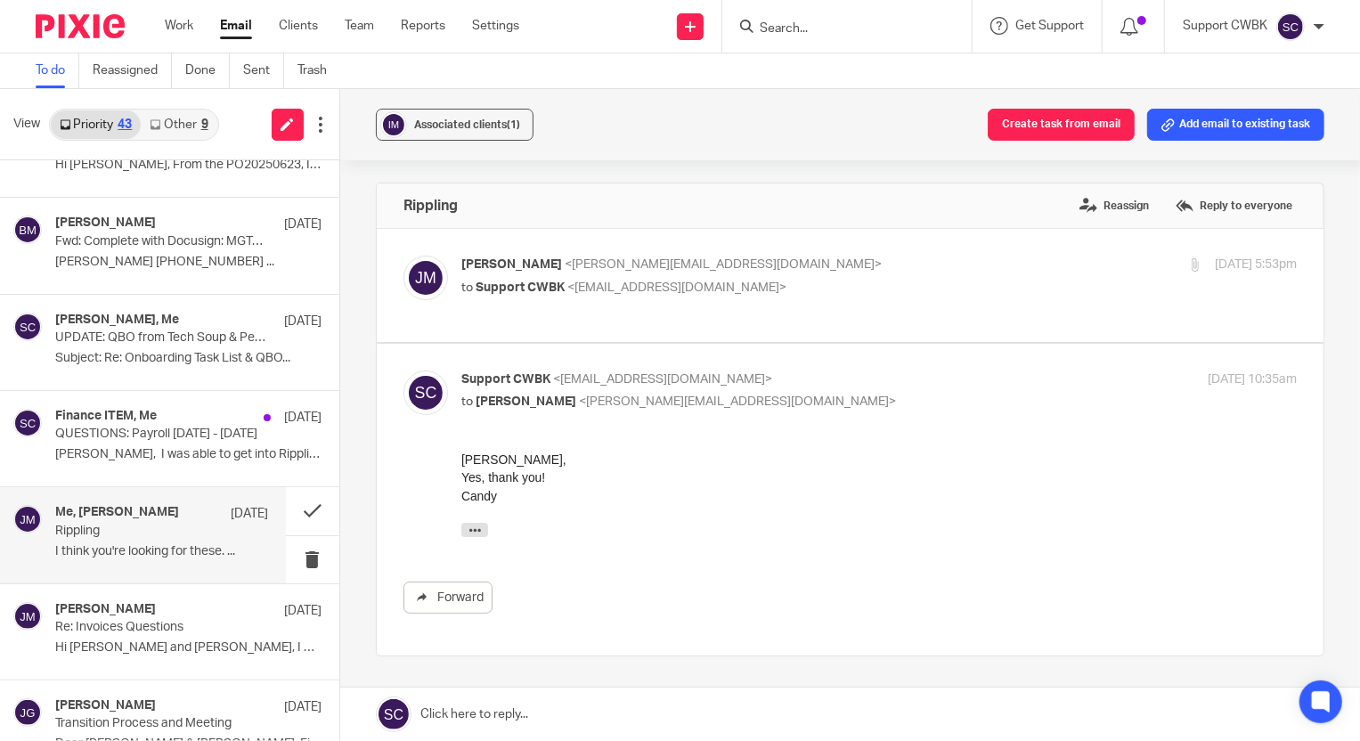
click at [935, 270] on p "Jerry Matte <jerry@iteministries.org>" at bounding box center [739, 265] width 557 height 19
checkbox input "true"
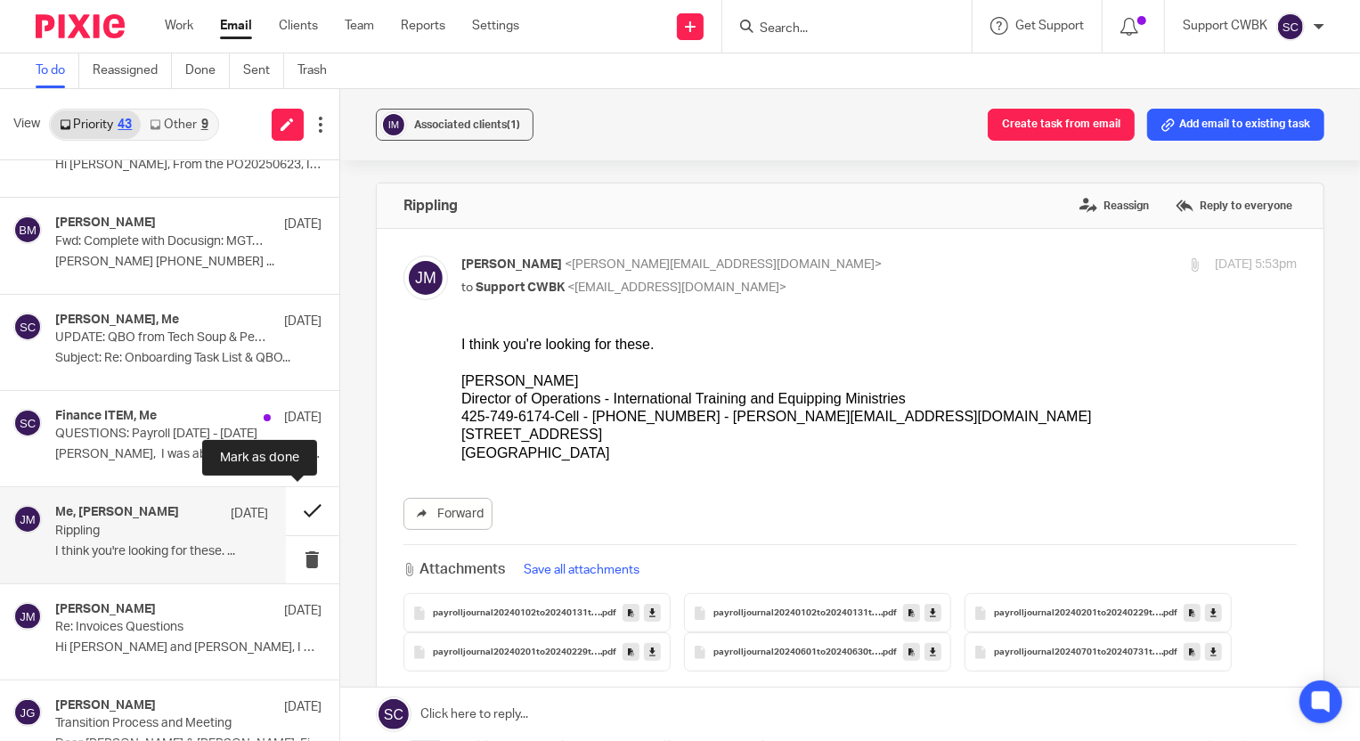
click at [291, 510] on button at bounding box center [312, 510] width 53 height 47
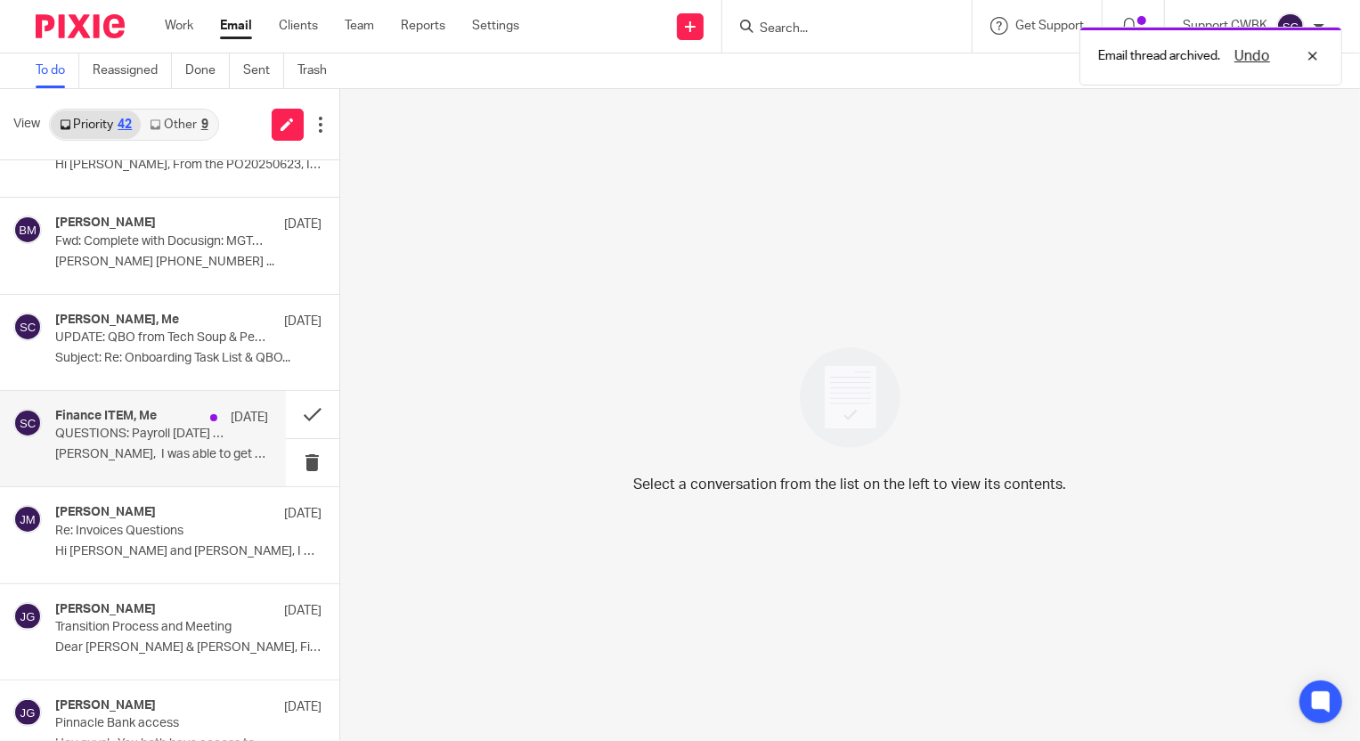
click at [98, 451] on p "Jerry, I was able to get into Rippling..." at bounding box center [161, 454] width 213 height 15
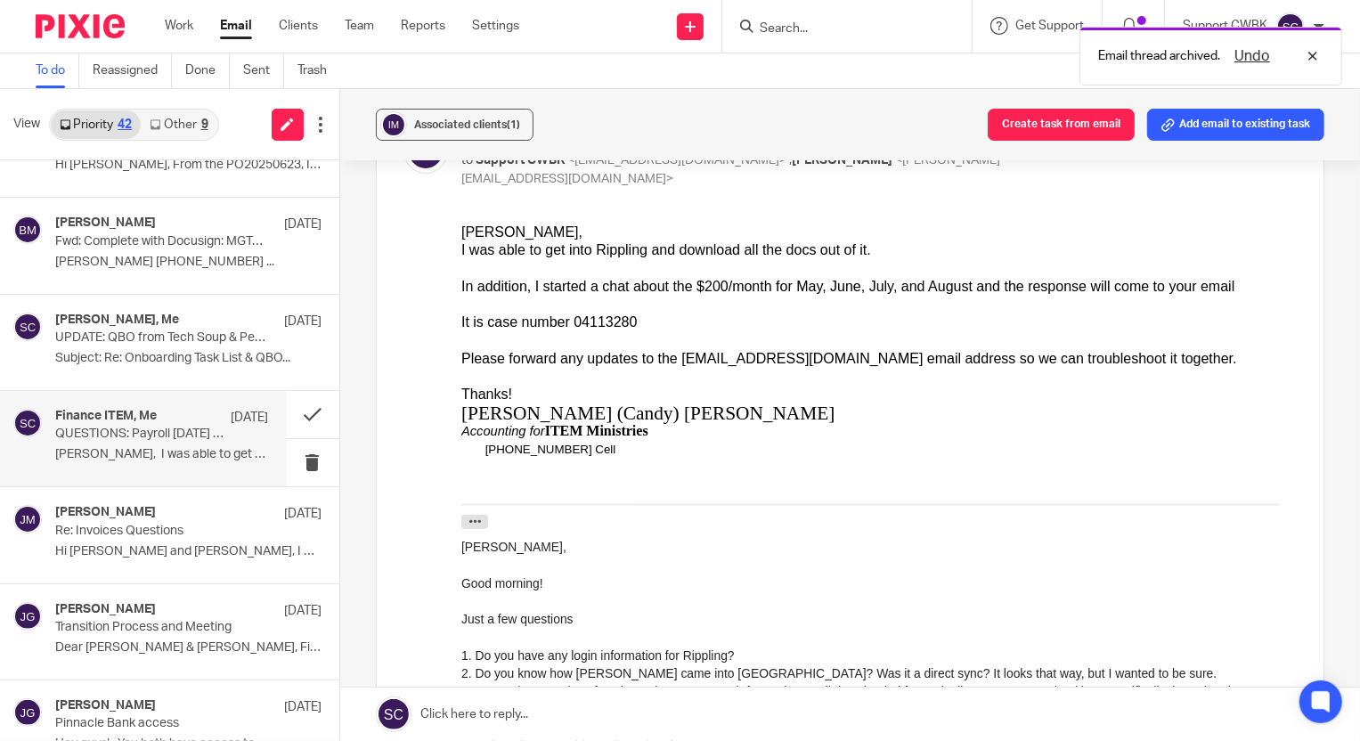
scroll to position [242, 0]
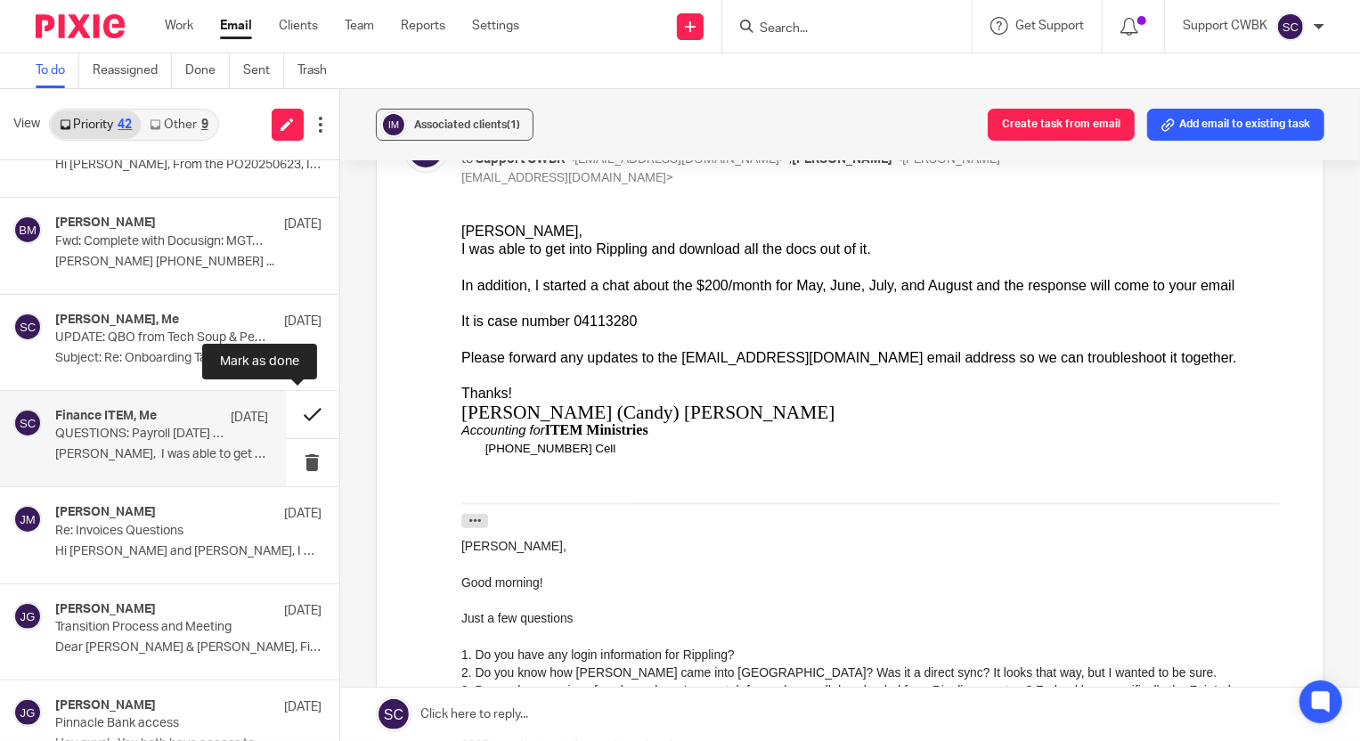
click at [291, 412] on button at bounding box center [312, 414] width 53 height 47
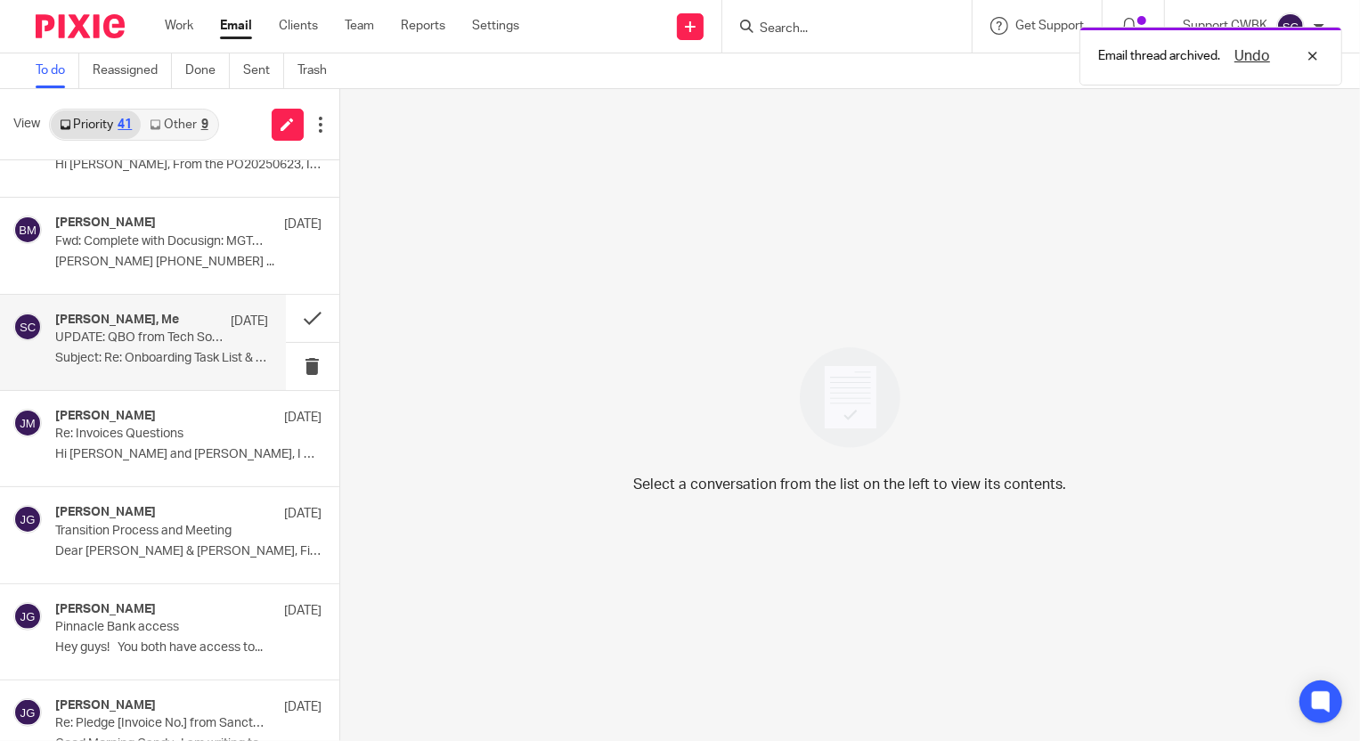
click at [134, 341] on p "UPDATE: QBO from Tech Soup & Personal" at bounding box center [140, 338] width 170 height 15
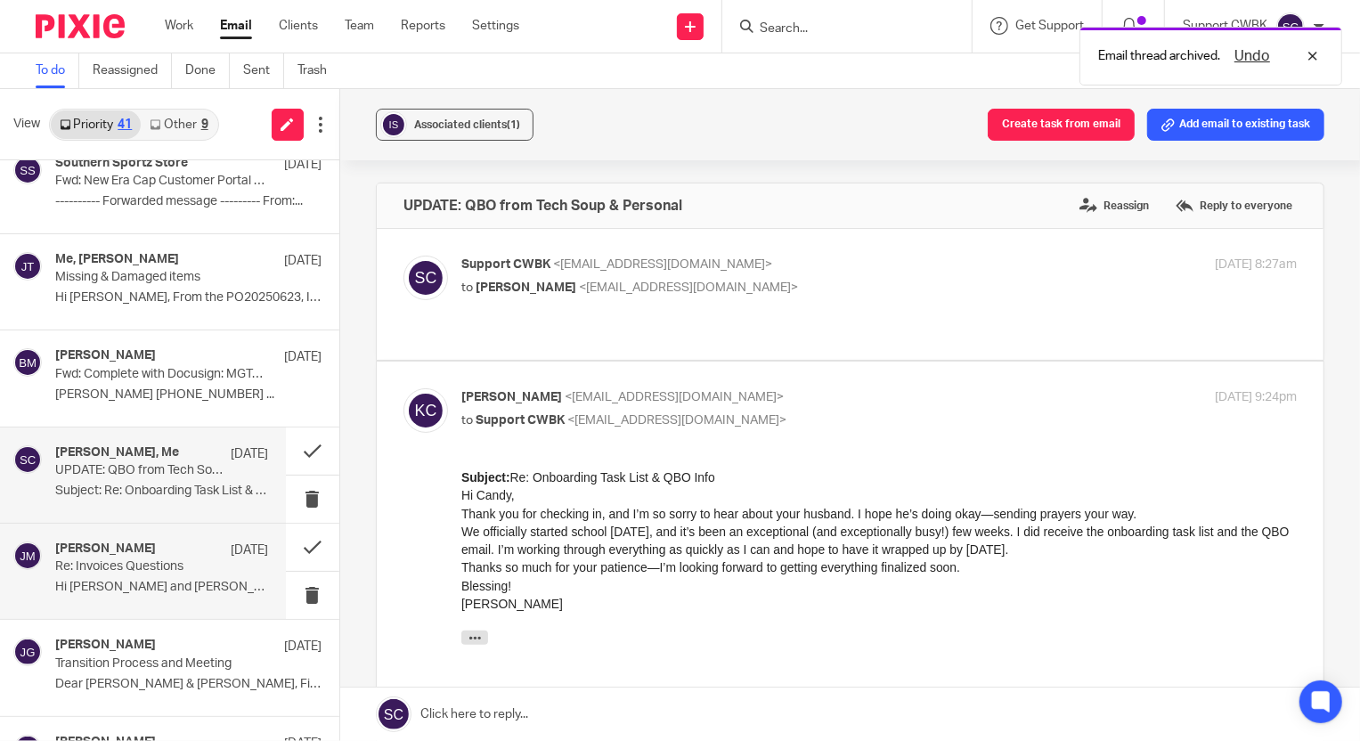
scroll to position [2021, 0]
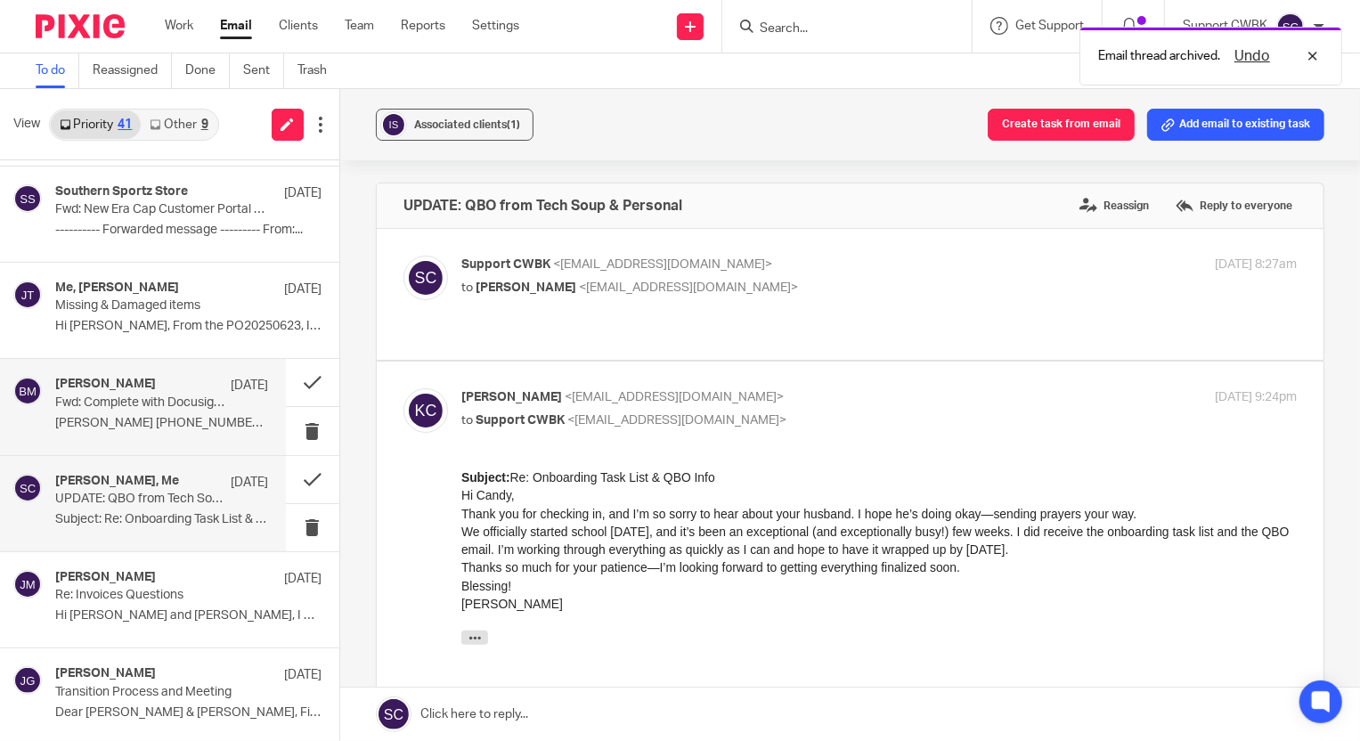
click at [120, 416] on p "Baran Menguloglu 864-293-8894 ..." at bounding box center [161, 423] width 213 height 15
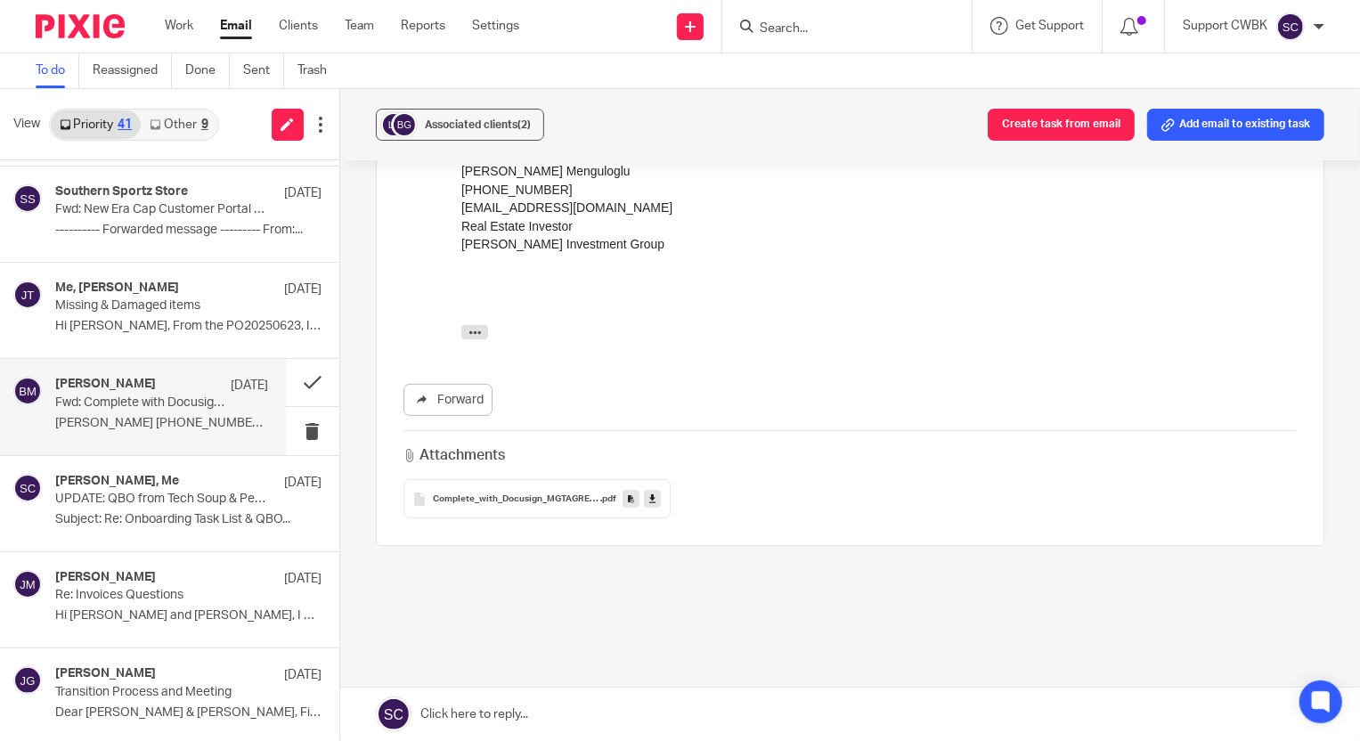
scroll to position [243, 0]
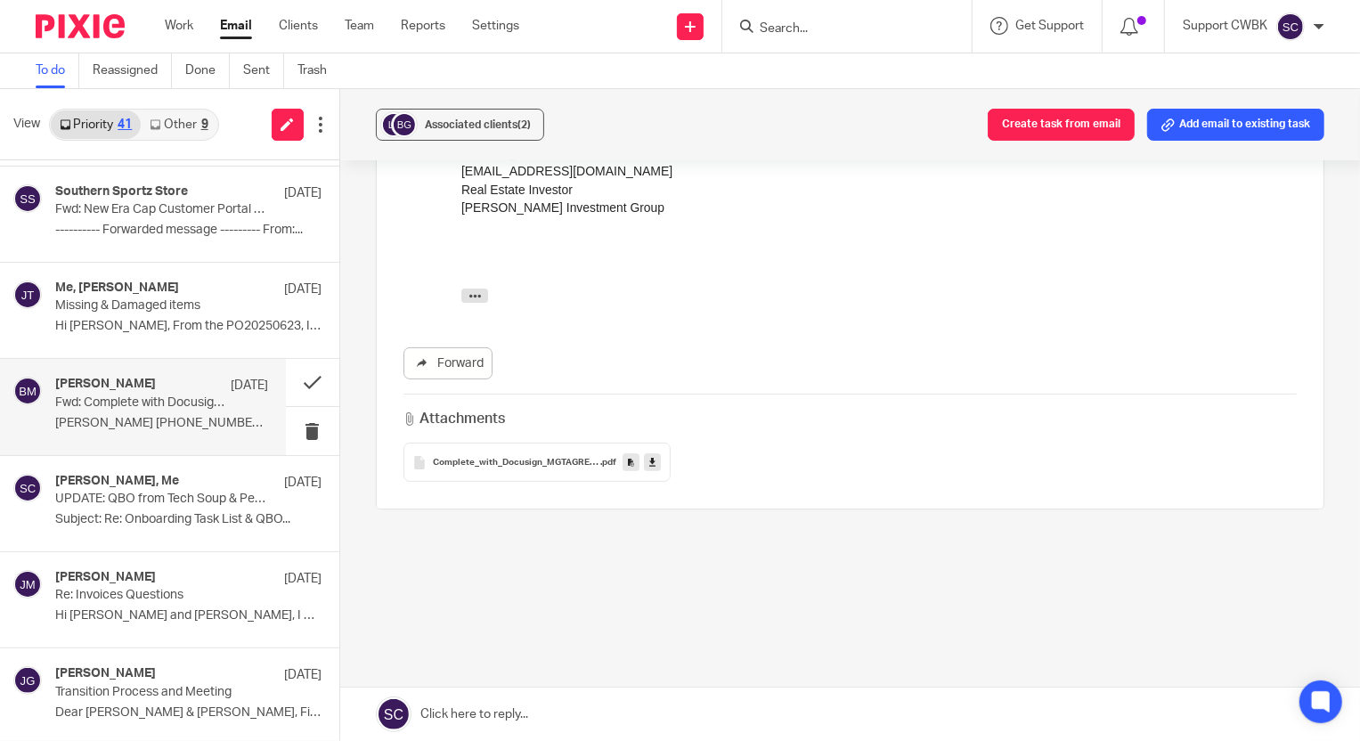
click at [518, 460] on span "Complete_with_Docusign_MGTAGREE_Flats_at_Sch" at bounding box center [516, 463] width 167 height 11
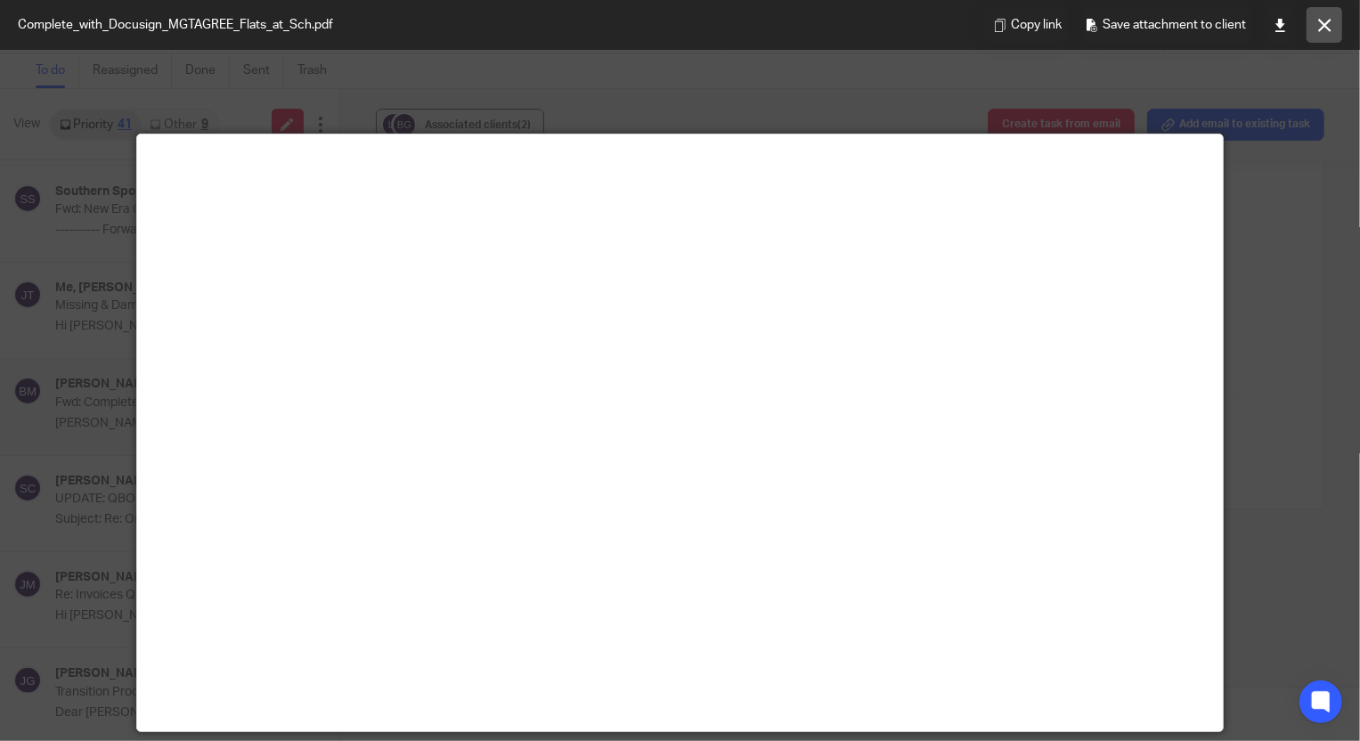
click at [1322, 25] on icon at bounding box center [1325, 25] width 13 height 13
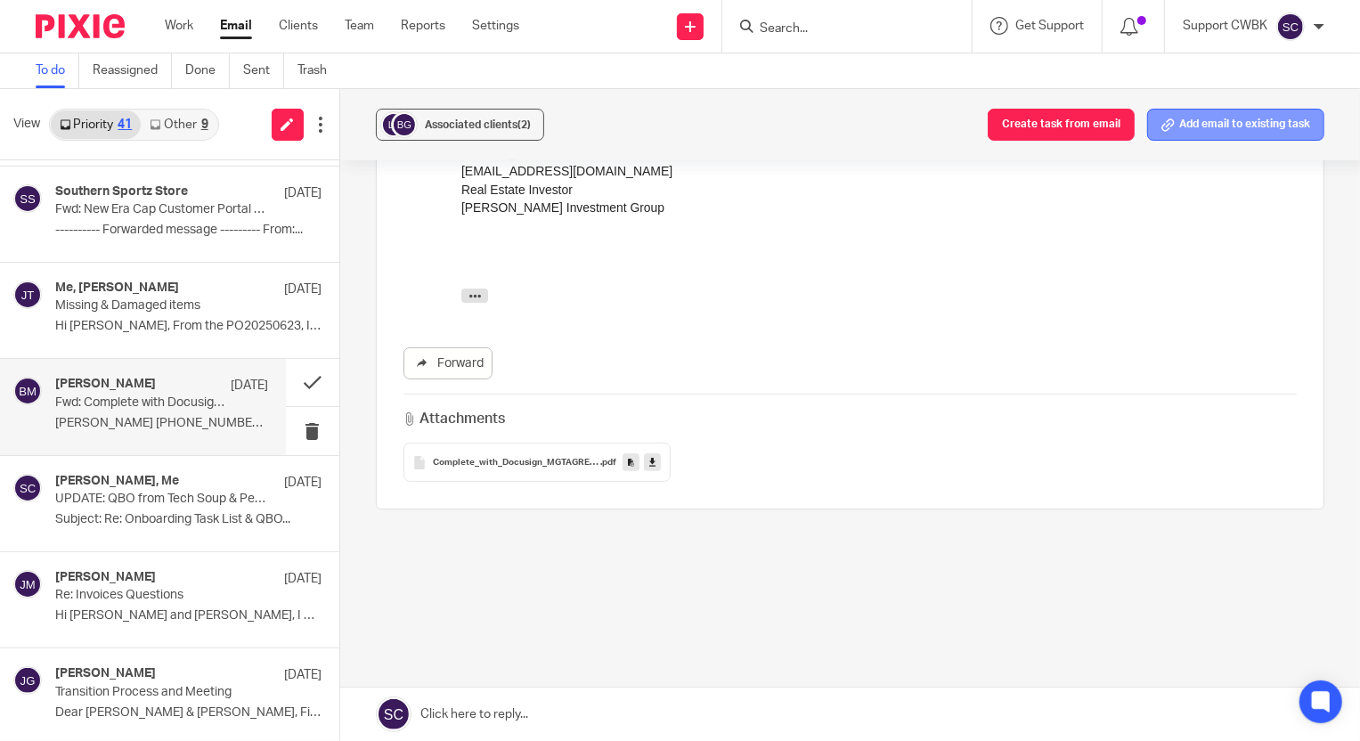
click at [1189, 118] on button "Add email to existing task" at bounding box center [1235, 125] width 177 height 32
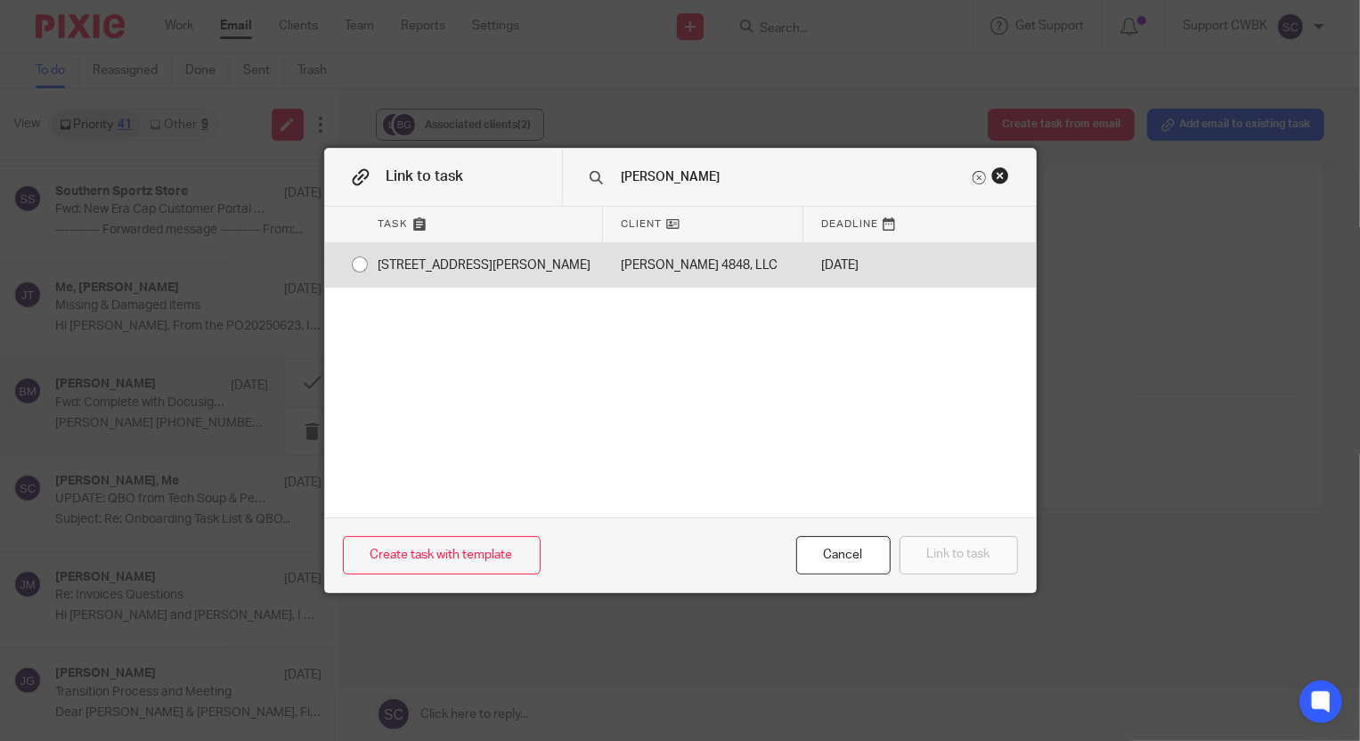
type input "scheel"
click at [446, 264] on div "[STREET_ADDRESS][PERSON_NAME]" at bounding box center [482, 265] width 242 height 45
radio input "true"
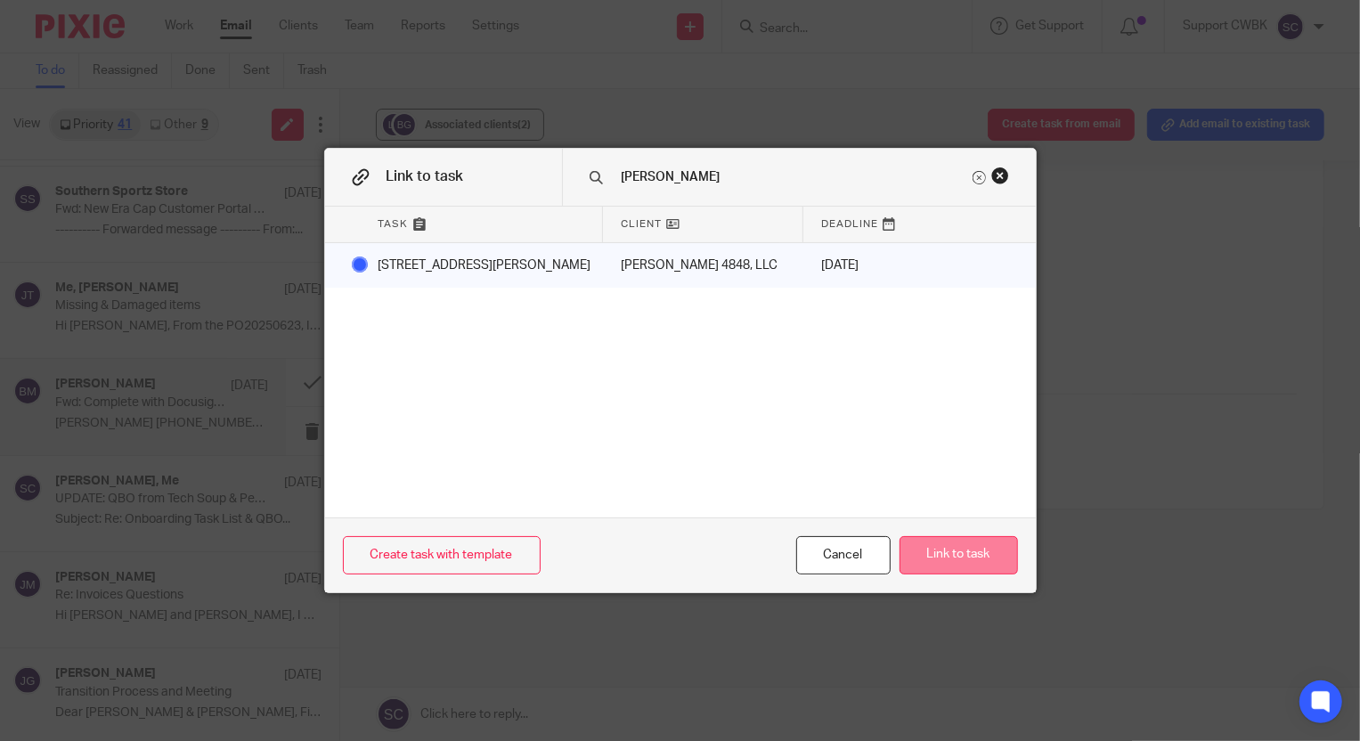
click at [943, 545] on button "Link to task" at bounding box center [959, 555] width 118 height 38
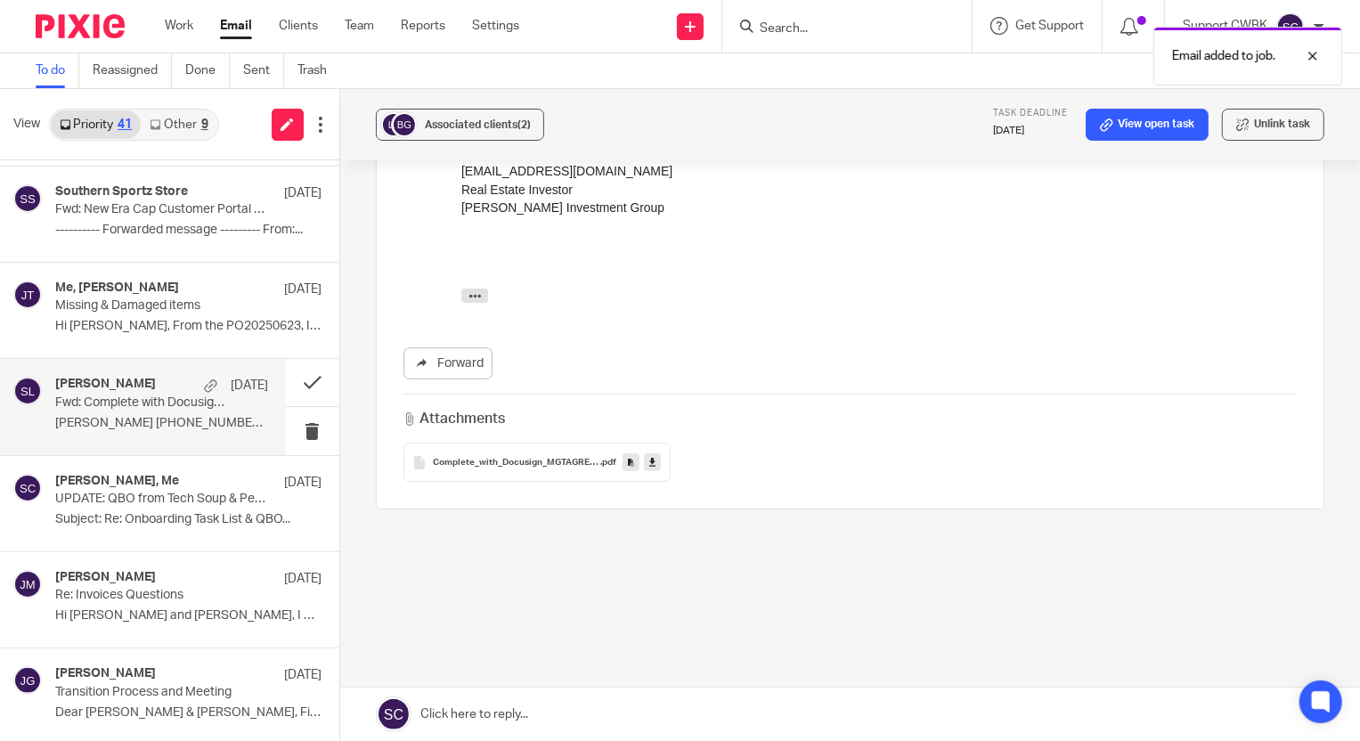
scroll to position [0, 0]
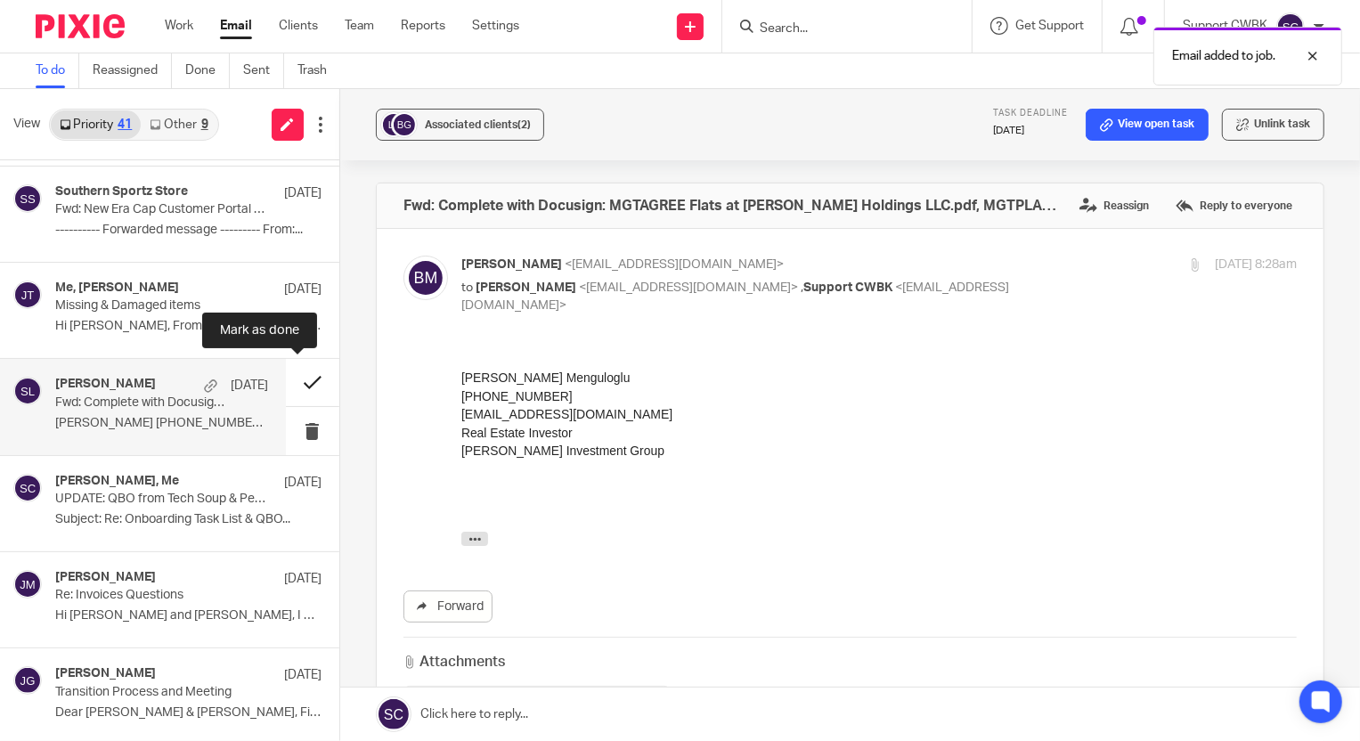
click at [298, 384] on button at bounding box center [312, 382] width 53 height 47
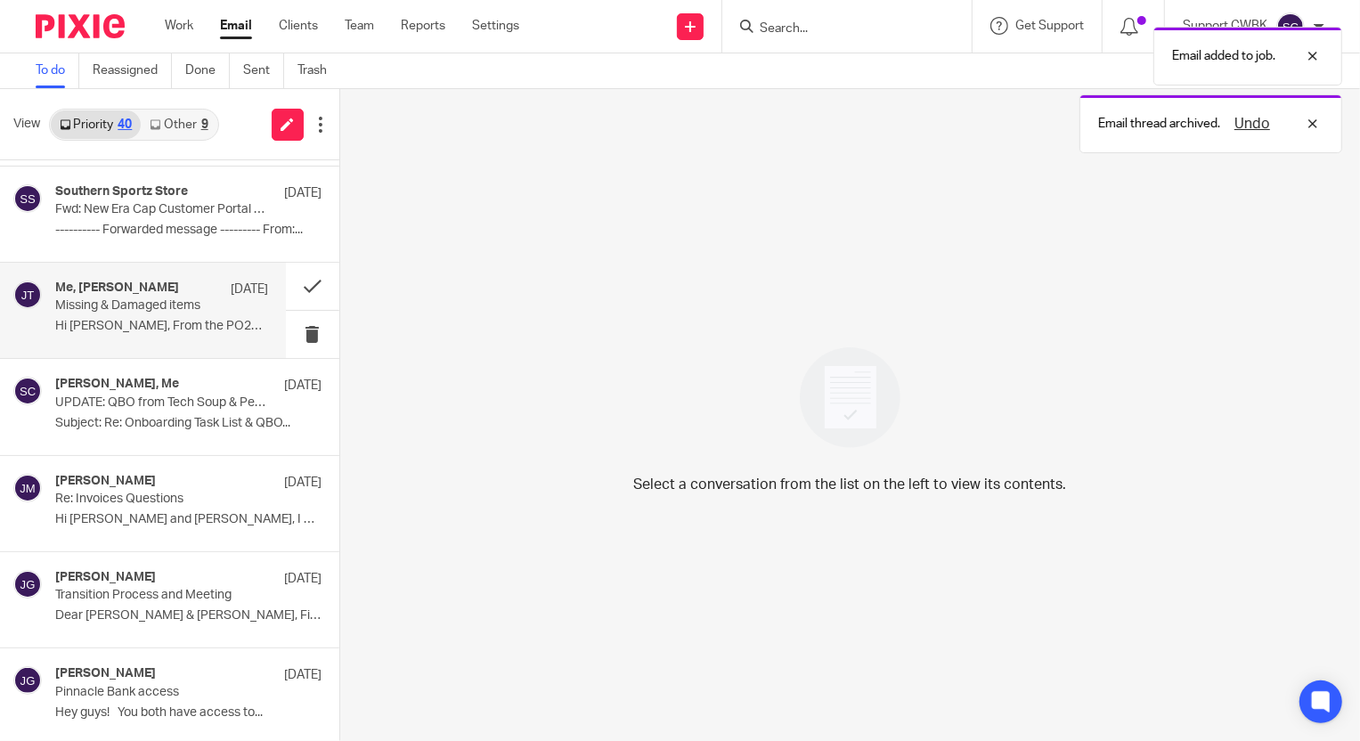
click at [108, 299] on p "Missing & Damaged items" at bounding box center [140, 305] width 170 height 15
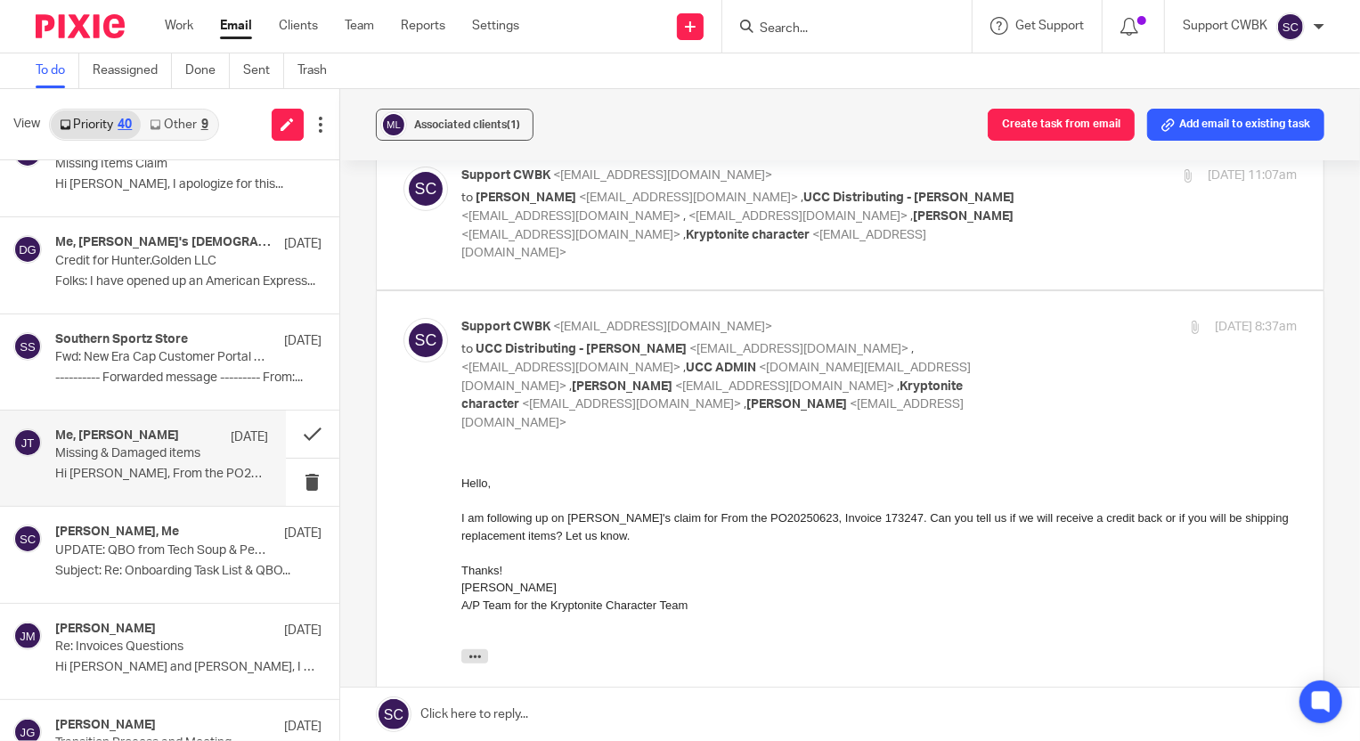
scroll to position [1859, 0]
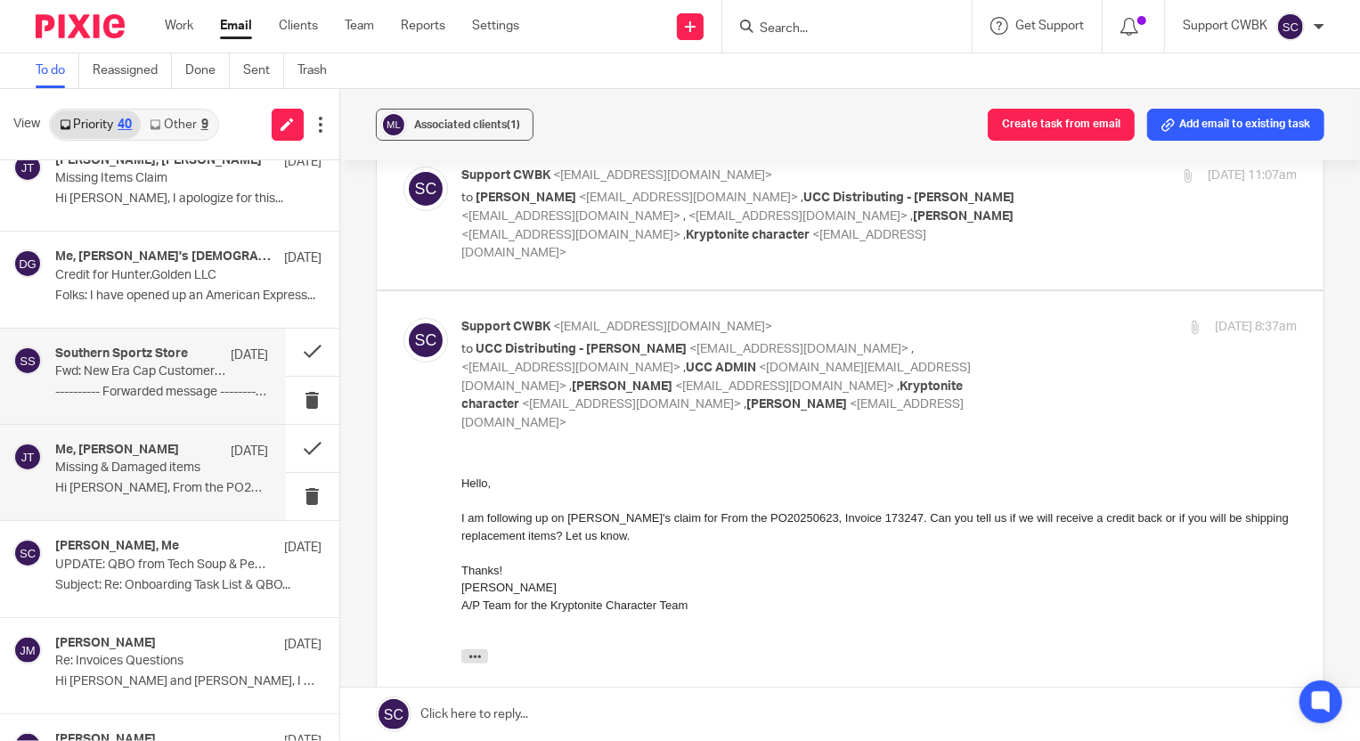
click at [112, 361] on div "Southern Sportz Store Aug 7" at bounding box center [161, 356] width 213 height 18
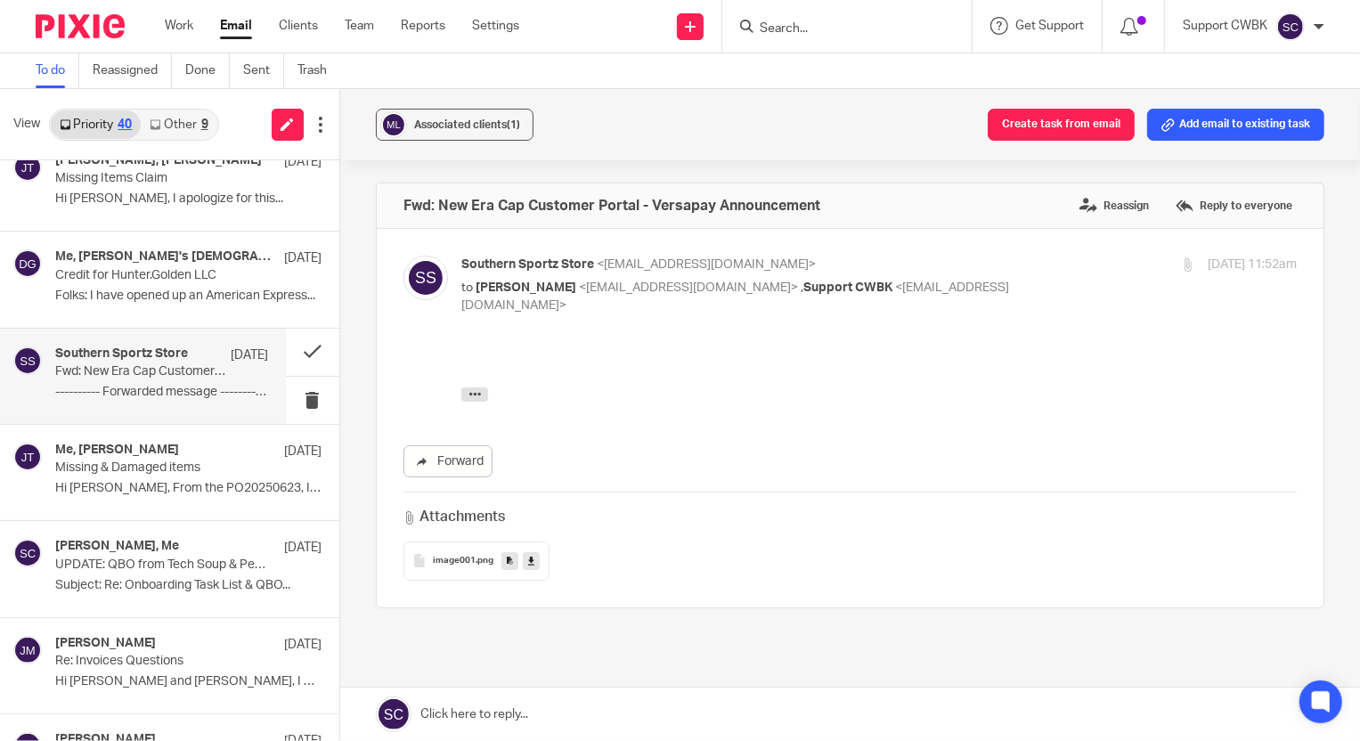
scroll to position [0, 0]
click at [468, 395] on icon "button" at bounding box center [474, 393] width 13 height 13
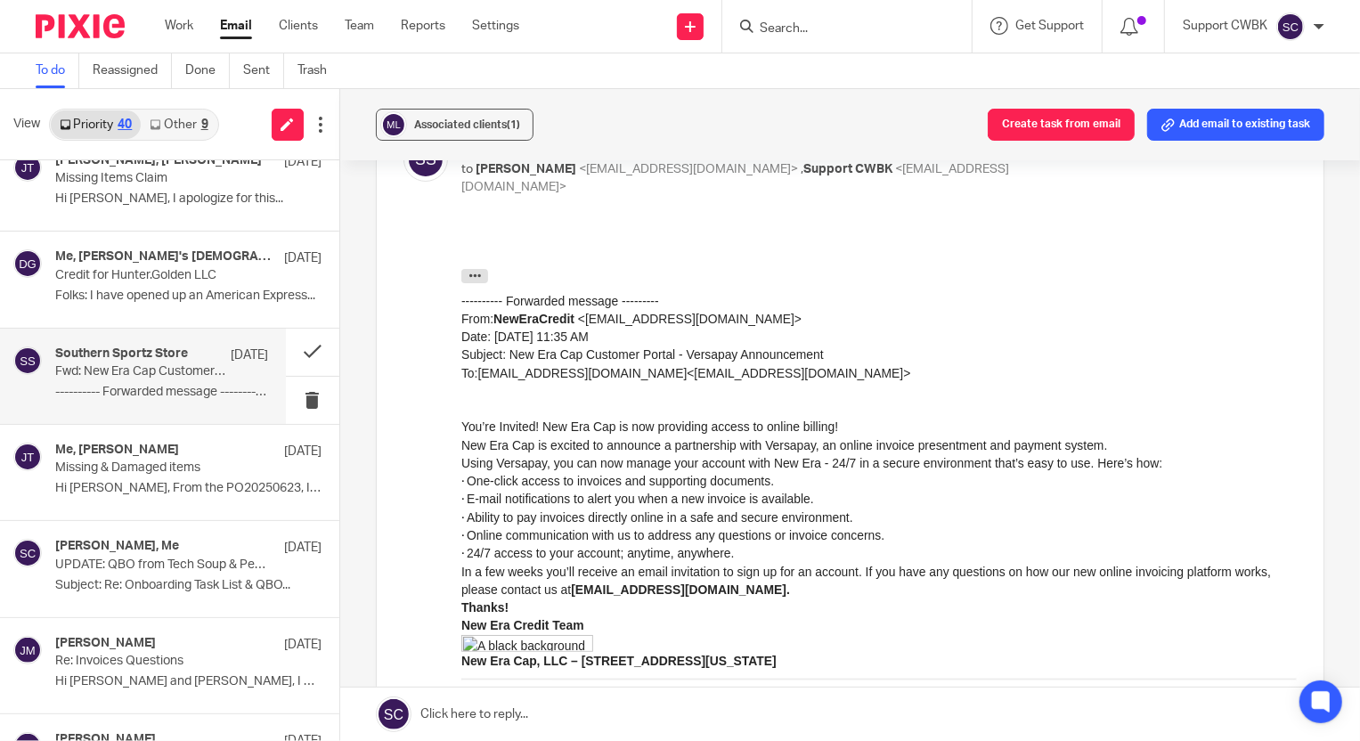
scroll to position [161, 0]
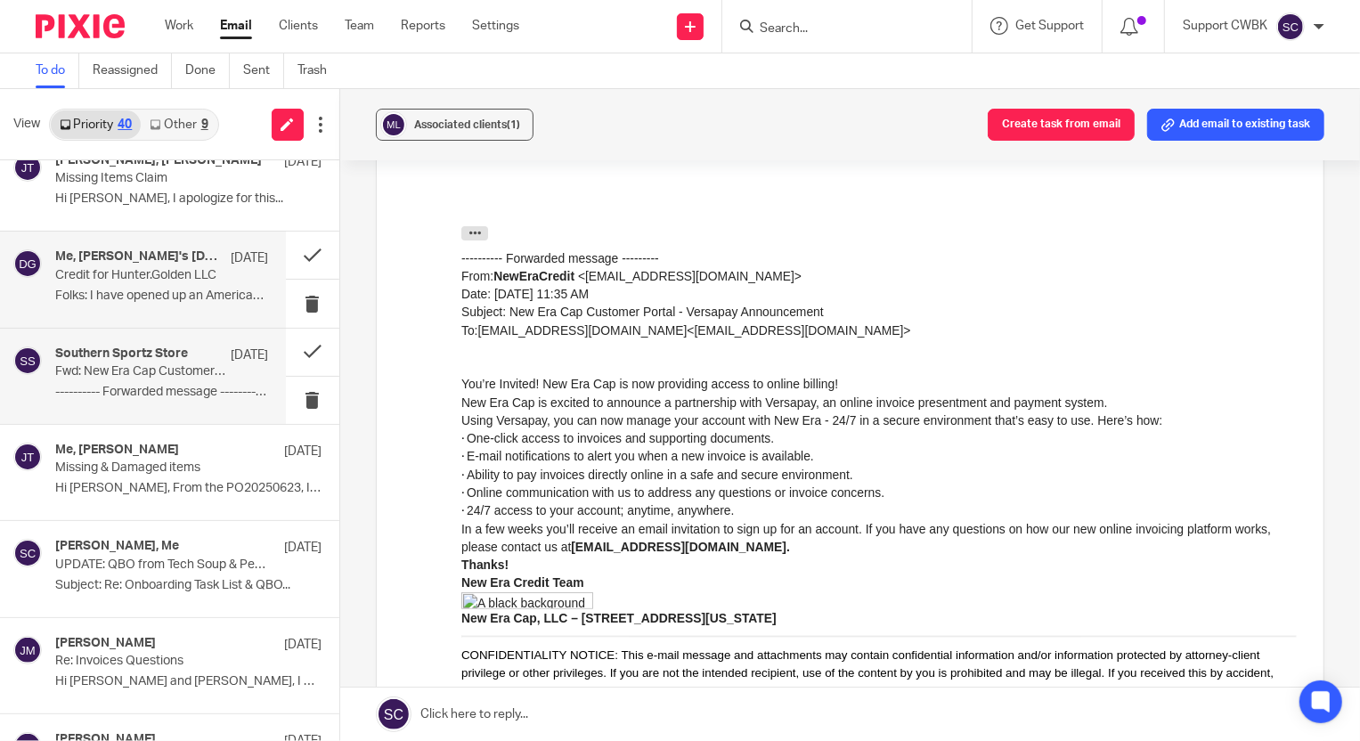
click at [94, 280] on p "Credit for Hunter.Golden LLC" at bounding box center [140, 275] width 170 height 15
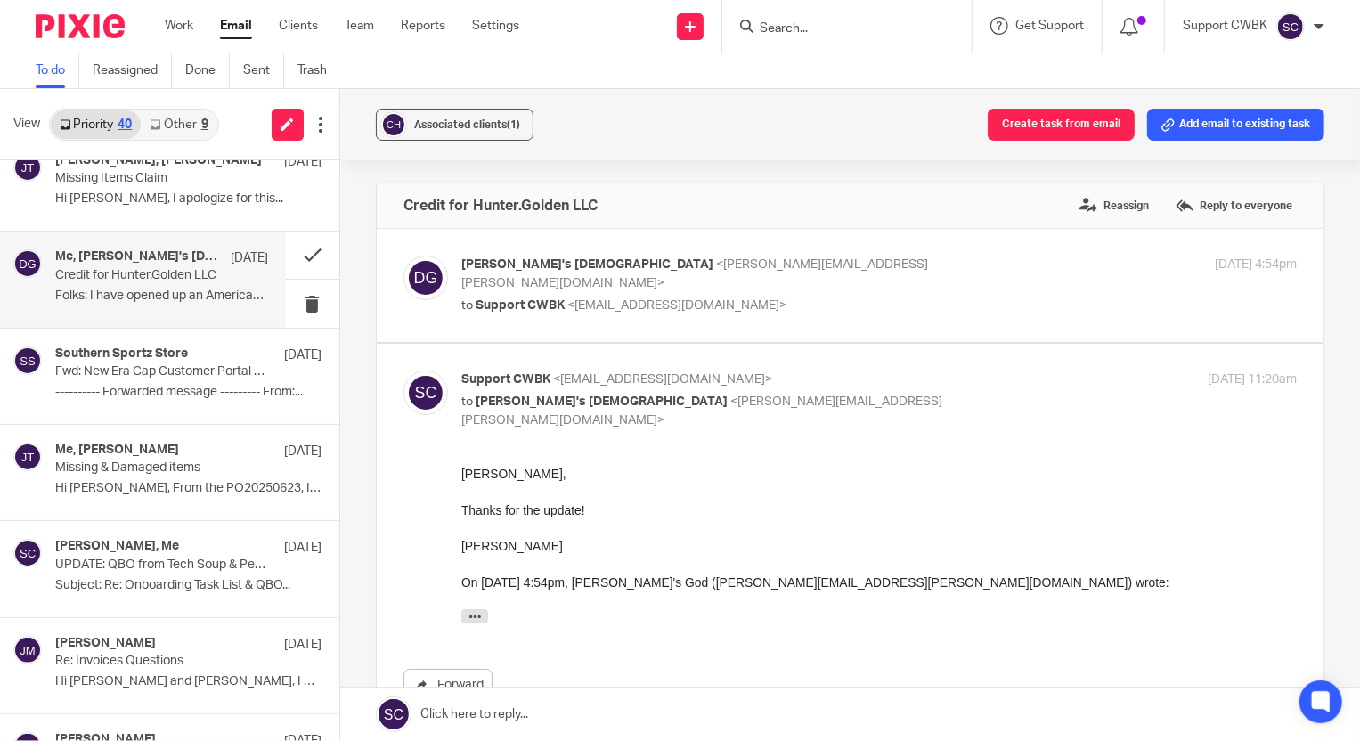
scroll to position [0, 0]
click at [292, 254] on button at bounding box center [312, 255] width 53 height 47
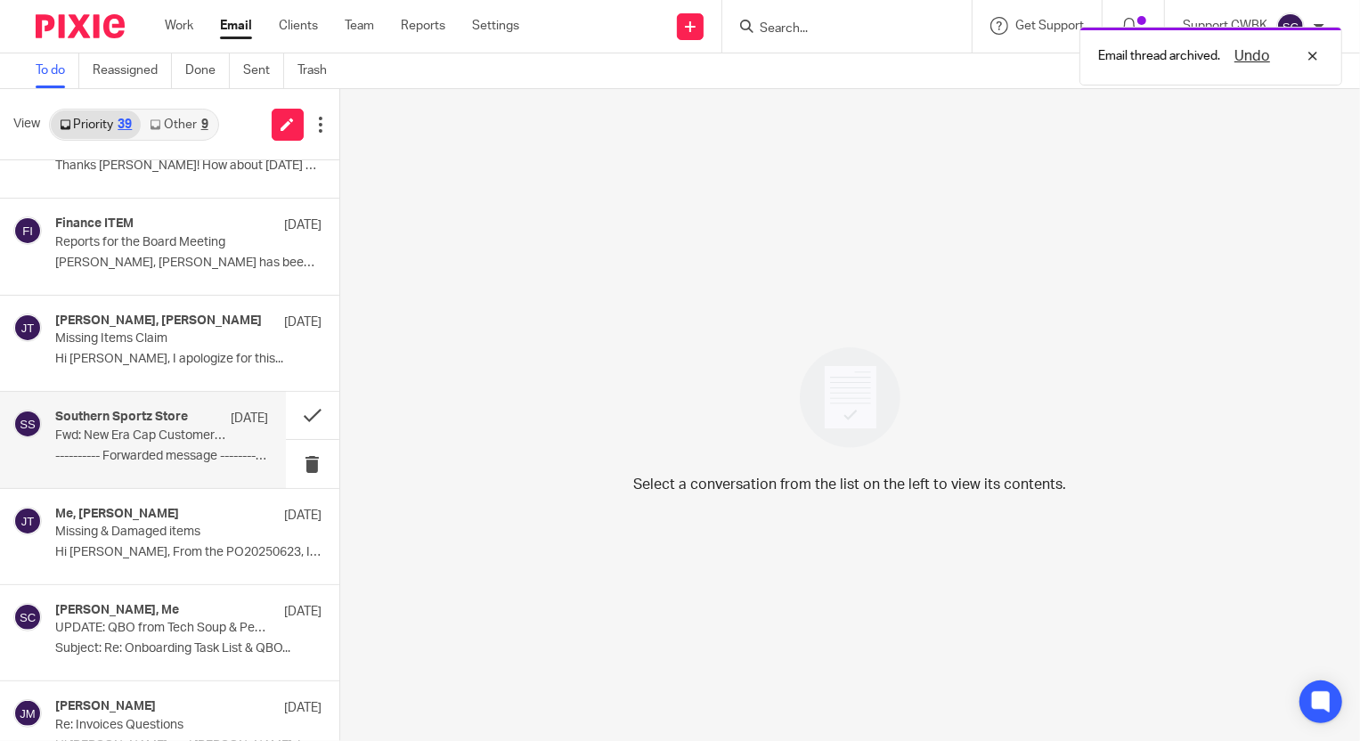
scroll to position [1697, 0]
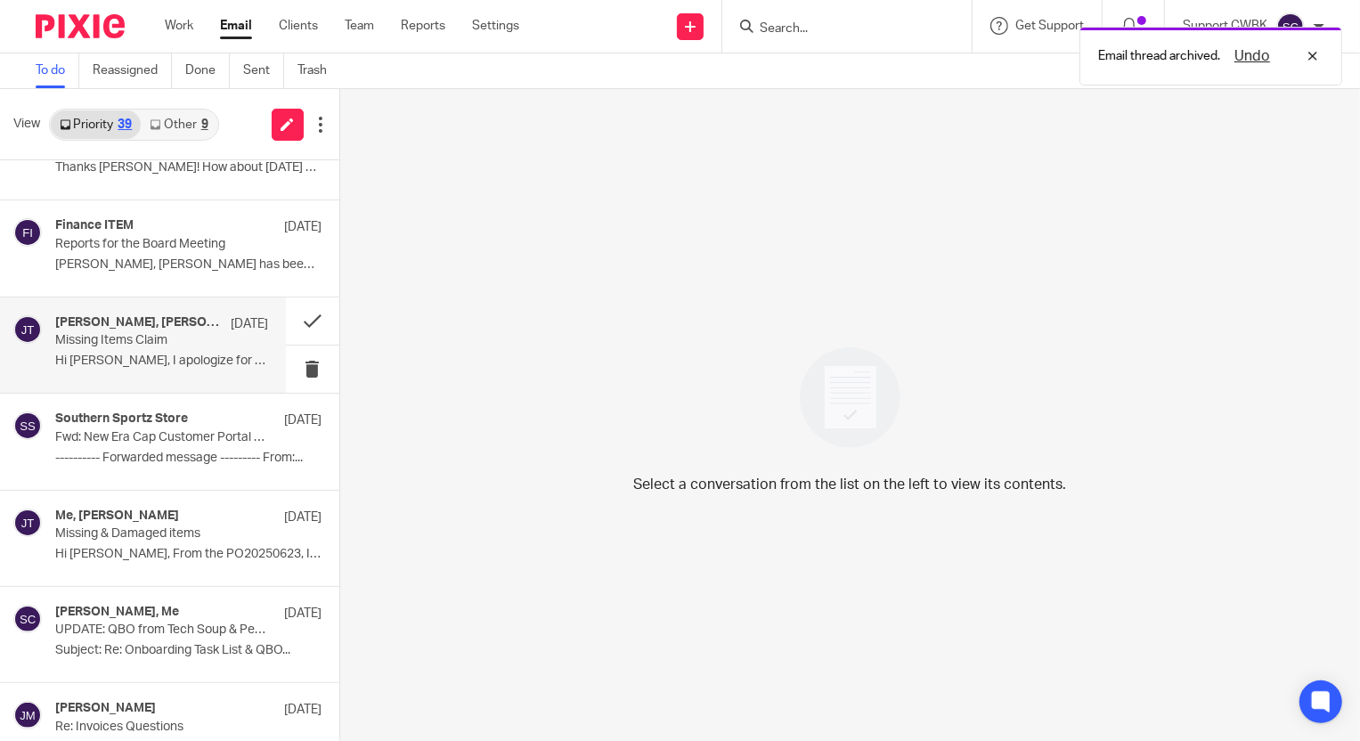
click at [119, 333] on p "Missing Items Claim" at bounding box center [140, 340] width 170 height 15
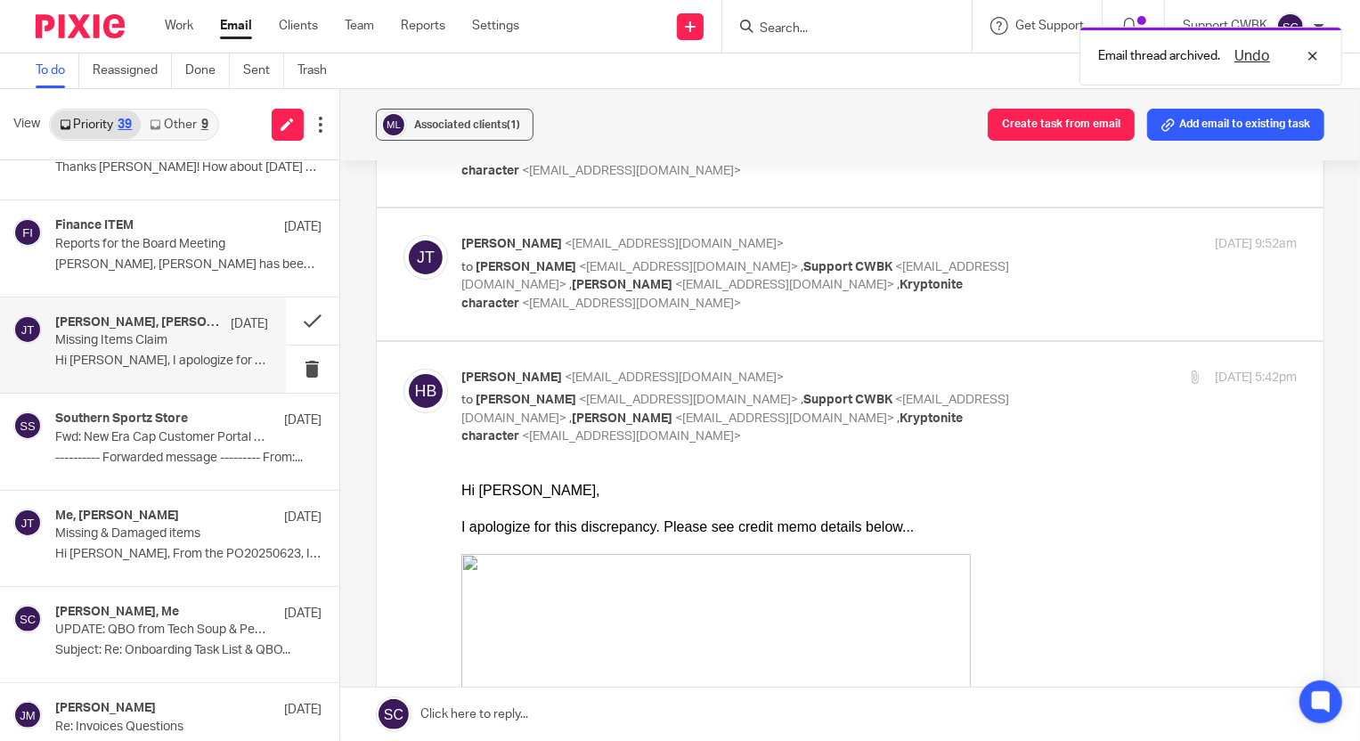
scroll to position [161, 0]
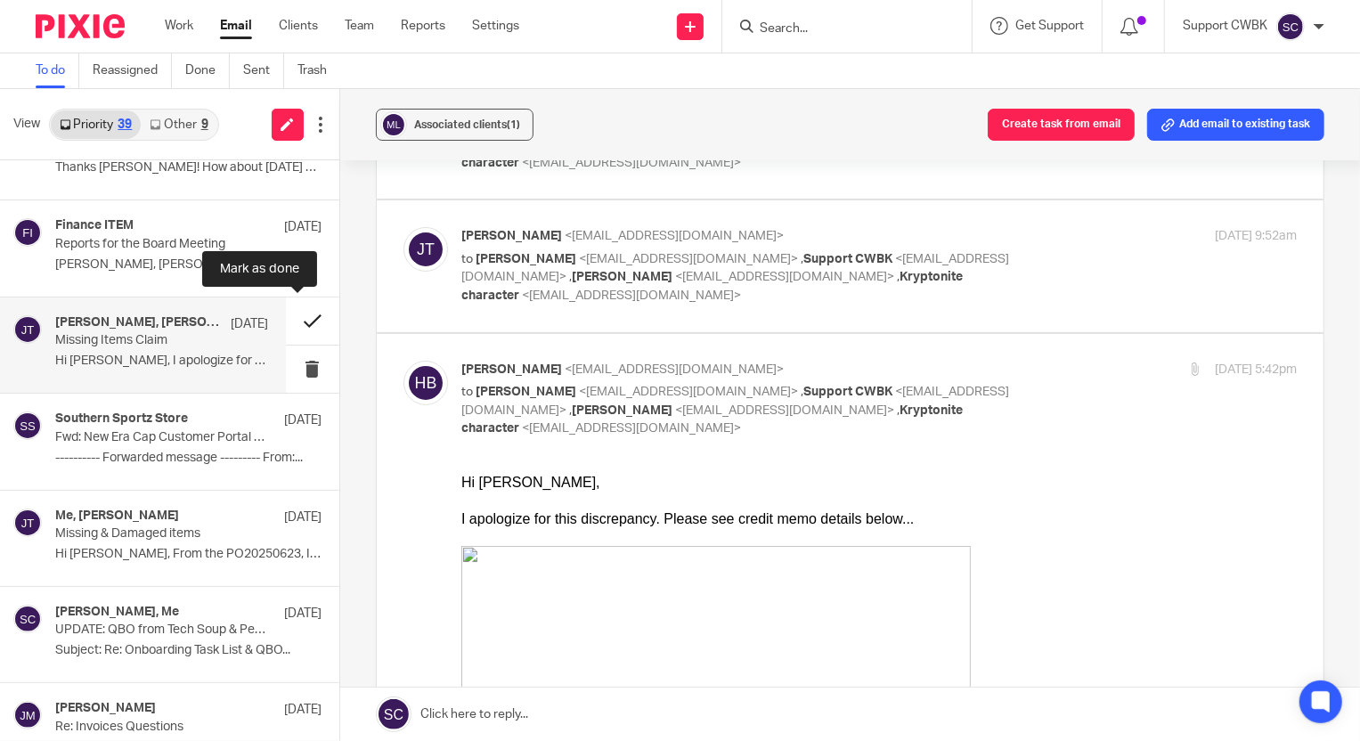
click at [293, 322] on button at bounding box center [312, 321] width 53 height 47
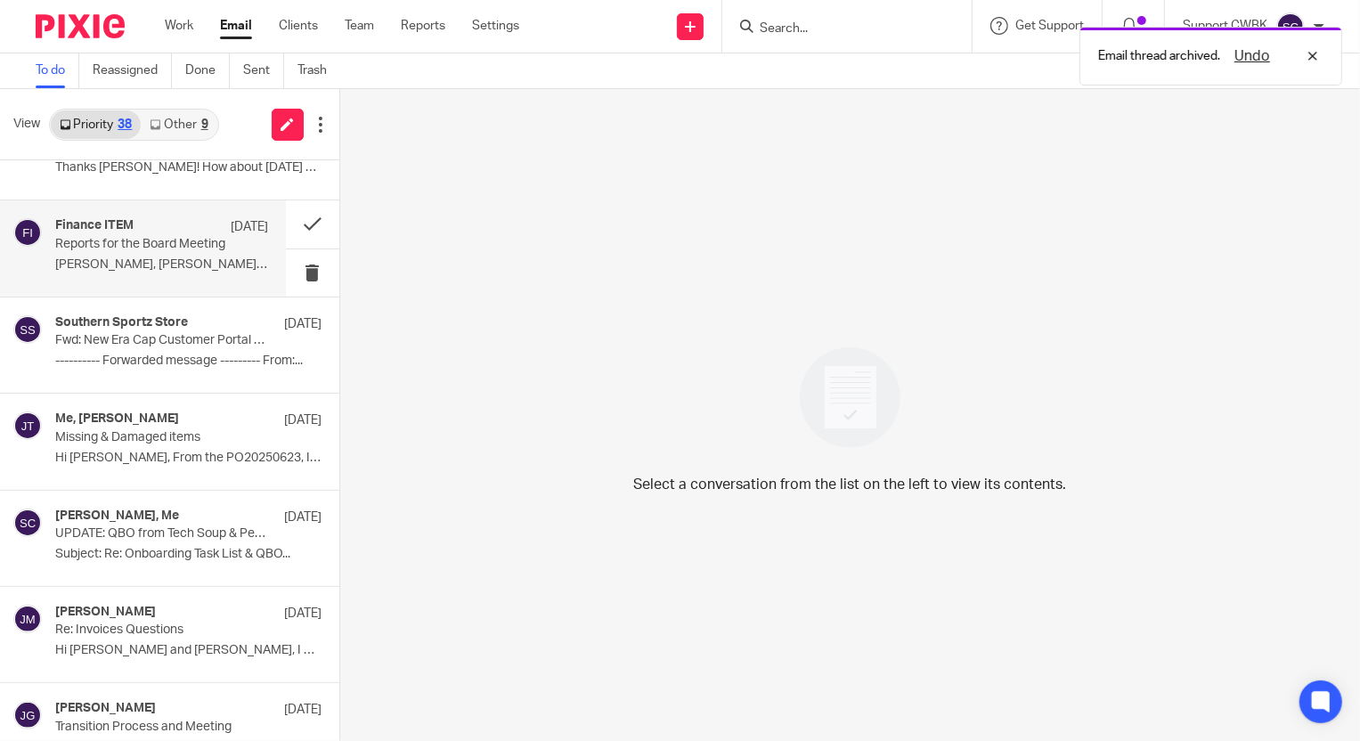
click at [122, 246] on p "Reports for the Board Meeting" at bounding box center [140, 244] width 170 height 15
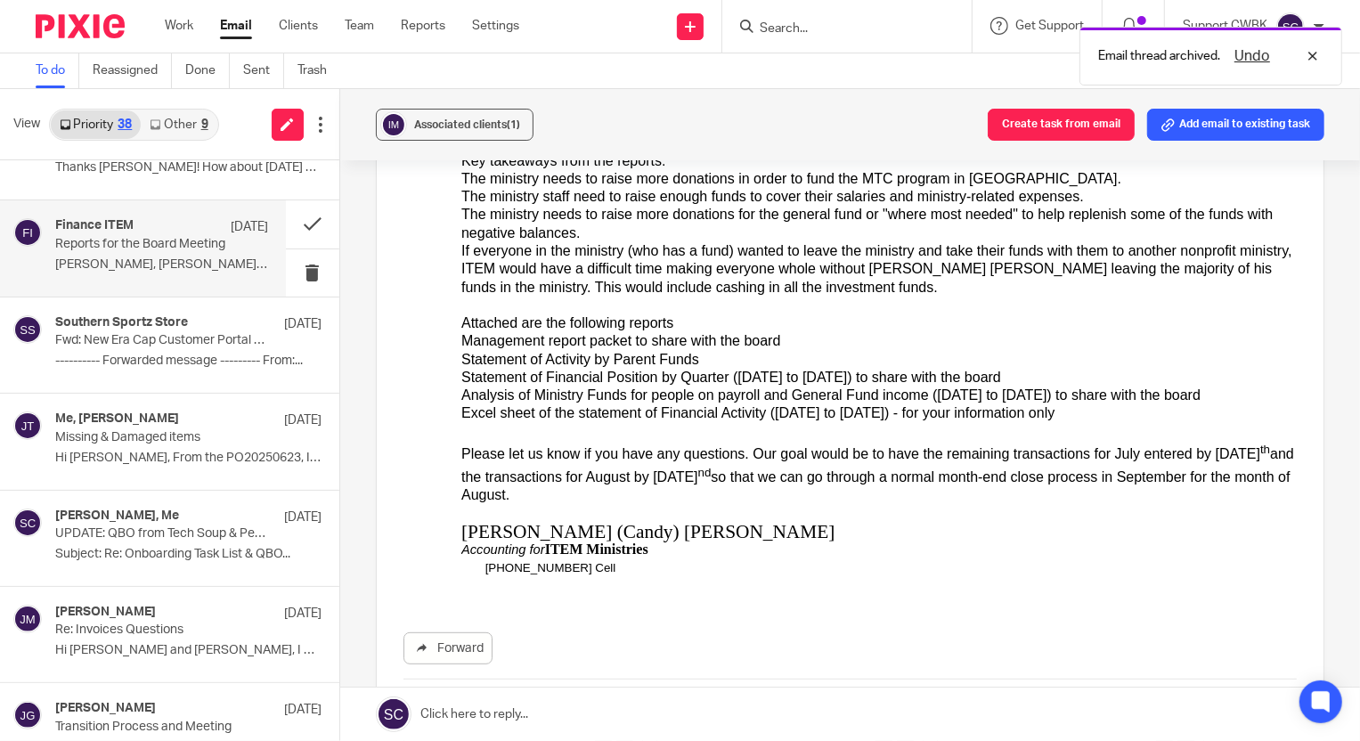
scroll to position [404, 0]
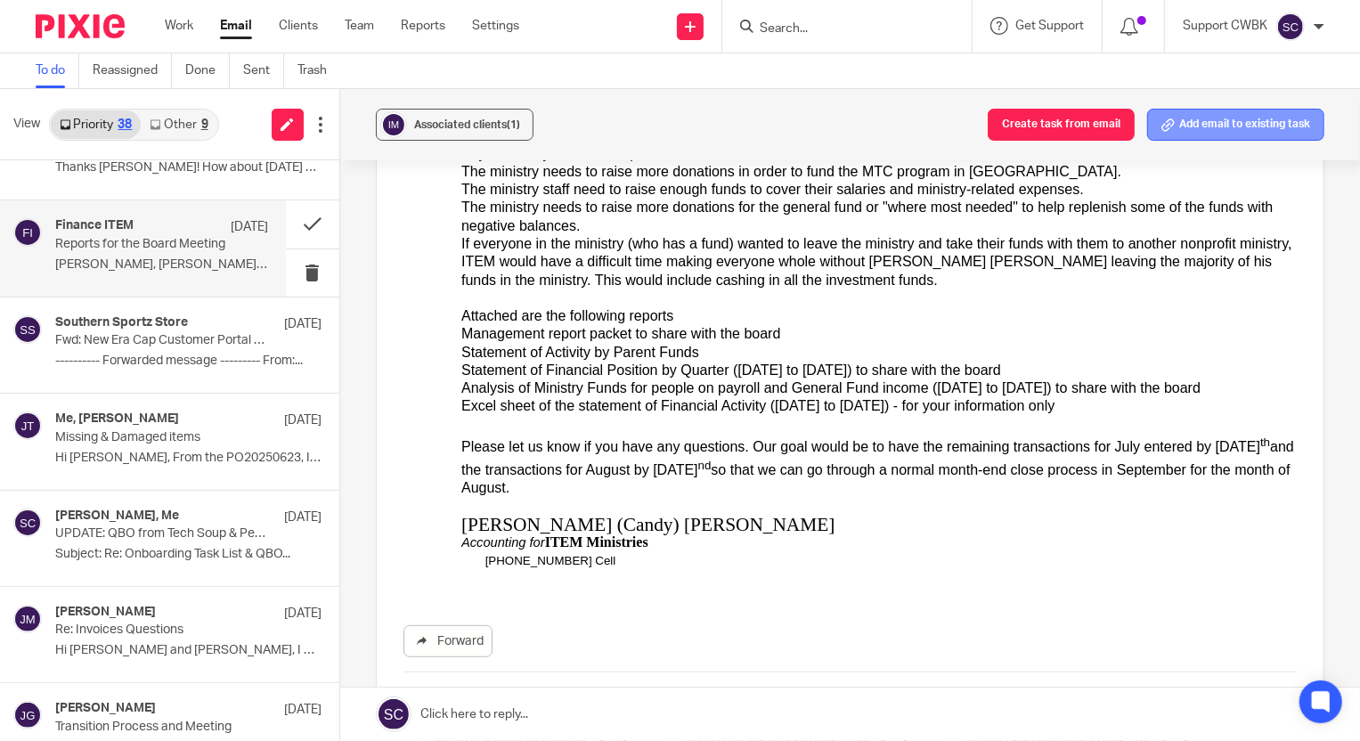
click at [1207, 128] on button "Add email to existing task" at bounding box center [1235, 125] width 177 height 32
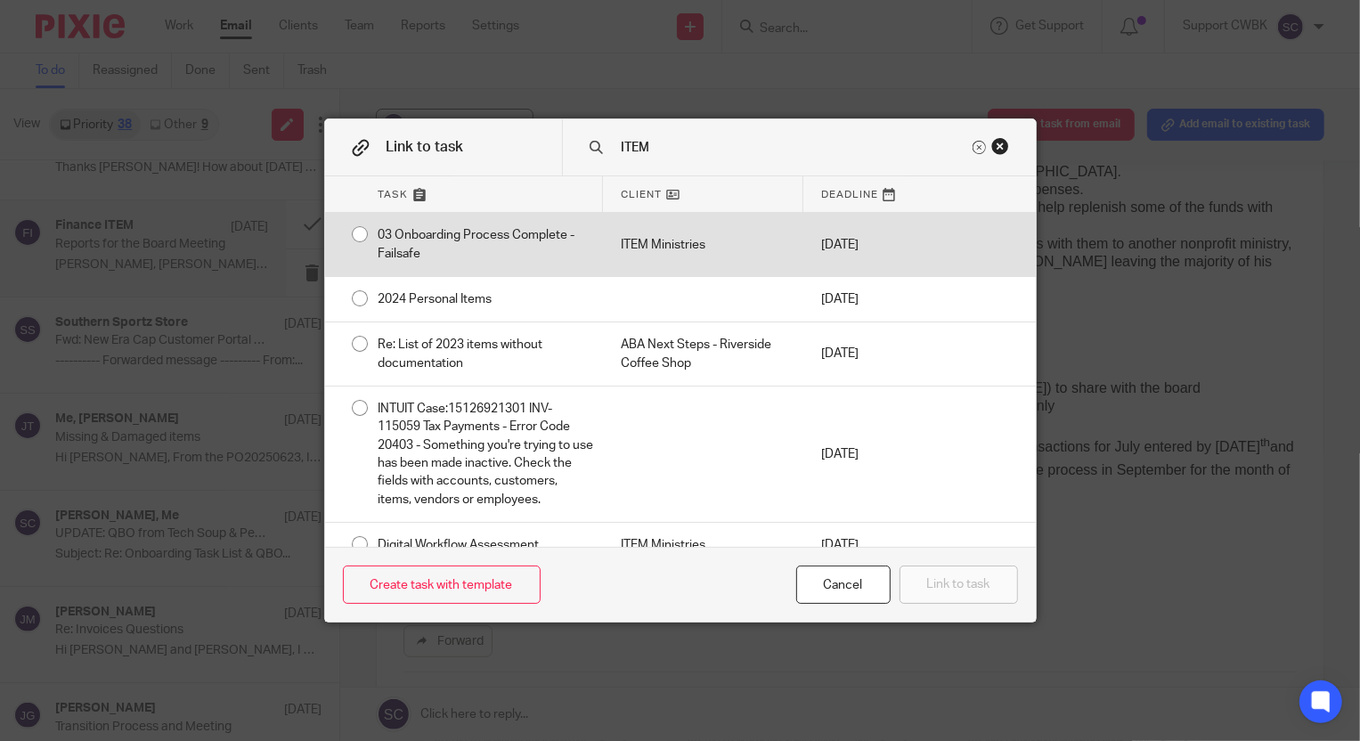
type input "ITEM"
click at [453, 248] on div "03 Onboarding Process Complete - Failsafe" at bounding box center [482, 244] width 242 height 63
radio input "true"
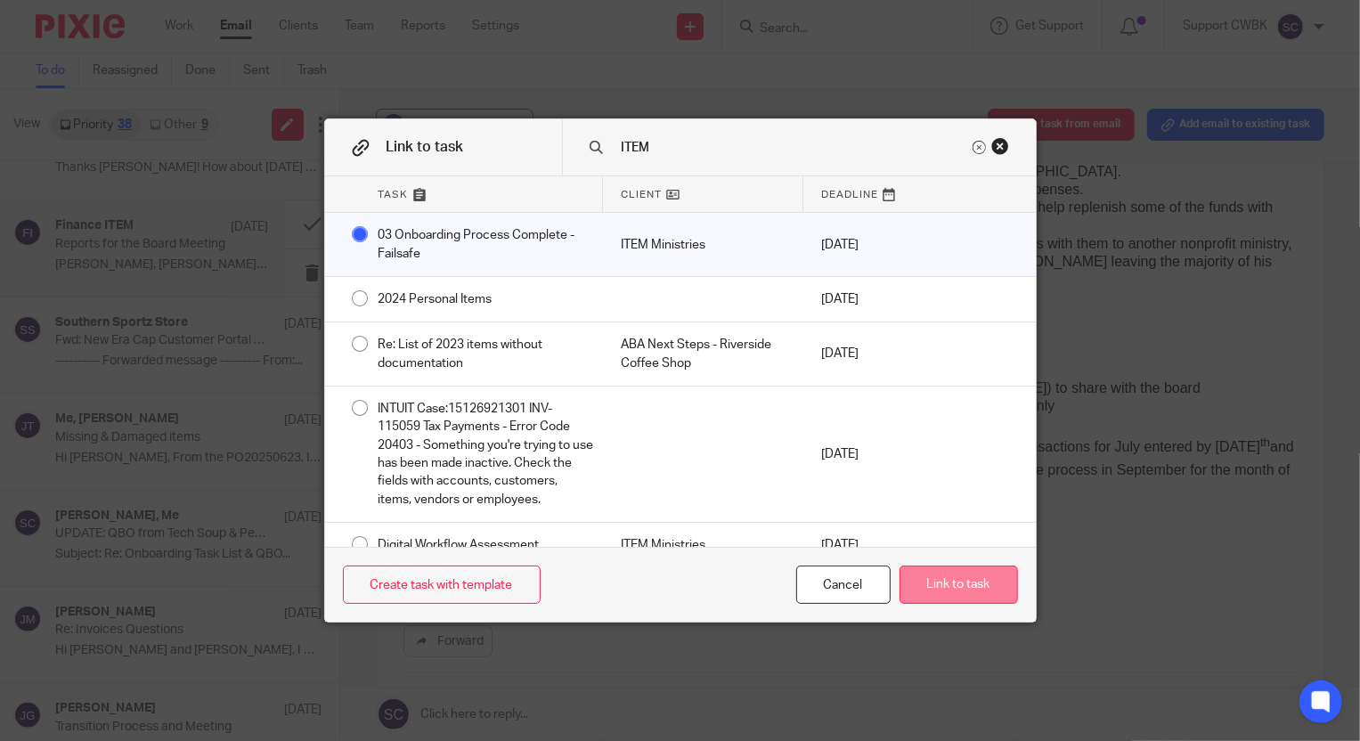
click at [938, 576] on button "Link to task" at bounding box center [959, 585] width 118 height 38
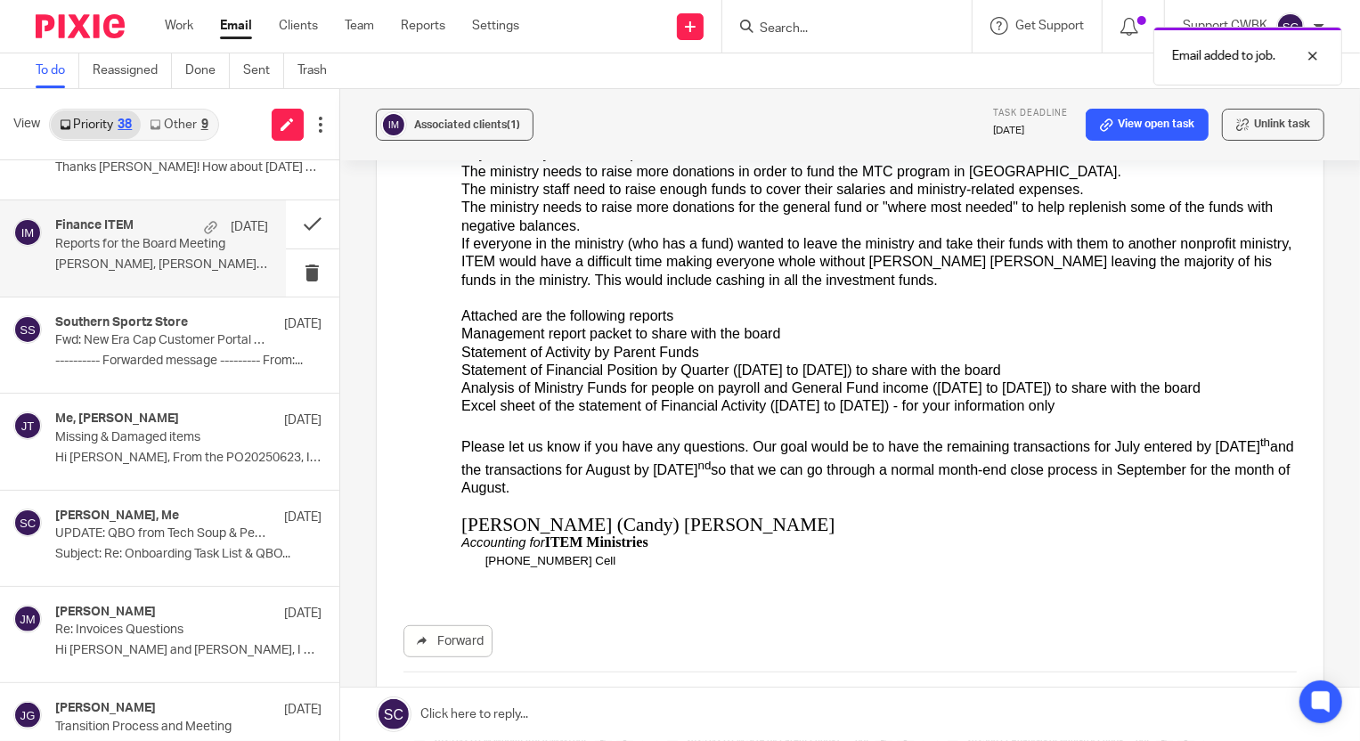
scroll to position [0, 0]
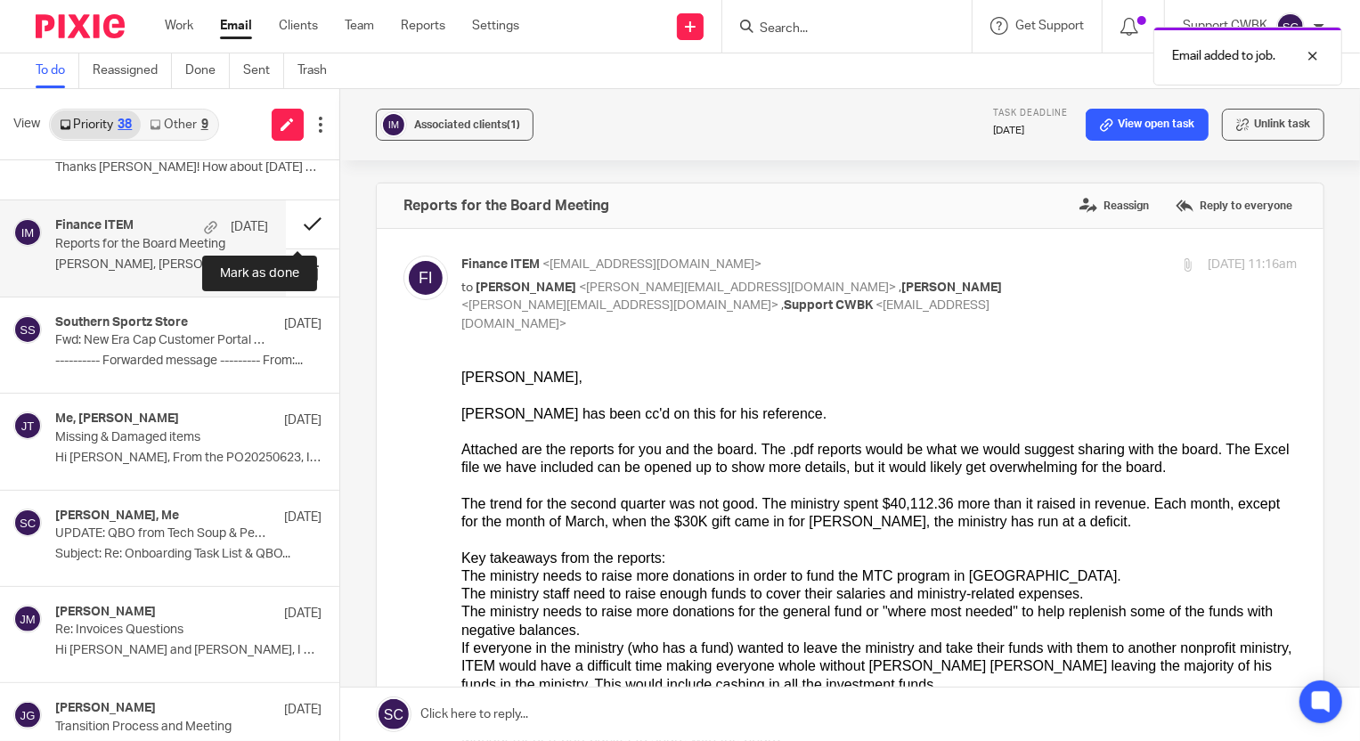
click at [294, 221] on button at bounding box center [312, 223] width 53 height 47
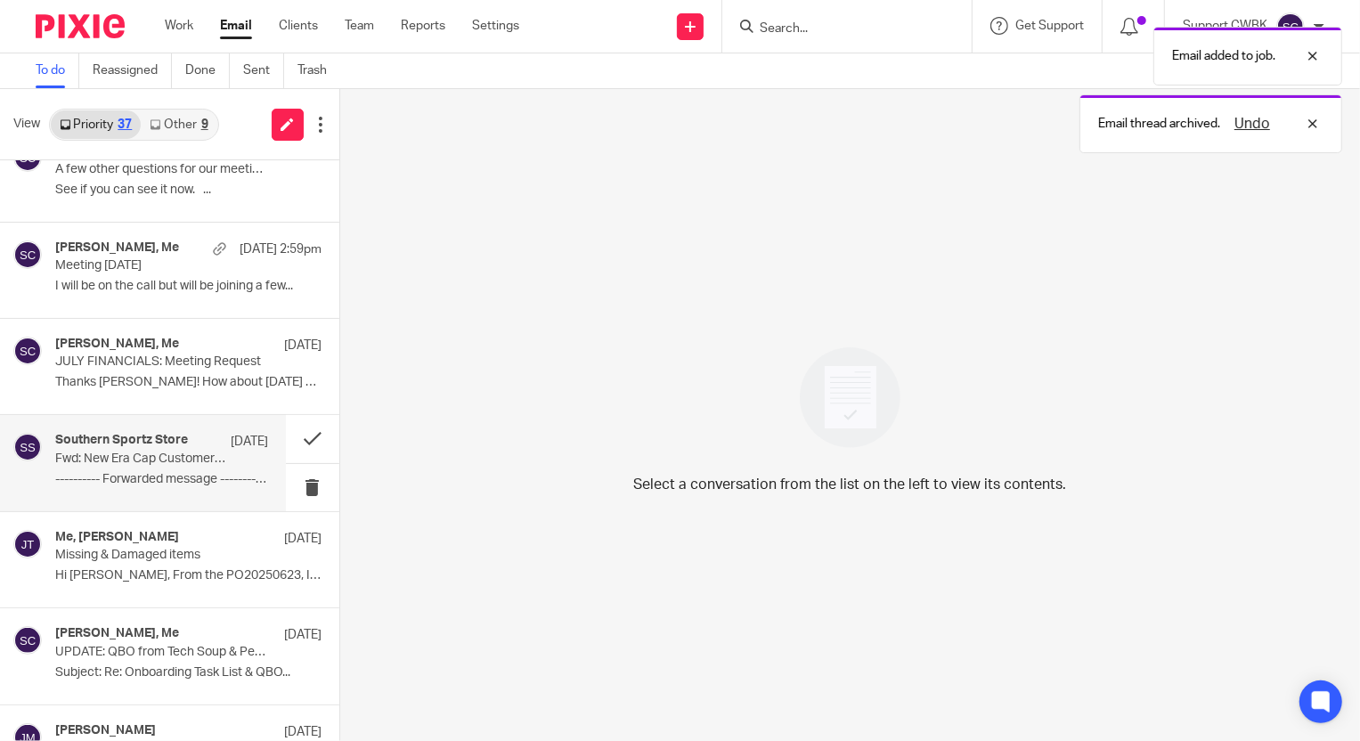
scroll to position [1454, 0]
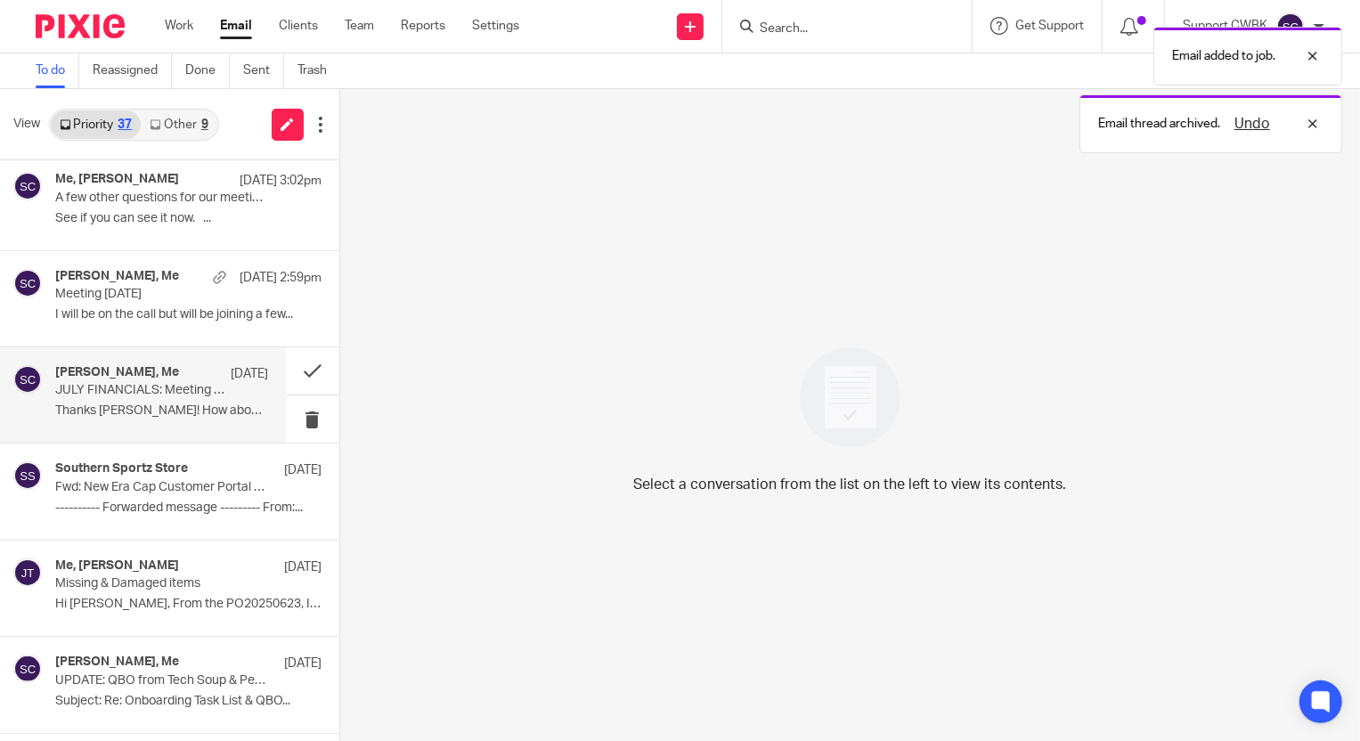
click at [141, 392] on p "JULY FINANCIALS: Meeting Request" at bounding box center [140, 390] width 170 height 15
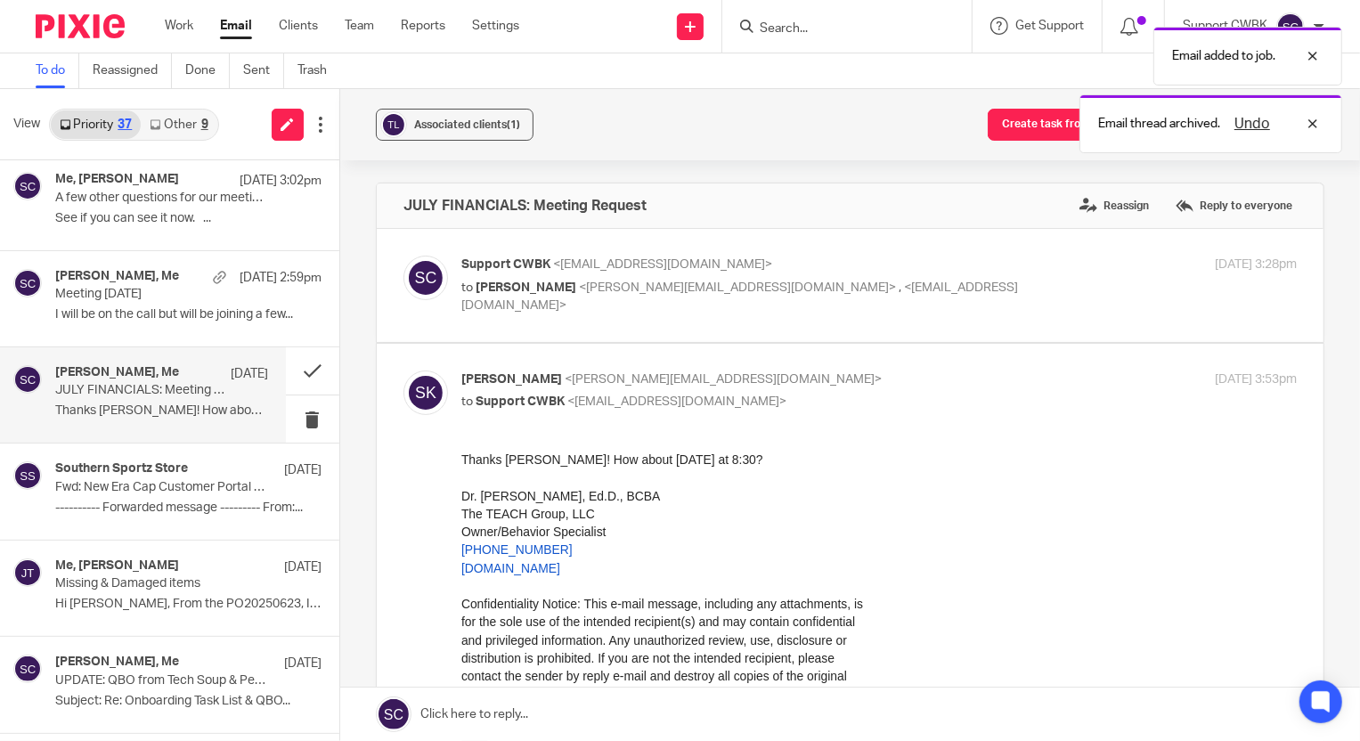
scroll to position [0, 0]
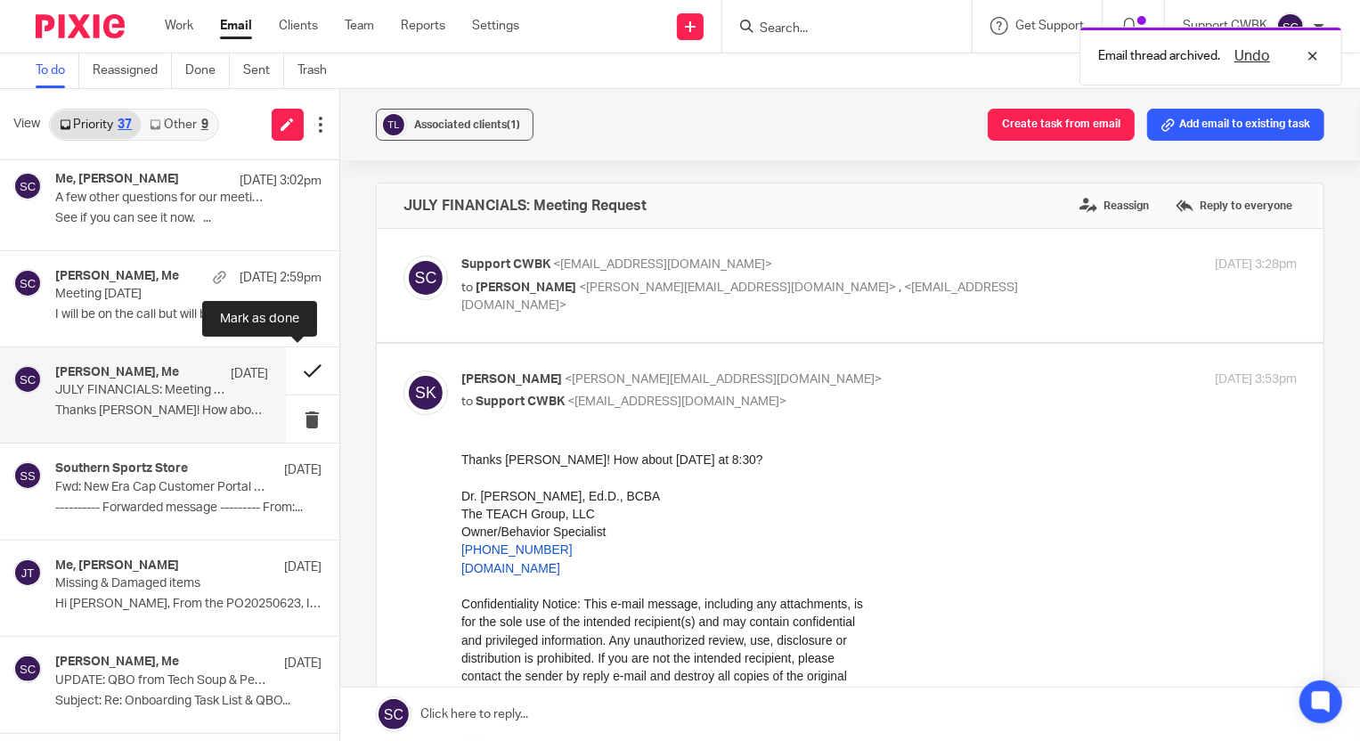
click at [290, 368] on button at bounding box center [312, 370] width 53 height 47
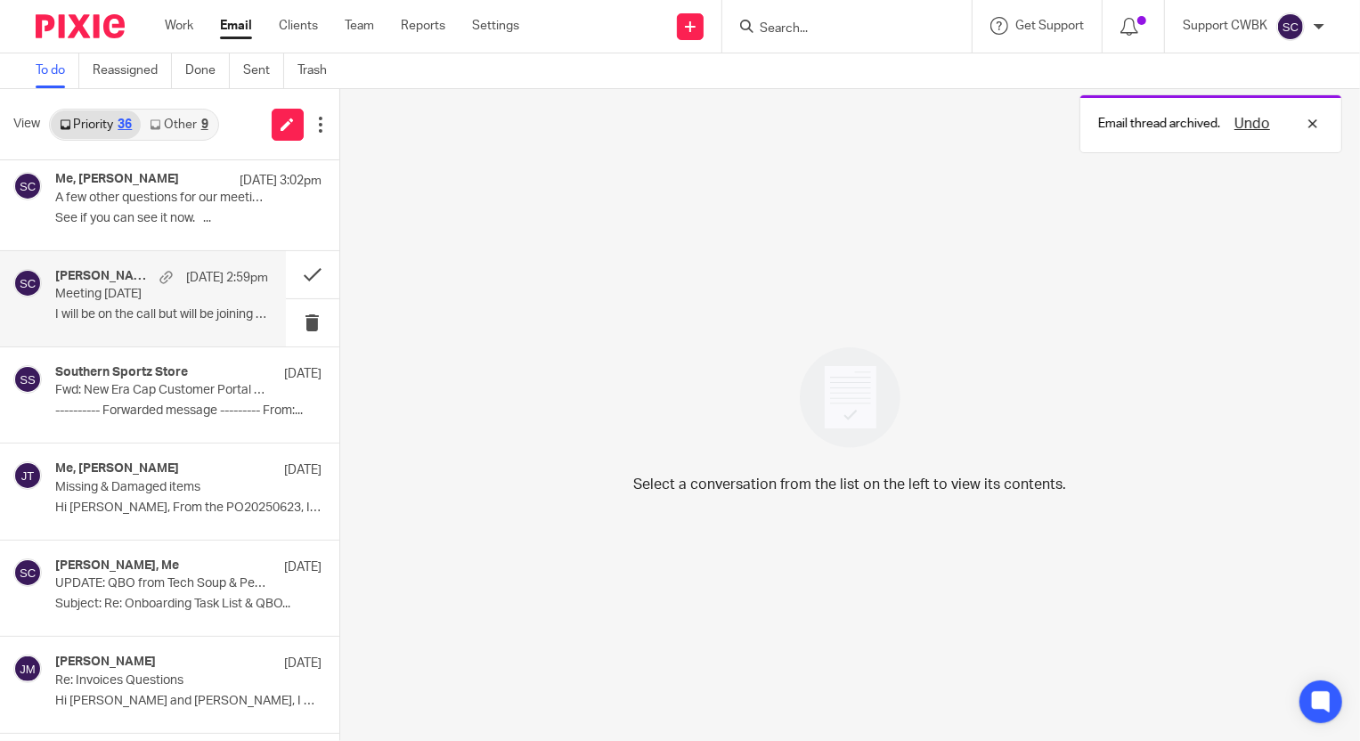
click at [101, 287] on p "Meeting today" at bounding box center [140, 294] width 170 height 15
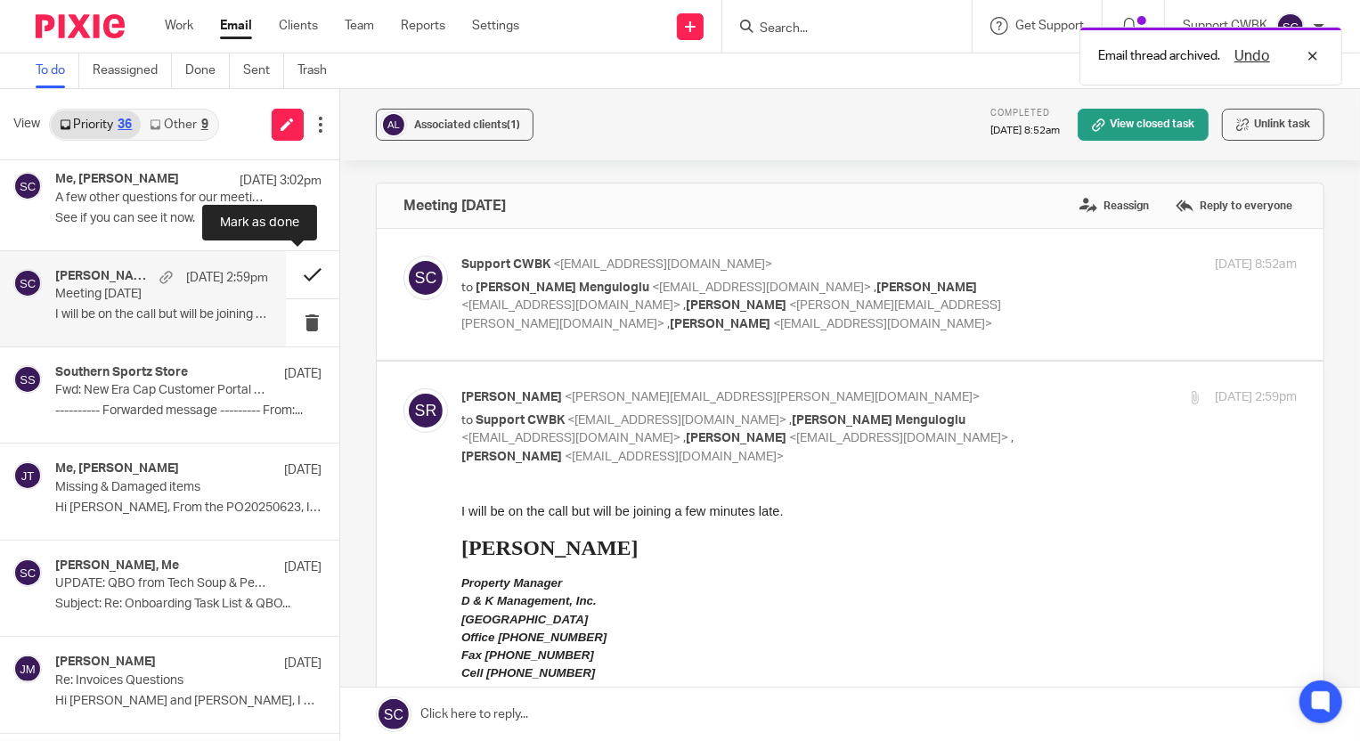
click at [295, 273] on button at bounding box center [312, 274] width 53 height 47
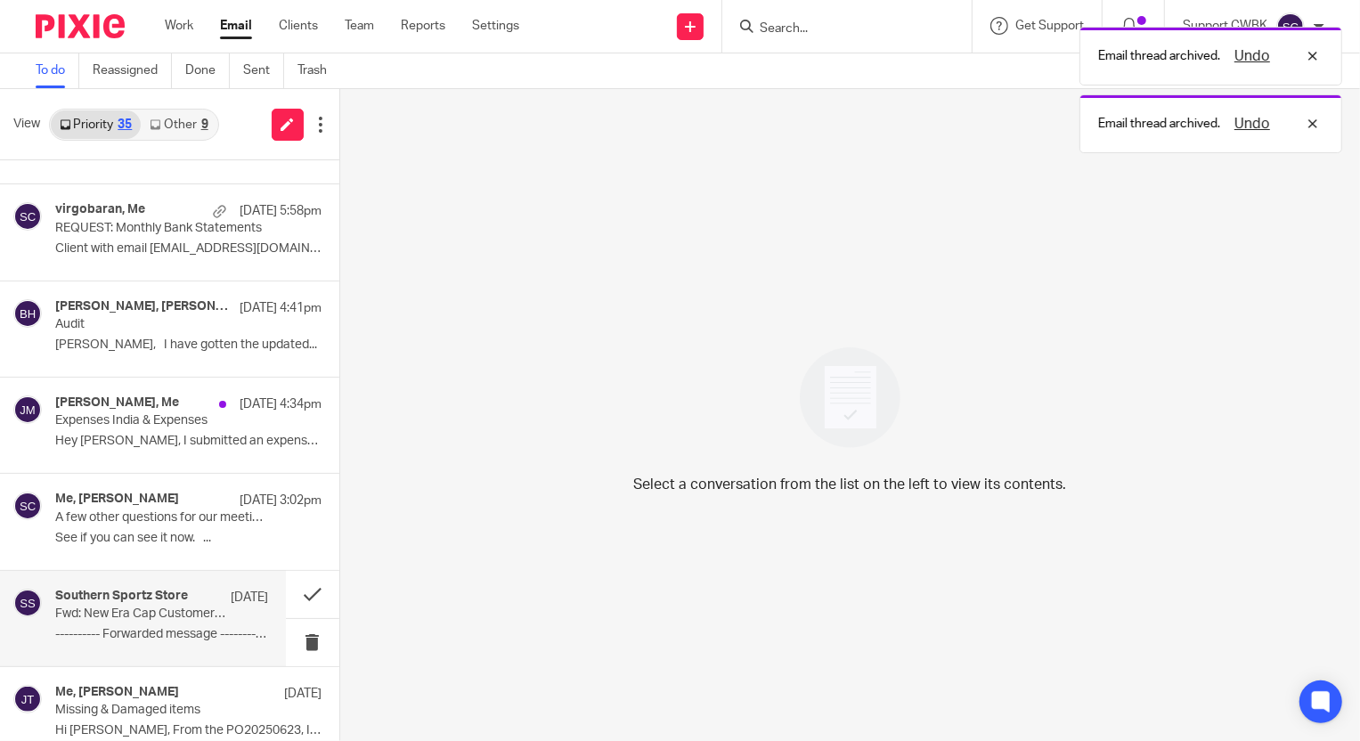
scroll to position [1131, 0]
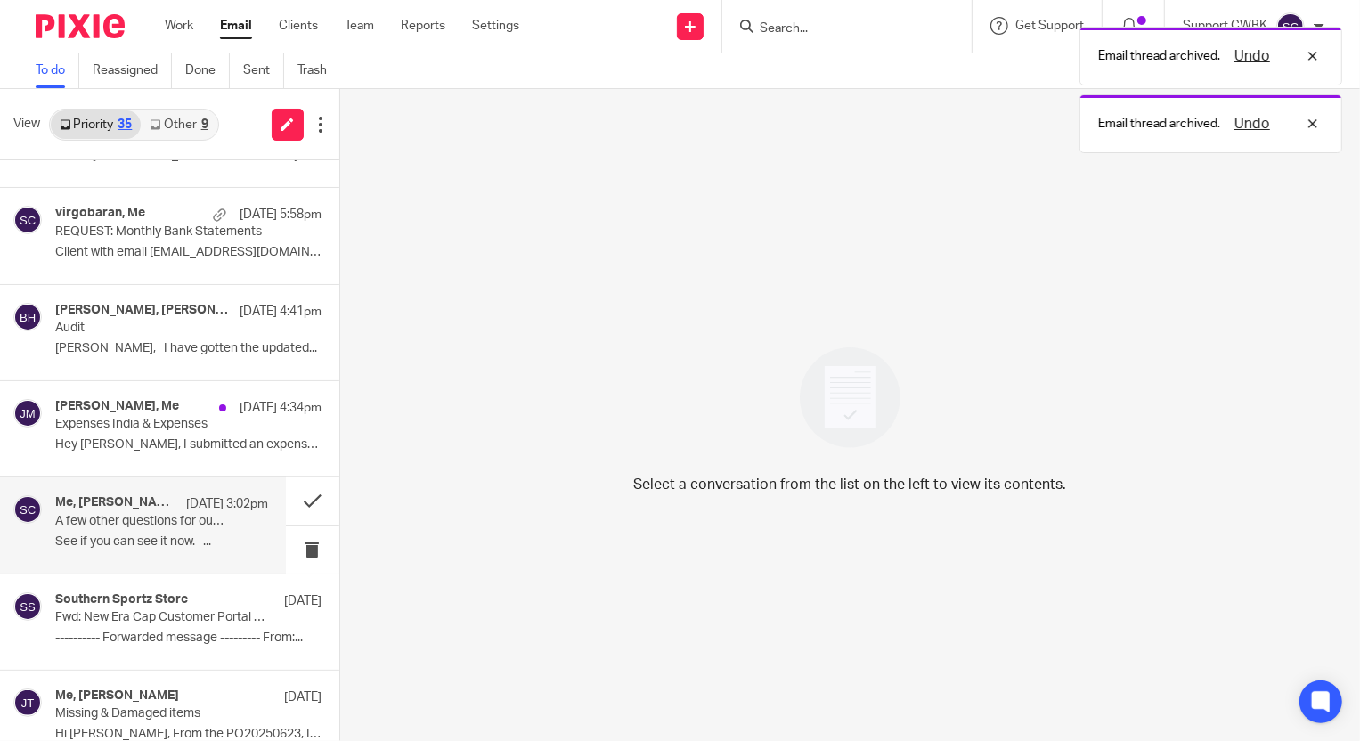
click at [113, 526] on p "A few other questions for our meeting today" at bounding box center [140, 521] width 170 height 15
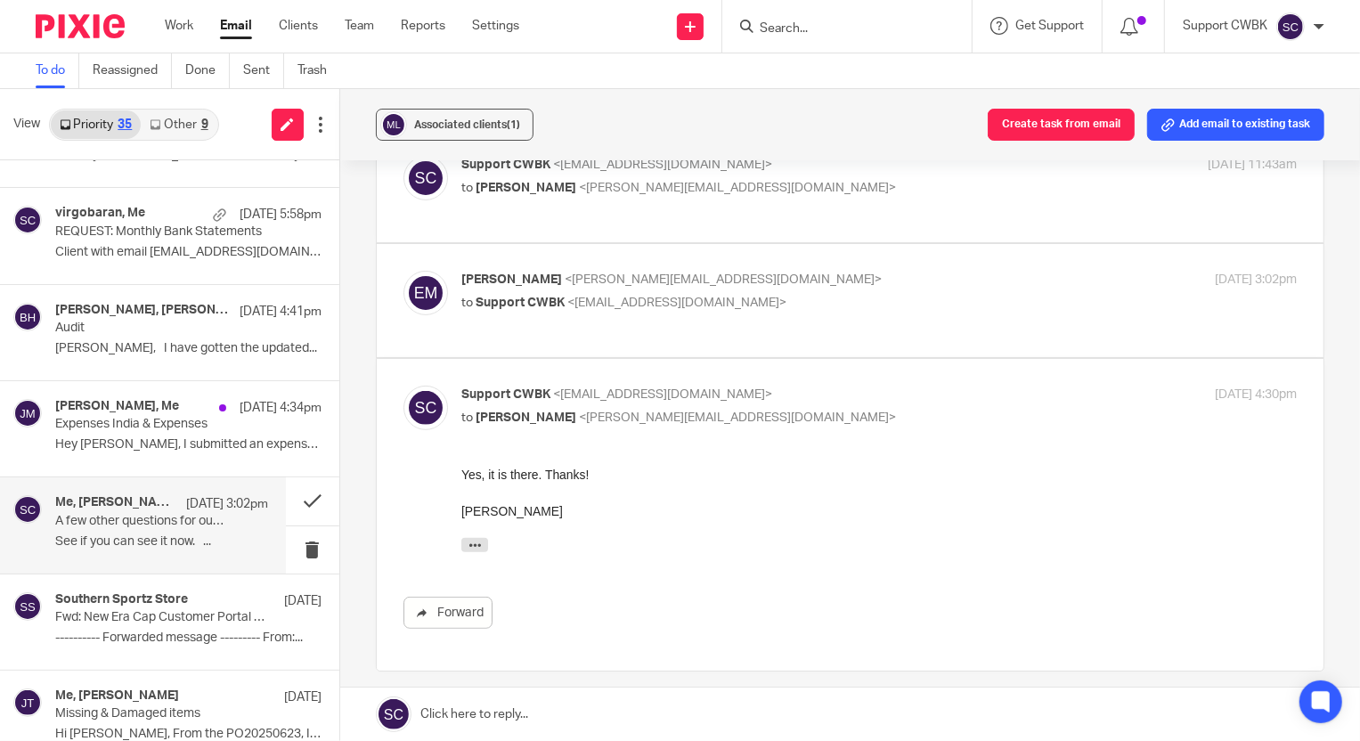
scroll to position [323, 0]
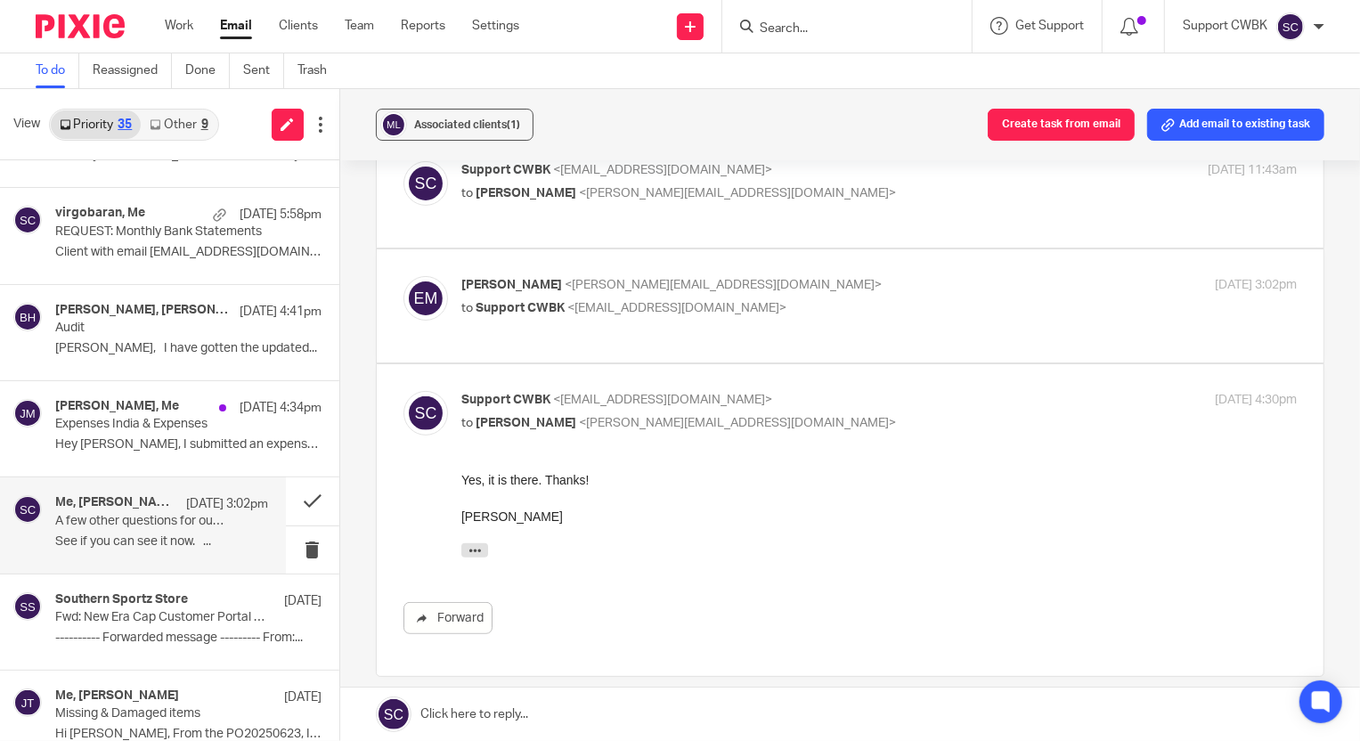
click at [857, 305] on p "to Support CWBK <support@cwbookkeepingservice.com>" at bounding box center [739, 308] width 557 height 19
checkbox input "true"
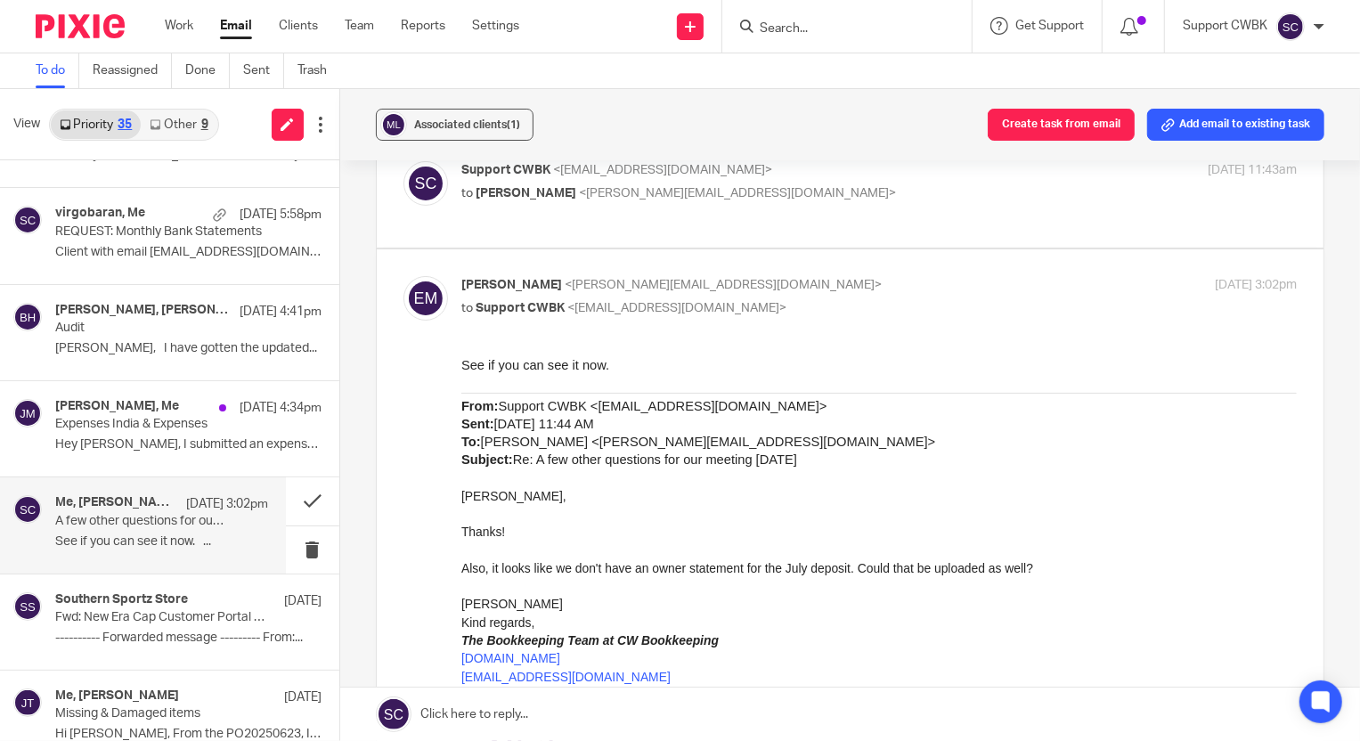
scroll to position [0, 0]
click at [296, 500] on button at bounding box center [312, 501] width 53 height 47
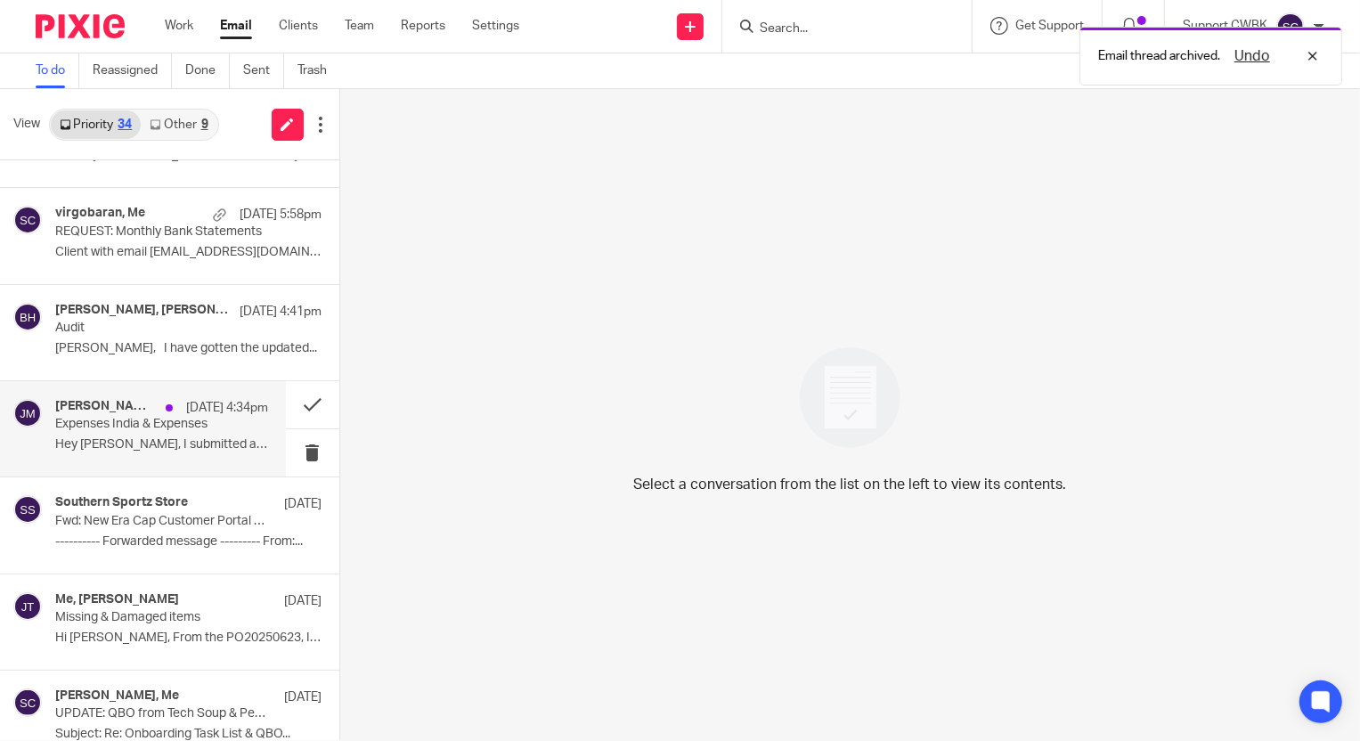
click at [97, 428] on p "Expenses India & Expenses" at bounding box center [140, 424] width 170 height 15
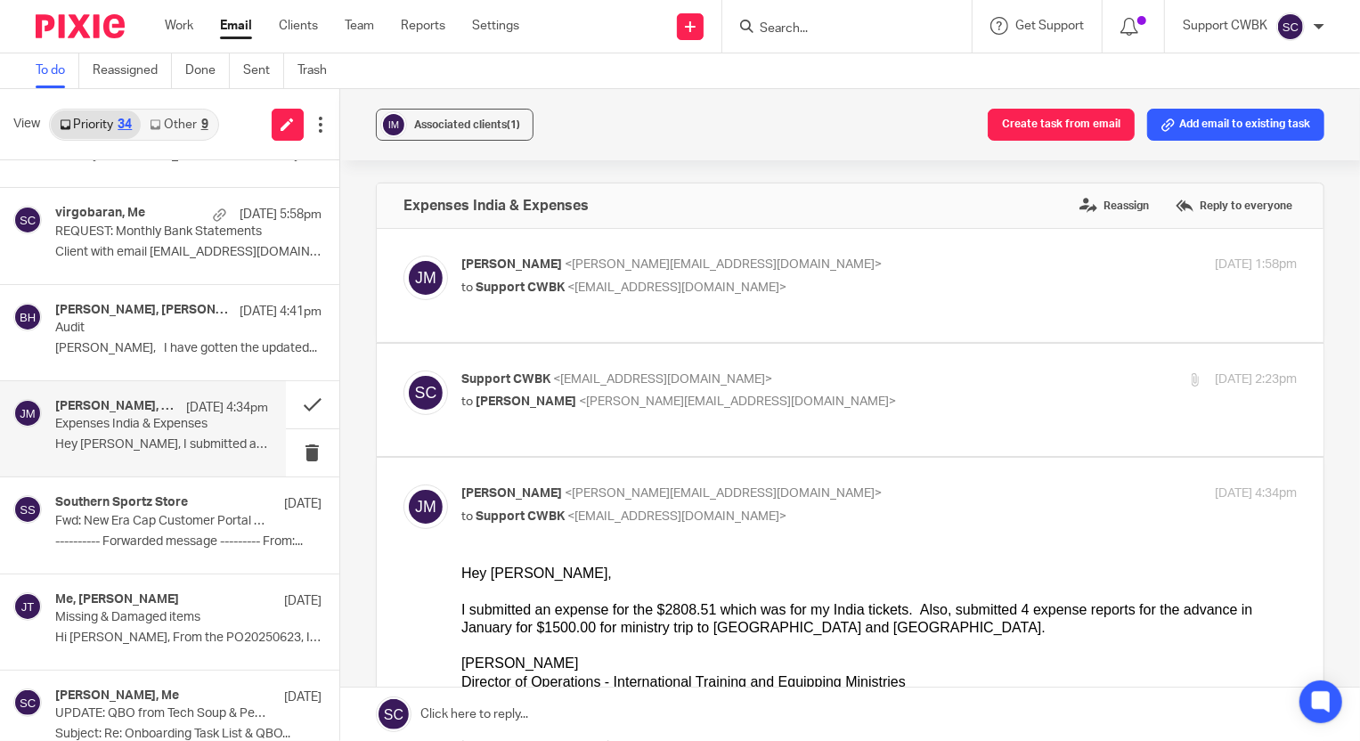
click at [940, 398] on p "to Jerry Matte <jerry@iteministries.org>" at bounding box center [739, 402] width 557 height 19
checkbox input "true"
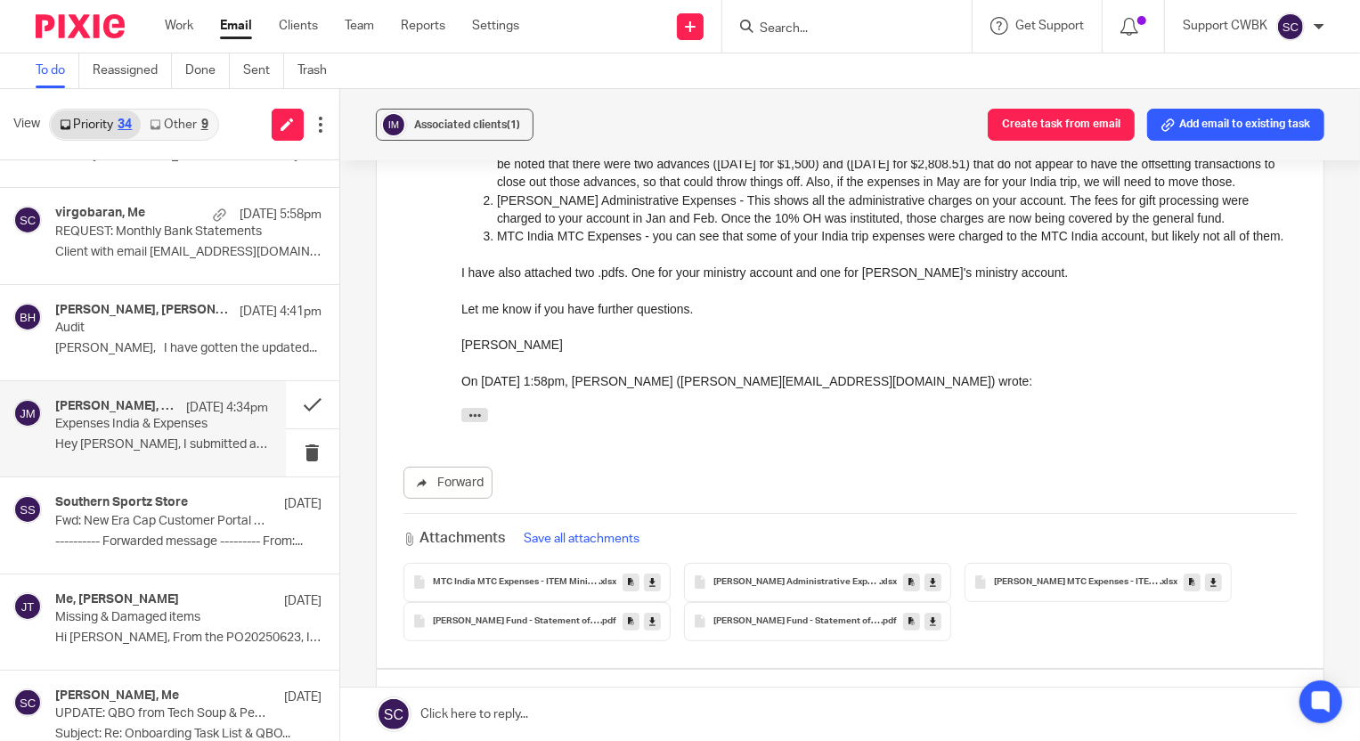
scroll to position [486, 0]
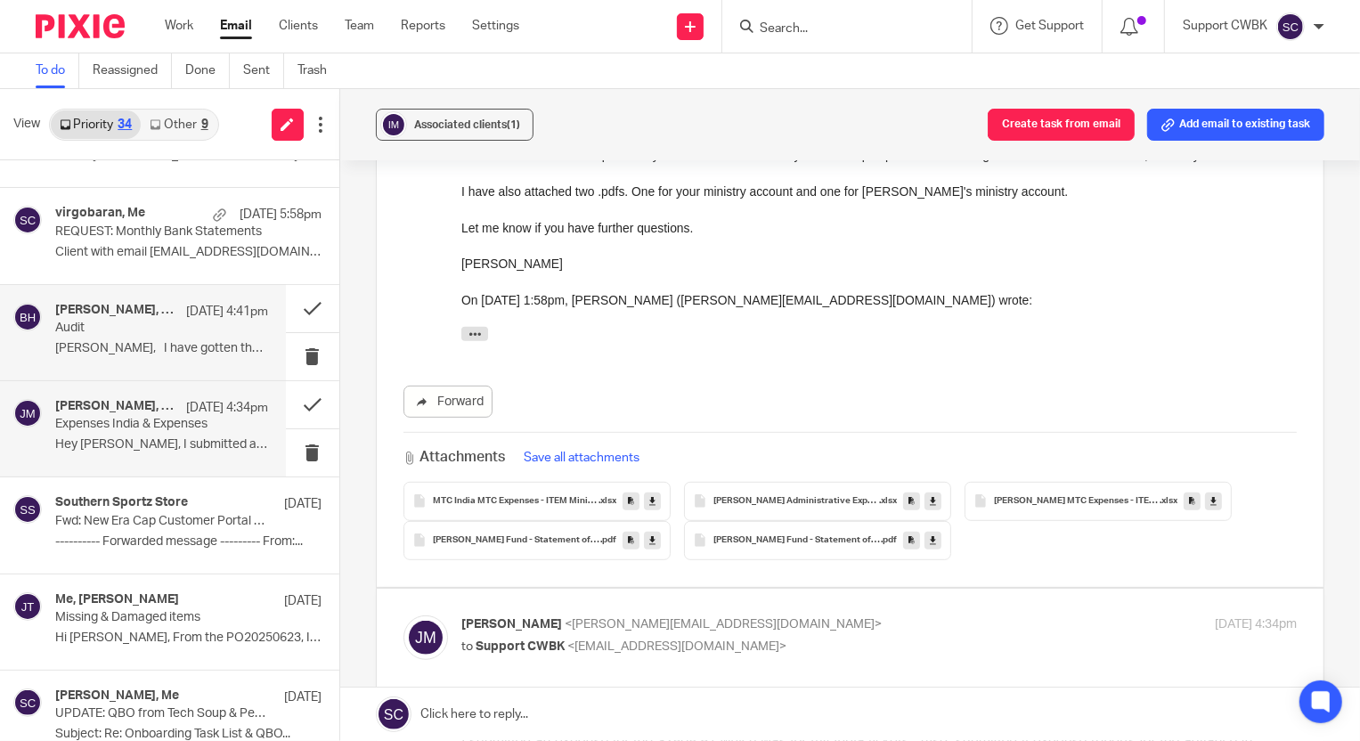
click at [75, 341] on p "[PERSON_NAME], I have gotten the updated..." at bounding box center [161, 348] width 213 height 15
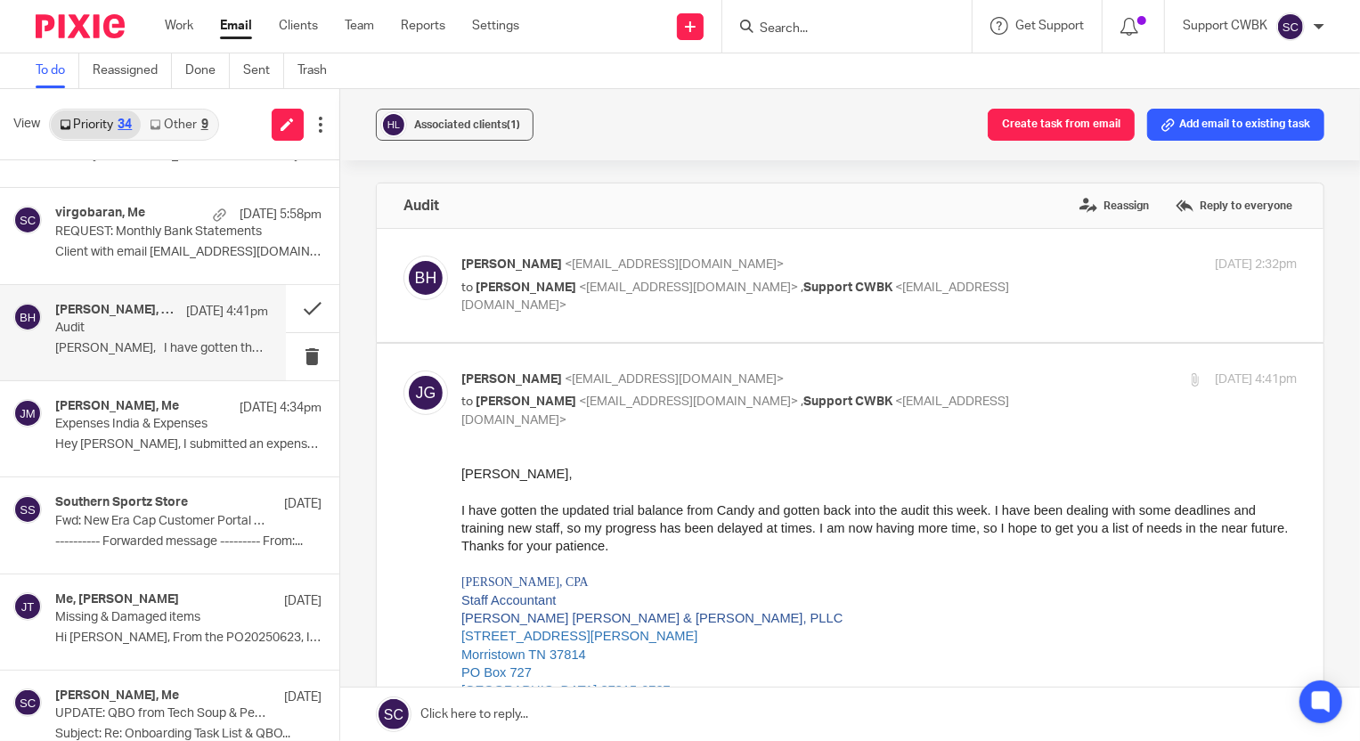
scroll to position [1049, 0]
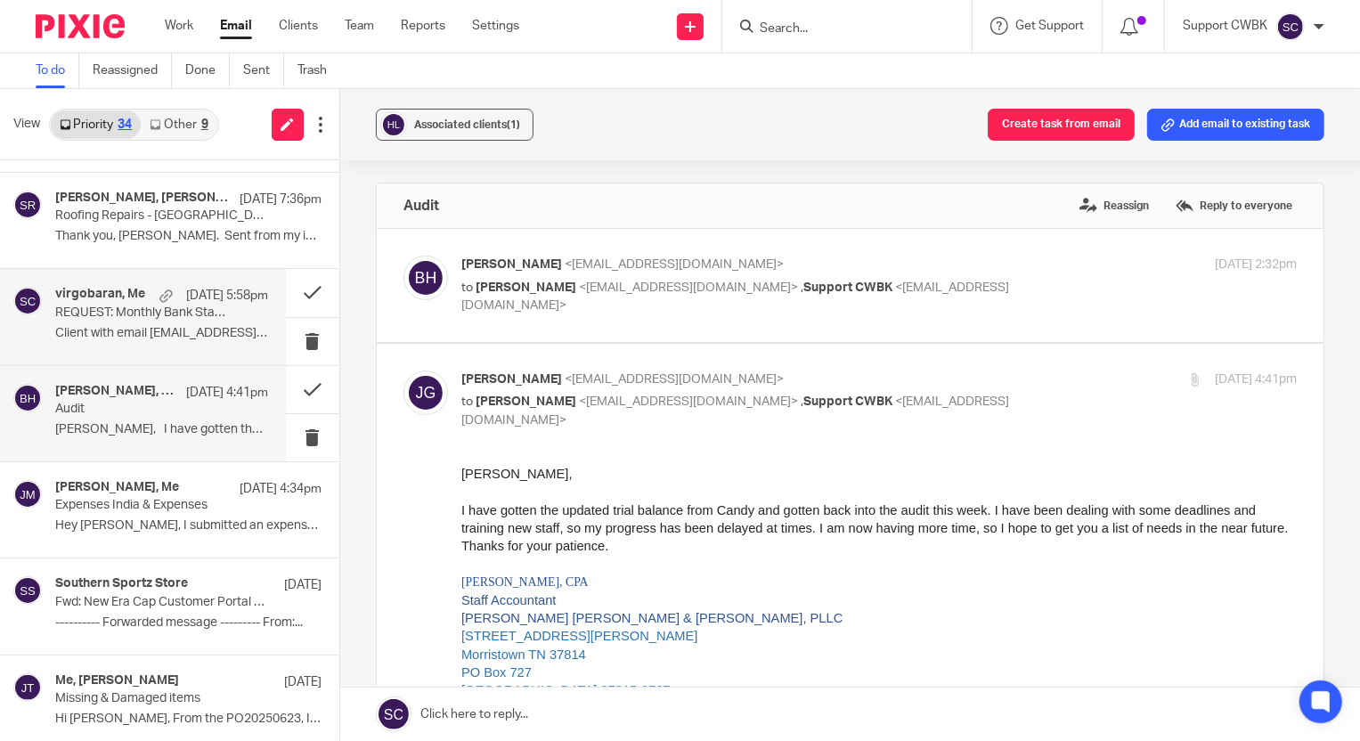
click at [87, 320] on div "virgobaran, Me Aug 12 5:58pm REQUEST: Monthly Bank Statements Client with email…" at bounding box center [161, 317] width 213 height 60
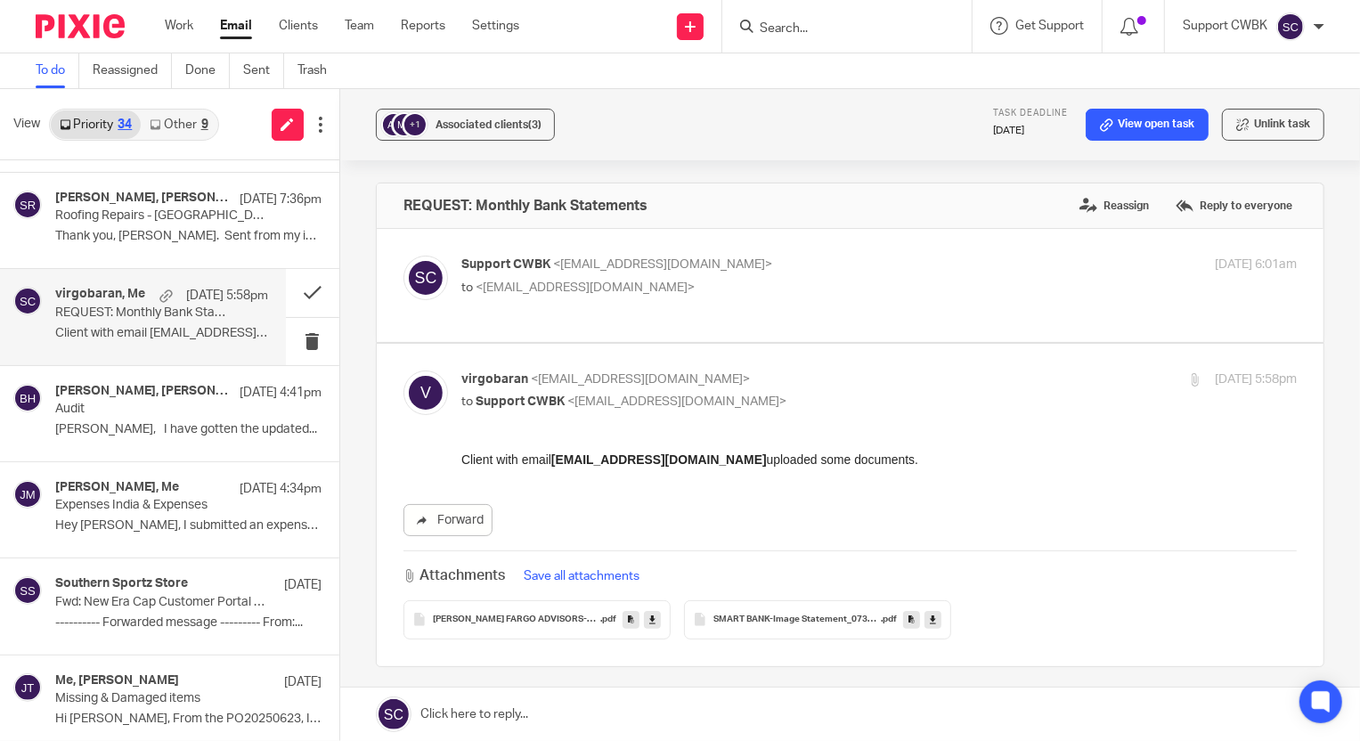
scroll to position [0, 0]
click at [293, 292] on button at bounding box center [312, 292] width 53 height 47
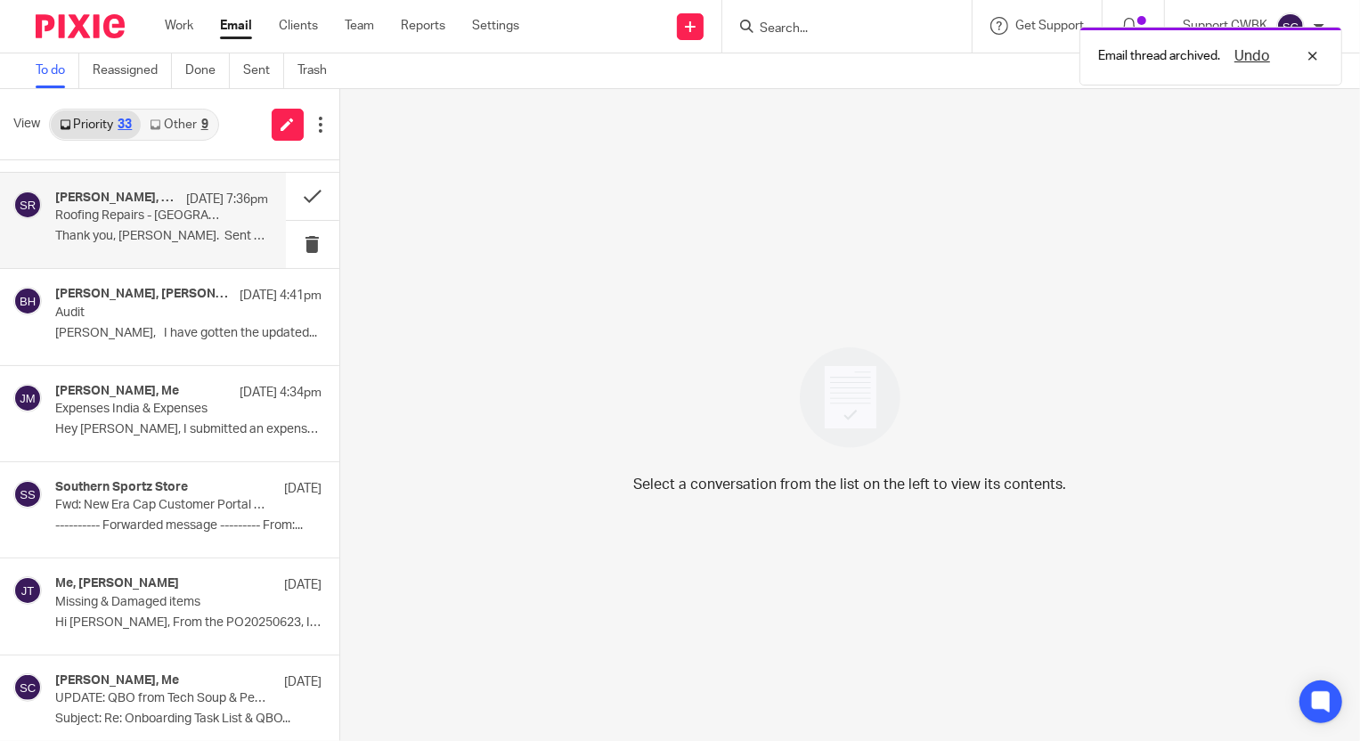
click at [110, 232] on p "Thank you, Shannon. Sent from my iPhone ..." at bounding box center [161, 236] width 213 height 15
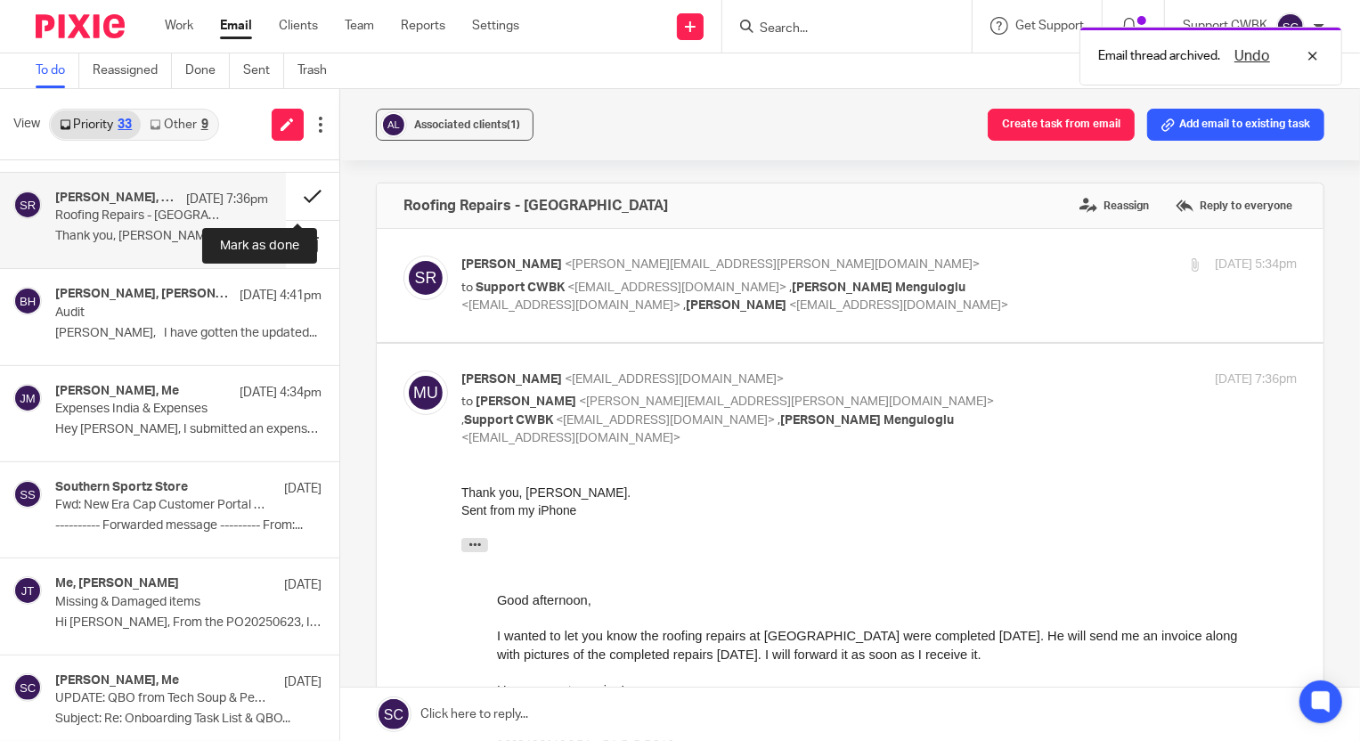
click at [293, 194] on button at bounding box center [312, 196] width 53 height 47
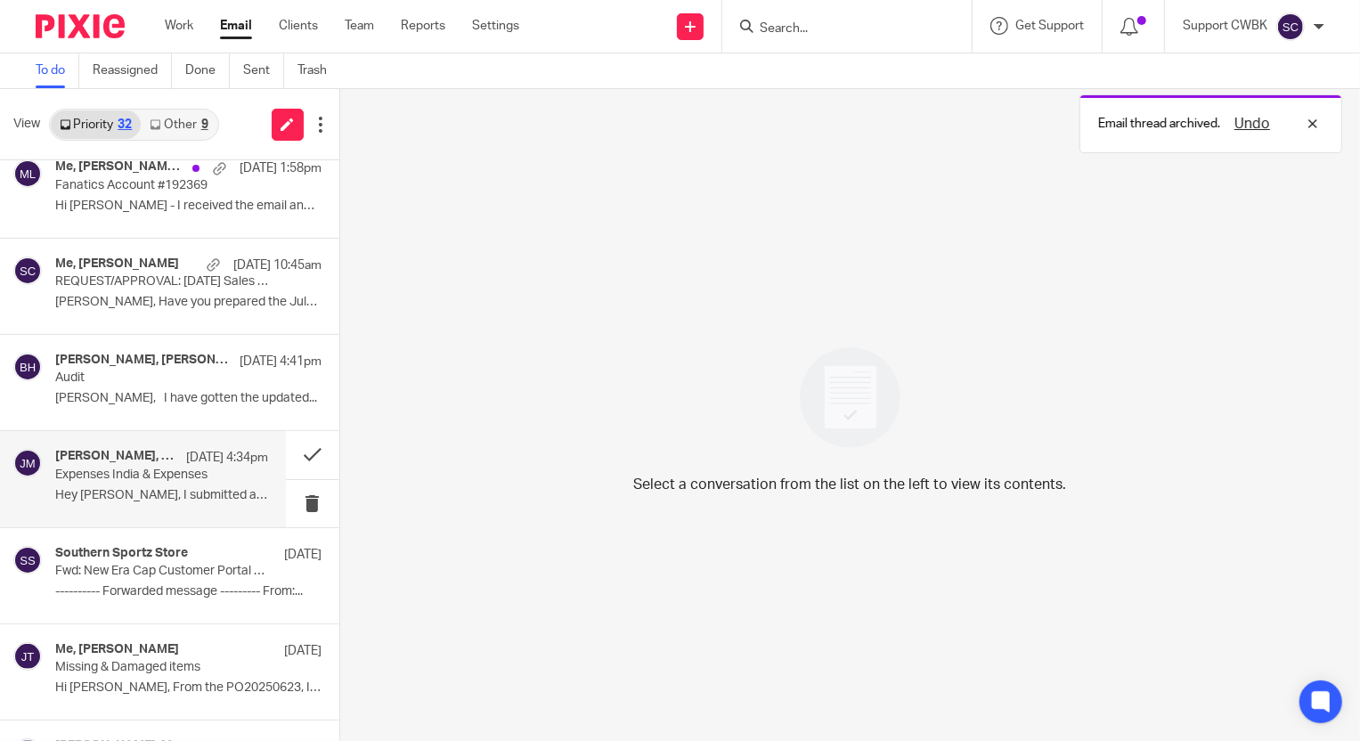
scroll to position [806, 0]
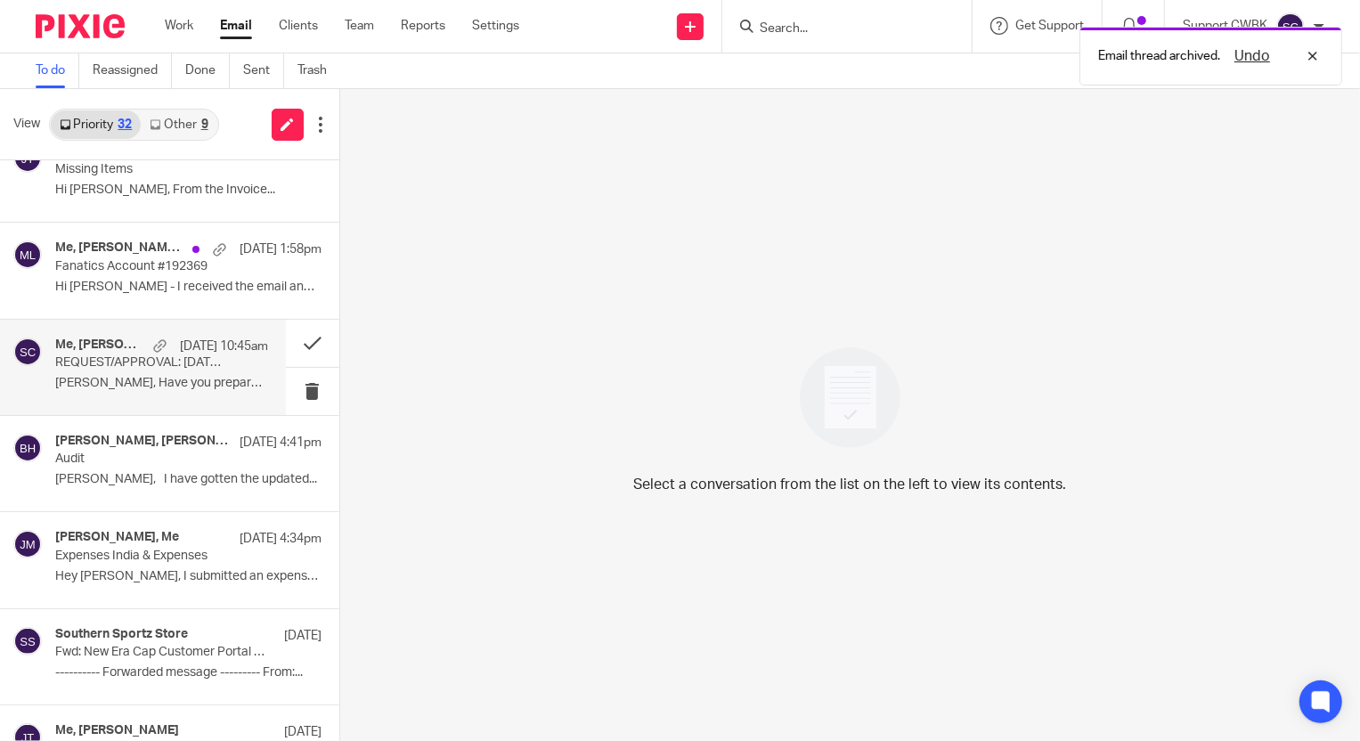
click at [89, 357] on p "REQUEST/APPROVAL: June 2025 Sales & Use Tax" at bounding box center [140, 362] width 170 height 15
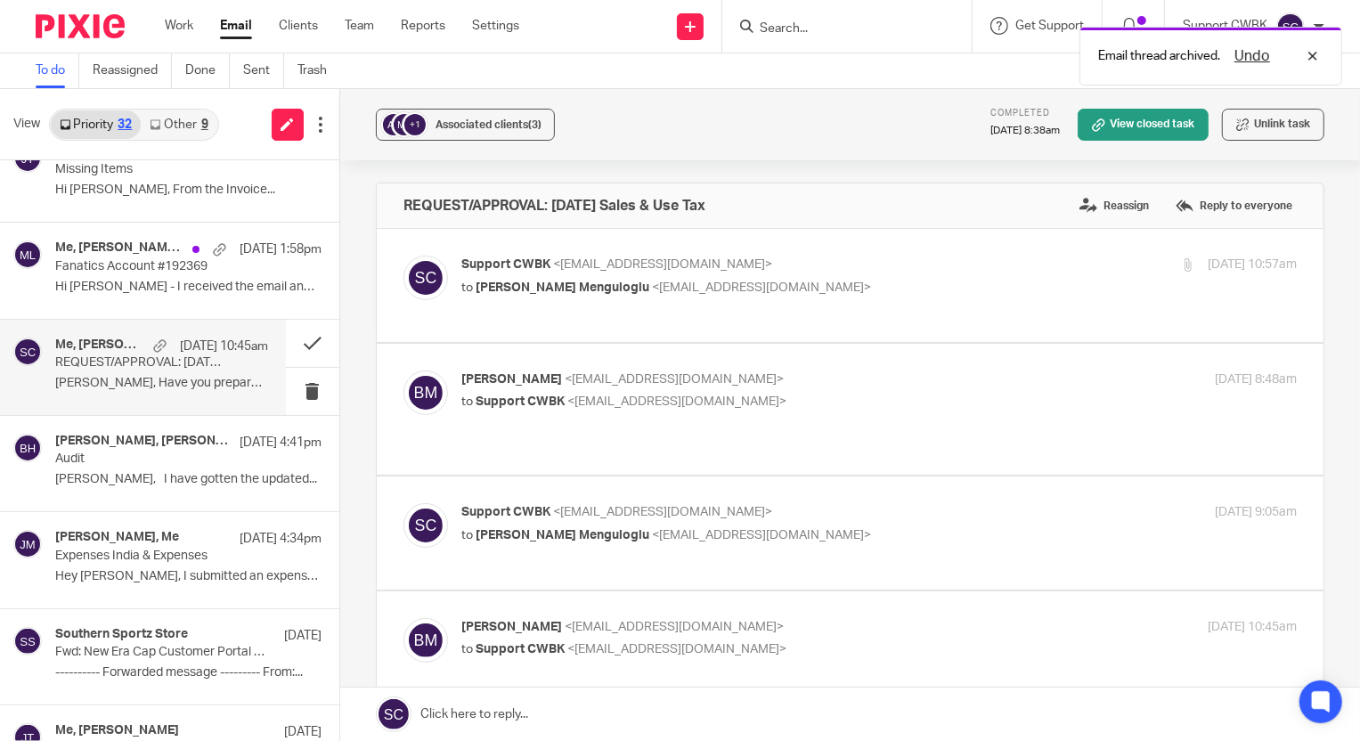
scroll to position [0, 0]
click at [296, 344] on button at bounding box center [312, 343] width 53 height 47
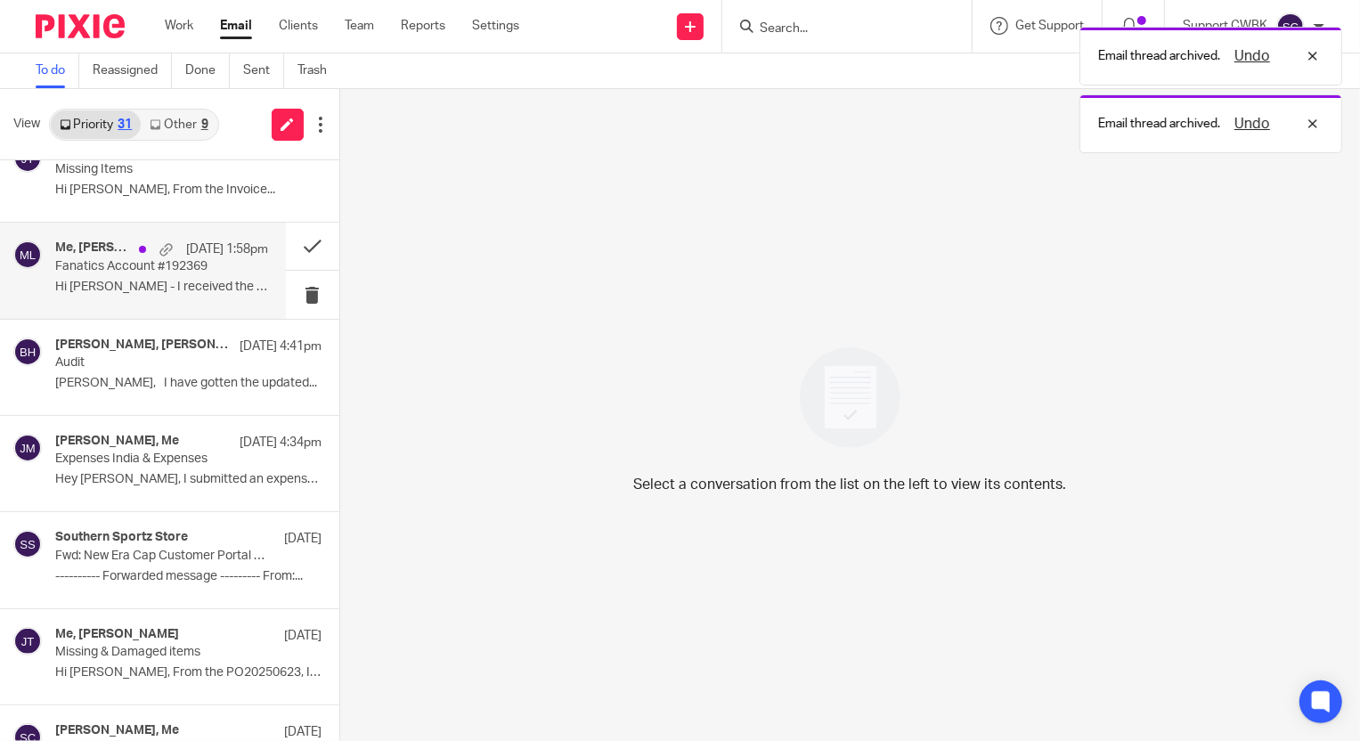
click at [96, 280] on p "Hi [PERSON_NAME] - I received the email and looks like..." at bounding box center [161, 287] width 213 height 15
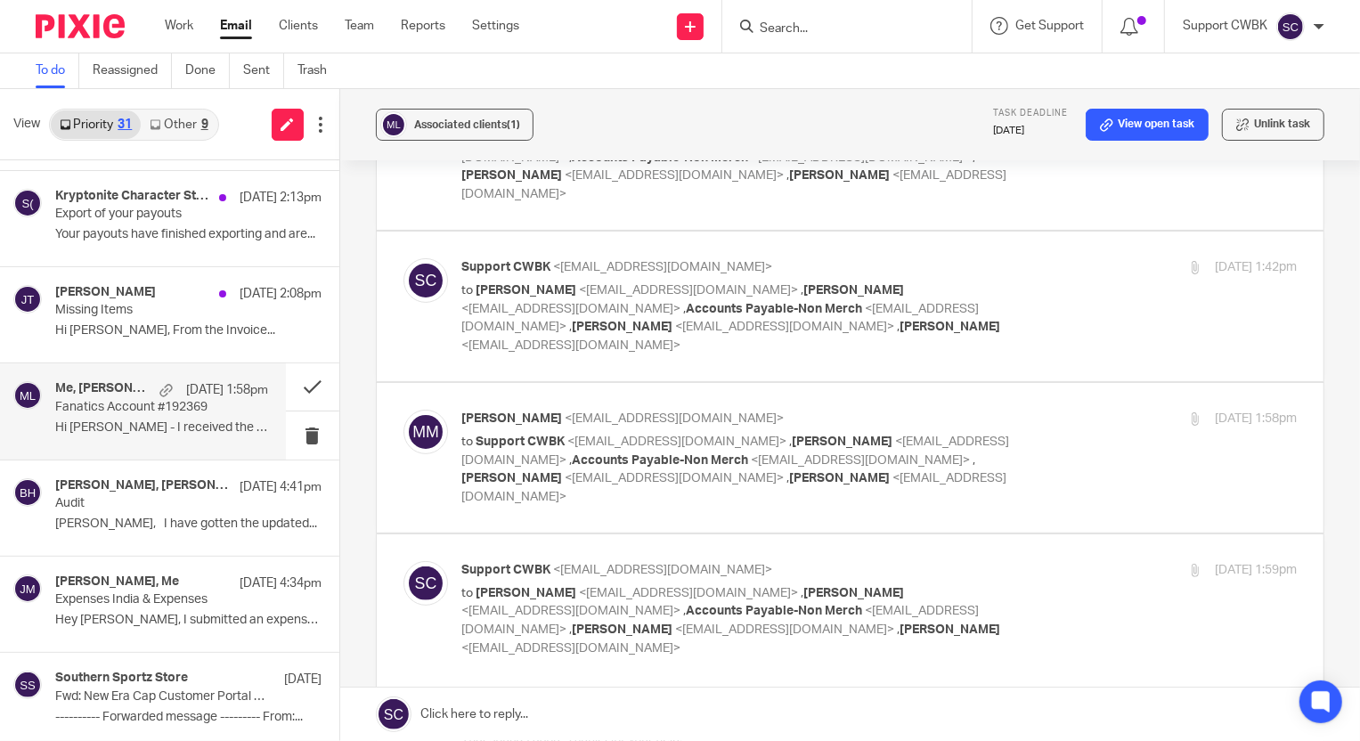
scroll to position [644, 0]
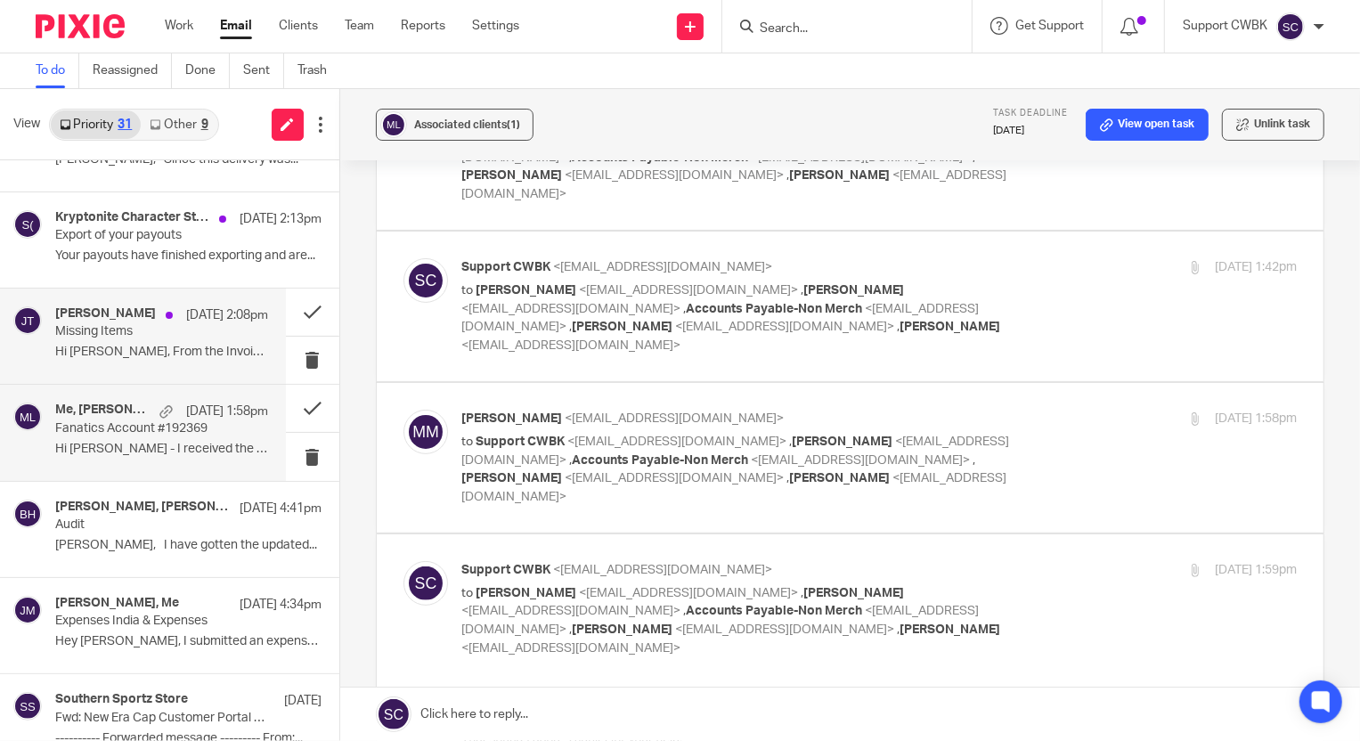
click at [71, 345] on p "Hi [PERSON_NAME], From the Invoice..." at bounding box center [161, 352] width 213 height 15
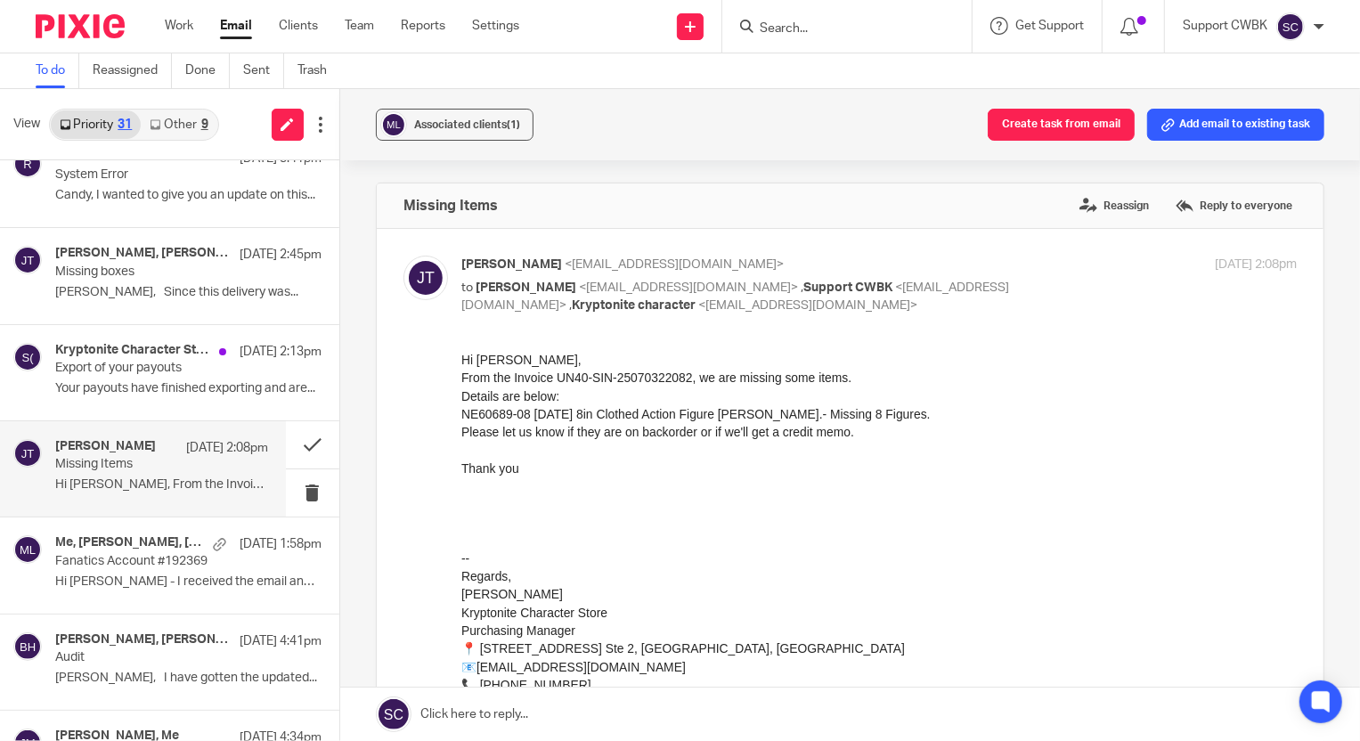
scroll to position [401, 0]
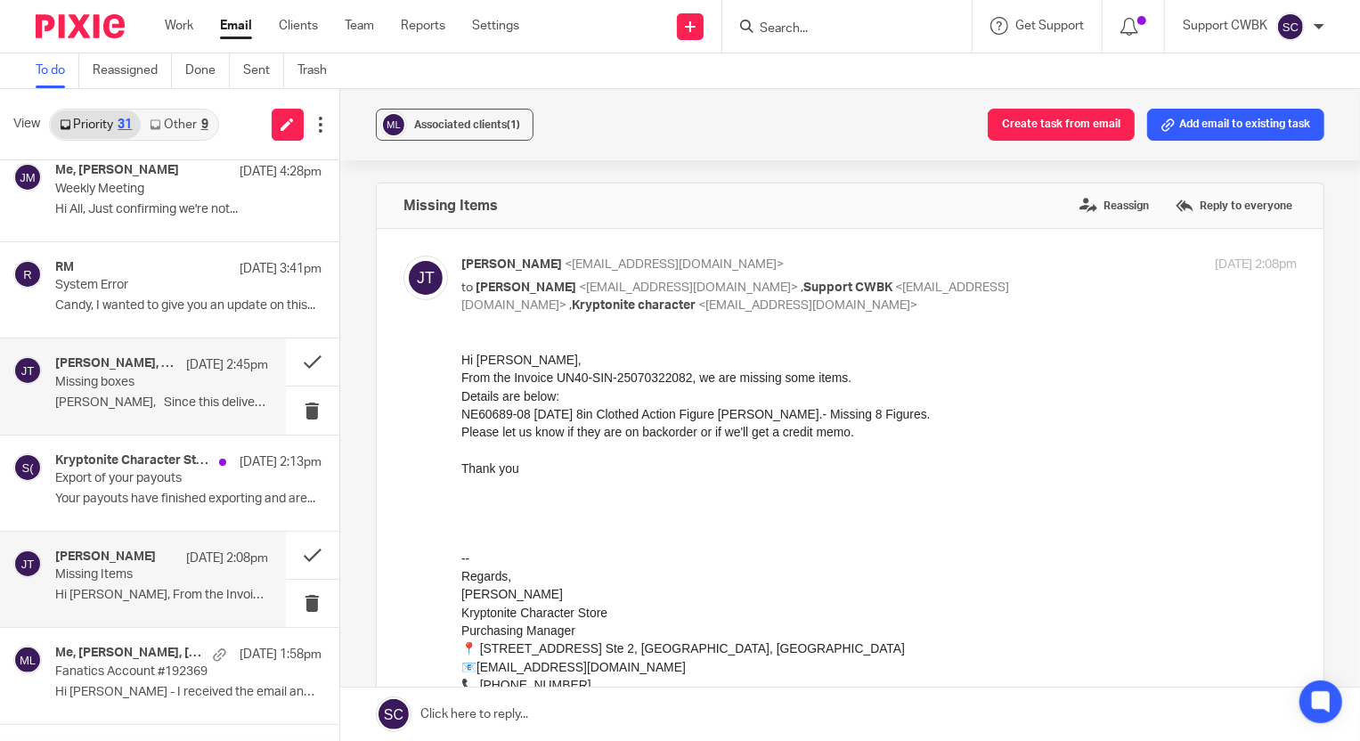
click at [86, 388] on div "Michael Laimo, Johanny Taveras Aug 13 2:45pm Missing boxes Johanny, Since this …" at bounding box center [161, 386] width 213 height 60
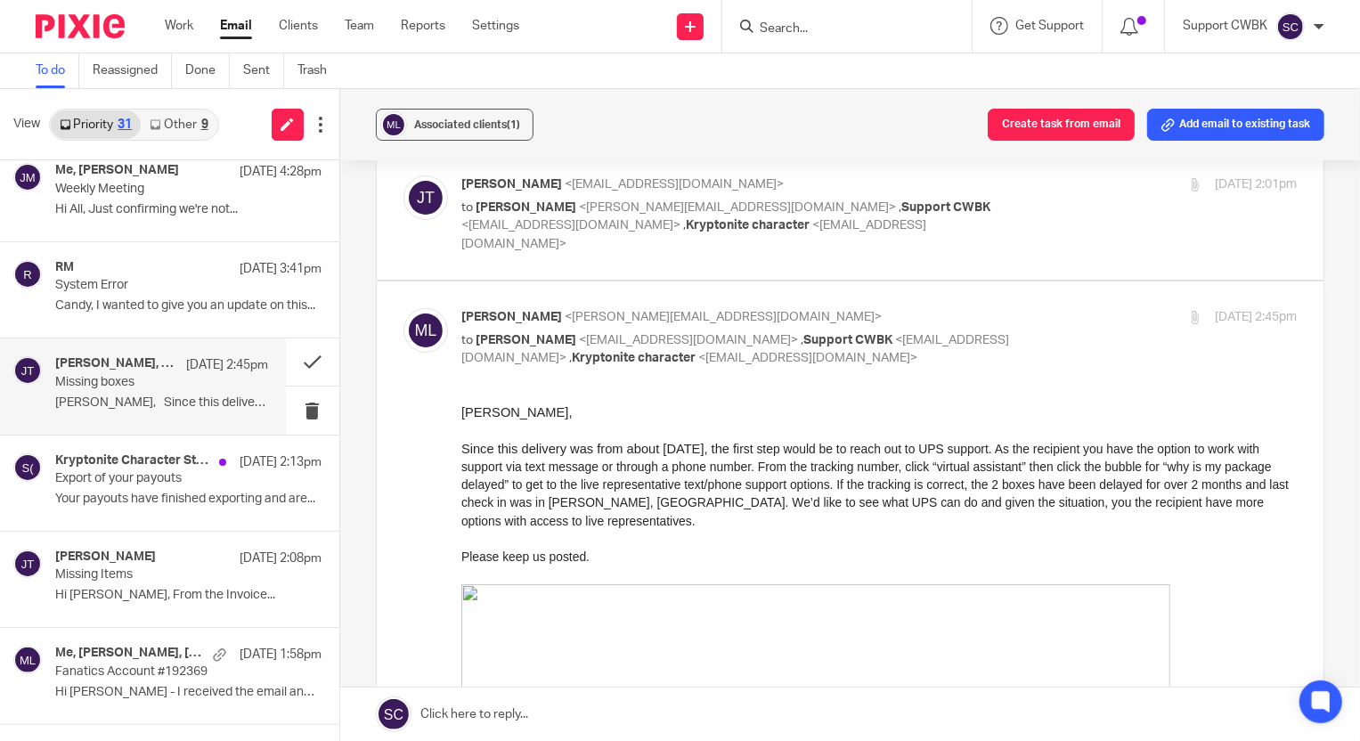
scroll to position [161, 0]
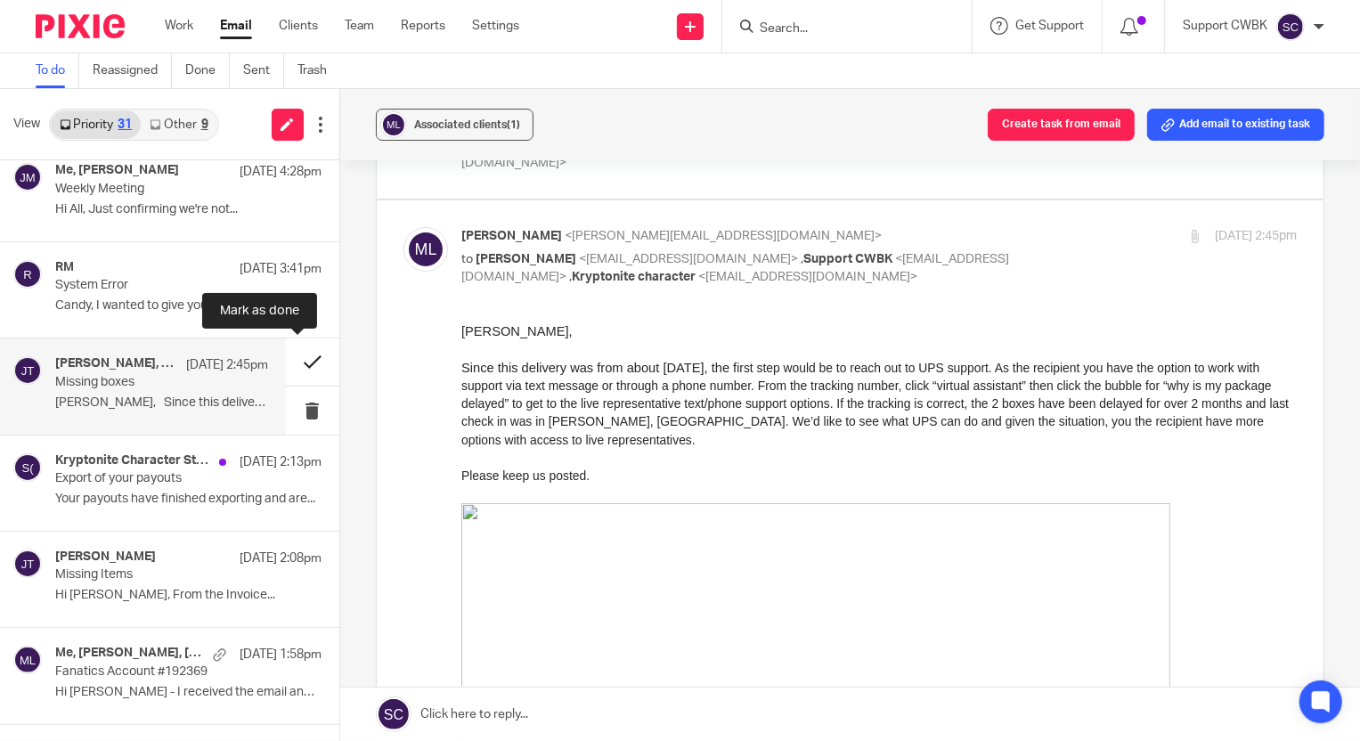
click at [295, 361] on button at bounding box center [312, 362] width 53 height 47
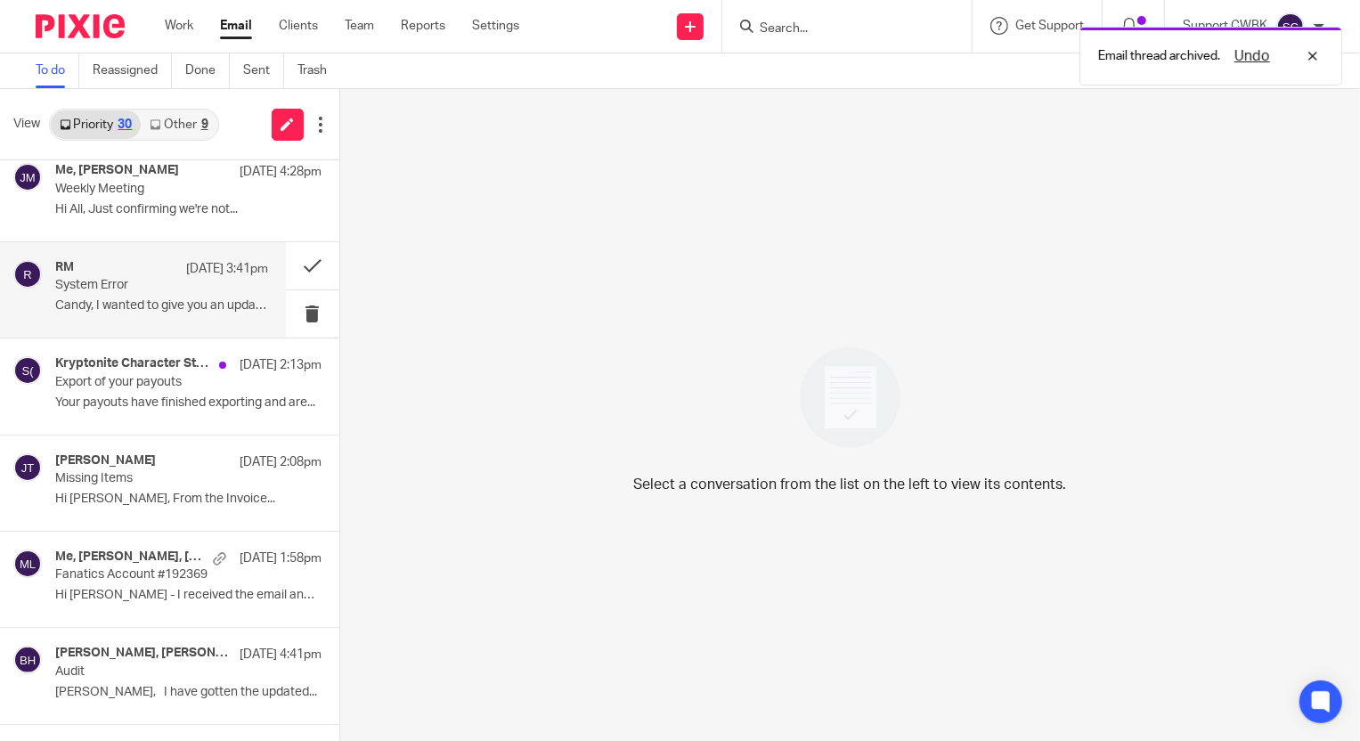
click at [92, 288] on p "System Error" at bounding box center [140, 285] width 170 height 15
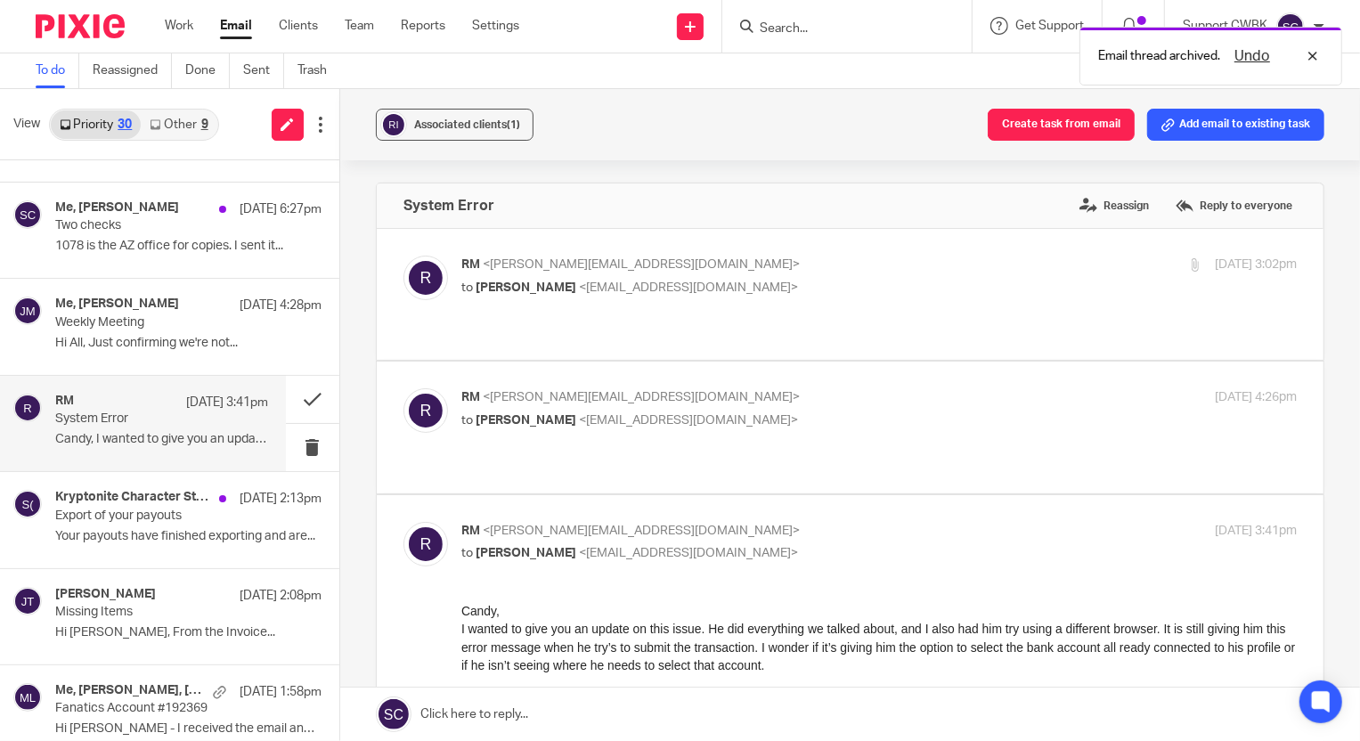
scroll to position [240, 0]
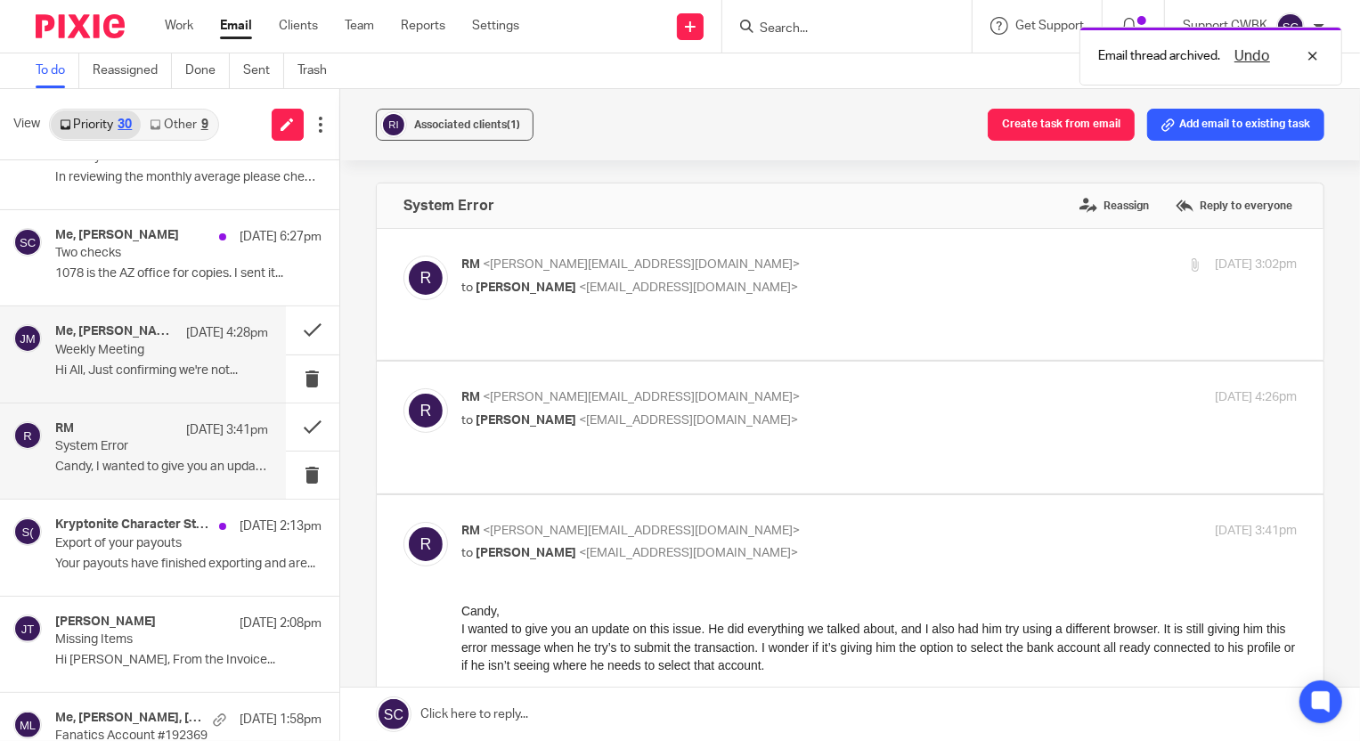
click at [94, 353] on p "Weekly Meeting" at bounding box center [140, 350] width 170 height 15
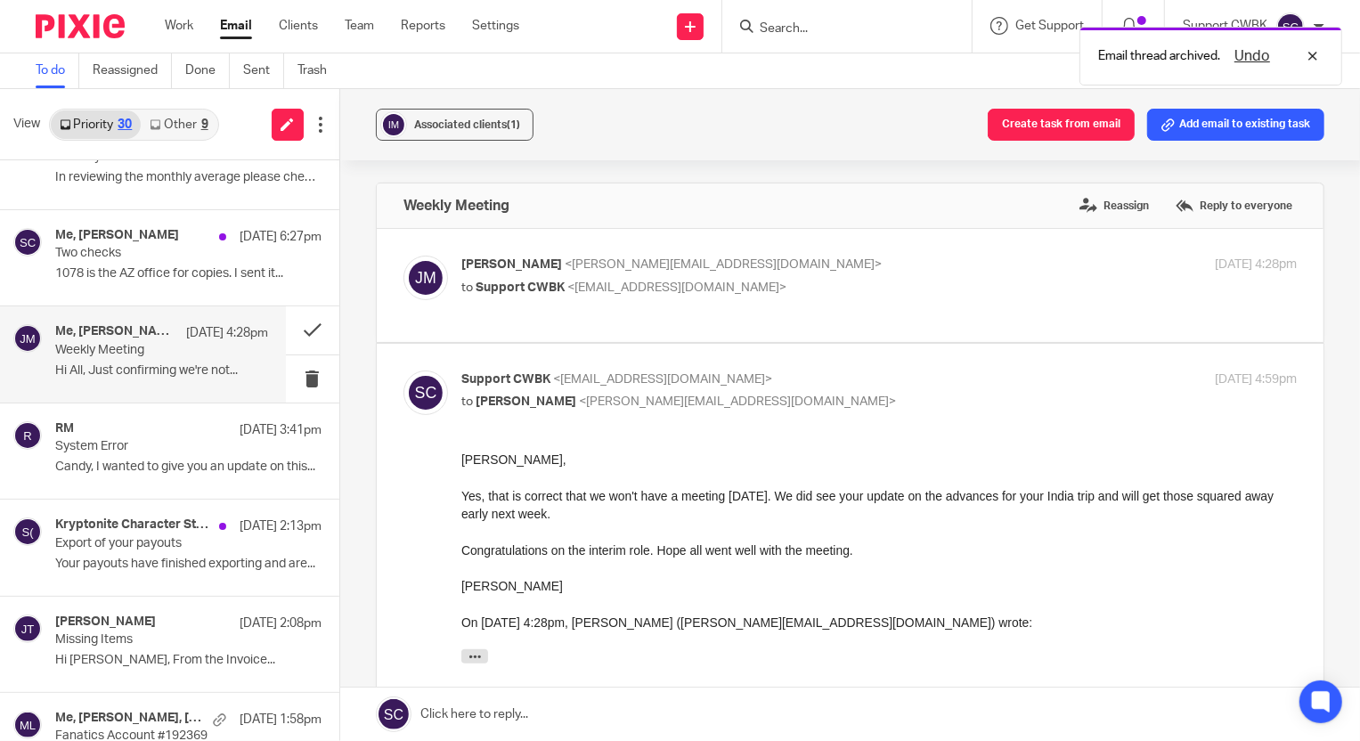
scroll to position [0, 0]
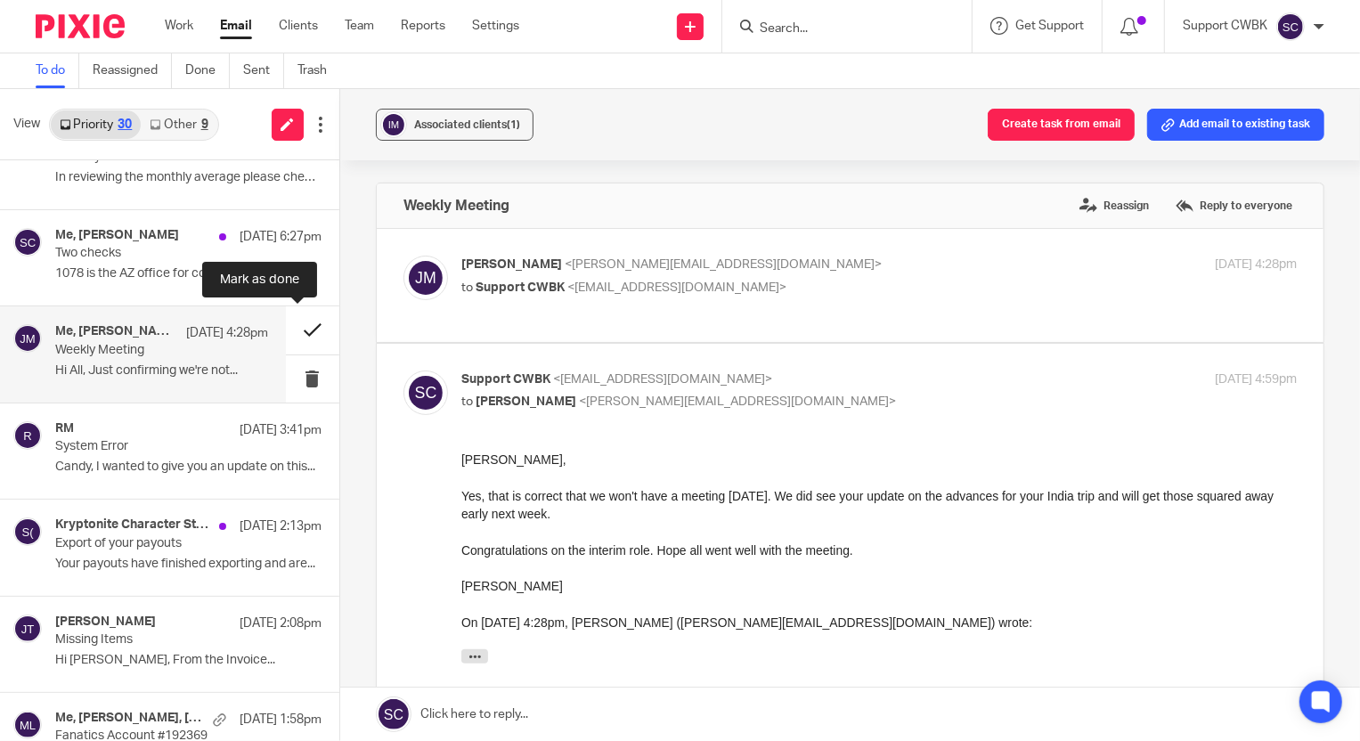
click at [292, 334] on button at bounding box center [312, 329] width 53 height 47
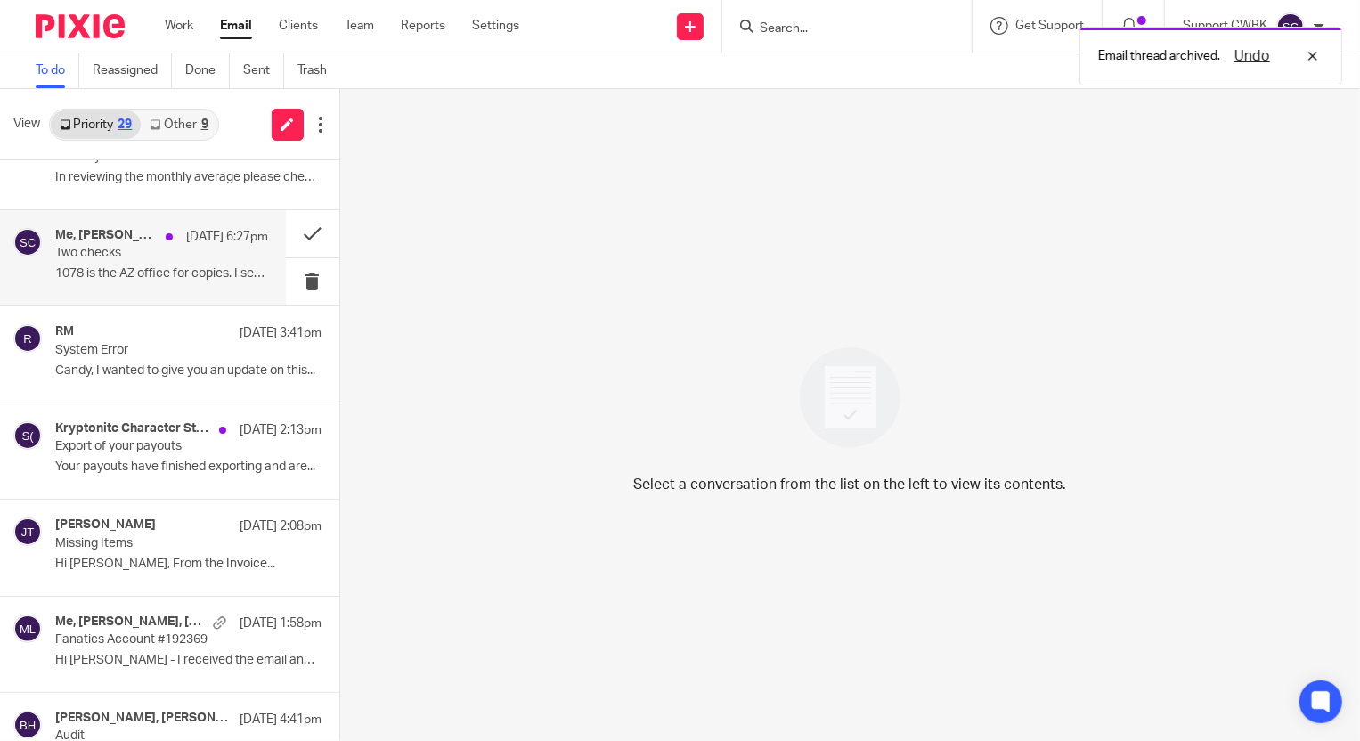
click at [78, 265] on div "Me, Betsy Hurst Aug 13 6:27pm Two checks 1078 is the AZ office for copies. I se…" at bounding box center [161, 258] width 213 height 60
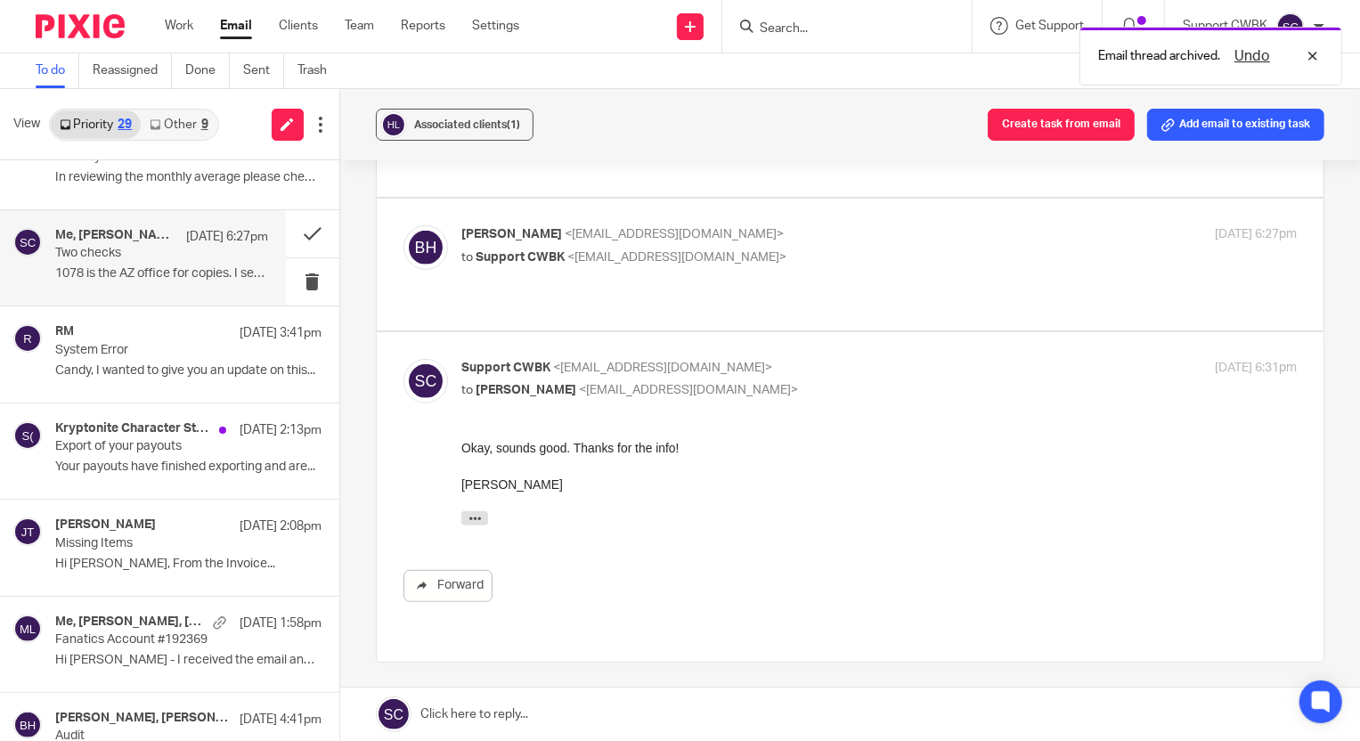
scroll to position [567, 0]
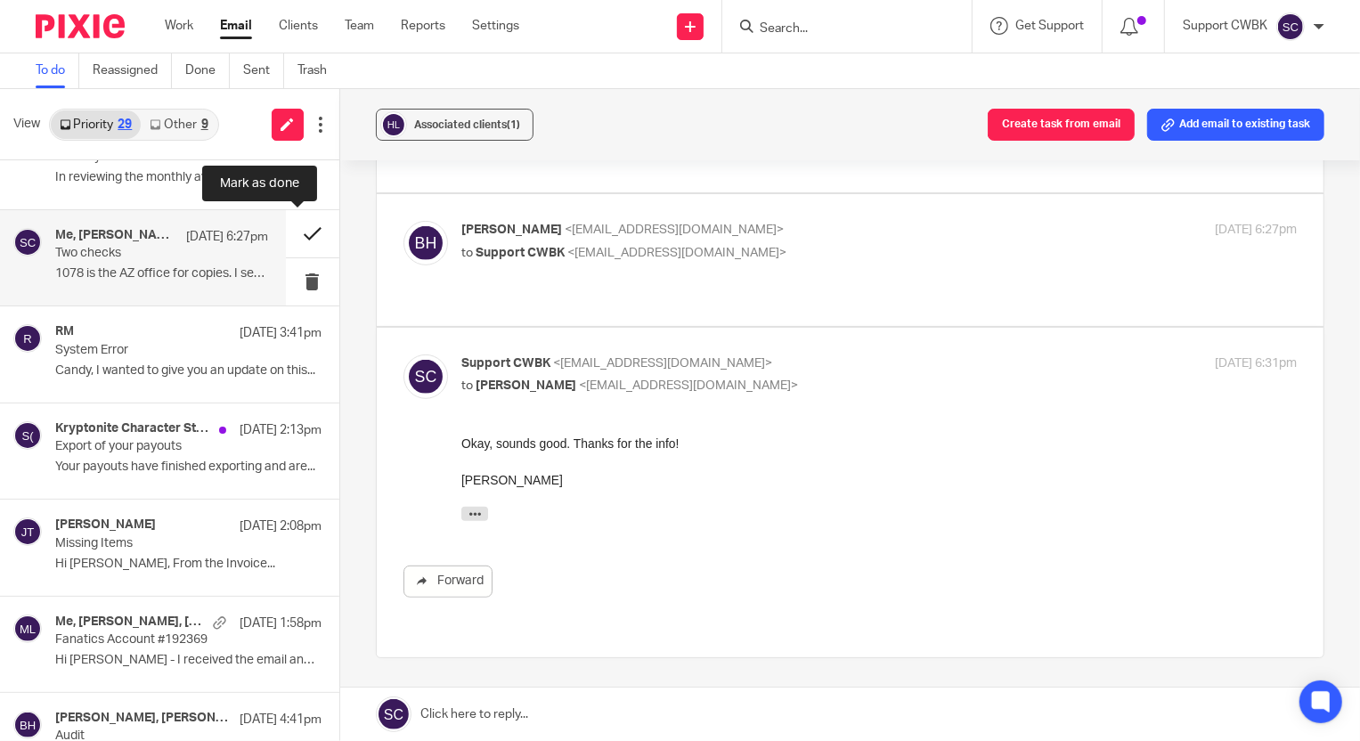
click at [293, 233] on button at bounding box center [312, 233] width 53 height 47
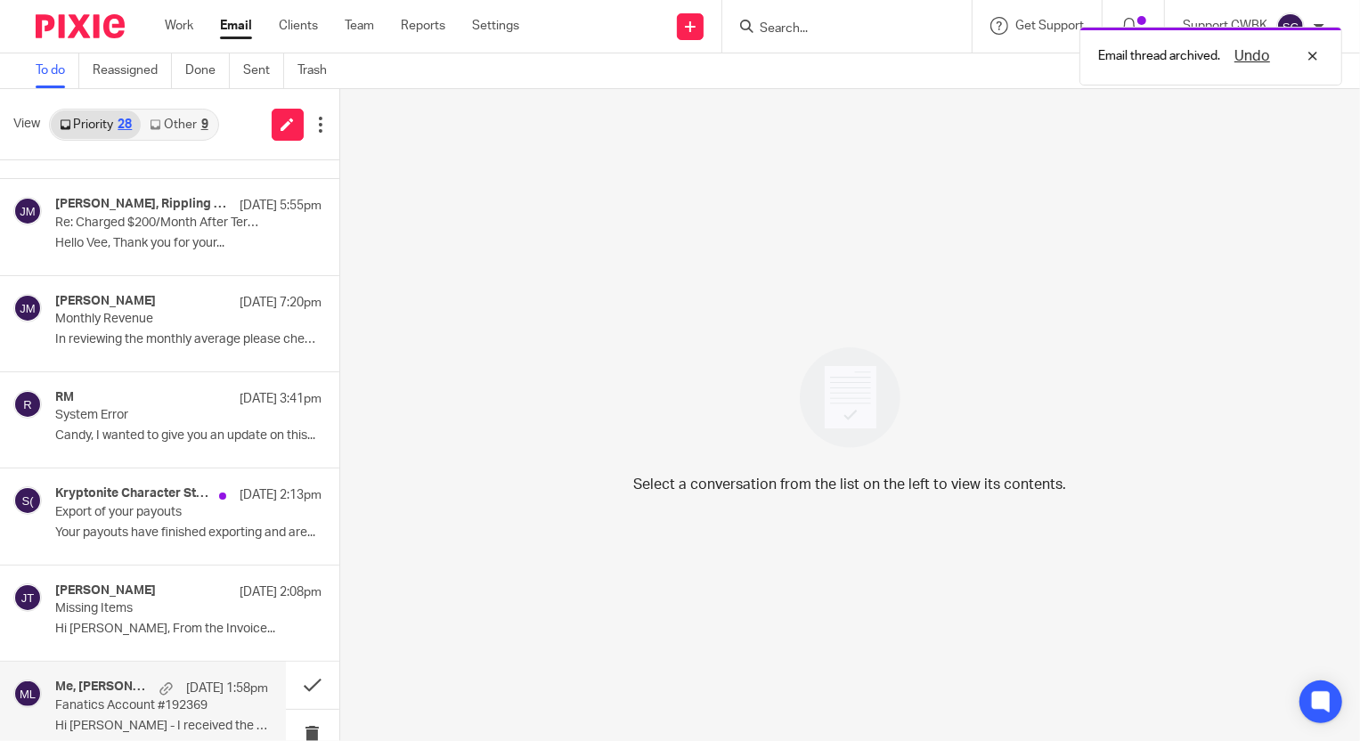
scroll to position [0, 0]
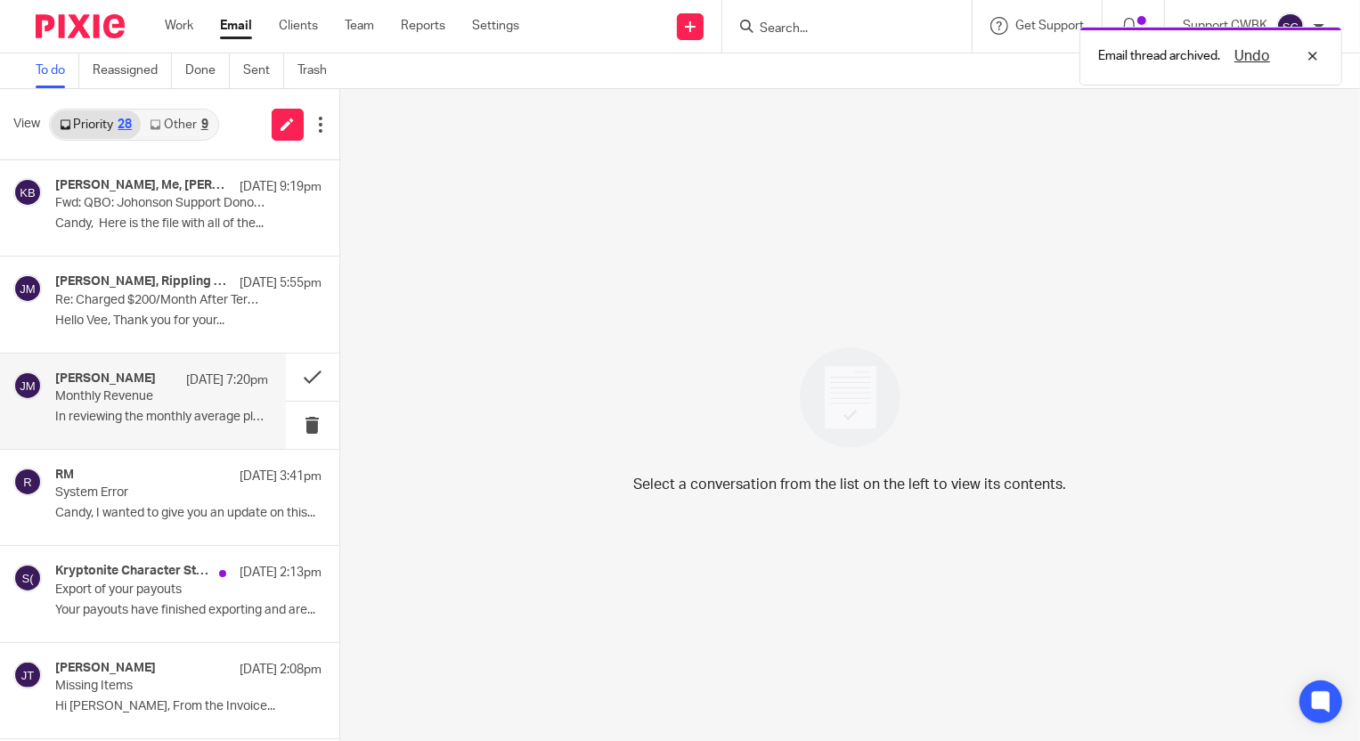
click at [158, 406] on div "Jerry Matte Aug 13 7:20pm Monthly Revenue In reviewing the monthly average plea…" at bounding box center [161, 401] width 213 height 60
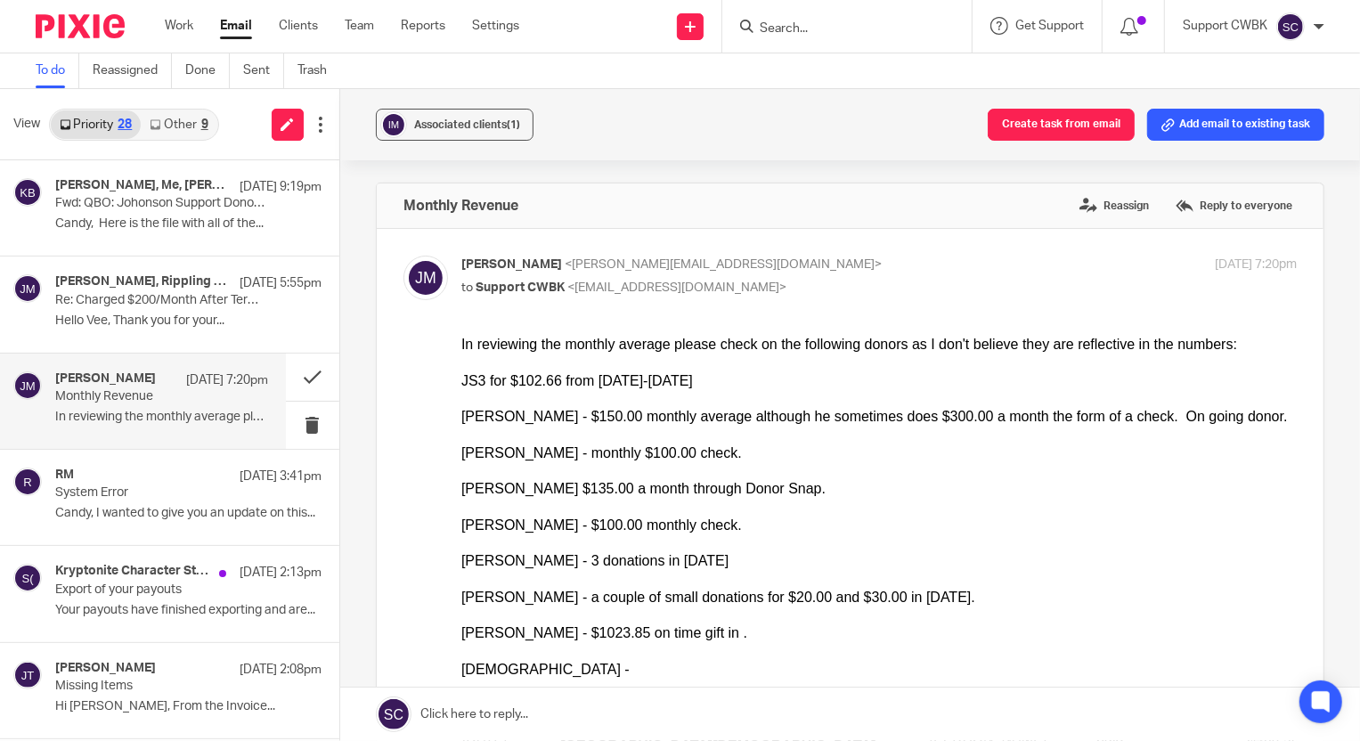
click at [478, 723] on link at bounding box center [850, 714] width 1020 height 53
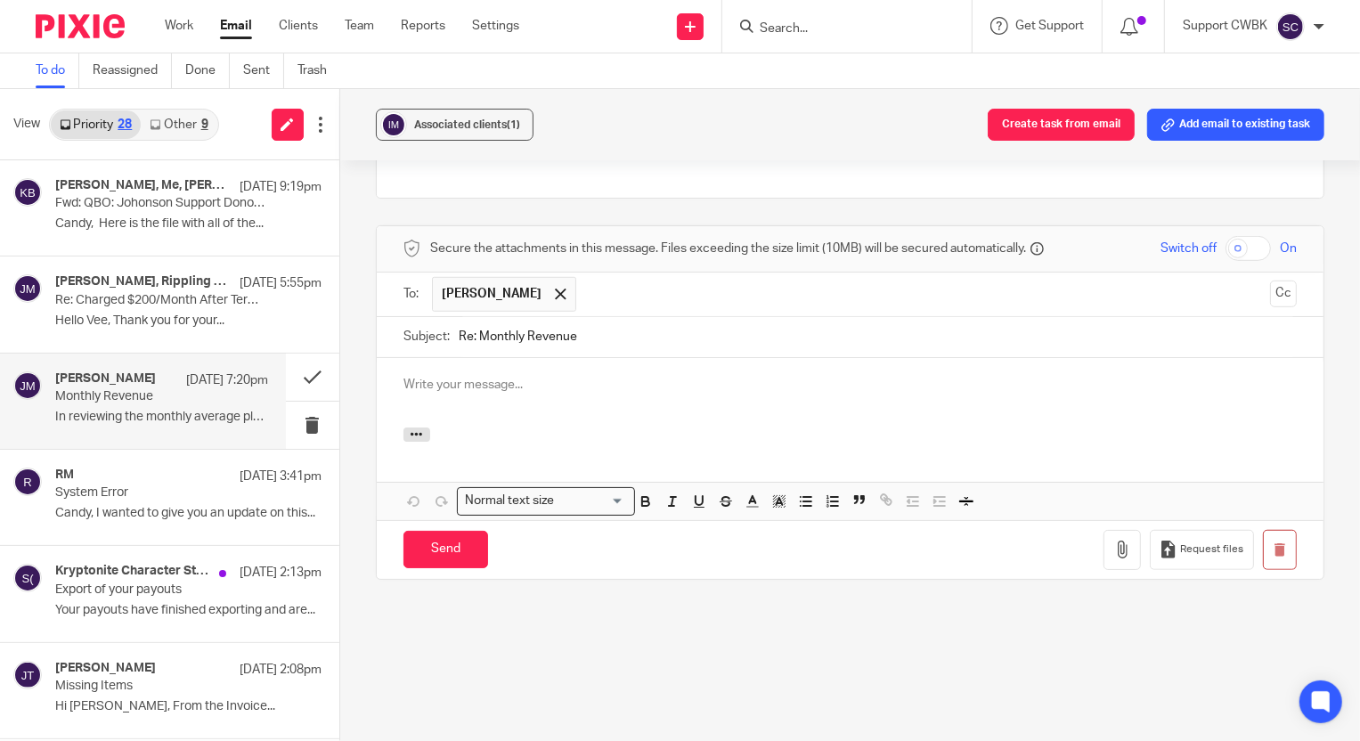
click at [406, 383] on p at bounding box center [851, 385] width 894 height 18
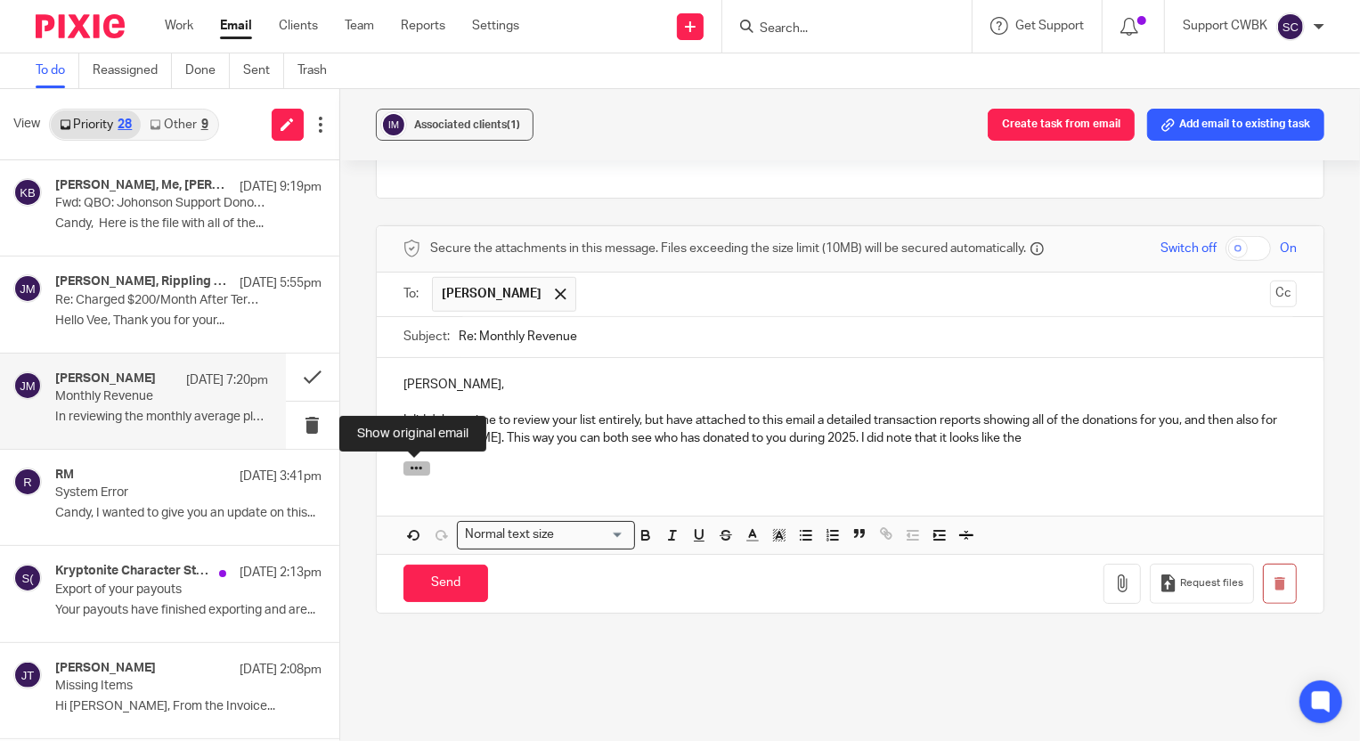
click at [411, 463] on icon "button" at bounding box center [416, 467] width 13 height 13
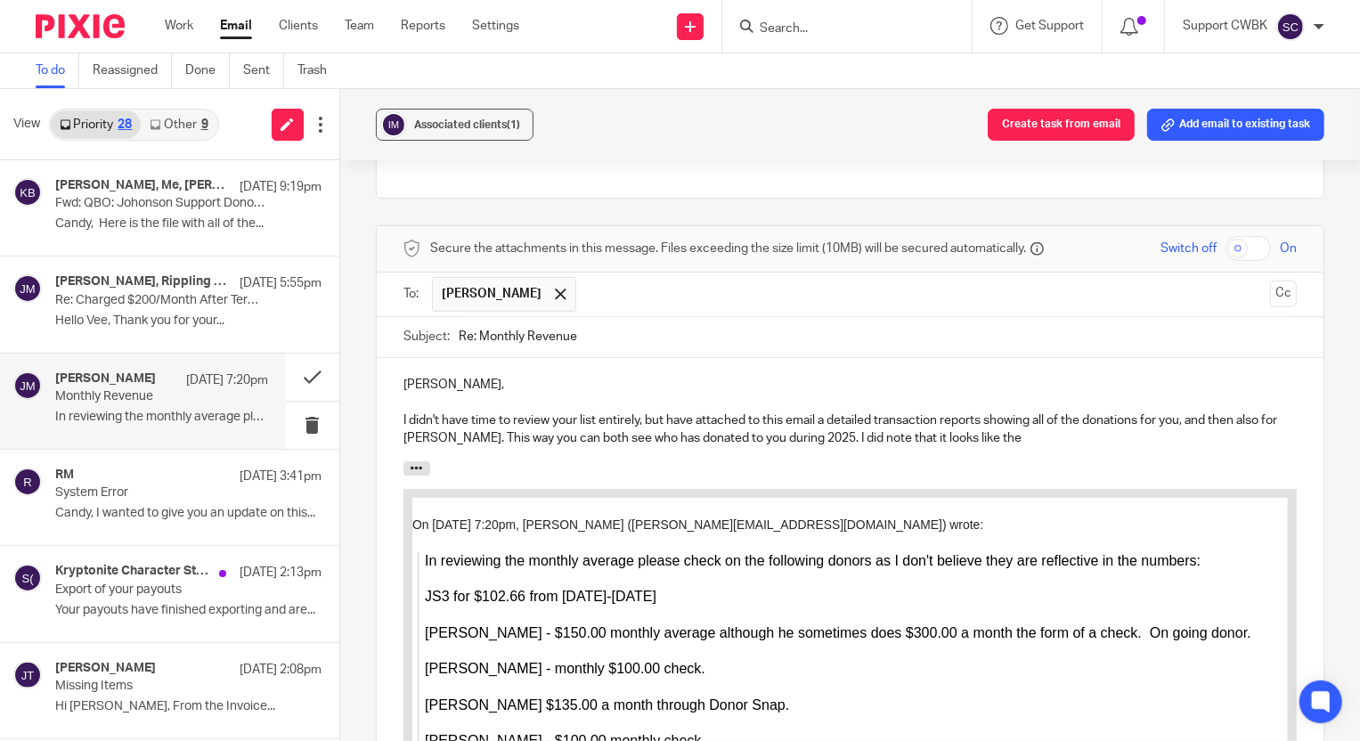
click at [978, 435] on p "I didn't have time to review your list entirely, but have attached to this emai…" at bounding box center [851, 430] width 894 height 37
click at [1229, 438] on p "I didn't have time to review your list entirely, but I have attached to this em…" at bounding box center [851, 430] width 894 height 37
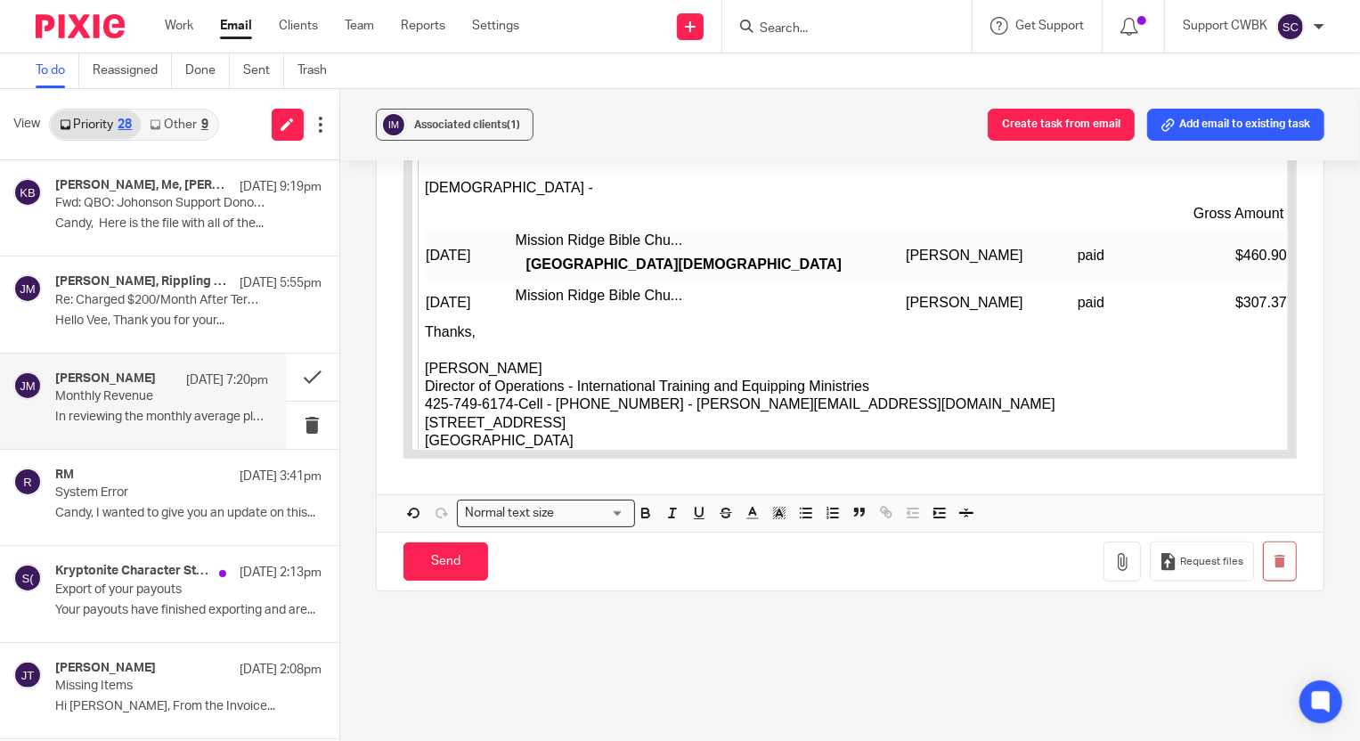
scroll to position [1706, 0]
click at [1114, 559] on icon "button" at bounding box center [1123, 561] width 18 height 18
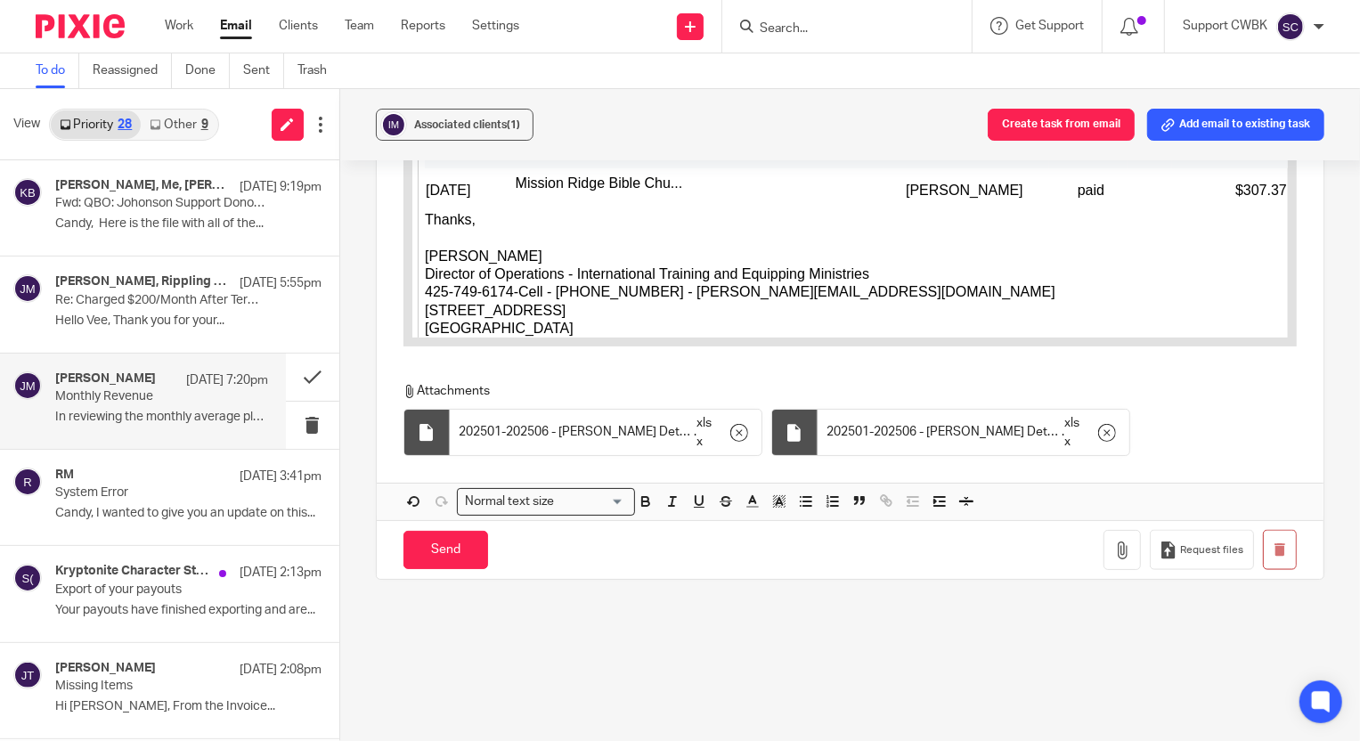
scroll to position [1888, 0]
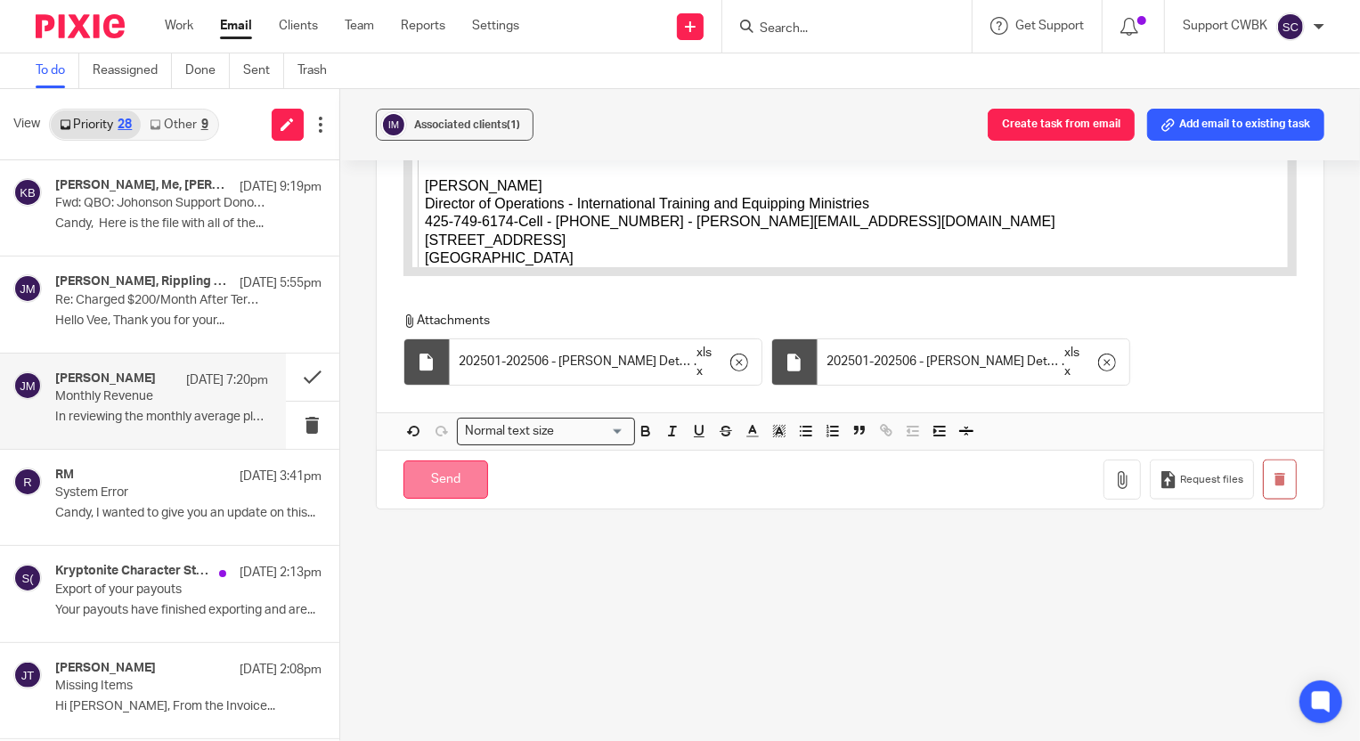
click at [427, 483] on input "Send" at bounding box center [446, 480] width 85 height 38
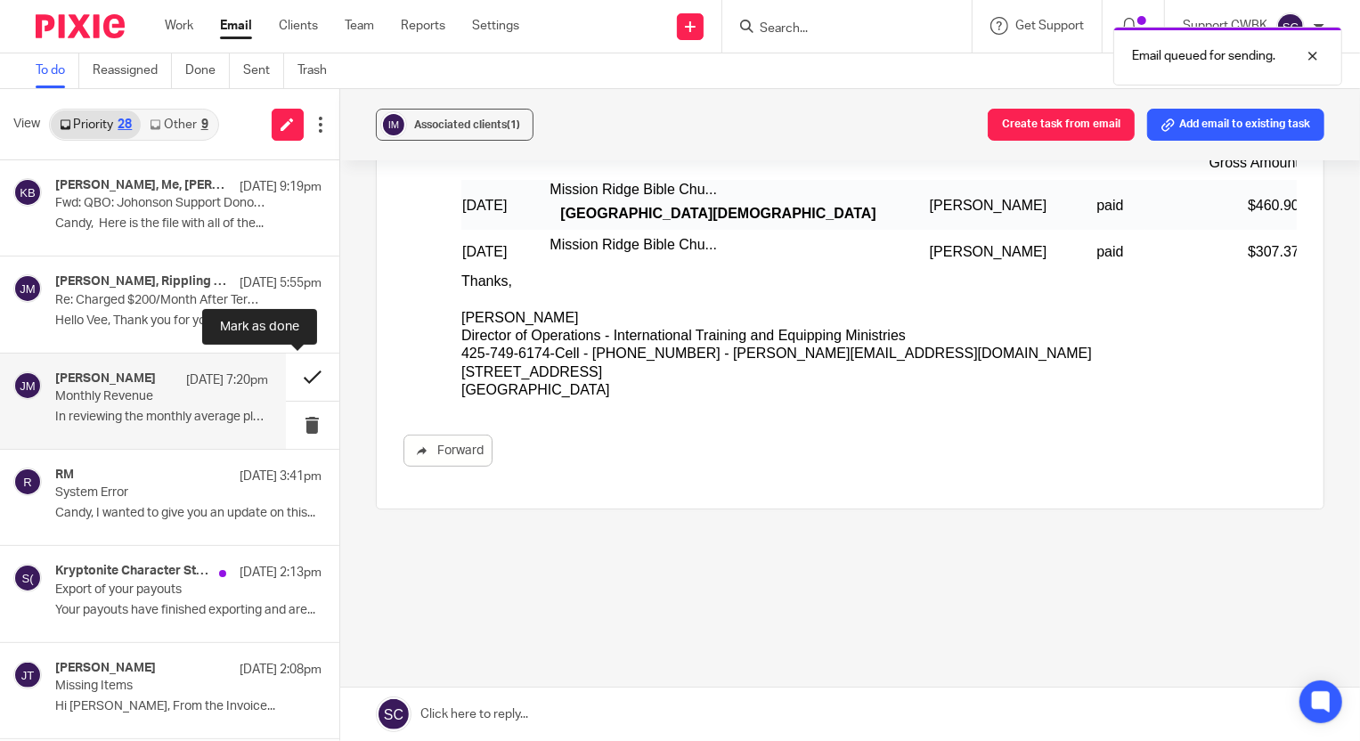
click at [290, 380] on button at bounding box center [312, 377] width 53 height 47
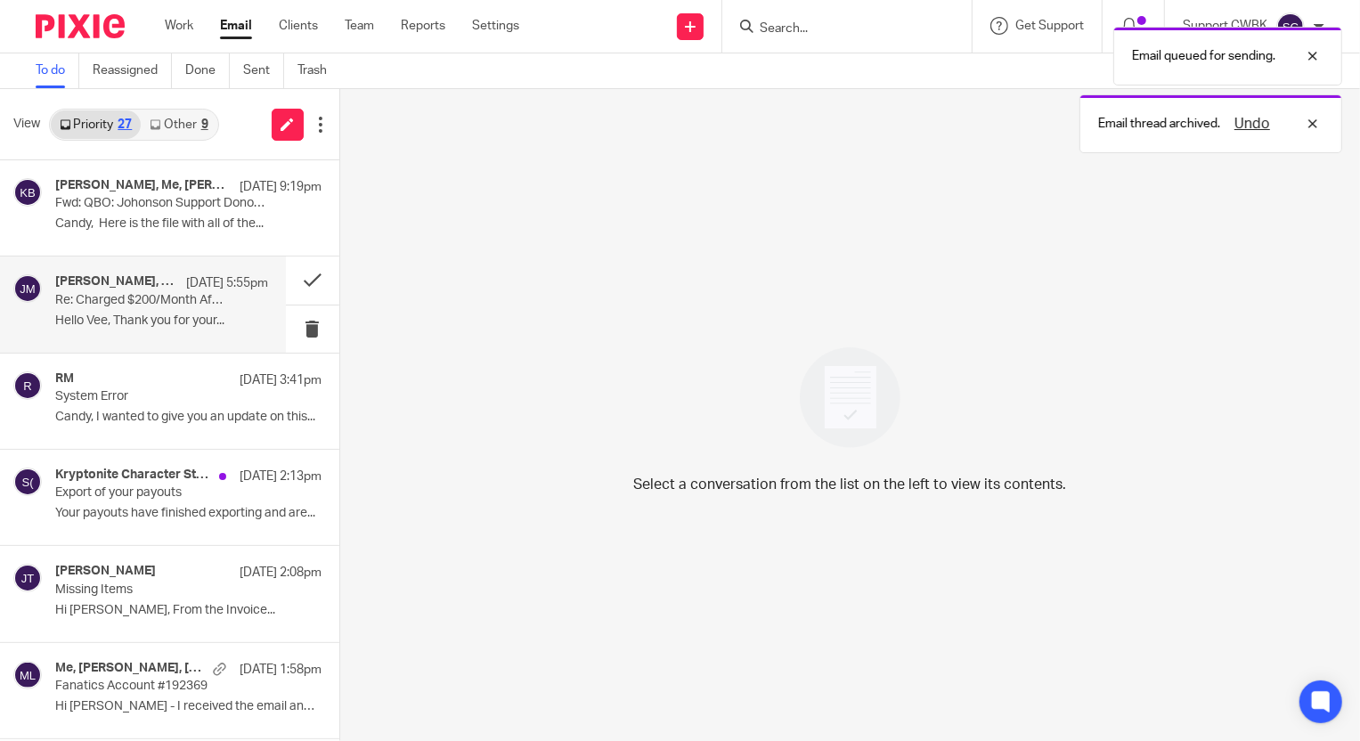
click at [90, 298] on p "Re: Charged $200/Month After Termination" at bounding box center [140, 300] width 170 height 15
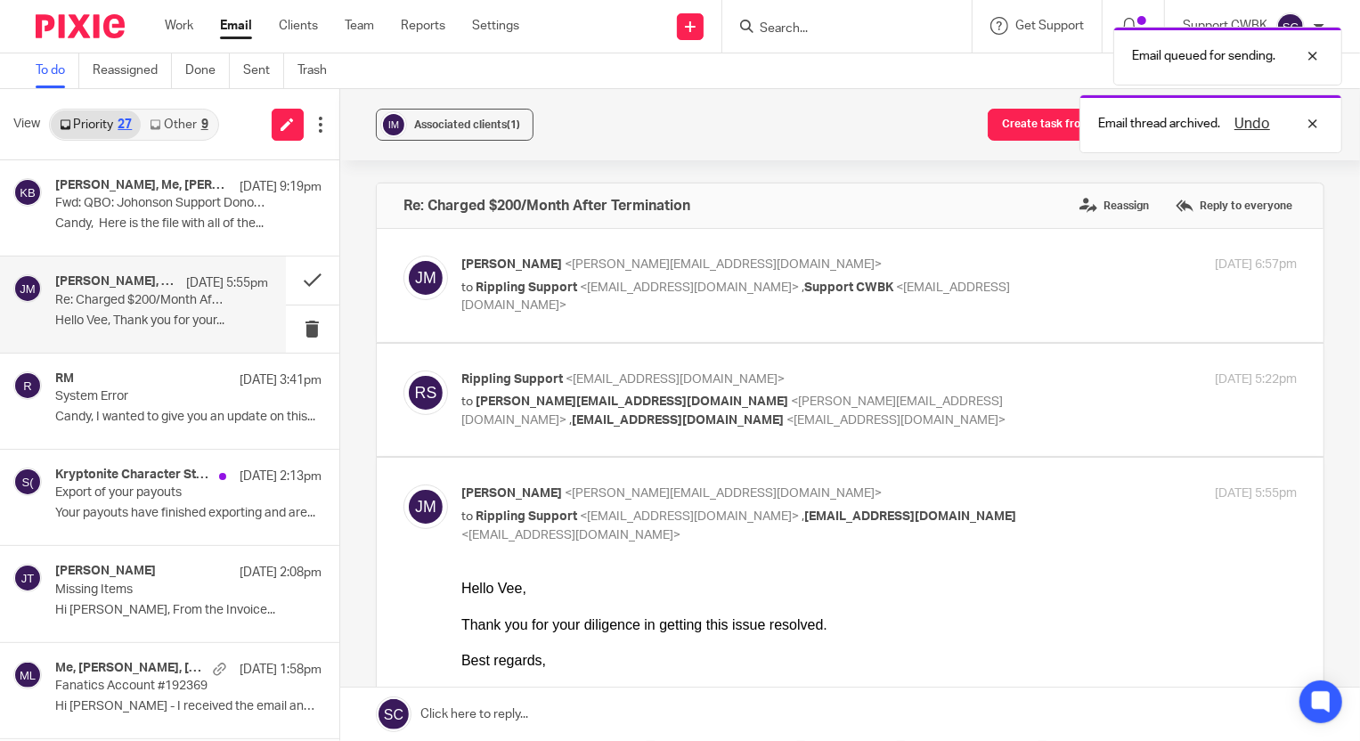
scroll to position [0, 0]
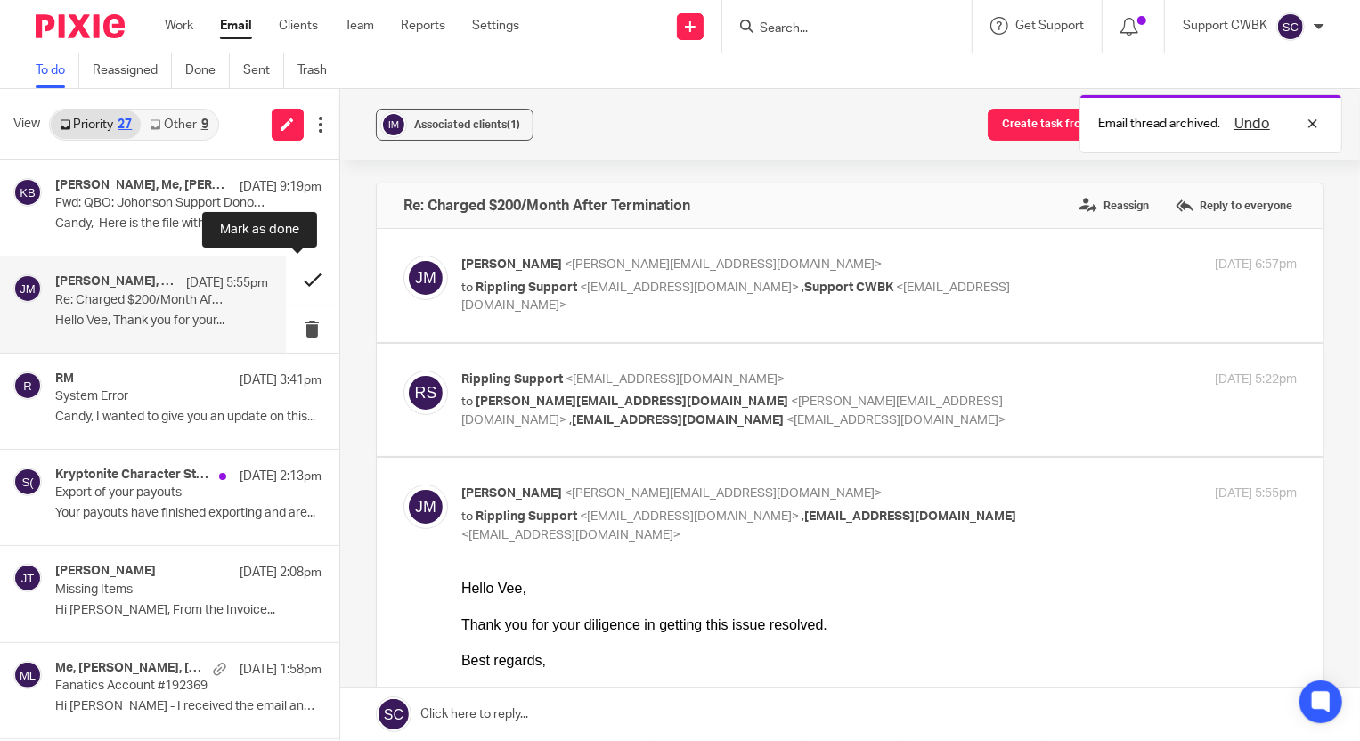
click at [294, 279] on button at bounding box center [312, 280] width 53 height 47
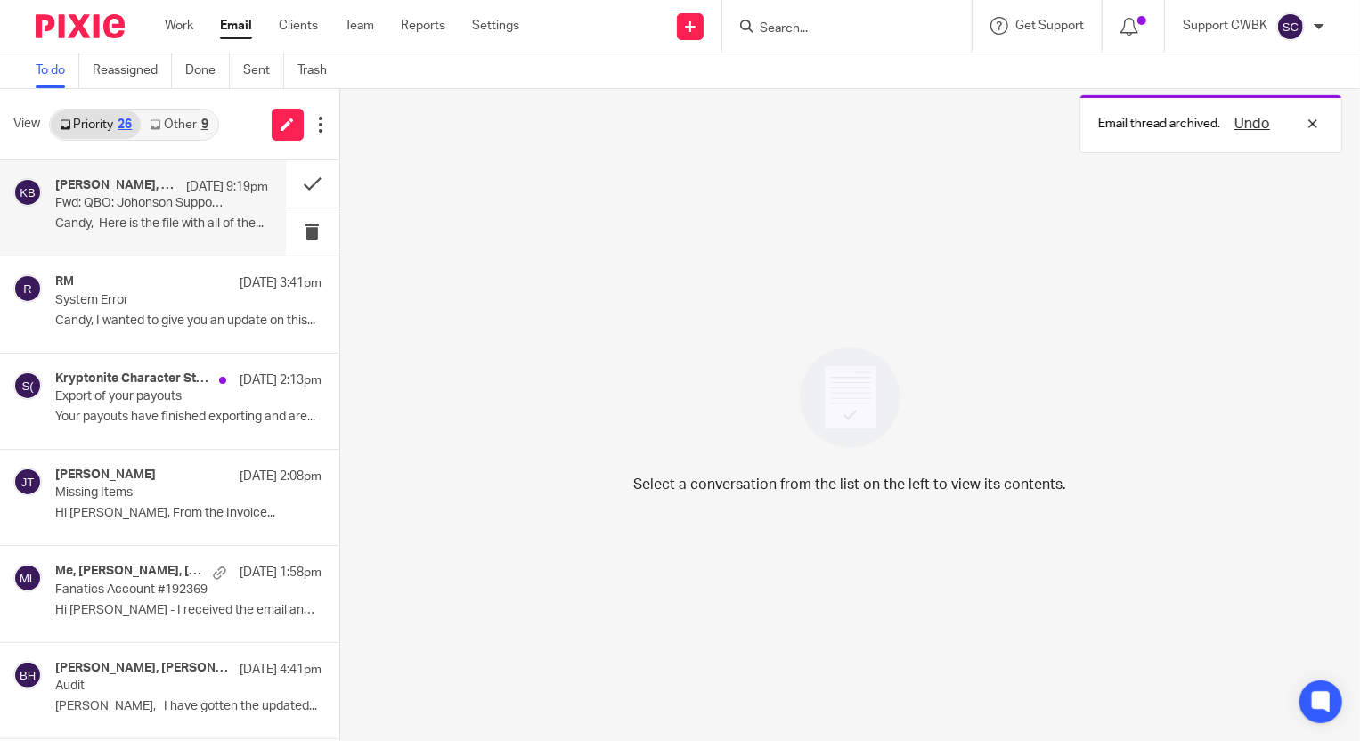
click at [98, 208] on p "Fwd: QBO: Johonson Support Donor Report" at bounding box center [140, 203] width 170 height 15
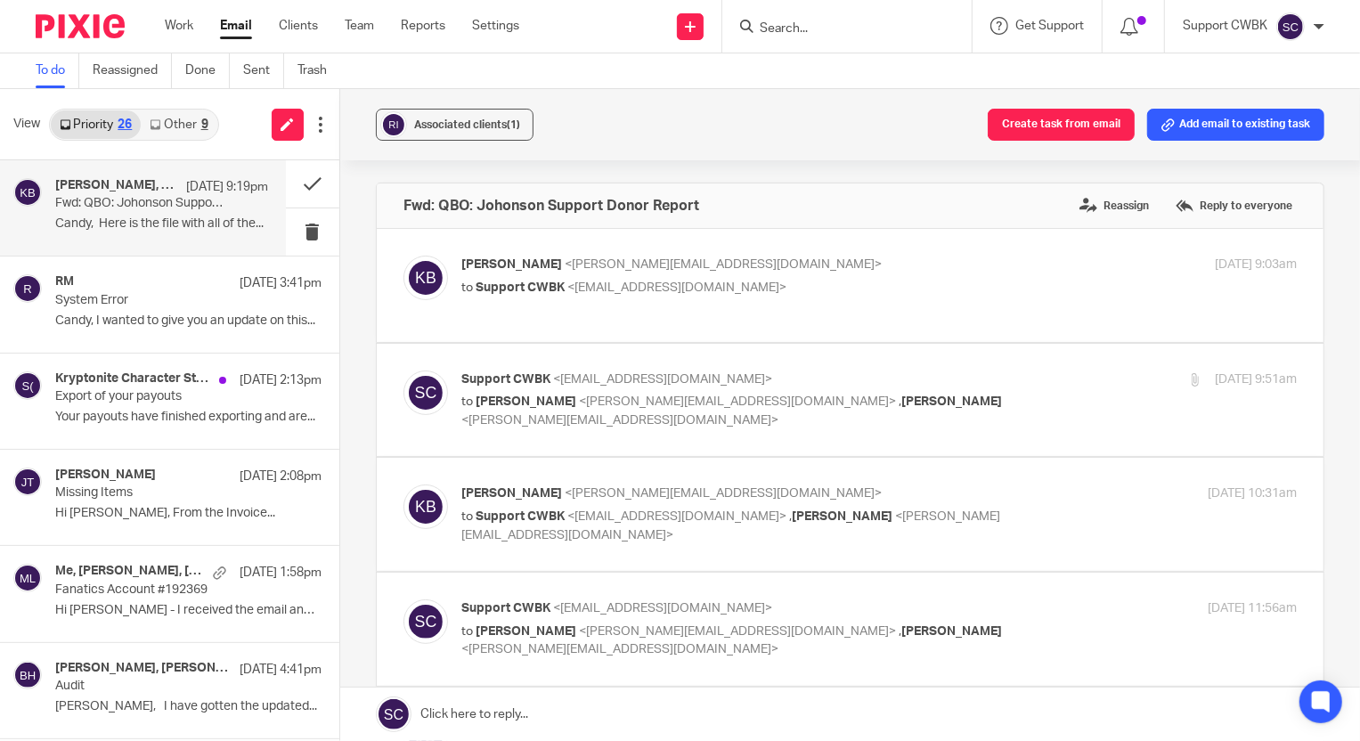
click at [170, 124] on link "Other 9" at bounding box center [179, 124] width 76 height 29
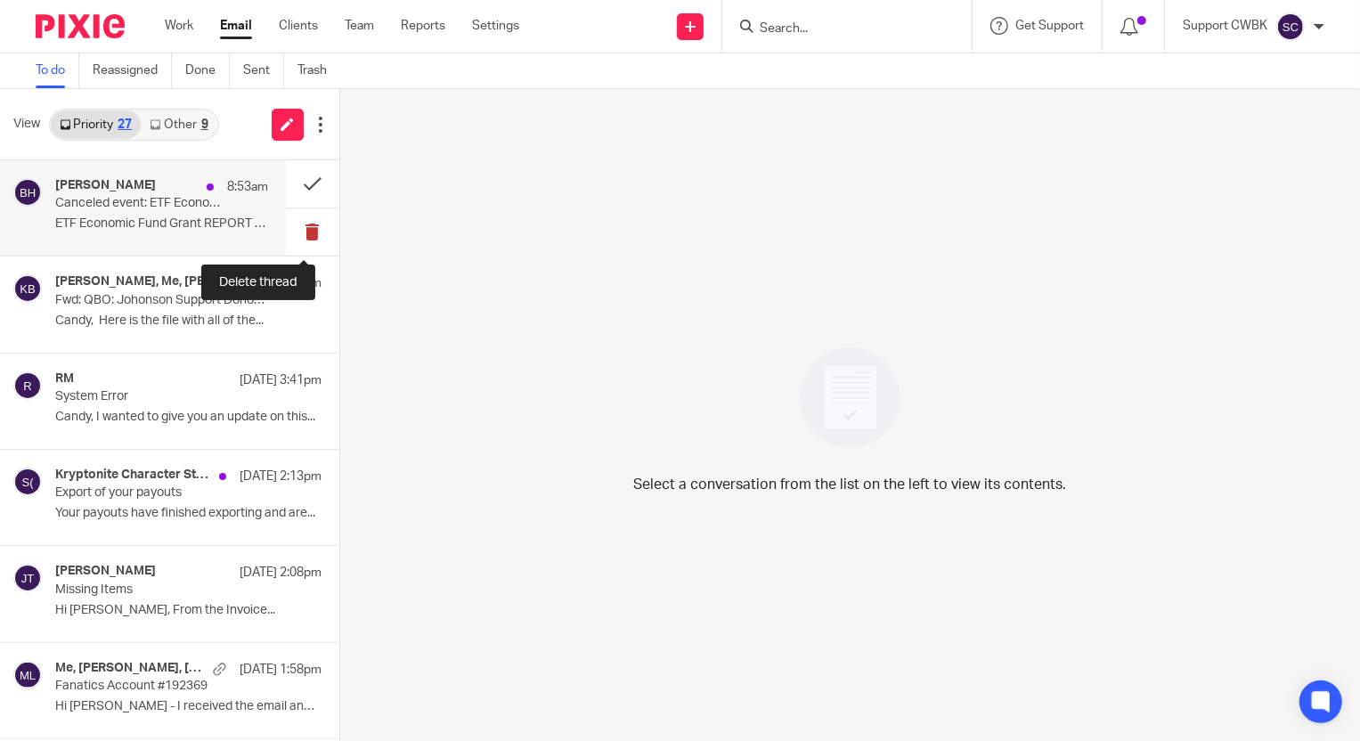
click at [300, 228] on button at bounding box center [312, 231] width 53 height 47
